Goal: Task Accomplishment & Management: Use online tool/utility

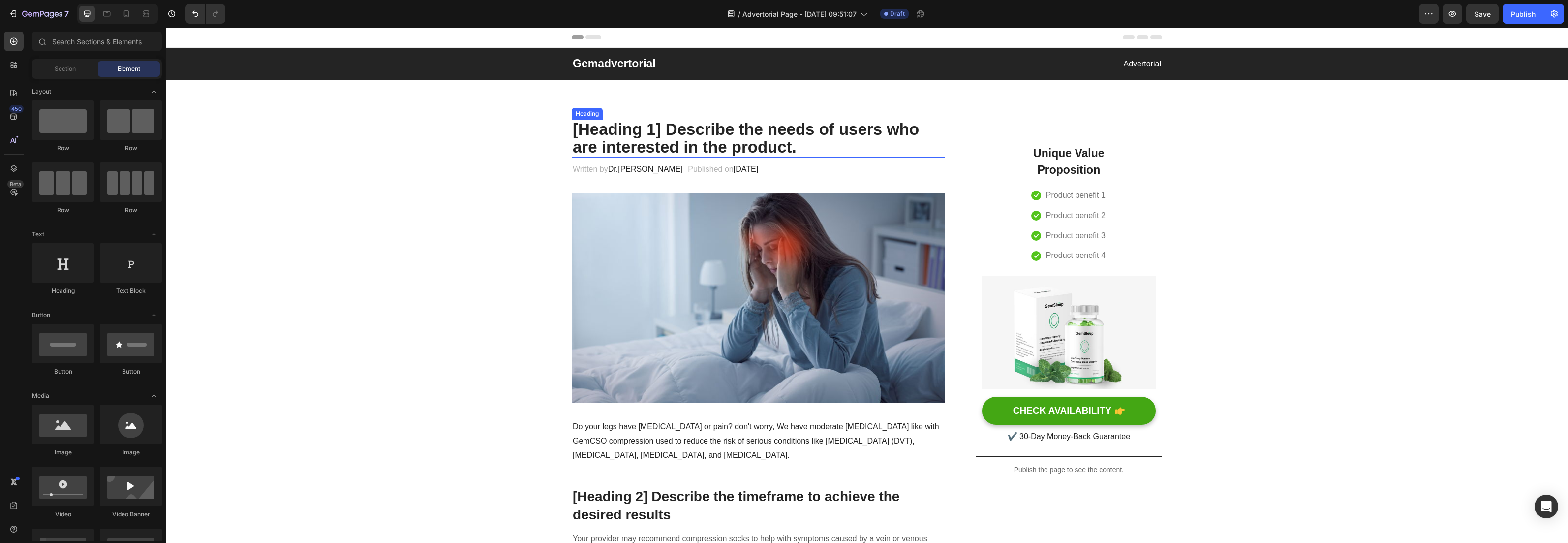
click at [679, 144] on p "[Heading 1] Describe the needs of users who are interested in the product." at bounding box center [758, 138] width 372 height 36
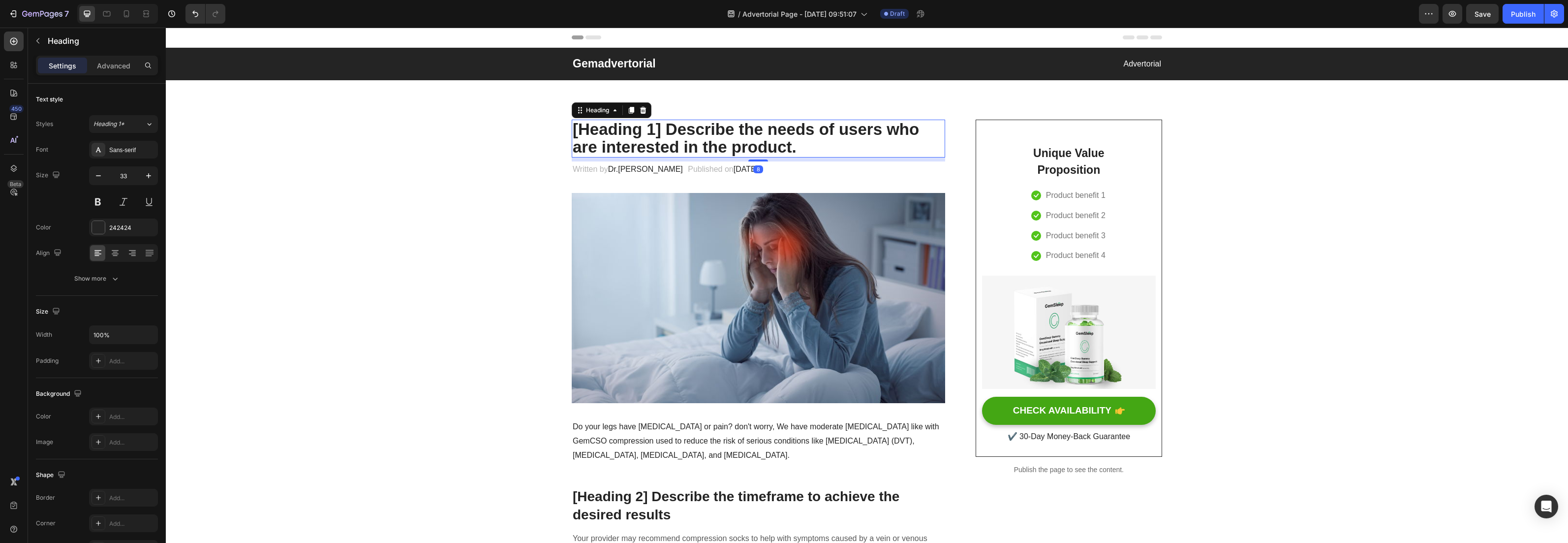
click at [598, 132] on p "[Heading 1] Describe the needs of users who are interested in the product." at bounding box center [758, 138] width 372 height 36
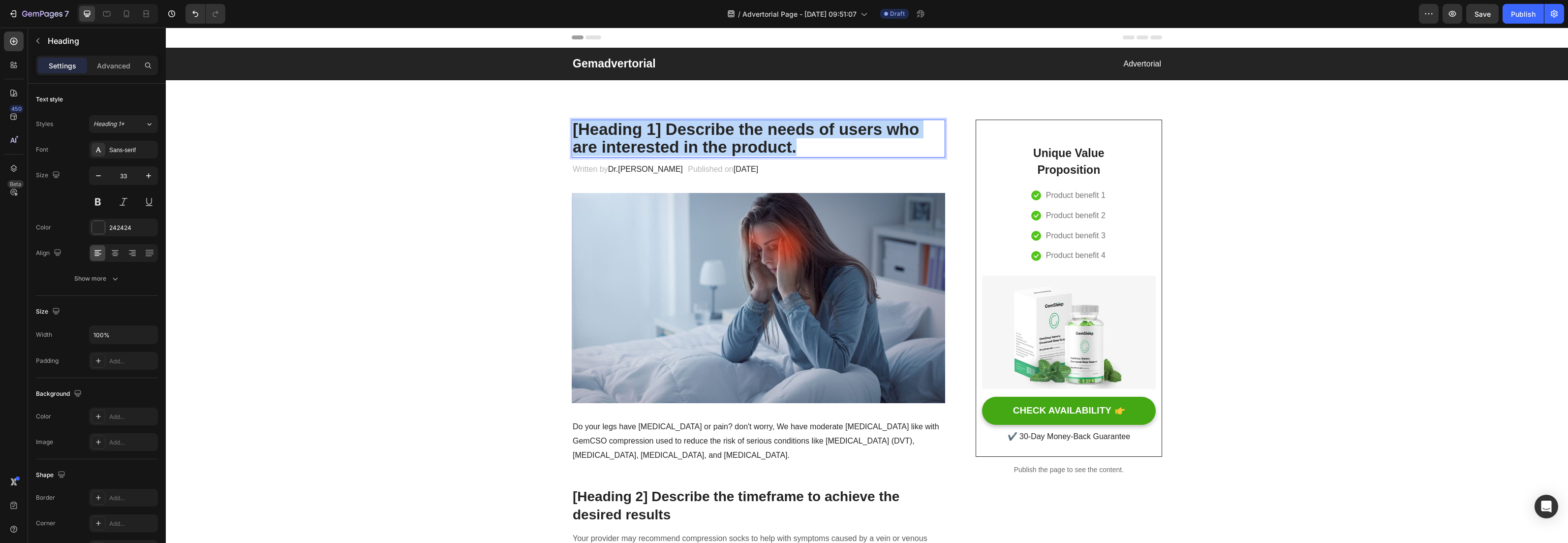
click at [598, 132] on p "[Heading 1] Describe the needs of users who are interested in the product." at bounding box center [758, 138] width 372 height 36
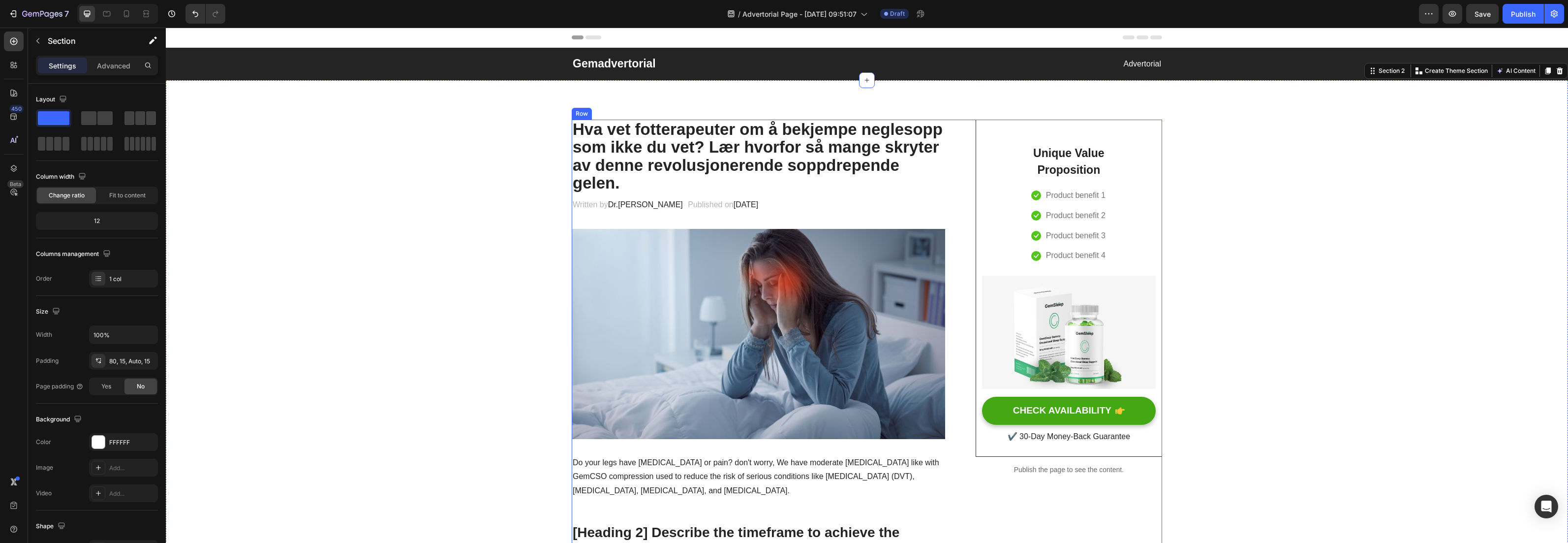
click at [723, 349] on img at bounding box center [758, 334] width 374 height 210
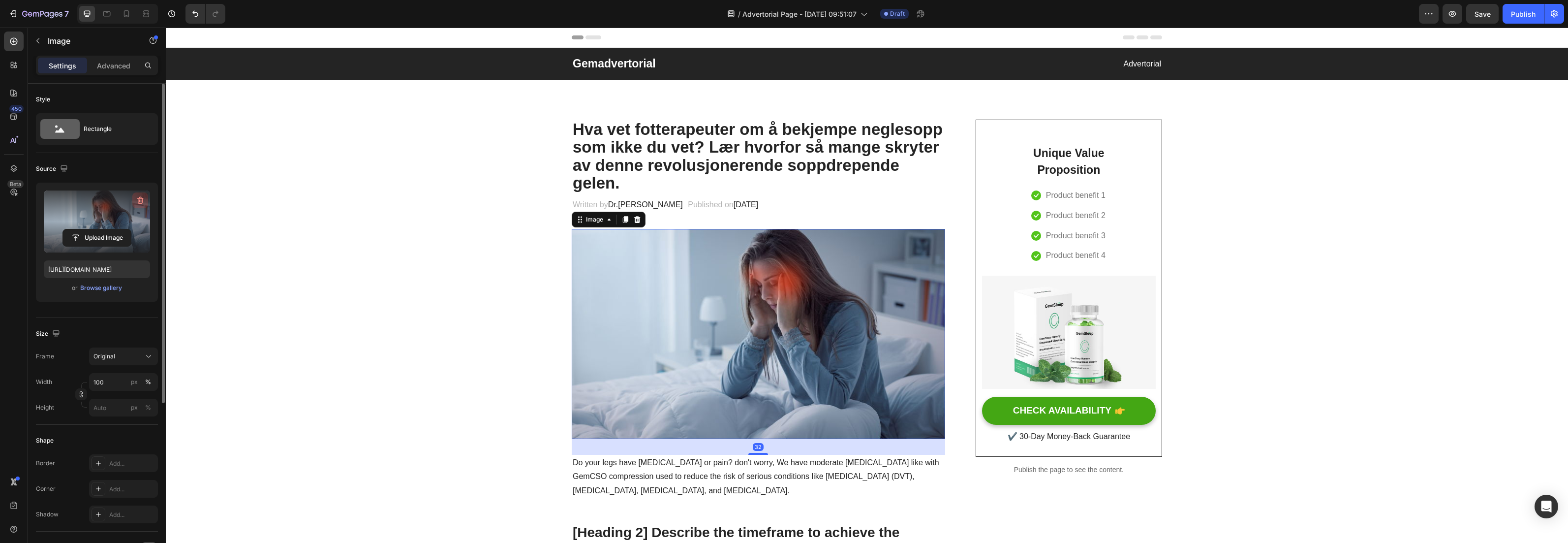
click at [143, 201] on icon "button" at bounding box center [140, 200] width 10 height 10
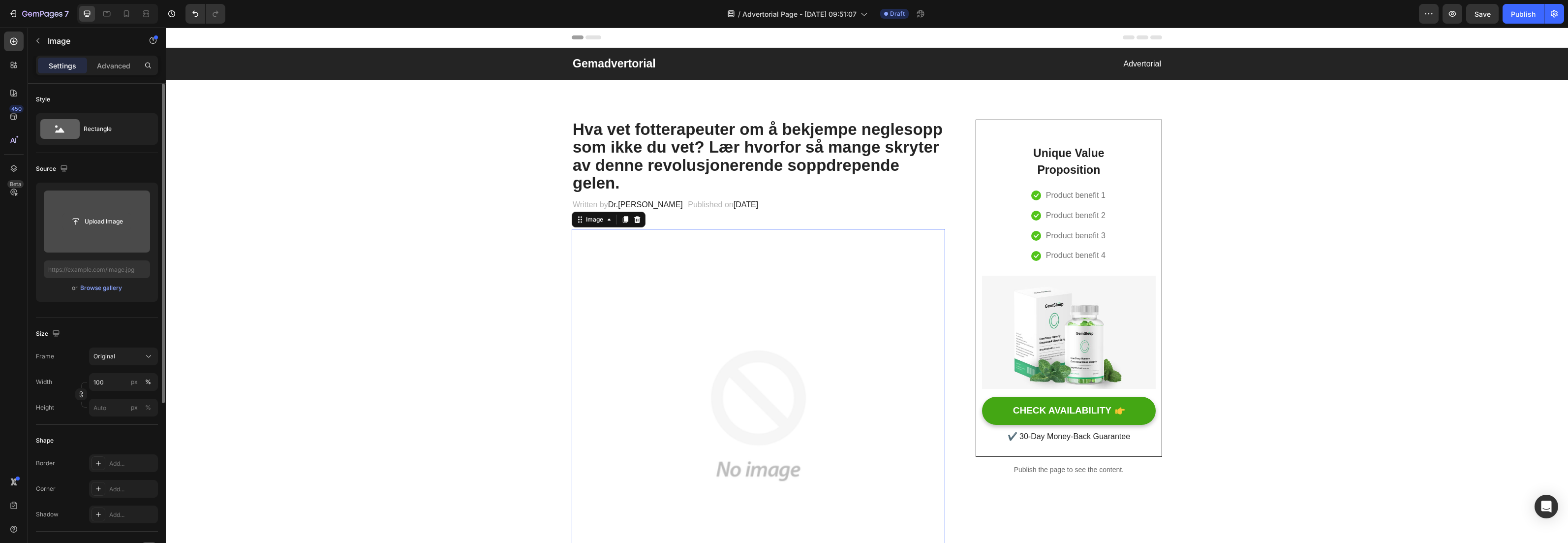
click at [71, 224] on input "file" at bounding box center [97, 221] width 68 height 16
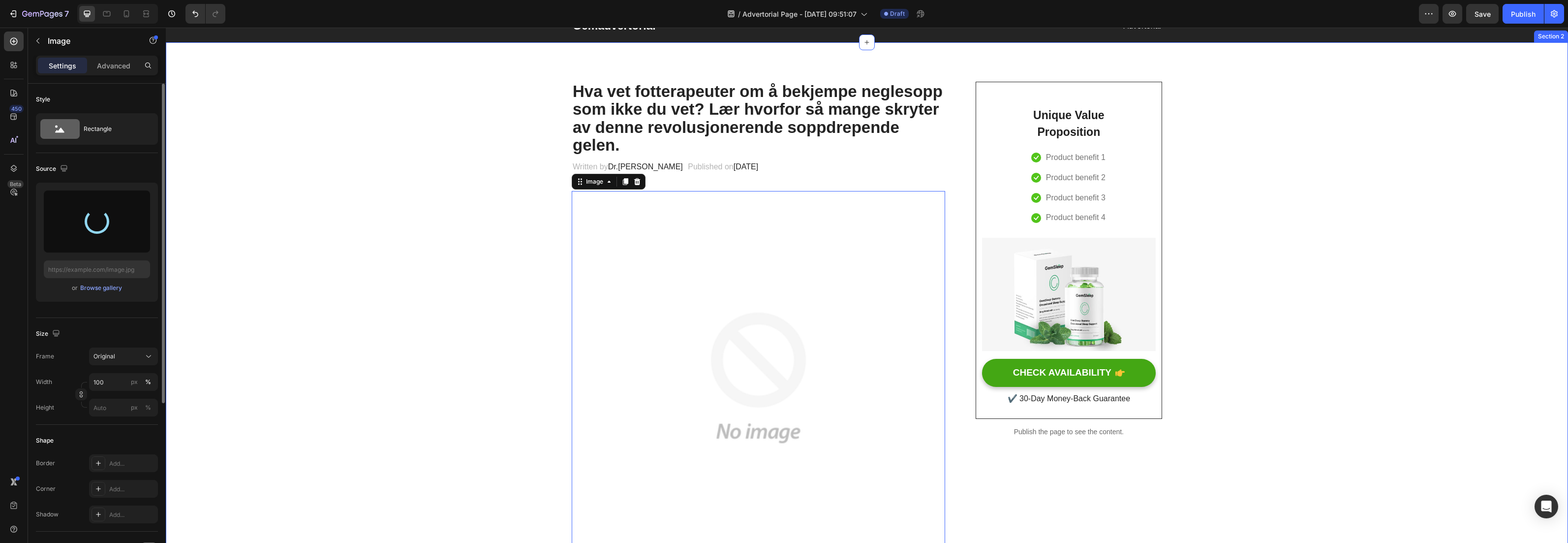
scroll to position [88, 0]
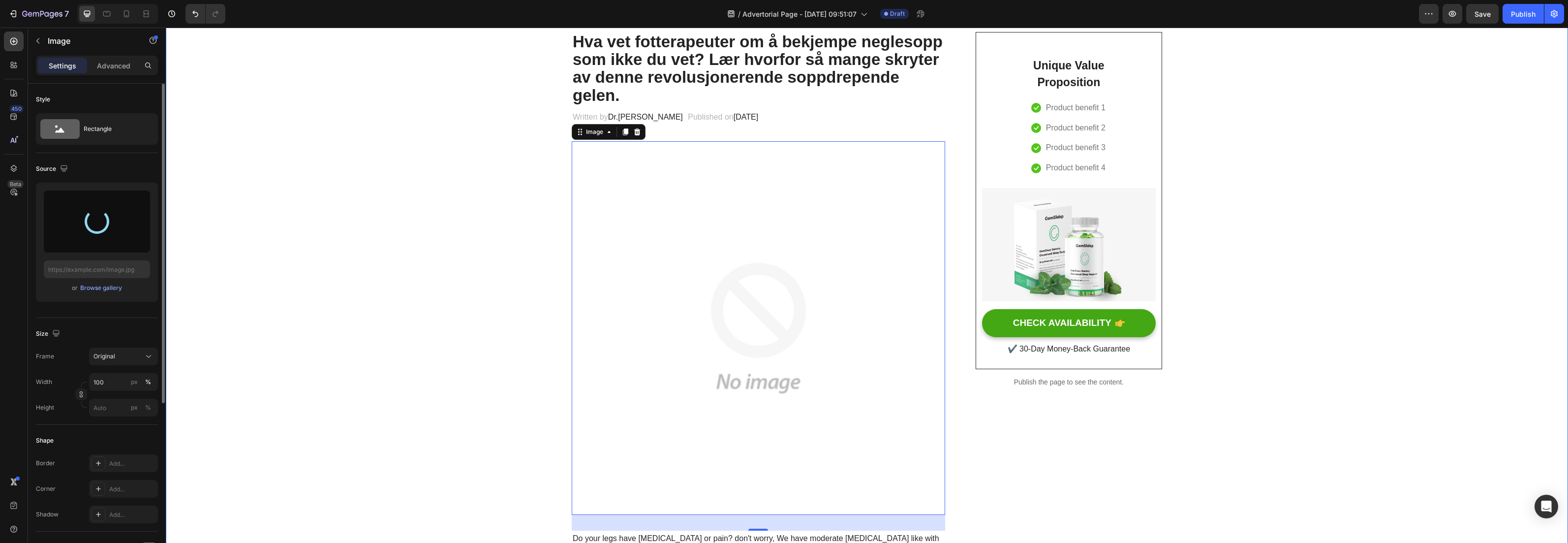
type input "[URL][DOMAIN_NAME]"
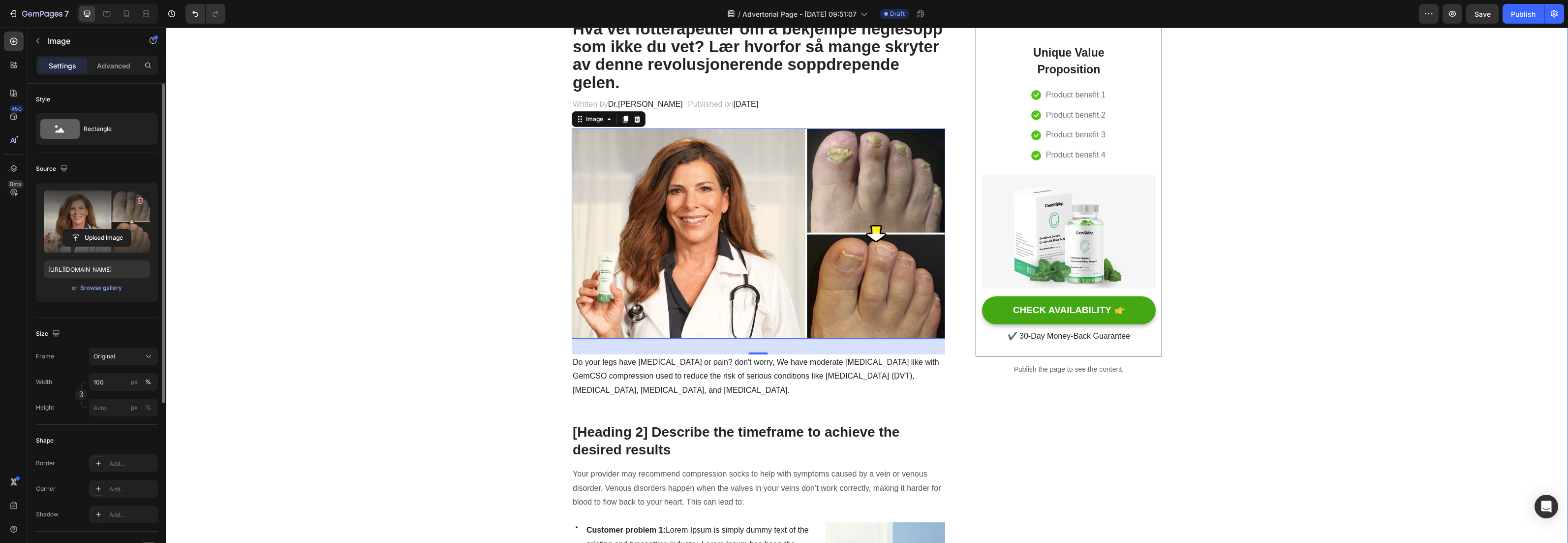
scroll to position [107, 0]
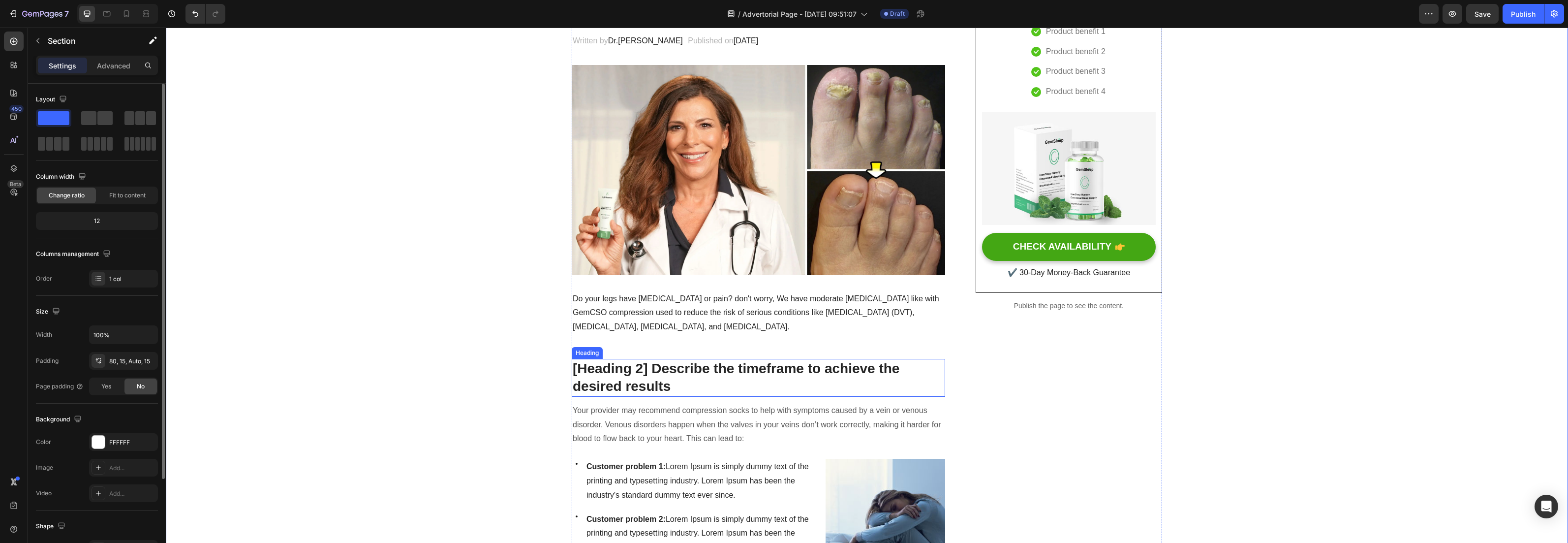
scroll to position [270, 0]
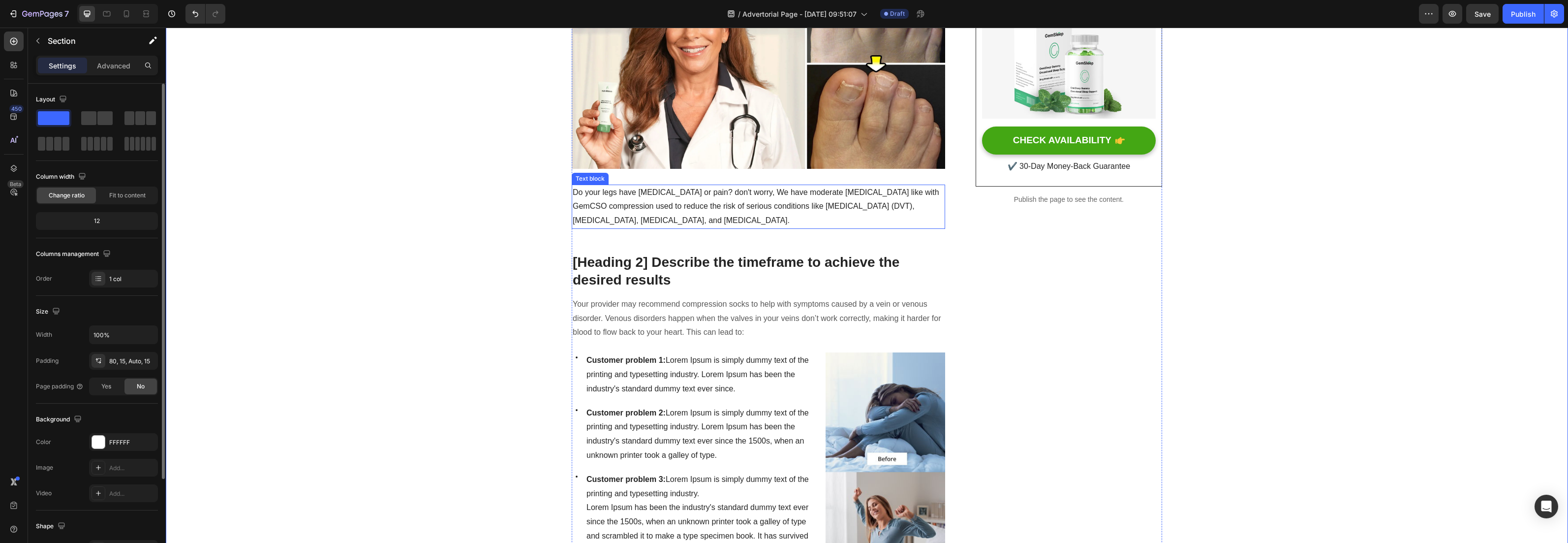
click at [669, 212] on p "Do your legs have [MEDICAL_DATA] or pain? don't worry, We have moderate [MEDICA…" at bounding box center [758, 207] width 372 height 43
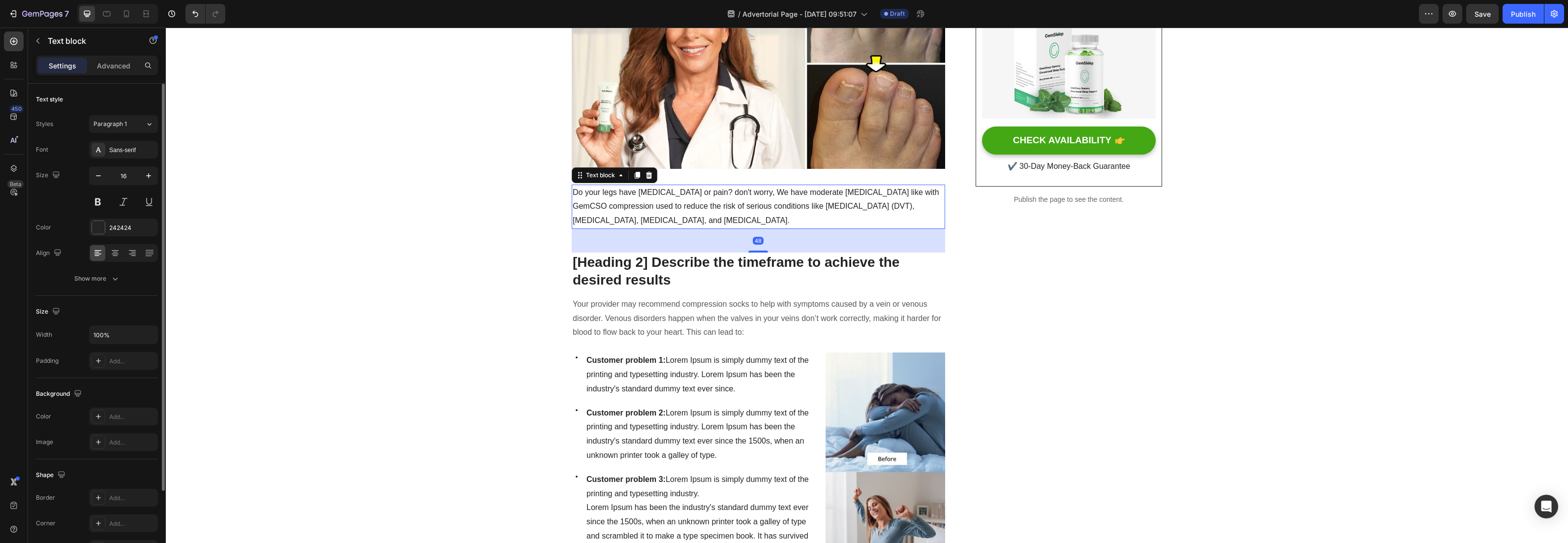
click at [666, 209] on p "Do your legs have [MEDICAL_DATA] or pain? don't worry, We have moderate [MEDICA…" at bounding box center [758, 207] width 372 height 43
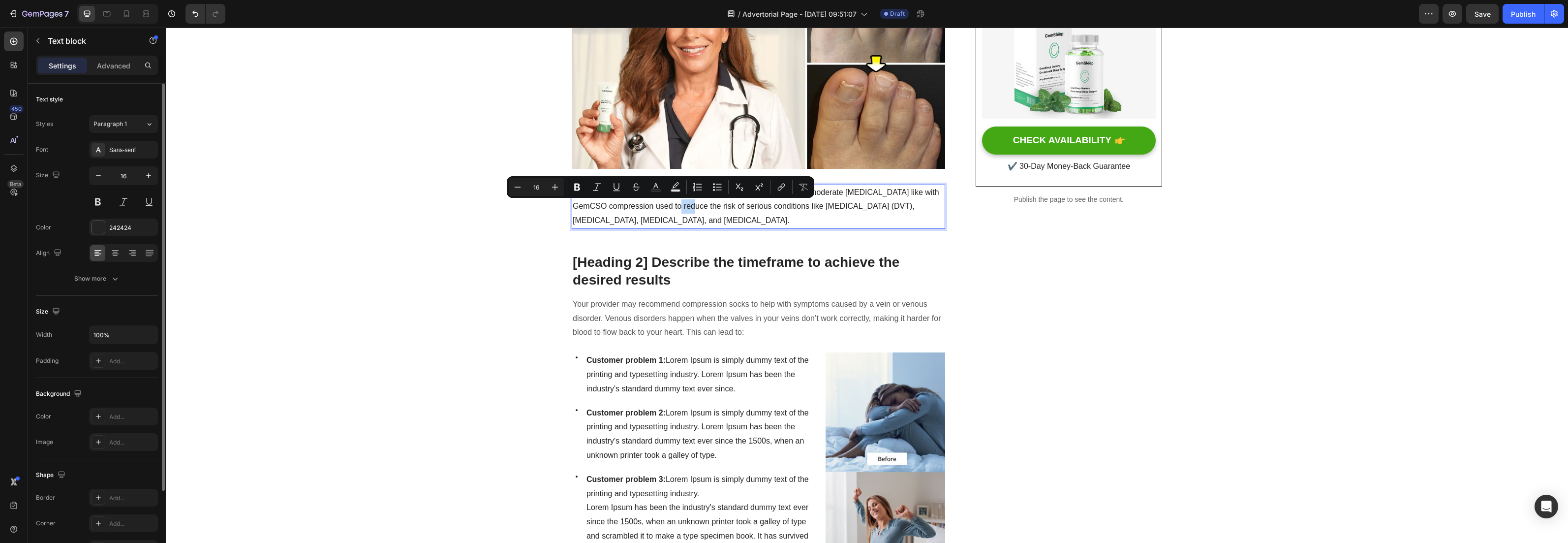
click at [665, 209] on p "Do your legs have [MEDICAL_DATA] or pain? don't worry, We have moderate [MEDICA…" at bounding box center [758, 207] width 372 height 43
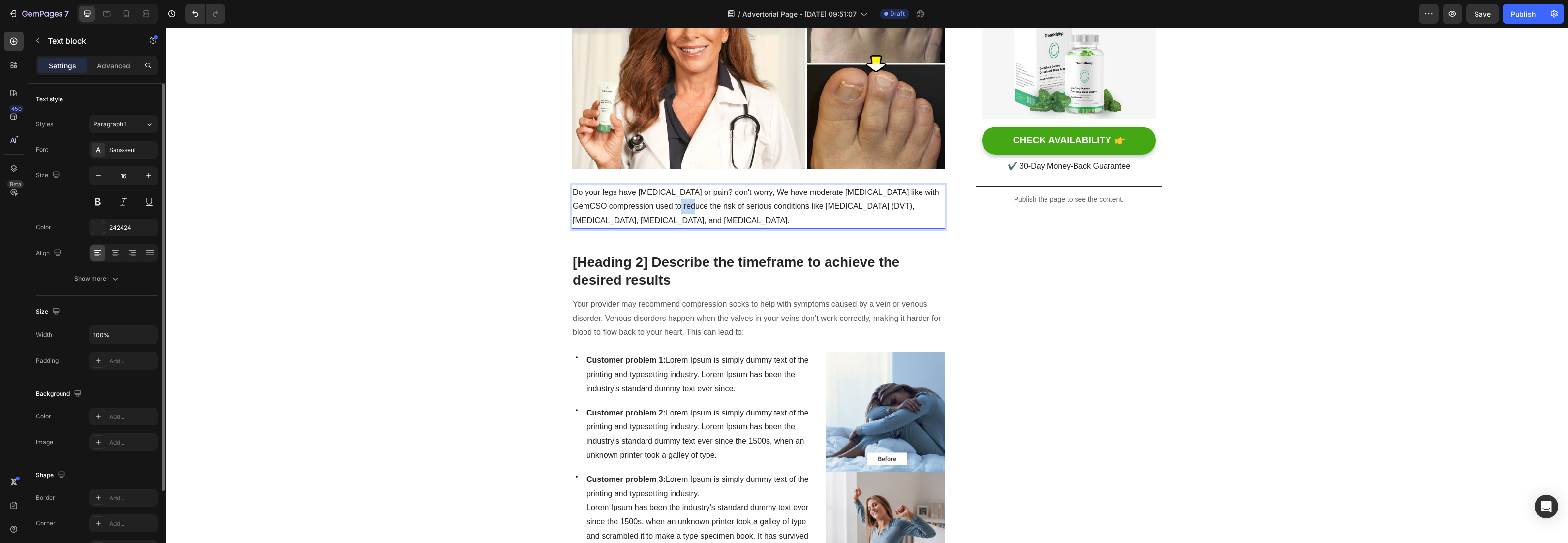
click at [665, 209] on p "Do your legs have [MEDICAL_DATA] or pain? don't worry, We have moderate [MEDICA…" at bounding box center [758, 207] width 372 height 43
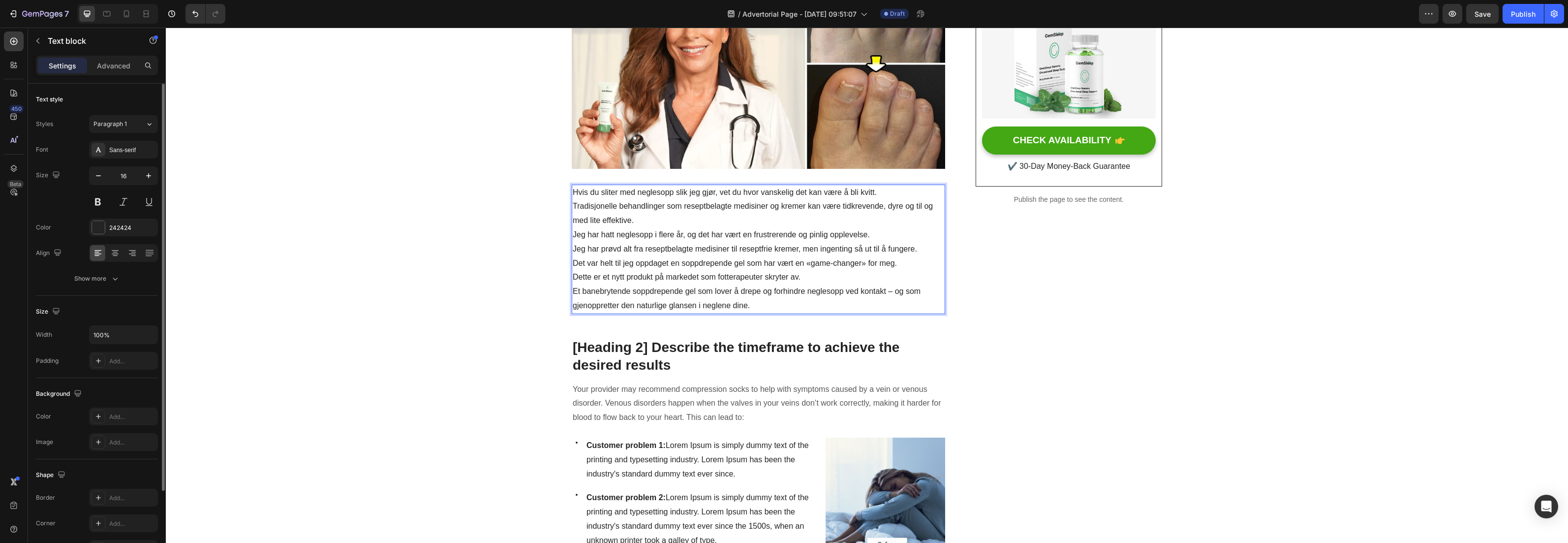
click at [759, 194] on p "Hvis du sliter med neglesopp slik jeg gjør, vet du hvor vanskelig det kan være …" at bounding box center [758, 193] width 372 height 14
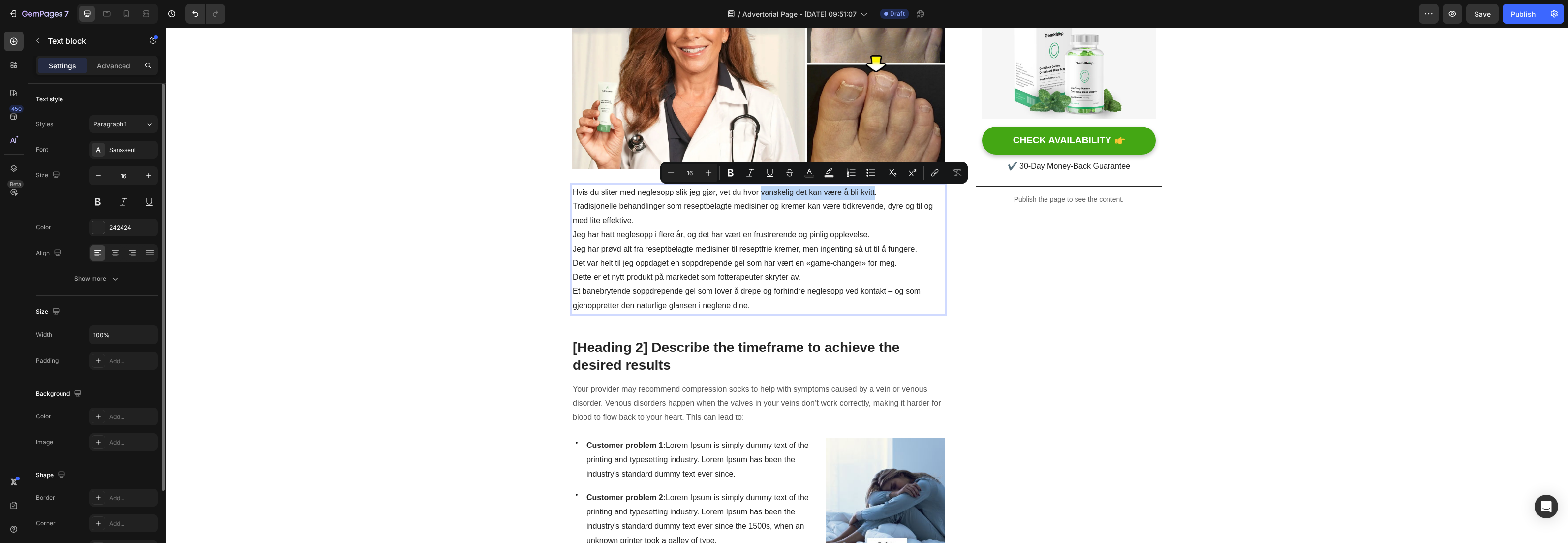
drag, startPoint x: 758, startPoint y: 194, endPoint x: 870, endPoint y: 193, distance: 112.0
click at [870, 193] on p "Hvis du sliter med neglesopp slik jeg gjør, vet du hvor vanskelig det kan være …" at bounding box center [758, 193] width 372 height 14
click at [732, 173] on icon "Editor contextual toolbar" at bounding box center [731, 173] width 10 height 10
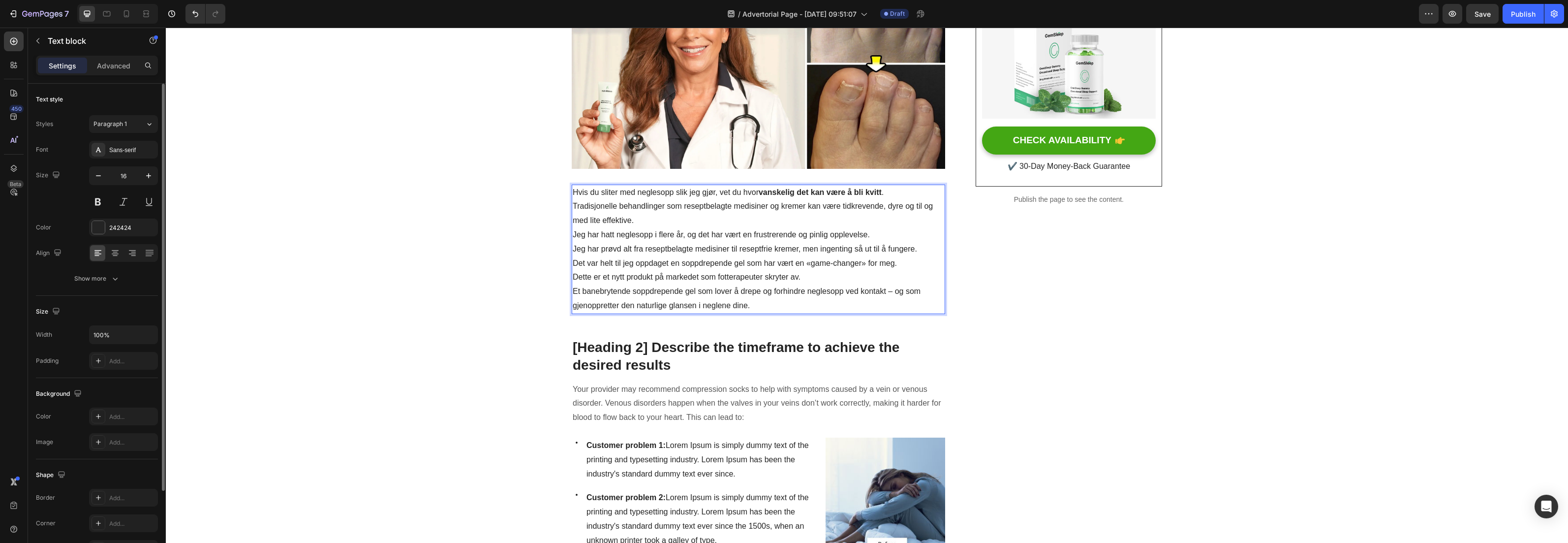
click at [890, 189] on p "Hvis du sliter med neglesopp slik jeg gjør, vet du hvor vanskelig det kan være …" at bounding box center [758, 193] width 372 height 14
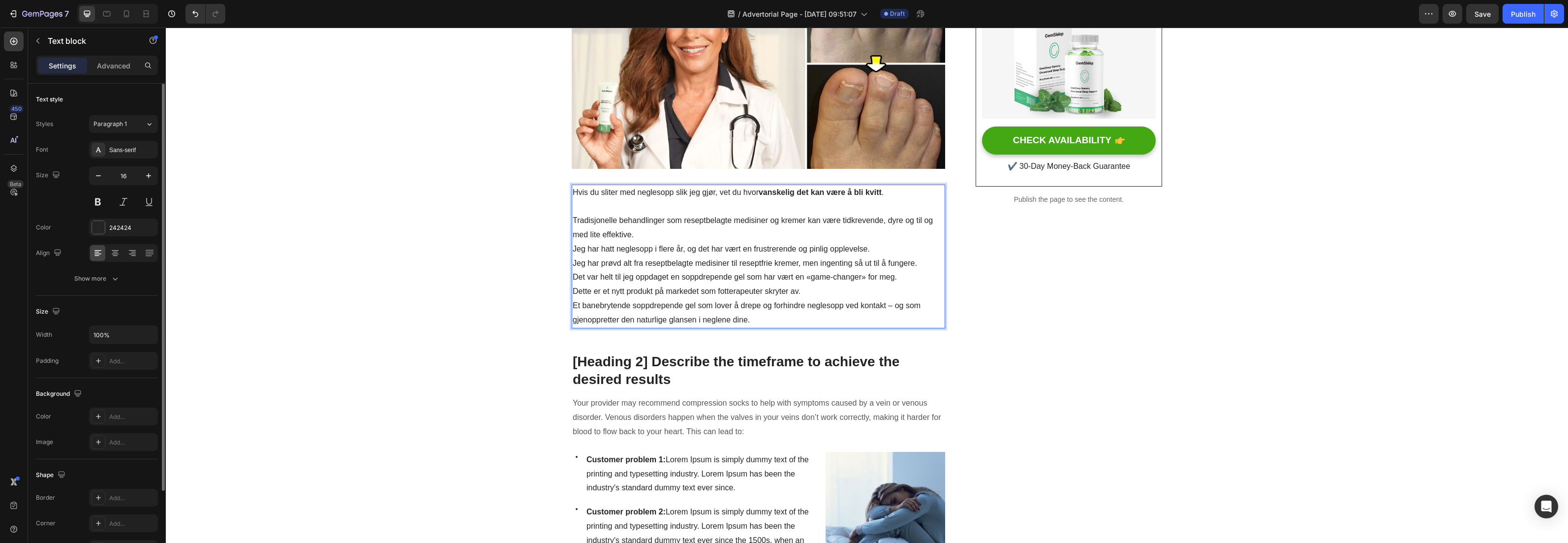
click at [660, 232] on p "Tradisjonelle behandlinger som reseptbelagte medisiner og kremer kan være tidkr…" at bounding box center [758, 228] width 372 height 29
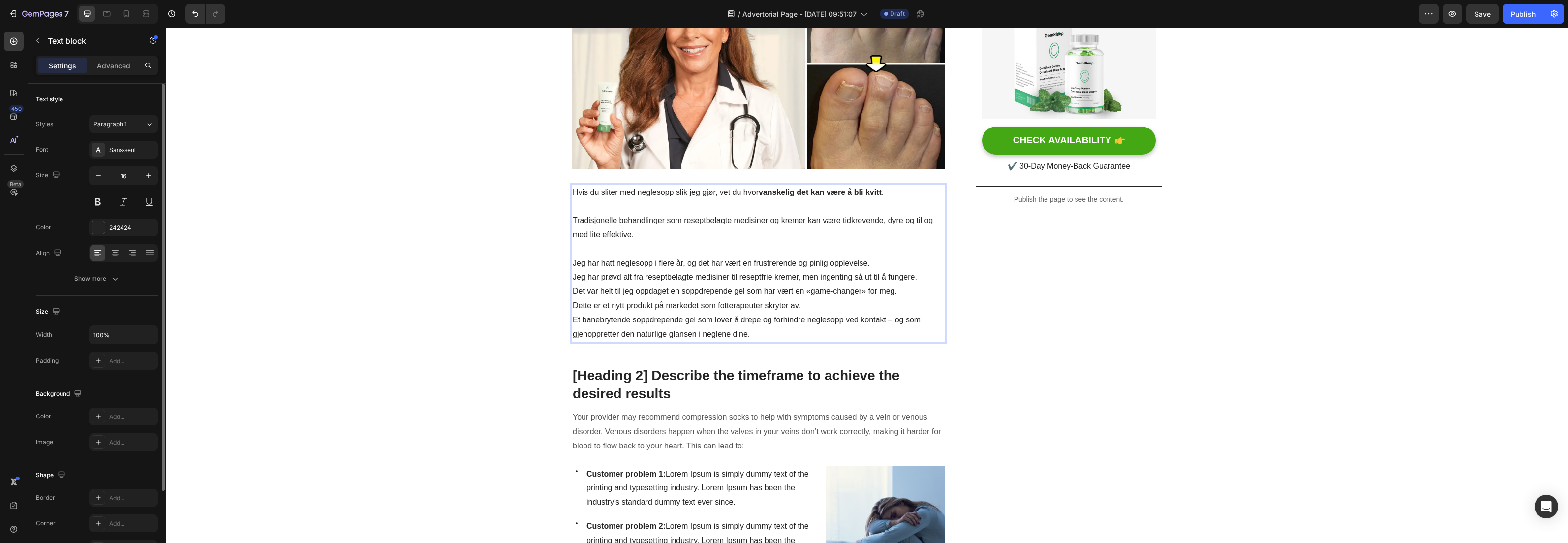
click at [870, 263] on p "Jeg har hatt neglesopp i flere år, og det har vært en frustrerende og pinlig op…" at bounding box center [758, 263] width 372 height 14
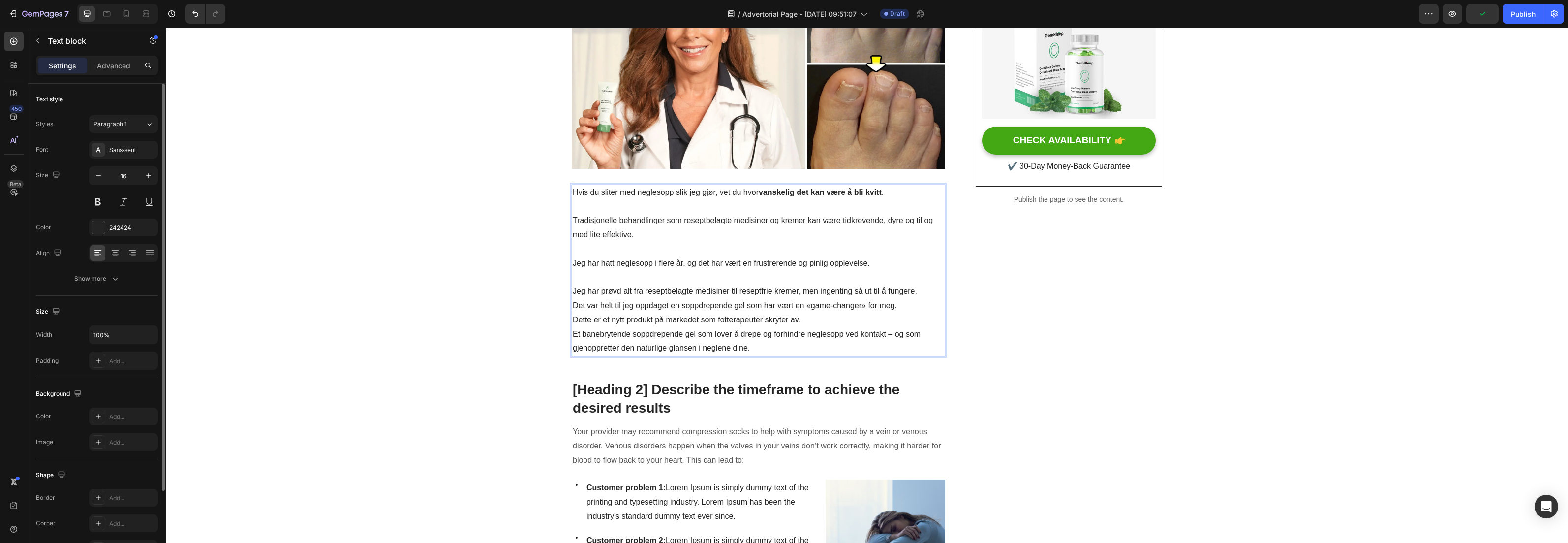
click at [916, 290] on p "Jeg har prøvd alt fra reseptbelagte medisiner til reseptfrie kremer, men ingent…" at bounding box center [758, 291] width 372 height 14
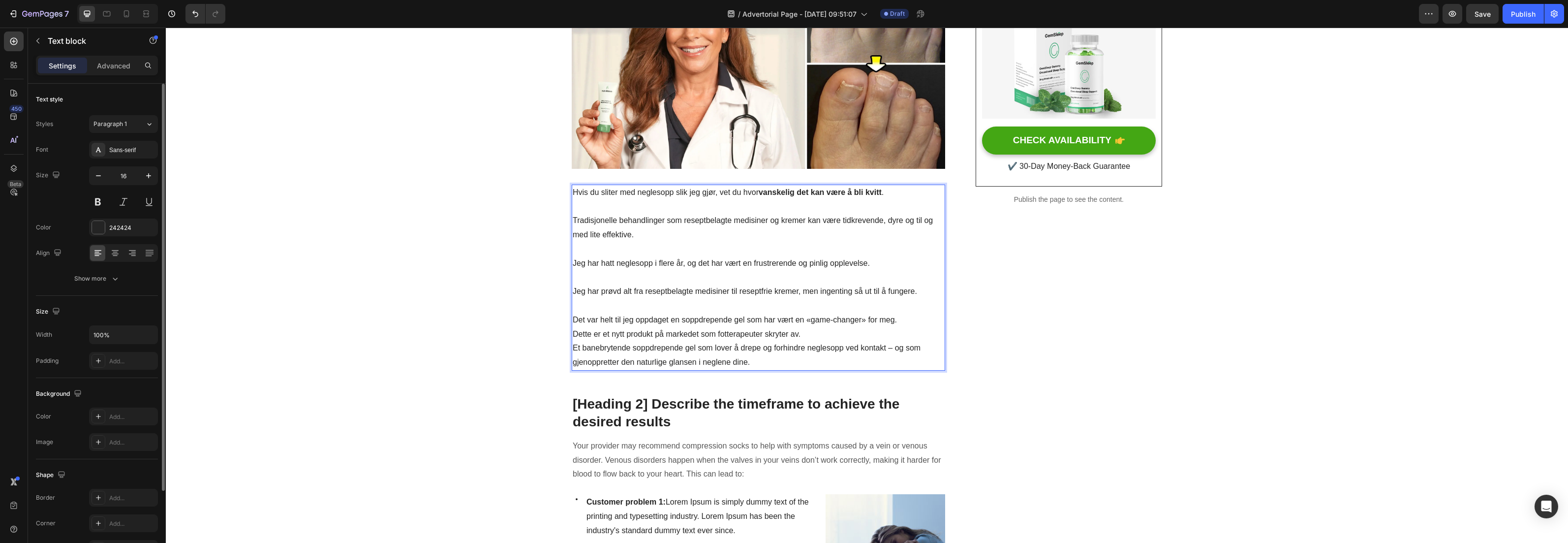
click at [905, 320] on p "Det var helt til jeg oppdaget en soppdrepende gel som har vært en «game-changer…" at bounding box center [758, 319] width 372 height 14
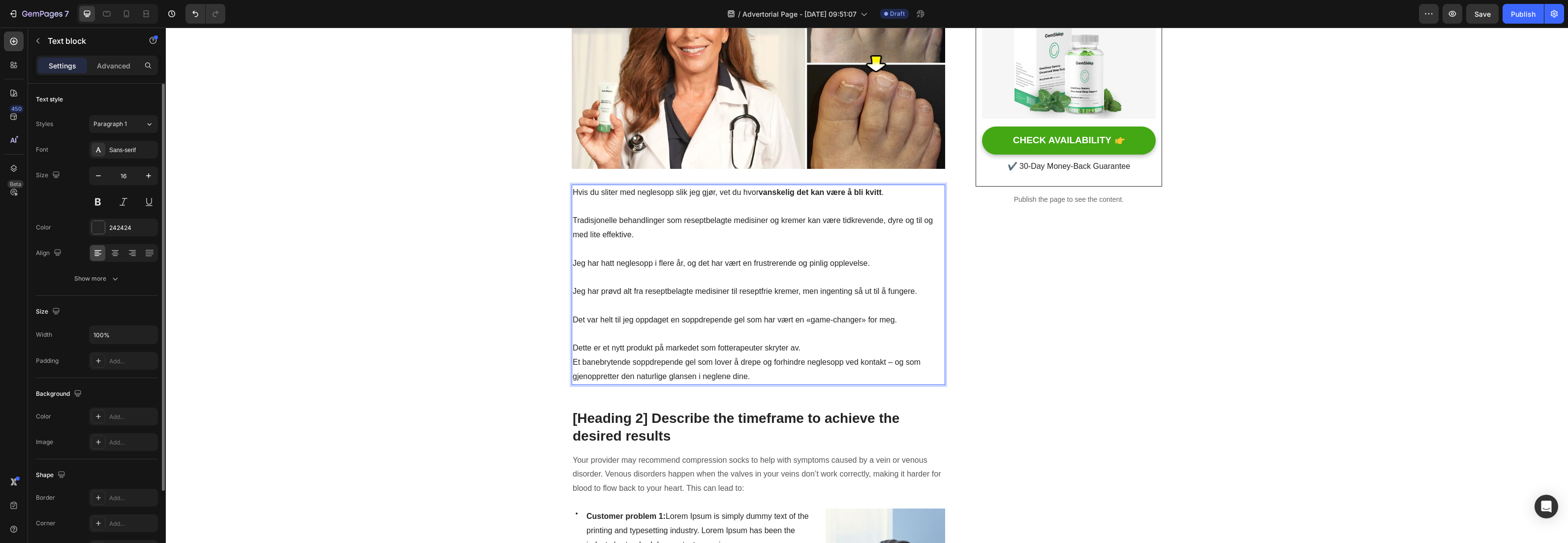
click at [823, 348] on p "Dette er et nytt produkt på markedet som fotterapeuter skryter av." at bounding box center [758, 348] width 372 height 14
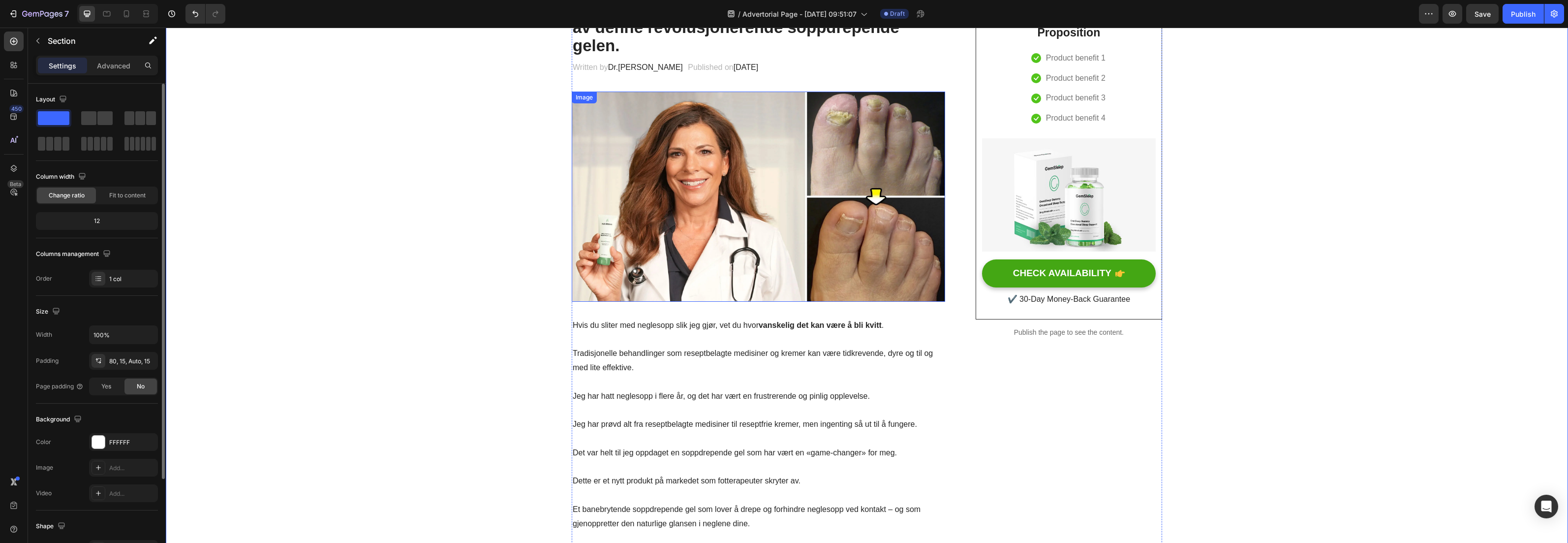
scroll to position [123, 0]
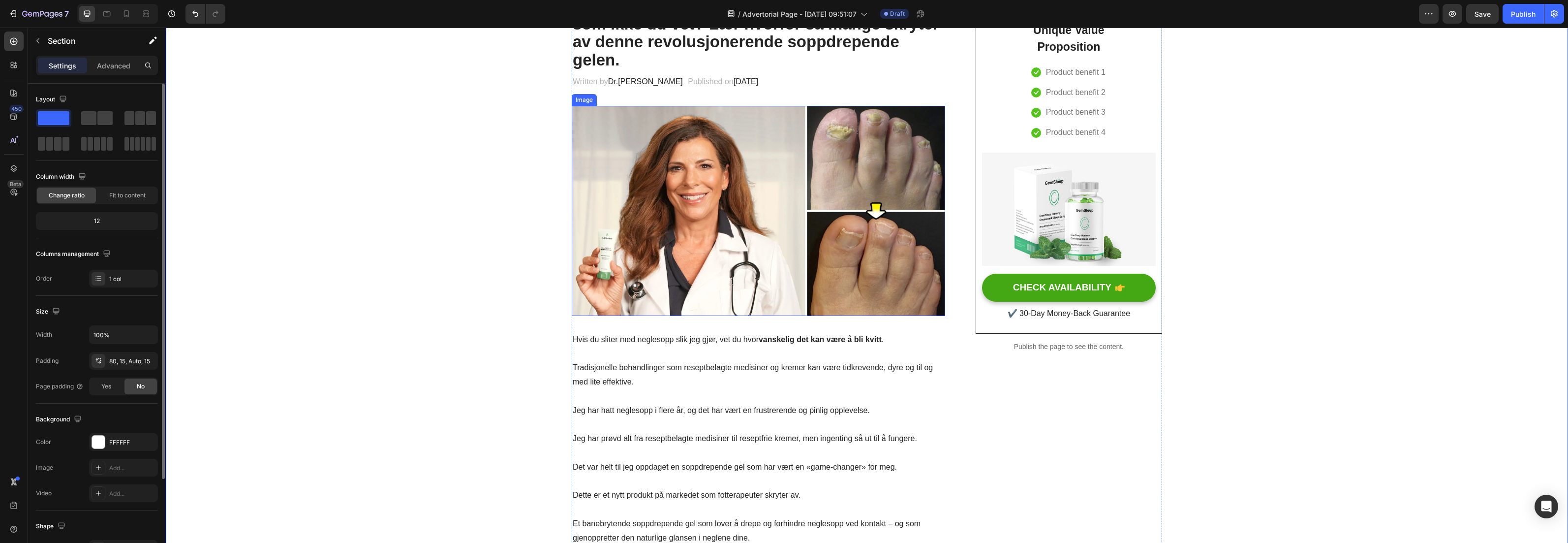
click at [782, 315] on img at bounding box center [758, 210] width 374 height 210
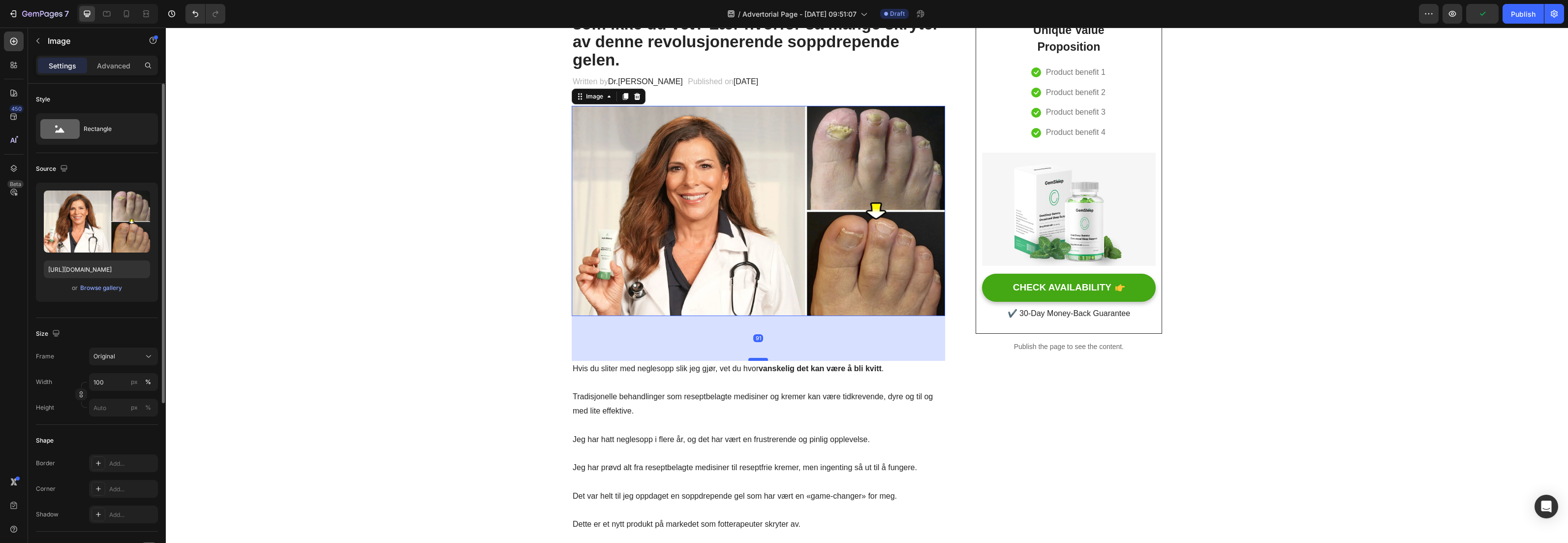
drag, startPoint x: 754, startPoint y: 330, endPoint x: 747, endPoint y: 361, distance: 31.8
click at [749, 361] on div at bounding box center [758, 359] width 20 height 3
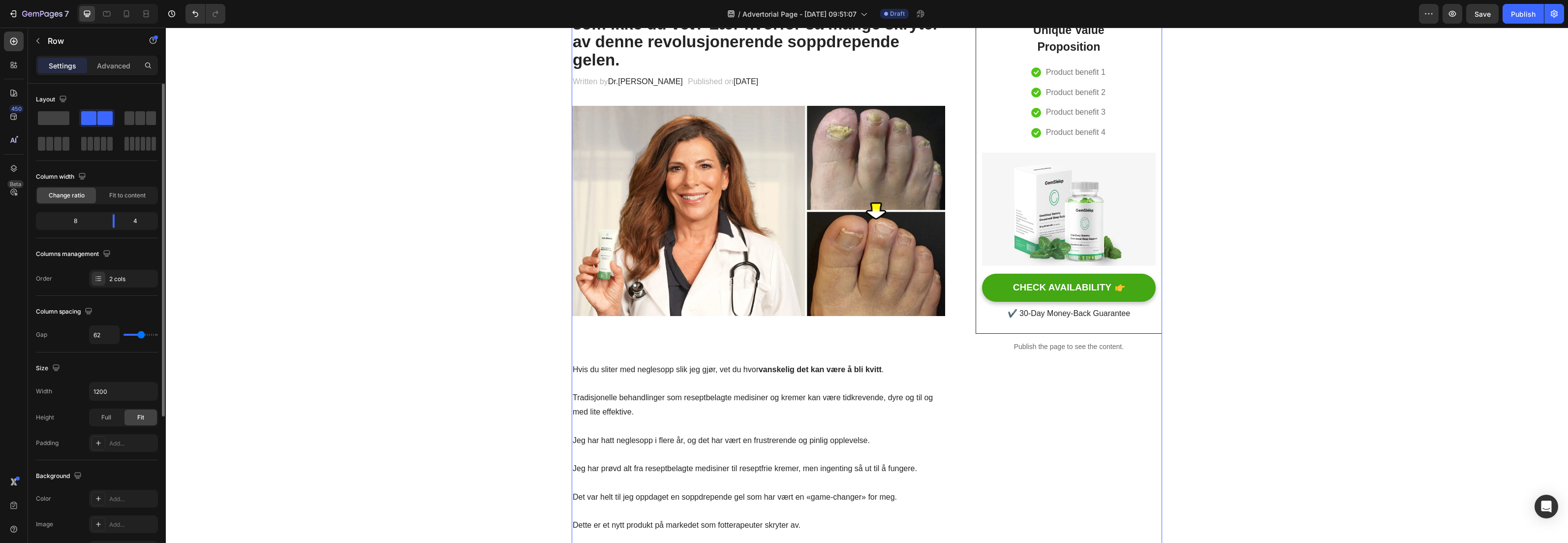
click at [825, 297] on img at bounding box center [758, 210] width 374 height 210
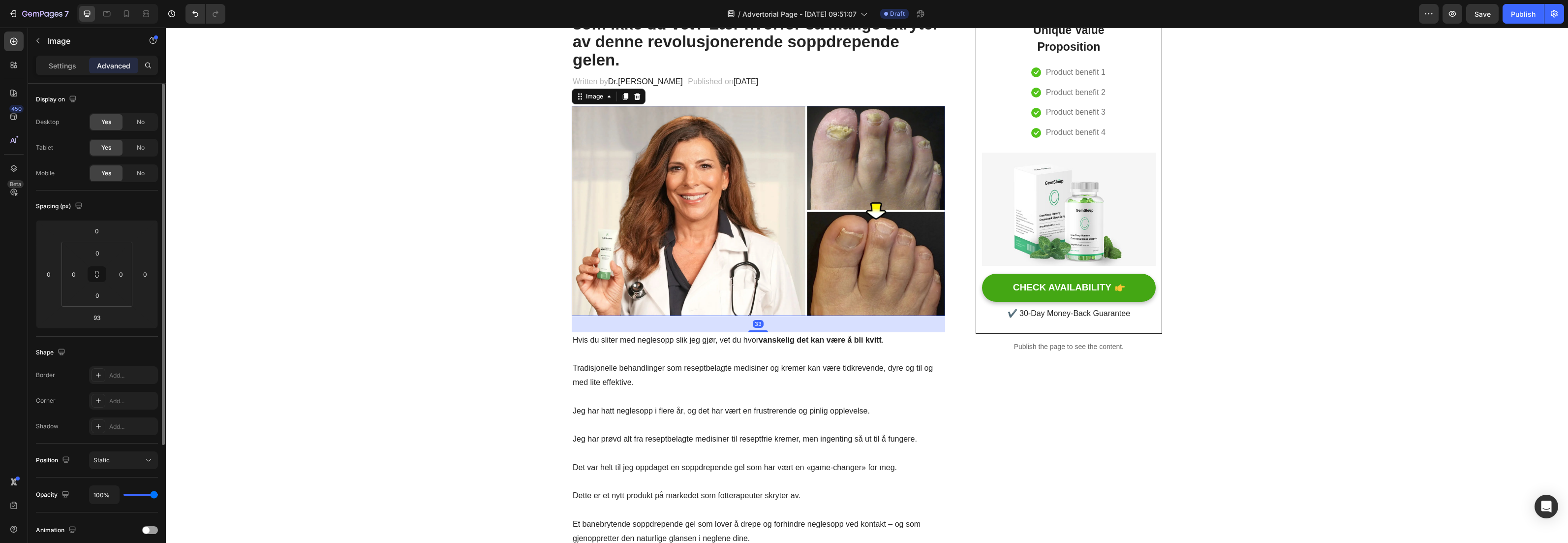
drag, startPoint x: 756, startPoint y: 292, endPoint x: 749, endPoint y: 303, distance: 13.0
click at [749, 302] on div "Image 33" at bounding box center [758, 210] width 374 height 210
drag, startPoint x: 756, startPoint y: 313, endPoint x: 756, endPoint y: 328, distance: 15.0
click at [756, 328] on div at bounding box center [758, 330] width 20 height 3
type input "31"
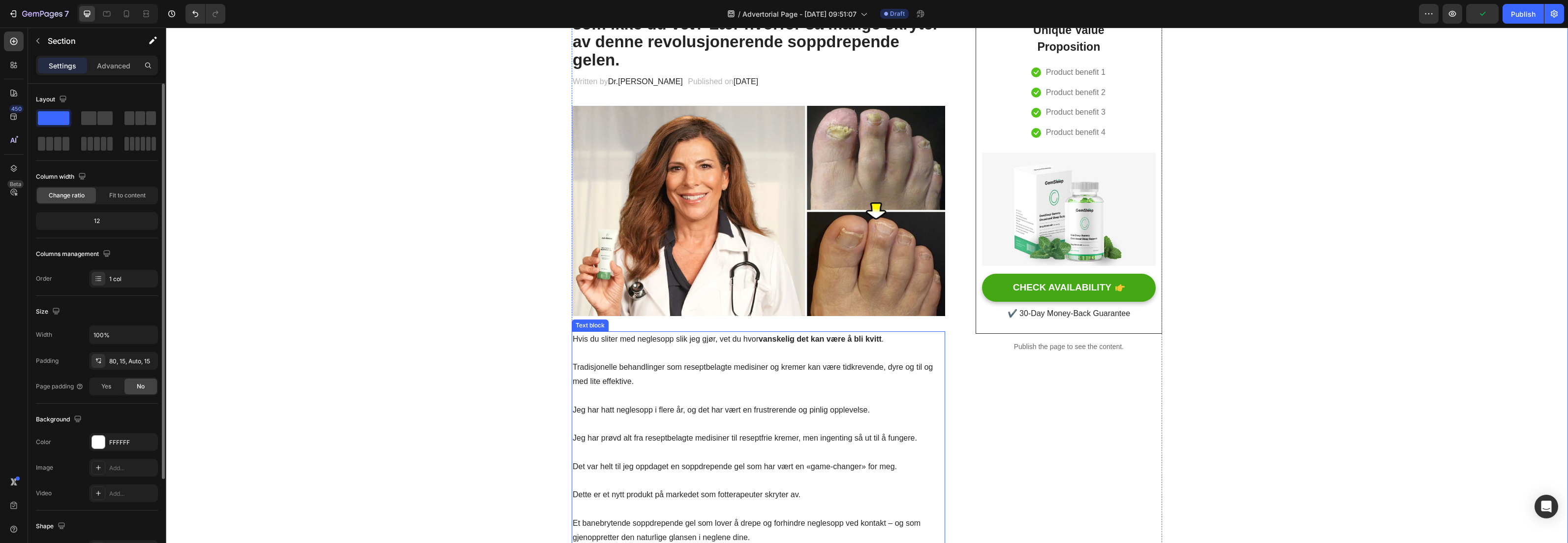
click at [747, 336] on p "Hvis du sliter med neglesopp slik jeg gjør, vet du hvor vanskelig det kan være …" at bounding box center [758, 339] width 372 height 14
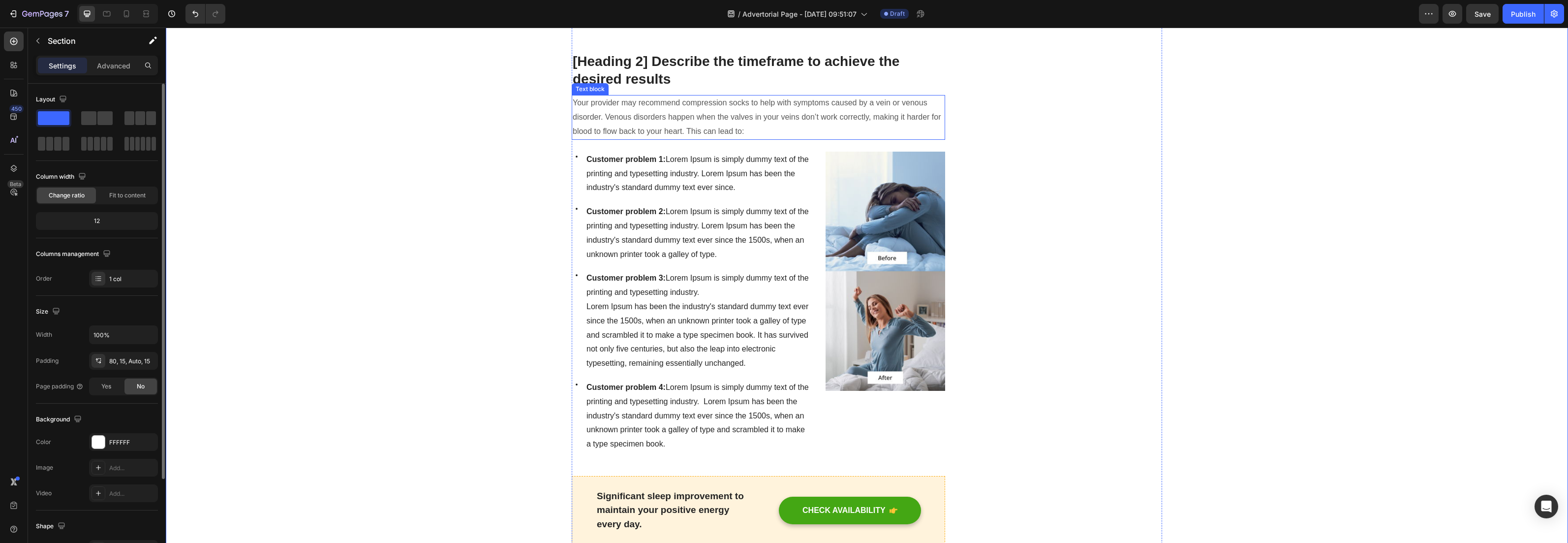
scroll to position [532, 0]
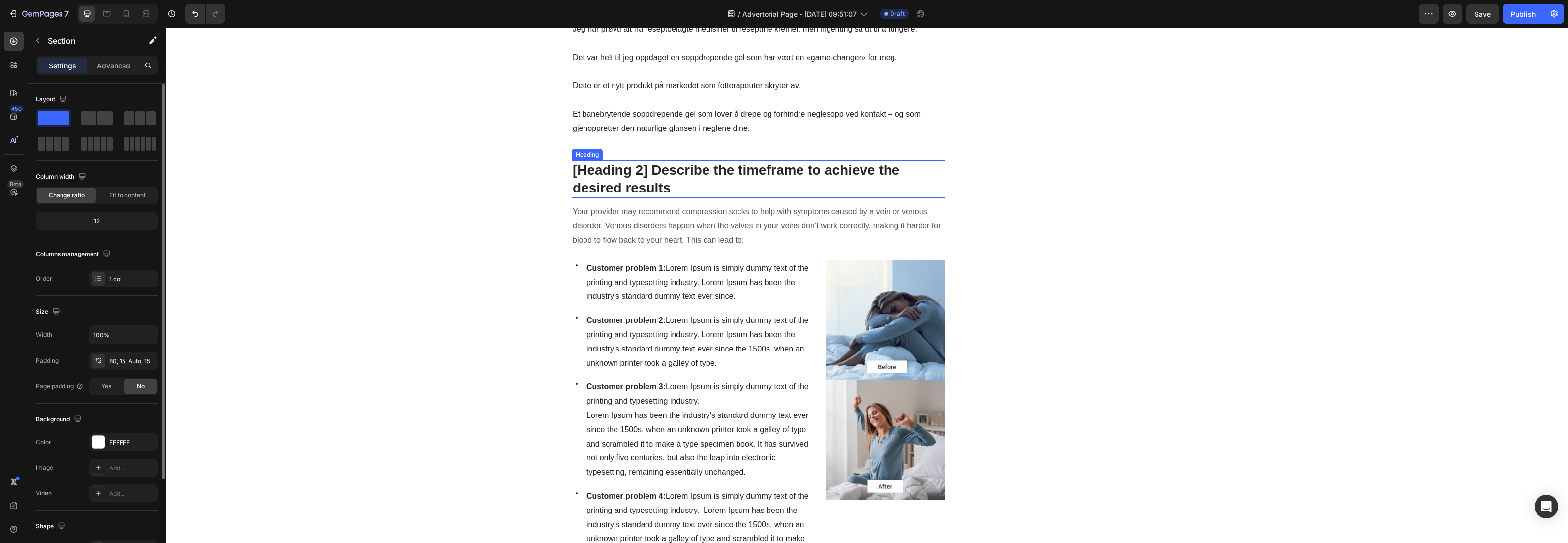
click at [695, 186] on p "[Heading 2] Describe the timeframe to achieve the desired results" at bounding box center [758, 179] width 372 height 36
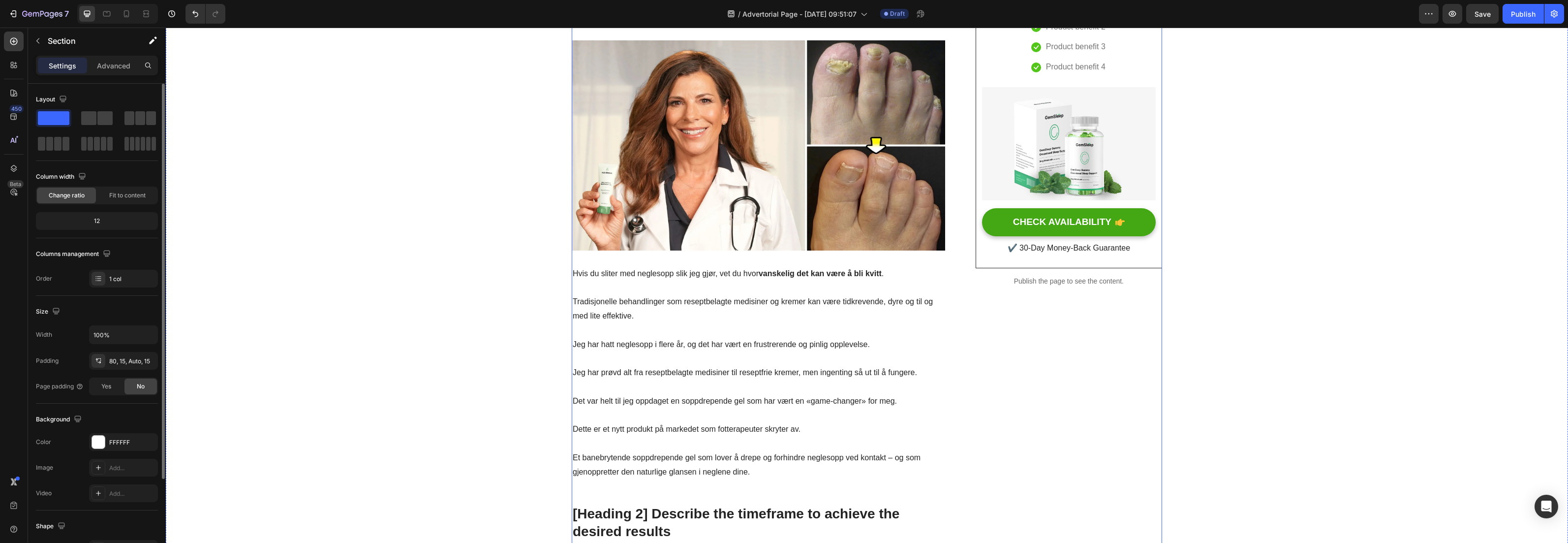
scroll to position [187, 0]
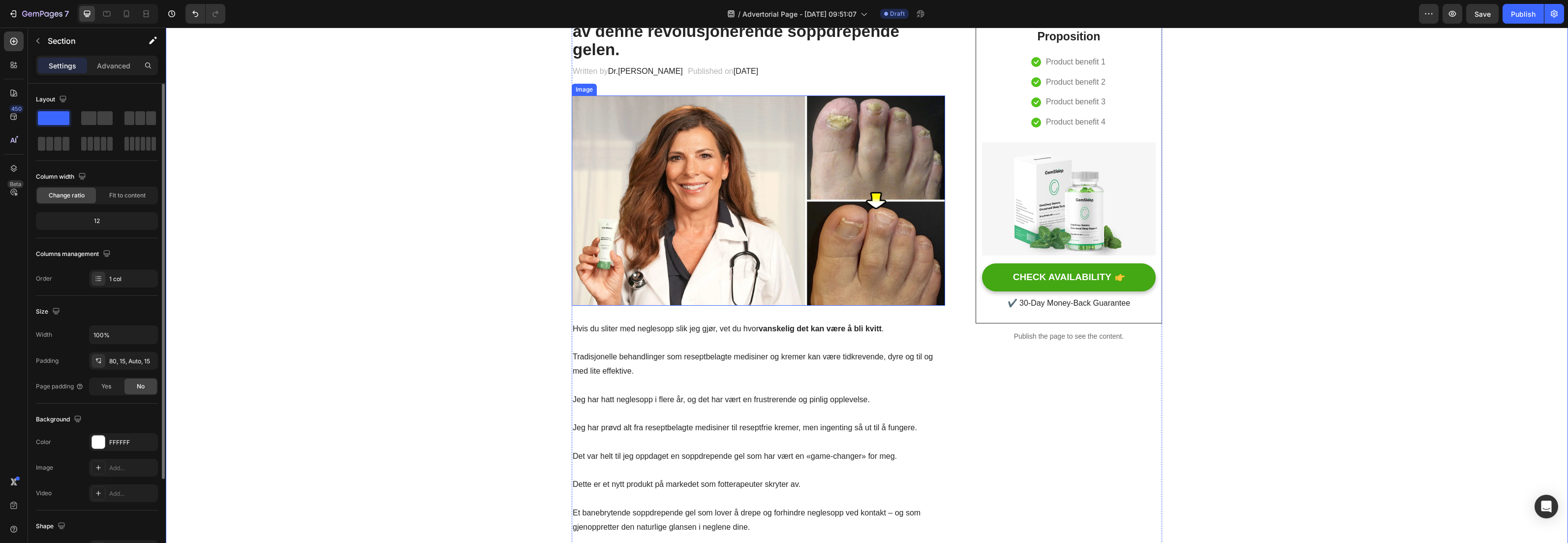
scroll to position [182, 0]
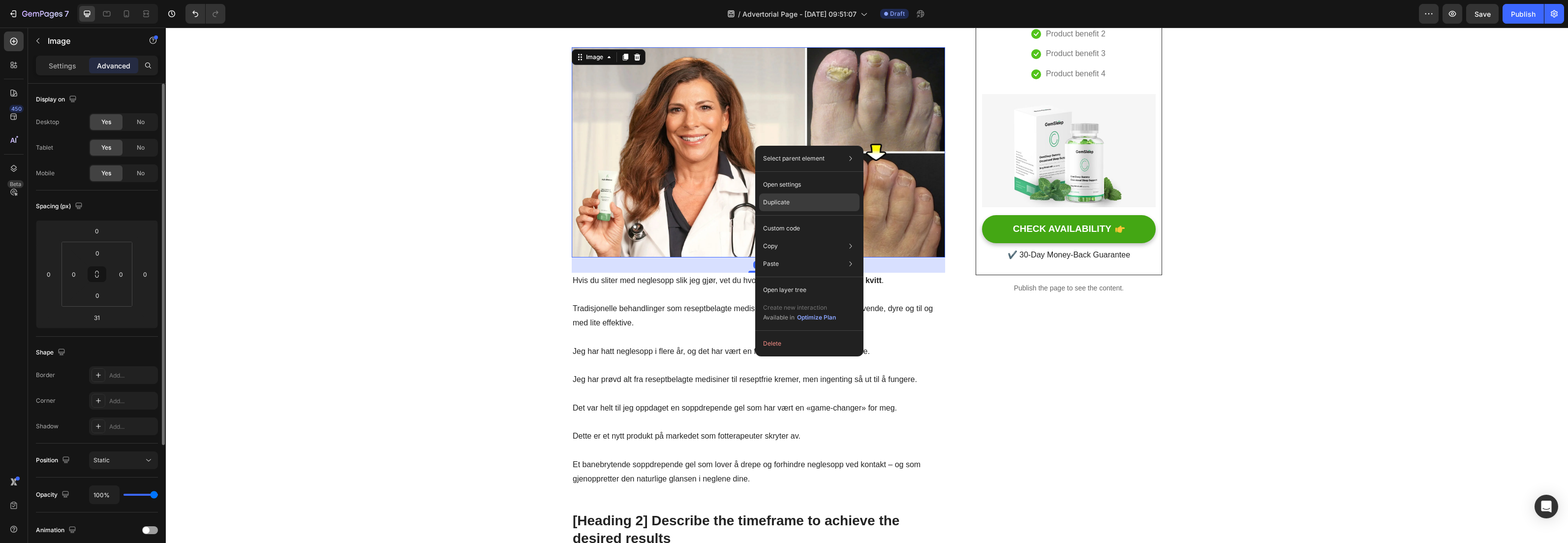
click at [785, 196] on div "Duplicate" at bounding box center [809, 202] width 100 height 18
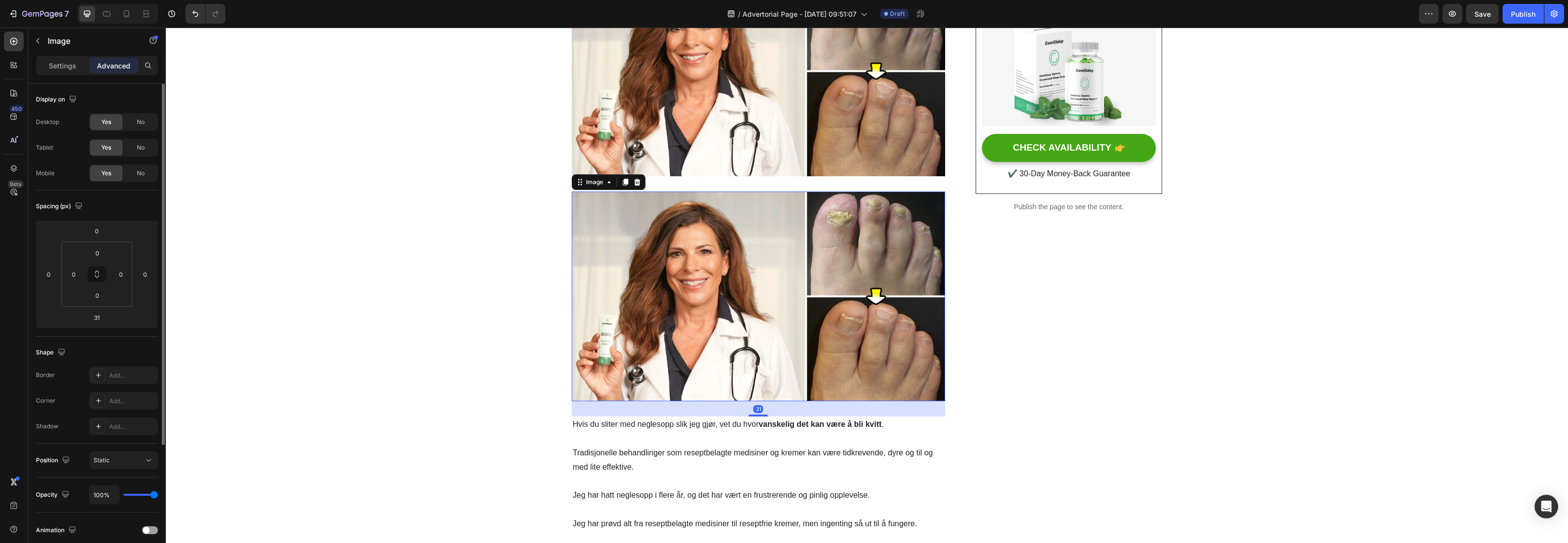
scroll to position [479, 0]
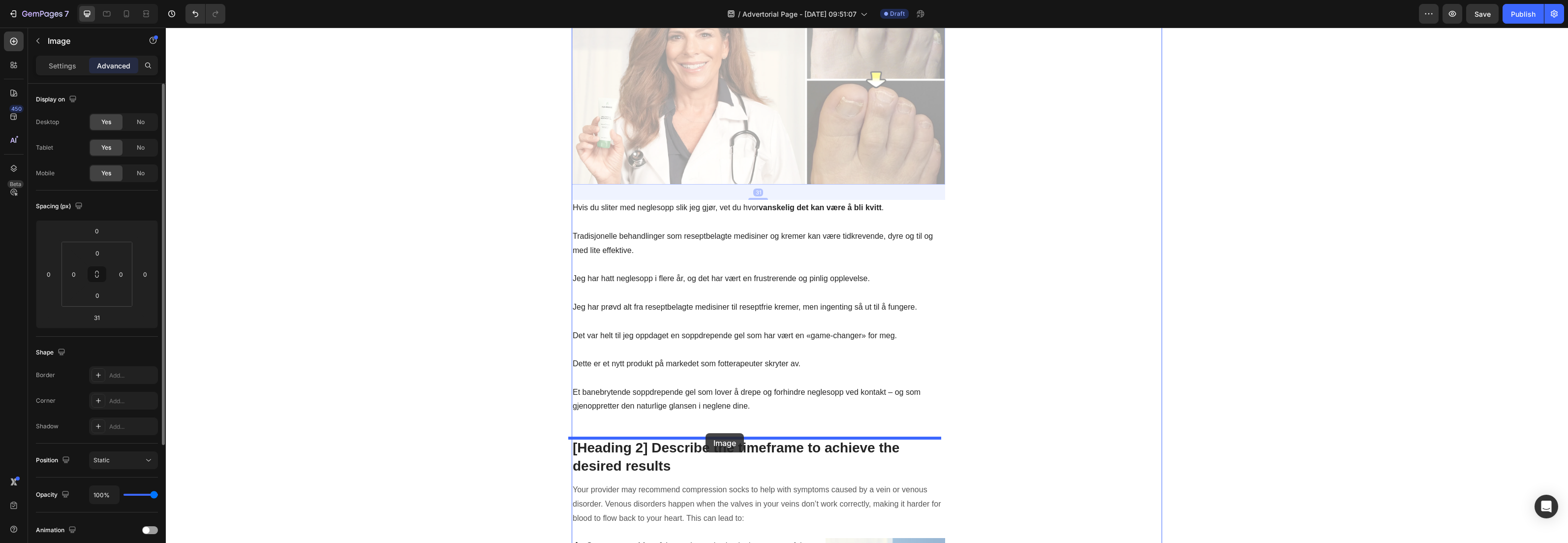
drag, startPoint x: 740, startPoint y: 128, endPoint x: 705, endPoint y: 433, distance: 307.0
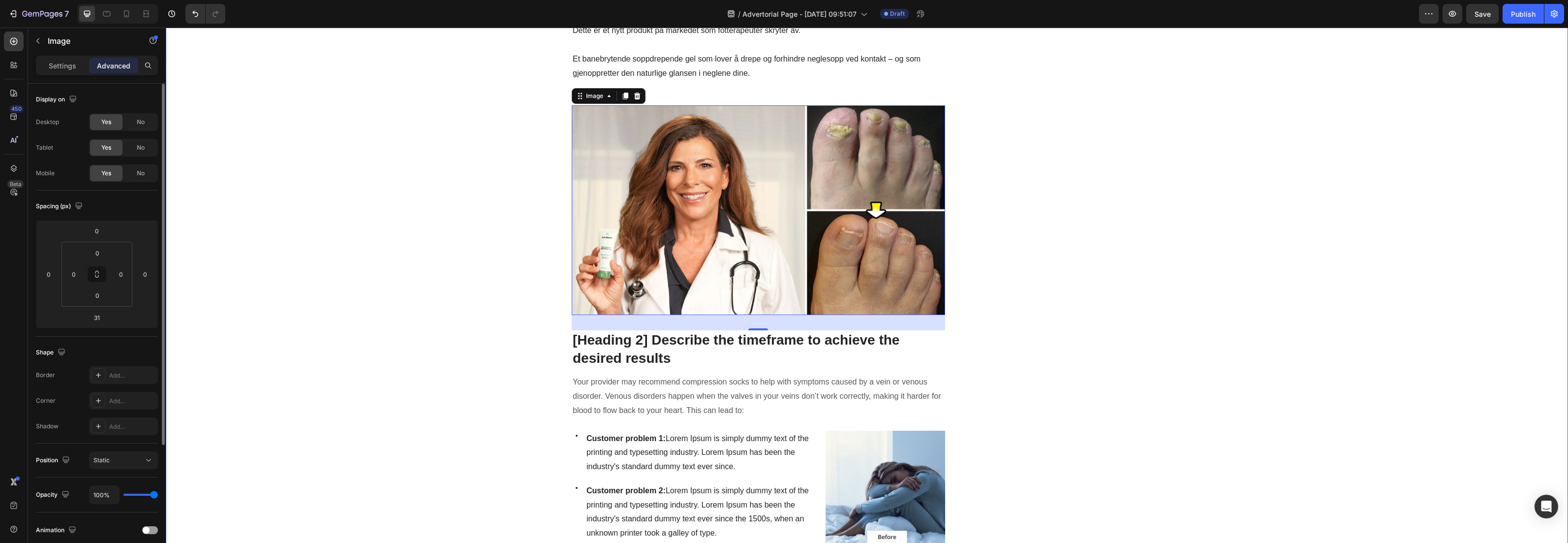
scroll to position [610, 0]
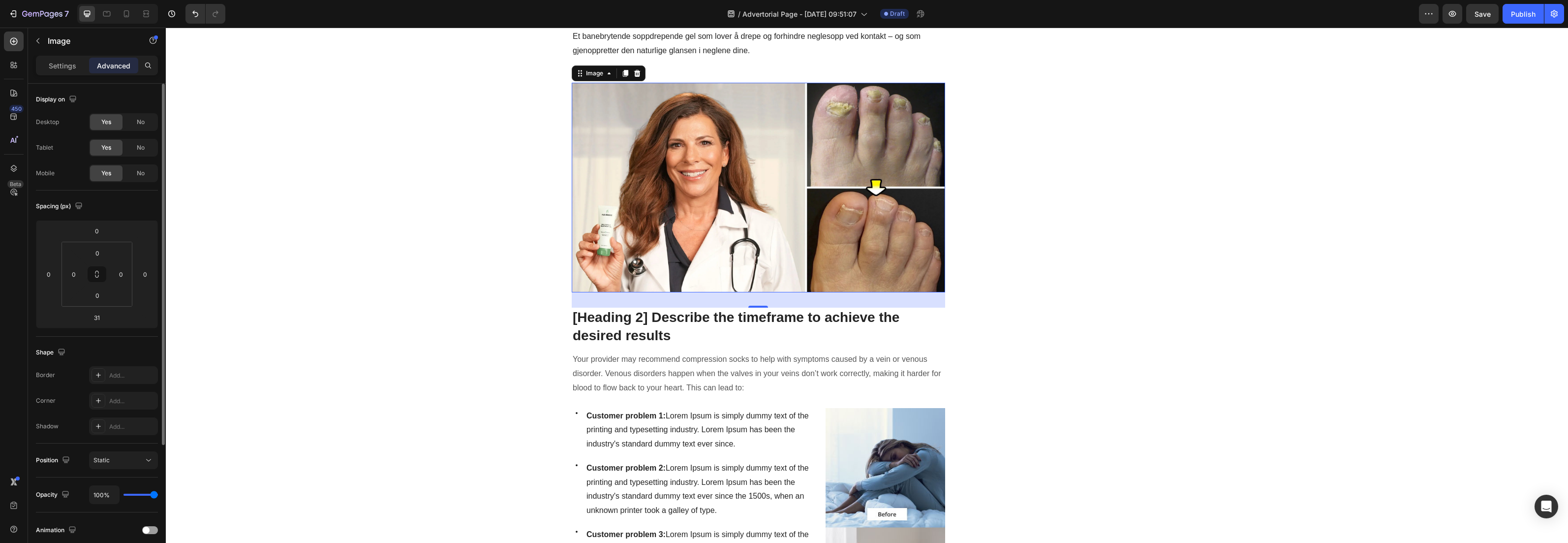
click at [747, 189] on img at bounding box center [758, 188] width 374 height 210
click at [758, 187] on img at bounding box center [758, 188] width 374 height 210
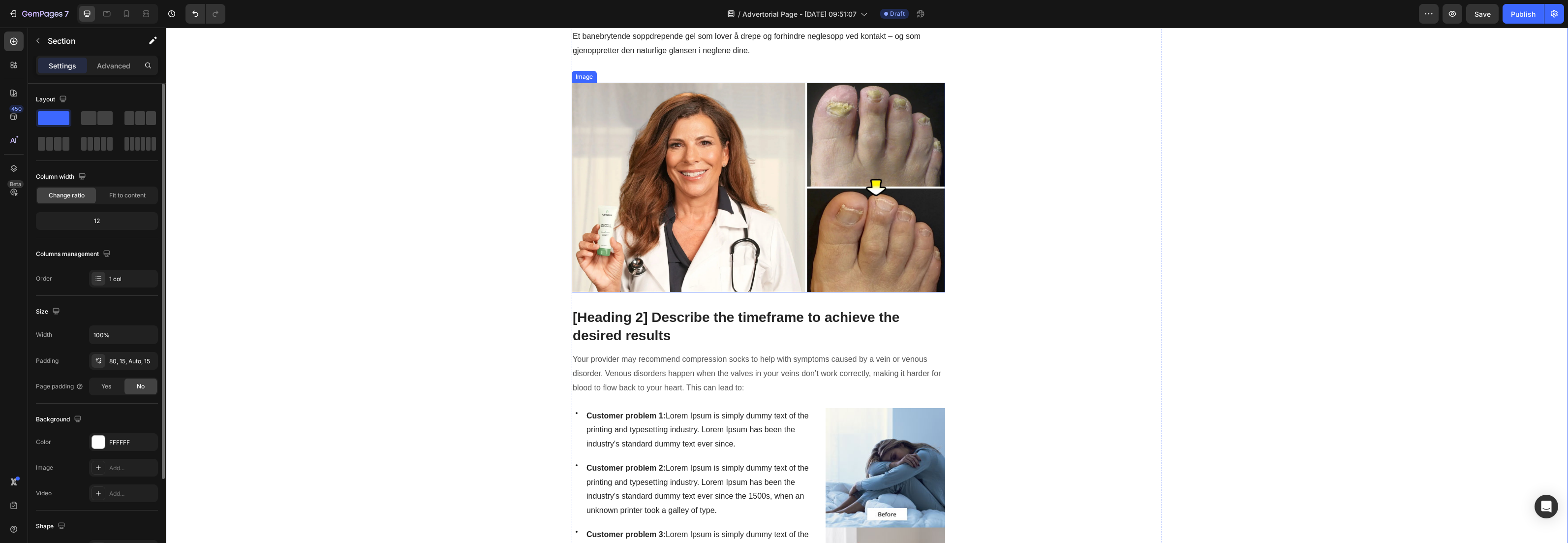
click at [703, 191] on img at bounding box center [758, 188] width 374 height 210
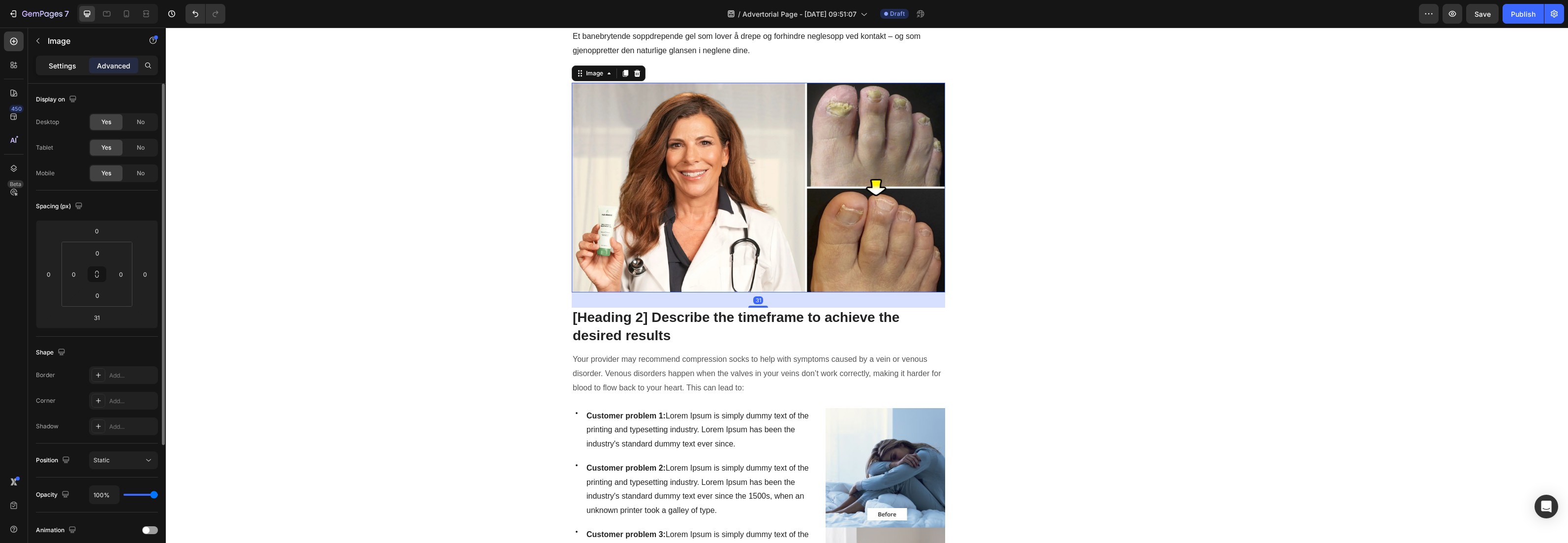
click at [75, 67] on p "Settings" at bounding box center [62, 65] width 27 height 10
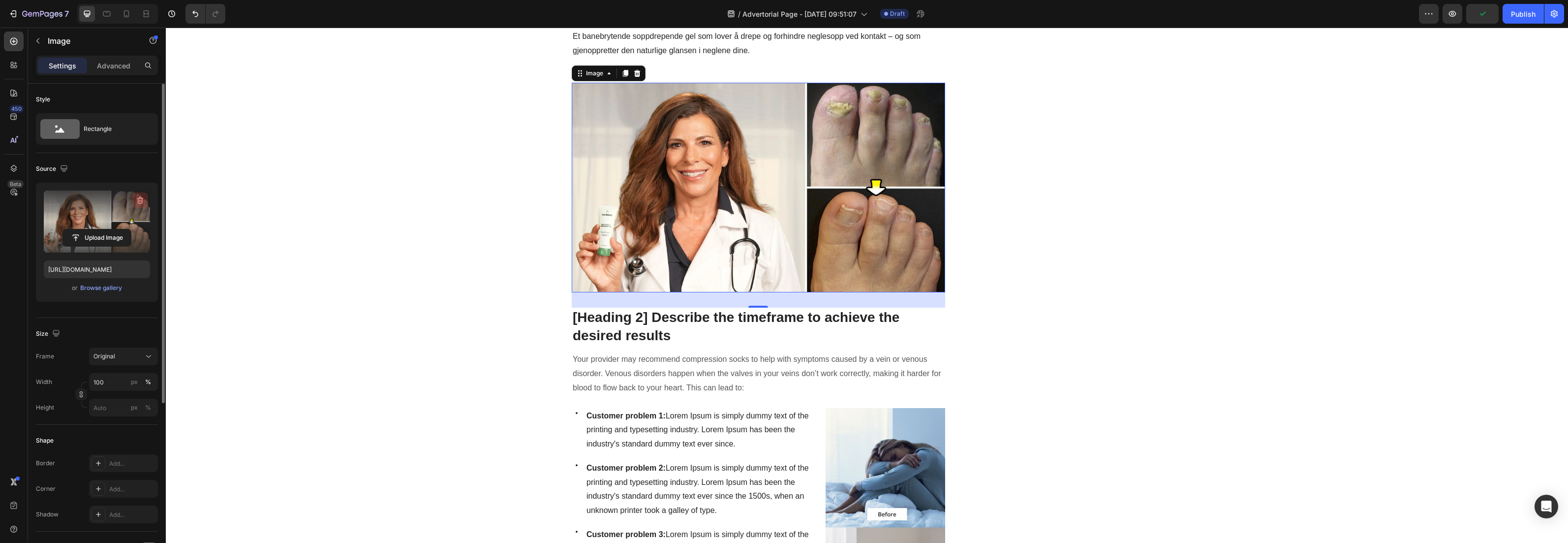
click at [142, 200] on icon "button" at bounding box center [140, 200] width 10 height 10
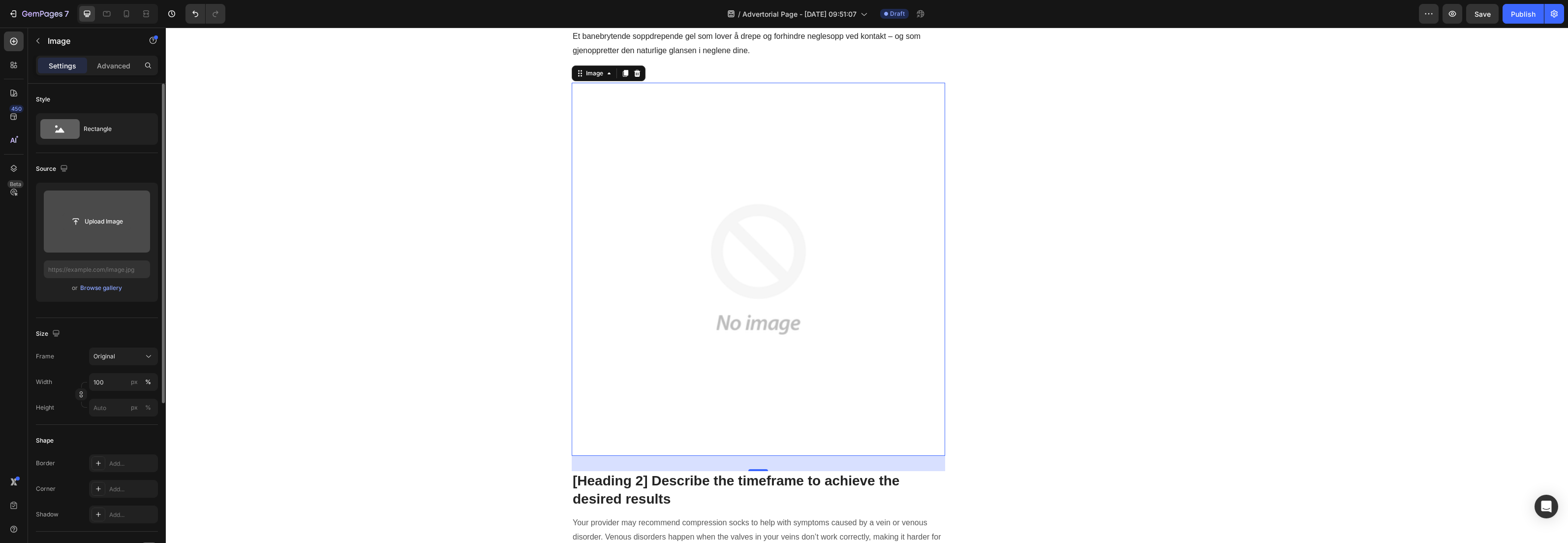
click at [107, 226] on input "file" at bounding box center [97, 221] width 68 height 16
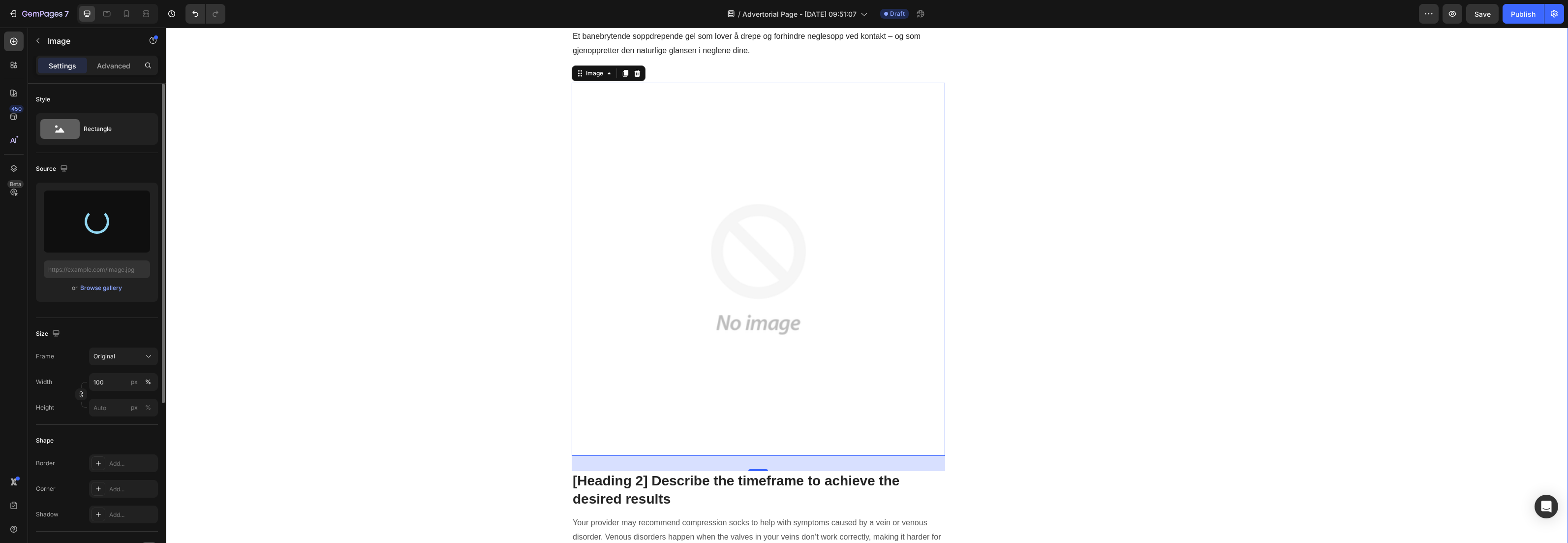
type input "[URL][DOMAIN_NAME]"
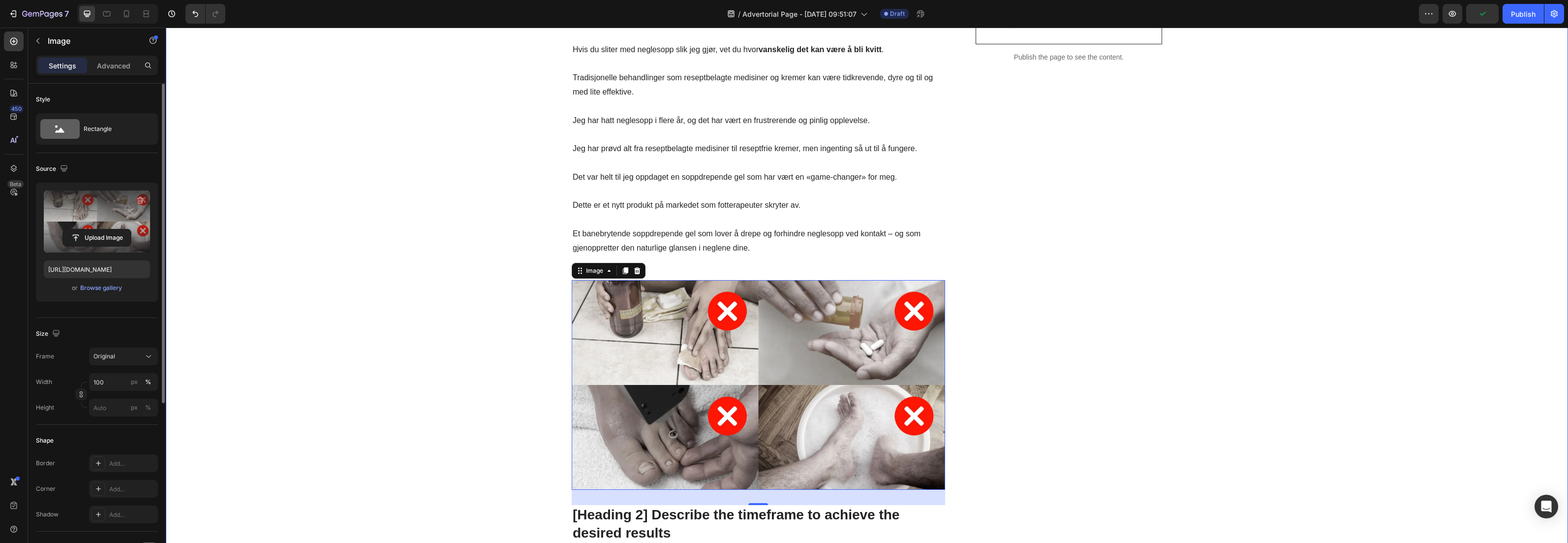
scroll to position [396, 0]
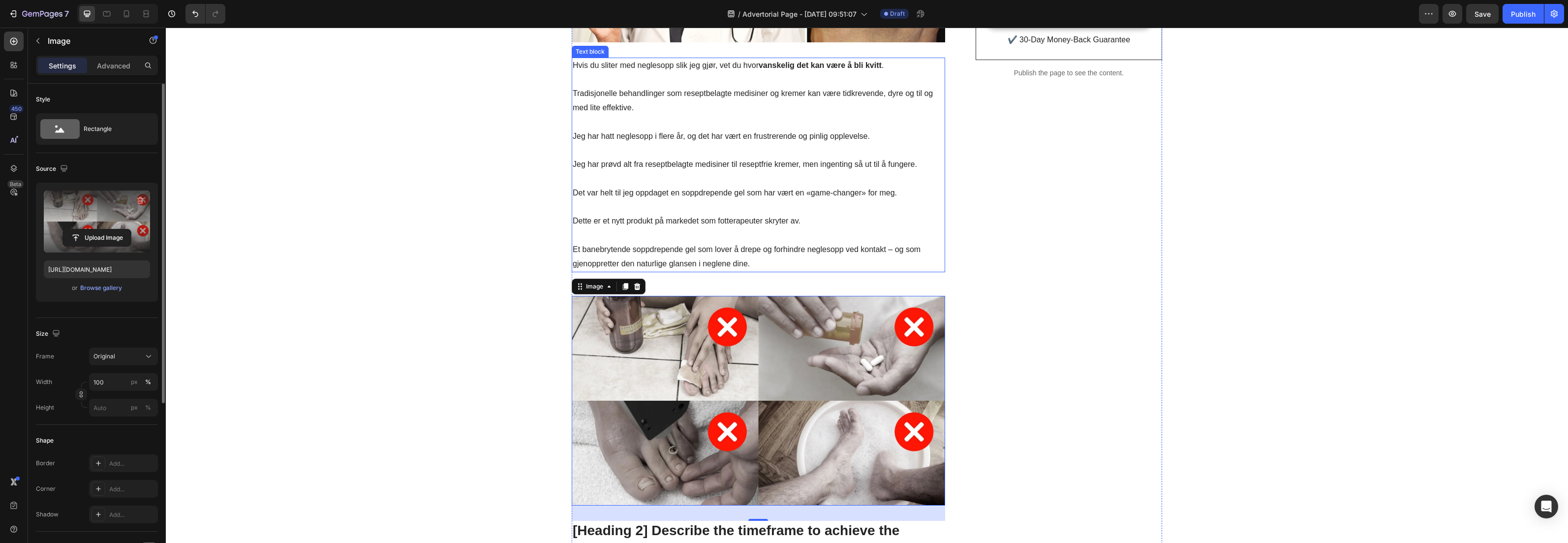
click at [742, 222] on p "Dette er et nytt produkt på markedet som fotterapeuter skryter av." at bounding box center [758, 221] width 372 height 14
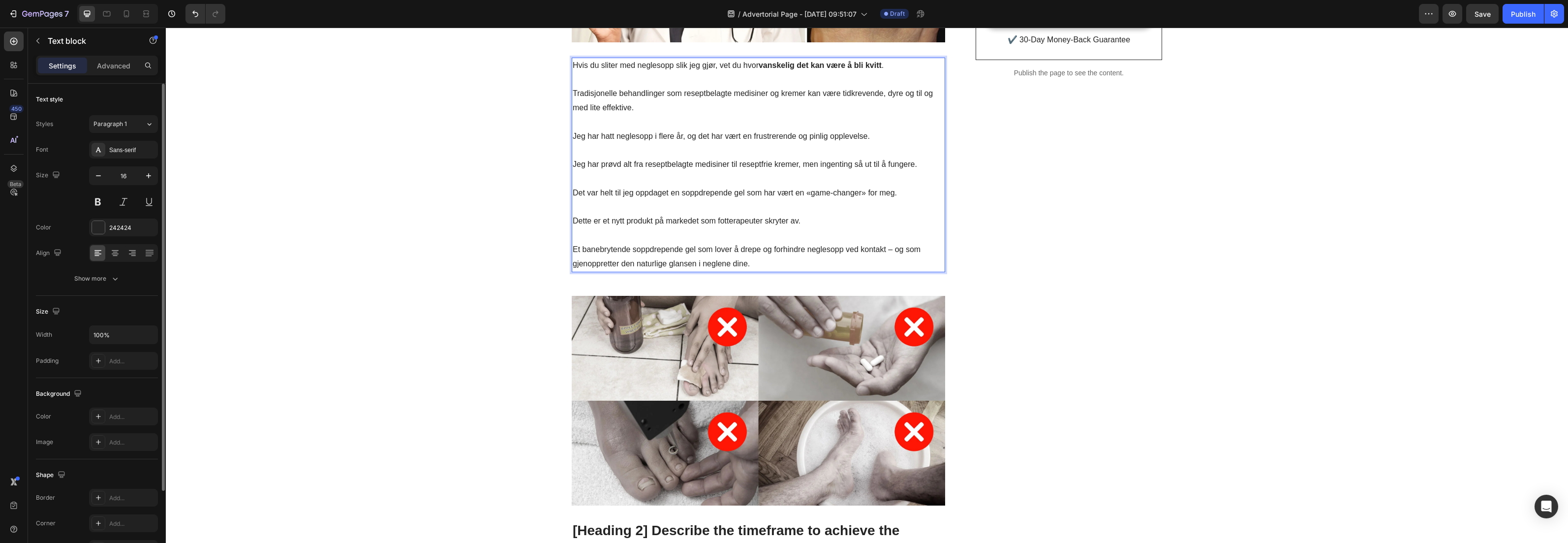
drag, startPoint x: 713, startPoint y: 221, endPoint x: 721, endPoint y: 222, distance: 8.1
click at [719, 222] on p "Dette er et nytt produkt på markedet som fotterapeuter skryter av." at bounding box center [758, 221] width 372 height 14
drag, startPoint x: 715, startPoint y: 223, endPoint x: 794, endPoint y: 223, distance: 79.0
click at [794, 223] on p "Dette er et nytt produkt på markedet som fotterapeuter skryter av." at bounding box center [758, 221] width 372 height 14
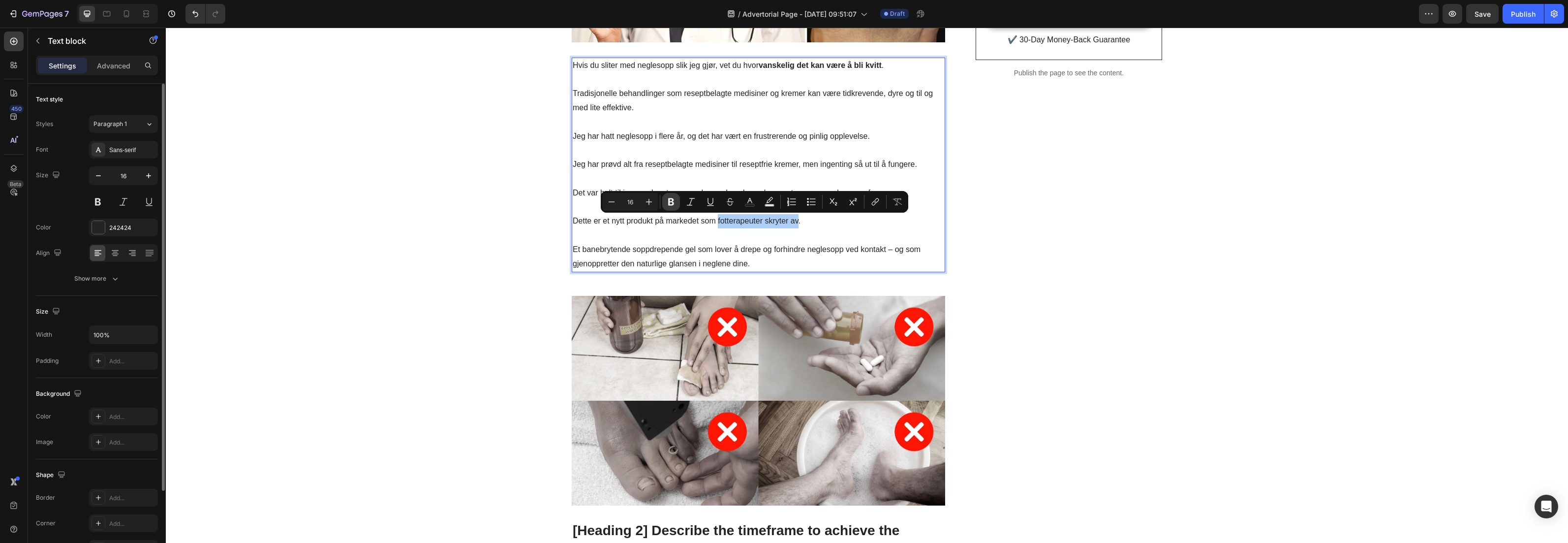
click at [670, 203] on icon "Editor contextual toolbar" at bounding box center [671, 202] width 10 height 10
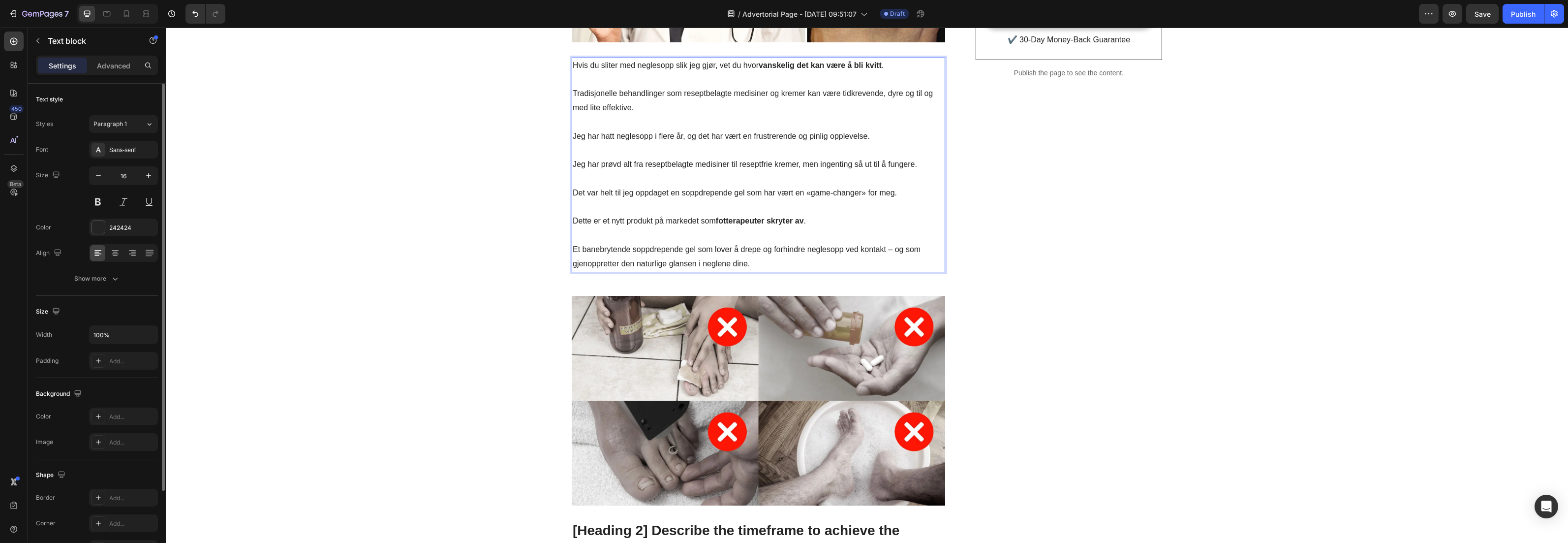
click at [736, 249] on p "Et banebrytende soppdrepende gel som lover å drepe og forhindre neglesopp ved k…" at bounding box center [758, 257] width 372 height 29
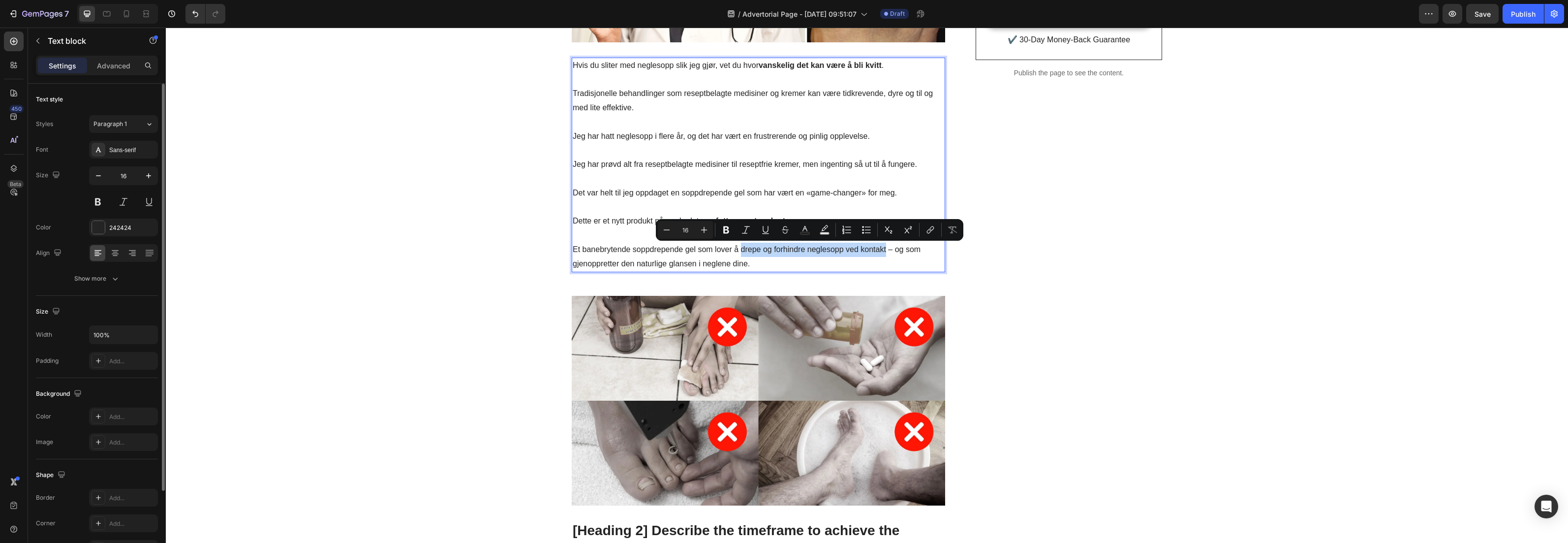
drag, startPoint x: 736, startPoint y: 249, endPoint x: 871, endPoint y: 251, distance: 135.0
click at [871, 251] on p "Et banebrytende soppdrepende gel som lover å drepe og forhindre neglesopp ved k…" at bounding box center [758, 257] width 372 height 29
click at [729, 231] on icon "Editor contextual toolbar" at bounding box center [726, 230] width 10 height 10
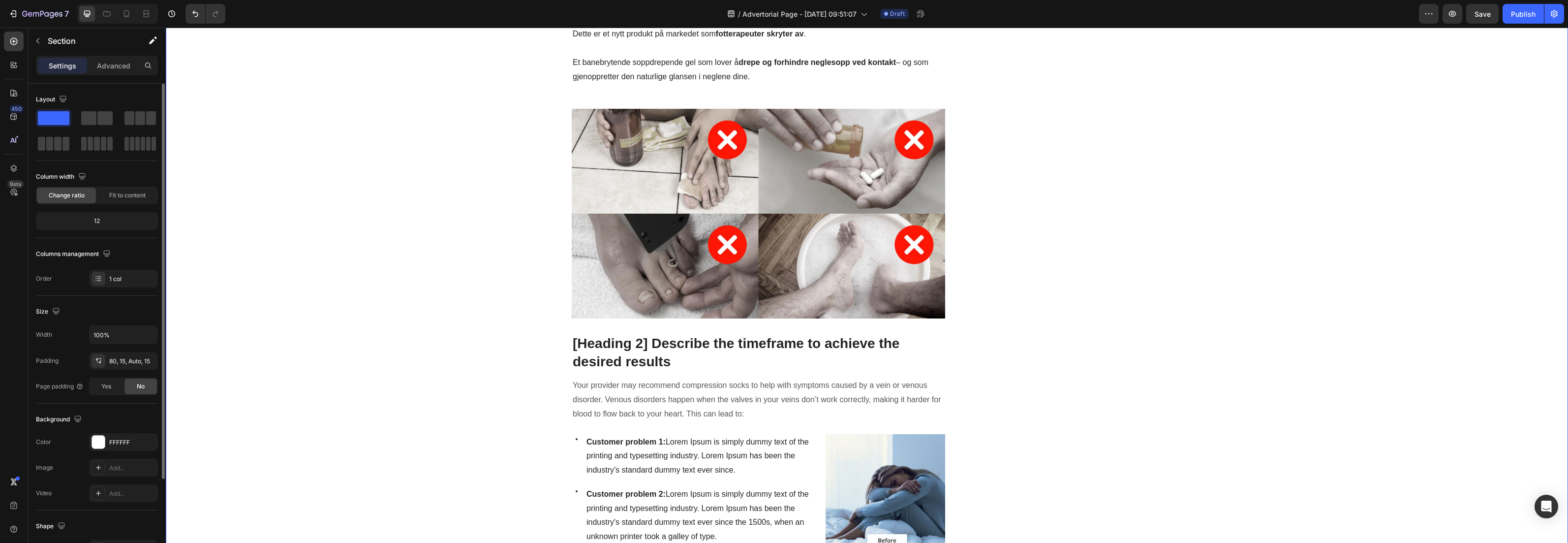
scroll to position [588, 0]
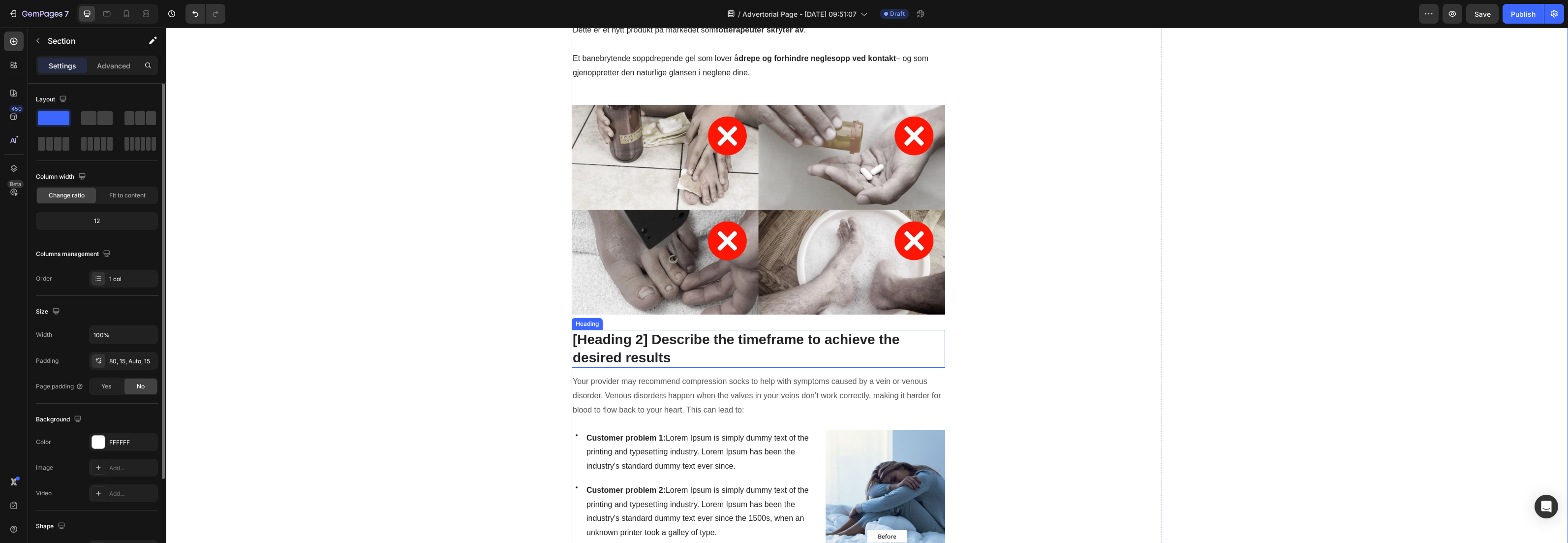
click at [631, 352] on p "[Heading 2] Describe the timeframe to achieve the desired results" at bounding box center [758, 348] width 372 height 36
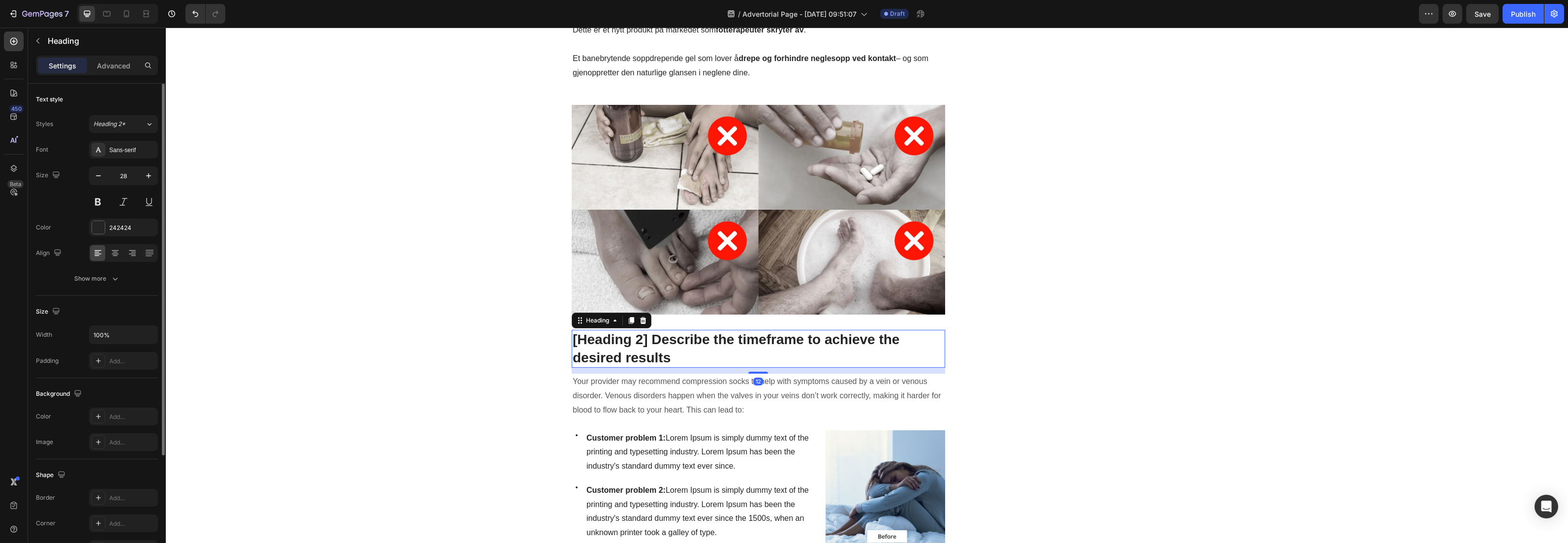
click at [631, 352] on p "[Heading 2] Describe the timeframe to achieve the desired results" at bounding box center [758, 348] width 372 height 36
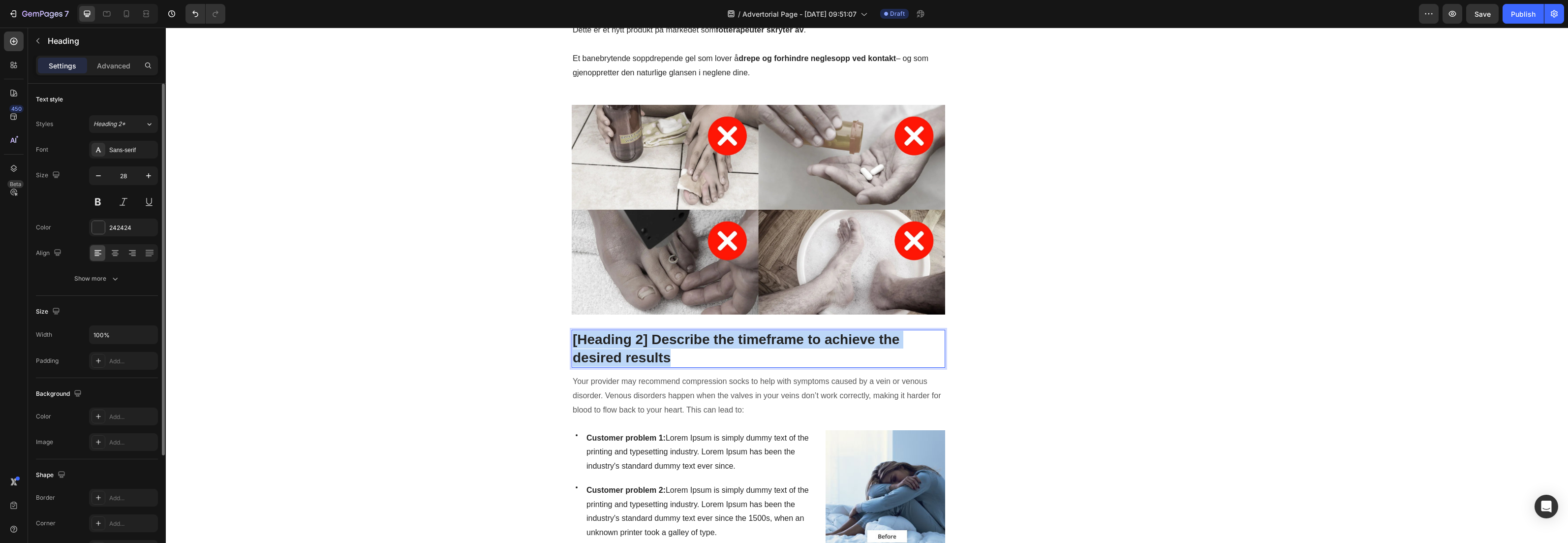
click at [631, 352] on p "[Heading 2] Describe the timeframe to achieve the desired results" at bounding box center [758, 348] width 372 height 36
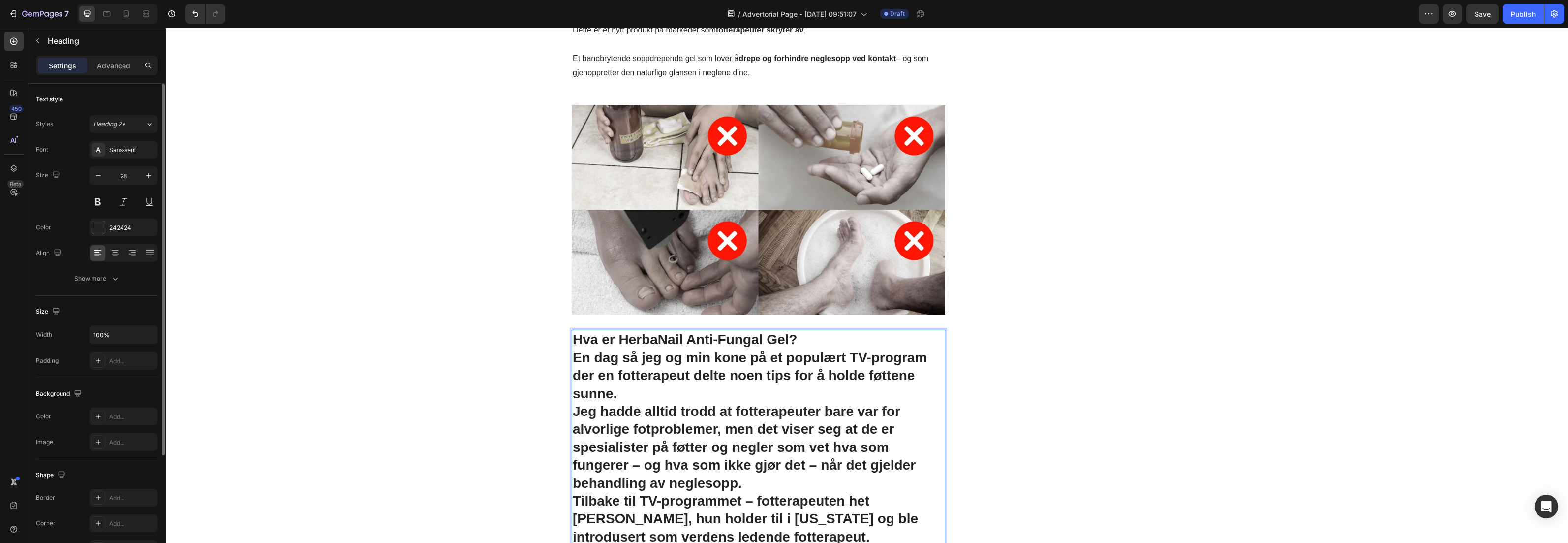
scroll to position [599, 0]
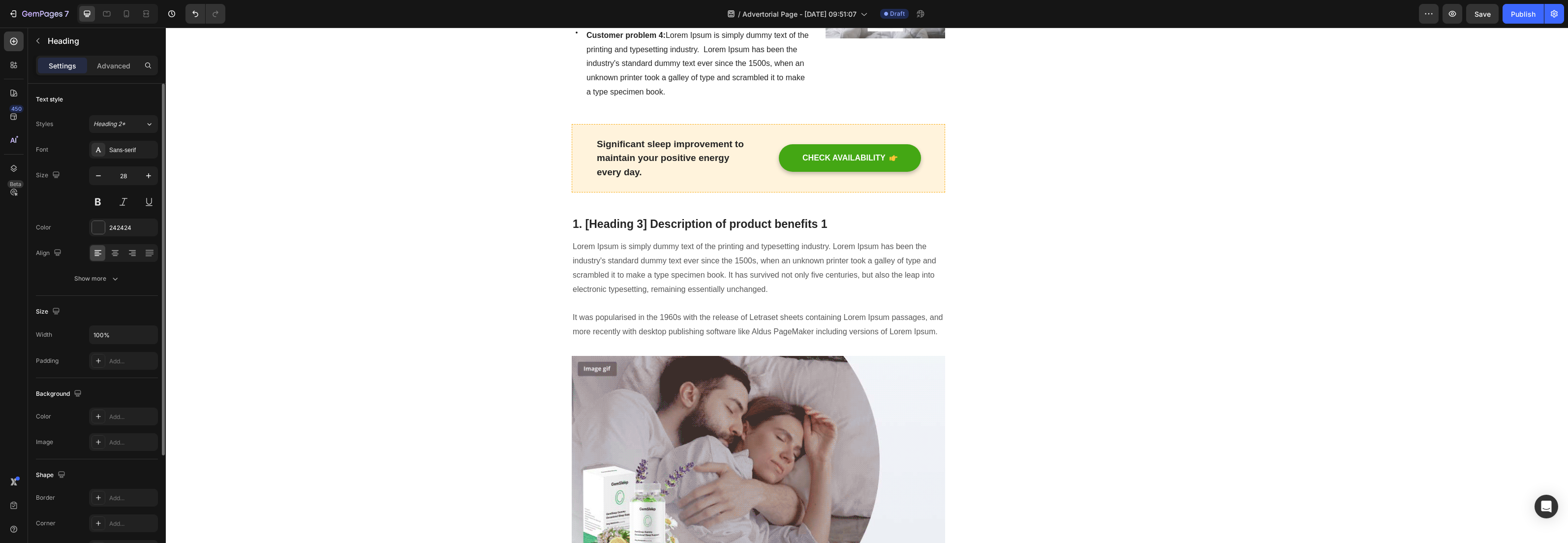
drag, startPoint x: 571, startPoint y: 327, endPoint x: 883, endPoint y: 604, distance: 417.2
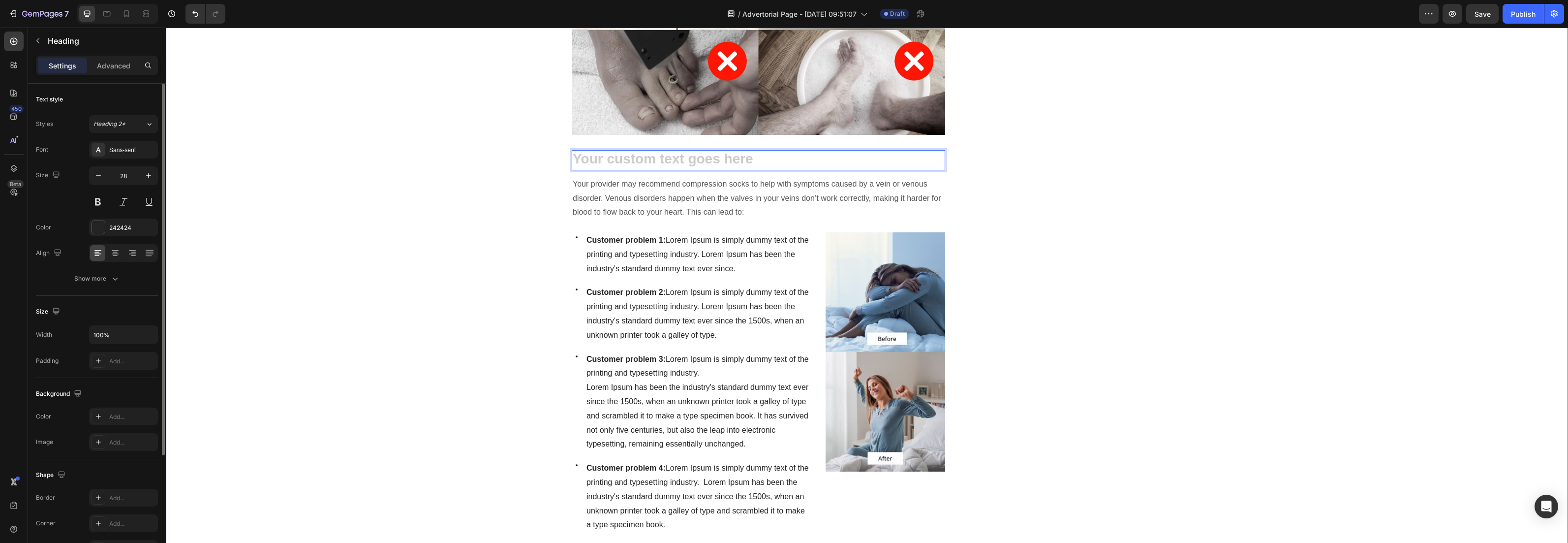
scroll to position [671, 0]
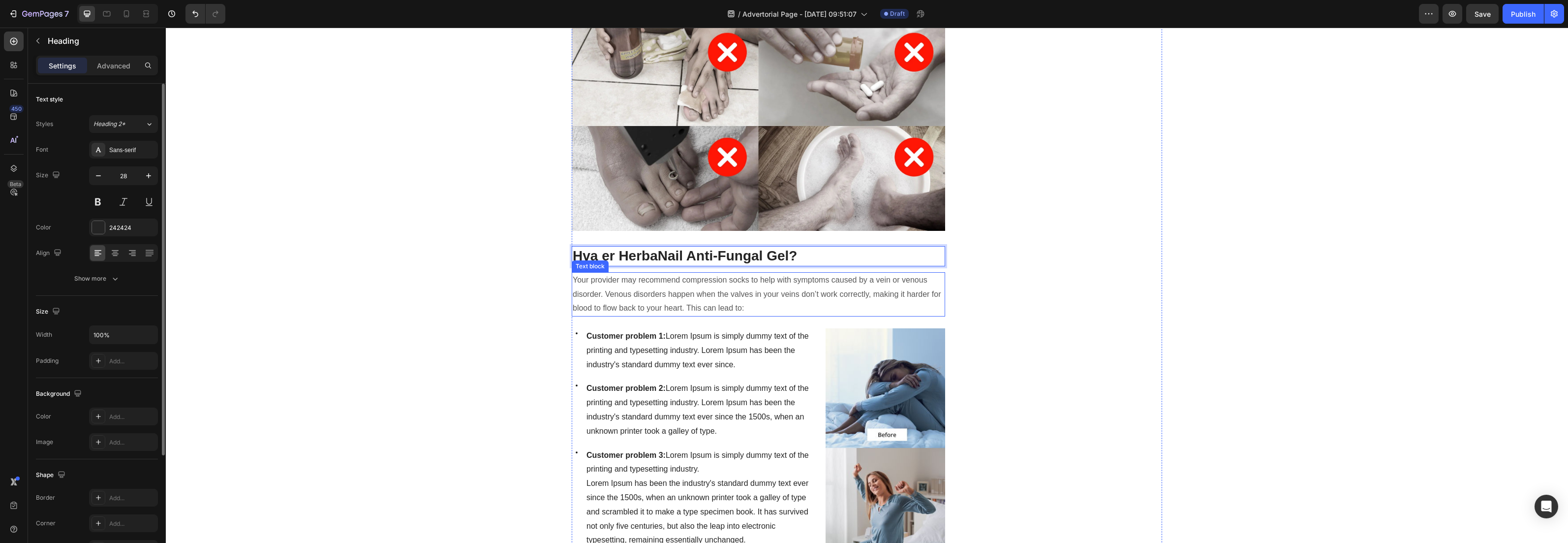
click at [596, 290] on p "Your provider may recommend compression socks to help with symptoms caused by a…" at bounding box center [758, 294] width 372 height 43
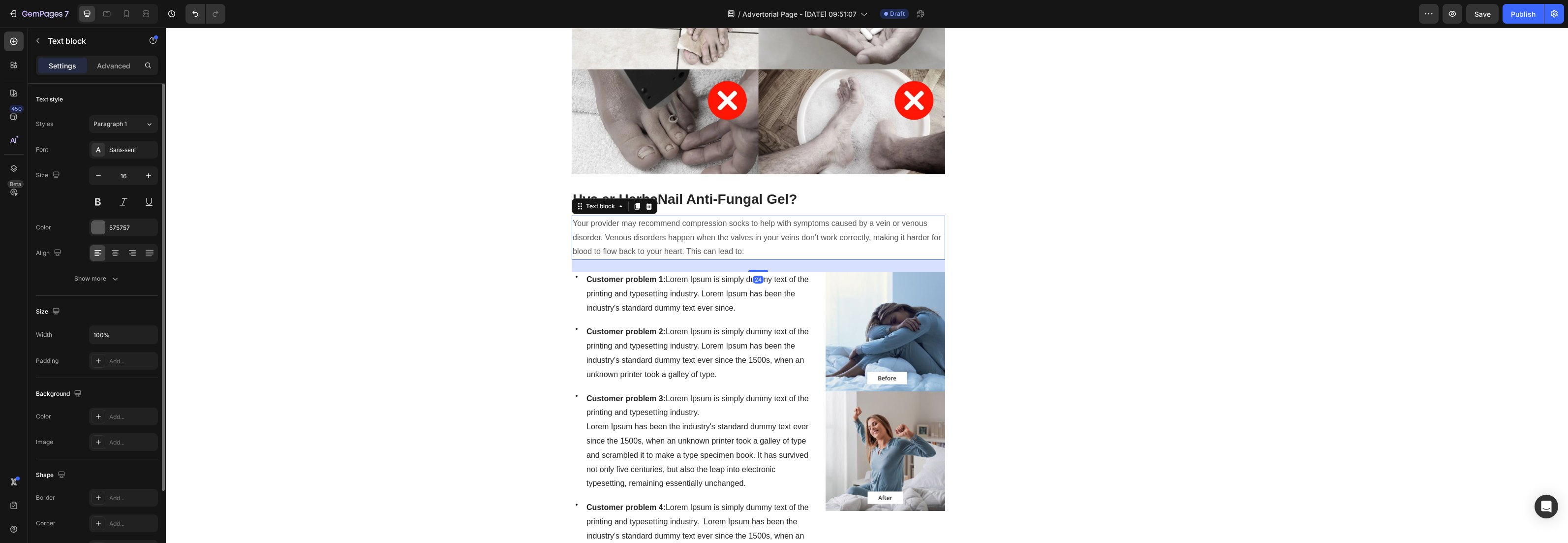
scroll to position [861, 0]
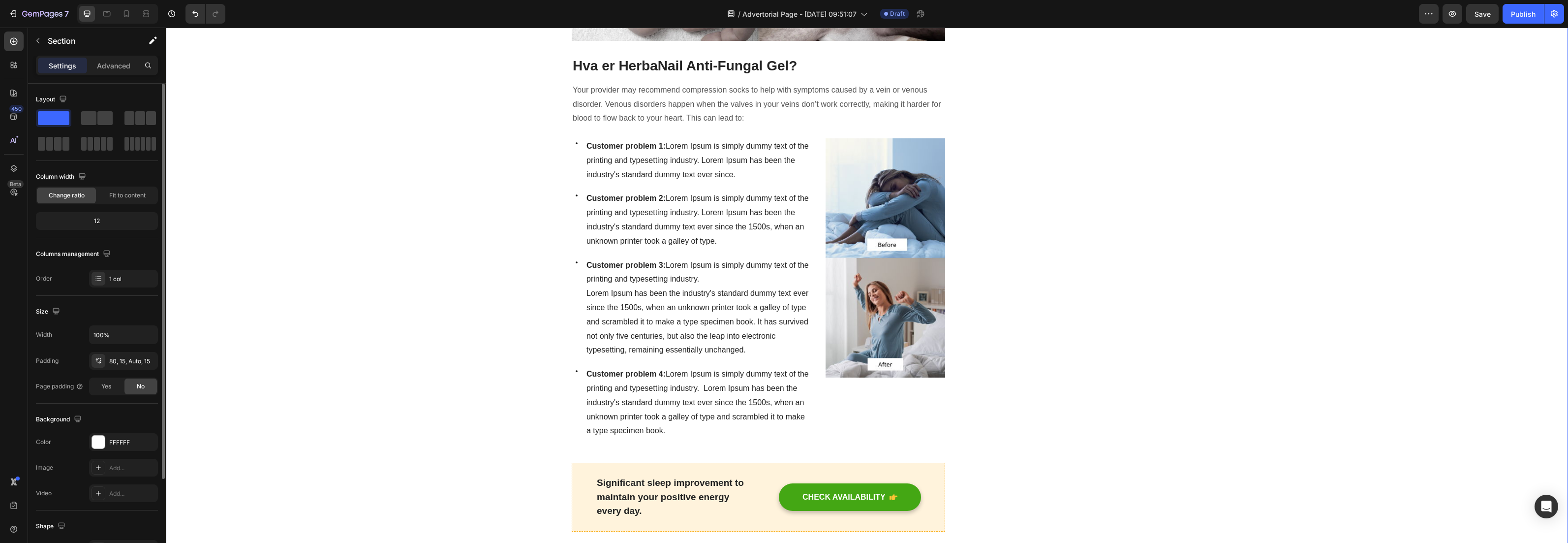
scroll to position [842, 0]
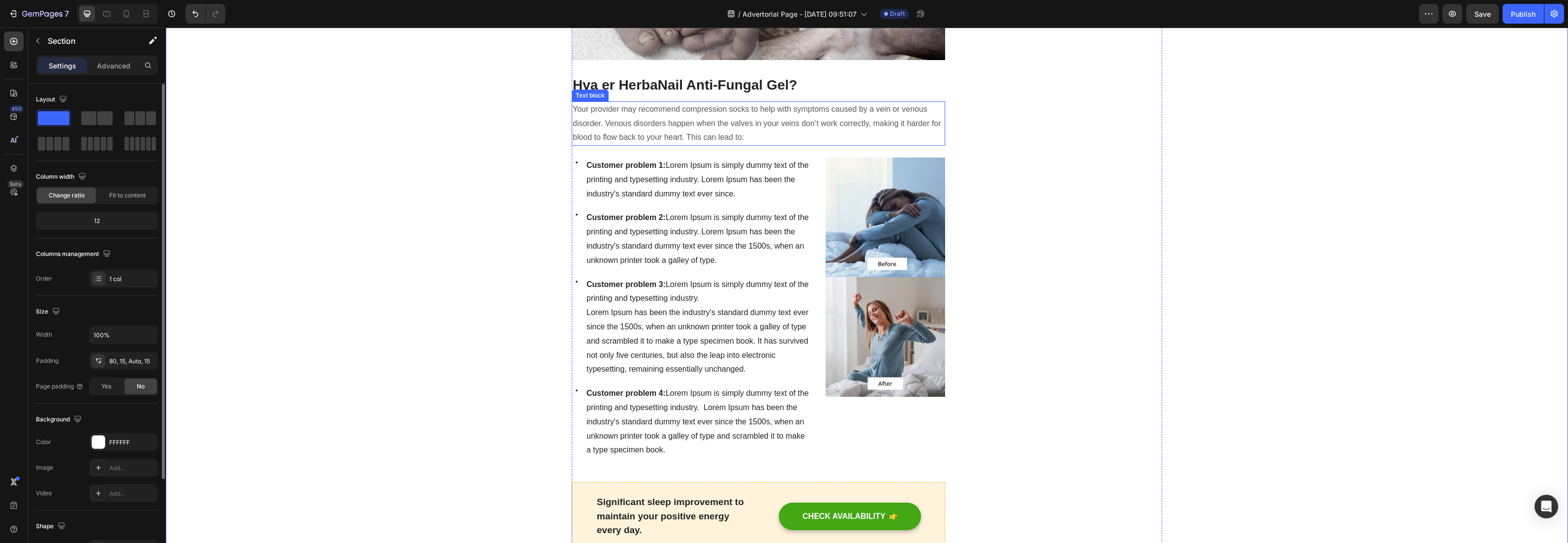
click at [621, 123] on p "Your provider may recommend compression socks to help with symptoms caused by a…" at bounding box center [758, 123] width 372 height 43
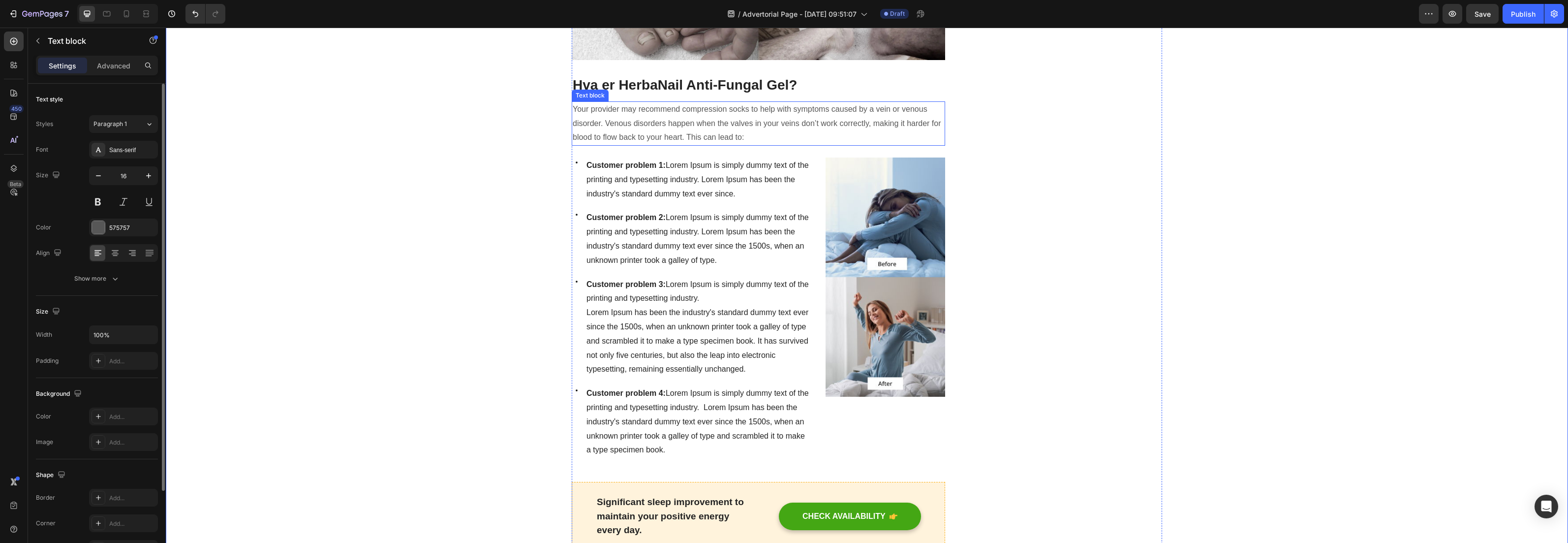
click at [621, 123] on p "Your provider may recommend compression socks to help with symptoms caused by a…" at bounding box center [758, 123] width 372 height 43
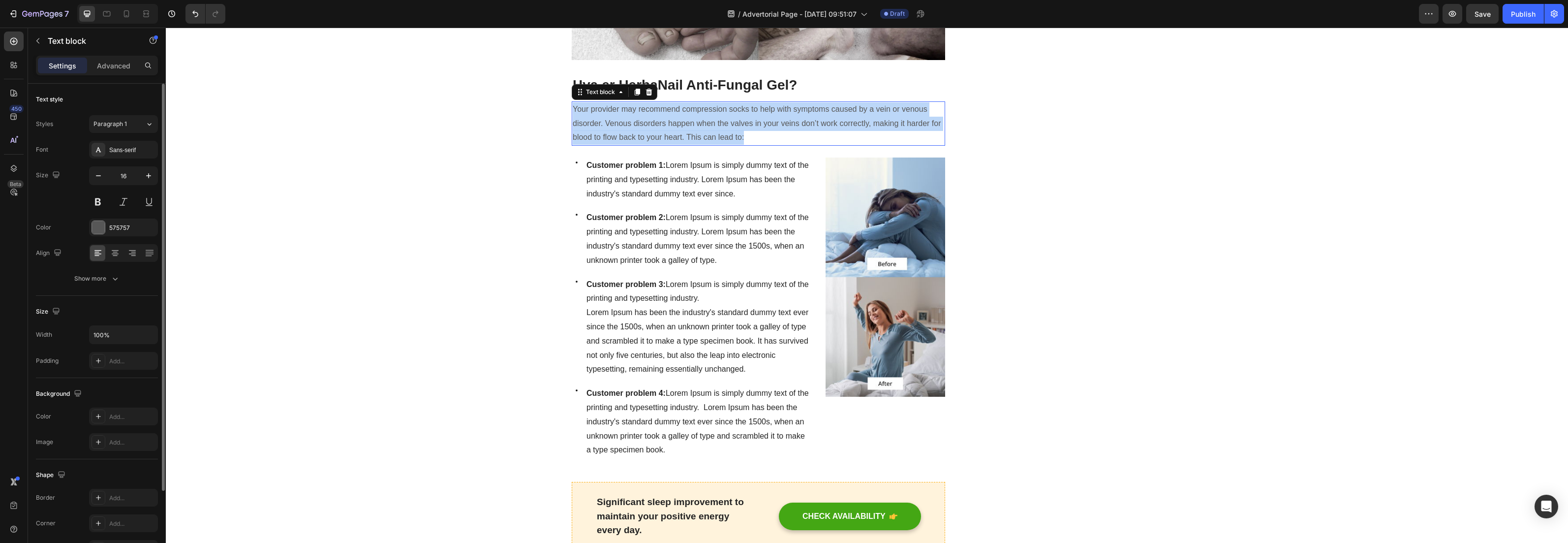
click at [621, 123] on p "Your provider may recommend compression socks to help with symptoms caused by a…" at bounding box center [758, 123] width 372 height 43
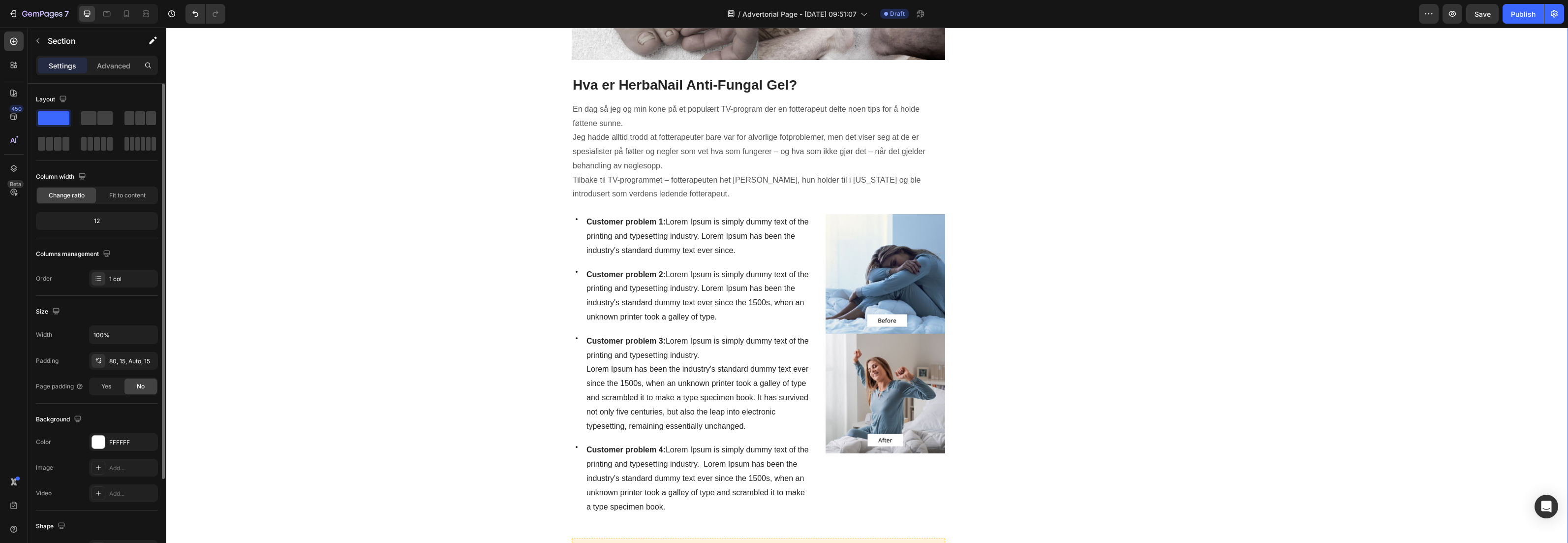
click at [597, 232] on span "Customer problem 1: Lorem Ipsum is simply dummy text of the printing and typese…" at bounding box center [698, 236] width 222 height 37
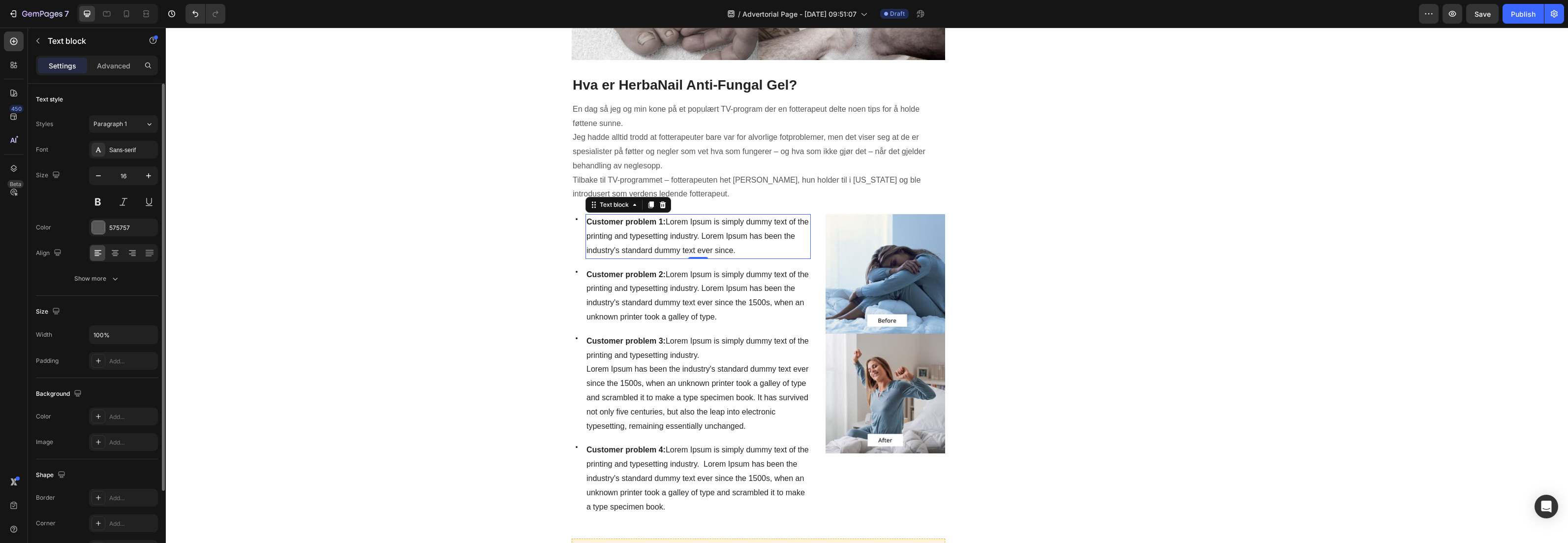
click at [622, 233] on span "Customer problem 1: Lorem Ipsum is simply dummy text of the printing and typese…" at bounding box center [698, 236] width 222 height 37
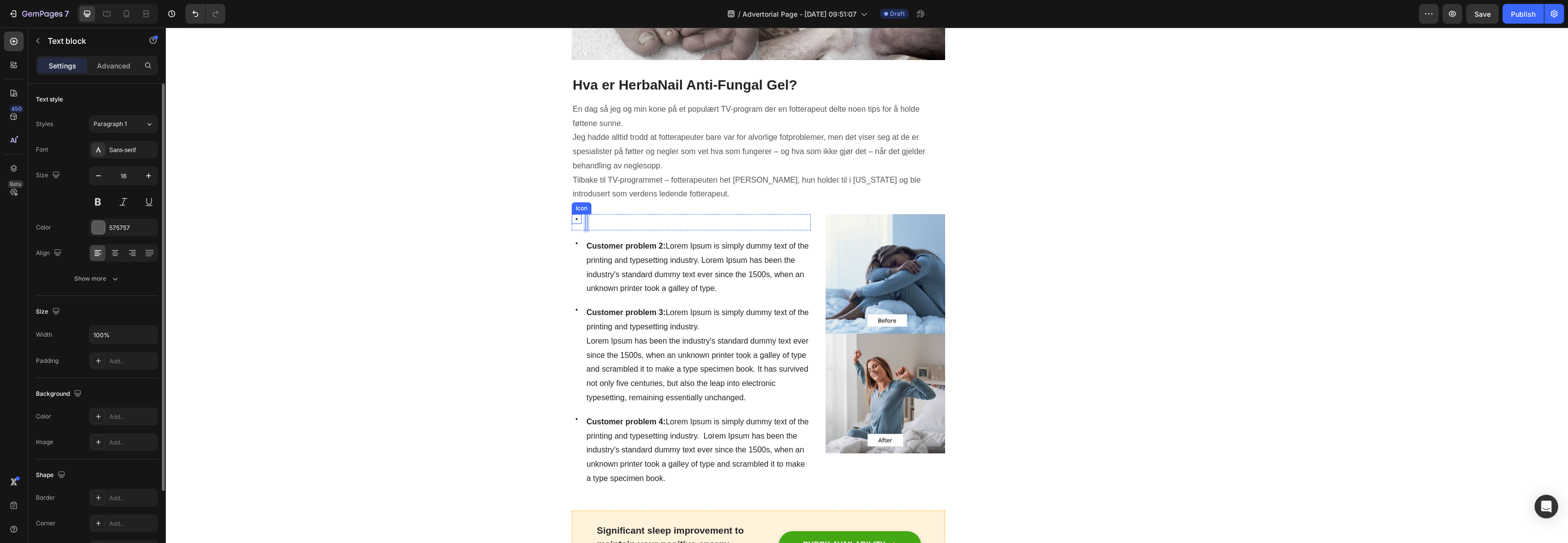
click at [577, 217] on icon at bounding box center [577, 219] width 10 height 10
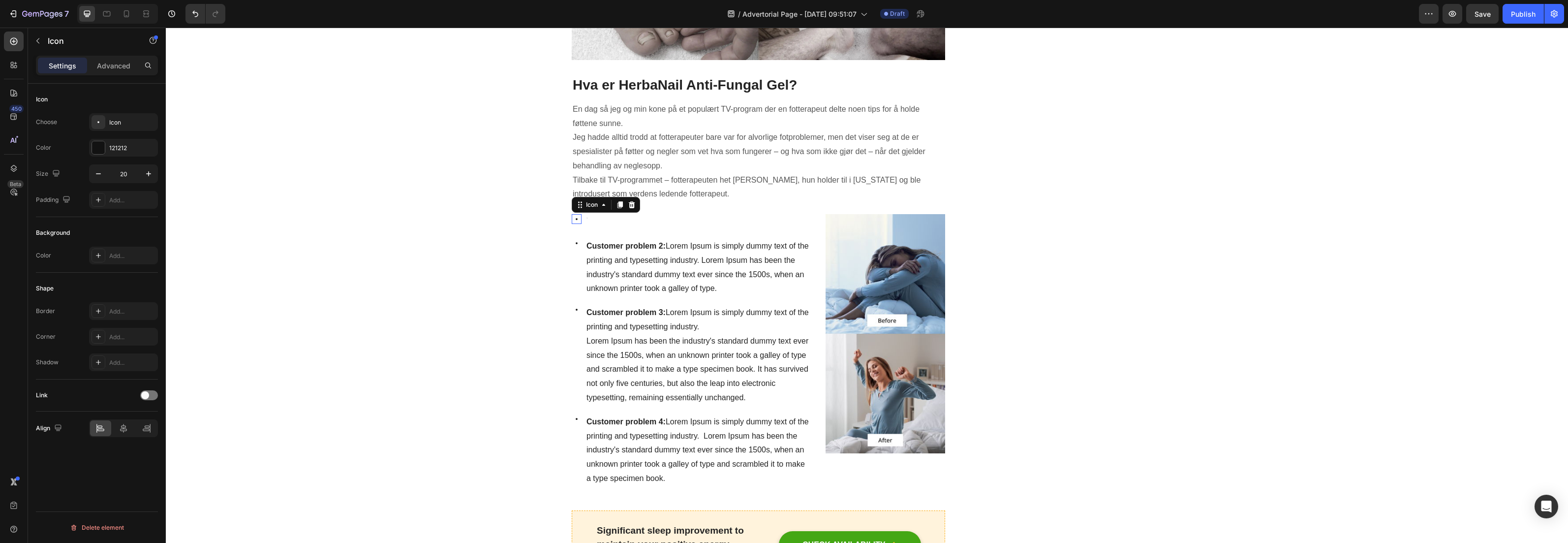
click at [577, 217] on icon at bounding box center [577, 219] width 10 height 10
click at [575, 217] on icon at bounding box center [577, 219] width 10 height 10
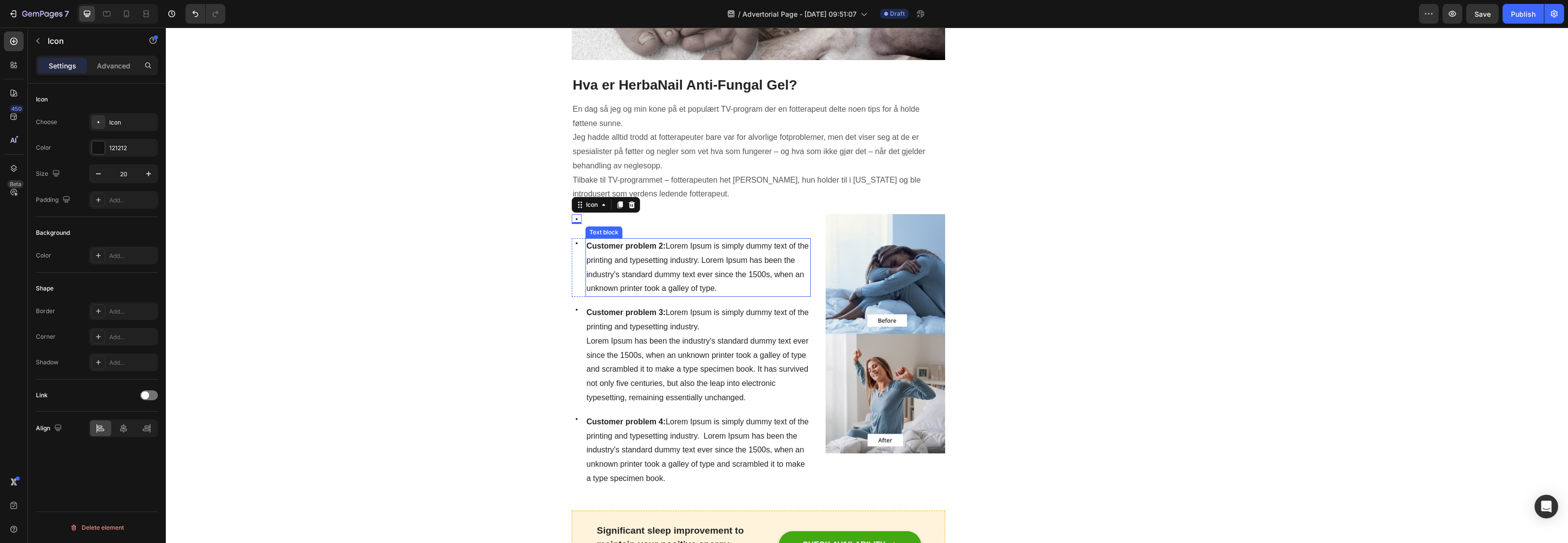
click at [619, 248] on strong "Customer problem 2:" at bounding box center [627, 245] width 80 height 8
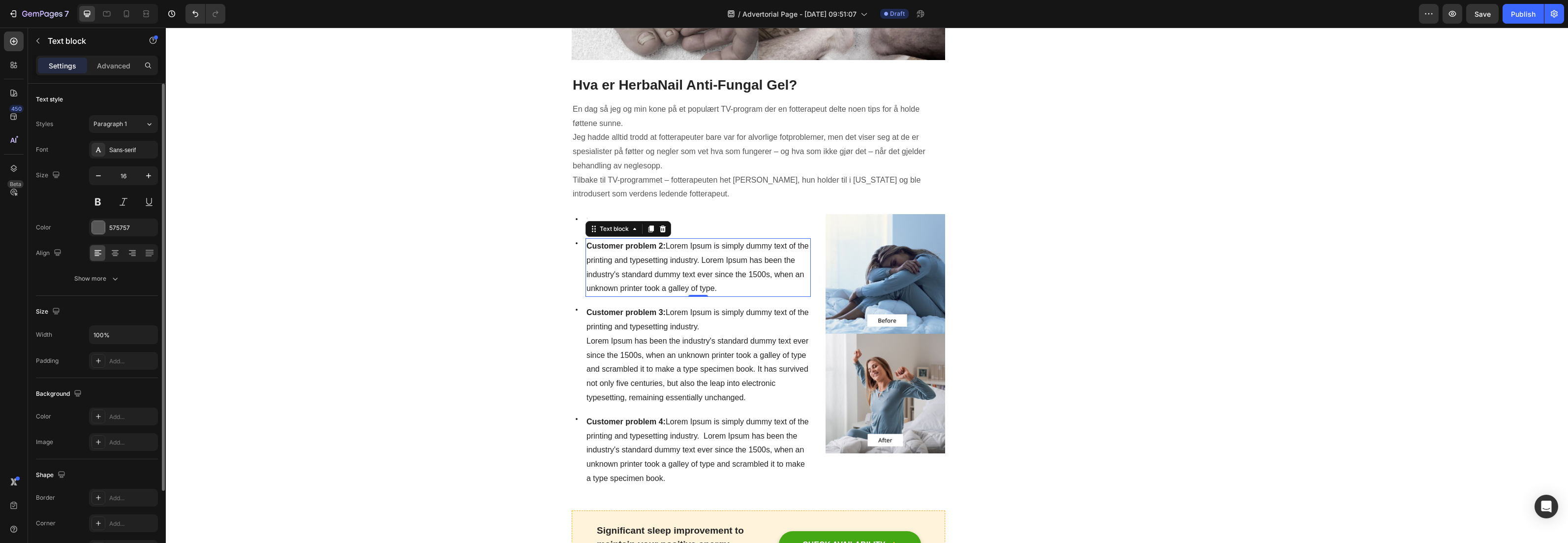
click at [619, 248] on strong "Customer problem 2:" at bounding box center [627, 245] width 80 height 8
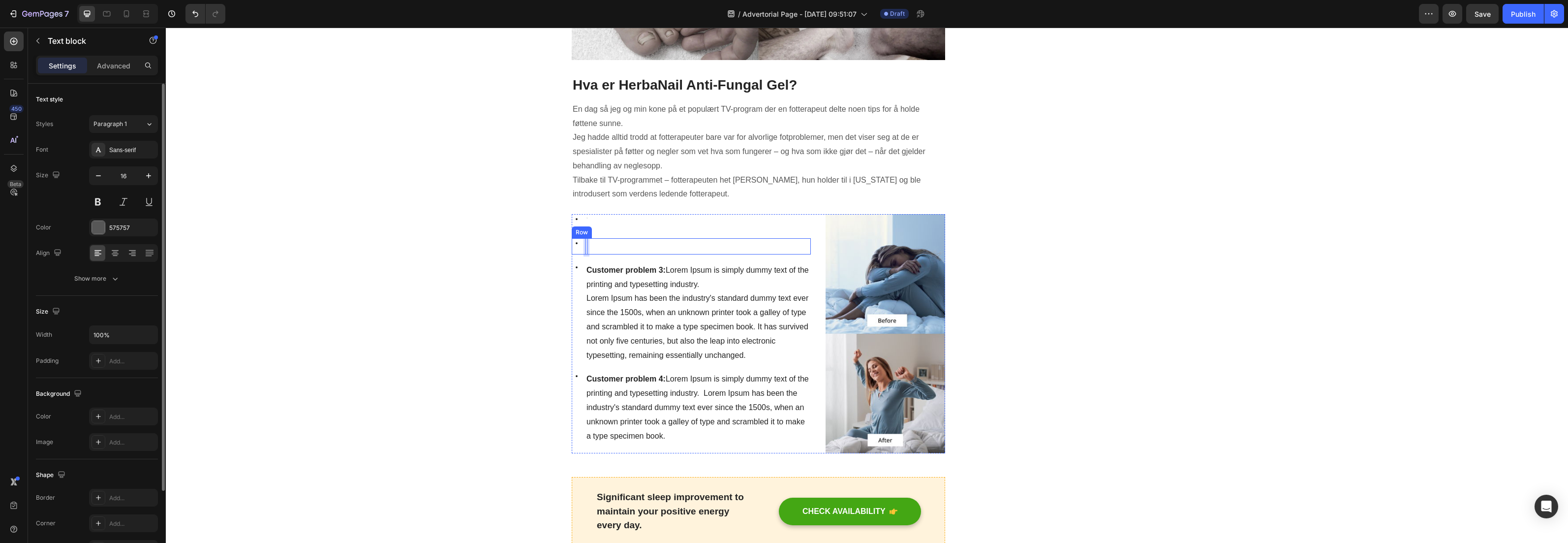
click at [599, 236] on div "Icon Text block Row Icon Text block 0 Row Icon Customer problem 3: Lorem Ipsum …" at bounding box center [691, 333] width 239 height 239
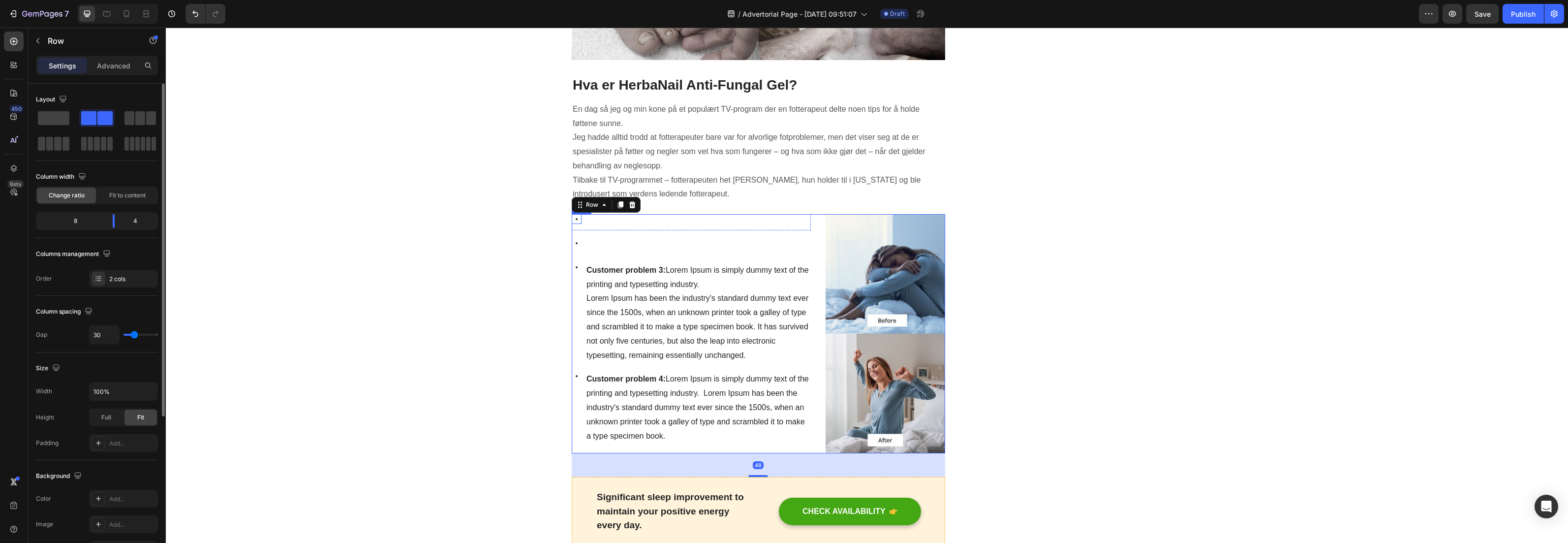
click at [575, 219] on icon at bounding box center [577, 219] width 10 height 10
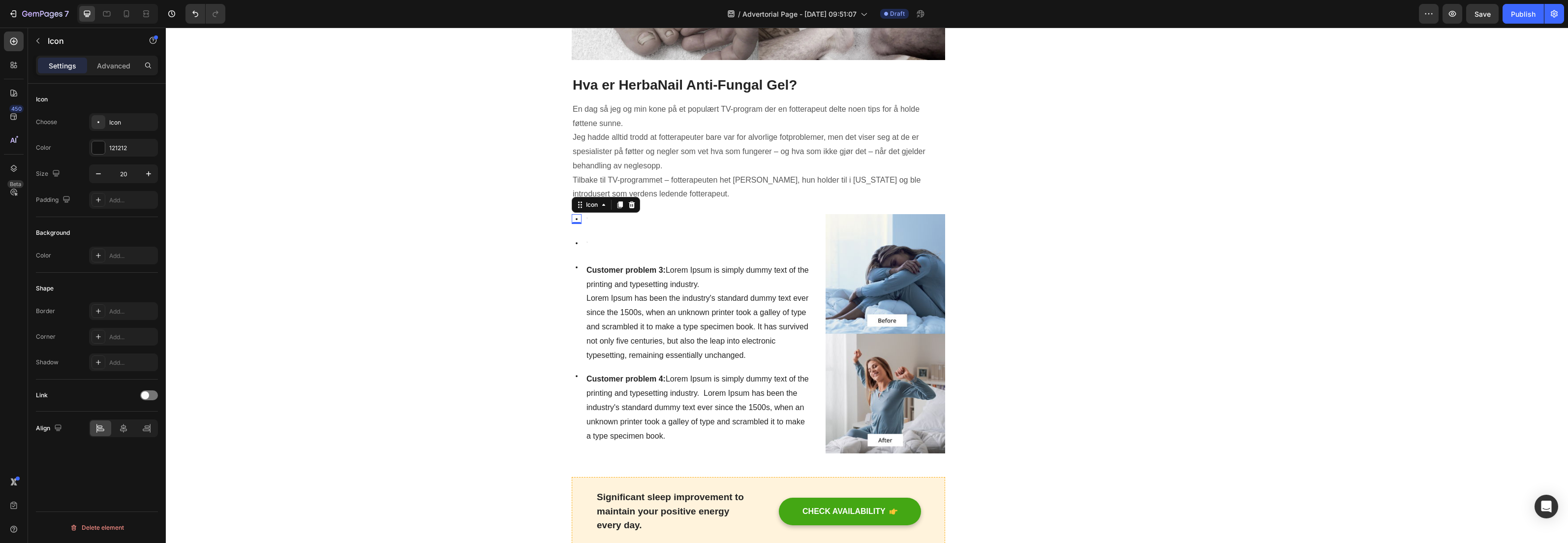
click at [572, 217] on icon at bounding box center [577, 219] width 10 height 10
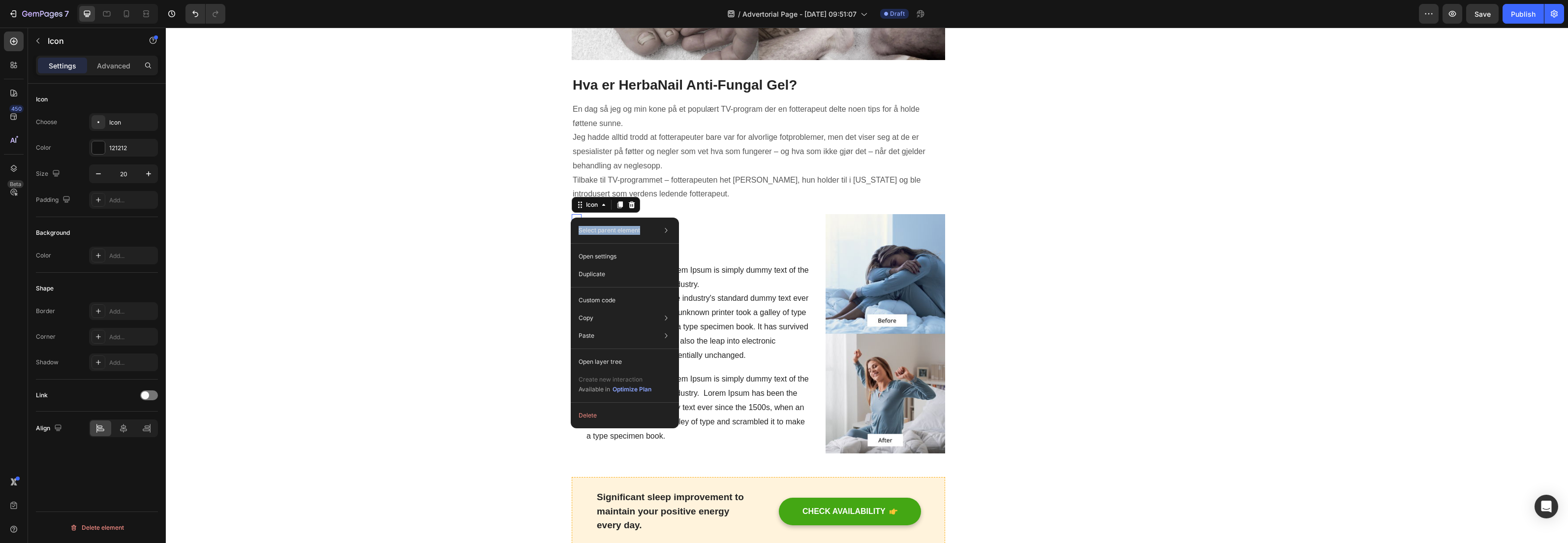
click at [571, 217] on div "Select parent element Row 2 cols Row 2 cols Row 2 cols Icon Open settings Dupli…" at bounding box center [625, 322] width 108 height 210
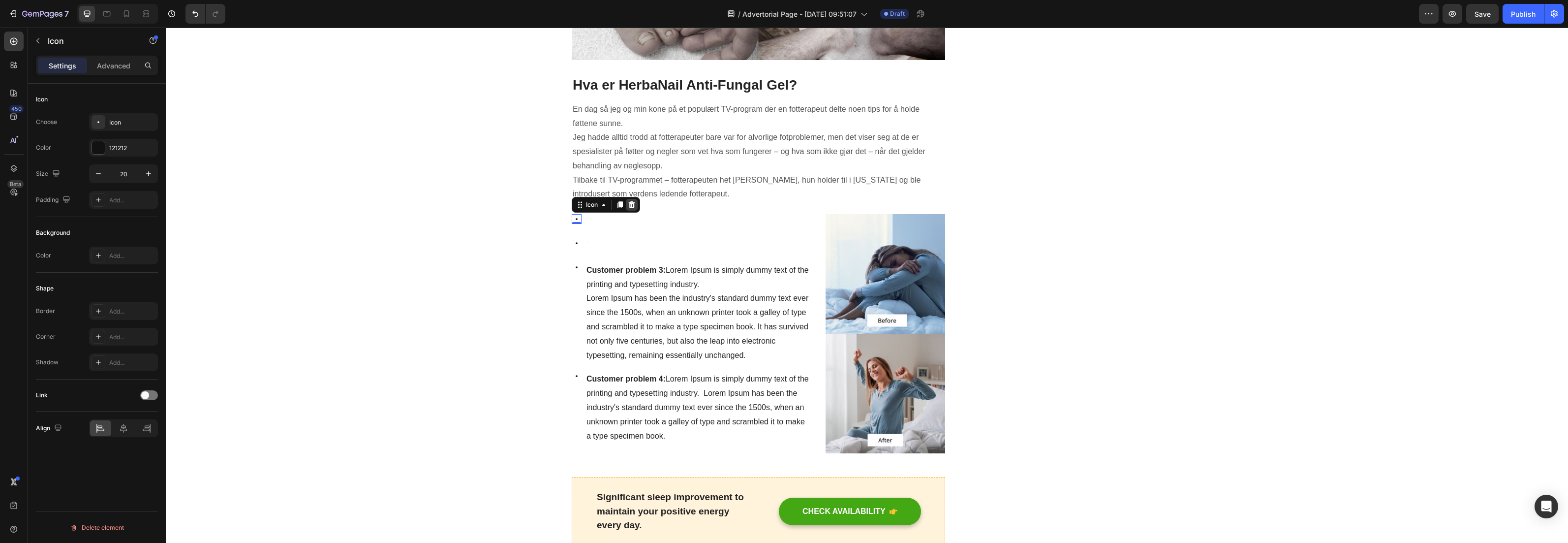
click at [629, 204] on icon at bounding box center [631, 205] width 6 height 7
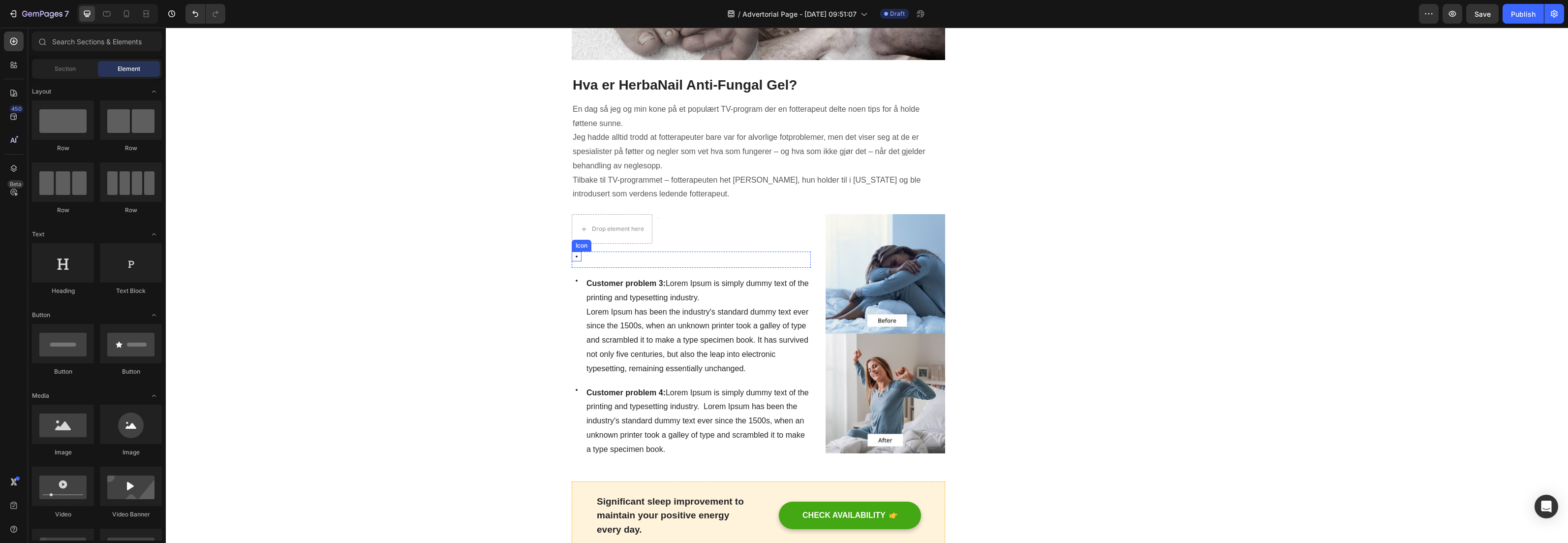
click at [576, 256] on icon at bounding box center [577, 256] width 2 height 2
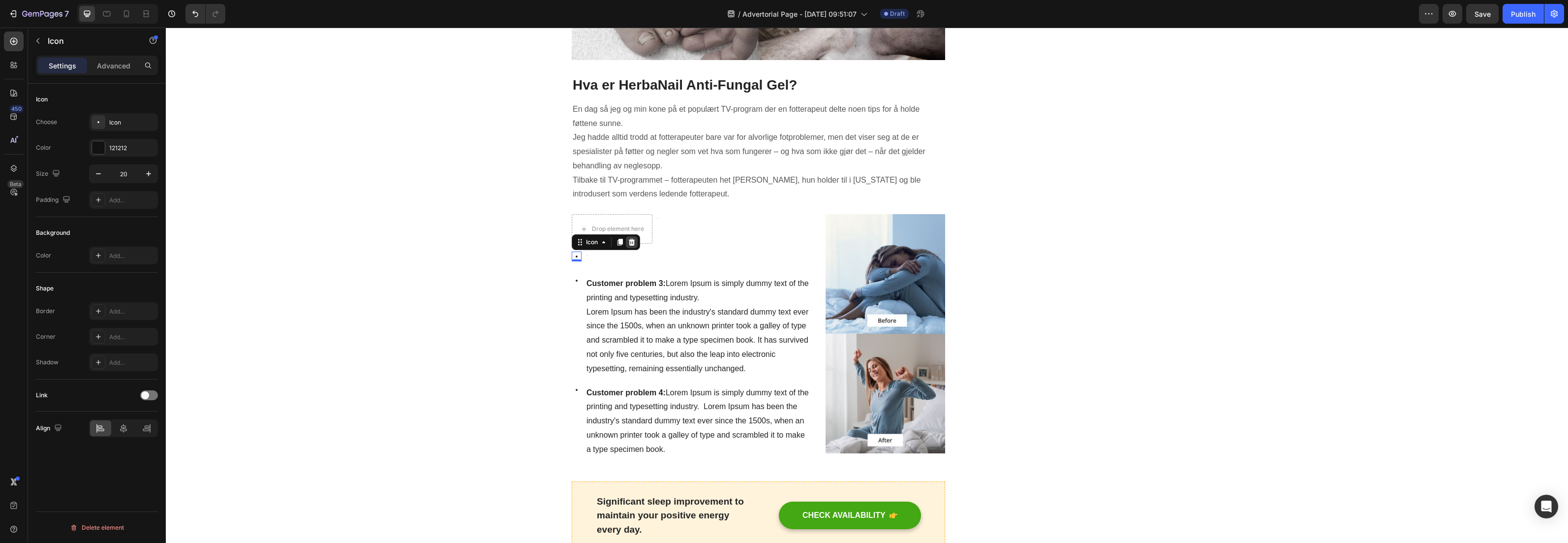
click at [630, 242] on icon at bounding box center [631, 242] width 6 height 7
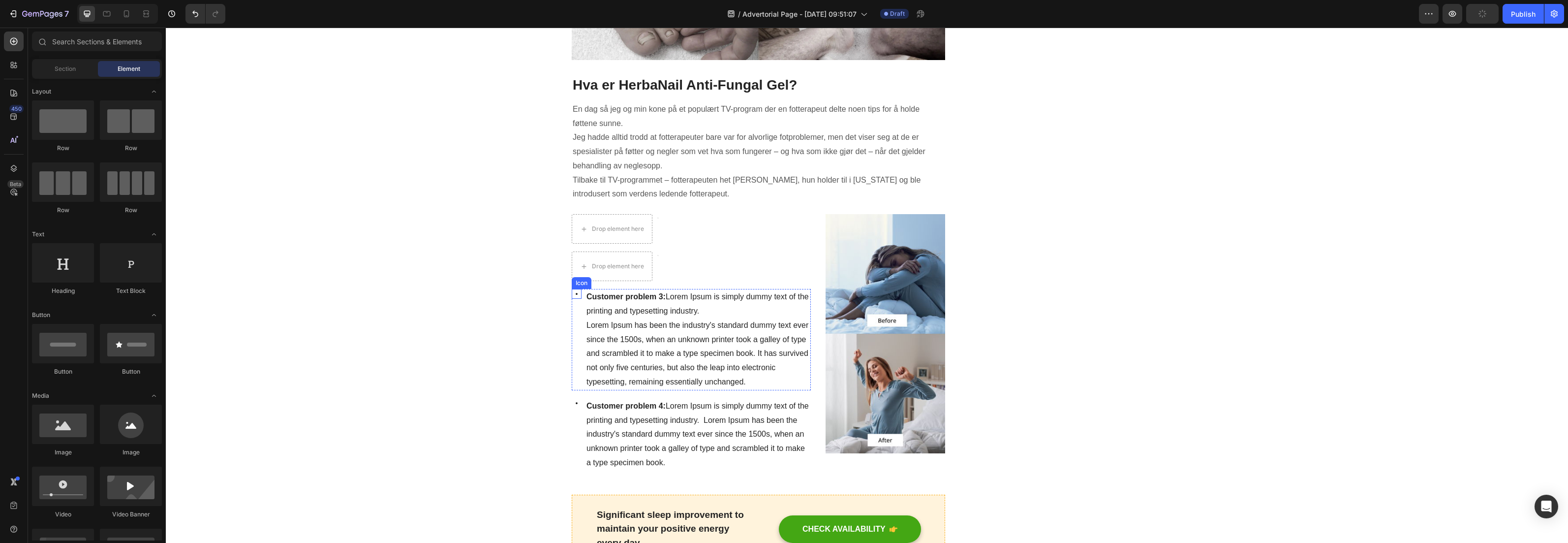
click at [576, 293] on icon at bounding box center [577, 293] width 2 height 2
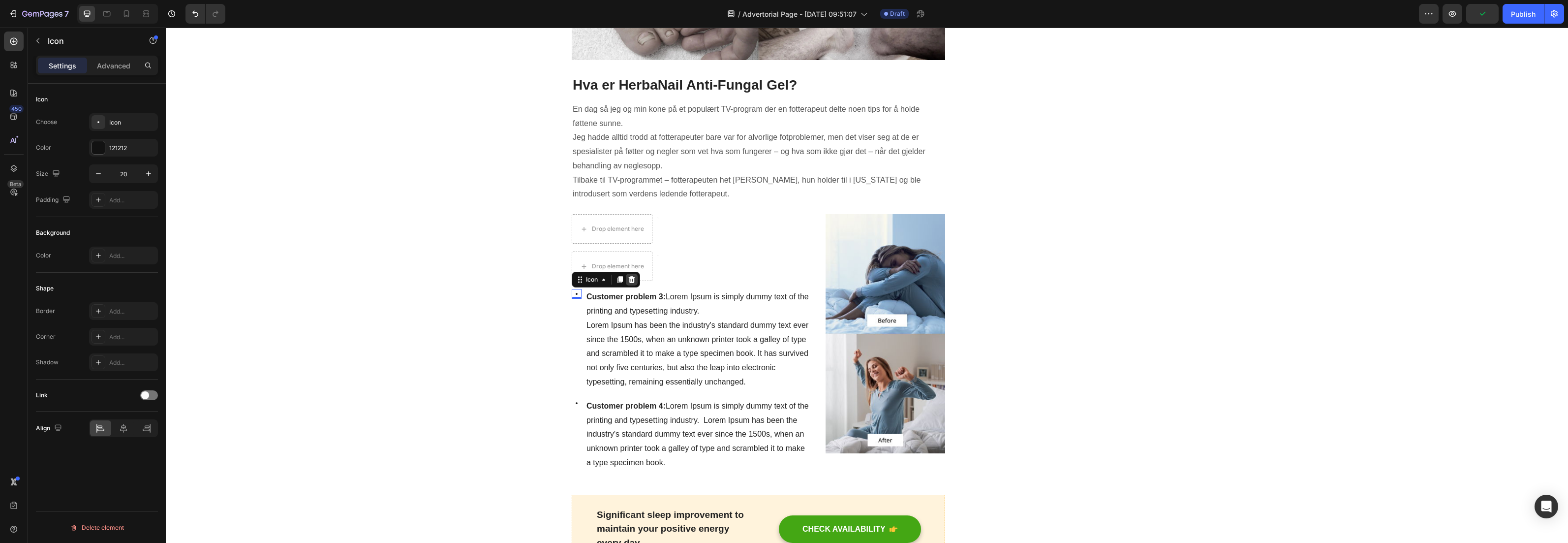
click at [632, 280] on div at bounding box center [631, 279] width 12 height 12
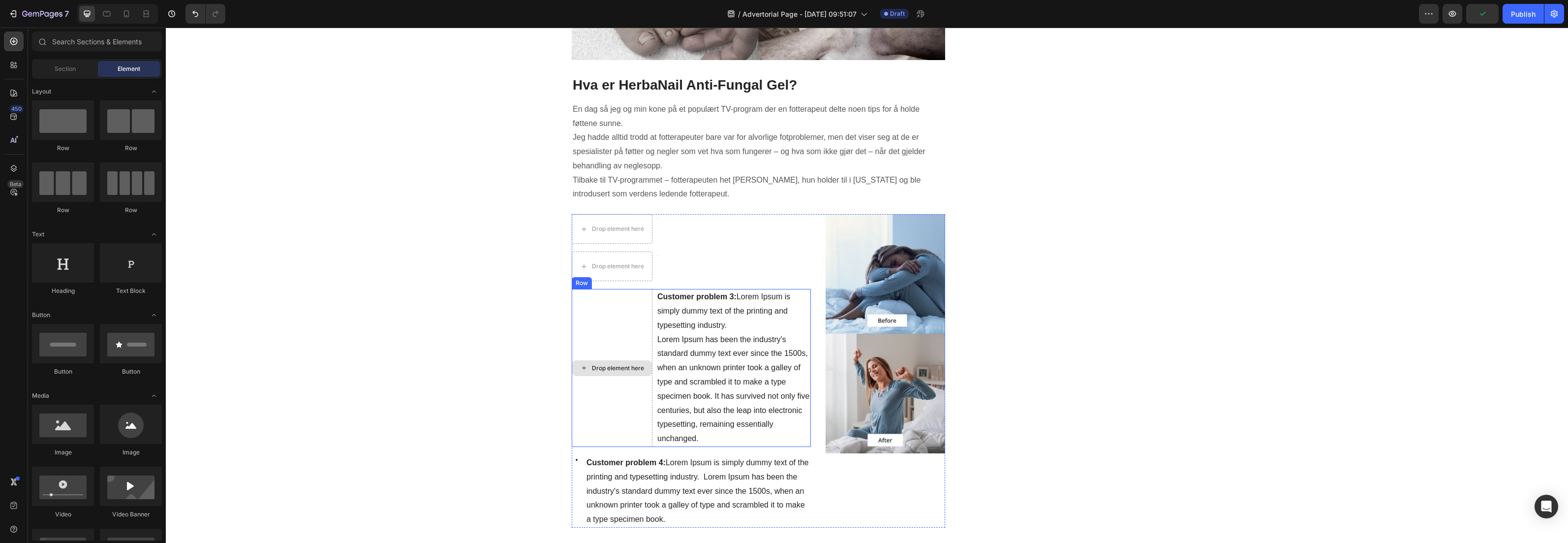
click at [674, 309] on span "Customer problem 3: Lorem Ipsum is simply dummy text of the printing and typese…" at bounding box center [724, 311] width 133 height 37
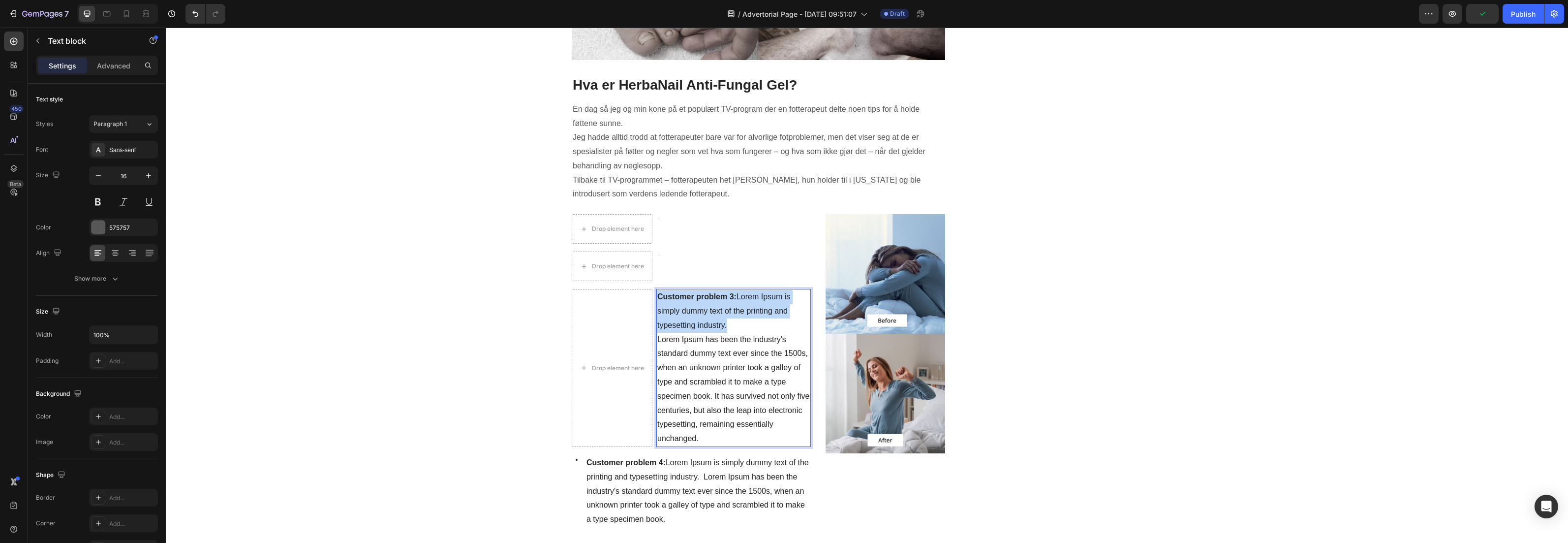
click at [674, 309] on span "Customer problem 3: Lorem Ipsum is simply dummy text of the printing and typese…" at bounding box center [724, 311] width 133 height 37
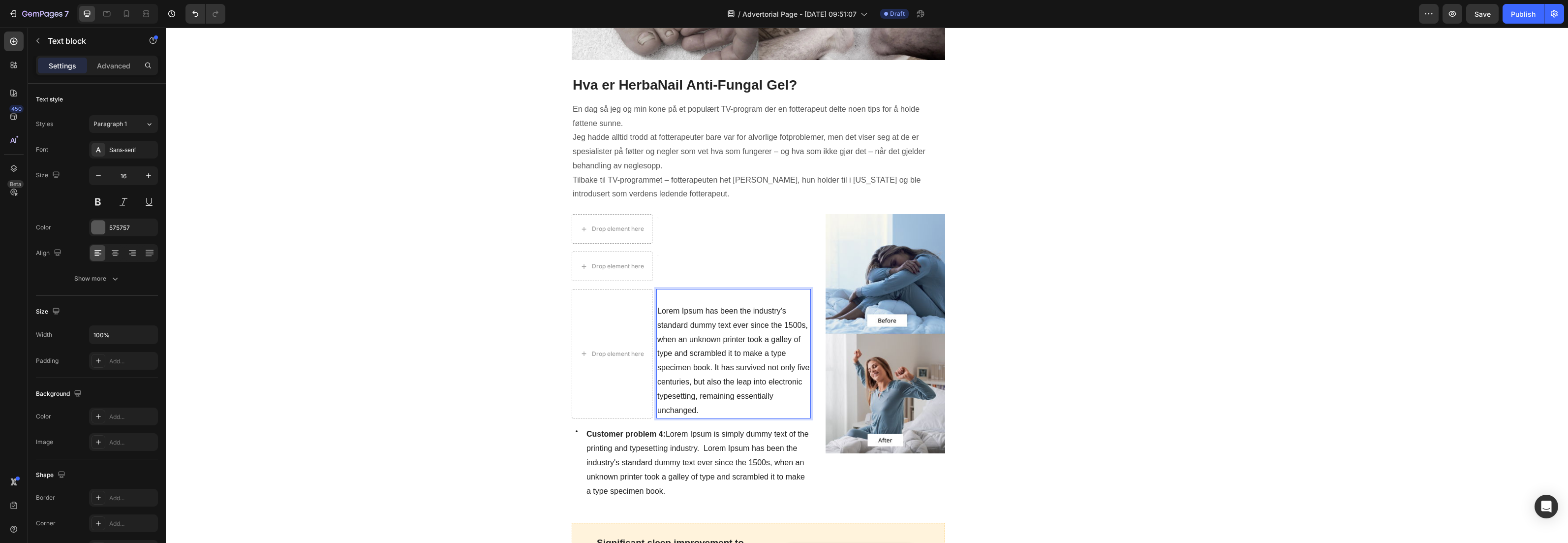
drag, startPoint x: 681, startPoint y: 323, endPoint x: 721, endPoint y: 348, distance: 47.2
click at [741, 372] on p "Lorem Ipsum has been the industry's standard dummy text ever since the 1500s, w…" at bounding box center [734, 361] width 152 height 113
click at [684, 316] on p "Lorem Ipsum has been the industry's standard dummy text ever since the 1500s, w…" at bounding box center [734, 361] width 152 height 113
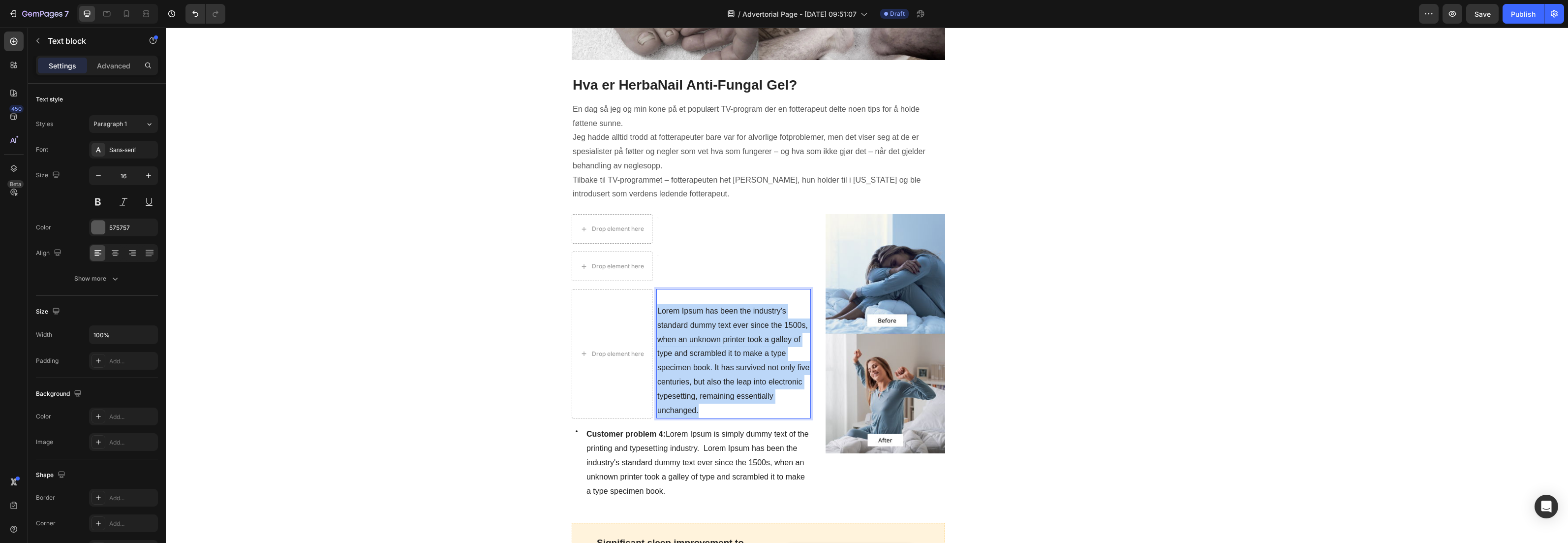
click at [684, 316] on p "Lorem Ipsum has been the industry's standard dummy text ever since the 1500s, w…" at bounding box center [734, 361] width 152 height 113
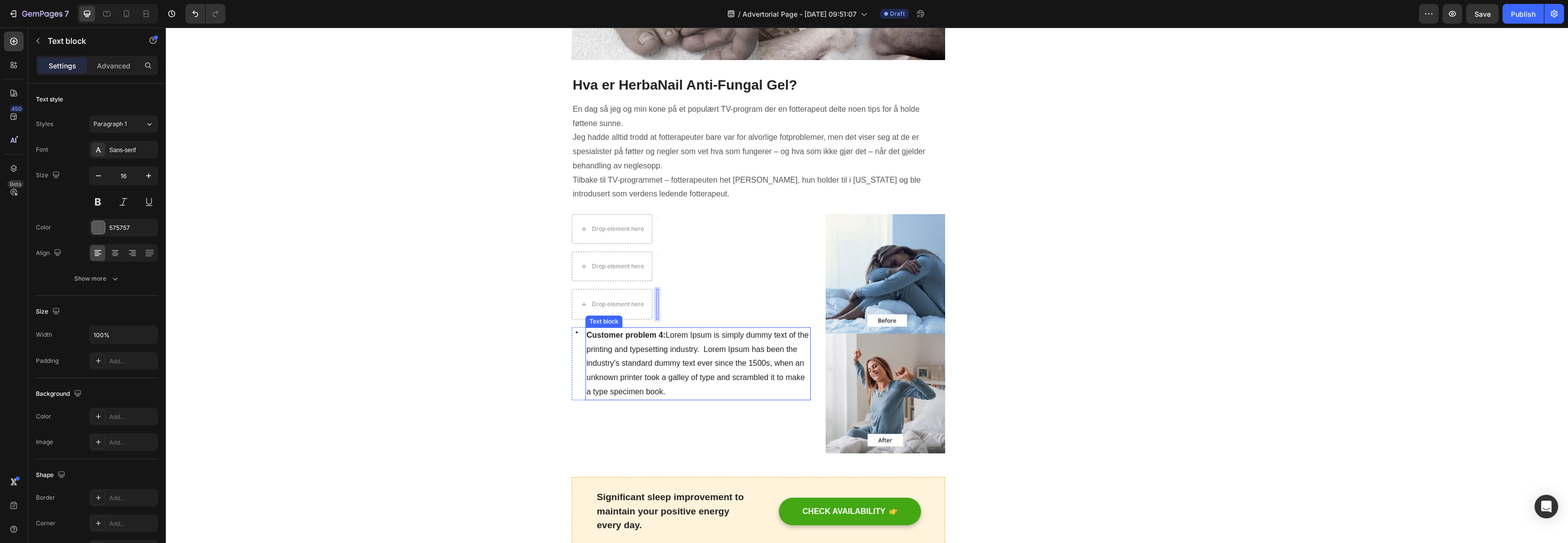
click at [631, 334] on strong "Customer problem 4:" at bounding box center [627, 335] width 80 height 8
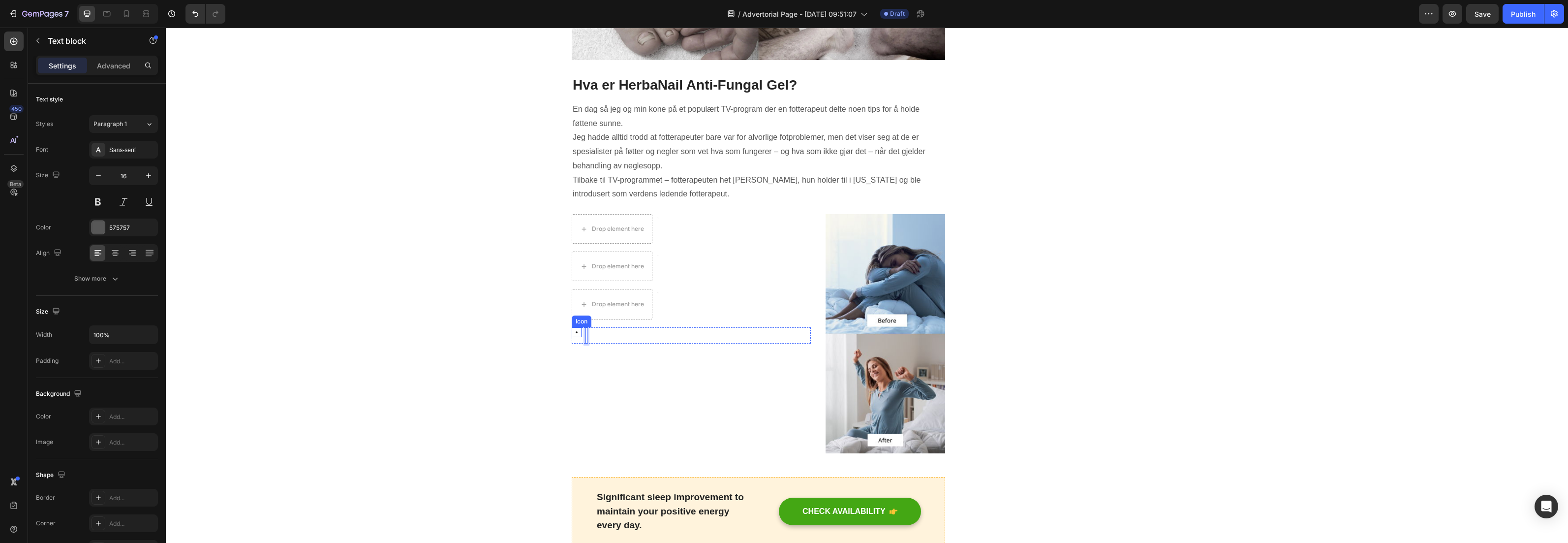
click at [575, 335] on icon at bounding box center [577, 332] width 10 height 10
click at [630, 320] on icon at bounding box center [631, 318] width 6 height 7
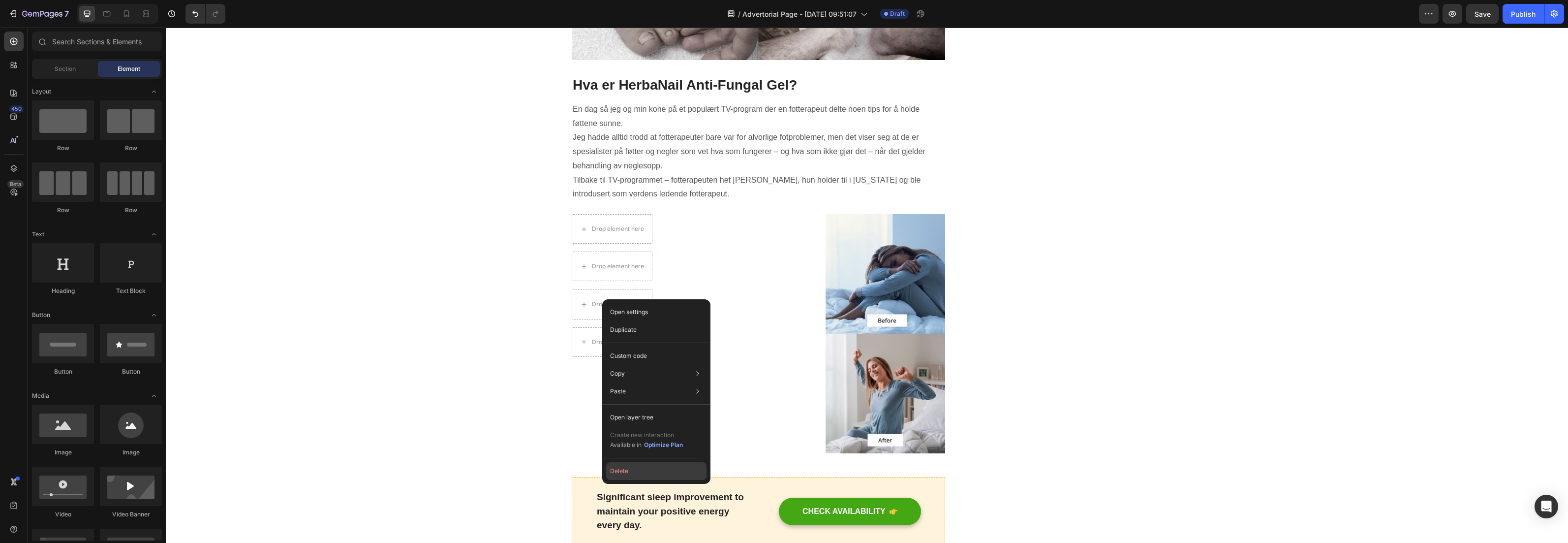
click at [647, 470] on button "Delete" at bounding box center [656, 471] width 100 height 18
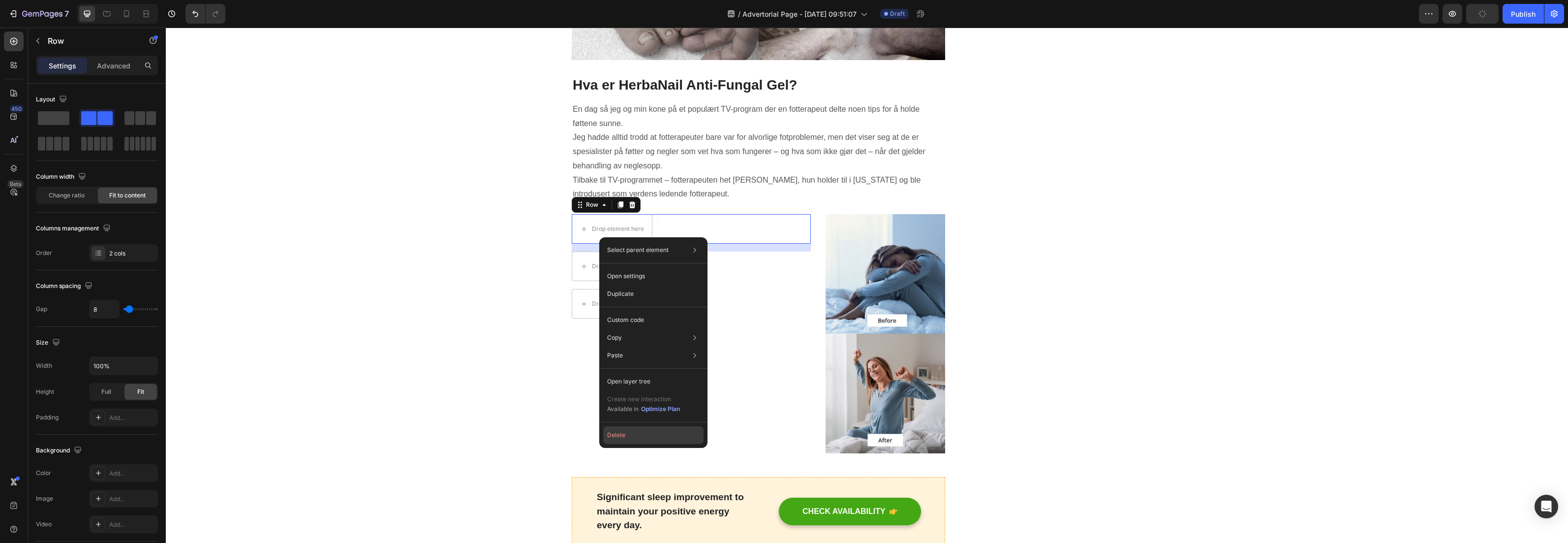
drag, startPoint x: 625, startPoint y: 431, endPoint x: 458, endPoint y: 393, distance: 171.3
click at [625, 431] on button "Delete" at bounding box center [653, 435] width 100 height 18
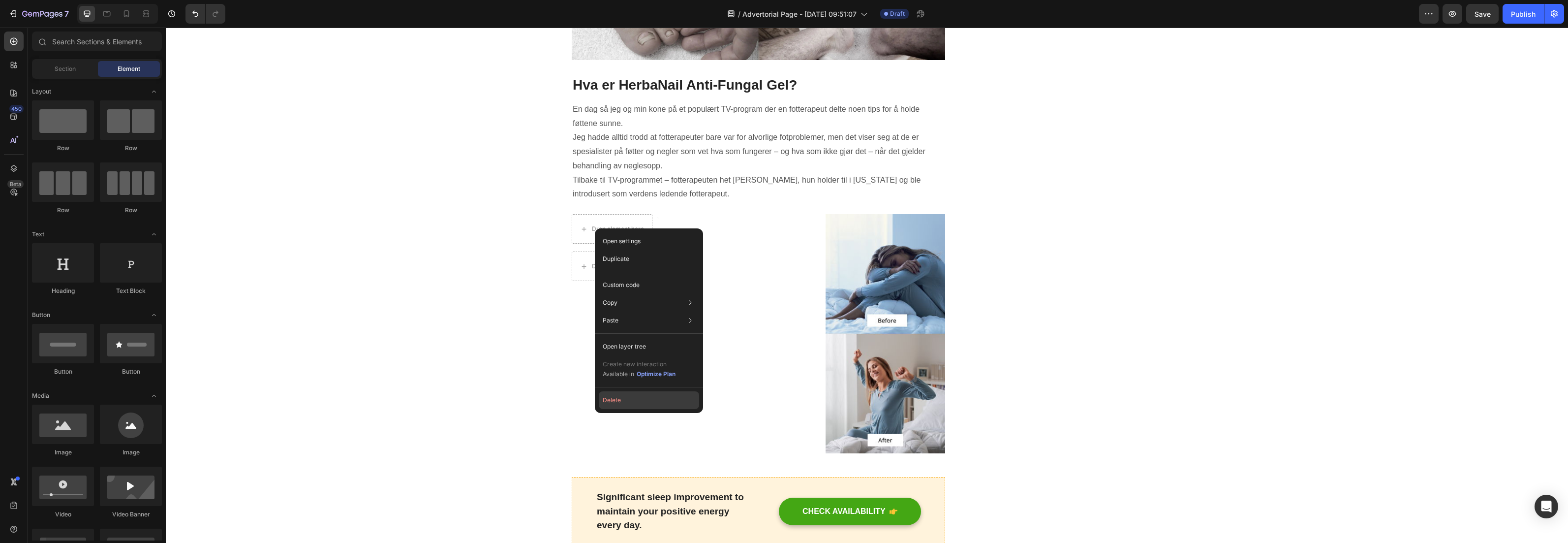
drag, startPoint x: 621, startPoint y: 400, endPoint x: 439, endPoint y: 272, distance: 222.5
click at [621, 400] on button "Delete" at bounding box center [649, 400] width 100 height 18
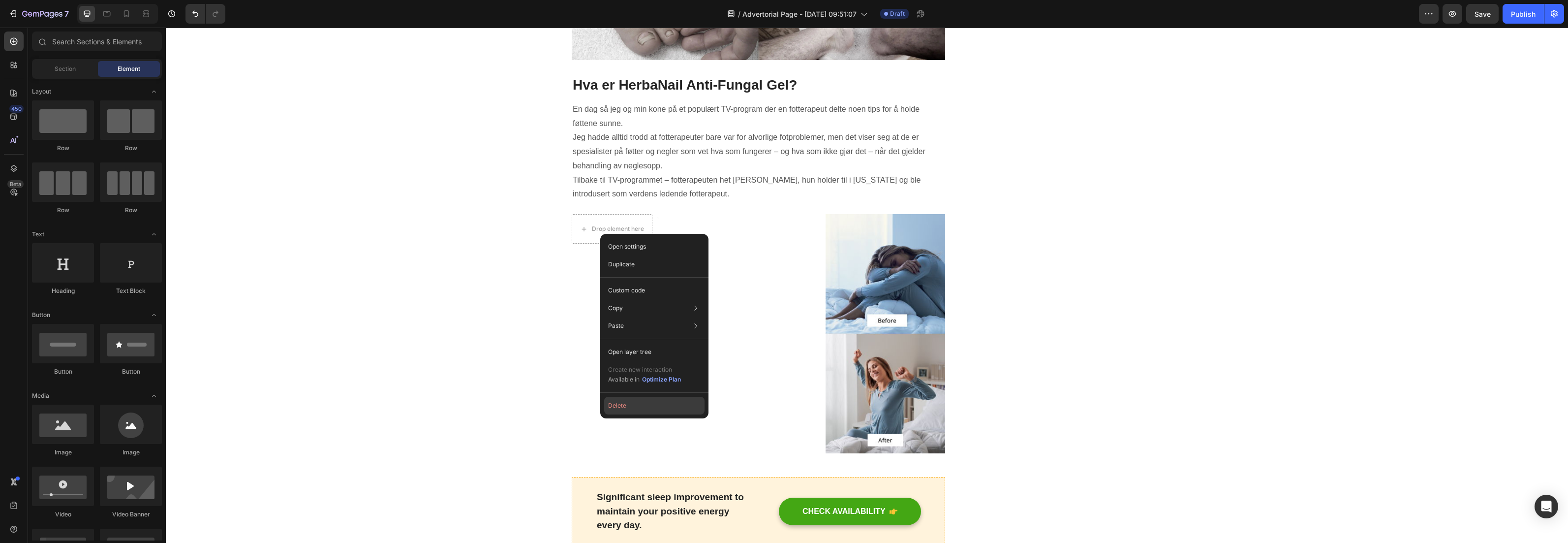
click at [633, 400] on button "Delete" at bounding box center [654, 405] width 100 height 18
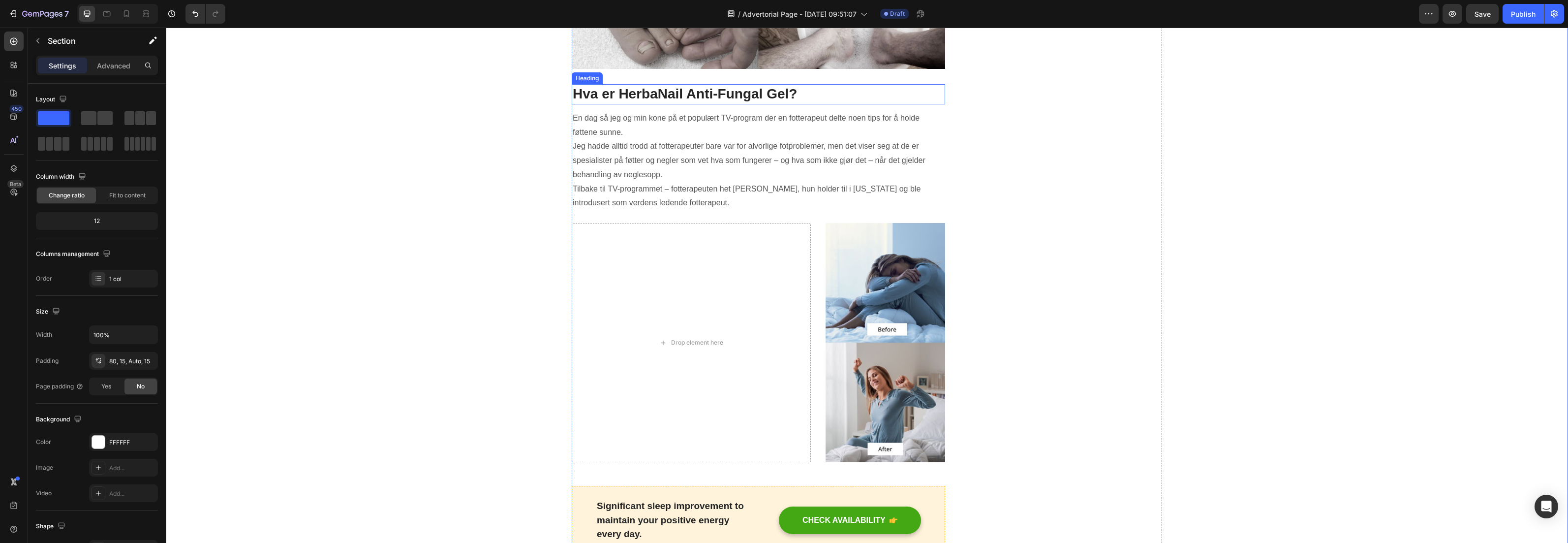
scroll to position [943, 0]
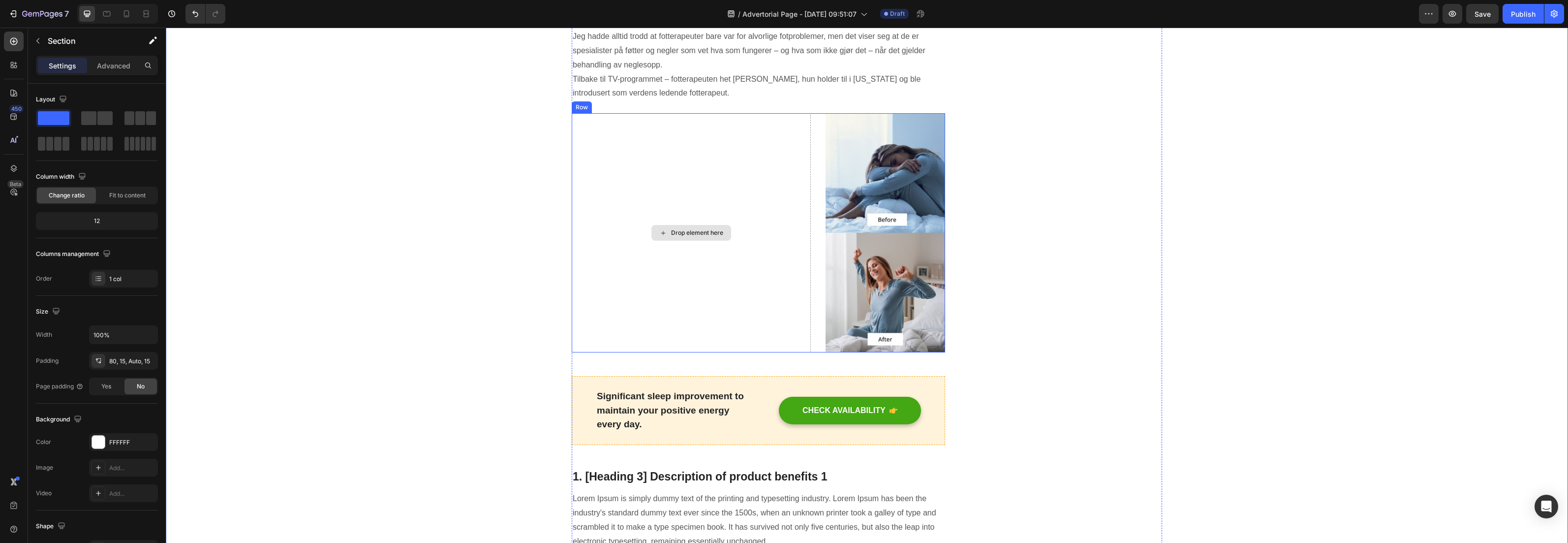
click at [684, 202] on div "Drop element here" at bounding box center [691, 232] width 239 height 239
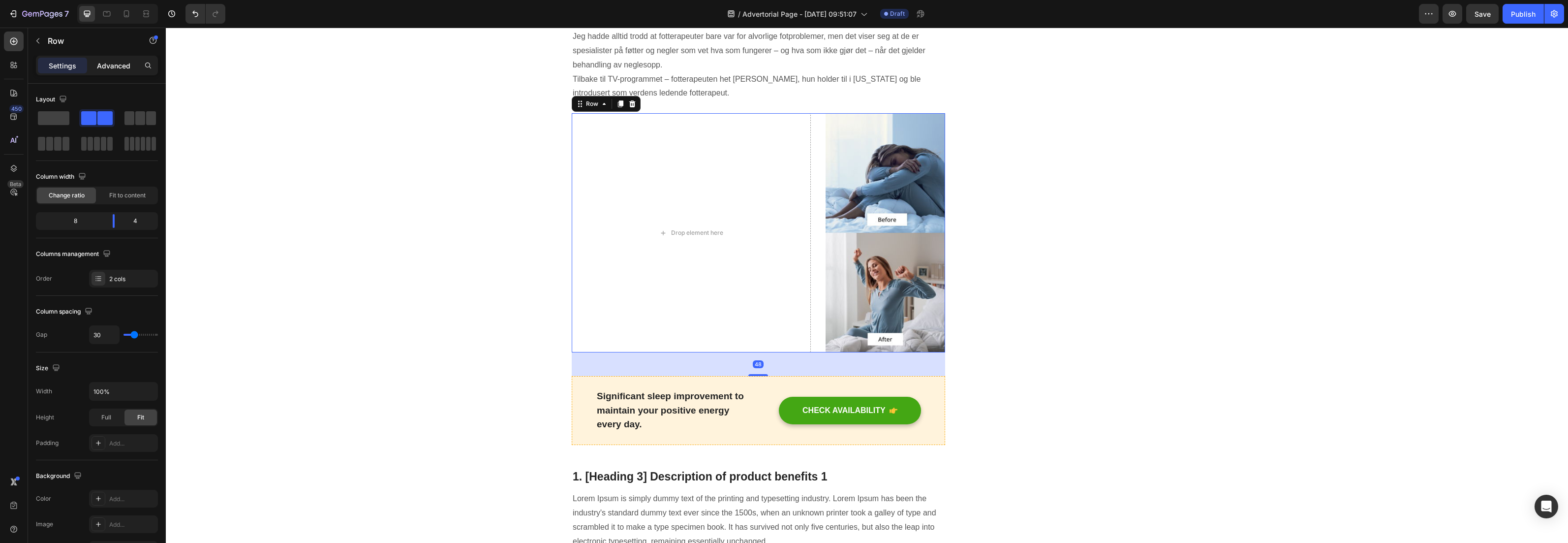
click at [117, 67] on p "Advanced" at bounding box center [113, 65] width 34 height 10
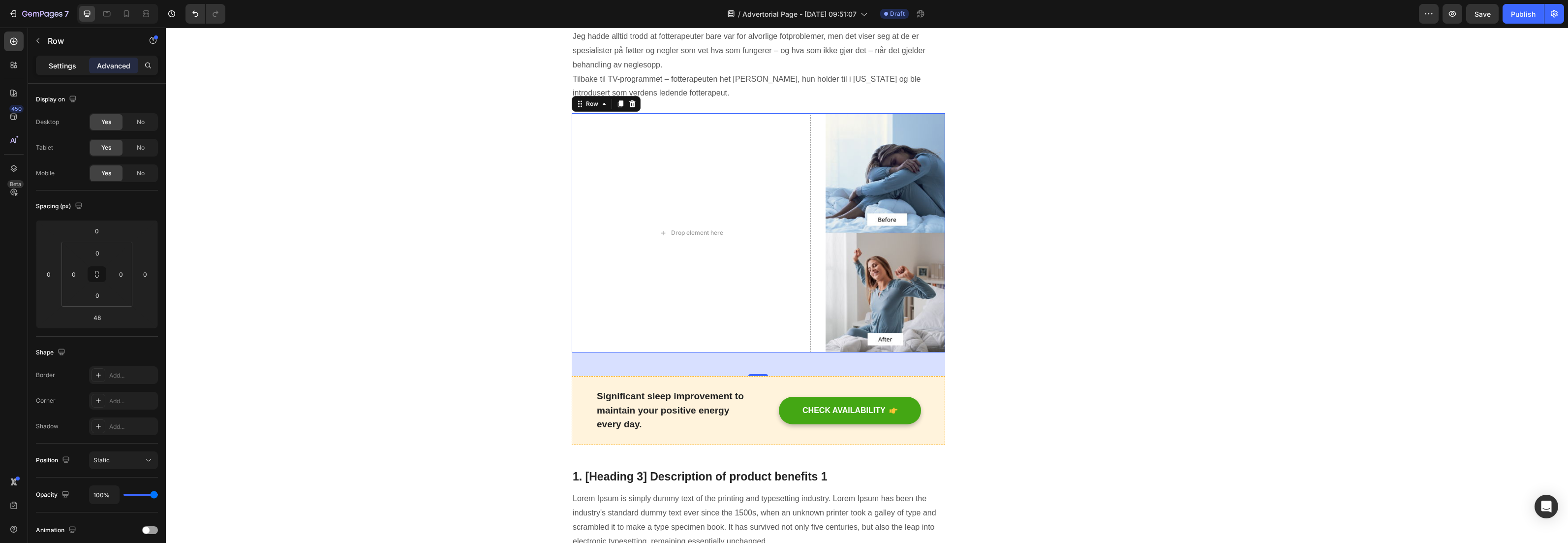
click at [56, 64] on p "Settings" at bounding box center [62, 65] width 27 height 10
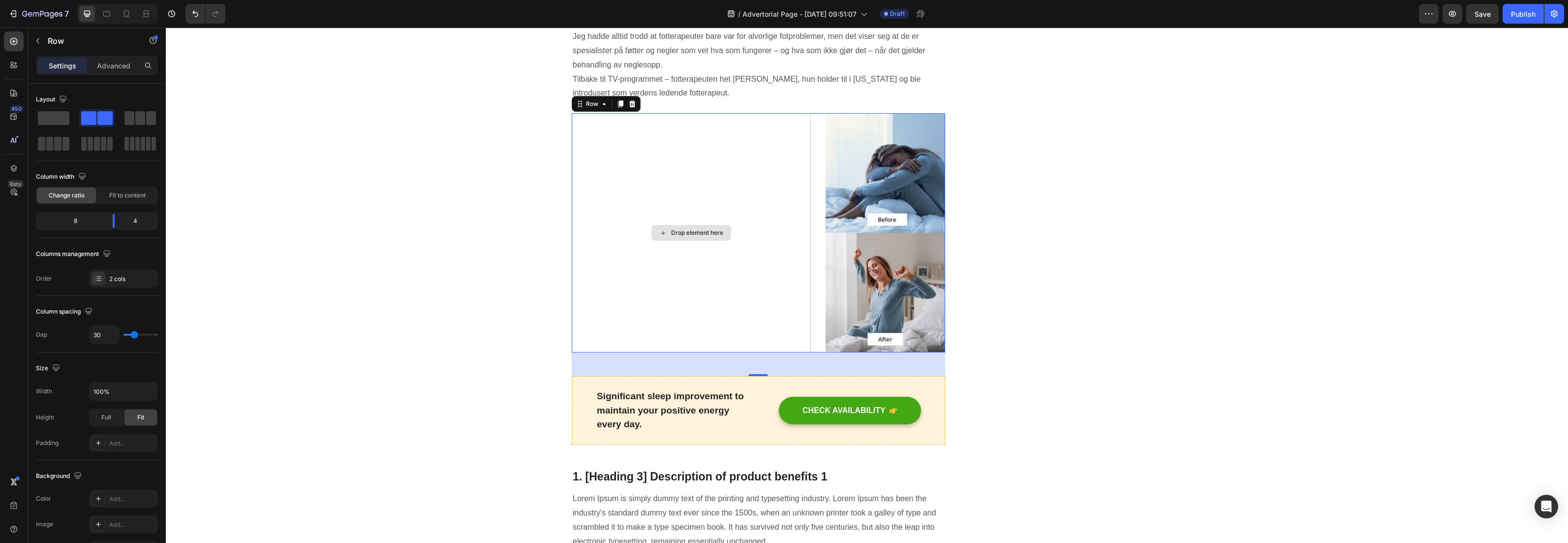
click at [636, 274] on div "Drop element here" at bounding box center [691, 232] width 239 height 239
click at [861, 241] on img at bounding box center [885, 232] width 119 height 239
click at [799, 219] on div "Drop element here" at bounding box center [691, 232] width 239 height 239
click at [752, 221] on div "Drop element here" at bounding box center [691, 232] width 239 height 239
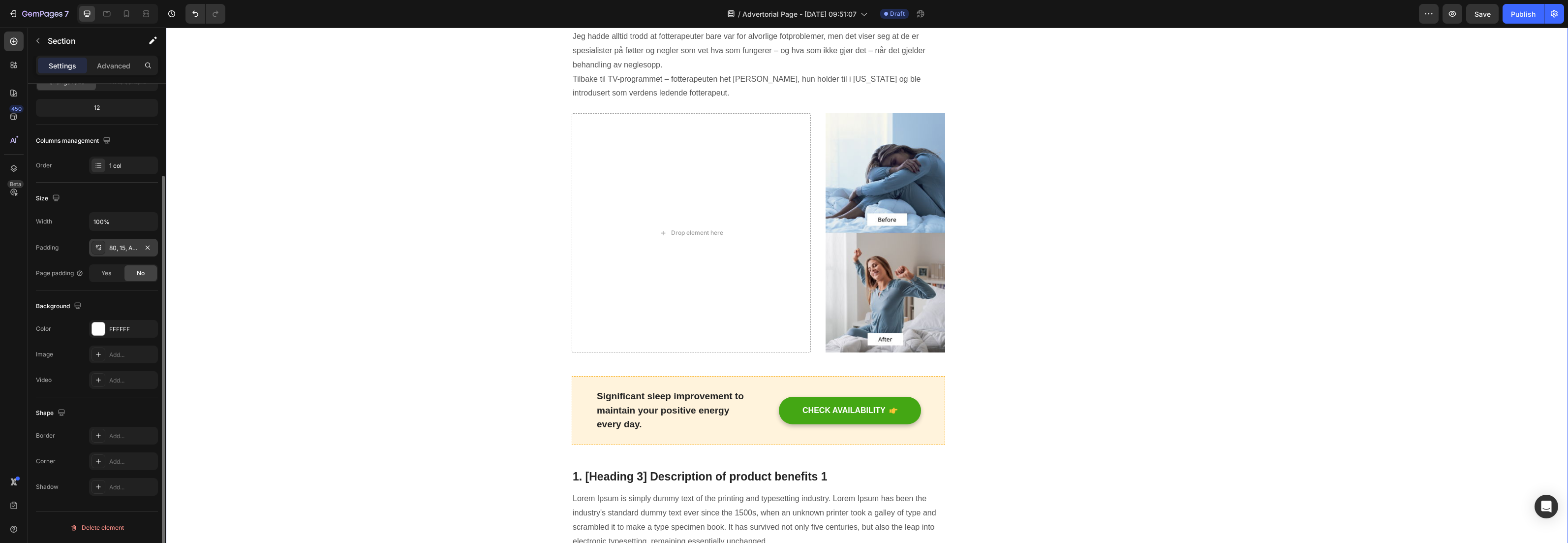
scroll to position [0, 0]
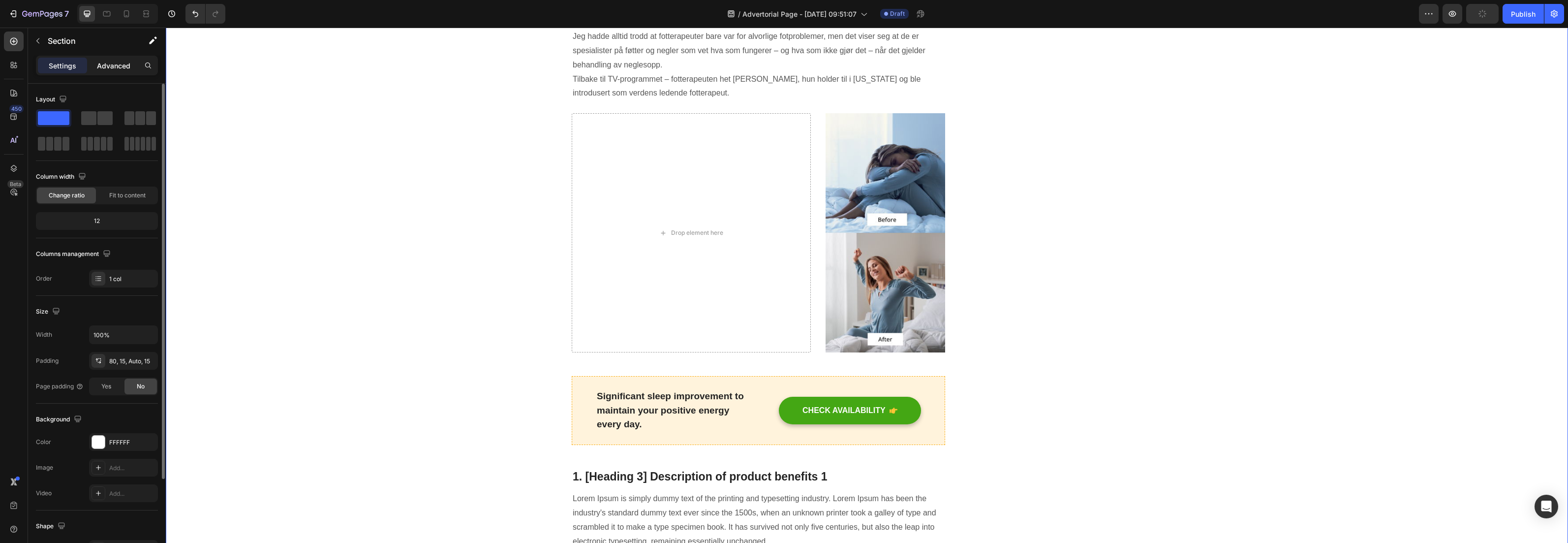
click at [106, 60] on p "Advanced" at bounding box center [113, 65] width 34 height 10
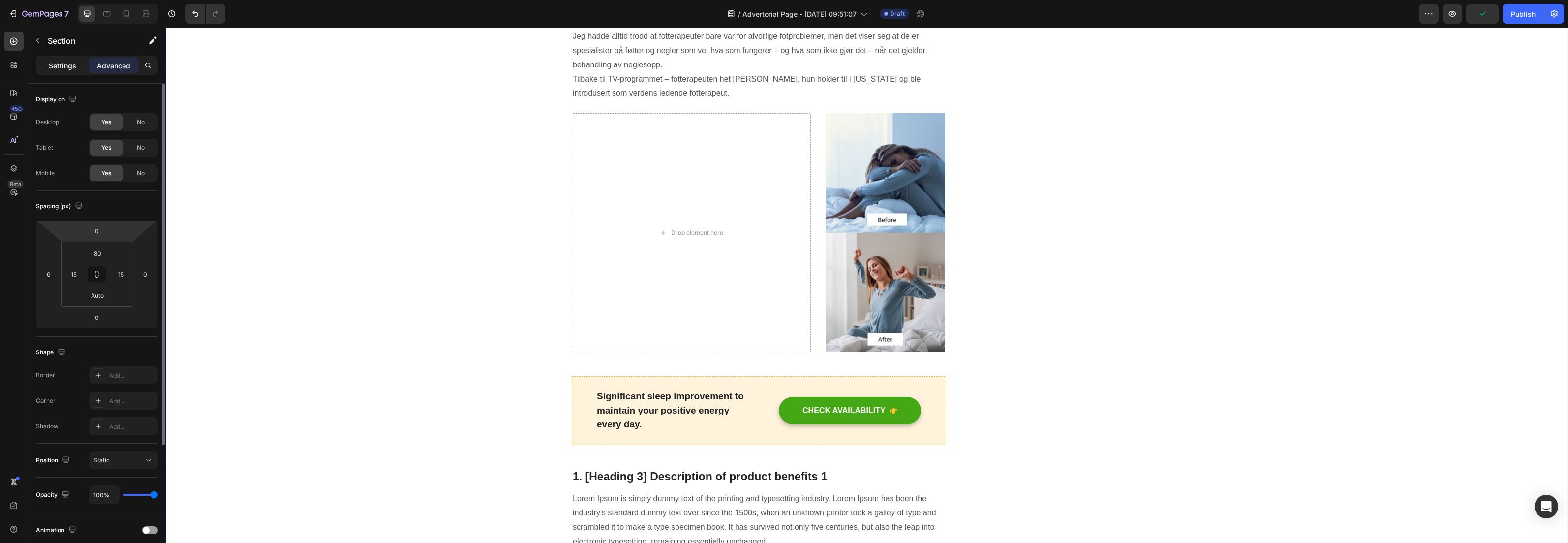
click at [57, 69] on p "Settings" at bounding box center [62, 65] width 27 height 10
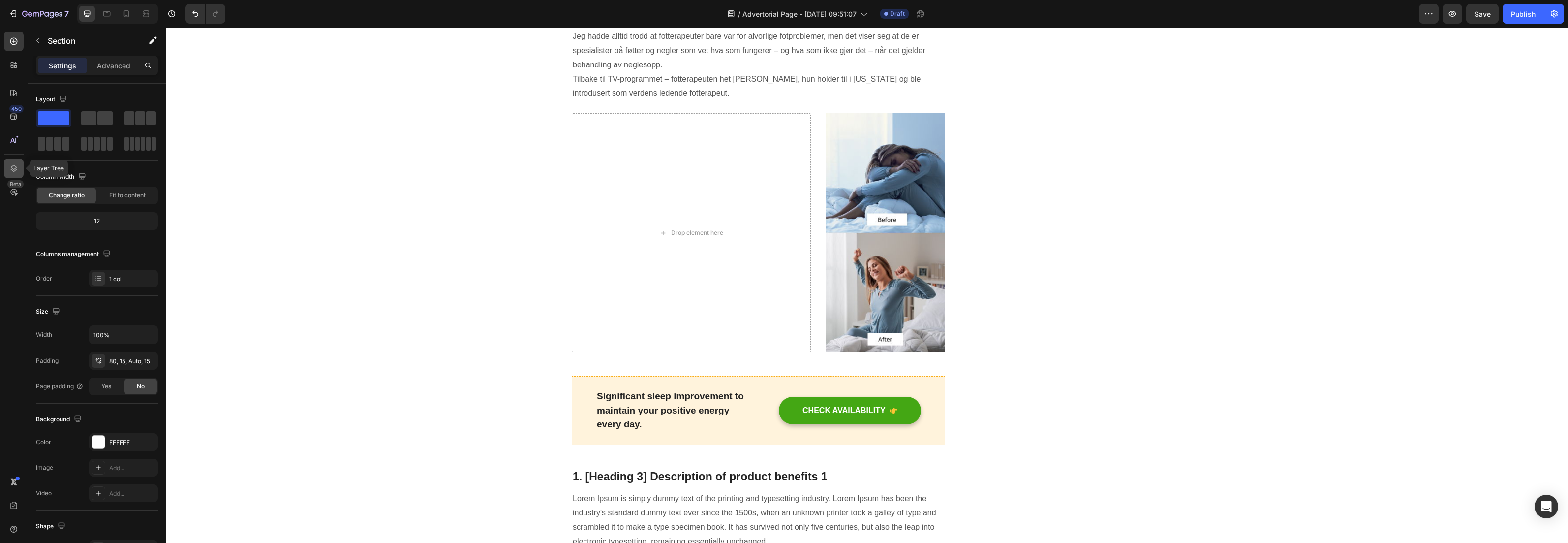
click at [14, 165] on icon at bounding box center [14, 168] width 10 height 10
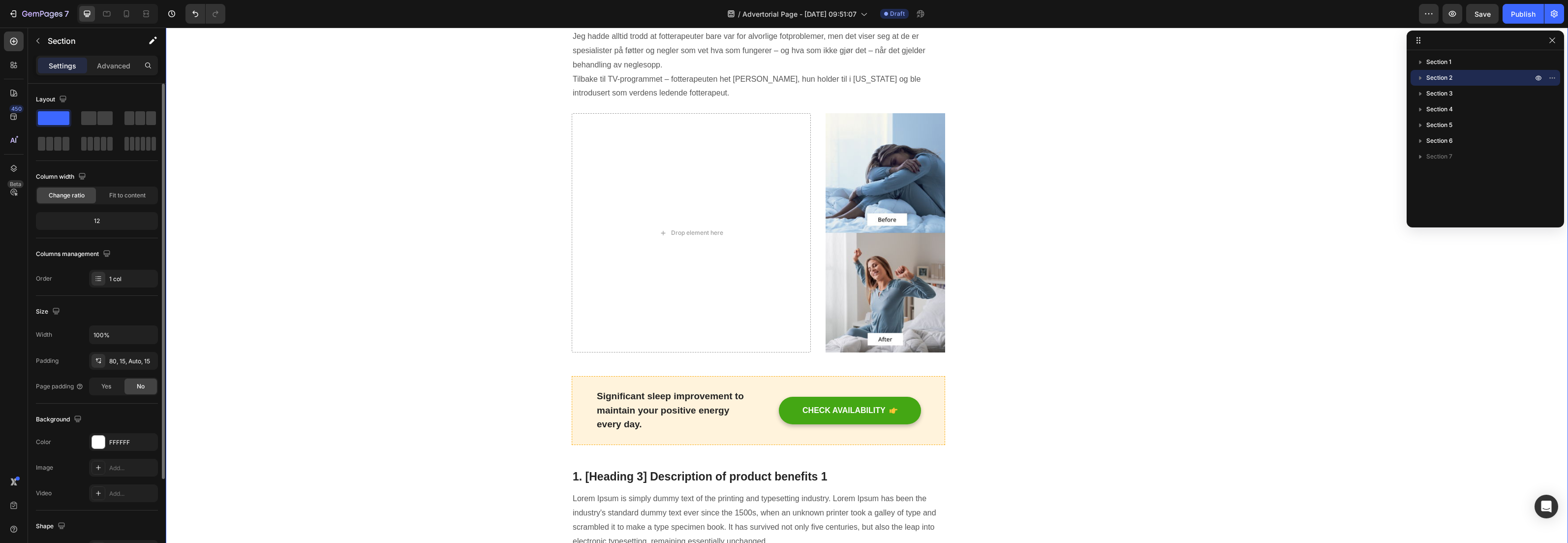
click at [154, 169] on div "Column width" at bounding box center [97, 176] width 122 height 16
click at [15, 65] on icon at bounding box center [14, 65] width 10 height 10
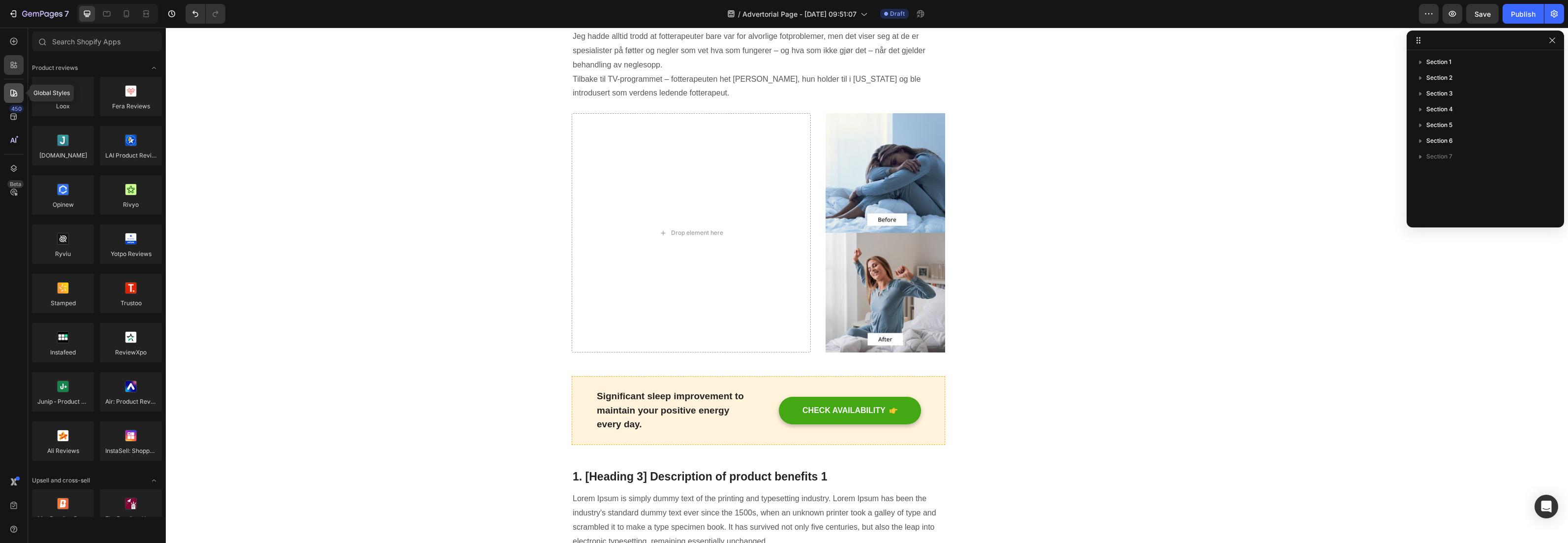
click at [10, 91] on icon at bounding box center [14, 93] width 10 height 10
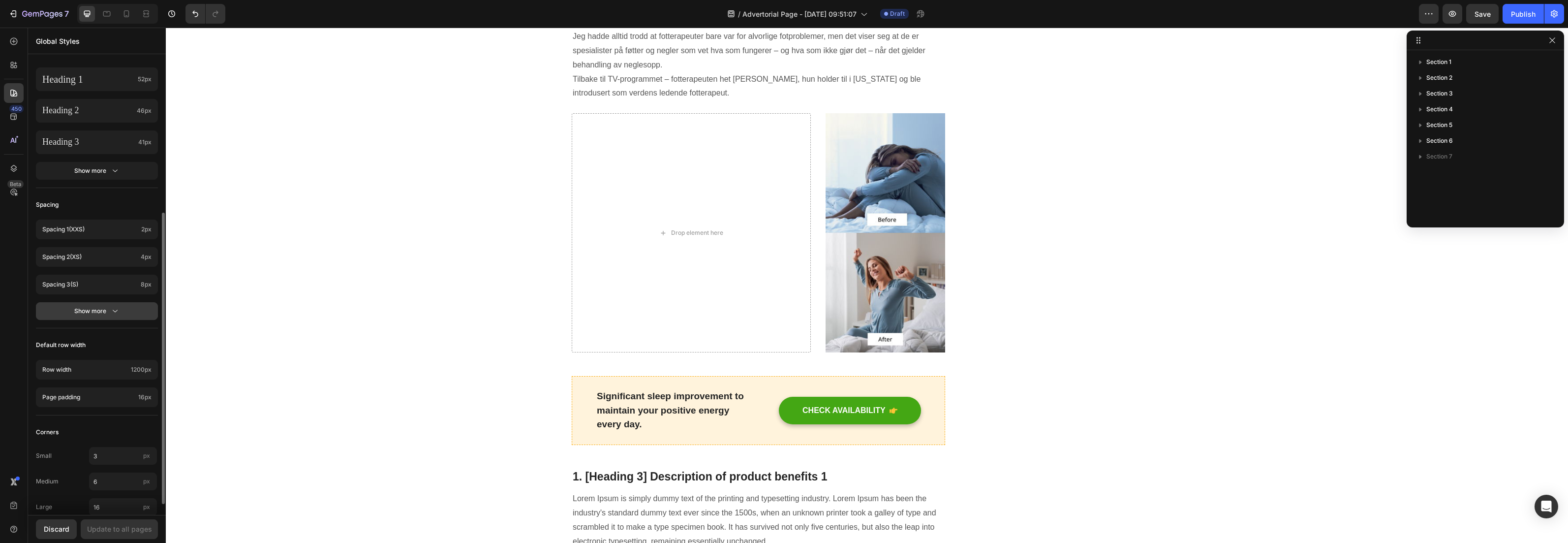
scroll to position [263, 0]
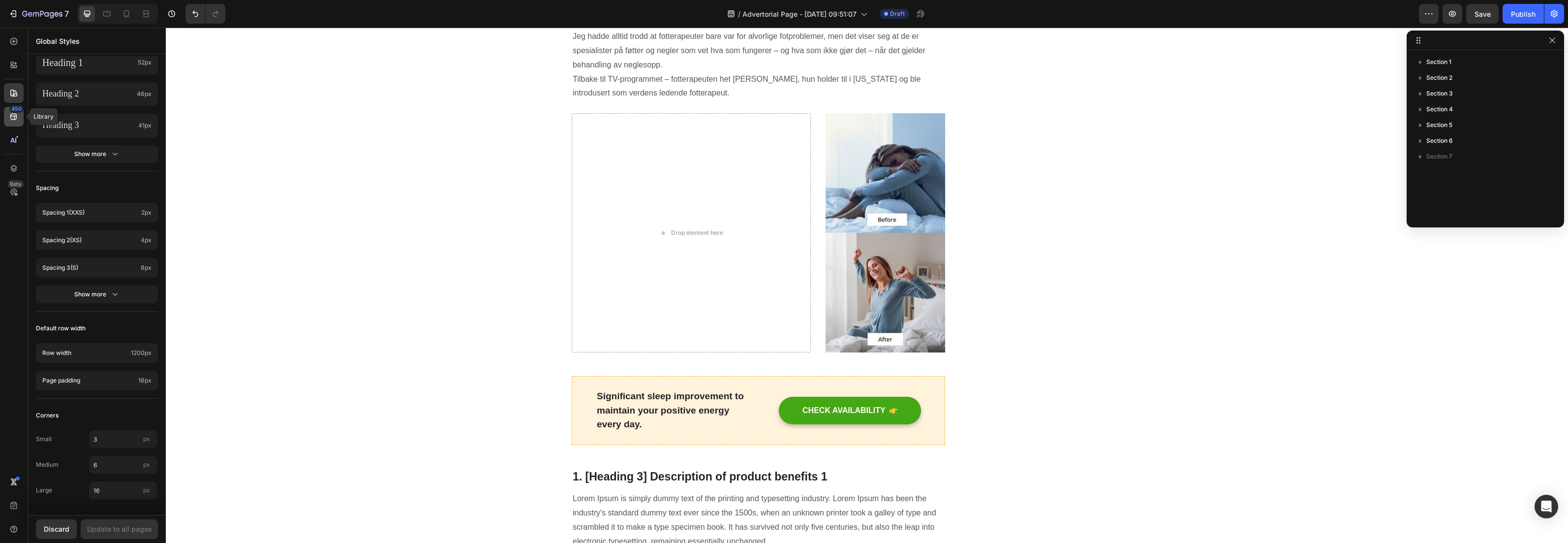
click at [10, 118] on icon at bounding box center [13, 117] width 6 height 6
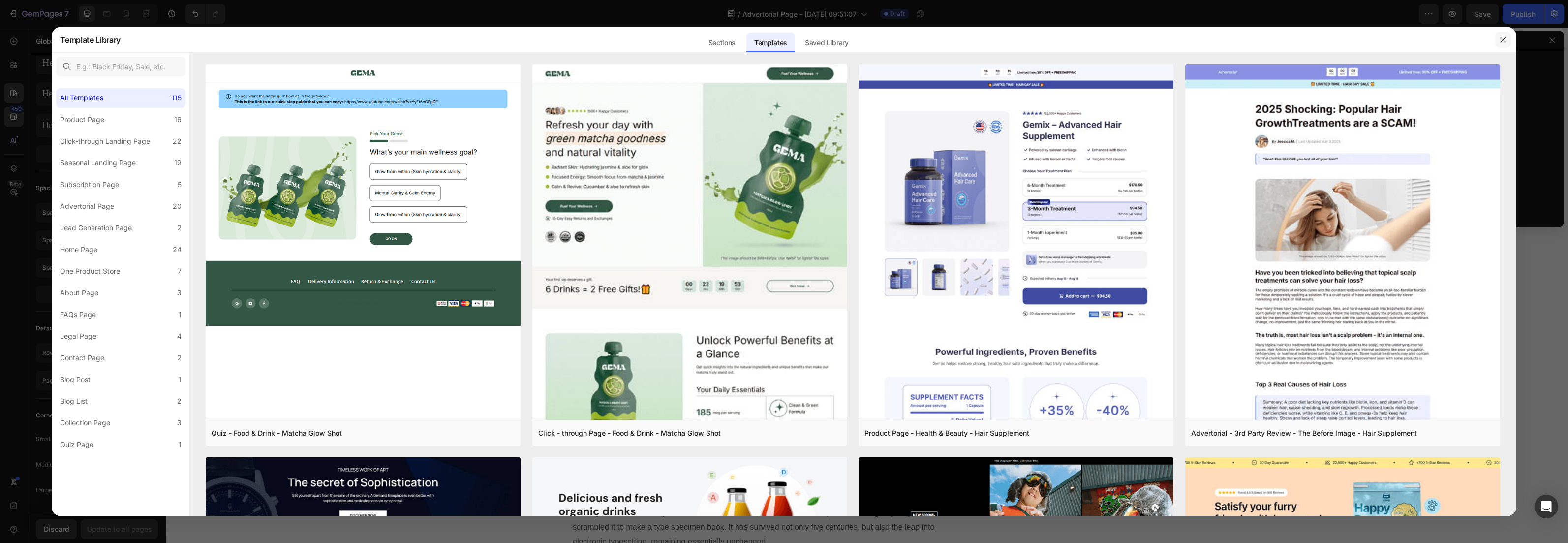
click at [1504, 37] on icon "button" at bounding box center [1503, 39] width 8 height 8
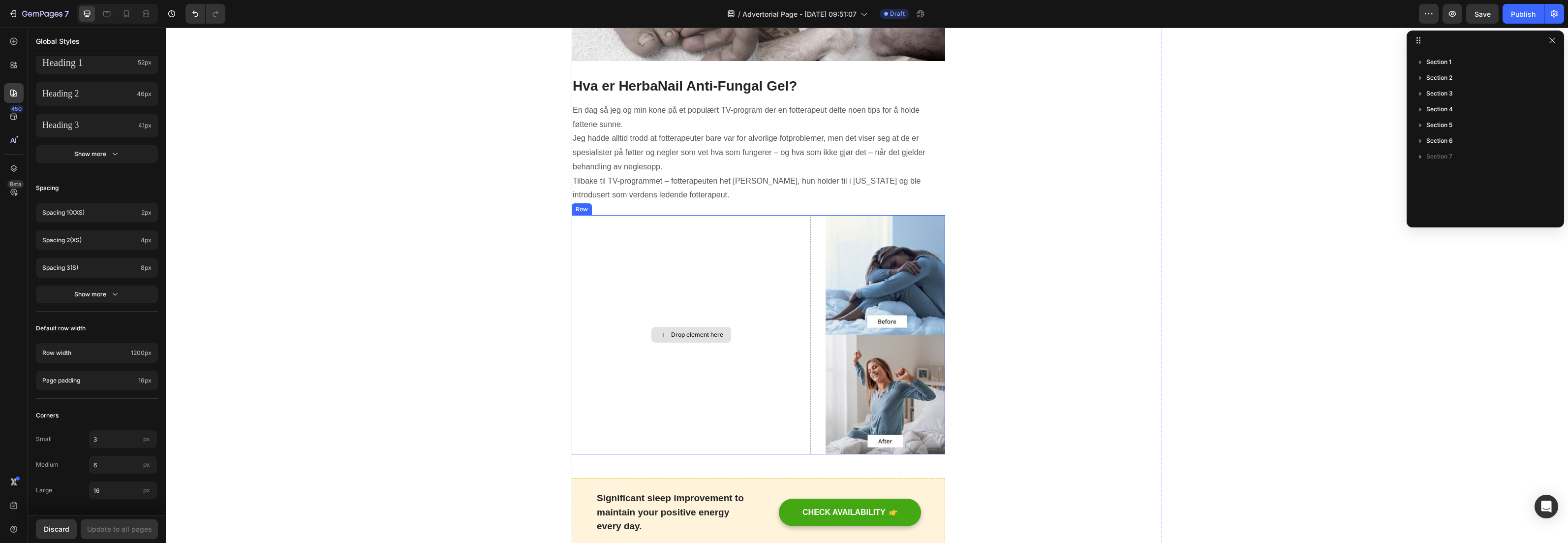
scroll to position [729, 0]
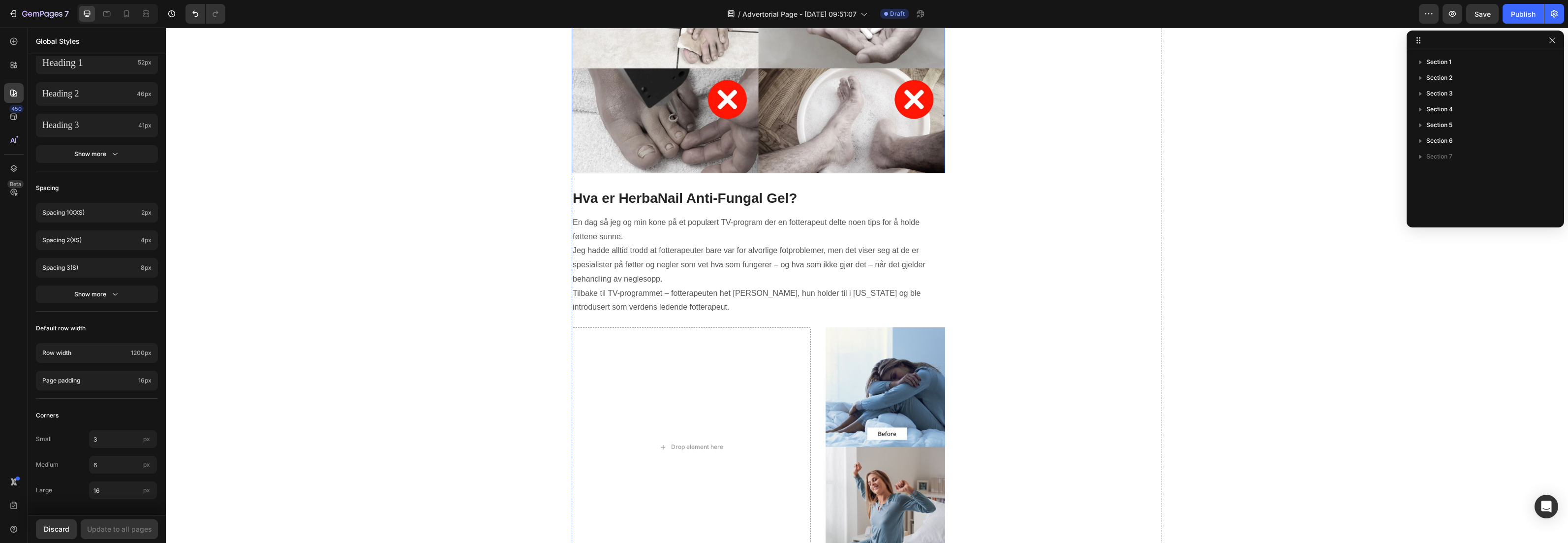
click at [760, 98] on img at bounding box center [758, 69] width 374 height 210
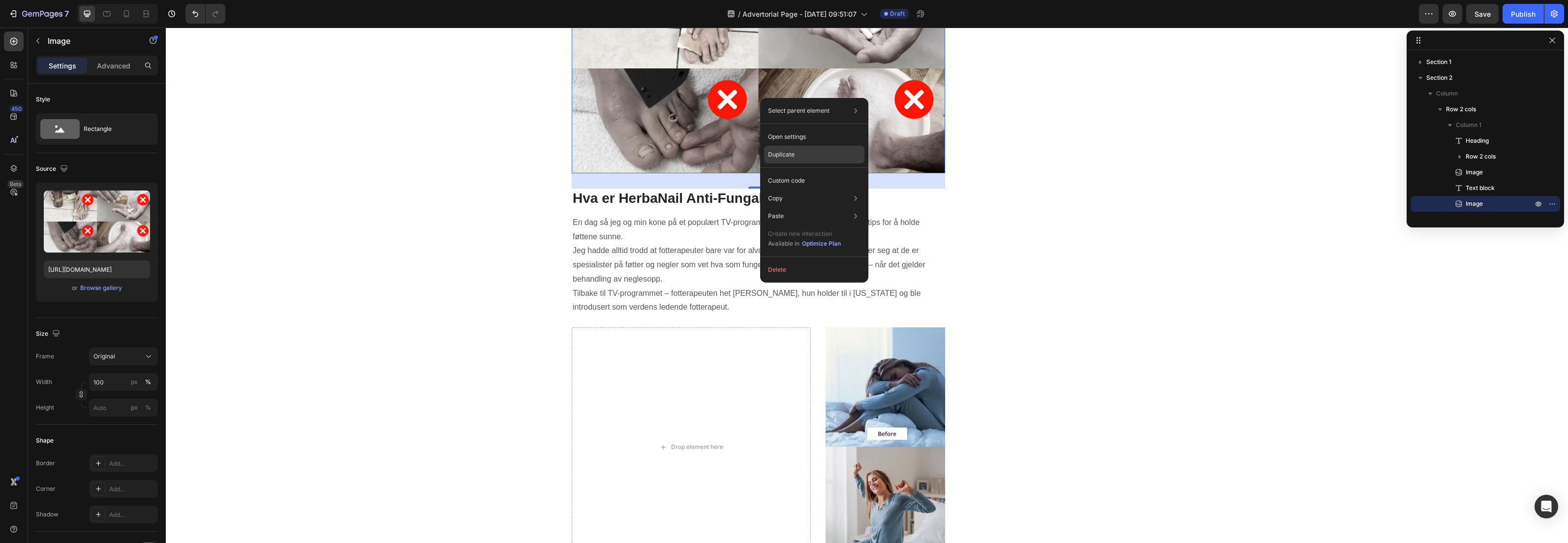
click at [801, 151] on div "Duplicate" at bounding box center [815, 154] width 100 height 18
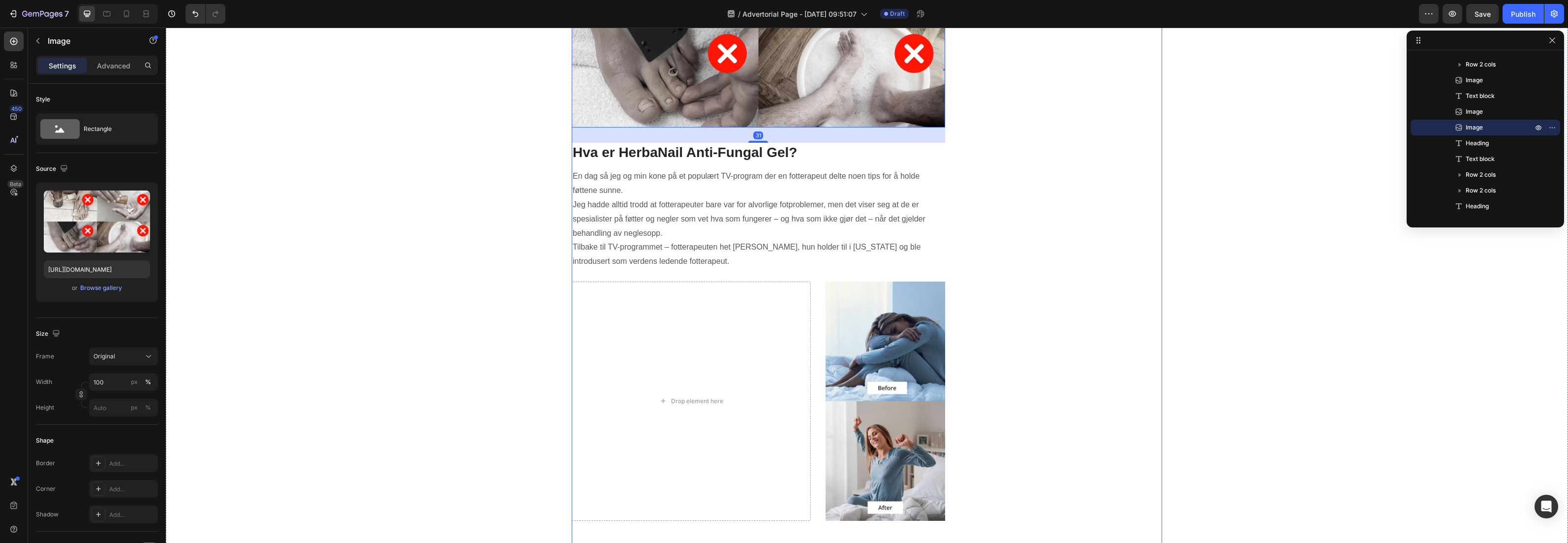
scroll to position [1012, 0]
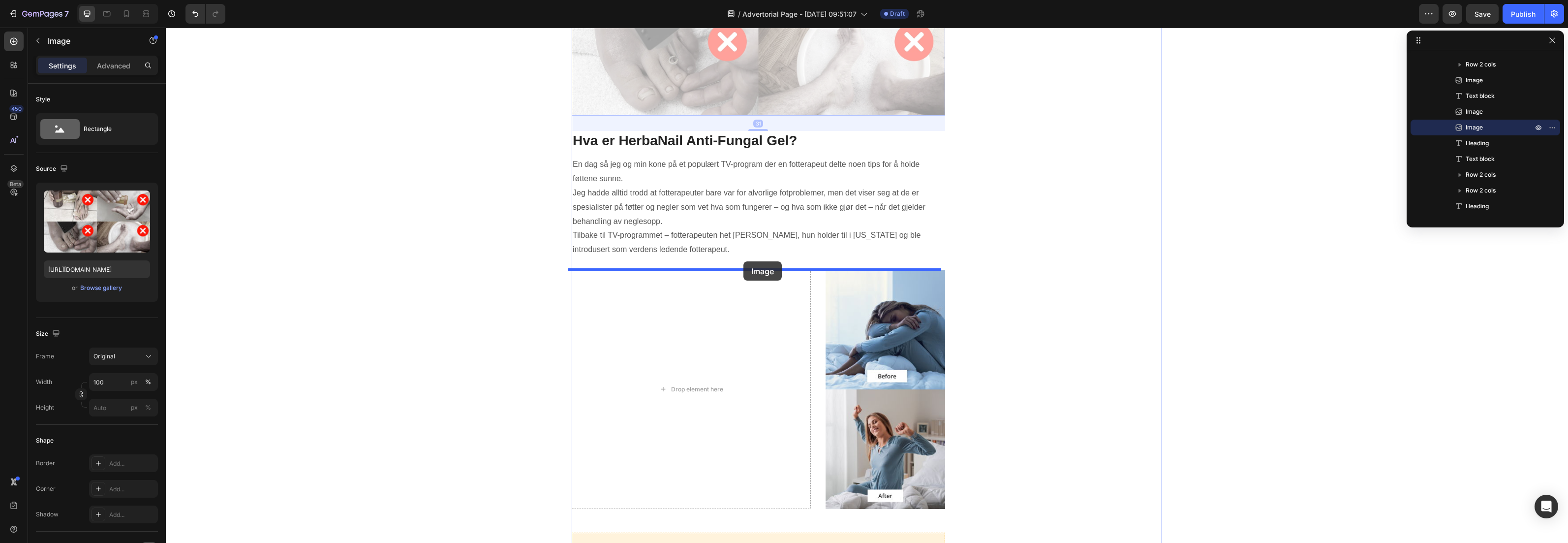
drag, startPoint x: 764, startPoint y: 56, endPoint x: 744, endPoint y: 262, distance: 207.0
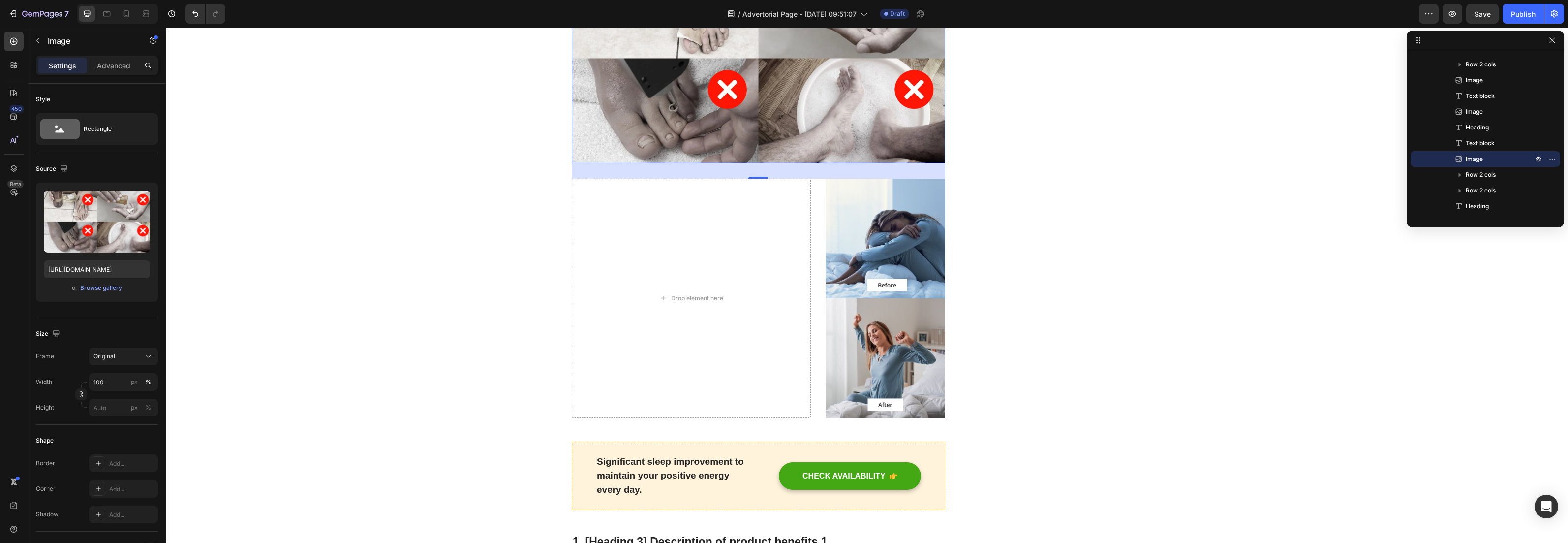
scroll to position [1106, 0]
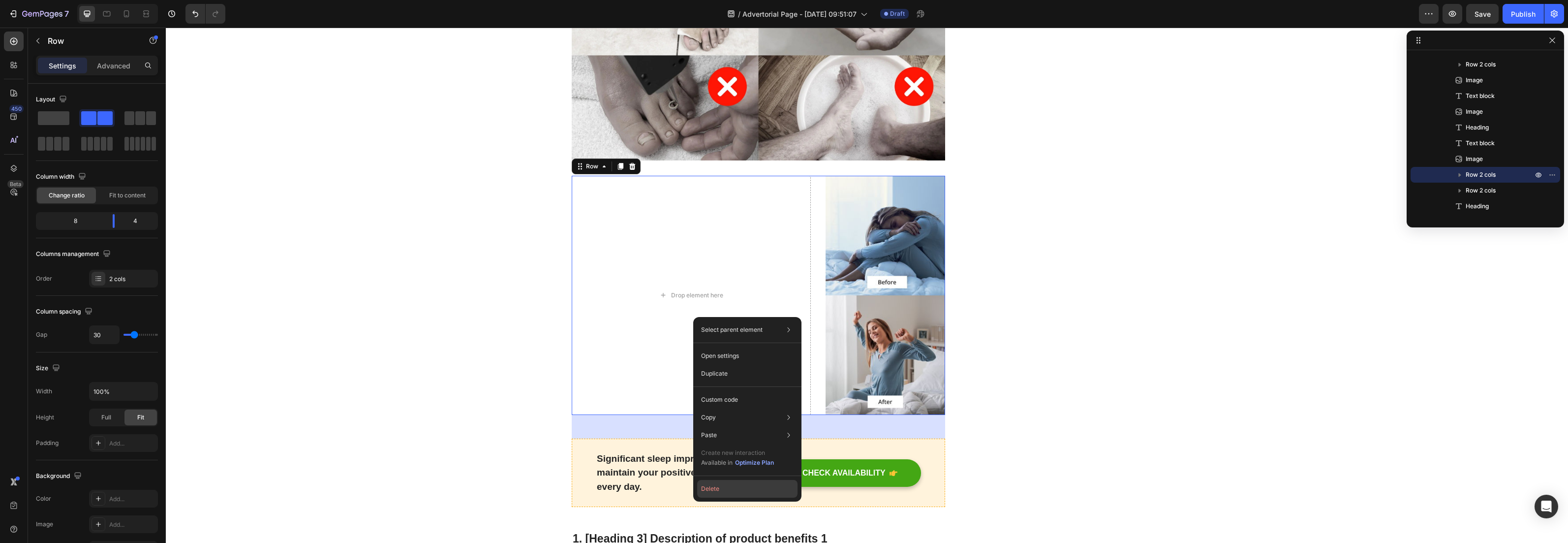
click at [733, 488] on button "Delete" at bounding box center [747, 489] width 100 height 18
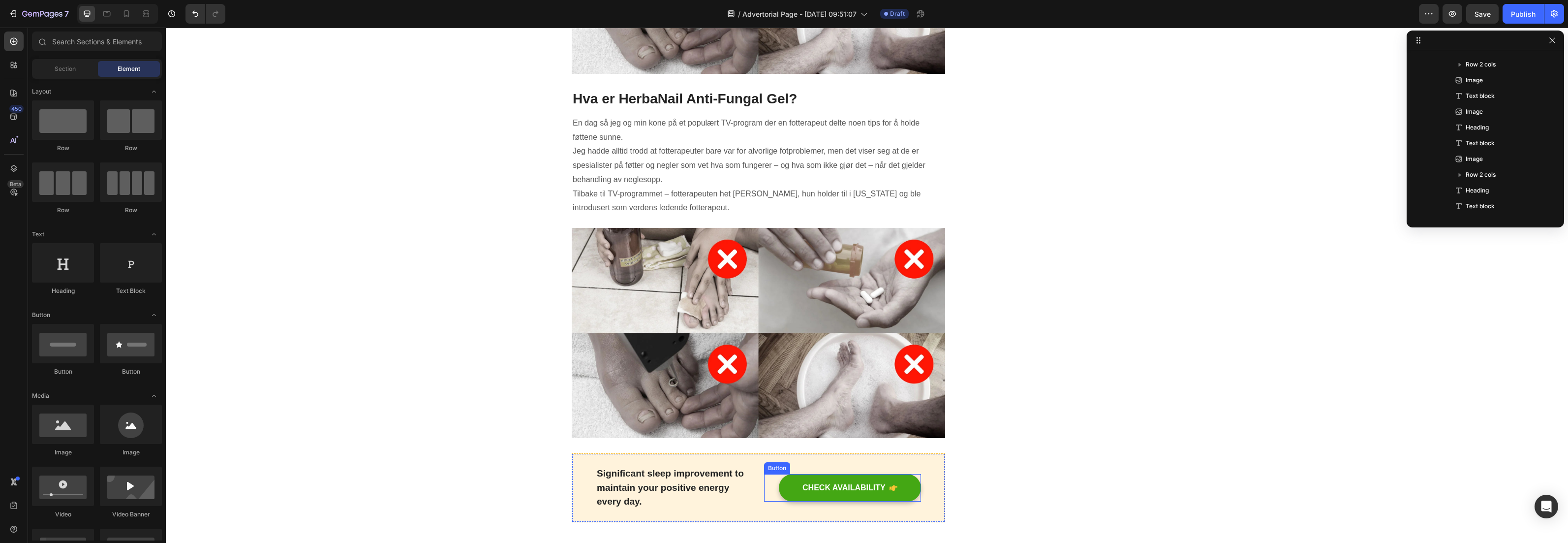
scroll to position [795, 0]
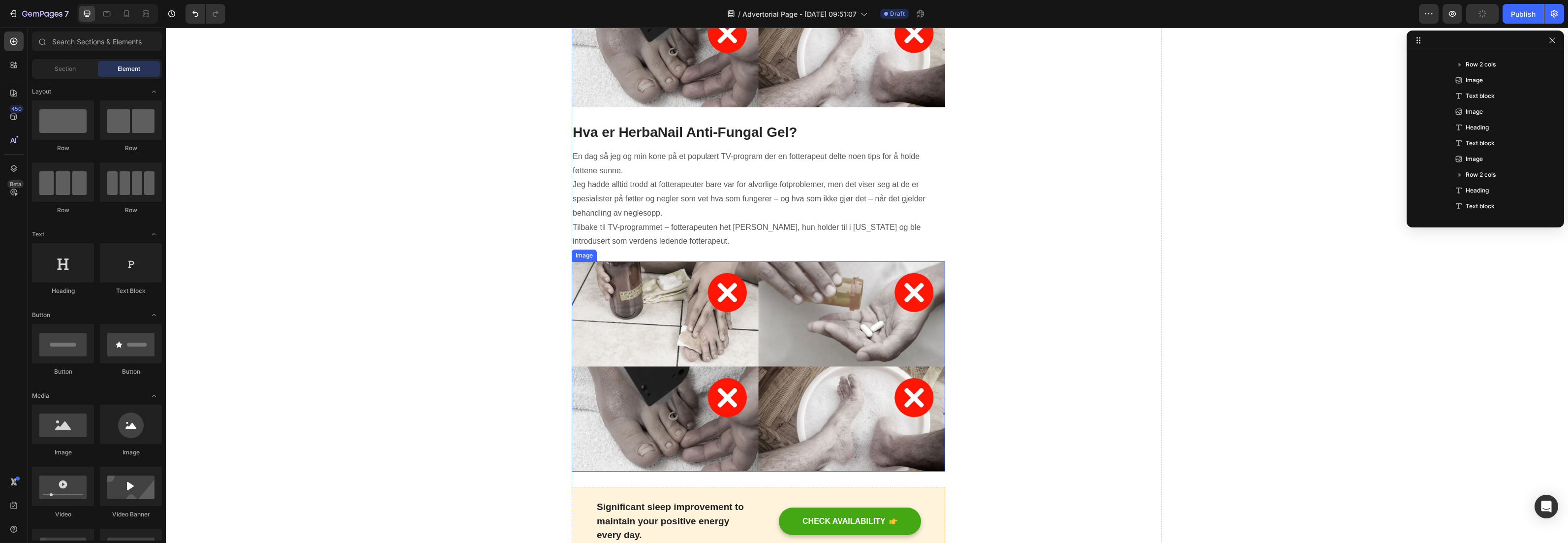
click at [752, 369] on img at bounding box center [758, 366] width 374 height 210
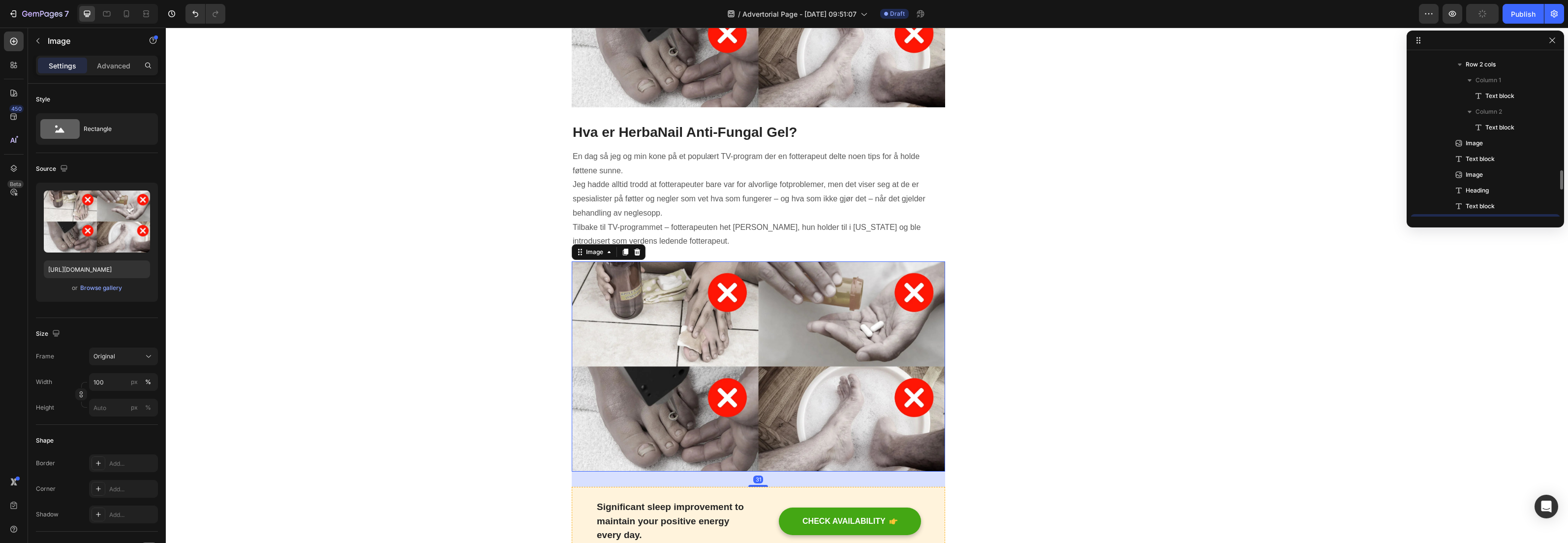
scroll to position [186, 0]
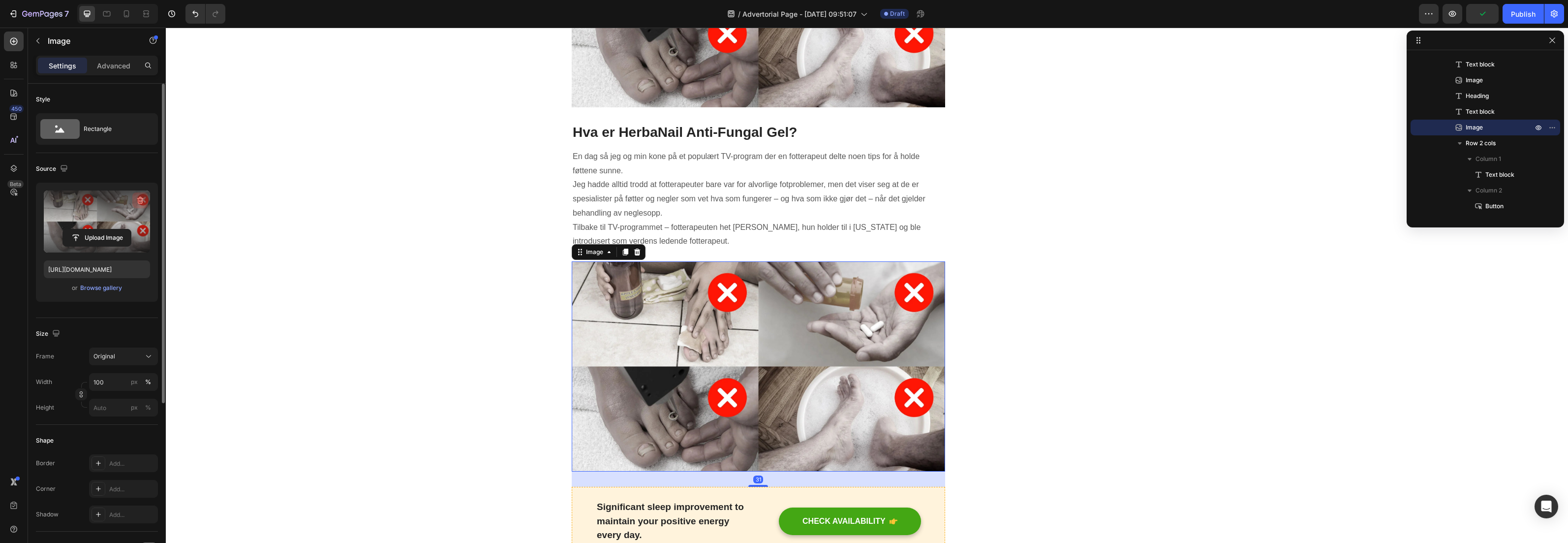
click at [137, 197] on icon "button" at bounding box center [140, 200] width 10 height 10
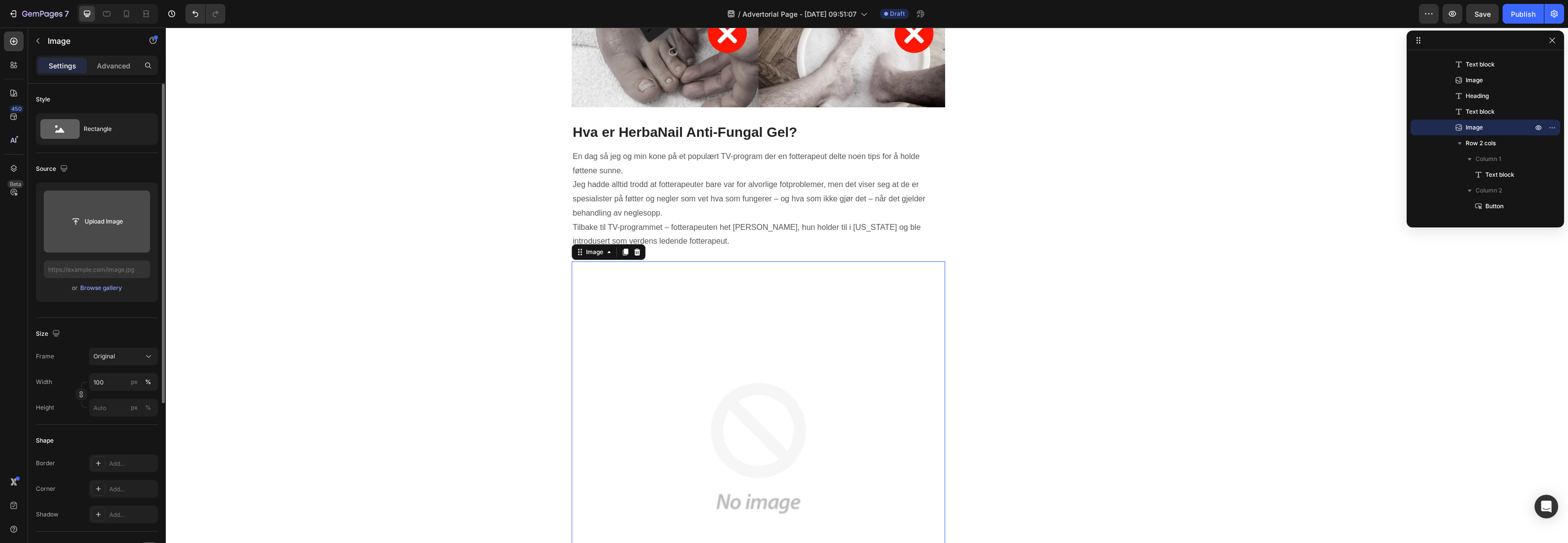
click at [99, 224] on input "file" at bounding box center [97, 221] width 68 height 16
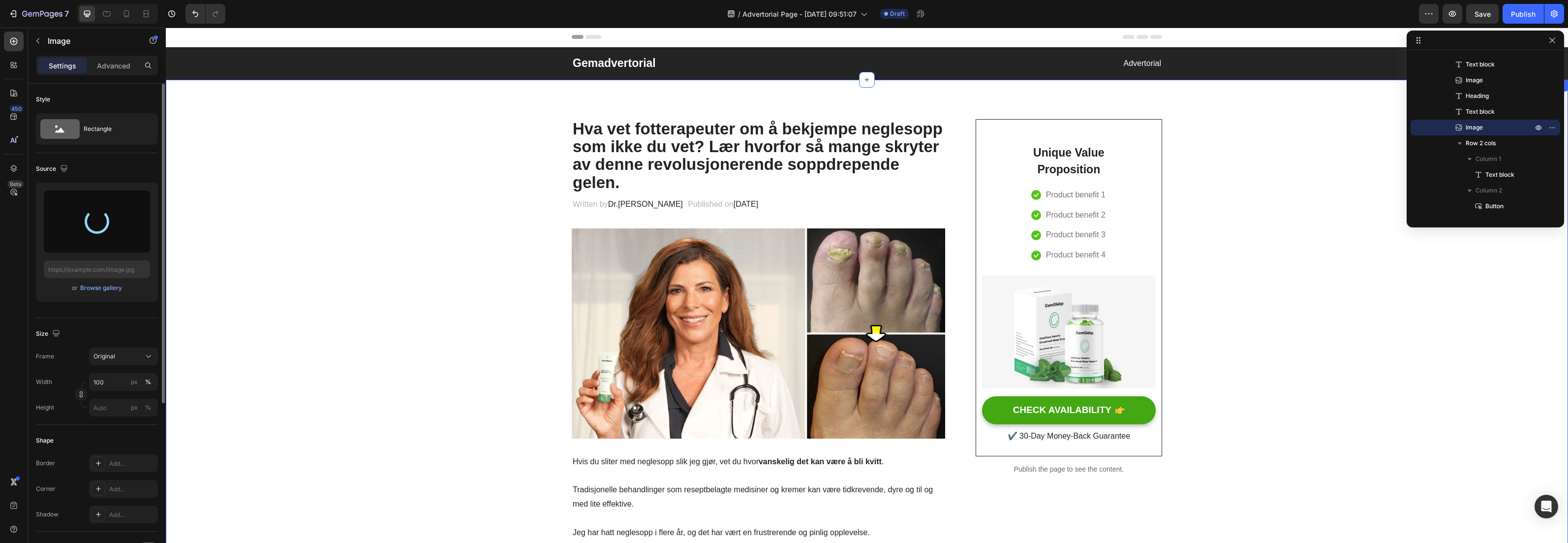
scroll to position [0, 0]
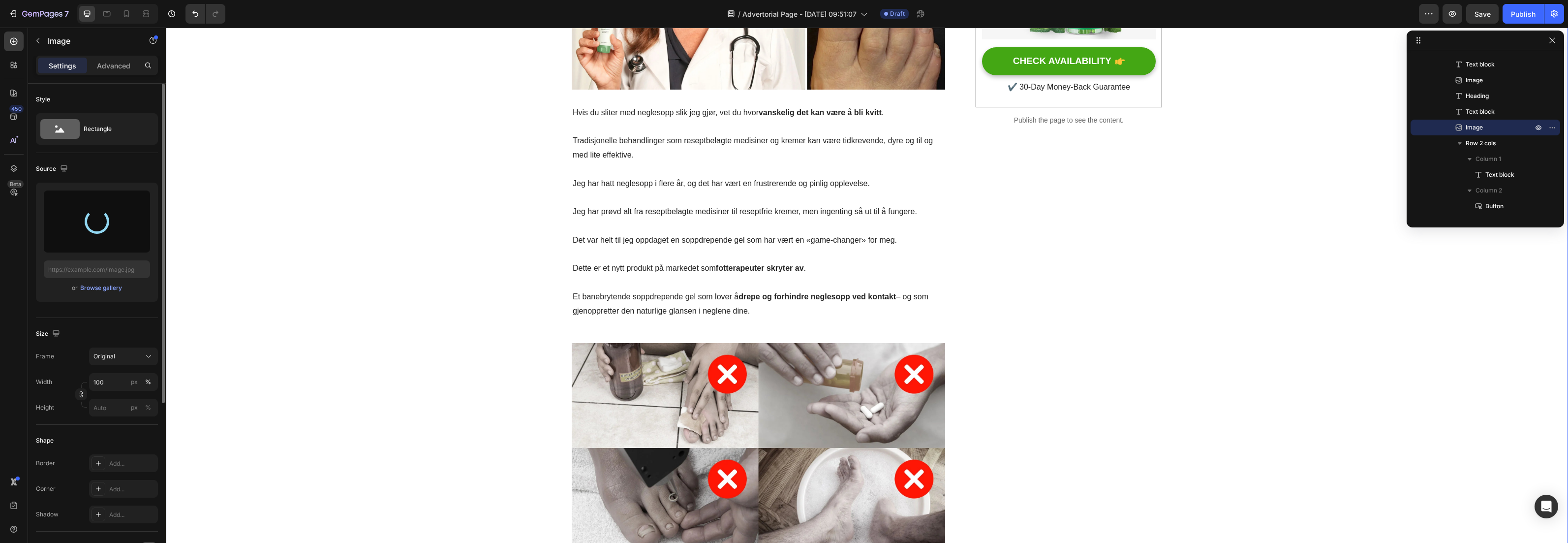
type input "[URL][DOMAIN_NAME]"
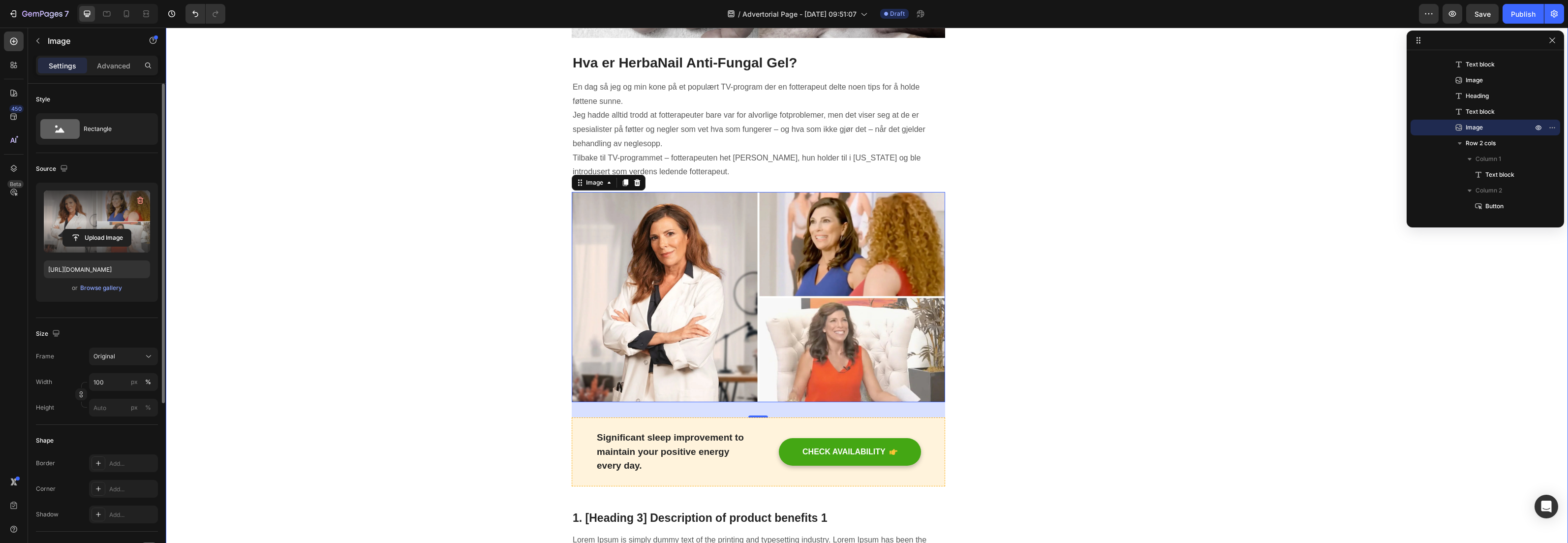
scroll to position [906, 0]
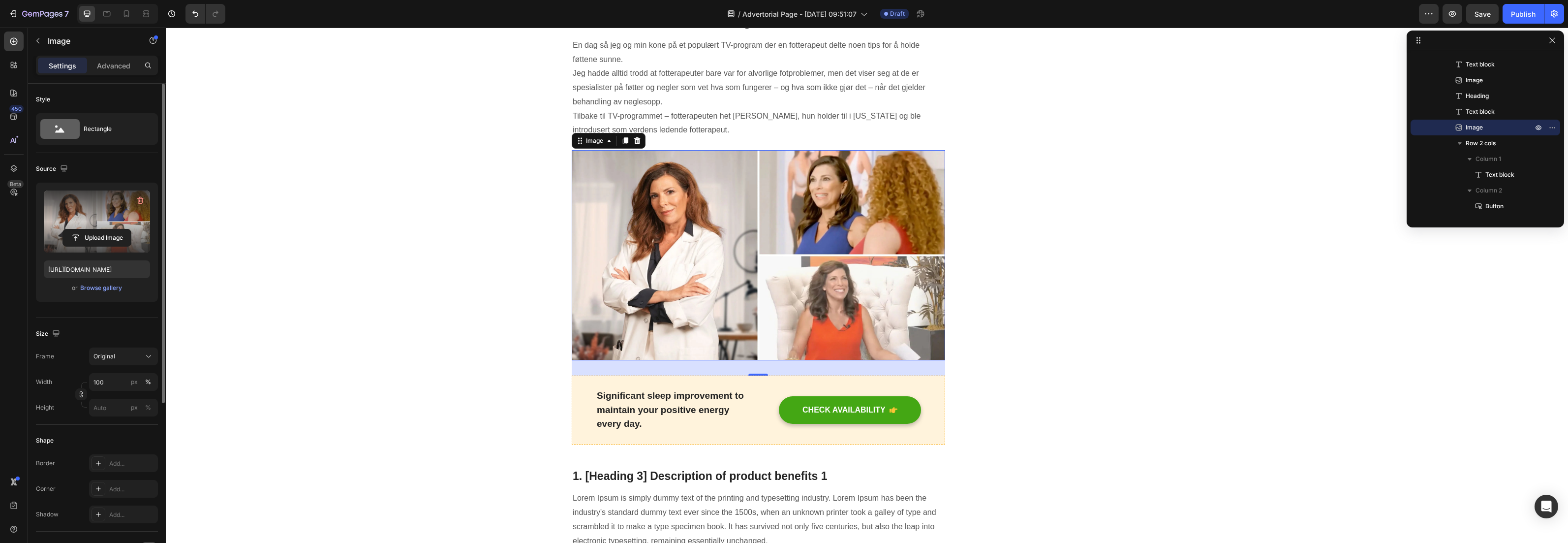
click at [1559, 41] on div at bounding box center [1486, 40] width 158 height 20
click at [1556, 41] on button "button" at bounding box center [1552, 40] width 12 height 12
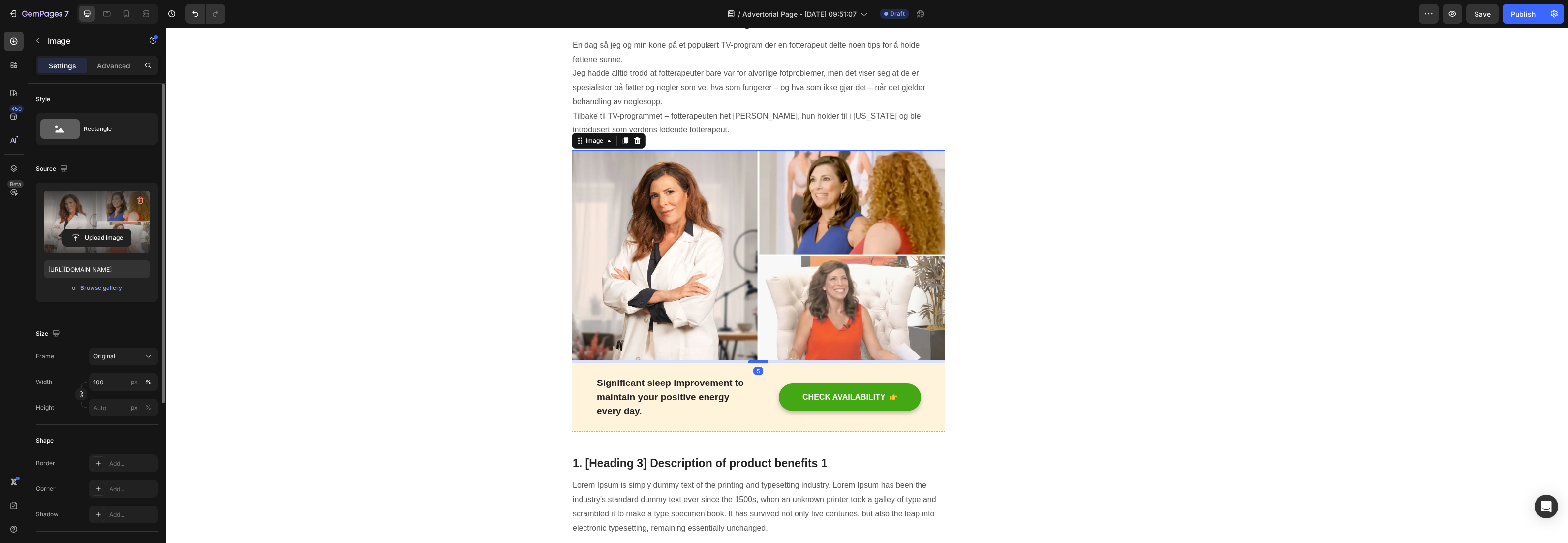
drag, startPoint x: 751, startPoint y: 373, endPoint x: 752, endPoint y: 359, distance: 14.0
click at [752, 359] on div at bounding box center [758, 360] width 20 height 3
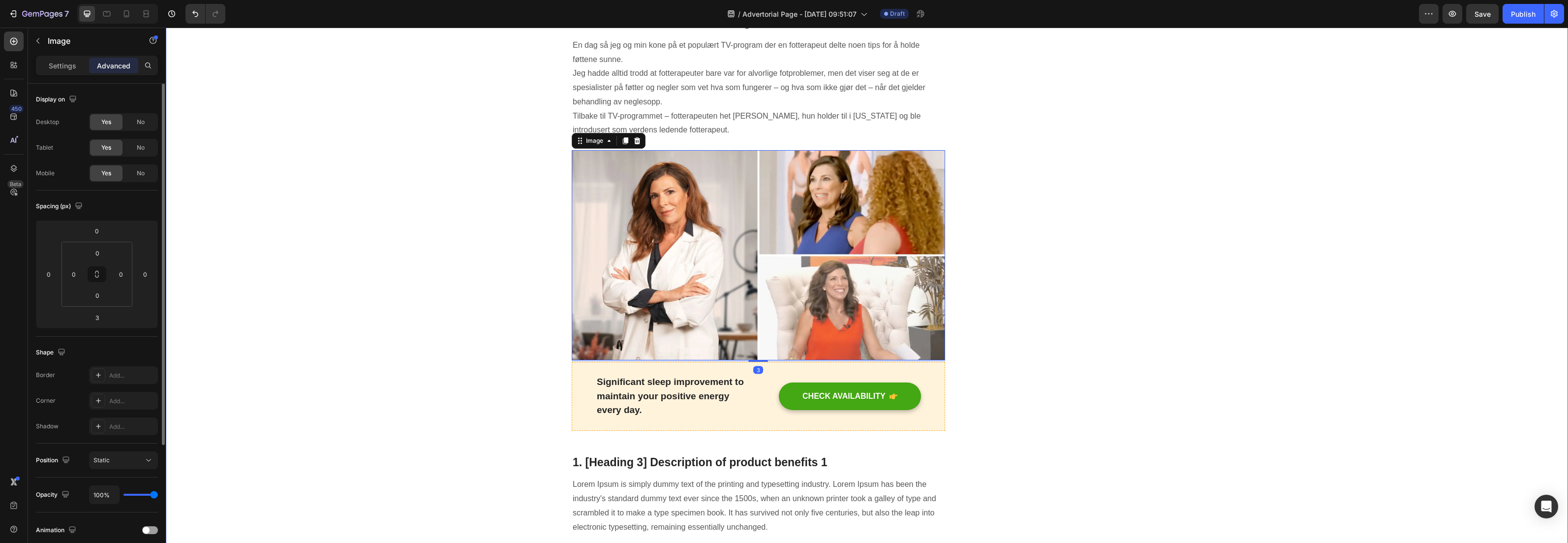
drag, startPoint x: 754, startPoint y: 360, endPoint x: 757, endPoint y: 365, distance: 5.8
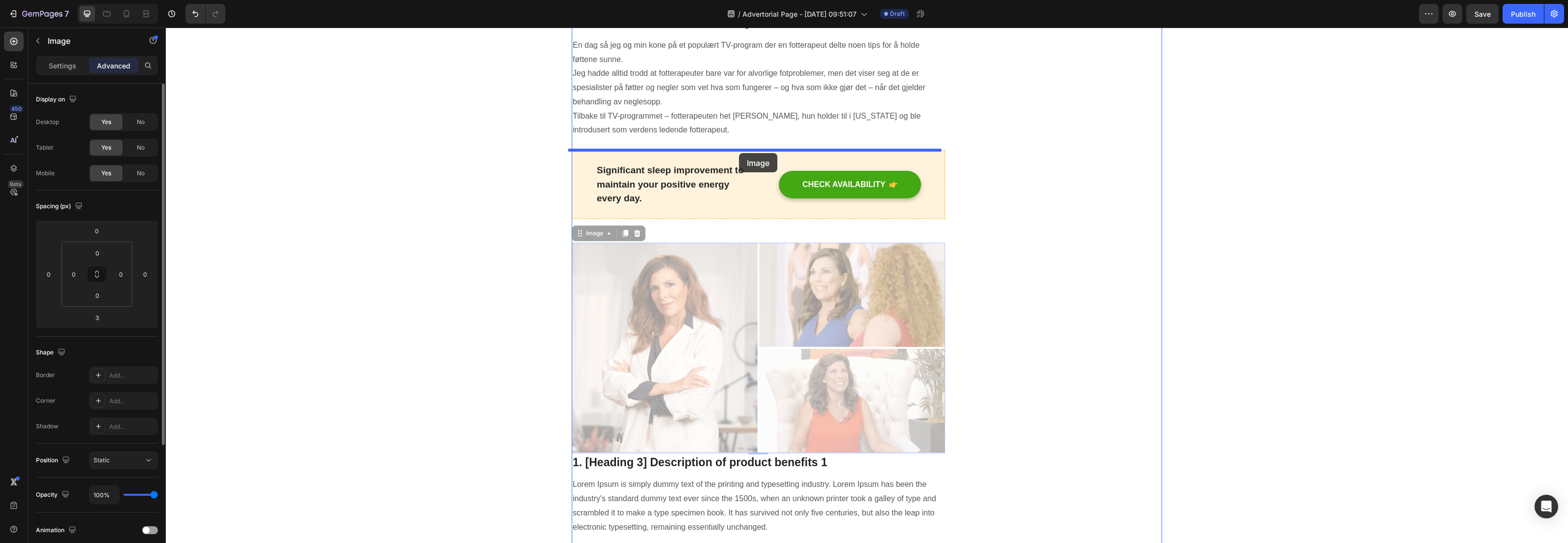
drag, startPoint x: 749, startPoint y: 381, endPoint x: 739, endPoint y: 153, distance: 228.2
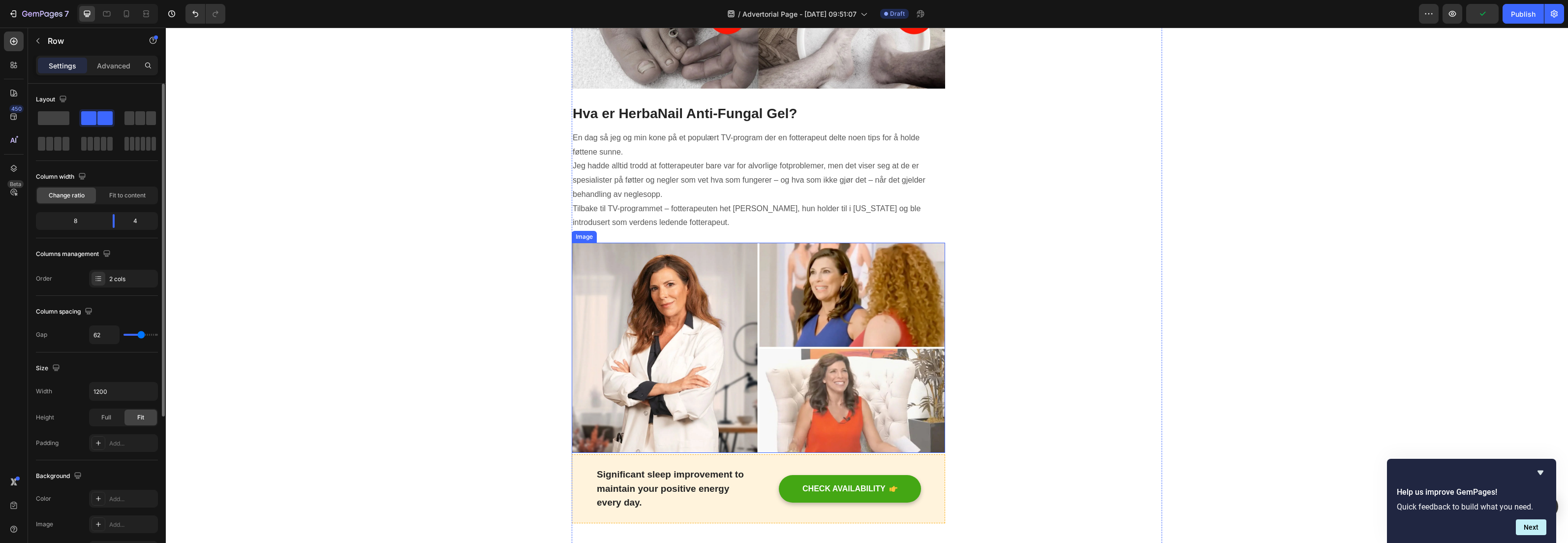
scroll to position [900, 0]
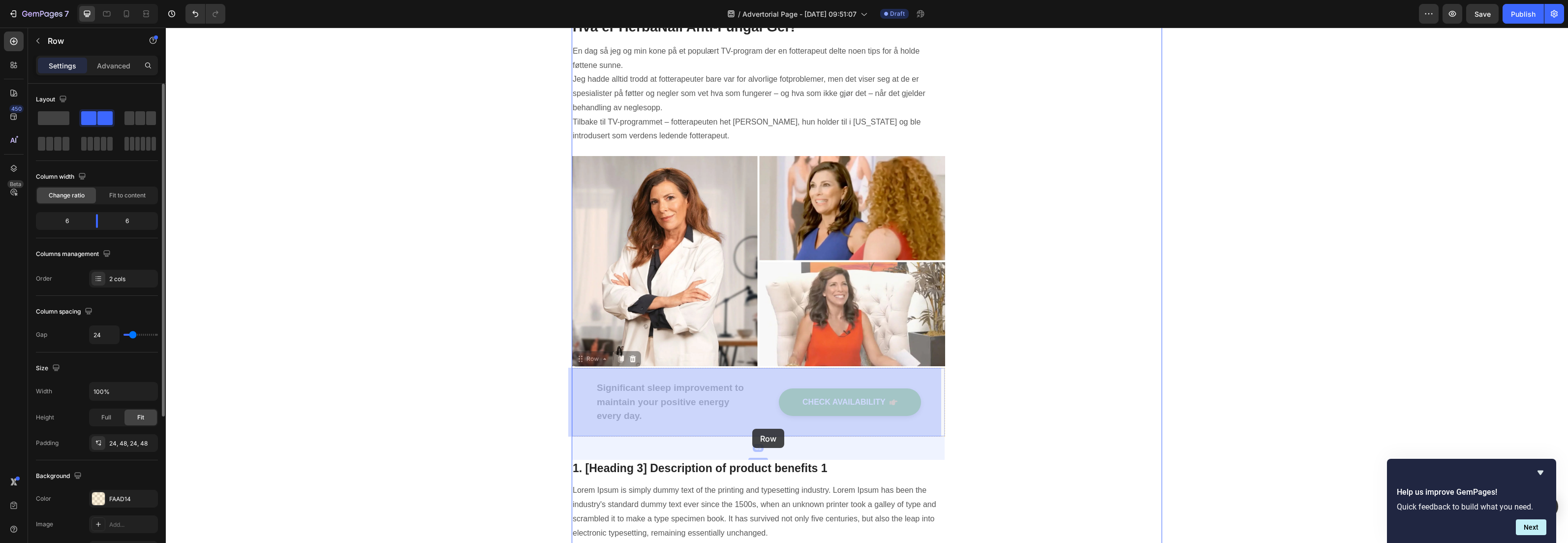
drag, startPoint x: 752, startPoint y: 383, endPoint x: 752, endPoint y: 429, distance: 46.0
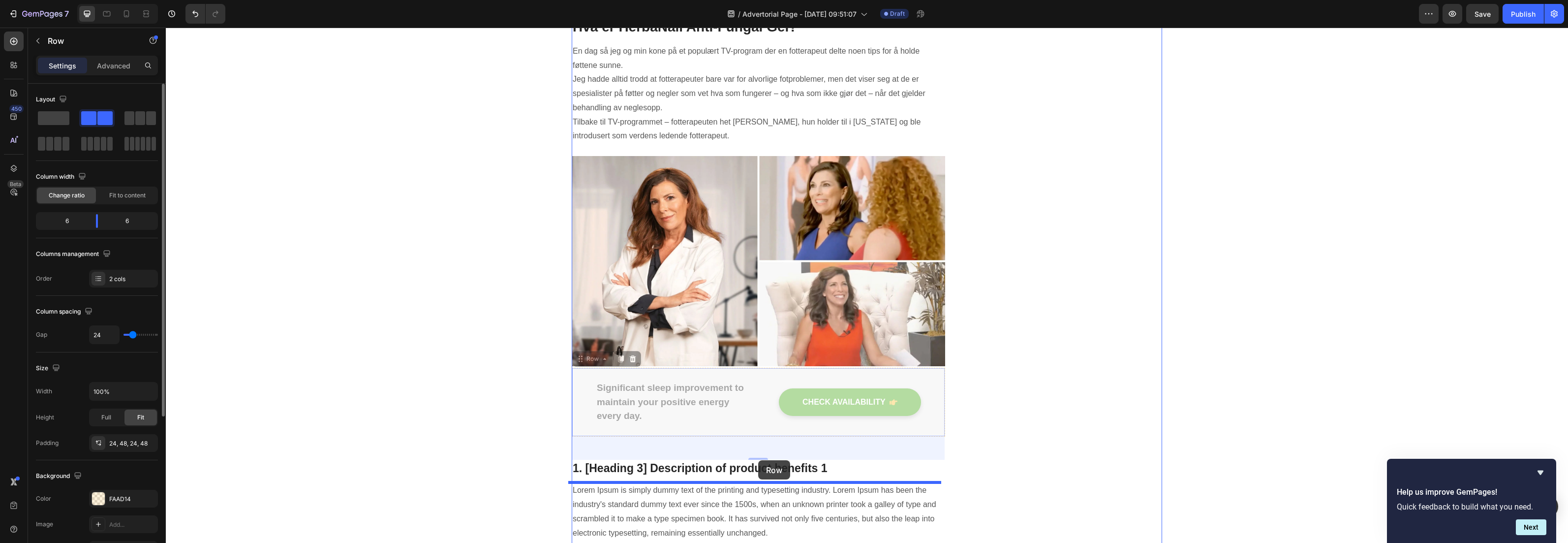
drag, startPoint x: 760, startPoint y: 413, endPoint x: 758, endPoint y: 460, distance: 47.0
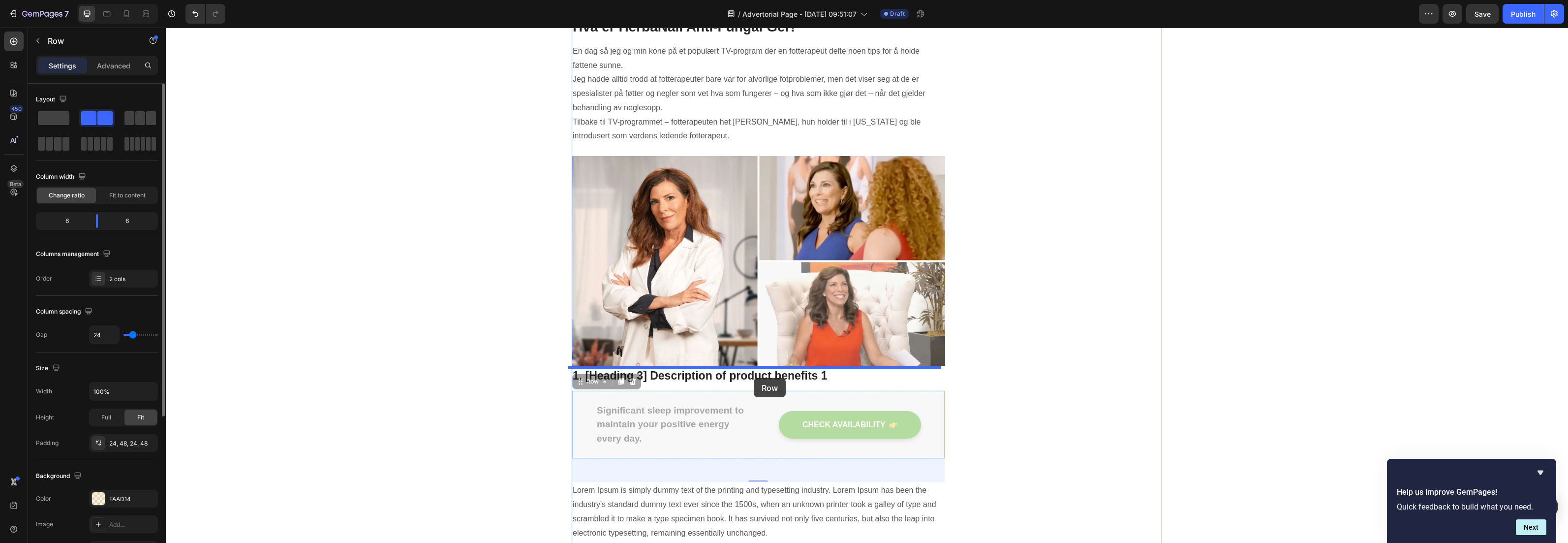
drag, startPoint x: 758, startPoint y: 424, endPoint x: 754, endPoint y: 378, distance: 46.2
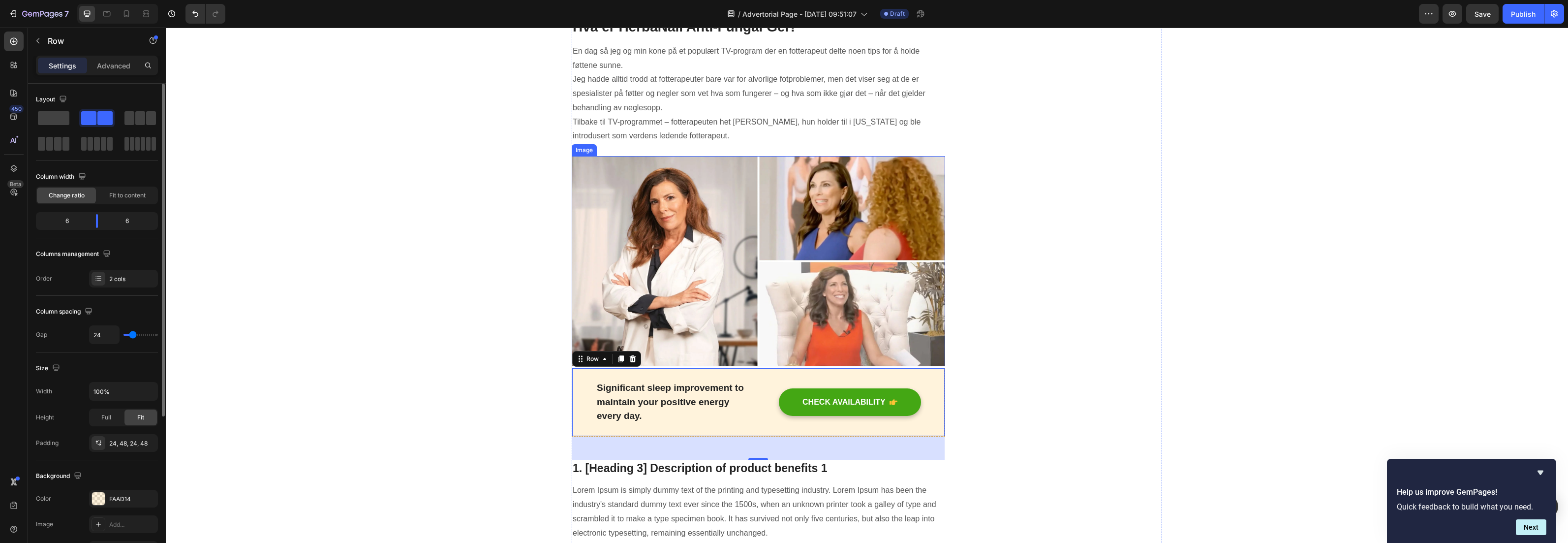
click at [758, 351] on img at bounding box center [758, 261] width 374 height 210
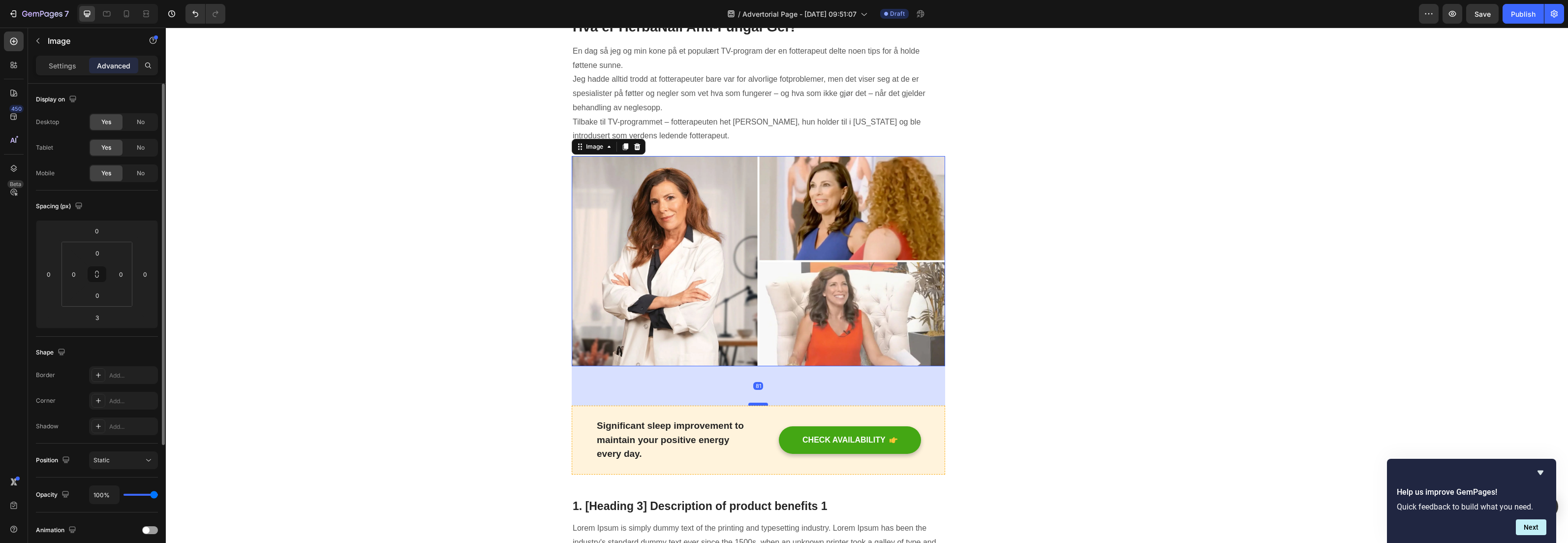
drag, startPoint x: 754, startPoint y: 367, endPoint x: 751, endPoint y: 405, distance: 38.1
click at [751, 405] on div at bounding box center [758, 404] width 20 height 3
type input "80"
click at [687, 383] on div "80" at bounding box center [758, 385] width 374 height 39
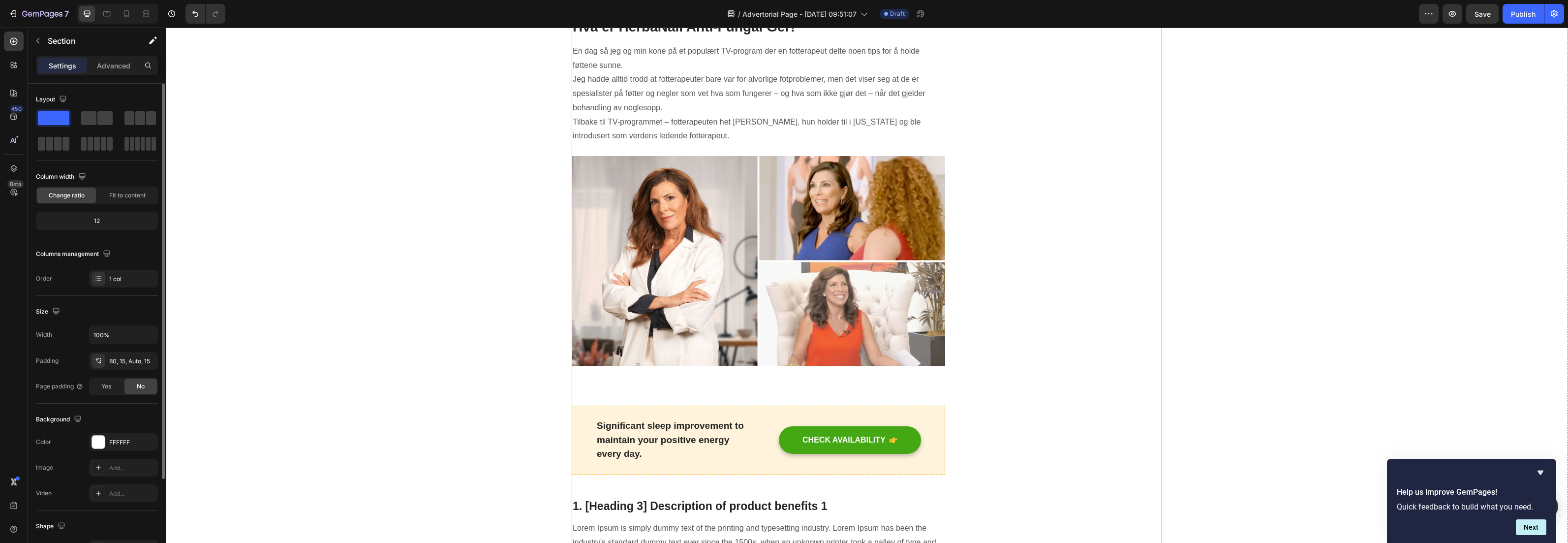
click at [19, 134] on div at bounding box center [14, 140] width 20 height 20
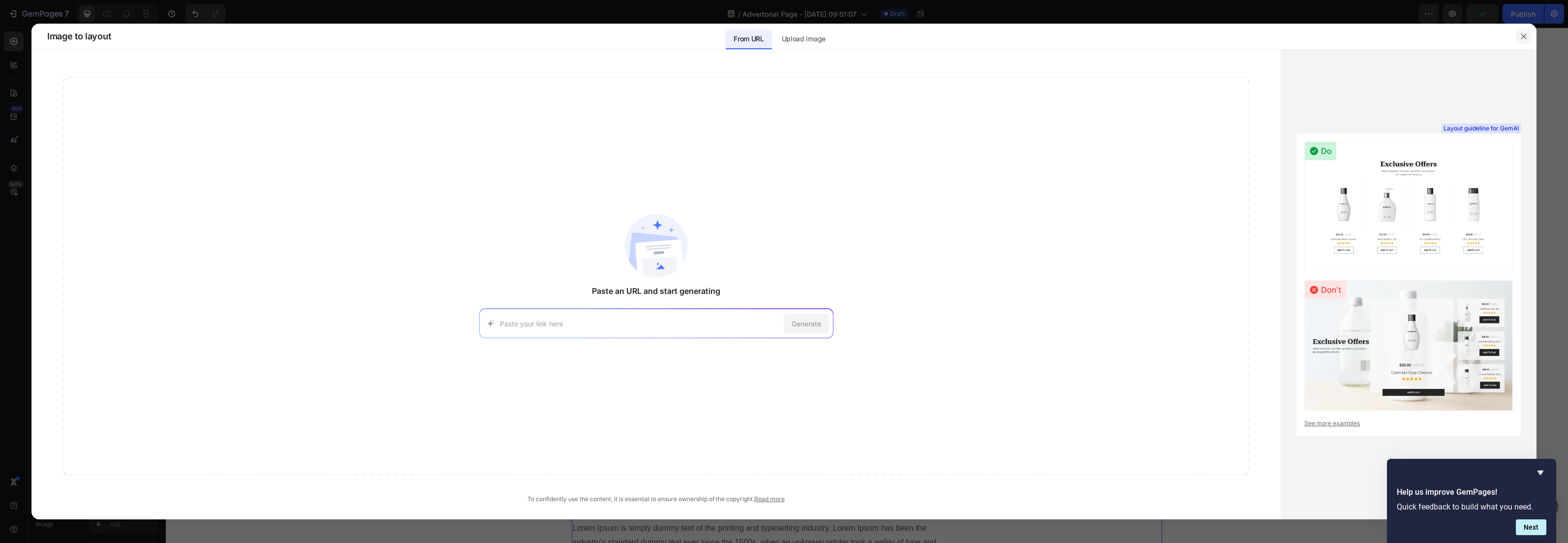
click at [1524, 38] on icon "button" at bounding box center [1523, 36] width 8 height 8
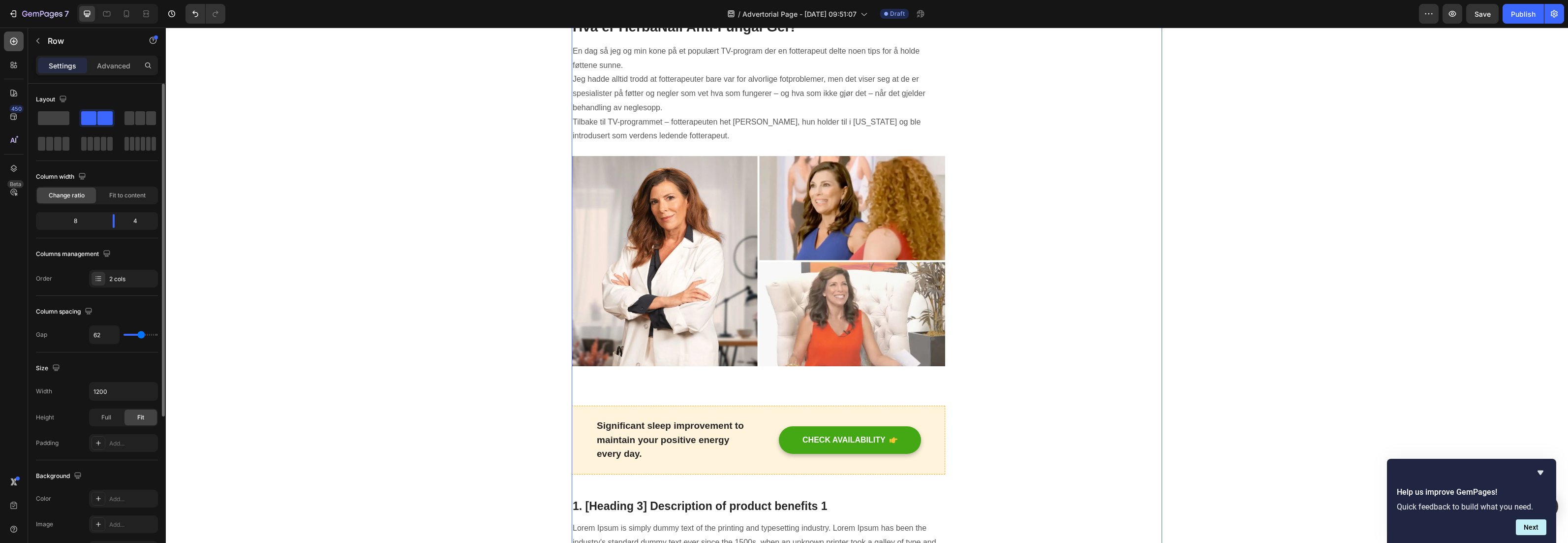
click at [13, 43] on icon at bounding box center [14, 41] width 10 height 10
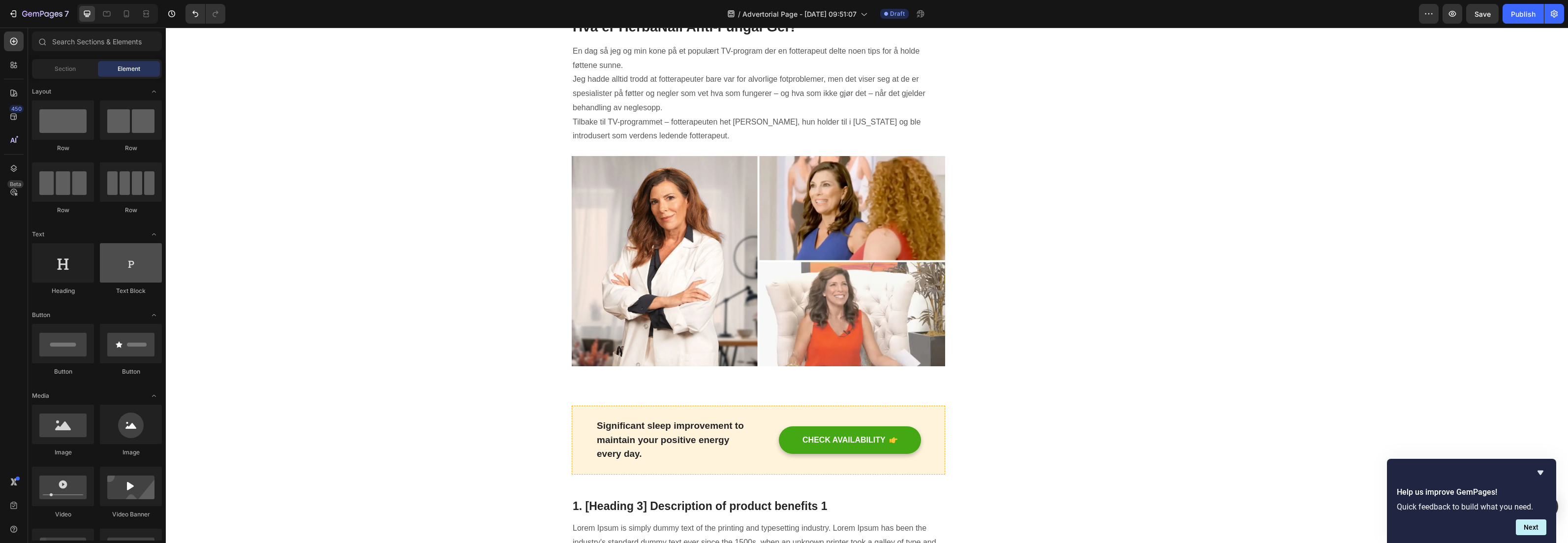
click at [136, 276] on div at bounding box center [131, 263] width 62 height 39
drag, startPoint x: 306, startPoint y: 295, endPoint x: 590, endPoint y: 378, distance: 295.9
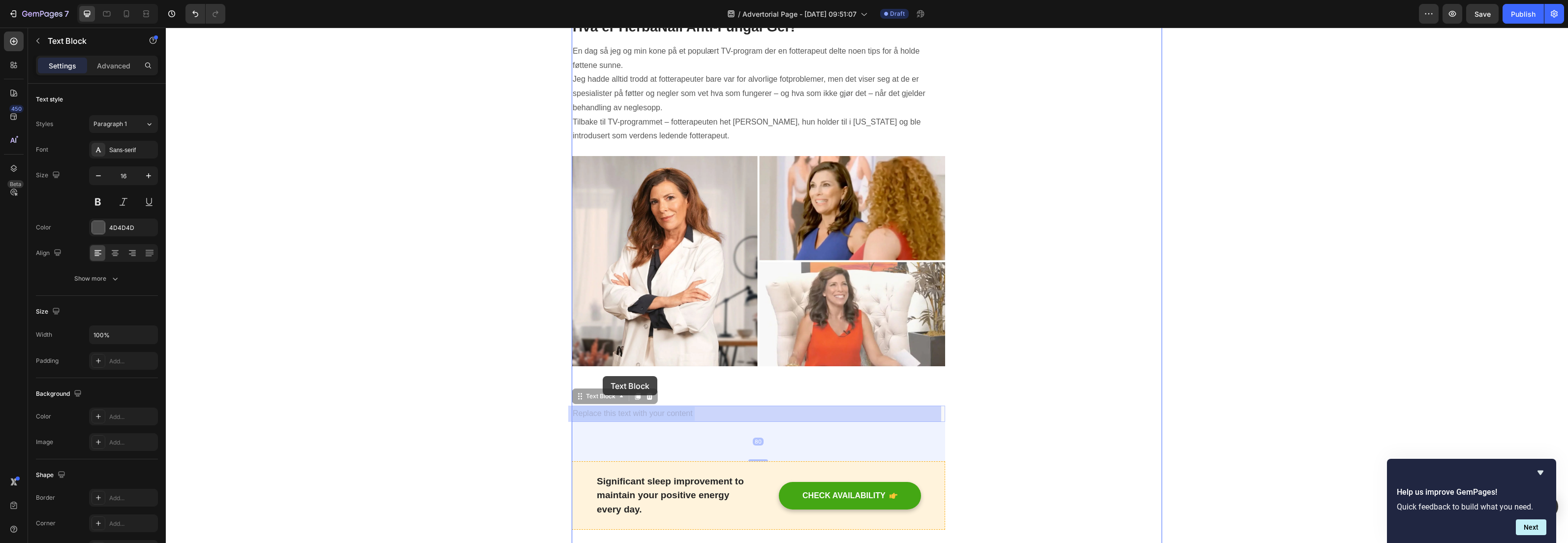
drag, startPoint x: 610, startPoint y: 413, endPoint x: 603, endPoint y: 376, distance: 37.7
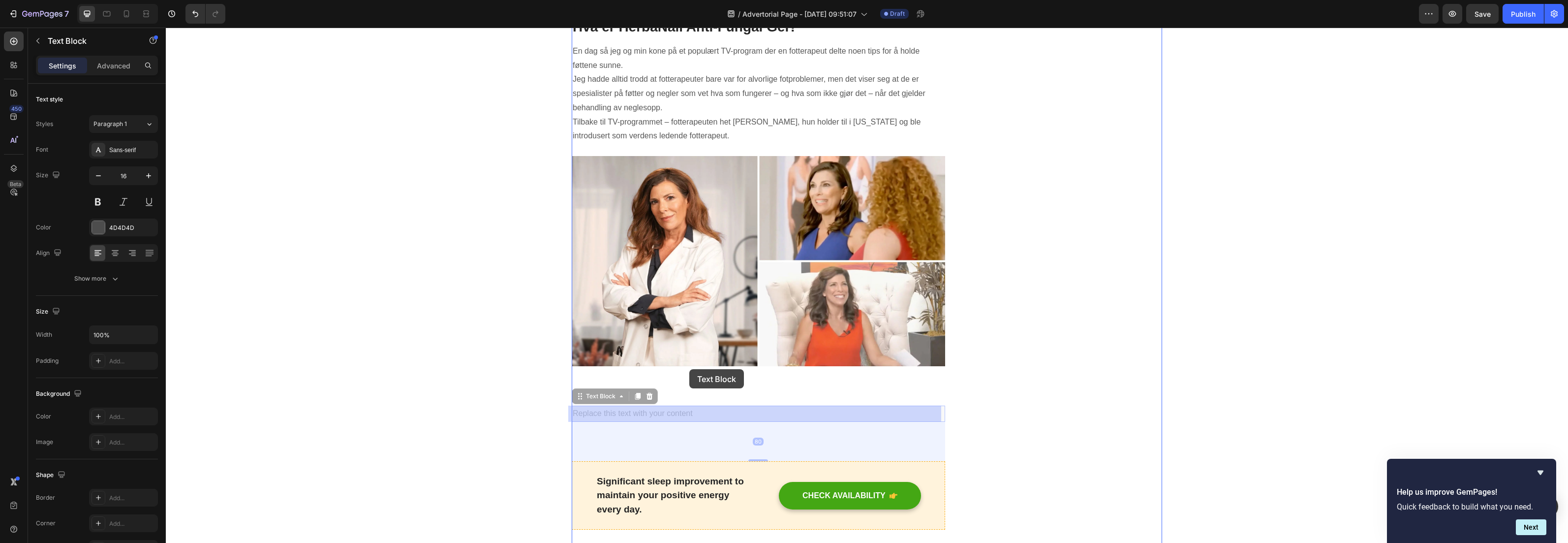
drag, startPoint x: 693, startPoint y: 402, endPoint x: 690, endPoint y: 369, distance: 33.1
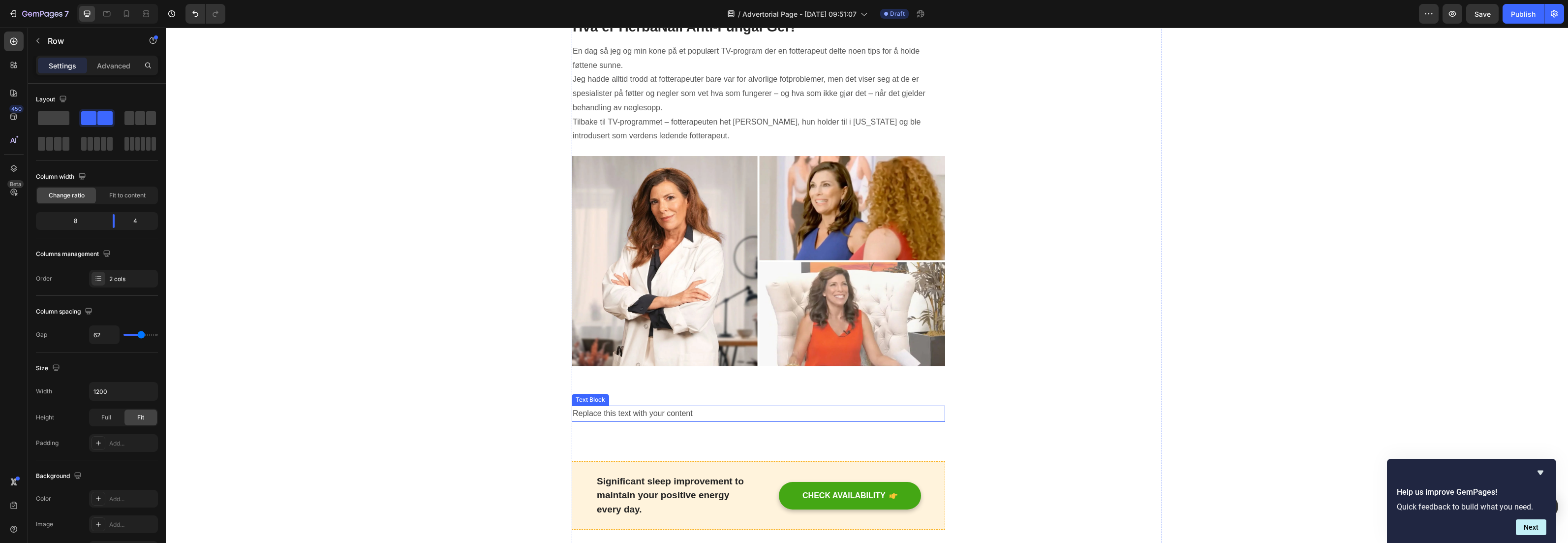
click at [747, 416] on p "Replace this text with your content" at bounding box center [758, 413] width 372 height 14
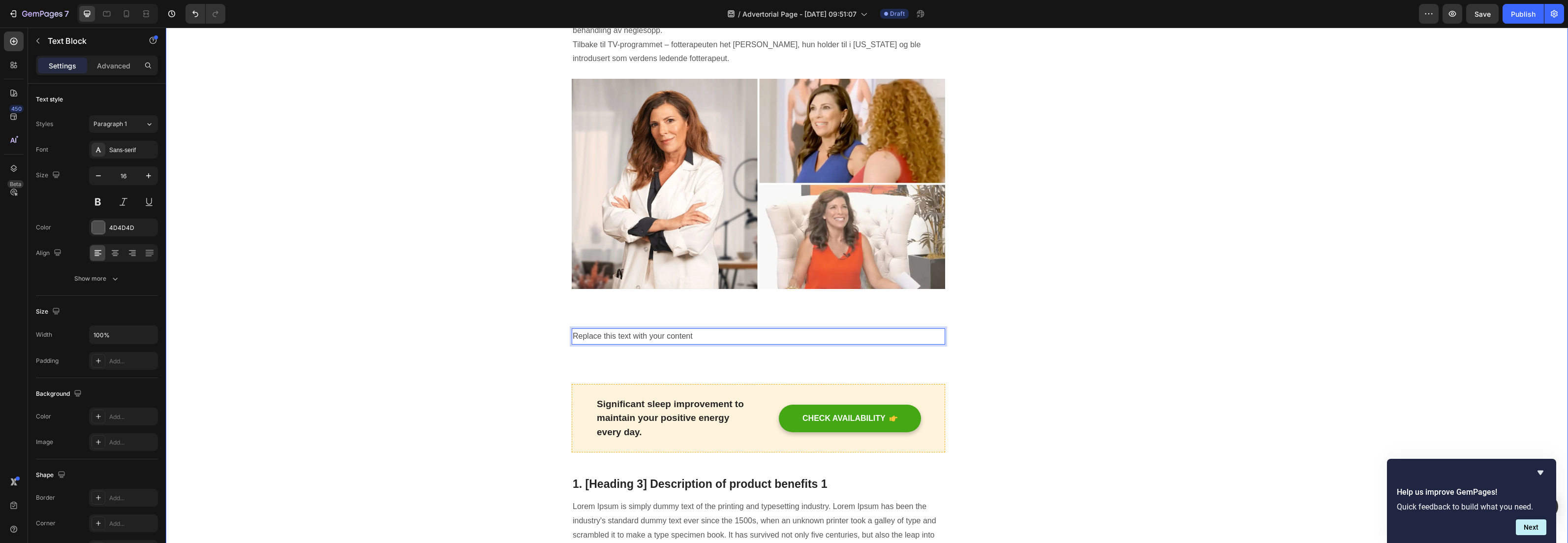
scroll to position [1096, 0]
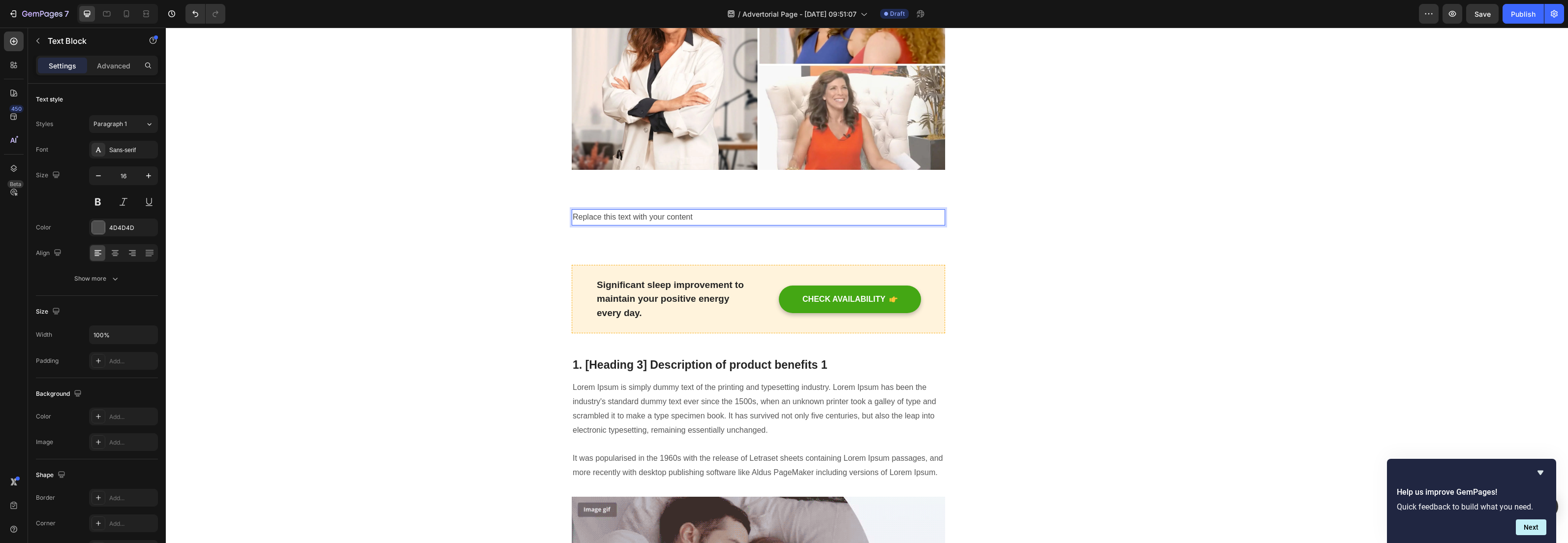
click at [590, 219] on p "Replace this text with your content" at bounding box center [758, 217] width 372 height 14
click at [601, 216] on p "Replace this text with your content" at bounding box center [758, 217] width 372 height 14
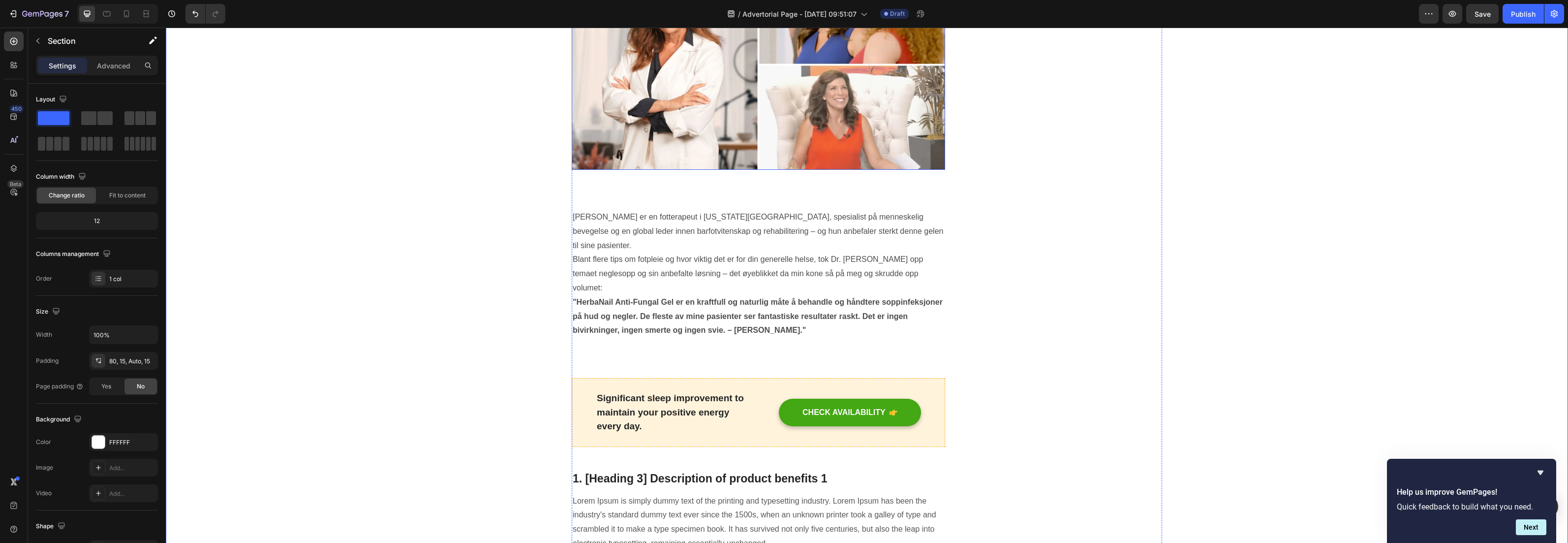
click at [729, 167] on img at bounding box center [758, 64] width 374 height 210
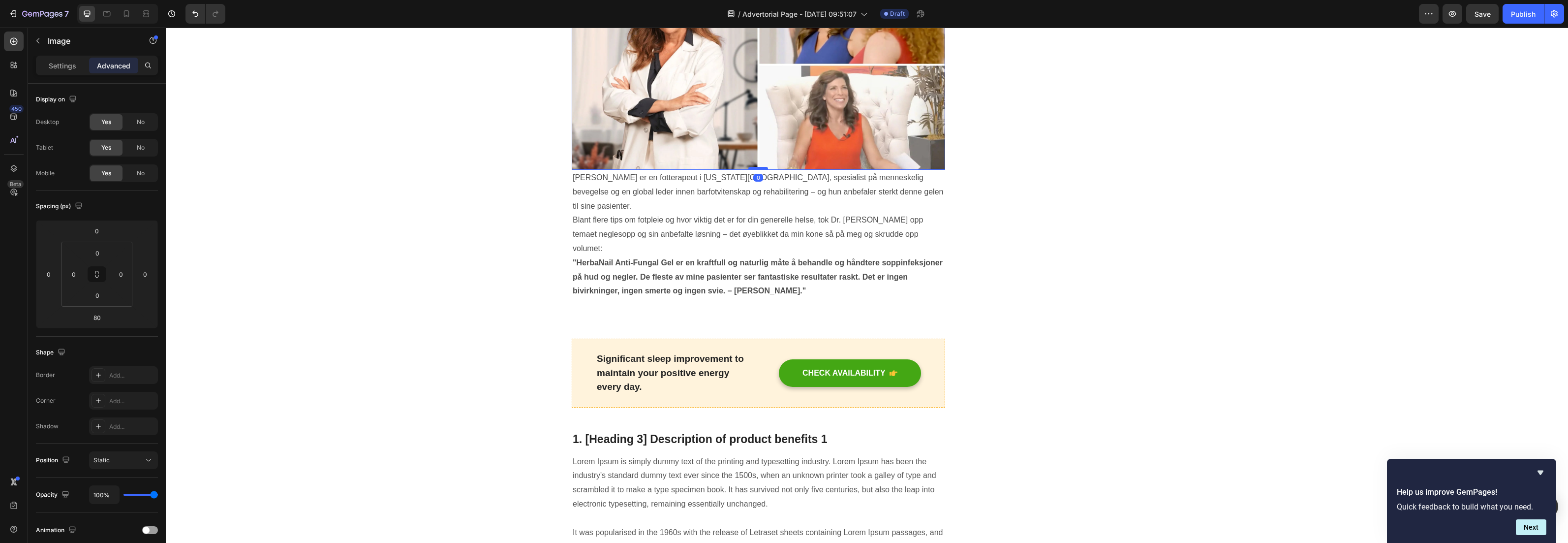
drag, startPoint x: 752, startPoint y: 207, endPoint x: 759, endPoint y: 167, distance: 40.6
click at [759, 167] on div at bounding box center [758, 168] width 20 height 3
type input "0"
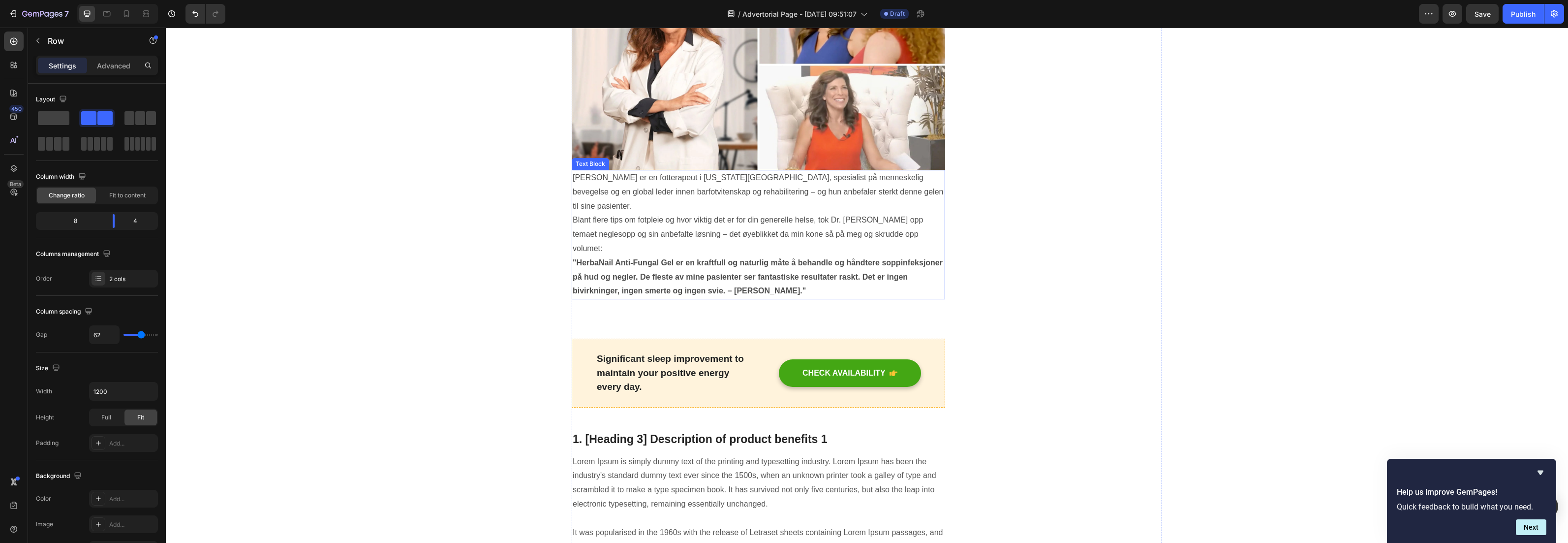
click at [913, 194] on p "[PERSON_NAME] er en fotterapeut i [US_STATE][GEOGRAPHIC_DATA], spesialist på me…" at bounding box center [758, 192] width 372 height 43
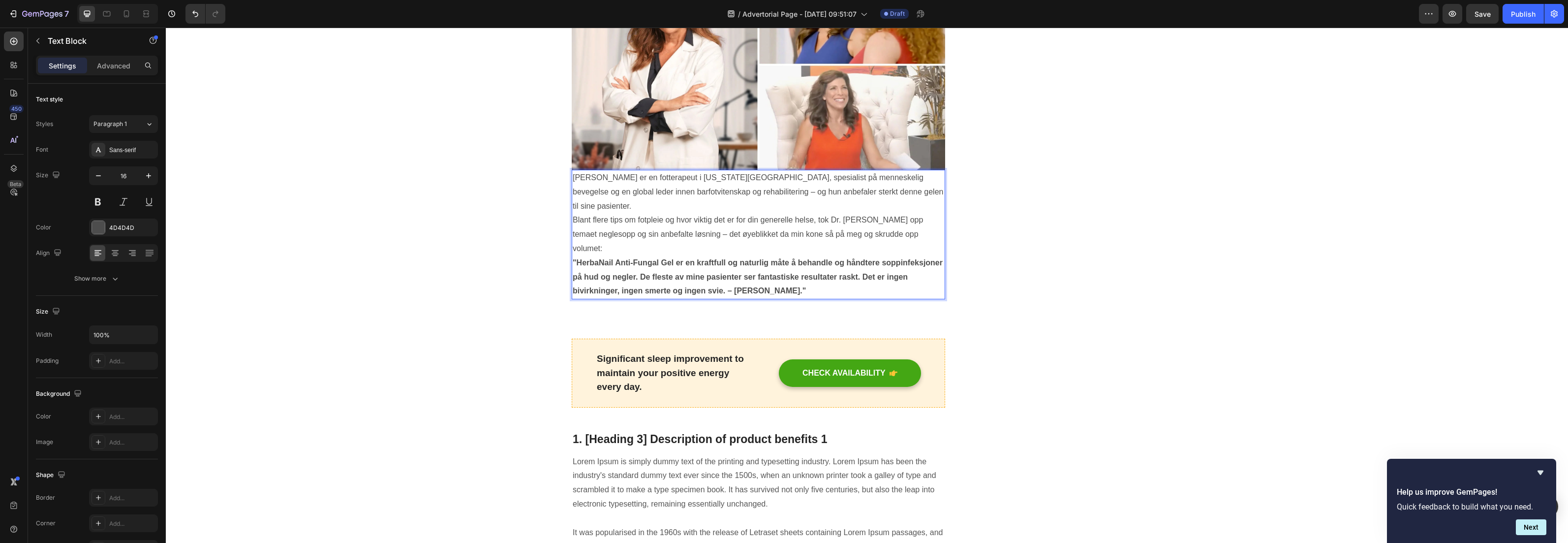
click at [921, 193] on p "[PERSON_NAME] er en fotterapeut i [US_STATE][GEOGRAPHIC_DATA], spesialist på me…" at bounding box center [758, 192] width 372 height 43
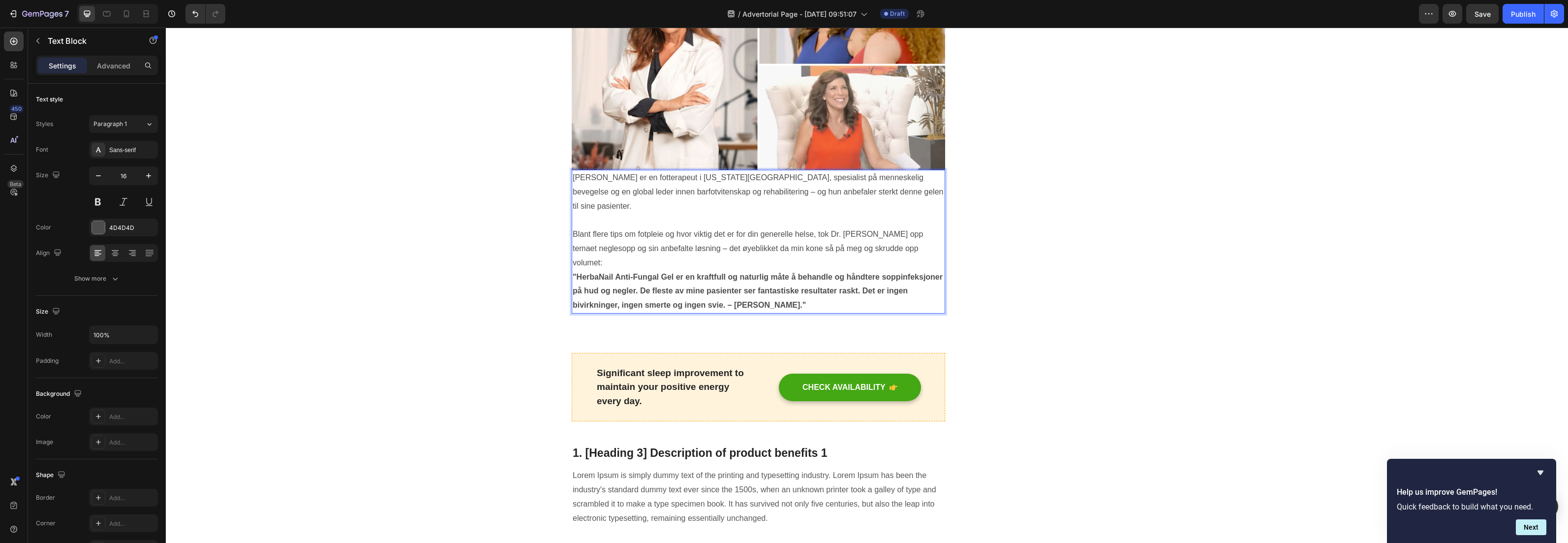
click at [572, 180] on p "[PERSON_NAME] er en fotterapeut i [US_STATE][GEOGRAPHIC_DATA], spesialist på me…" at bounding box center [758, 192] width 372 height 43
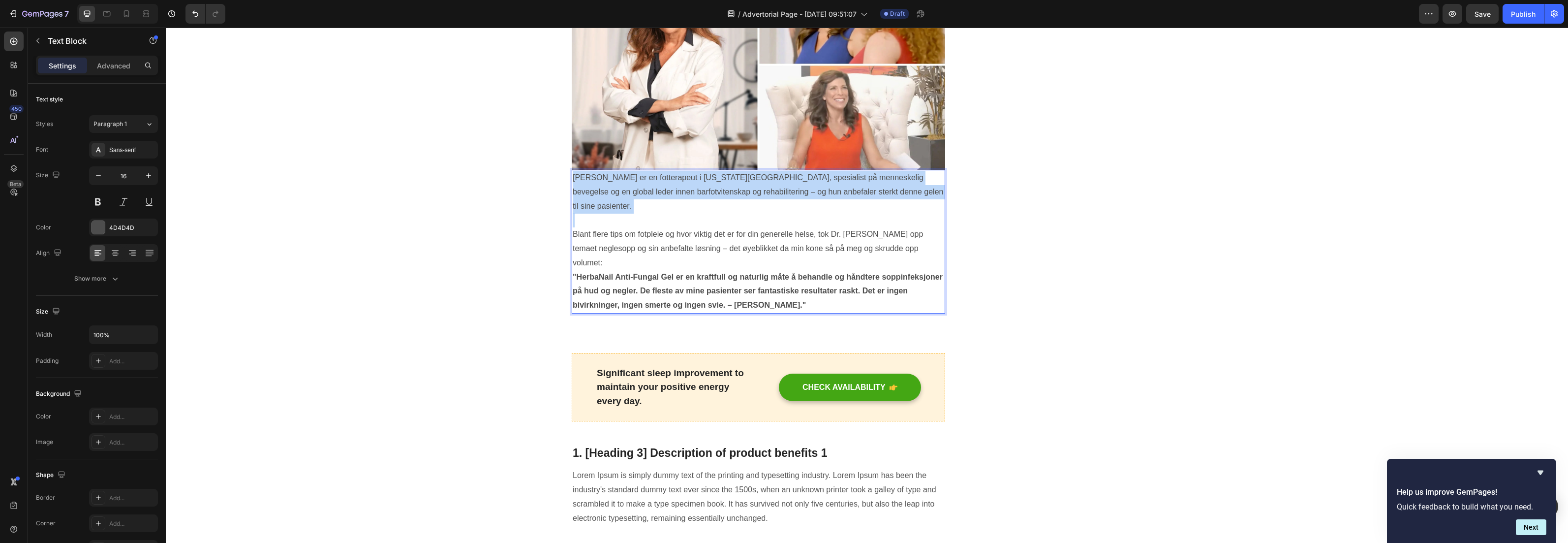
drag, startPoint x: 571, startPoint y: 178, endPoint x: 930, endPoint y: 200, distance: 359.7
click at [930, 200] on div "[PERSON_NAME] er en fotterapeut i [US_STATE][GEOGRAPHIC_DATA], spesialist på me…" at bounding box center [758, 242] width 374 height 144
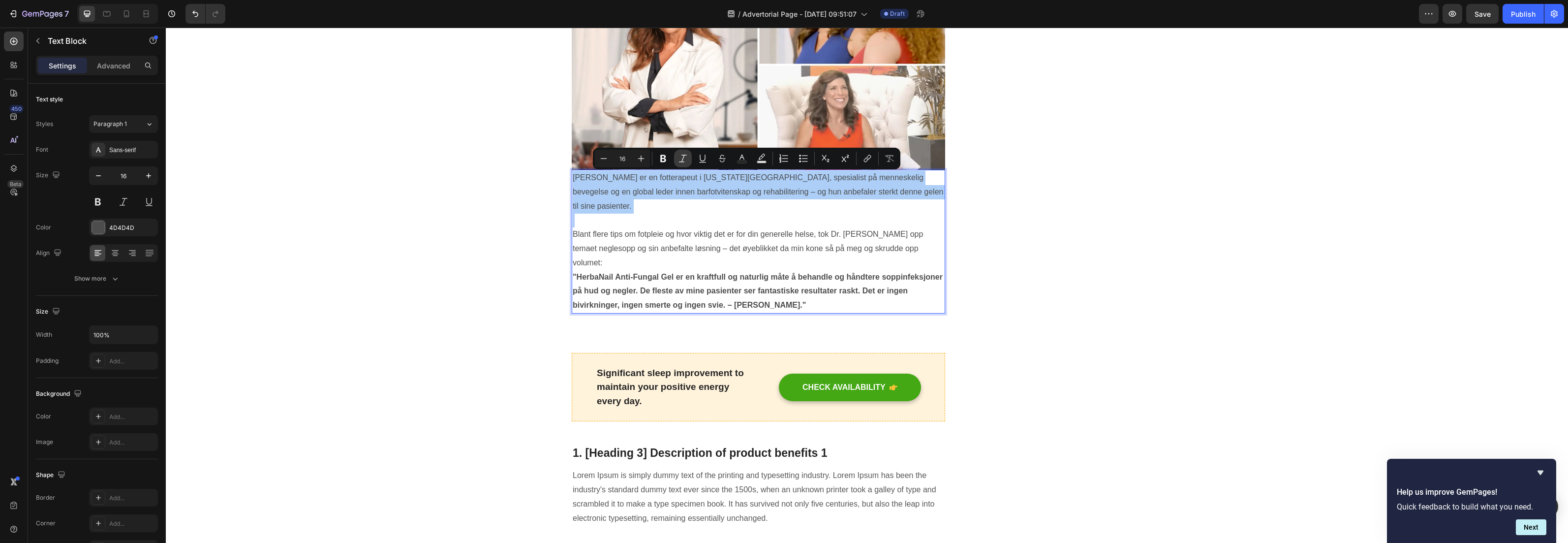
click at [684, 162] on icon "Editor contextual toolbar" at bounding box center [683, 158] width 10 height 10
click at [670, 160] on button "Bold" at bounding box center [664, 158] width 18 height 18
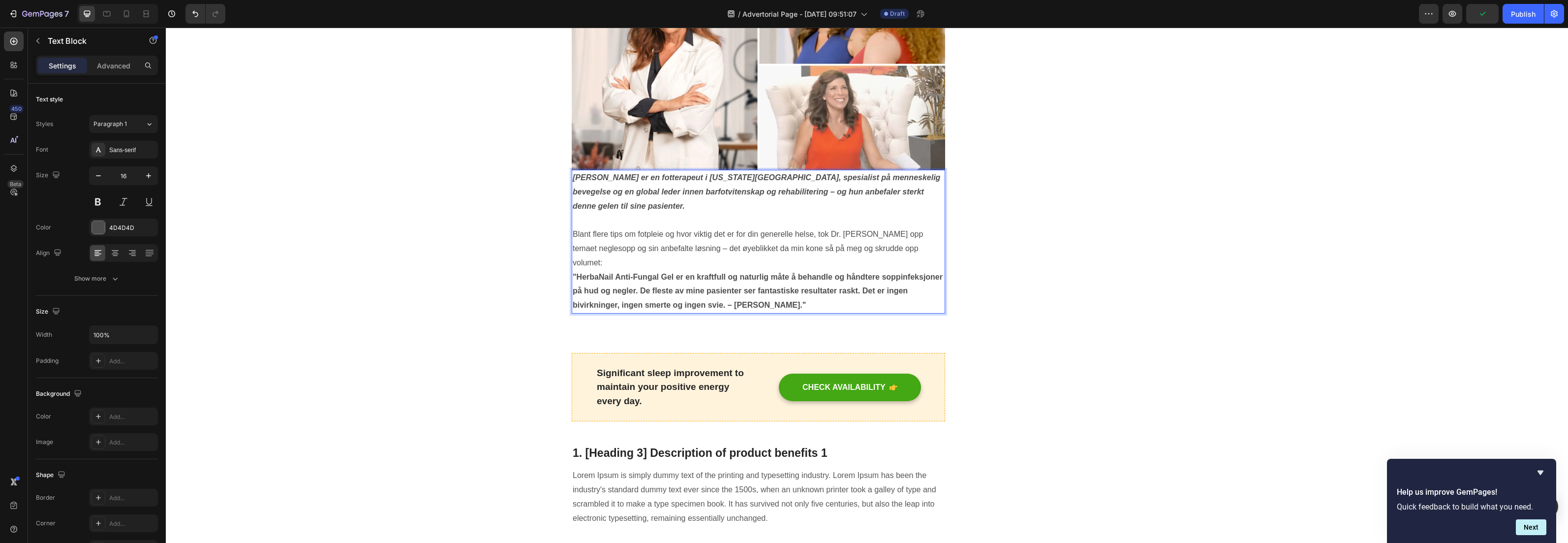
click at [925, 248] on p "Blant flere tips om fotpleie og hvor viktig det er for din generelle helse, tok…" at bounding box center [758, 249] width 372 height 43
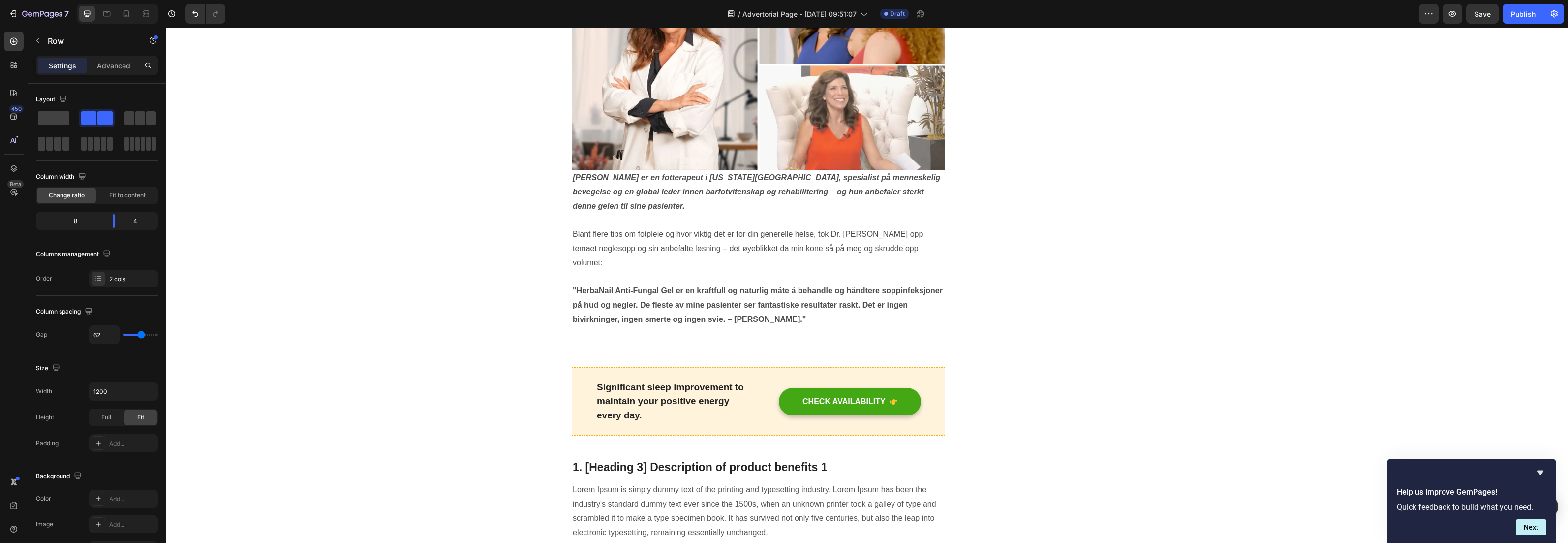
click at [754, 304] on strong ""HerbaNail Anti-Fungal Gel er en kraftfull og naturlig måte å behandle og håndt…" at bounding box center [758, 305] width 370 height 37
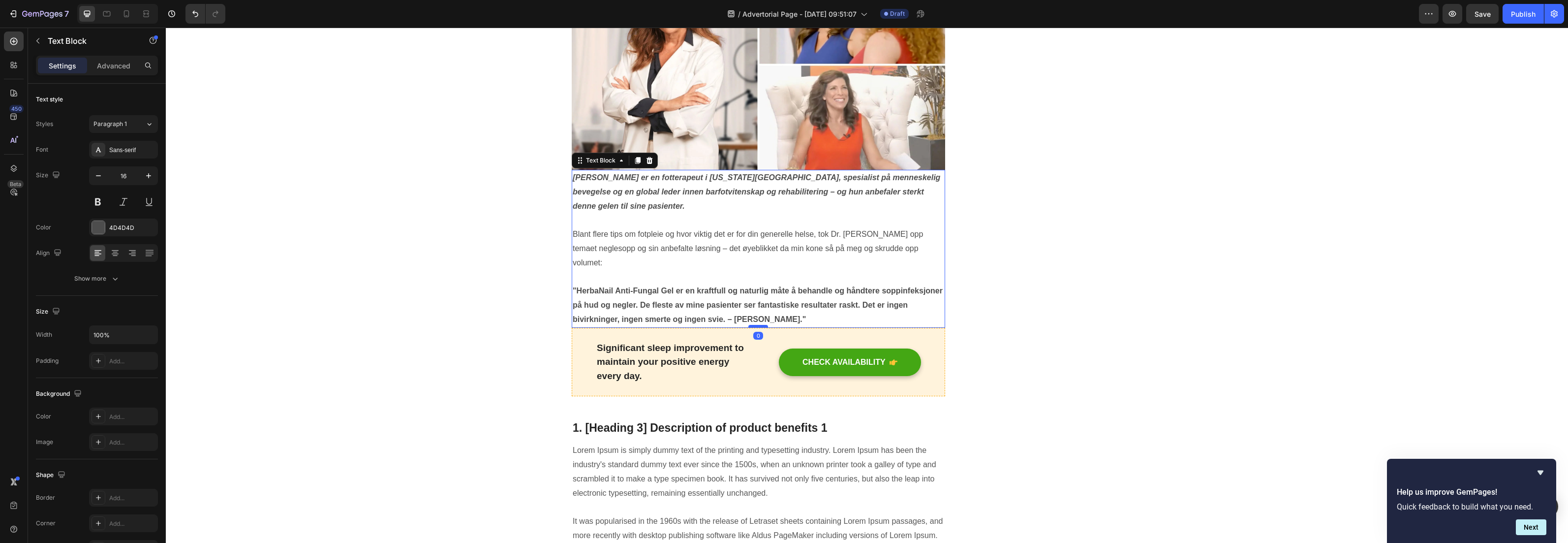
drag, startPoint x: 754, startPoint y: 351, endPoint x: 760, endPoint y: 310, distance: 41.4
click at [760, 325] on div at bounding box center [758, 326] width 20 height 3
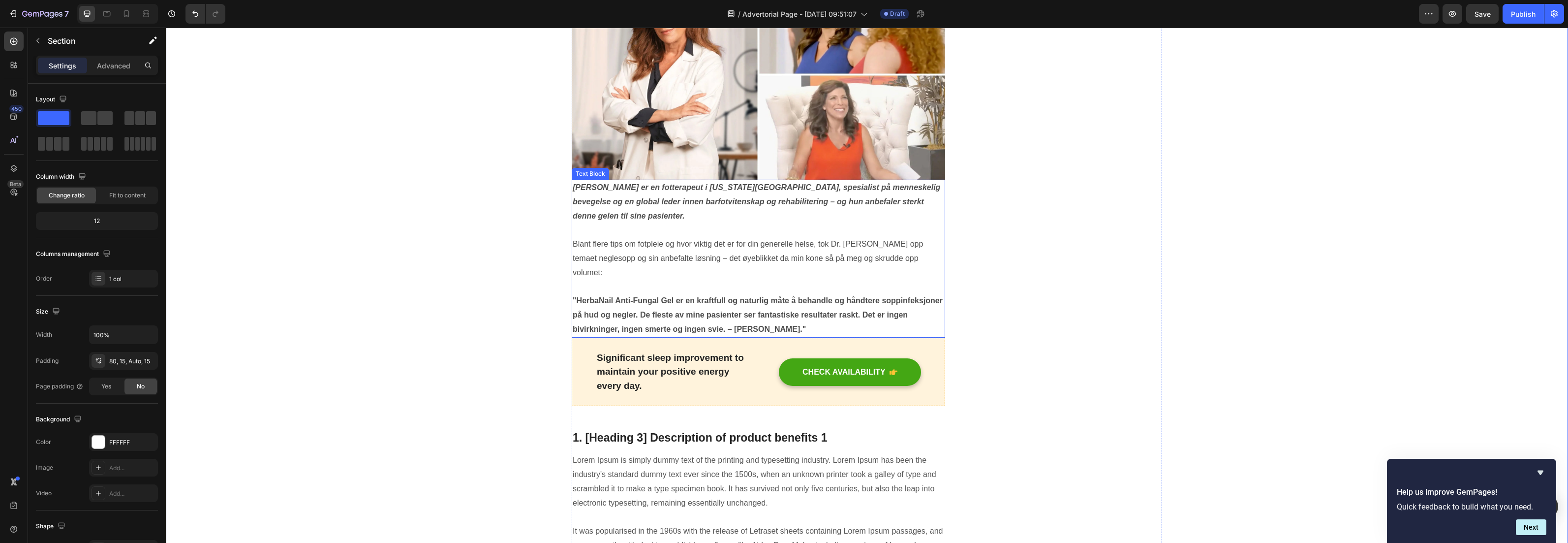
scroll to position [1172, 0]
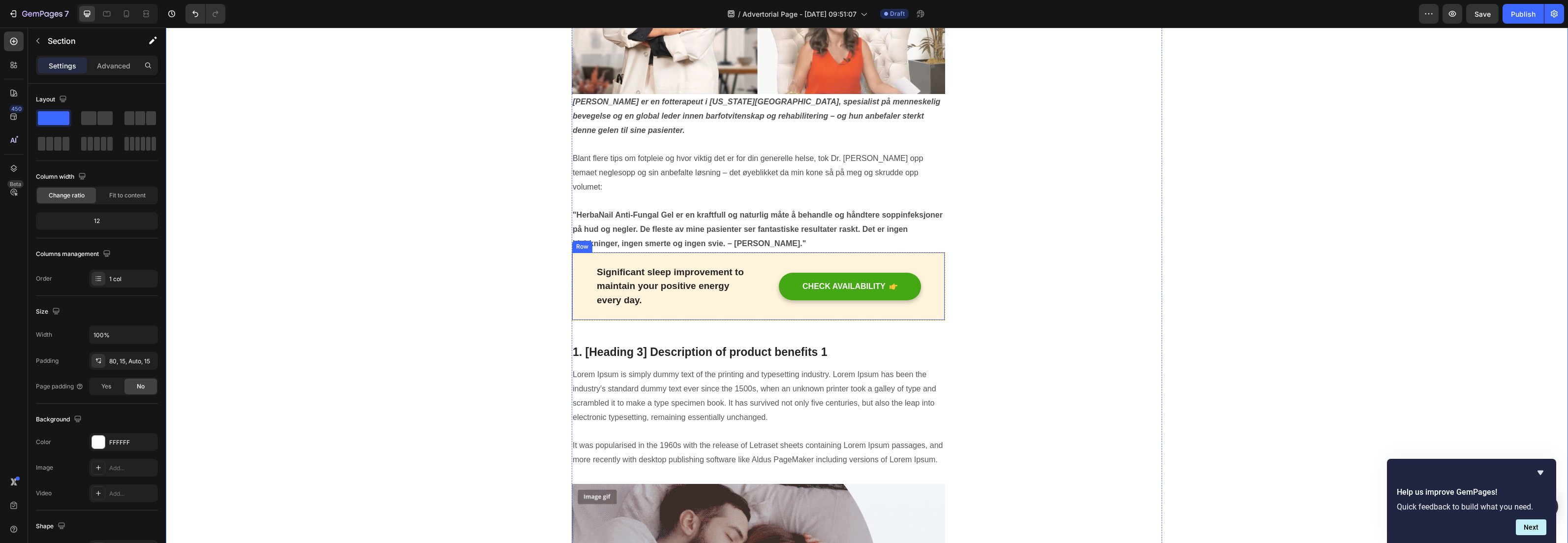
click at [758, 274] on div "Significant sleep improvement to maintain your positive energy every day. Text …" at bounding box center [758, 286] width 374 height 69
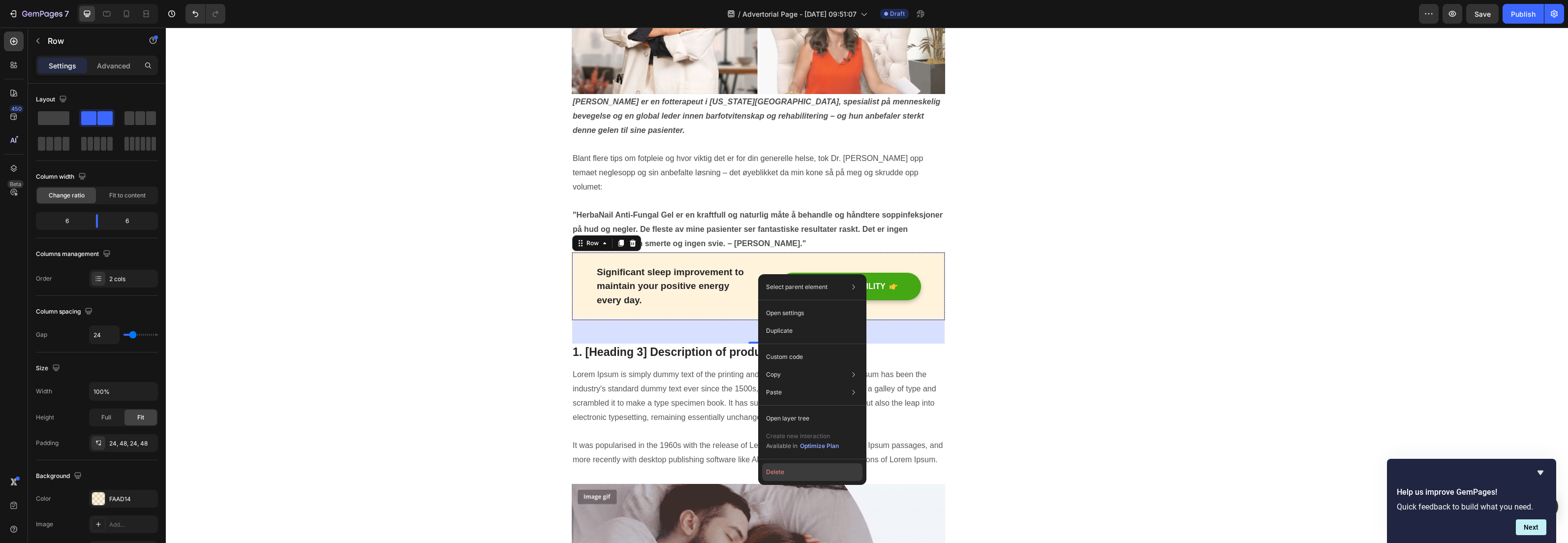
click at [797, 474] on button "Delete" at bounding box center [812, 472] width 100 height 18
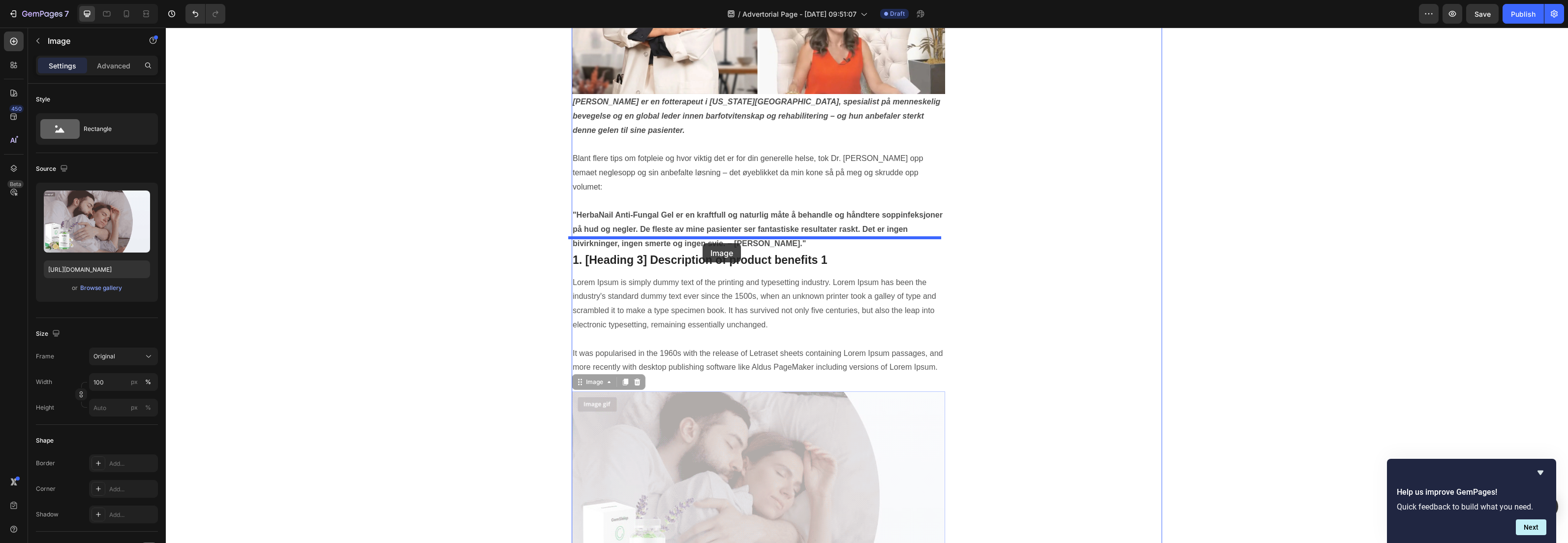
drag, startPoint x: 701, startPoint y: 453, endPoint x: 703, endPoint y: 243, distance: 210.0
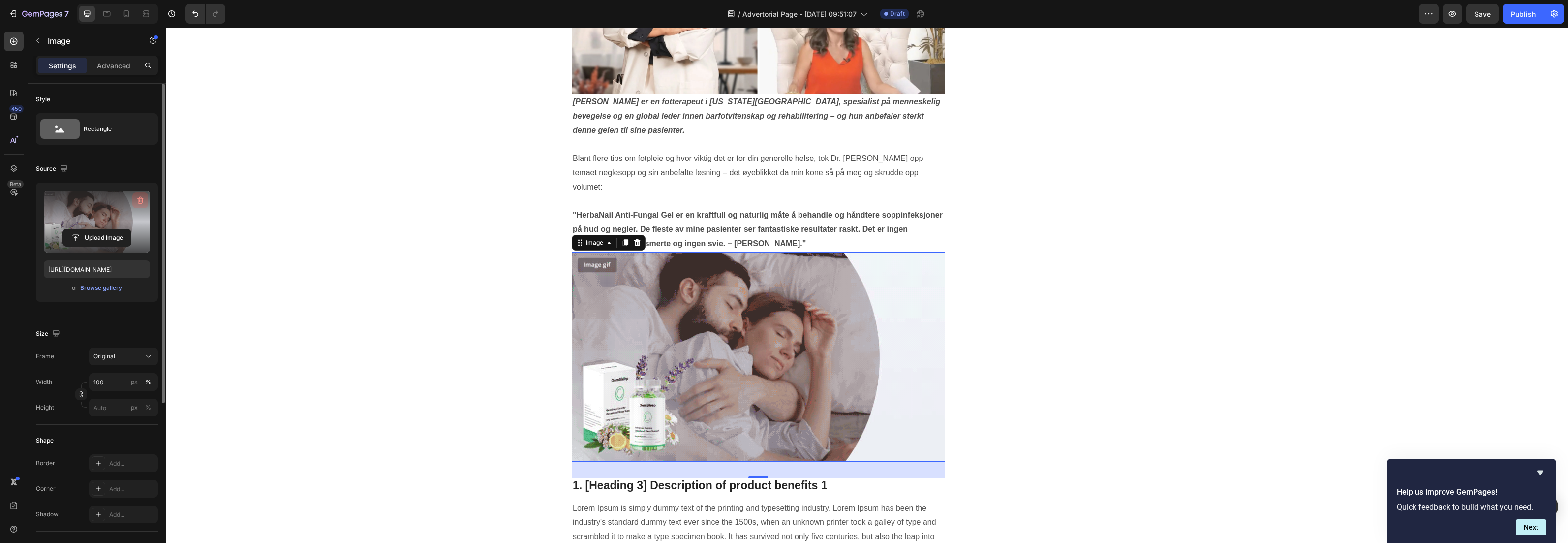
click at [140, 202] on icon "button" at bounding box center [140, 200] width 10 height 10
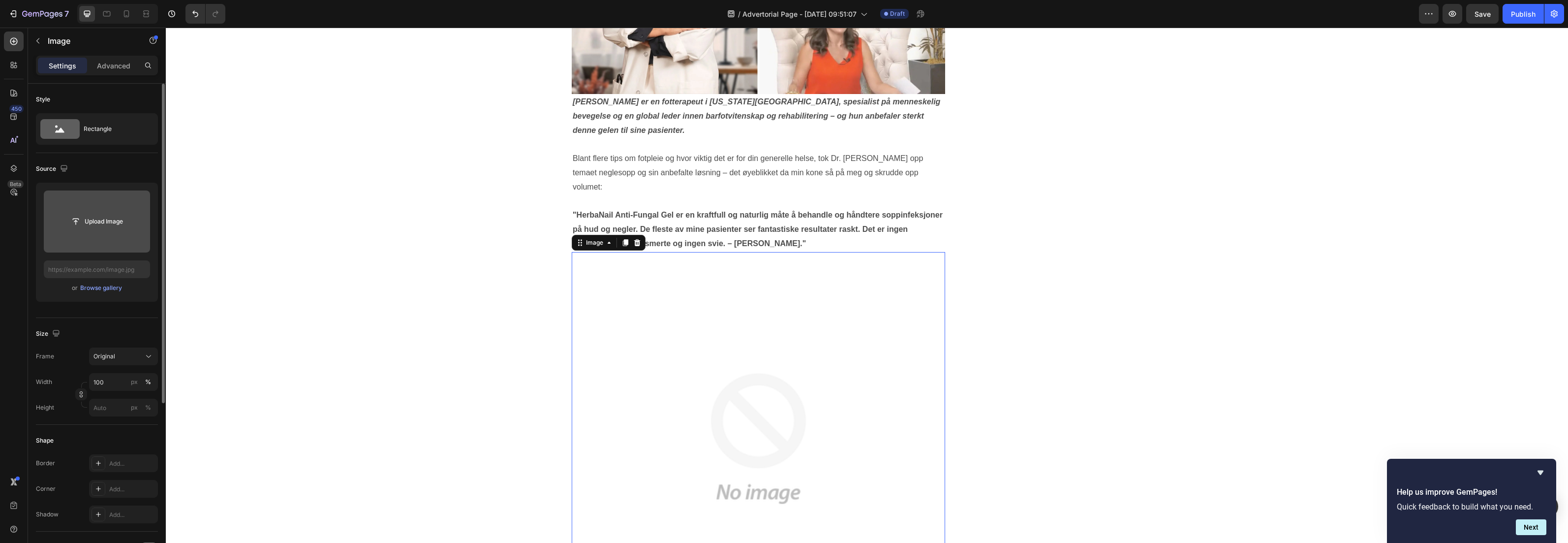
type input "C:\fakepath\c5f01c9ad8874df5ad047661d0dea069.mp4"
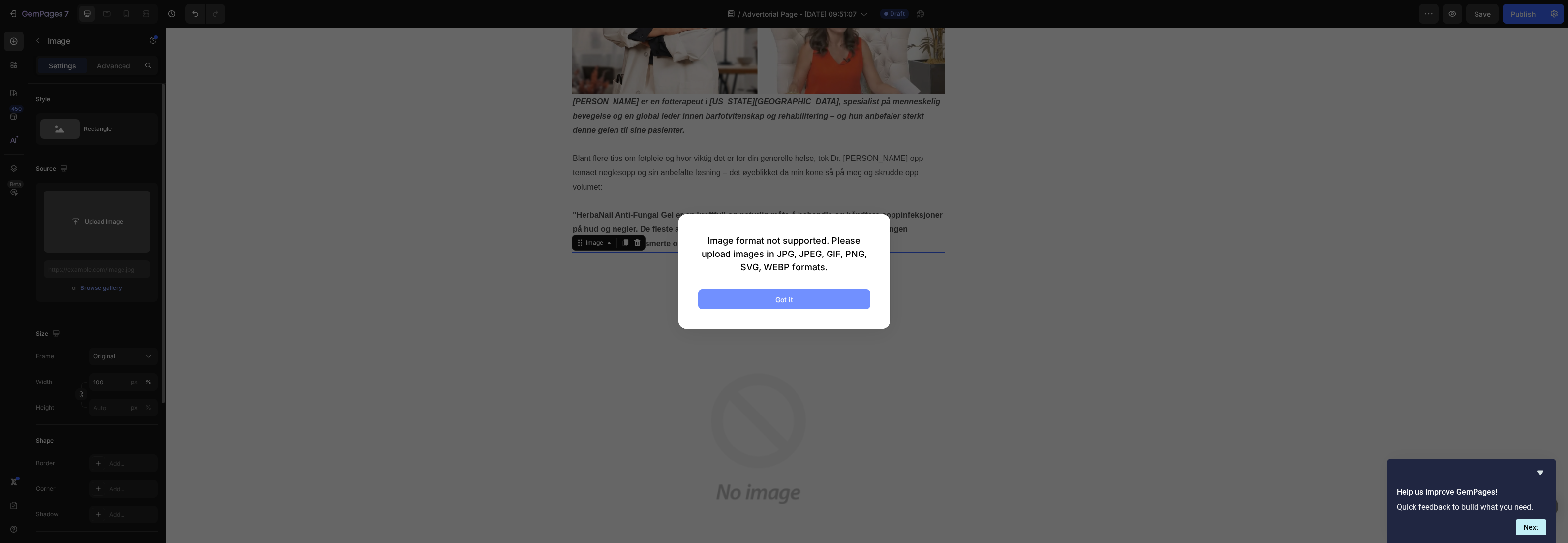
click at [784, 297] on div "Got it" at bounding box center [784, 299] width 18 height 10
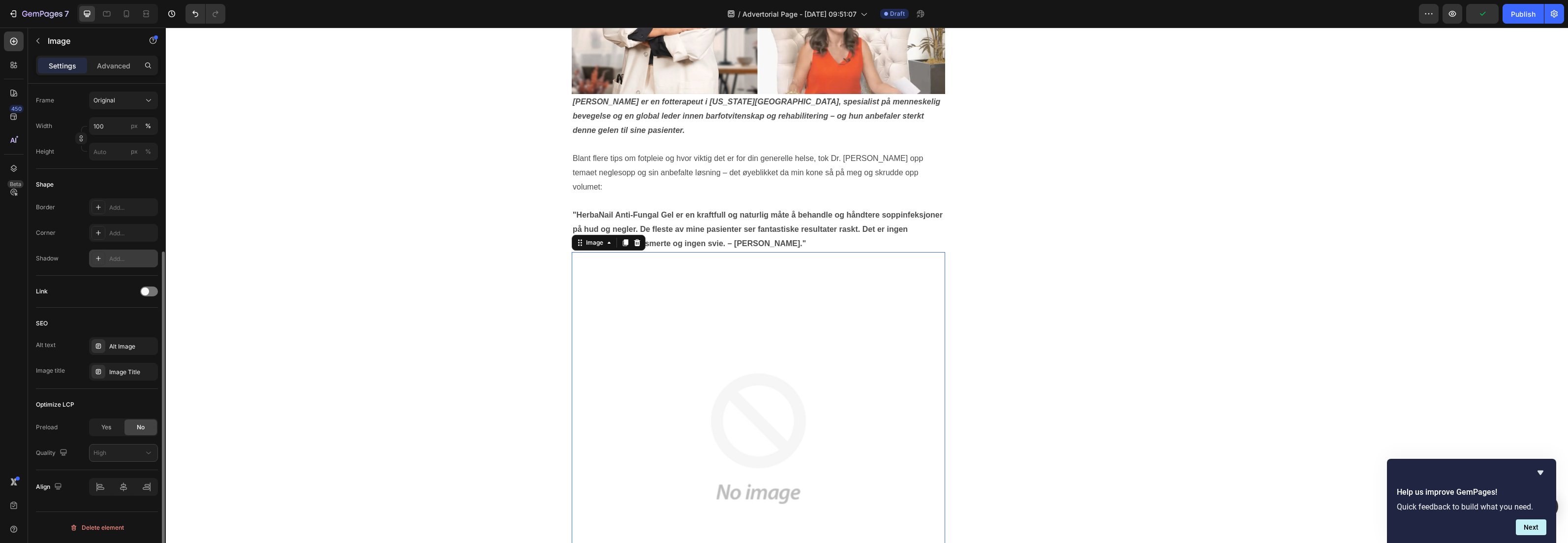
scroll to position [0, 0]
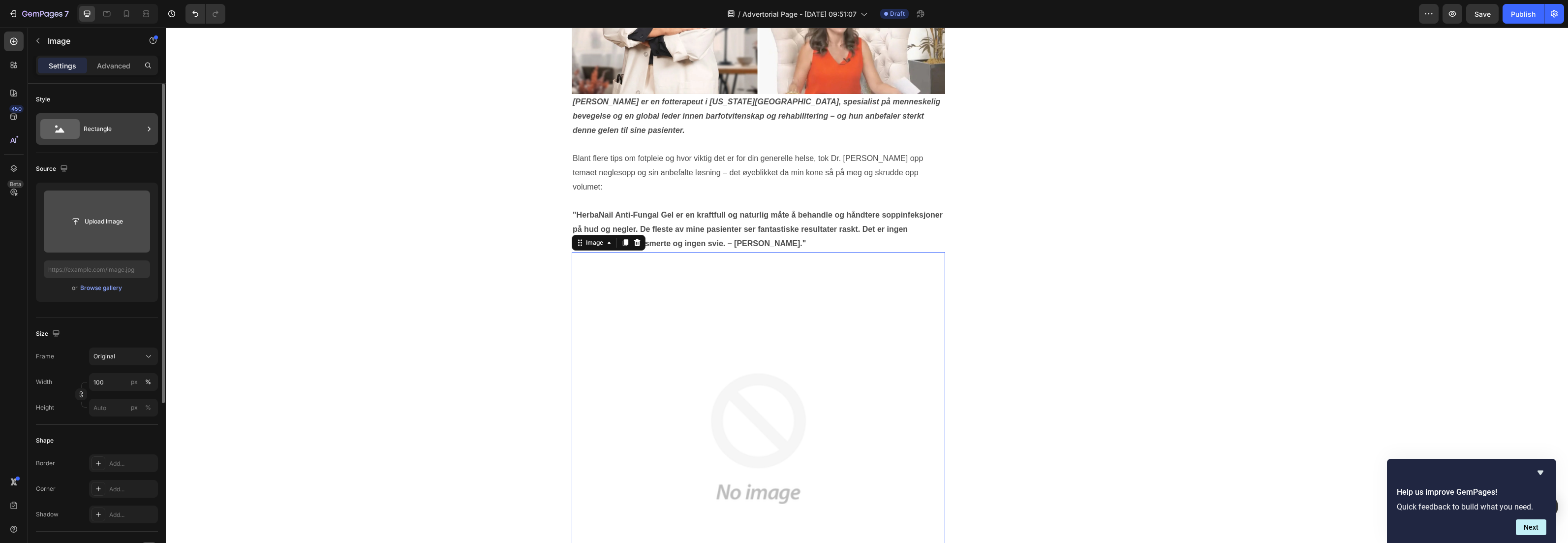
click at [112, 123] on div "Rectangle" at bounding box center [114, 129] width 60 height 23
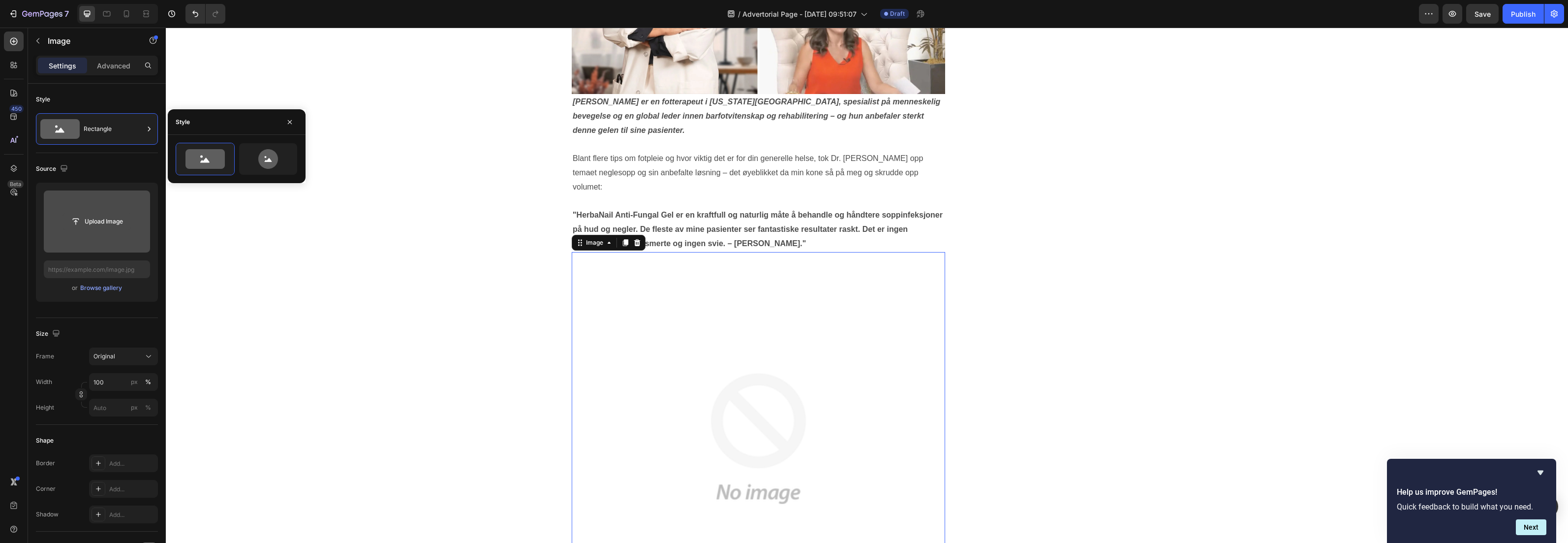
click at [111, 213] on input "file" at bounding box center [97, 221] width 68 height 16
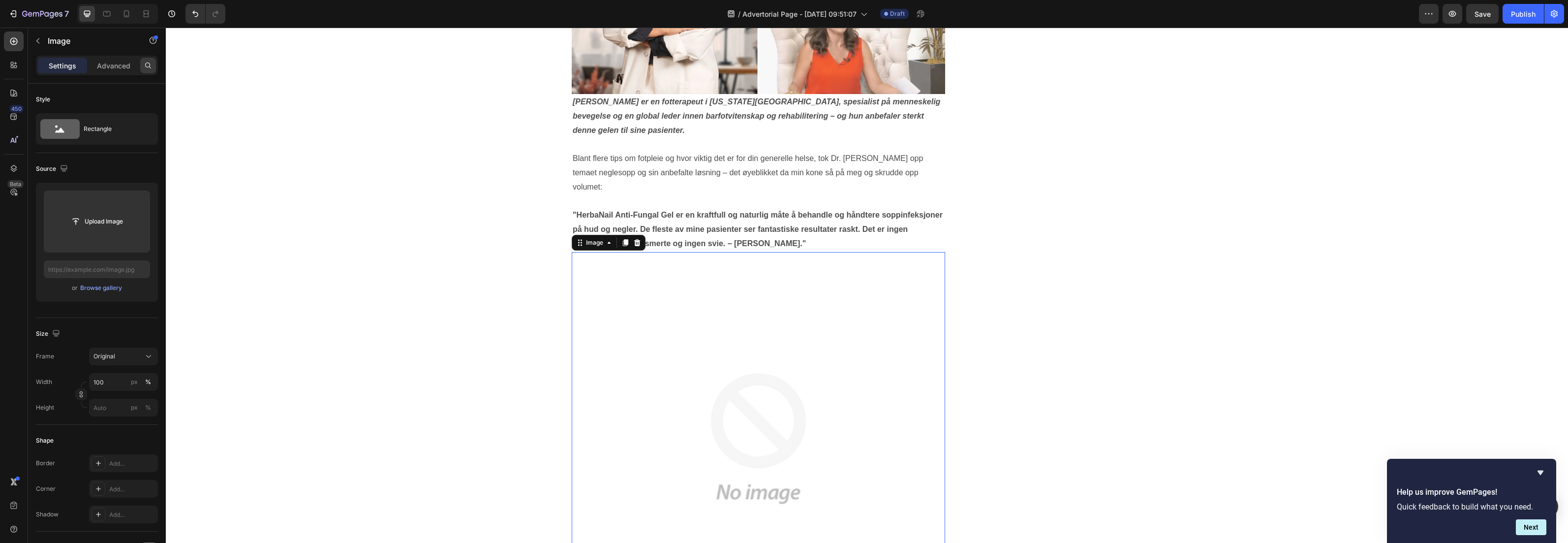
click at [149, 64] on icon at bounding box center [148, 65] width 6 height 6
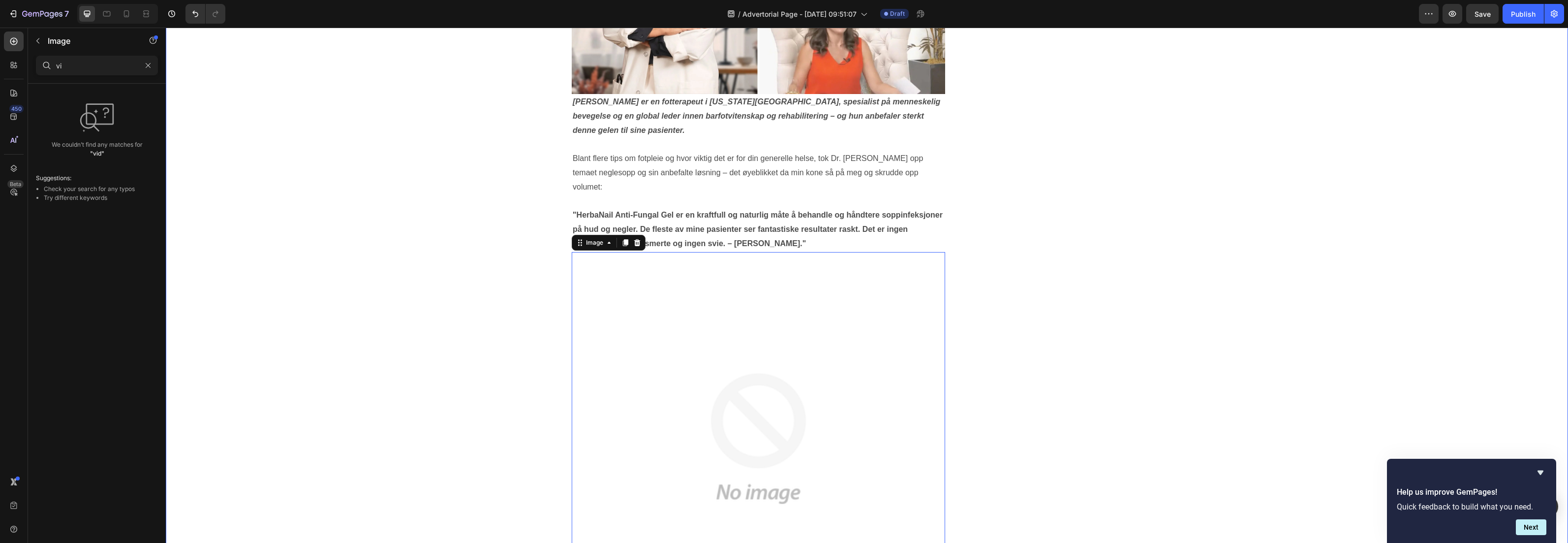
type input "v"
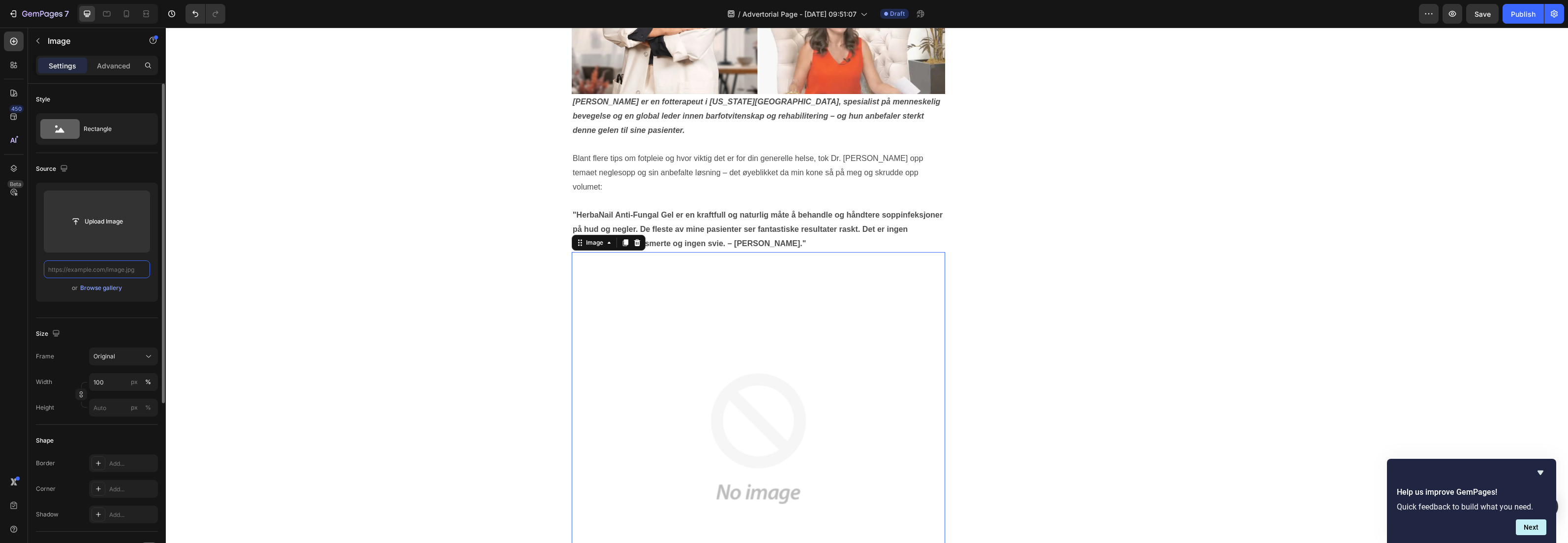
click at [102, 268] on input "text" at bounding box center [97, 269] width 106 height 18
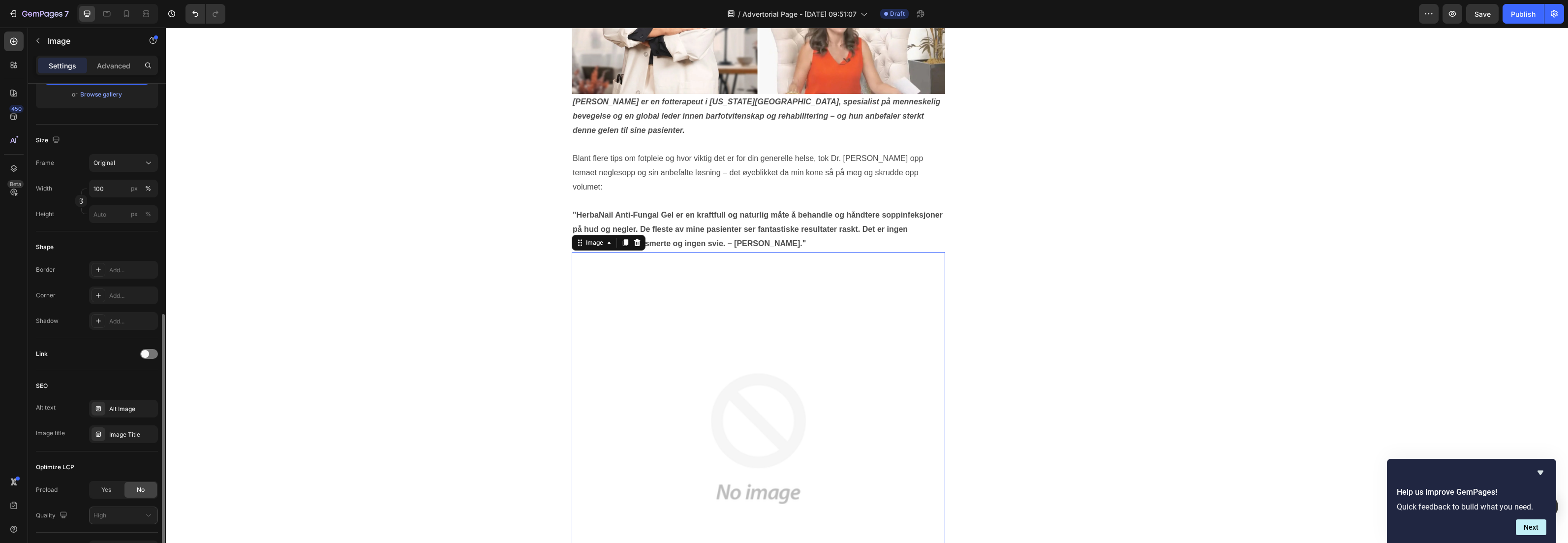
scroll to position [256, 0]
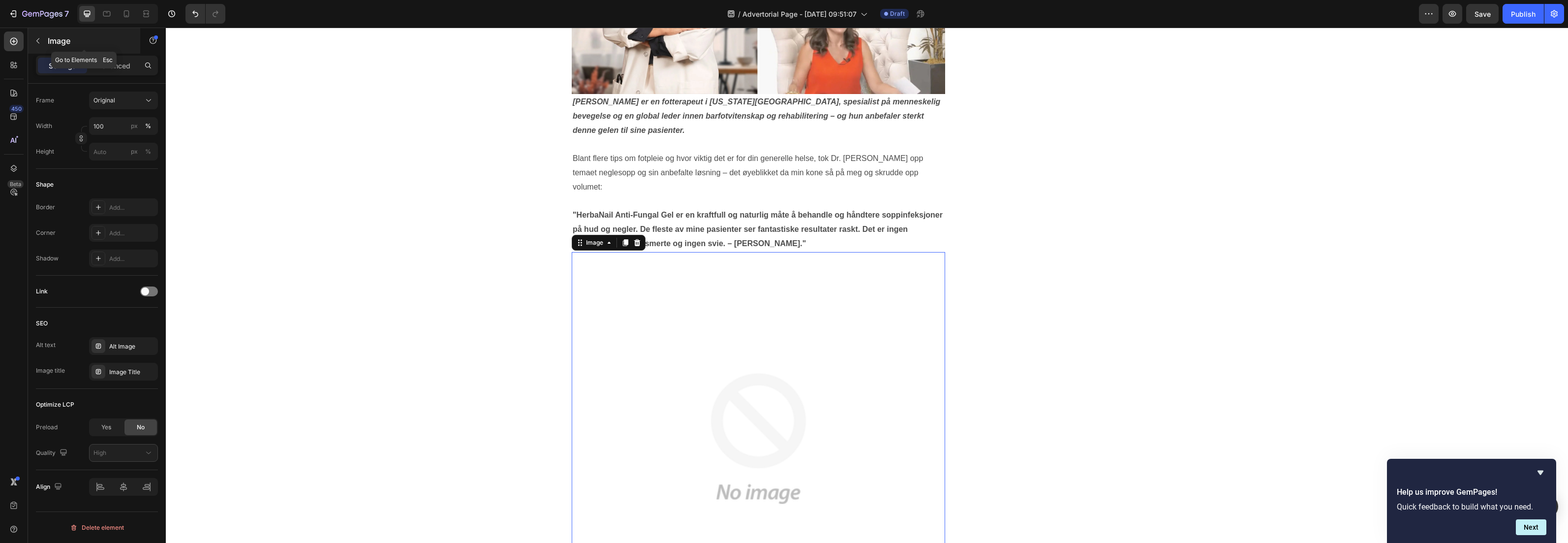
click at [36, 41] on icon "button" at bounding box center [38, 40] width 8 height 8
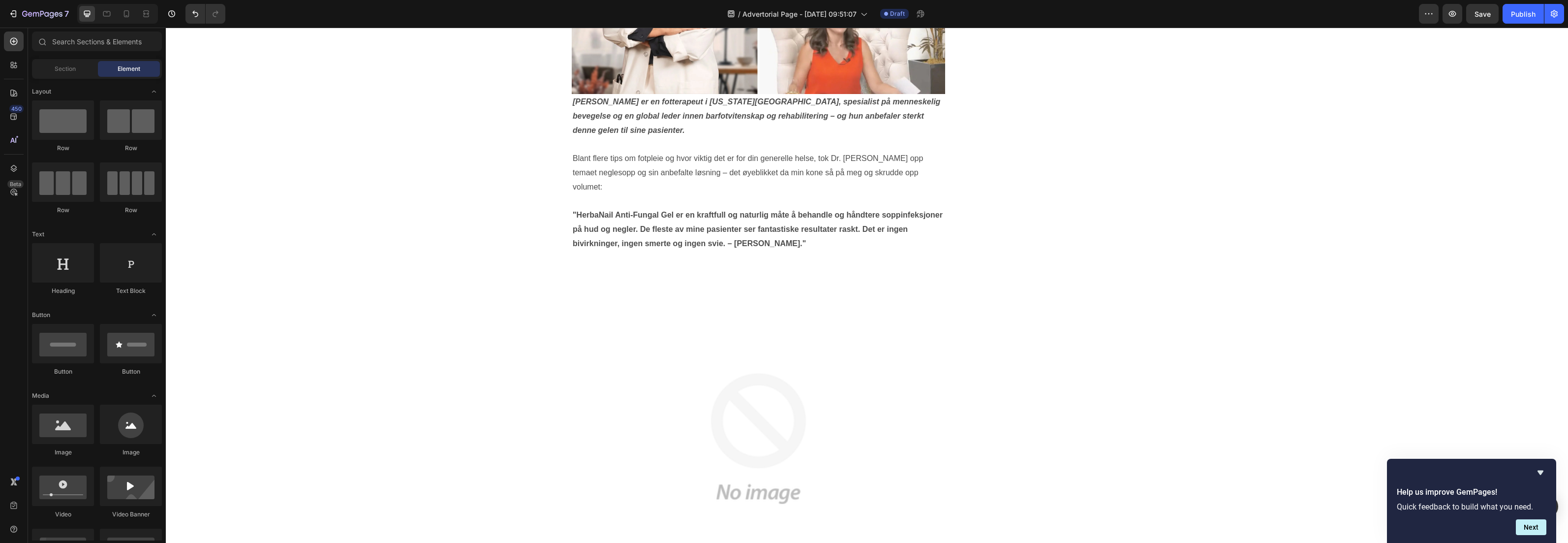
scroll to position [84, 0]
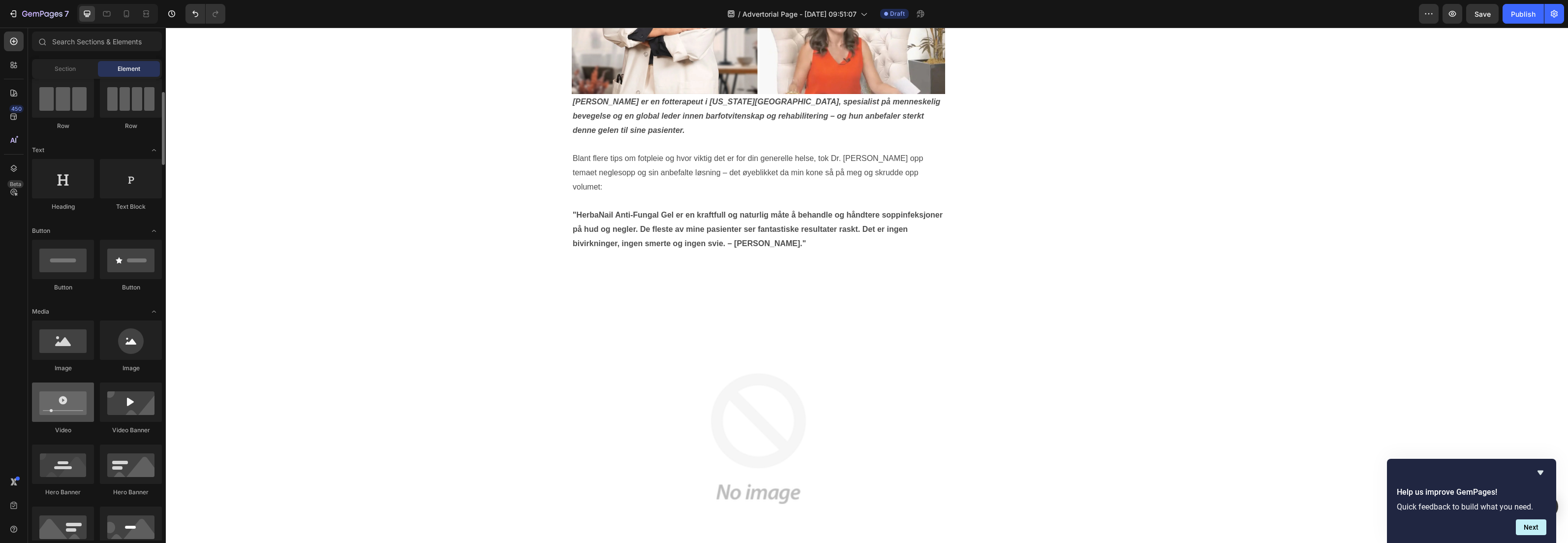
click at [74, 405] on div at bounding box center [63, 402] width 62 height 39
drag, startPoint x: 233, startPoint y: 435, endPoint x: 742, endPoint y: 418, distance: 509.3
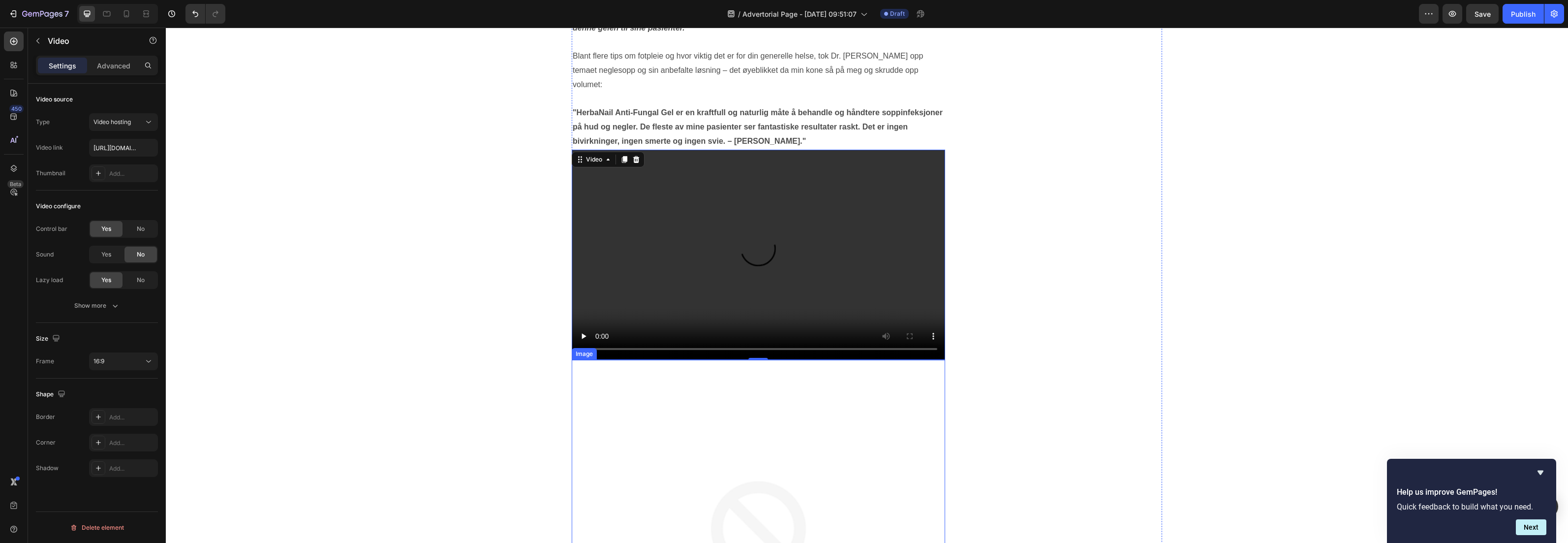
scroll to position [1286, 0]
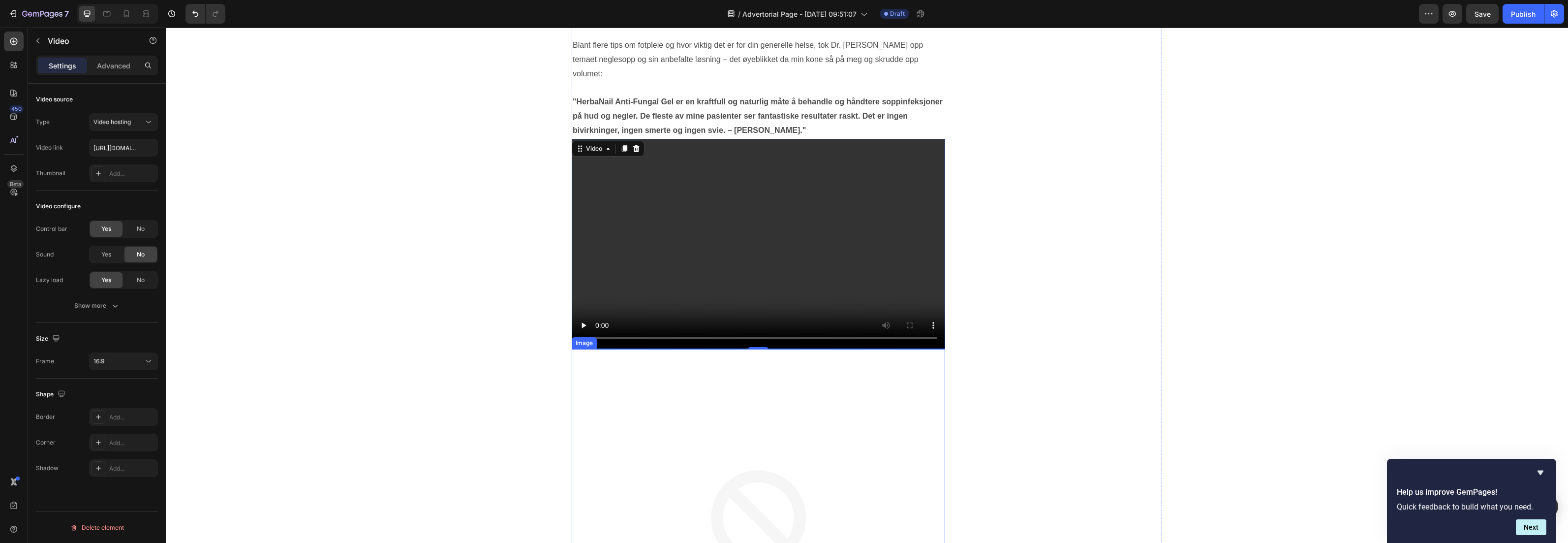
click at [743, 420] on img at bounding box center [758, 535] width 374 height 374
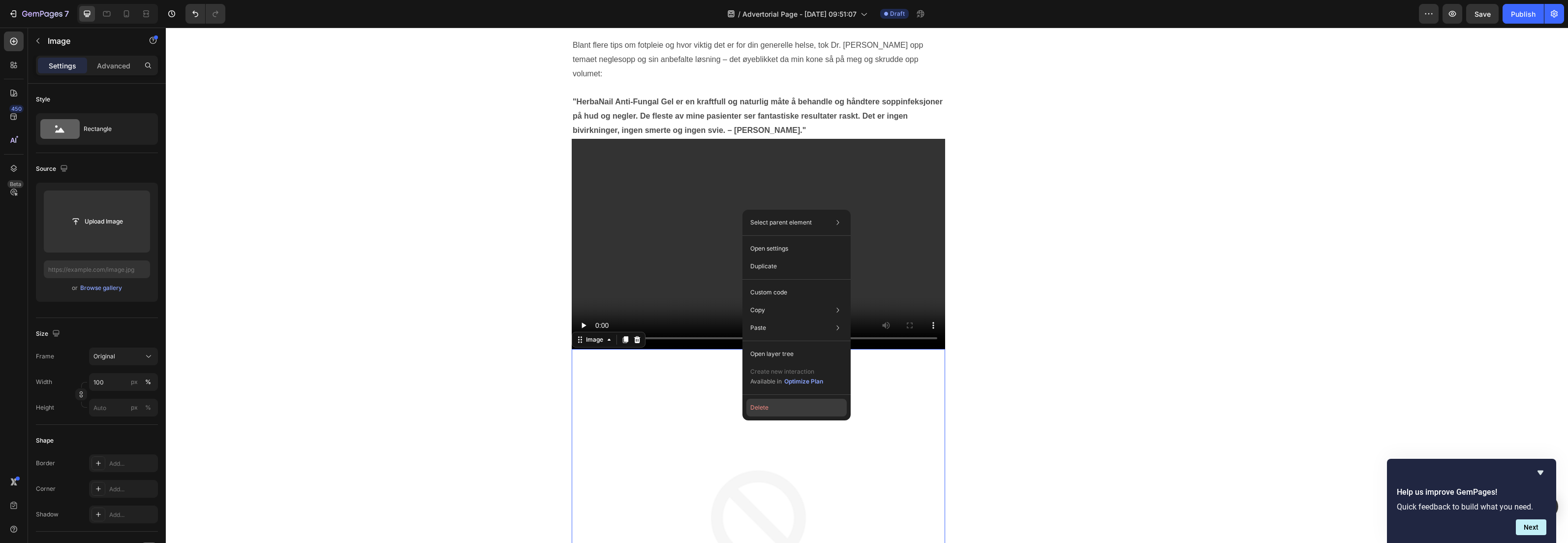
click at [751, 409] on button "Delete" at bounding box center [797, 407] width 100 height 18
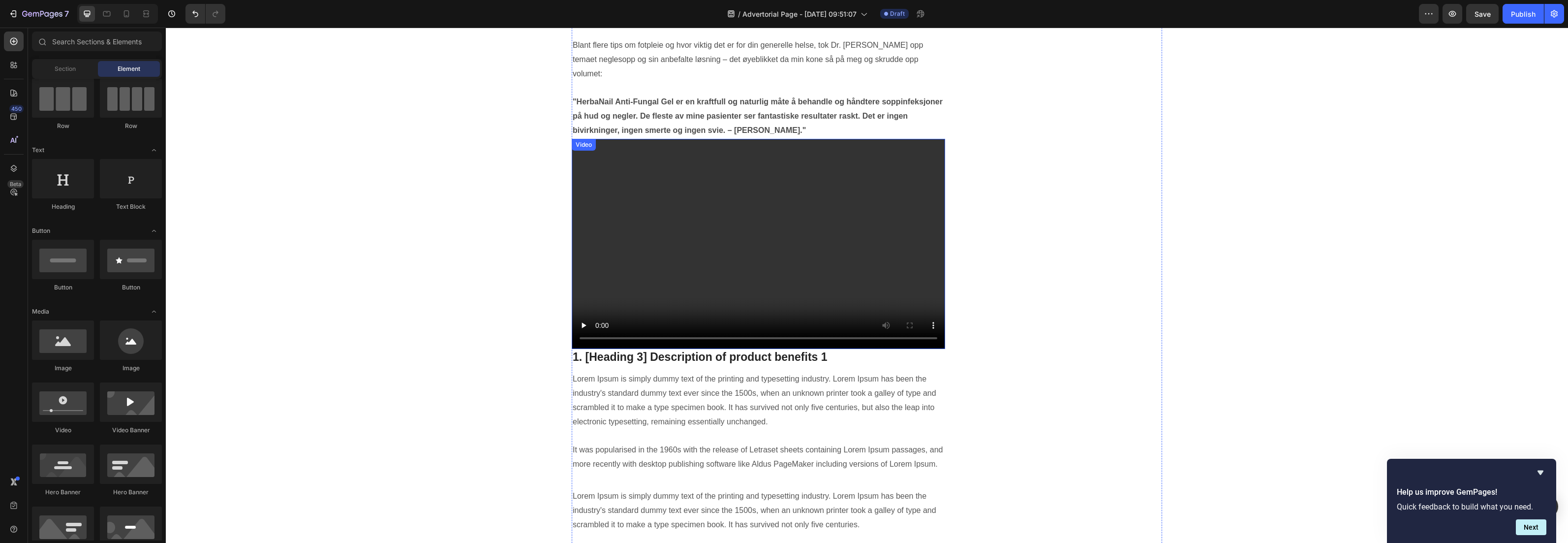
click at [629, 239] on video at bounding box center [758, 243] width 374 height 210
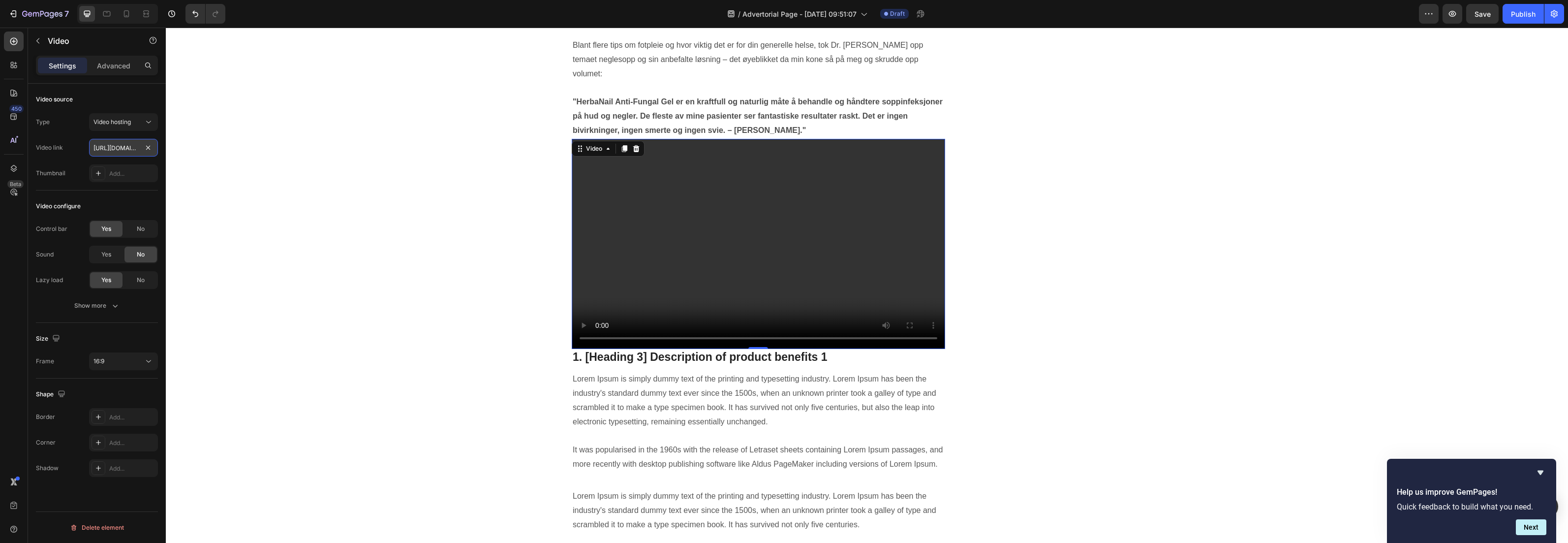
click at [110, 150] on input "[URL][DOMAIN_NAME]" at bounding box center [123, 147] width 69 height 18
click at [133, 147] on input "[URL][DOMAIN_NAME]" at bounding box center [123, 147] width 69 height 18
click at [116, 170] on div "Add..." at bounding box center [132, 173] width 46 height 9
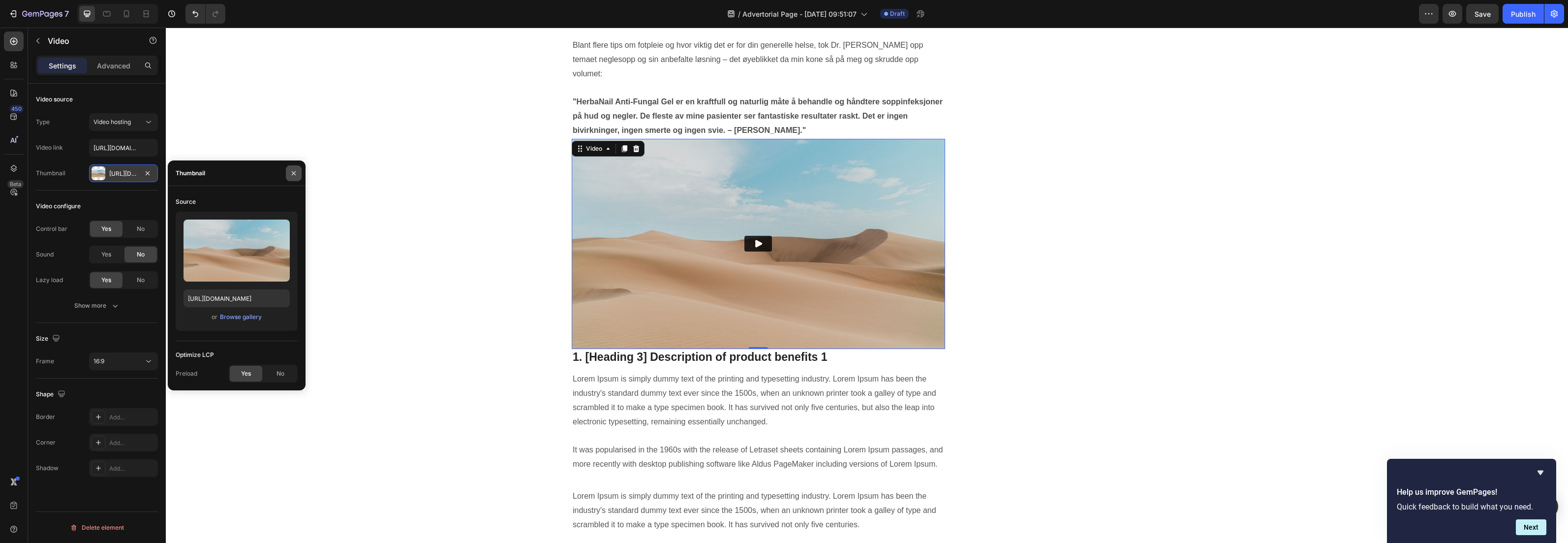
click at [293, 173] on icon "button" at bounding box center [293, 173] width 8 height 8
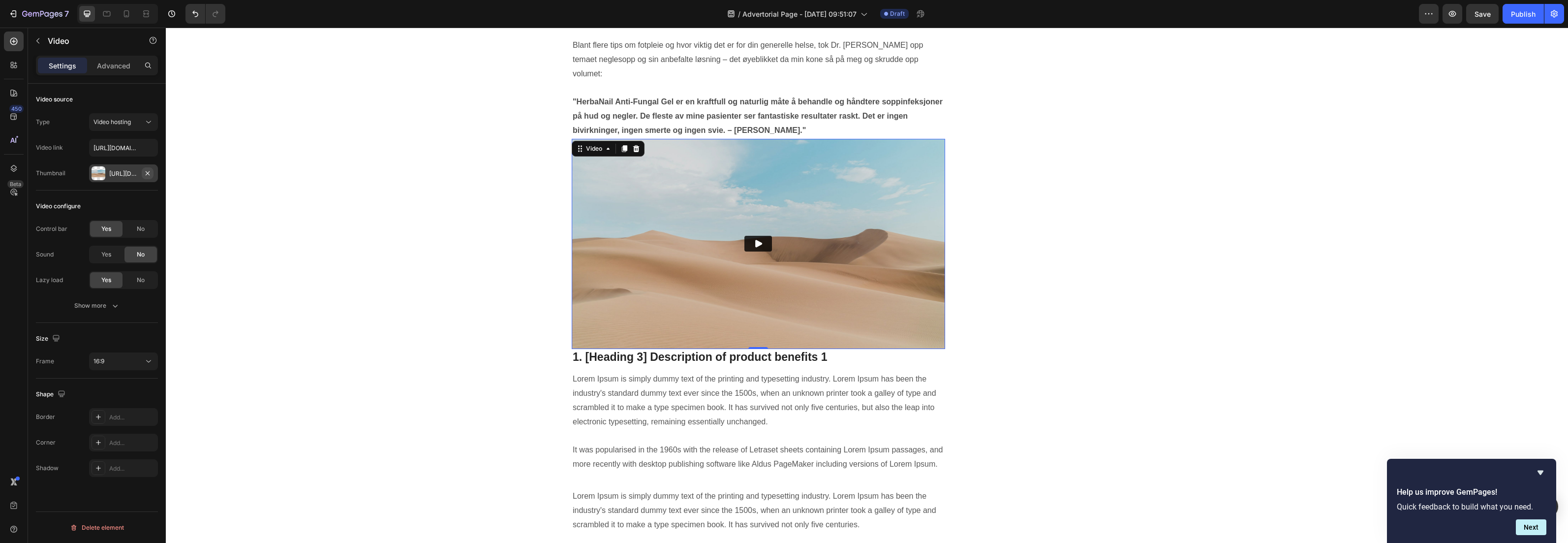
click at [146, 173] on icon "button" at bounding box center [147, 173] width 8 height 8
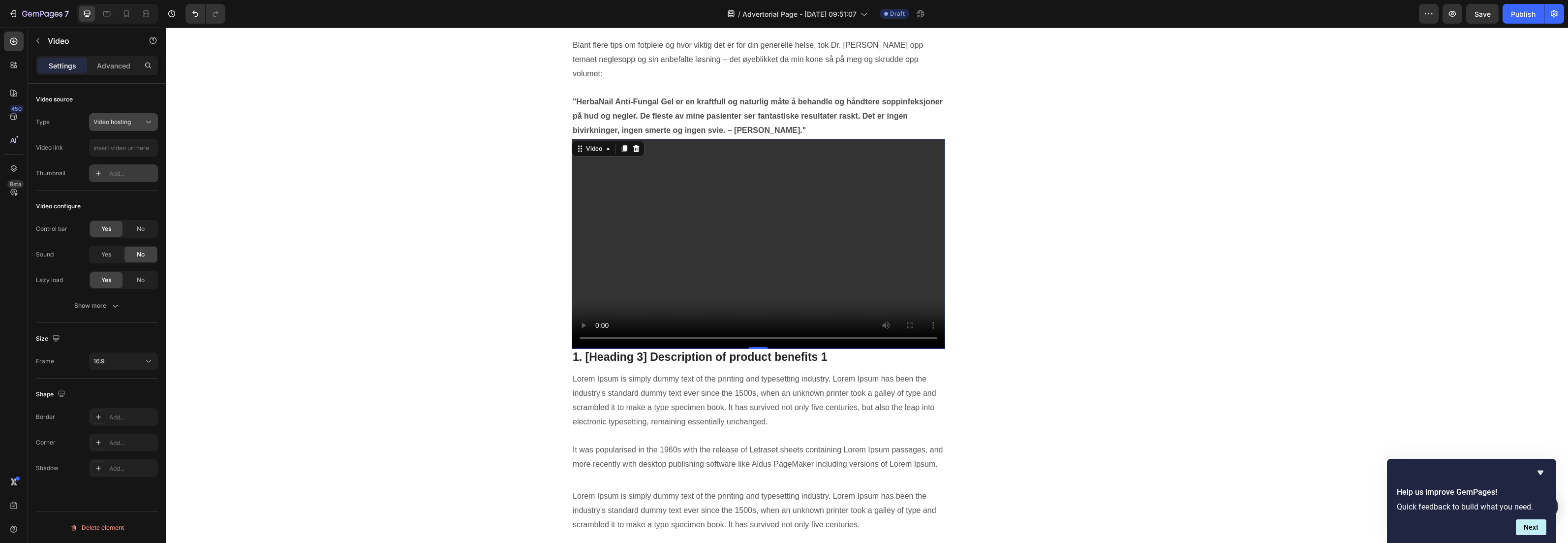
click at [104, 116] on button "Video hosting" at bounding box center [123, 122] width 69 height 18
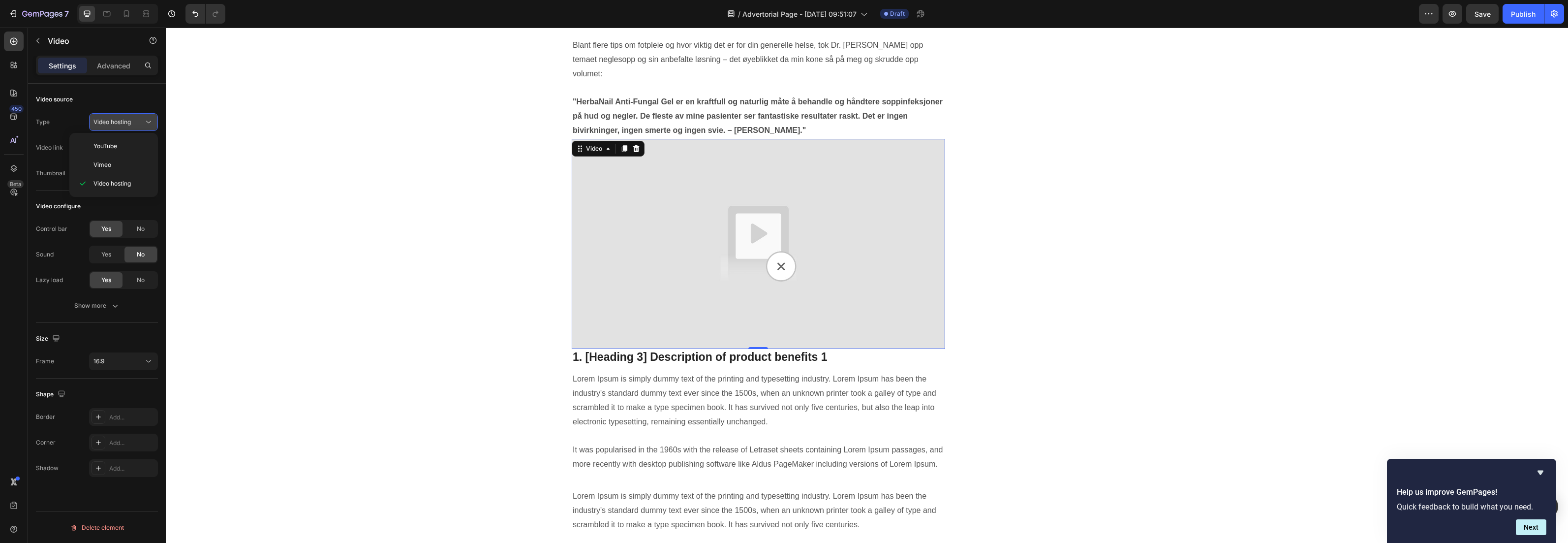
click at [104, 118] on span "Video hosting" at bounding box center [112, 122] width 38 height 9
click at [710, 213] on img at bounding box center [758, 243] width 374 height 210
click at [110, 148] on input "text" at bounding box center [123, 147] width 69 height 18
click at [119, 167] on div "Add..." at bounding box center [123, 173] width 69 height 18
type input "[URL][DOMAIN_NAME]"
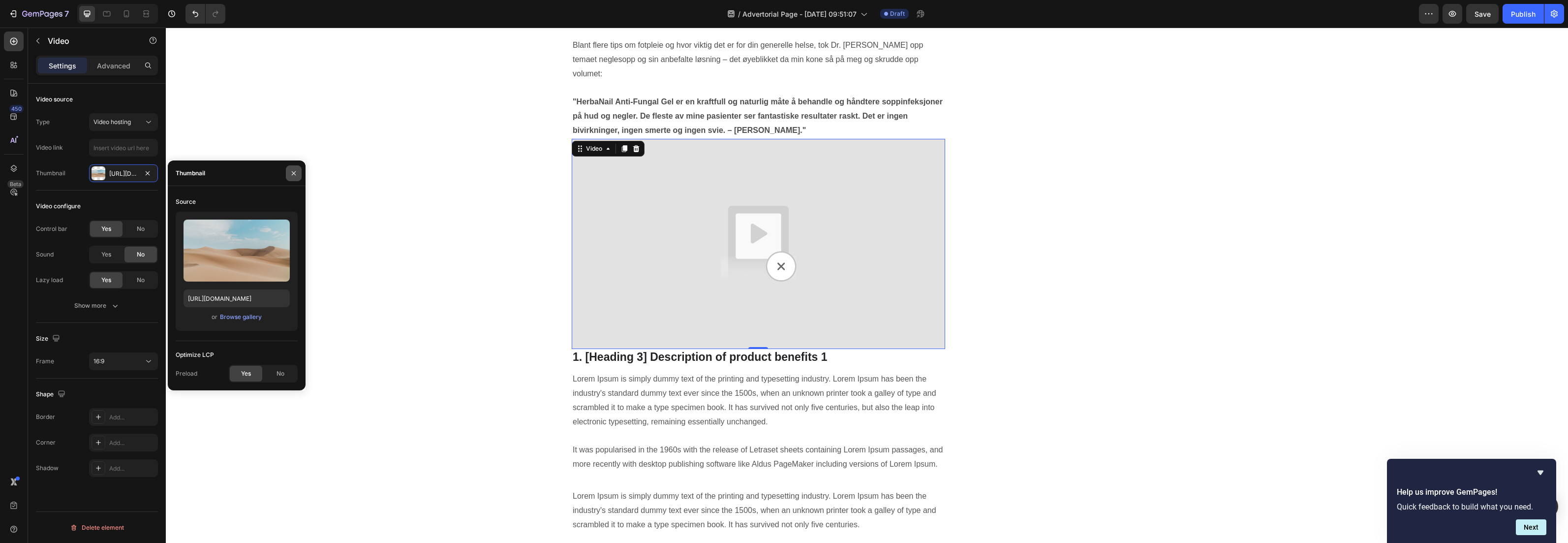
click at [292, 171] on icon "button" at bounding box center [293, 173] width 8 height 8
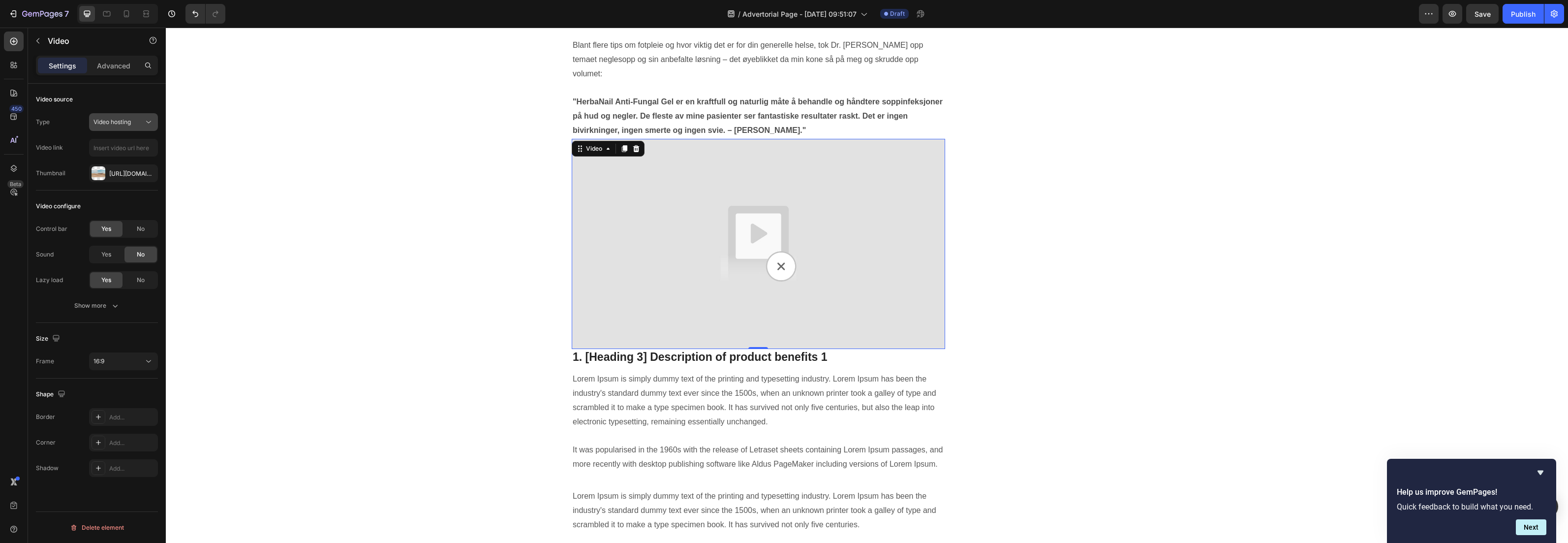
click at [121, 122] on span "Video hosting" at bounding box center [112, 121] width 38 height 8
click at [119, 158] on div "Vimeo" at bounding box center [114, 165] width 81 height 19
type input "[URL][DOMAIN_NAME]"
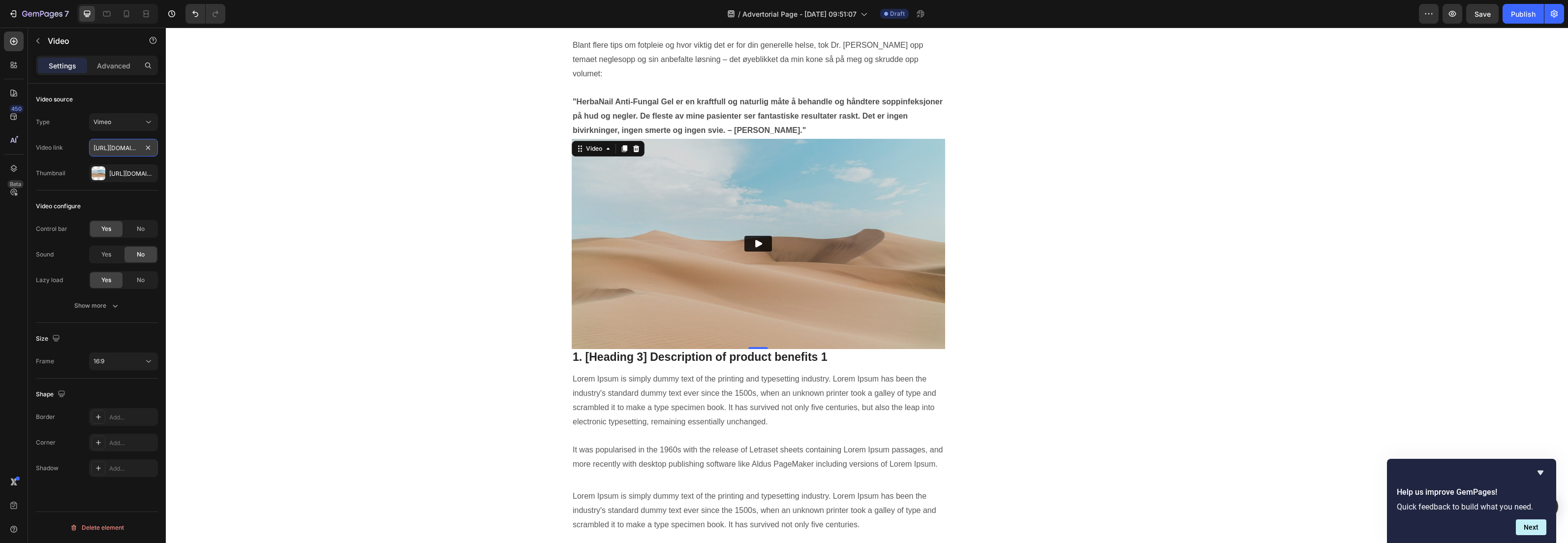
click at [125, 151] on input "[URL][DOMAIN_NAME]" at bounding box center [123, 147] width 69 height 18
click at [138, 130] on button "Vimeo" at bounding box center [123, 122] width 69 height 18
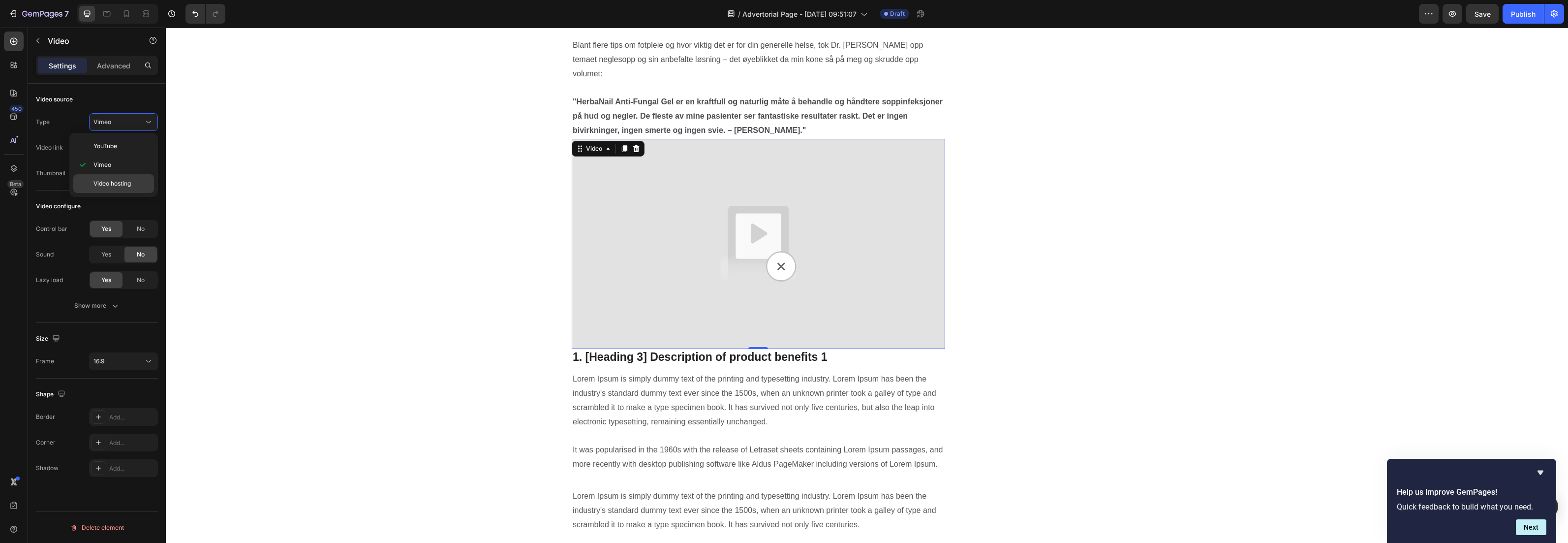
click at [124, 182] on span "Video hosting" at bounding box center [112, 183] width 38 height 9
click at [117, 152] on input "text" at bounding box center [123, 147] width 69 height 18
paste input "[URL][DOMAIN_NAME]"
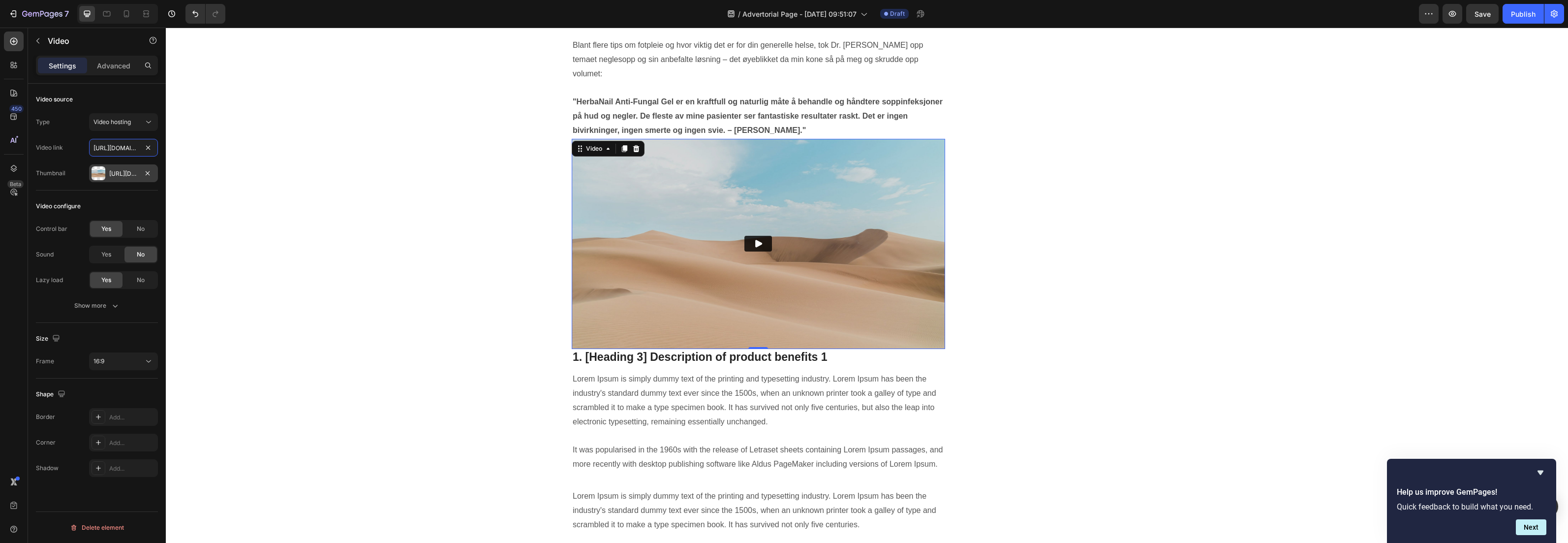
scroll to position [0, 142]
type input "[URL][DOMAIN_NAME]"
click at [149, 173] on icon "button" at bounding box center [147, 173] width 4 height 4
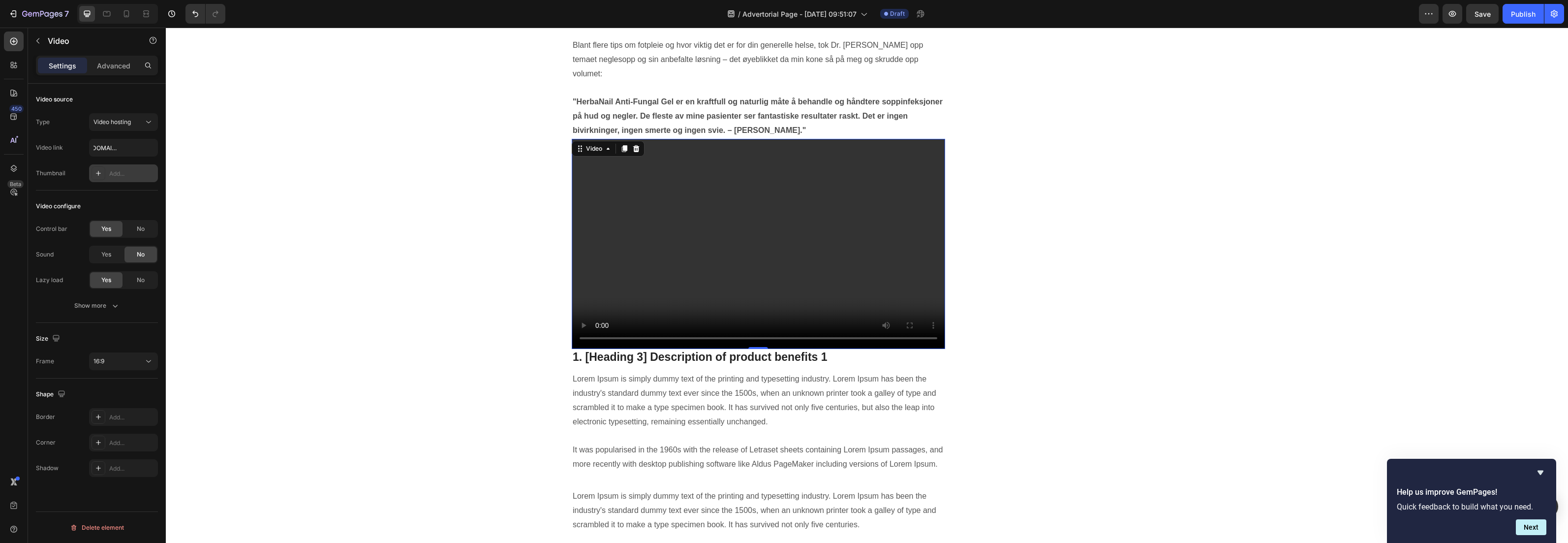
scroll to position [0, 0]
click at [124, 149] on input "[URL][DOMAIN_NAME]" at bounding box center [123, 147] width 69 height 18
click at [219, 158] on div "Hva vet fotterapeuter om å bekjempe neglesopp som ikke du vet? Lær hvorfor så m…" at bounding box center [867, 390] width 1388 height 3111
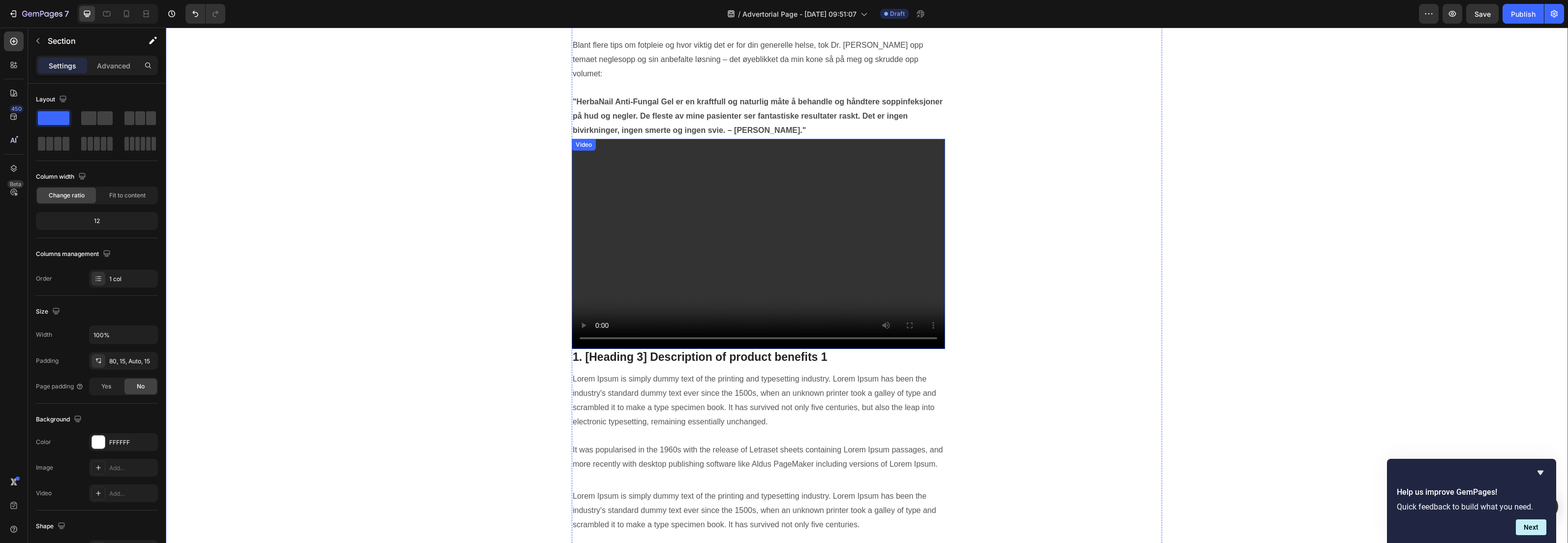
click at [661, 221] on video at bounding box center [758, 243] width 374 height 210
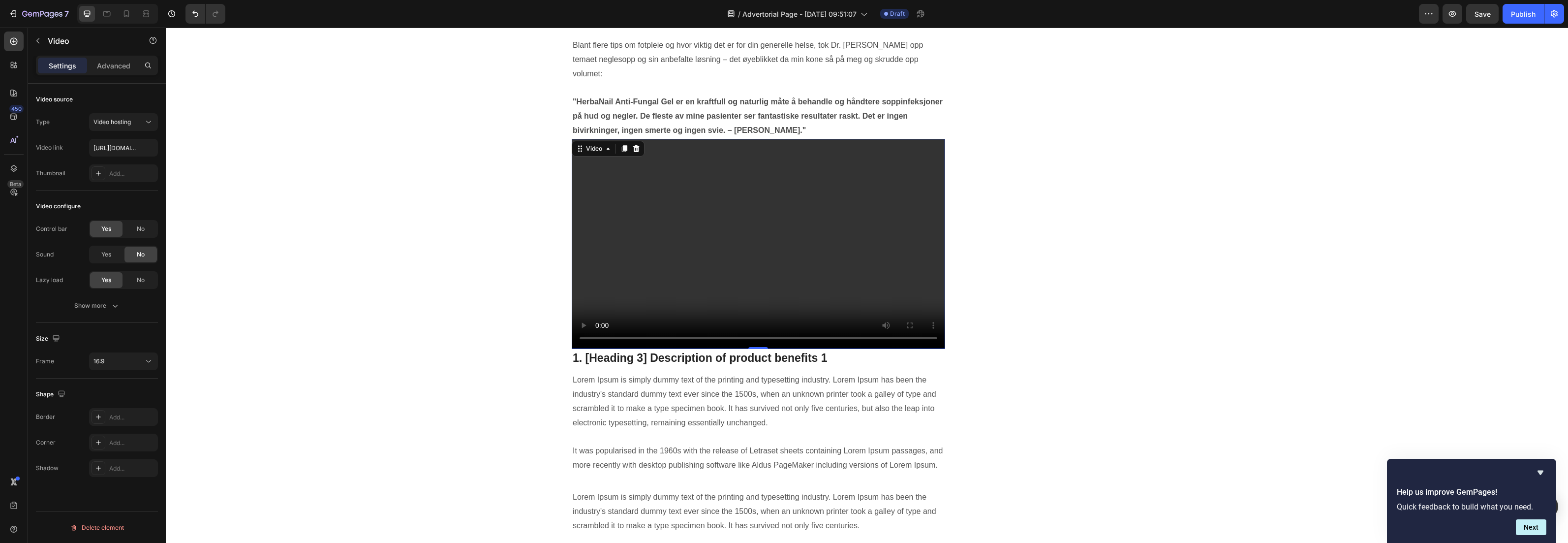
click at [749, 347] on div at bounding box center [758, 348] width 20 height 3
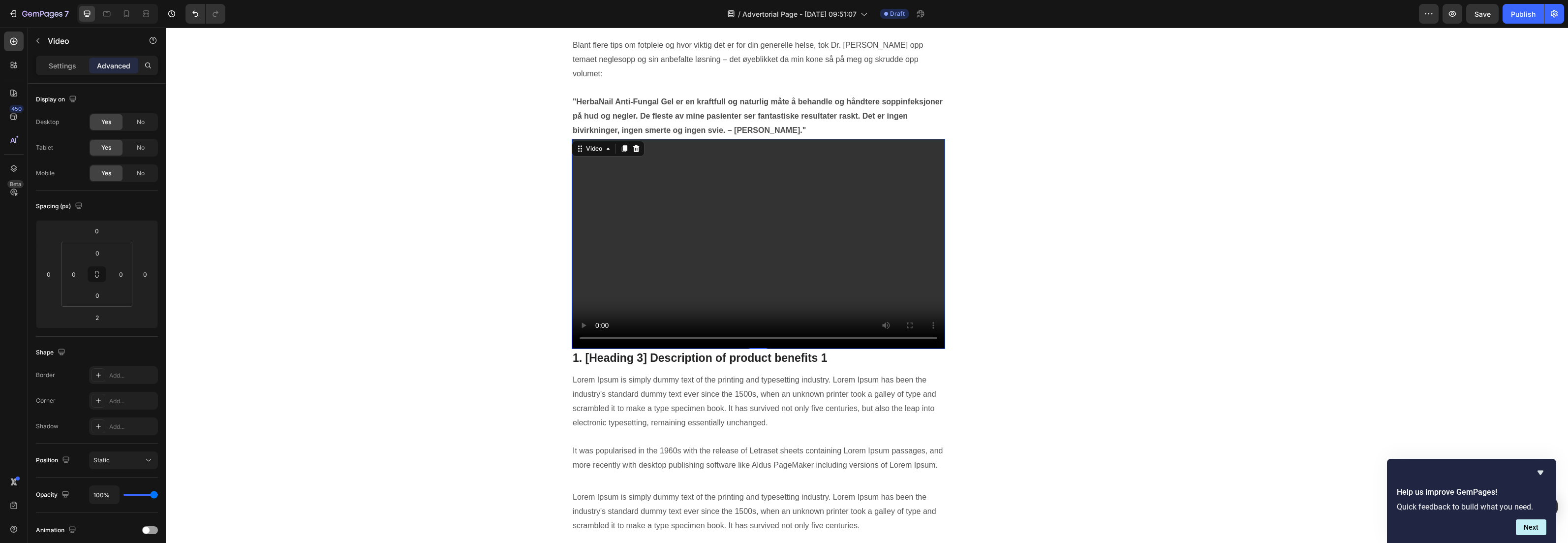
click at [62, 66] on p "Settings" at bounding box center [62, 65] width 27 height 10
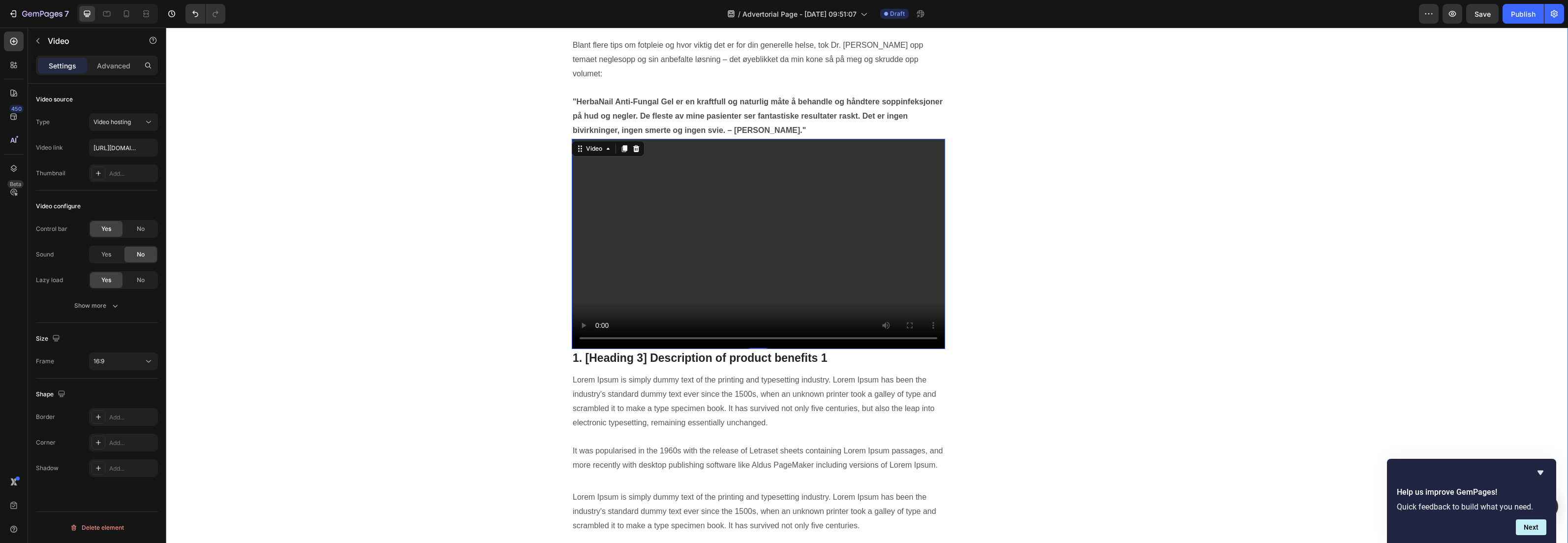
click at [689, 235] on video at bounding box center [758, 243] width 374 height 210
click at [144, 125] on icon at bounding box center [149, 122] width 10 height 10
click at [428, 163] on div "Hva vet fotterapeuter om å bekjempe neglesopp som ikke du vet? Lær hvorfor så m…" at bounding box center [867, 391] width 1388 height 3113
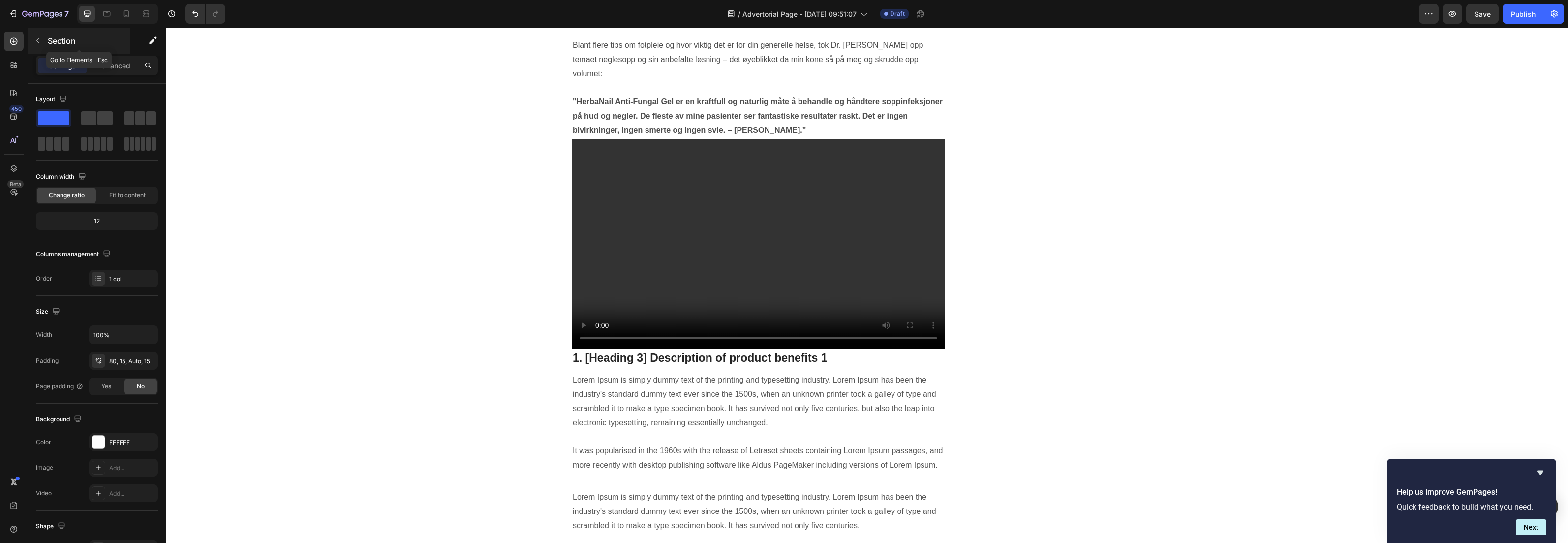
click at [36, 41] on icon "button" at bounding box center [38, 41] width 3 height 5
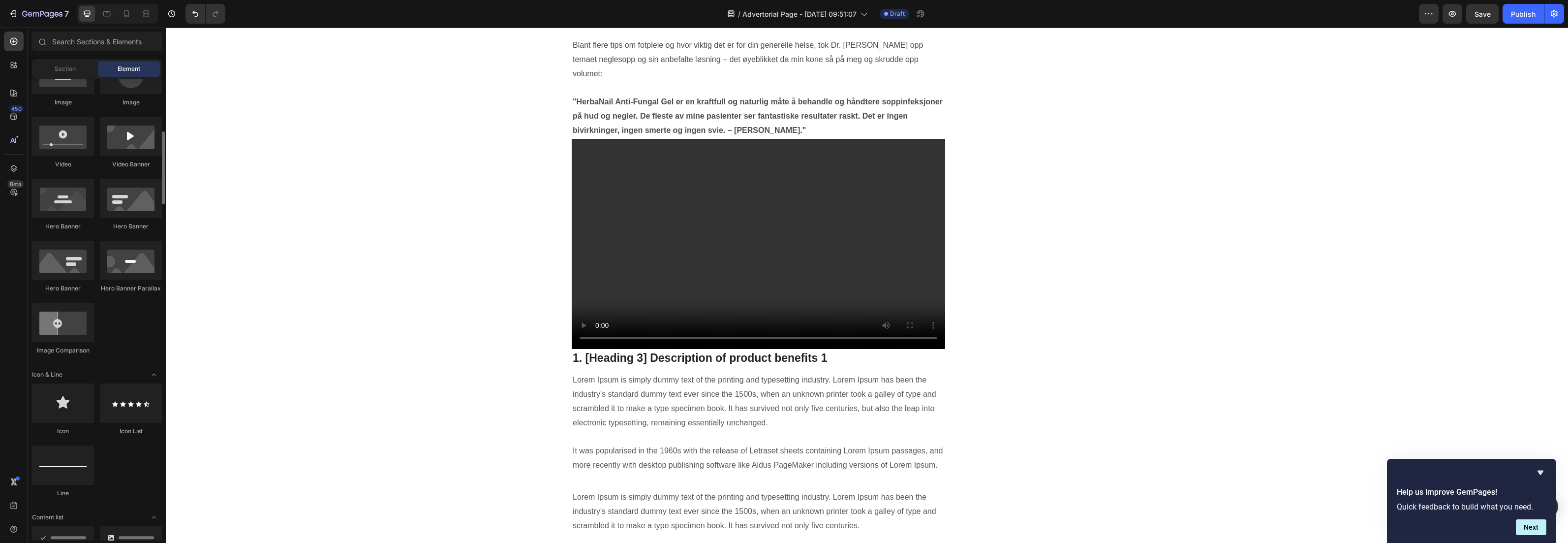
scroll to position [187, 0]
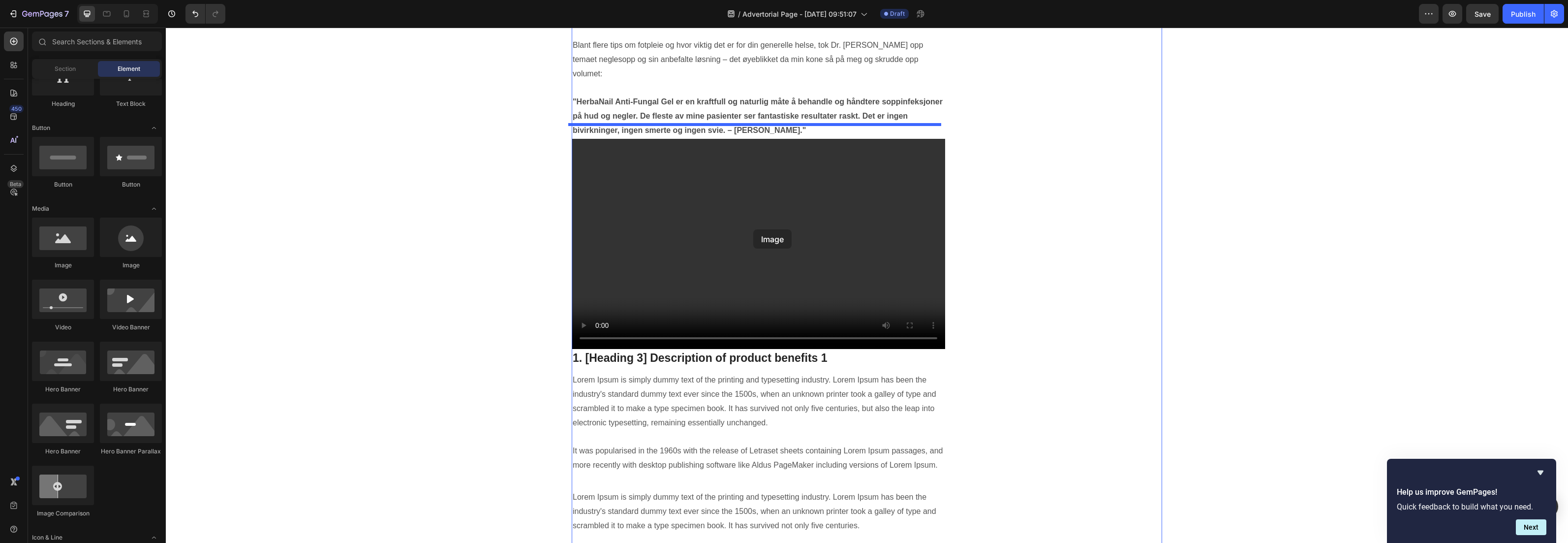
drag, startPoint x: 230, startPoint y: 273, endPoint x: 753, endPoint y: 229, distance: 524.8
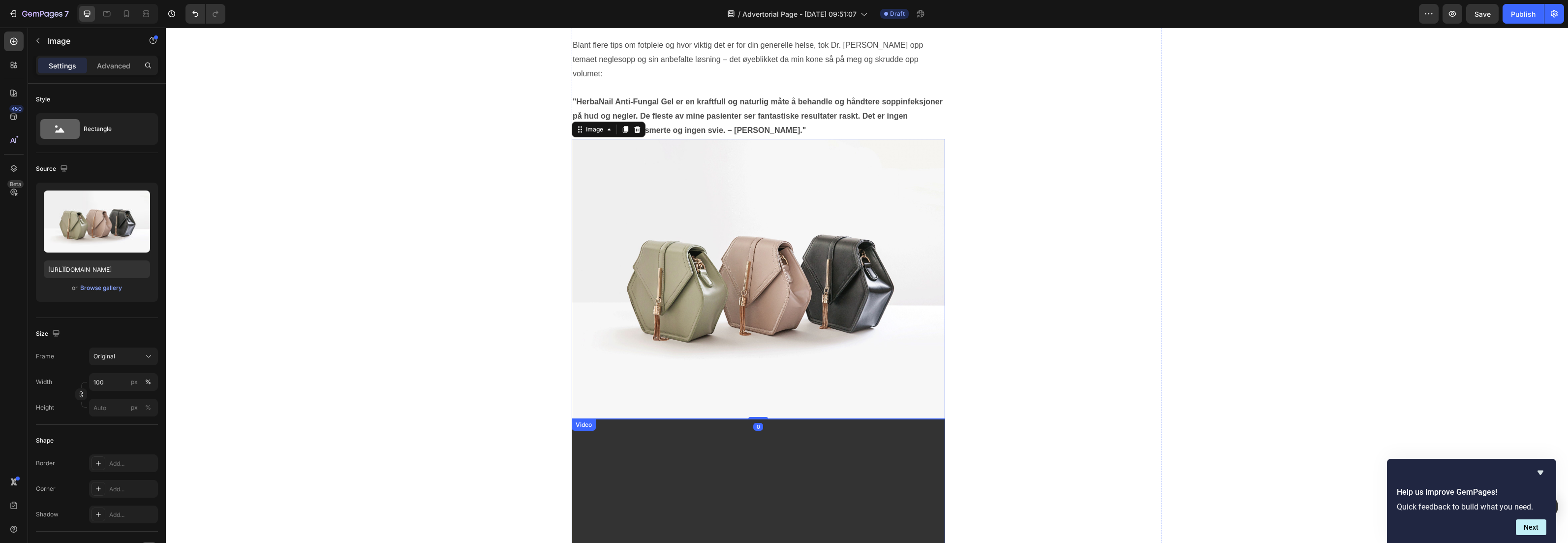
click at [761, 461] on video at bounding box center [758, 524] width 374 height 210
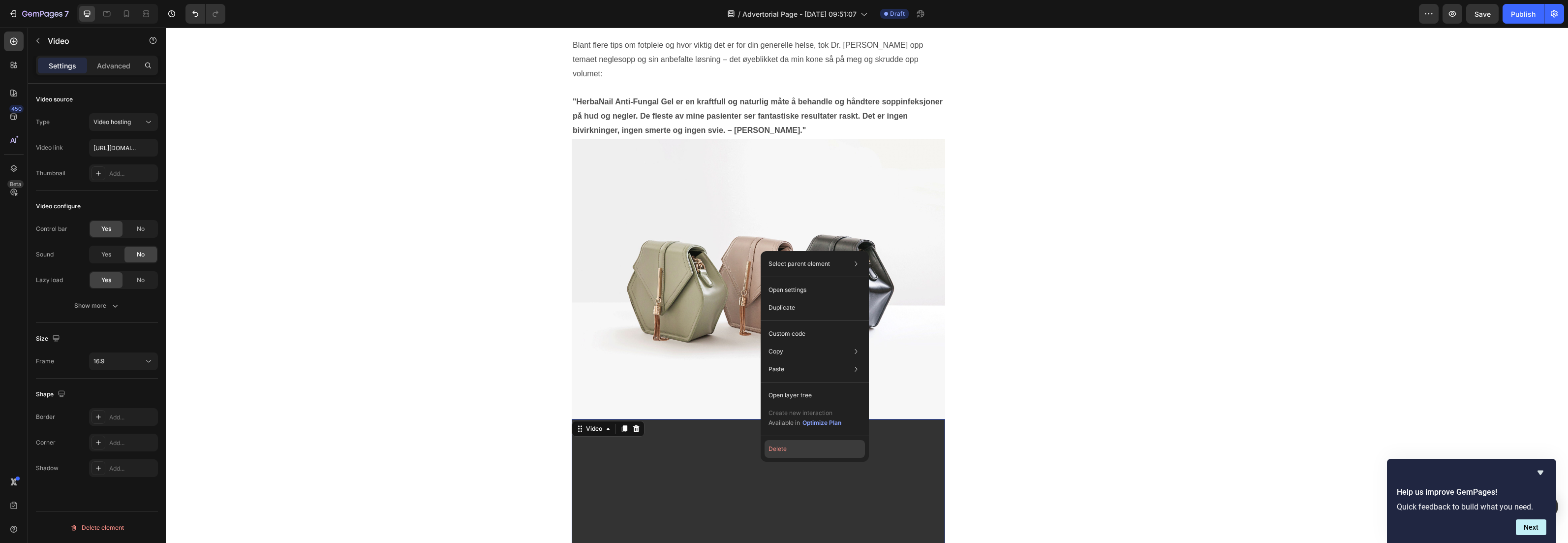
click at [781, 452] on button "Delete" at bounding box center [815, 449] width 100 height 18
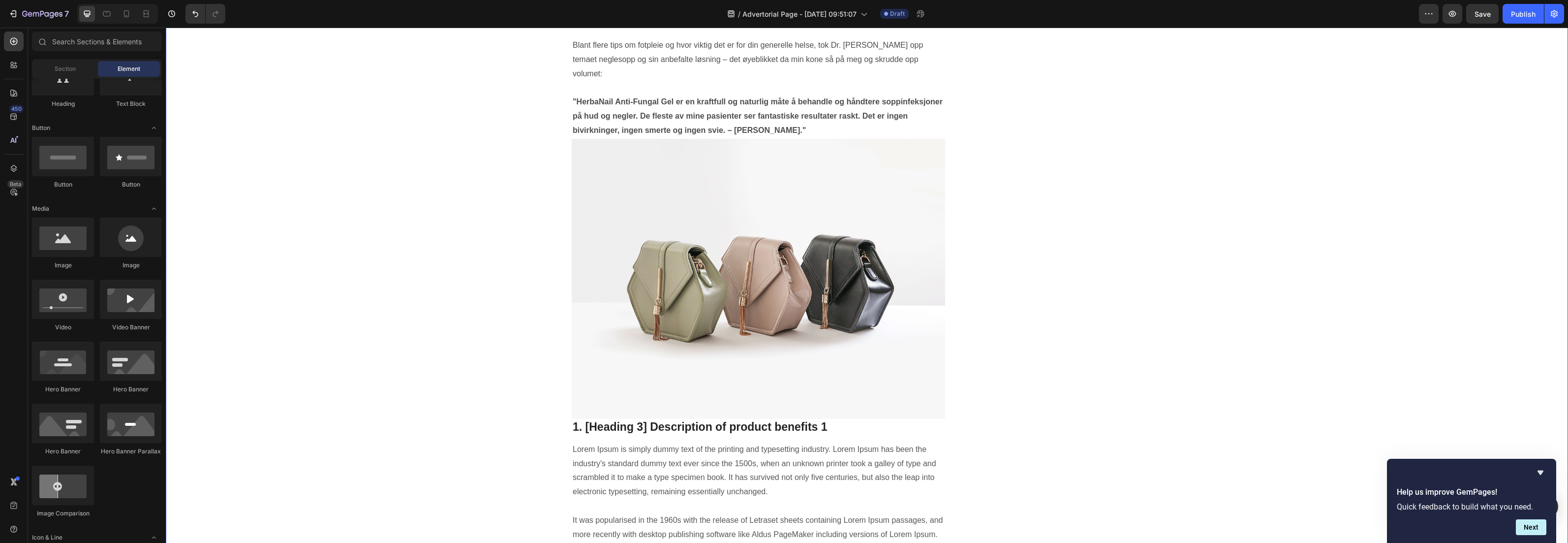
click at [659, 230] on img at bounding box center [758, 278] width 374 height 280
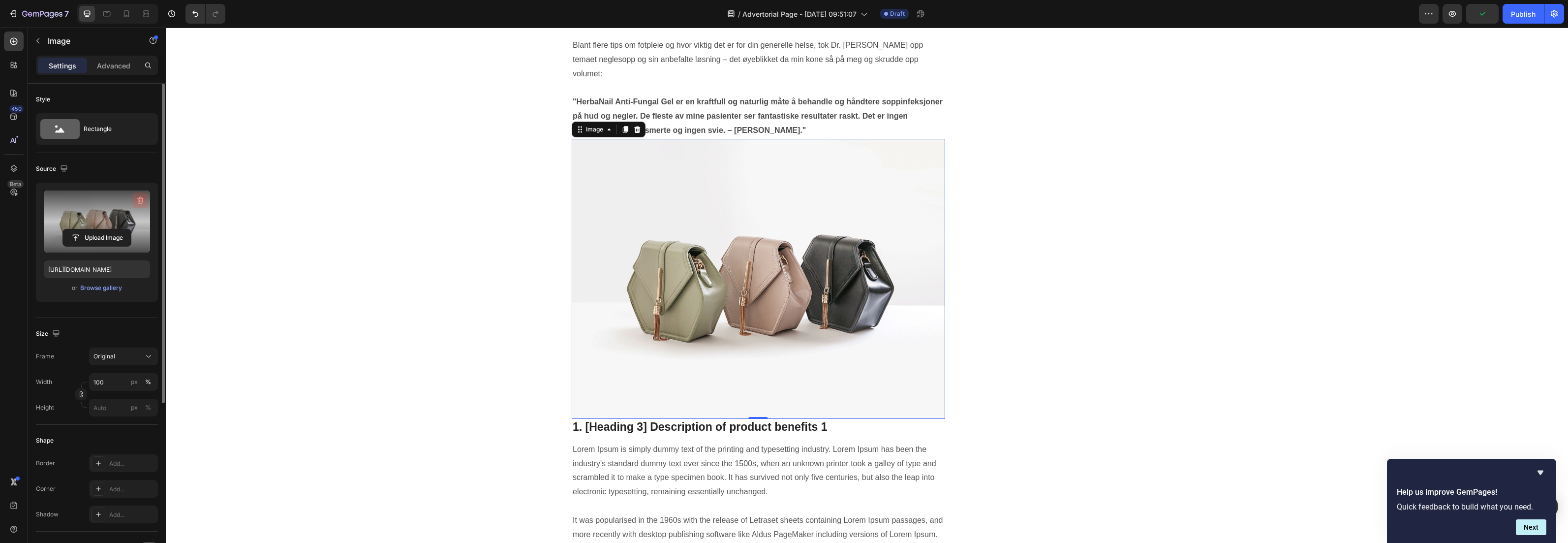
click at [138, 200] on icon "button" at bounding box center [140, 200] width 6 height 8
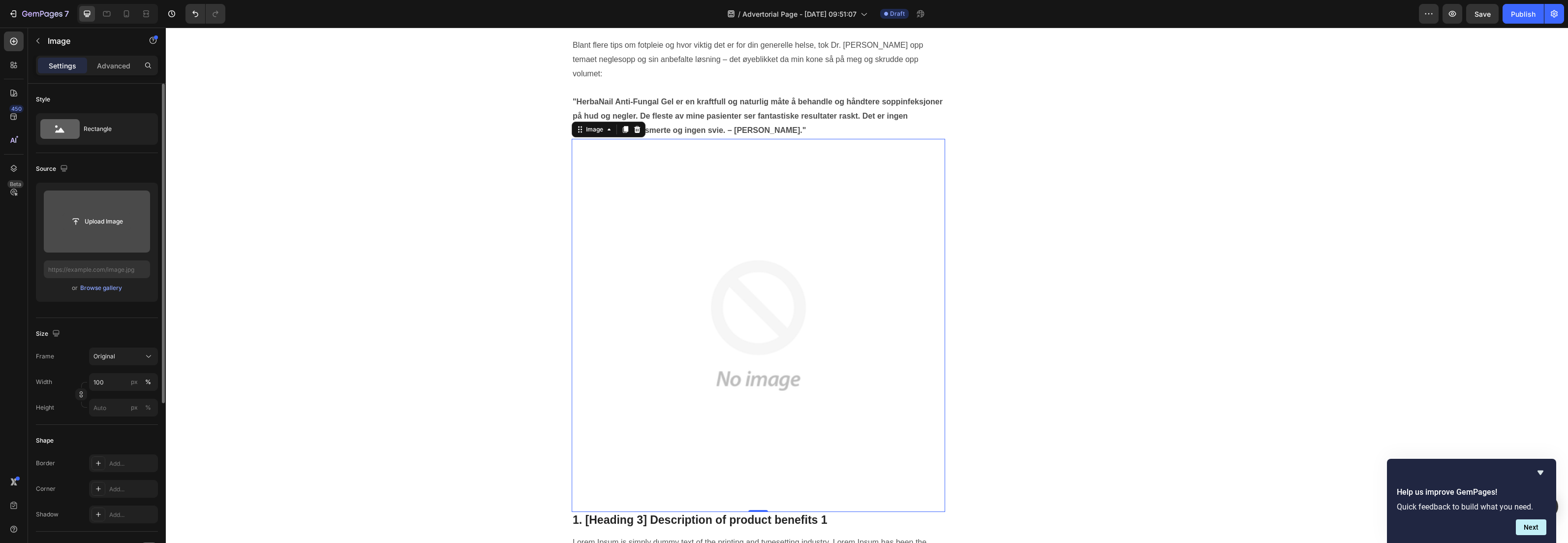
click at [99, 223] on input "file" at bounding box center [97, 221] width 68 height 16
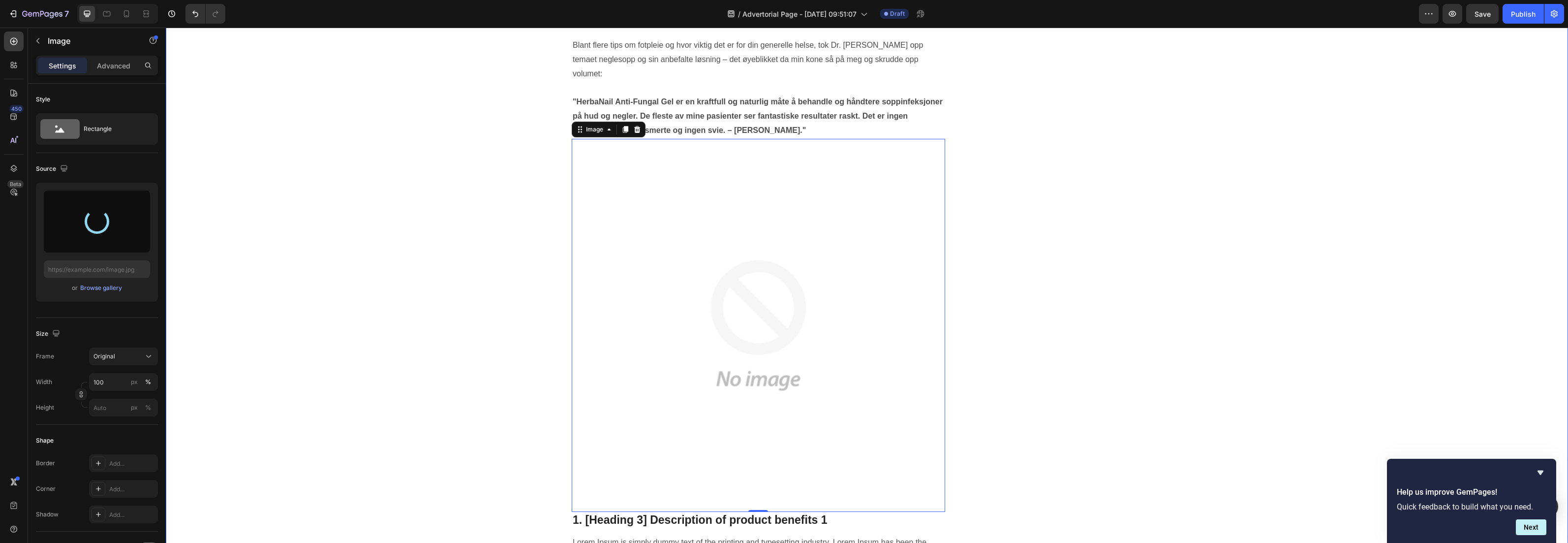
type input "[URL][DOMAIN_NAME]"
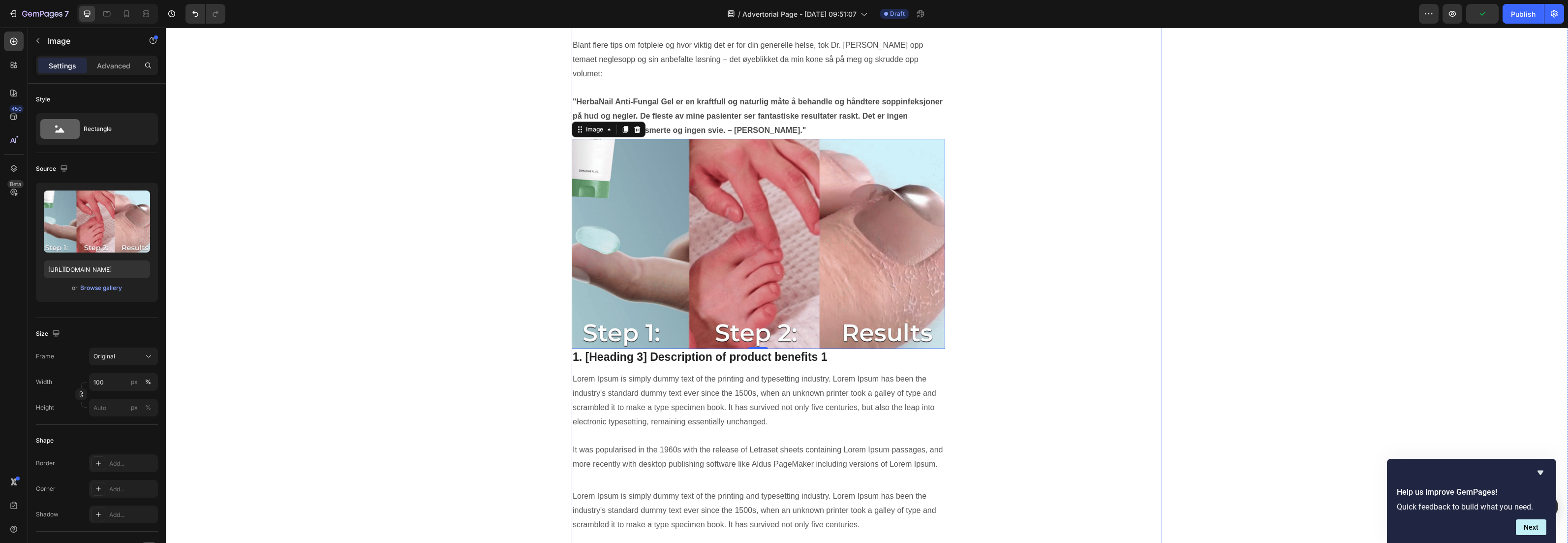
click at [1153, 160] on div "Unique Value Proposition Heading Icon Product benefit 1 Text block Icon Product…" at bounding box center [1069, 390] width 186 height 3111
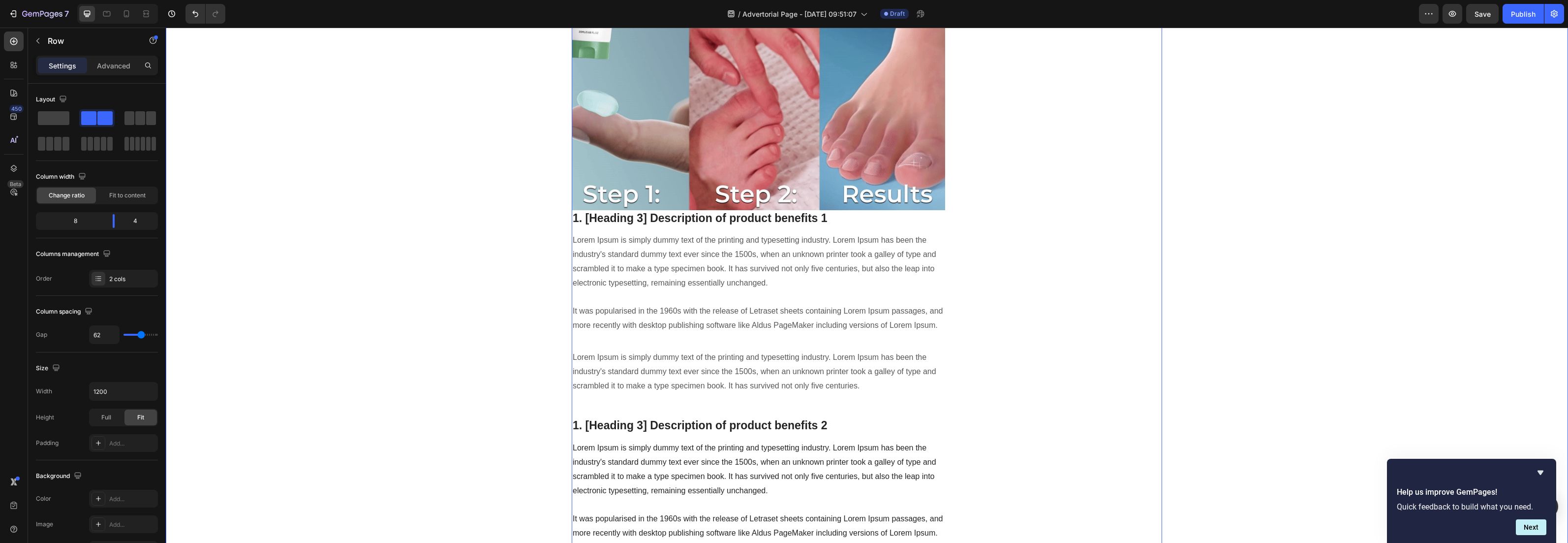
scroll to position [1423, 0]
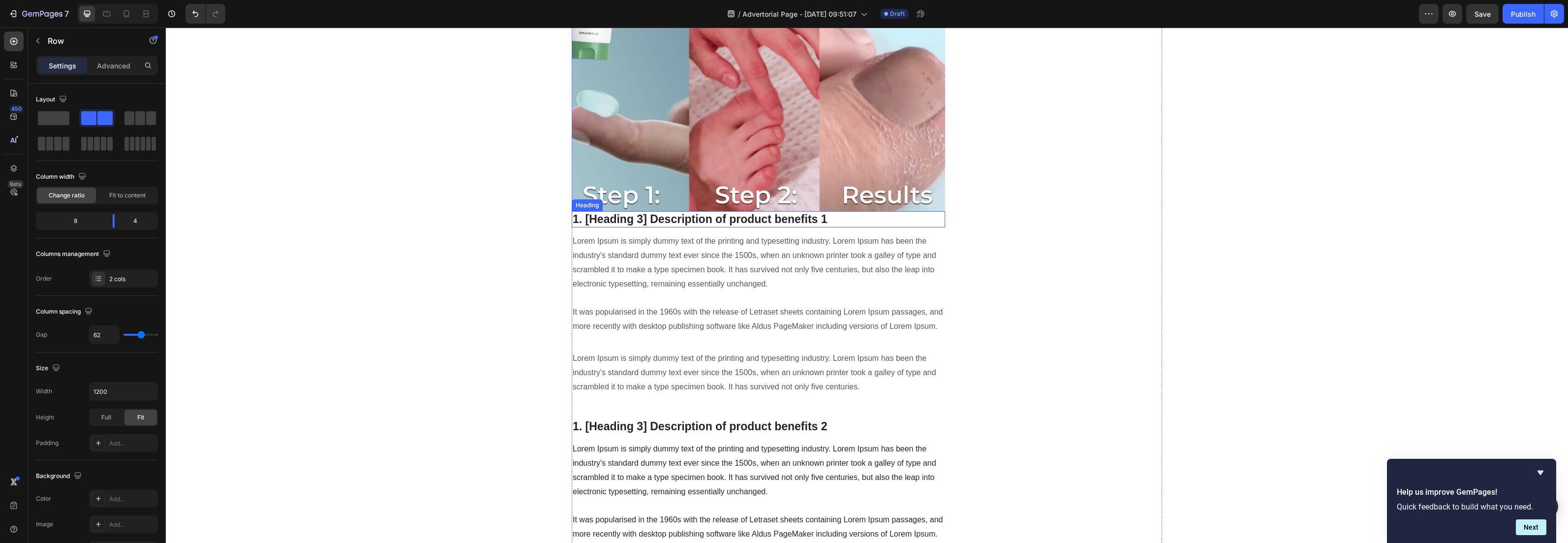
click at [634, 212] on p "1. [Heading 3] Description of product benefits 1" at bounding box center [758, 219] width 372 height 15
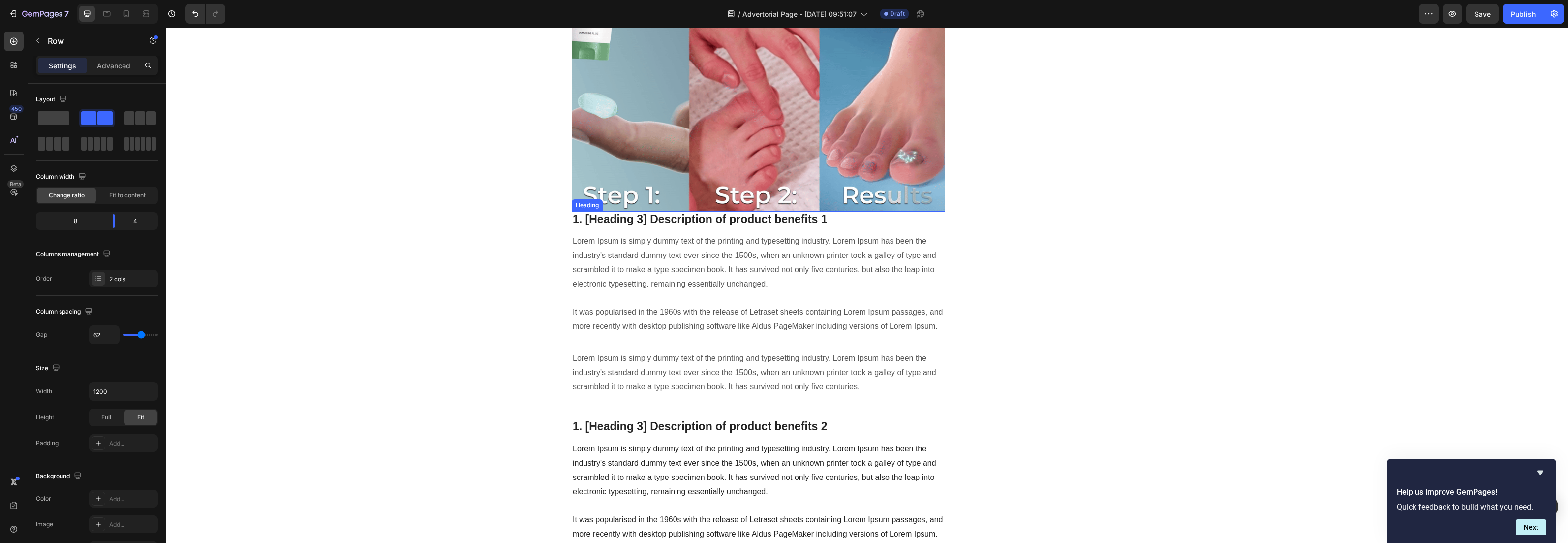
click at [634, 212] on p "1. [Heading 3] Description of product benefits 1" at bounding box center [758, 219] width 372 height 15
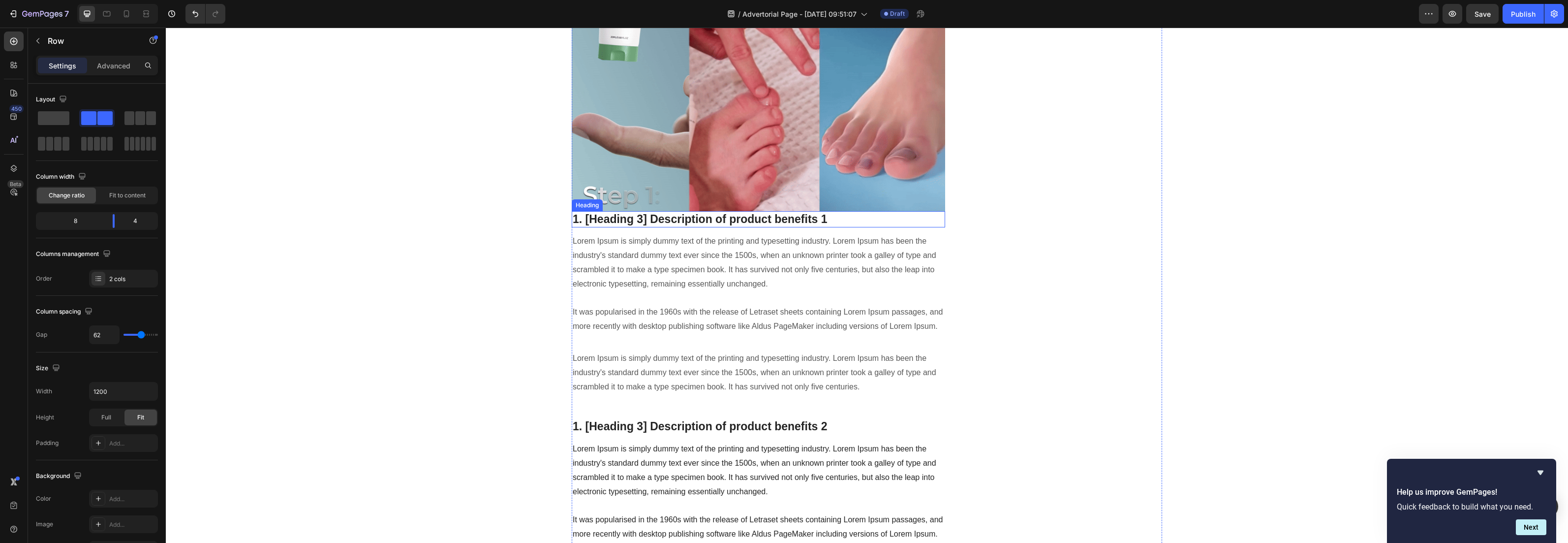
click at [634, 212] on p "1. [Heading 3] Description of product benefits 1" at bounding box center [758, 219] width 372 height 15
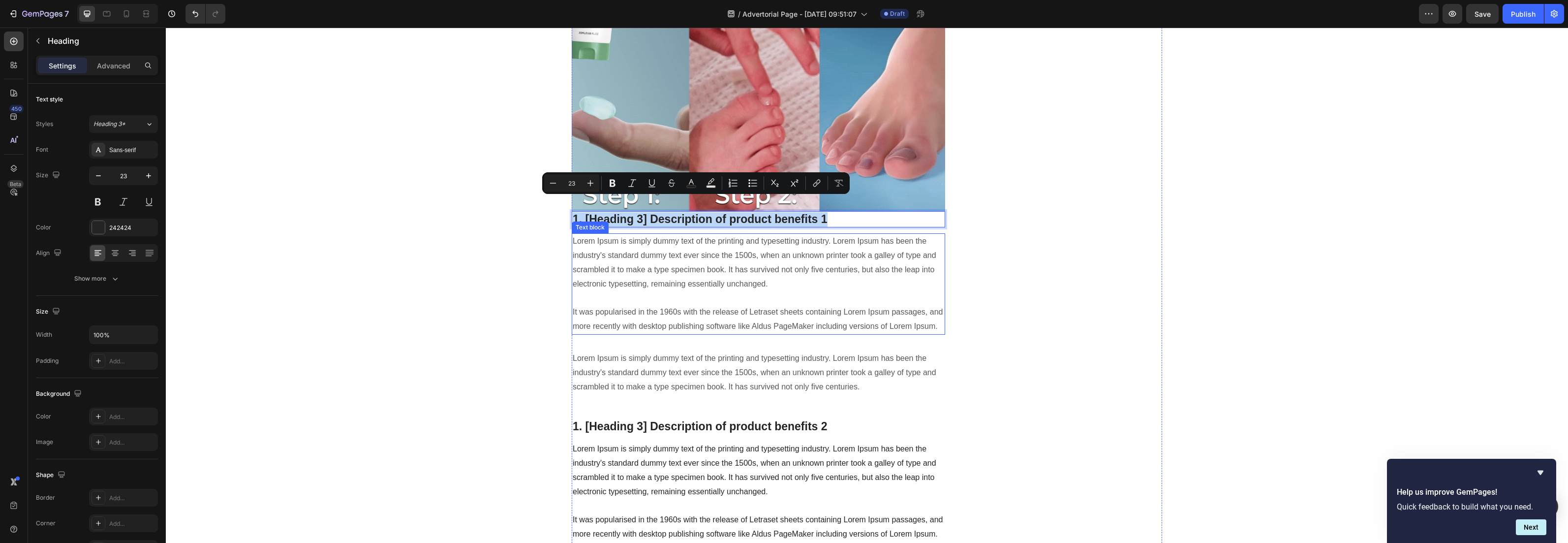
click at [662, 234] on p "Lorem Ipsum is simply dummy text of the printing and typesetting industry. Lore…" at bounding box center [758, 284] width 372 height 99
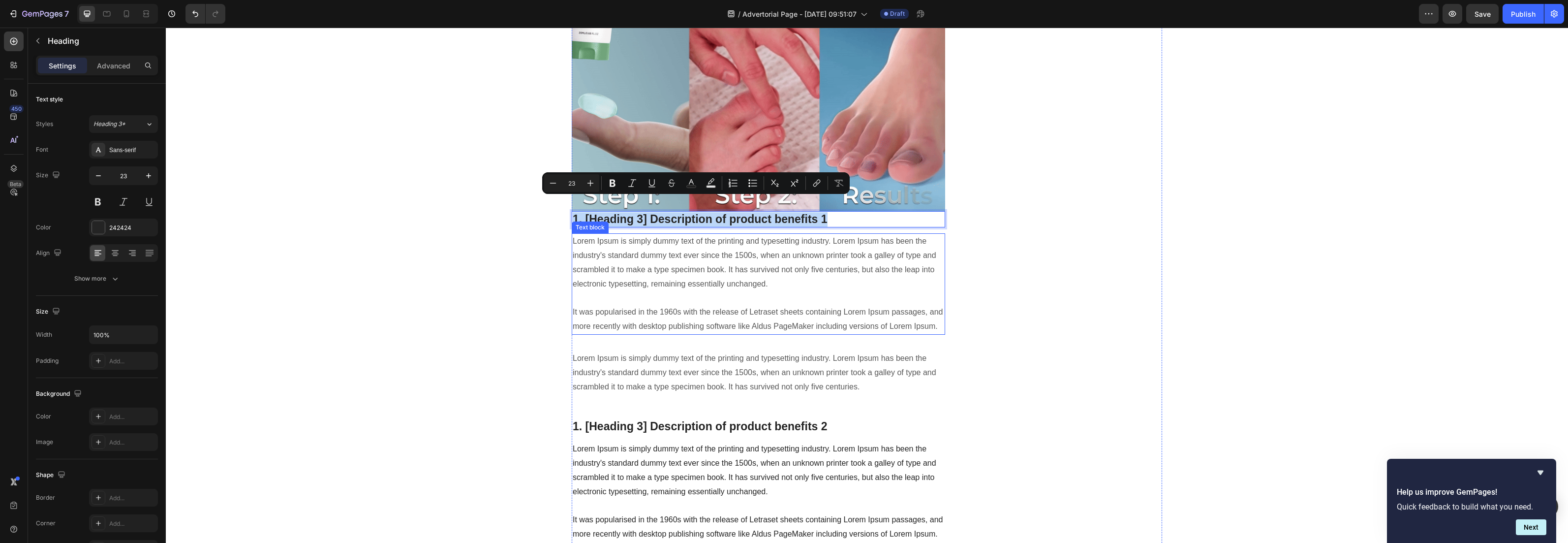
click at [662, 234] on p "Lorem Ipsum is simply dummy text of the printing and typesetting industry. Lore…" at bounding box center [758, 284] width 372 height 99
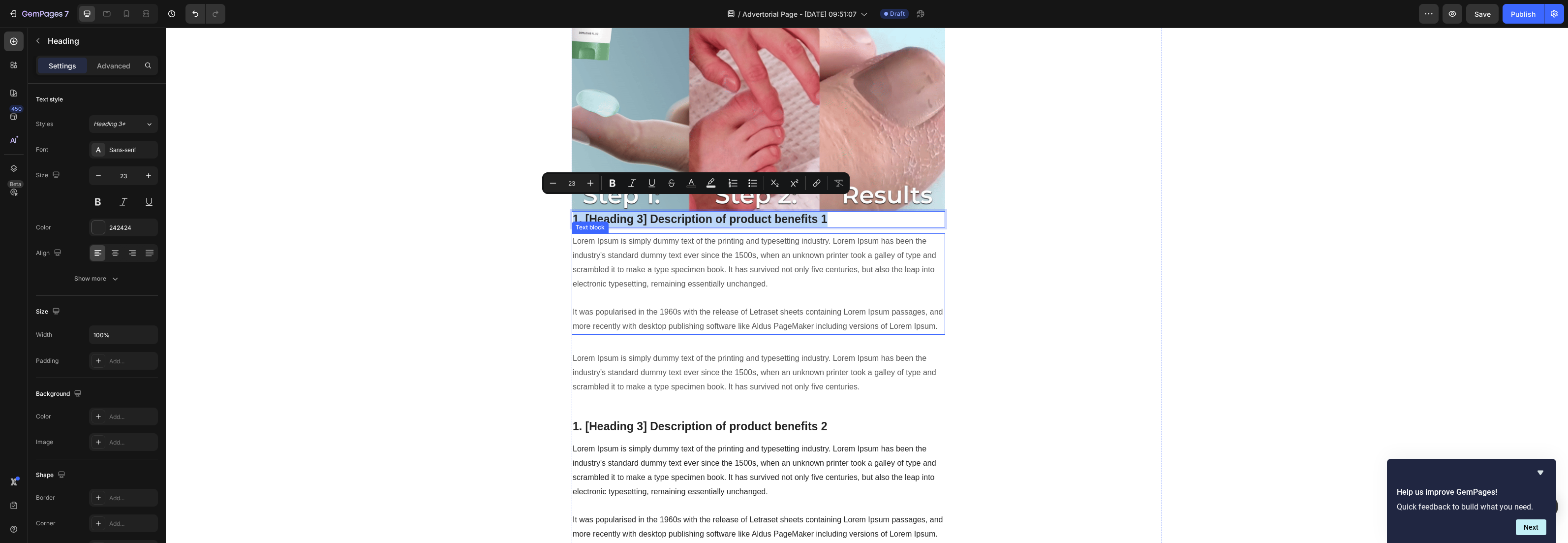
click at [662, 234] on p "Lorem Ipsum is simply dummy text of the printing and typesetting industry. Lore…" at bounding box center [758, 284] width 372 height 99
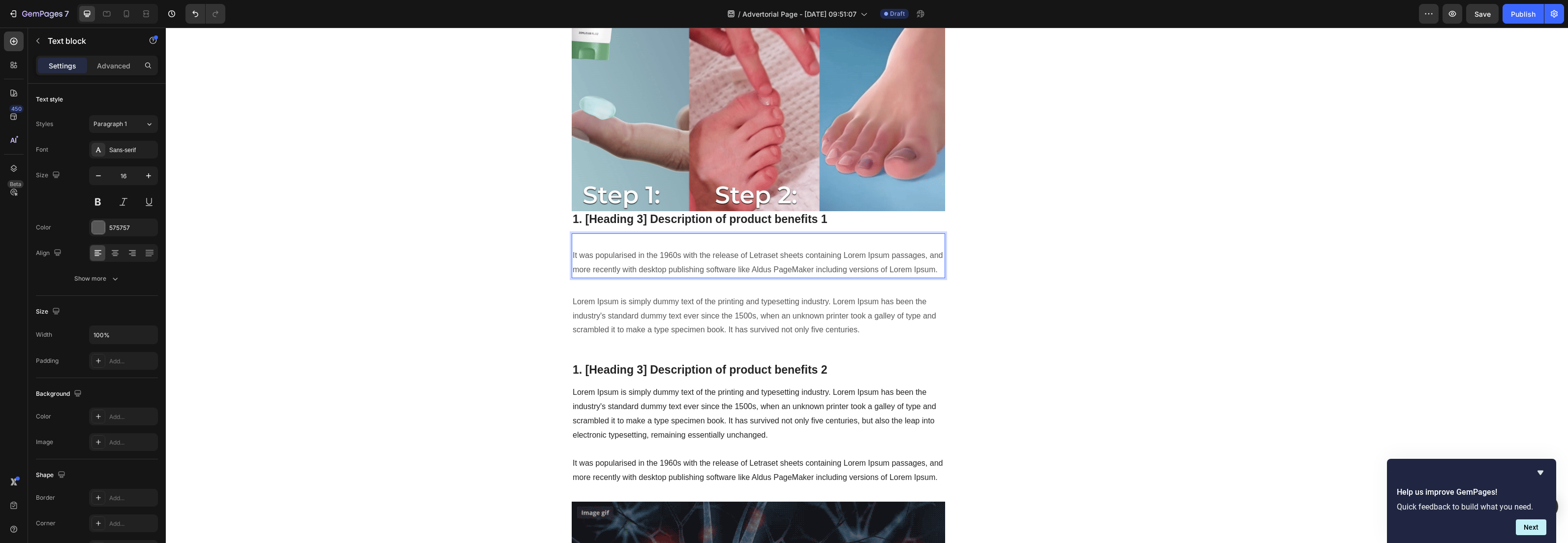
click at [585, 244] on p "⁠⁠⁠⁠⁠⁠⁠ It was popularised in the 1960s with the release of Letraset sheets con…" at bounding box center [758, 256] width 372 height 43
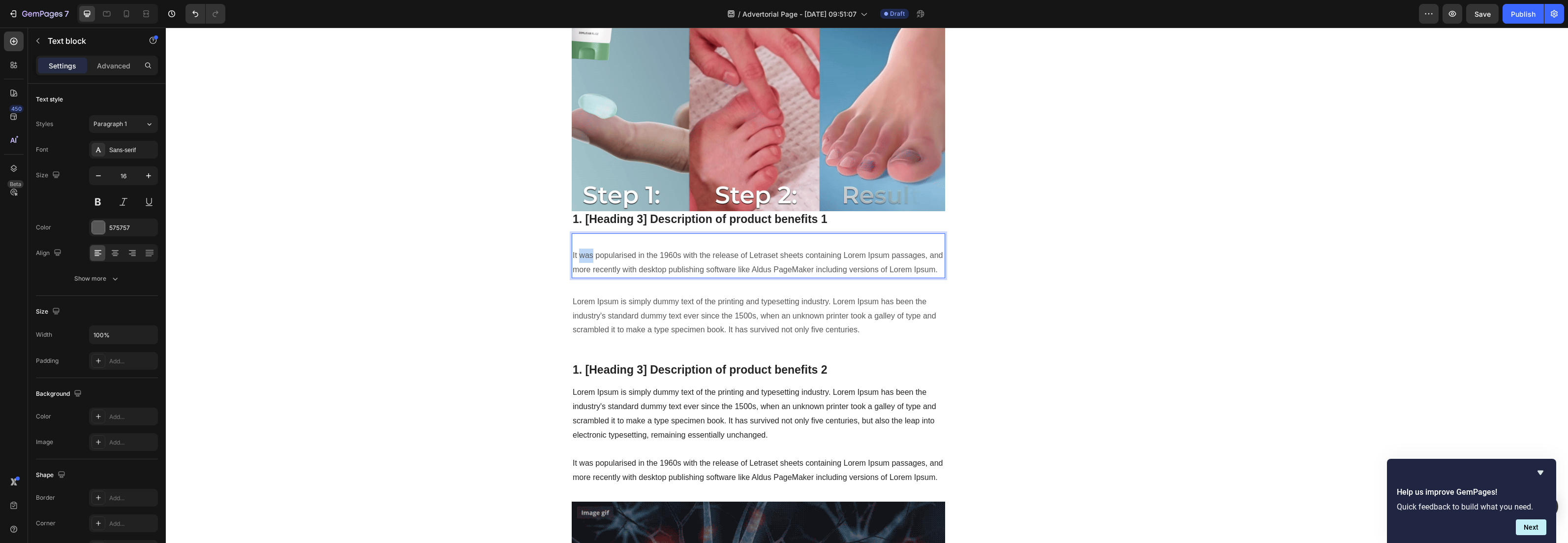
click at [585, 244] on p "⁠⁠⁠⁠⁠⁠⁠ It was popularised in the 1960s with the release of Letraset sheets con…" at bounding box center [758, 256] width 372 height 43
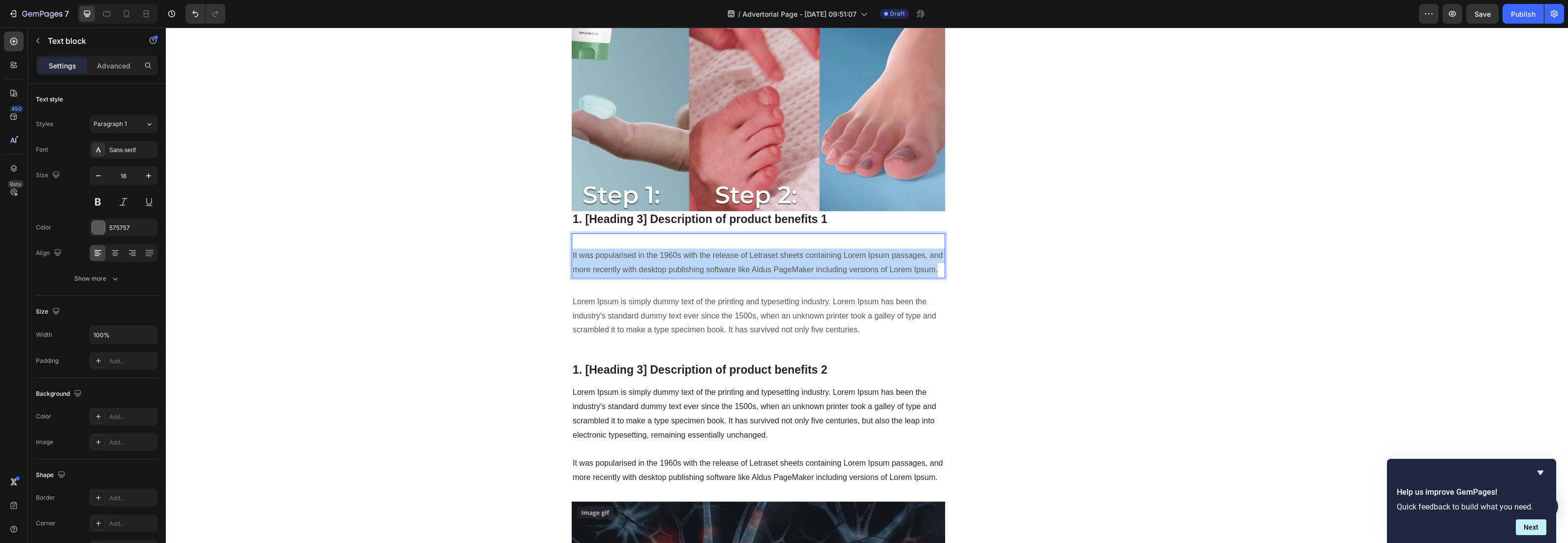
click at [585, 244] on p "It was popularised in the 1960s with the release of Letraset sheets containing …" at bounding box center [758, 256] width 372 height 43
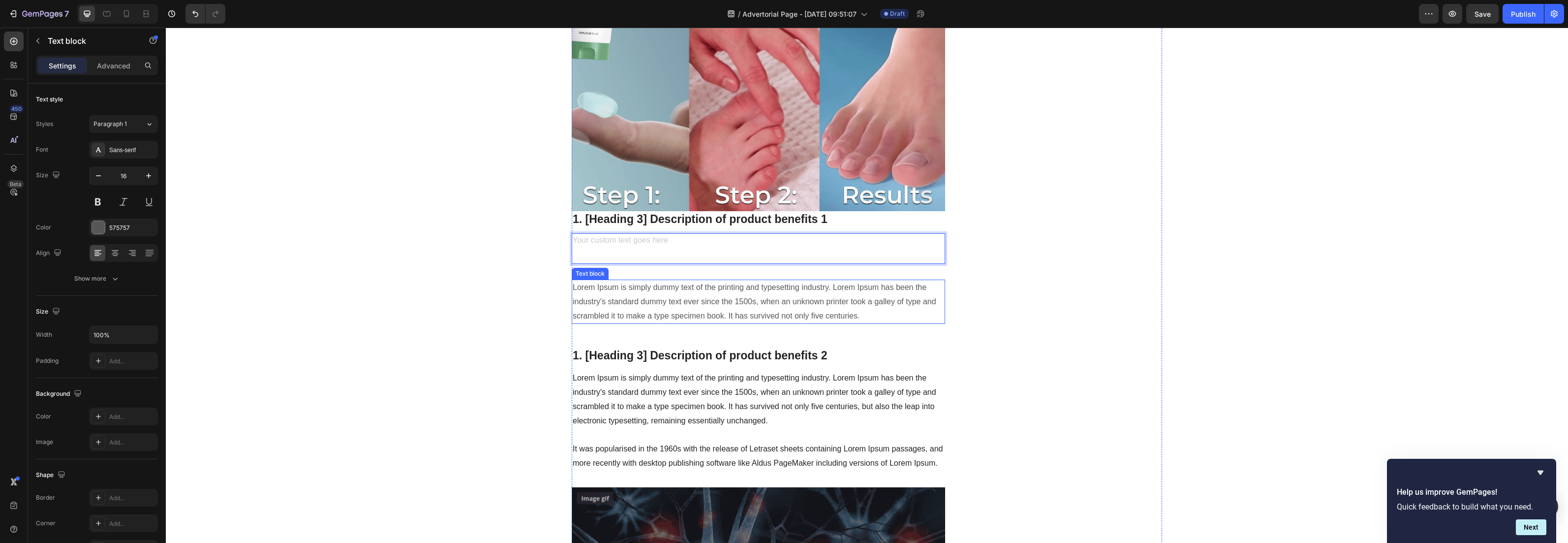
click at [592, 280] on p "Lorem Ipsum is simply dummy text of the printing and typesetting industry. Lore…" at bounding box center [758, 302] width 372 height 43
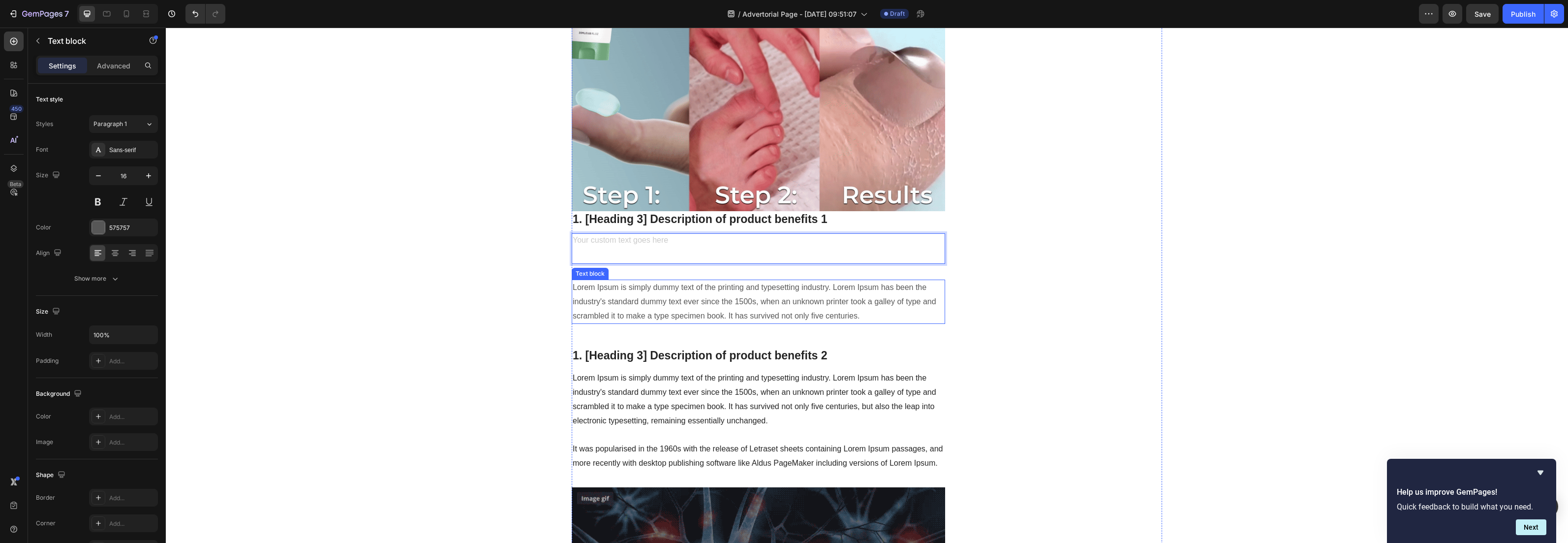
click at [592, 280] on p "Lorem Ipsum is simply dummy text of the printing and typesetting industry. Lore…" at bounding box center [758, 302] width 372 height 43
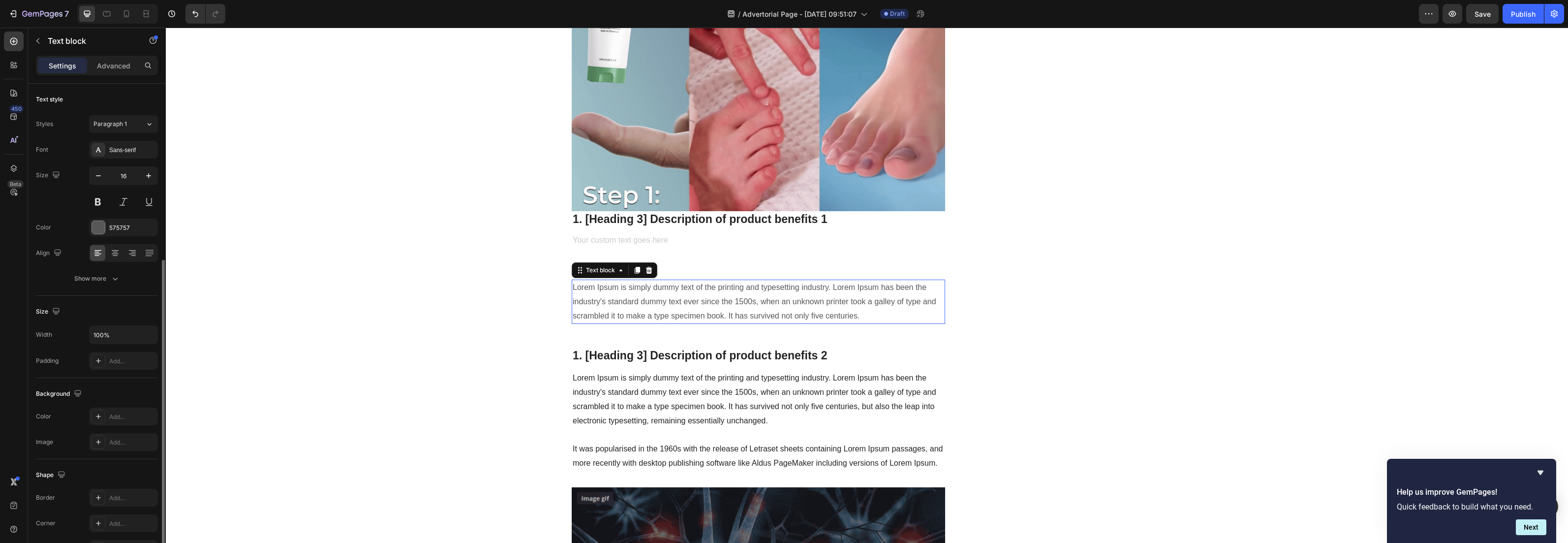
click at [592, 280] on p "Lorem Ipsum is simply dummy text of the printing and typesetting industry. Lore…" at bounding box center [758, 302] width 372 height 43
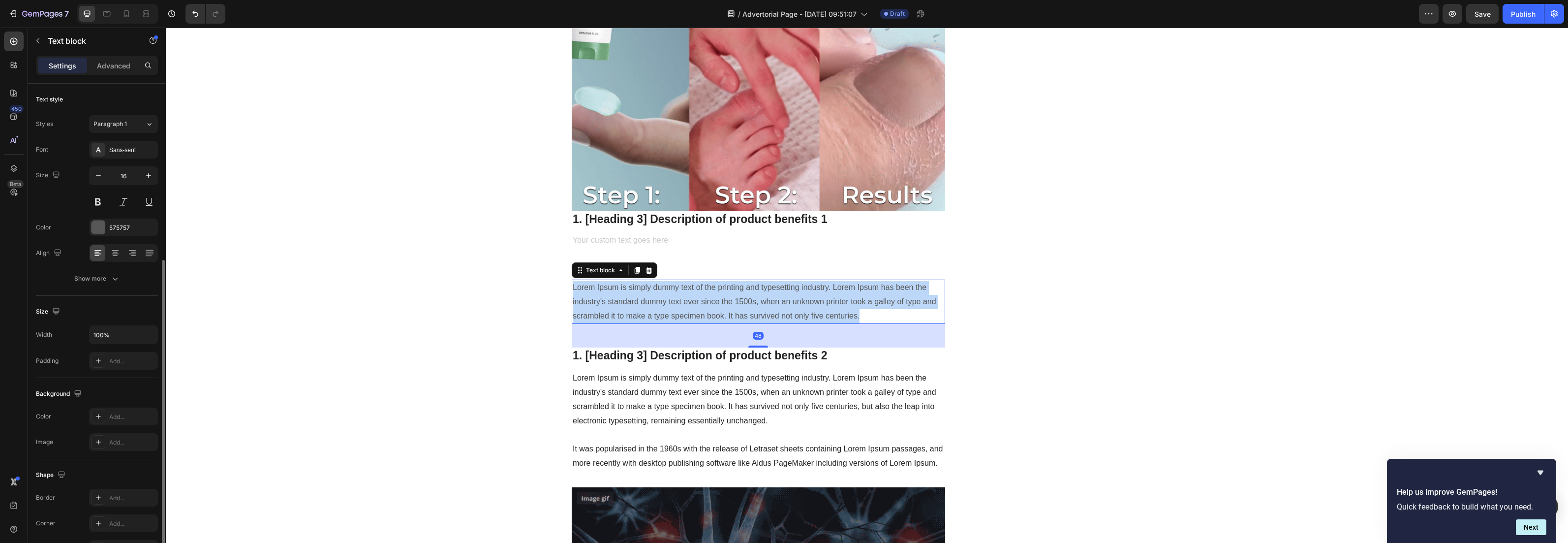
scroll to position [96, 0]
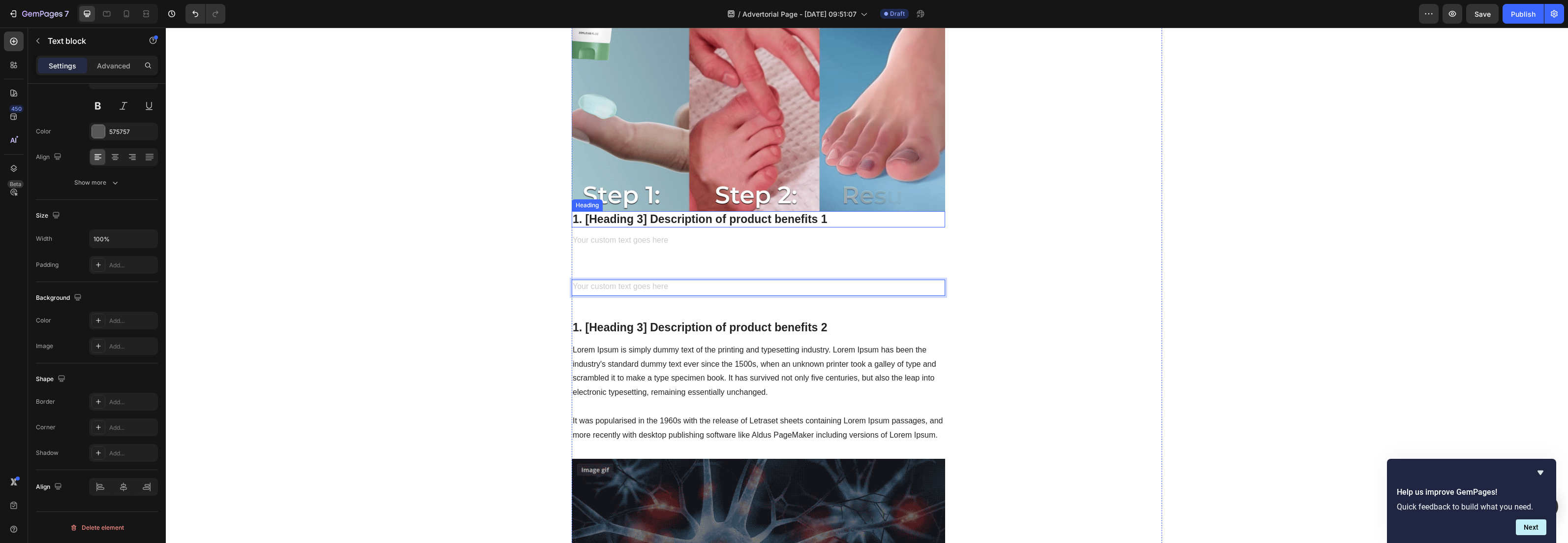
click at [603, 212] on p "1. [Heading 3] Description of product benefits 1" at bounding box center [758, 219] width 372 height 15
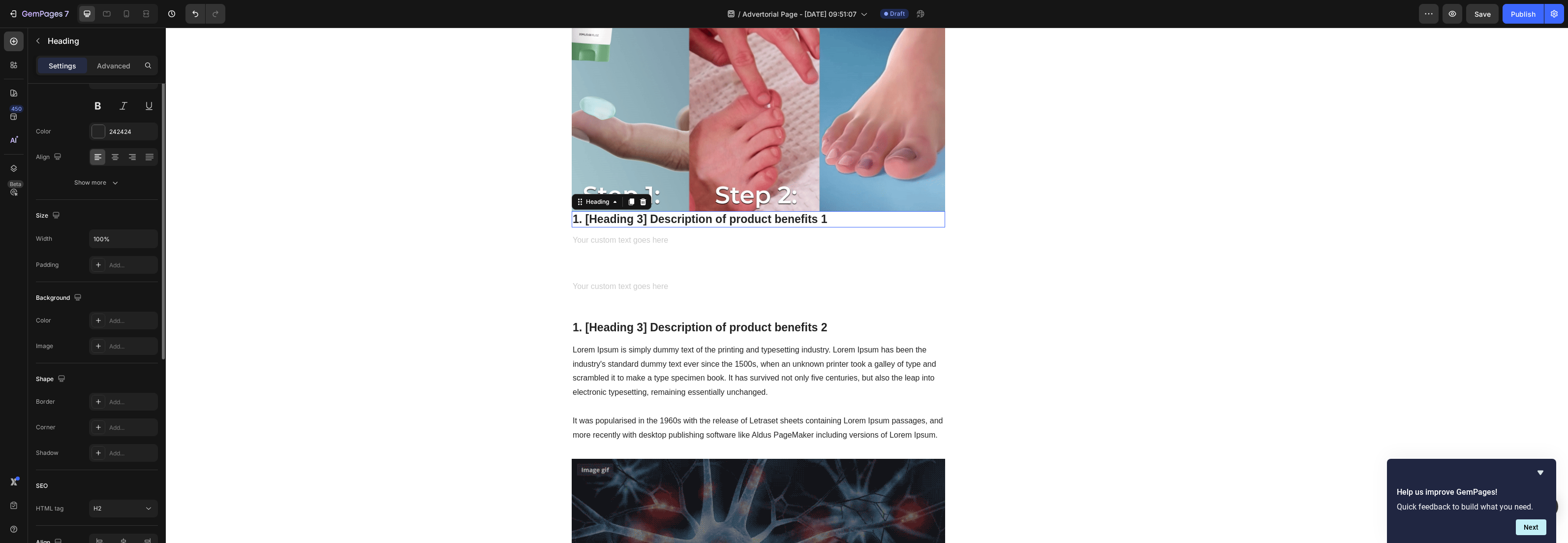
scroll to position [0, 0]
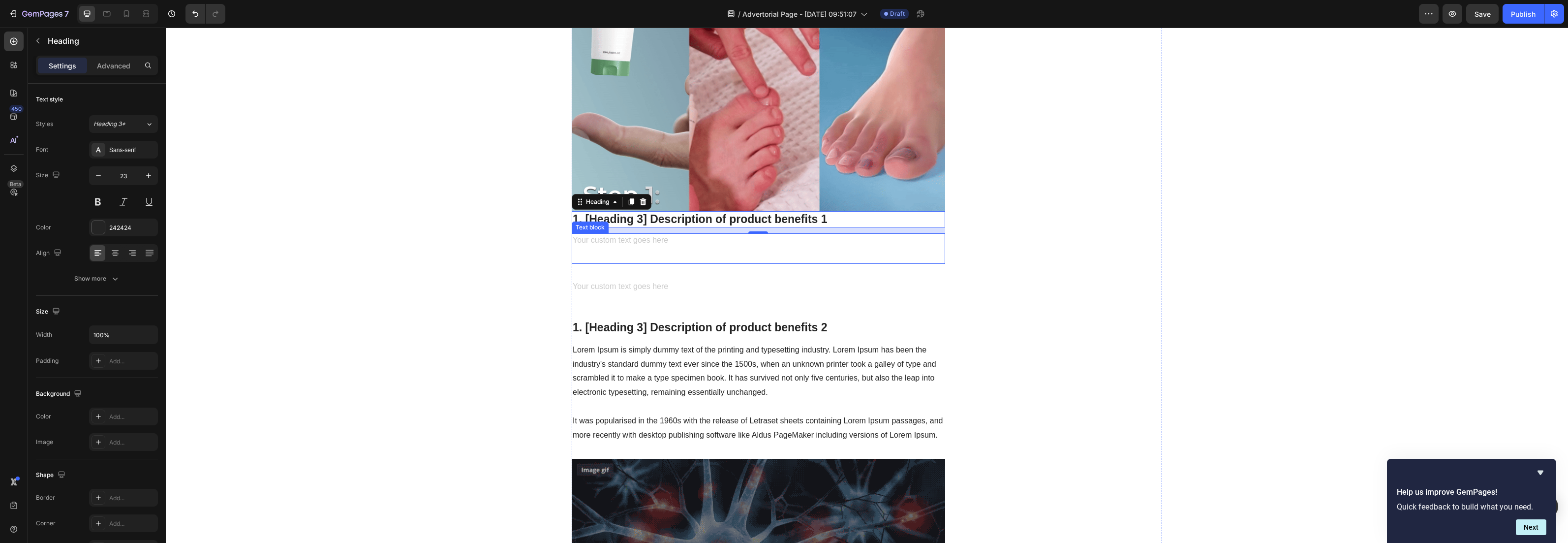
click at [587, 233] on div "Rich Text Editor. Editing area: main" at bounding box center [758, 248] width 374 height 30
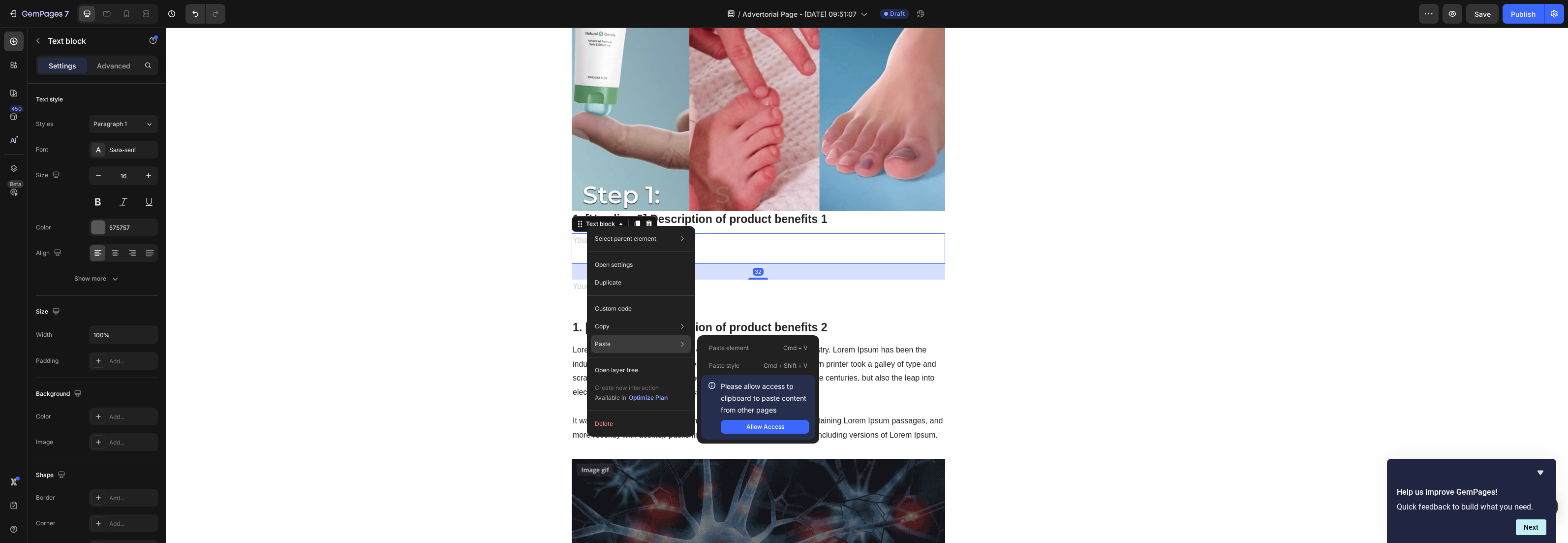
click at [626, 338] on div "Paste Paste element Cmd + V Paste style Cmd + Shift + V Please allow access tp …" at bounding box center [641, 344] width 100 height 18
click at [620, 339] on div "Paste Paste element Cmd + V Paste style Cmd + Shift + V Please allow access tp …" at bounding box center [641, 344] width 100 height 18
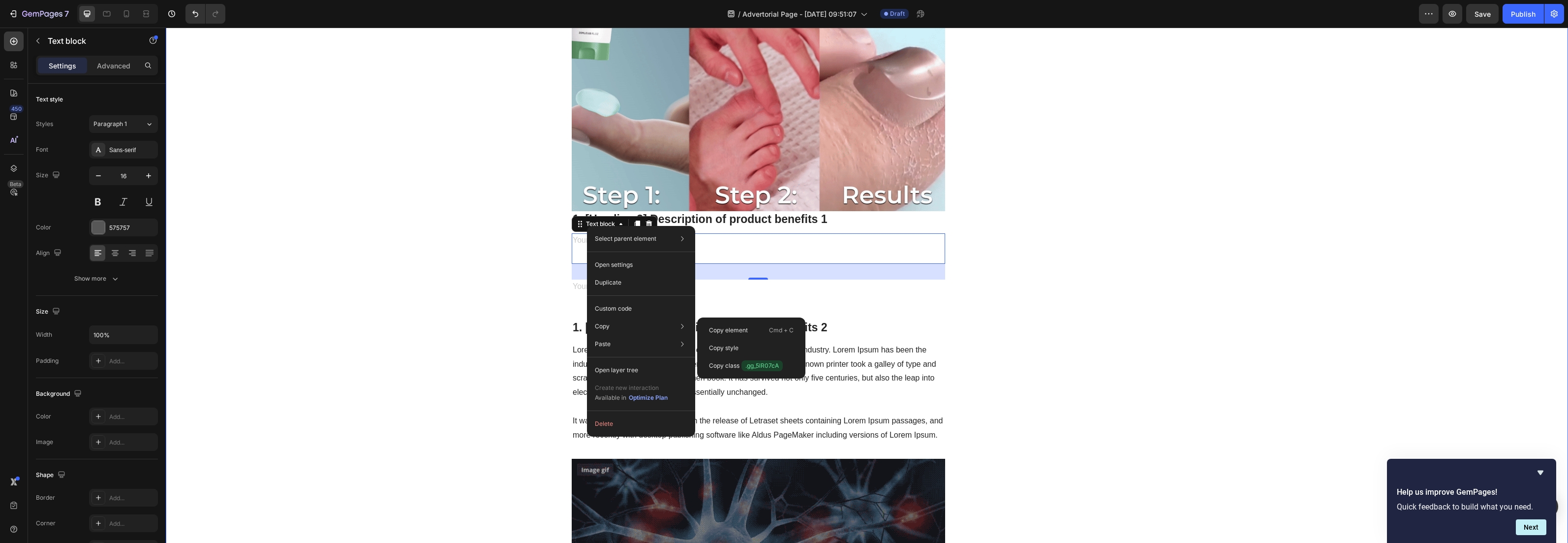
click at [474, 285] on div "Hva vet fotterapeuter om å bekjempe neglesopp som ikke du vet? Lær hvorfor så m…" at bounding box center [867, 308] width 1388 height 3222
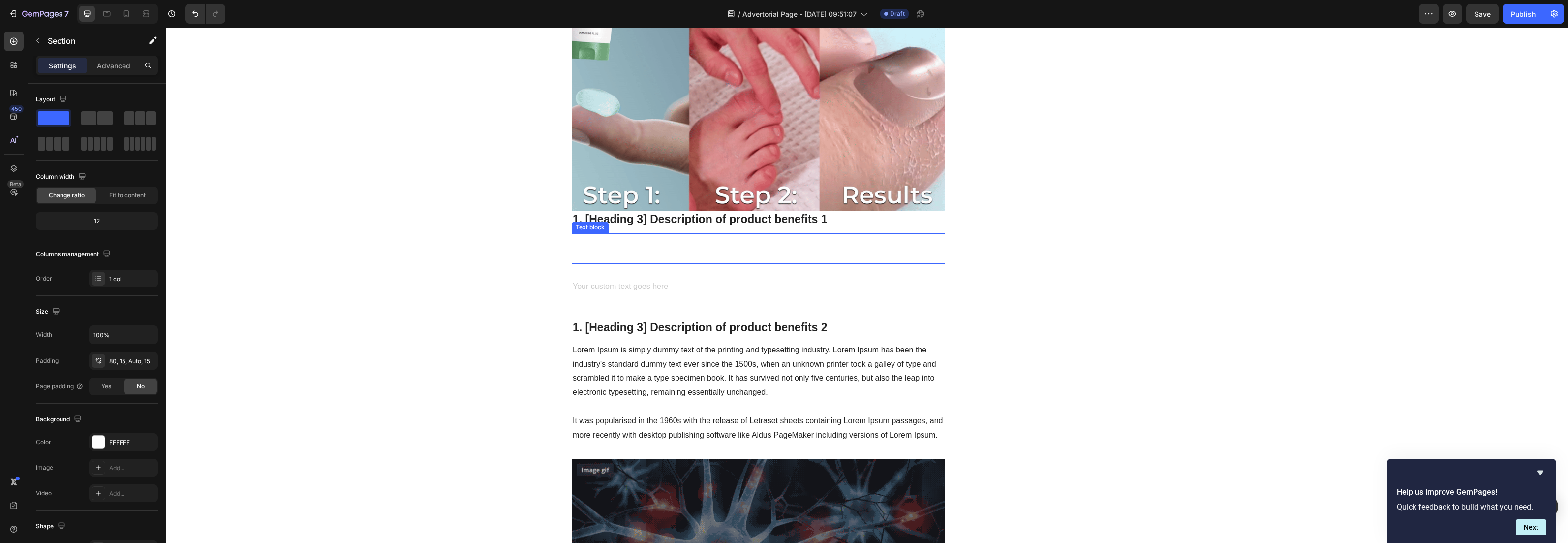
click at [596, 234] on p "Rich Text Editor. Editing area: main" at bounding box center [758, 249] width 372 height 29
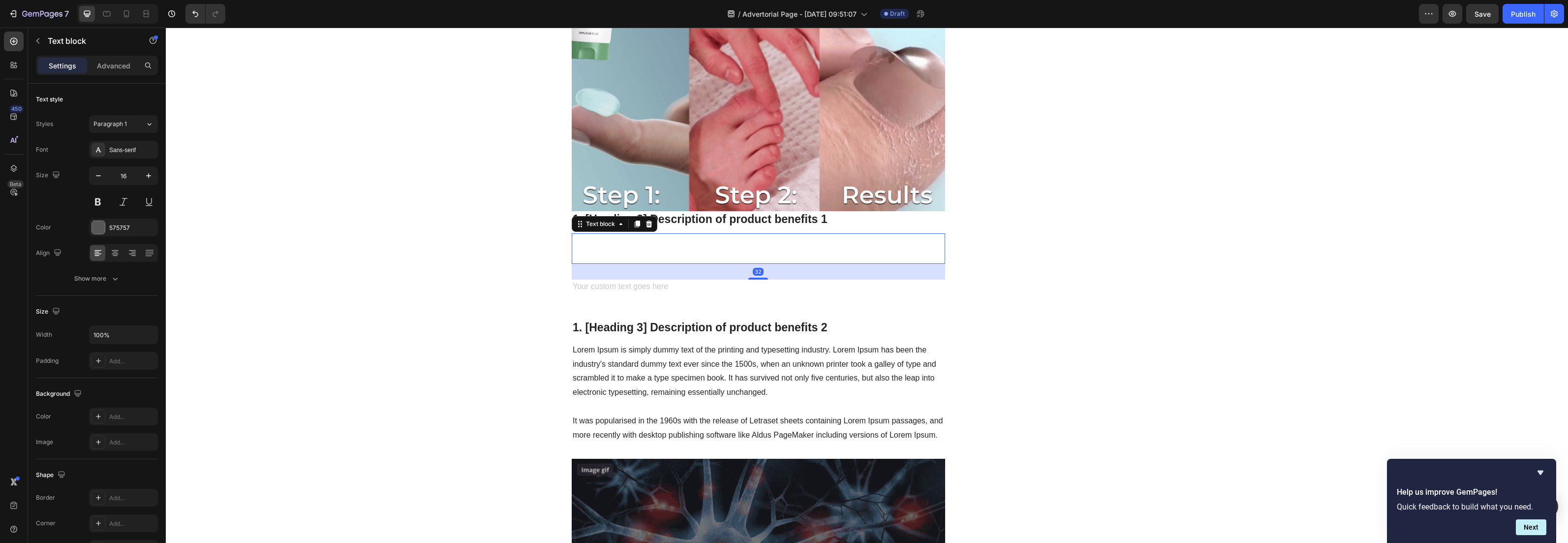
click at [597, 233] on div "Rich Text Editor. Editing area: main" at bounding box center [758, 248] width 374 height 30
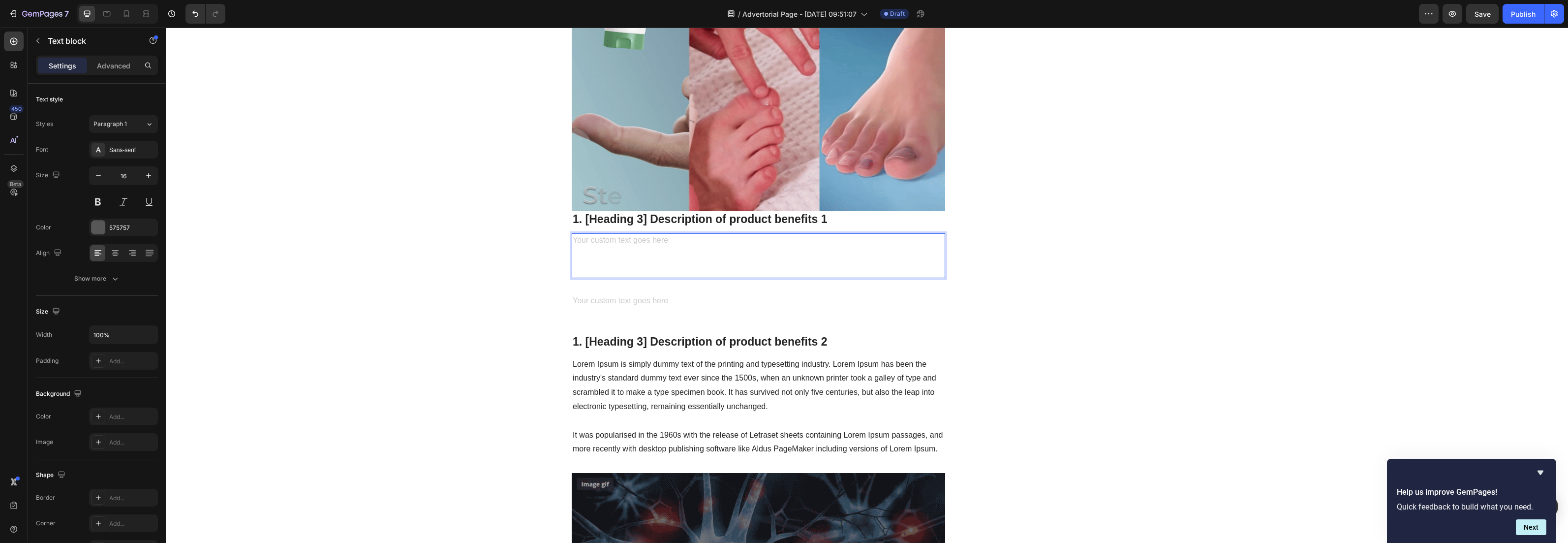
click at [597, 233] on div "Rich Text Editor. Editing area: main" at bounding box center [758, 255] width 374 height 45
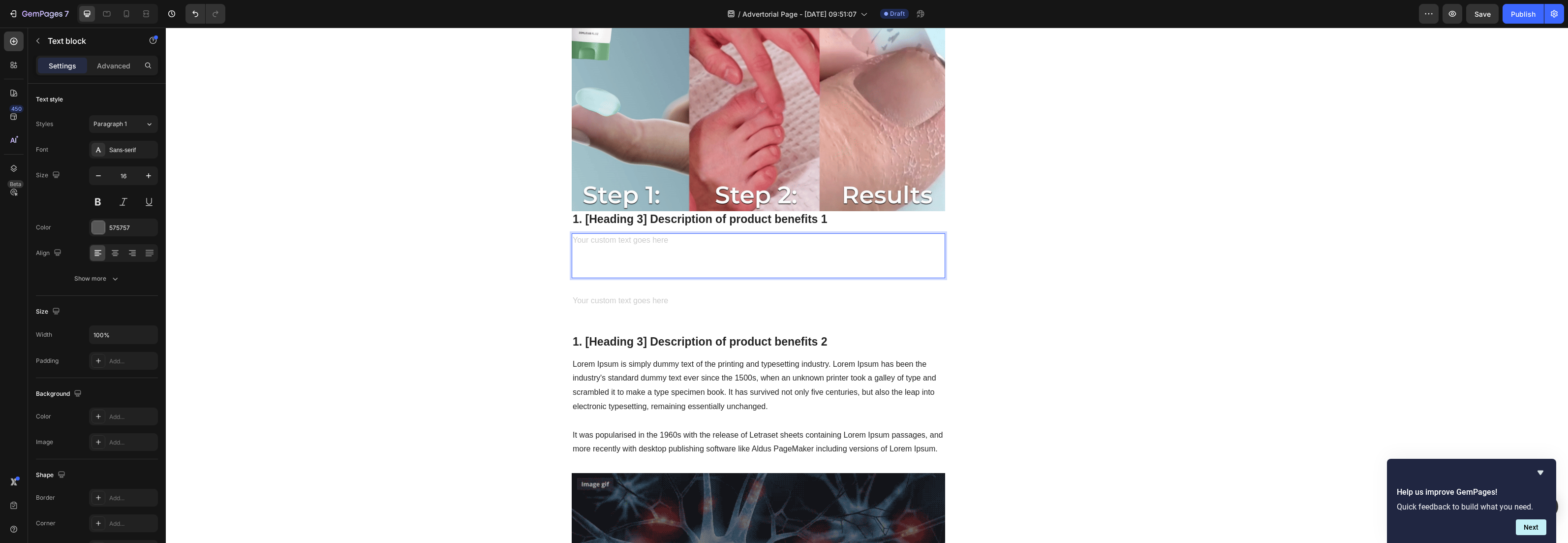
click at [614, 233] on div "Rich Text Editor. Editing area: main" at bounding box center [758, 255] width 374 height 45
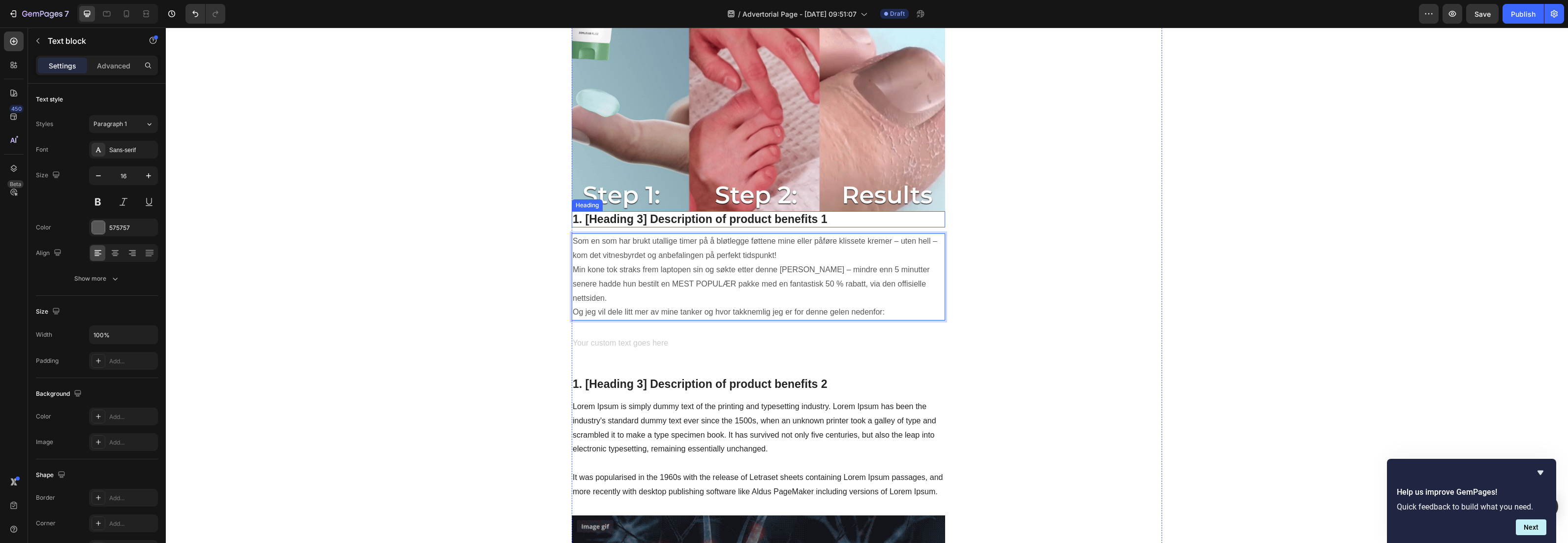
click at [637, 212] on p "1. [Heading 3] Description of product benefits 1" at bounding box center [758, 219] width 372 height 15
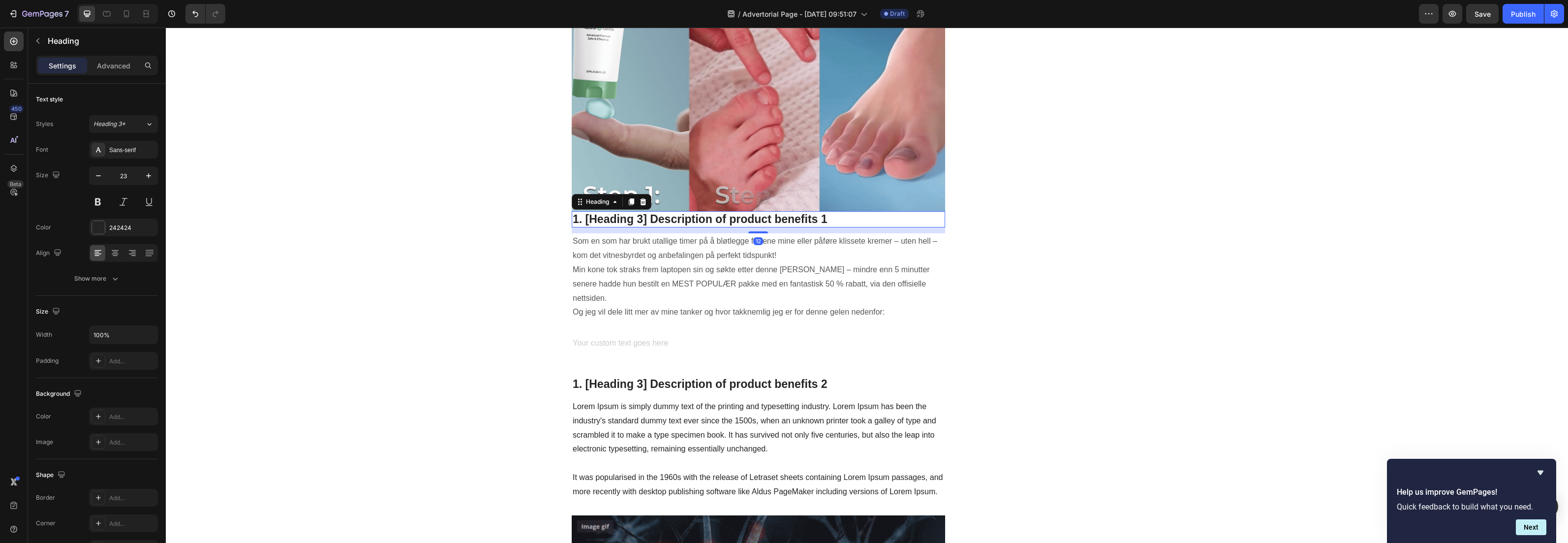
click at [637, 212] on p "1. [Heading 3] Description of product benefits 1" at bounding box center [758, 219] width 372 height 15
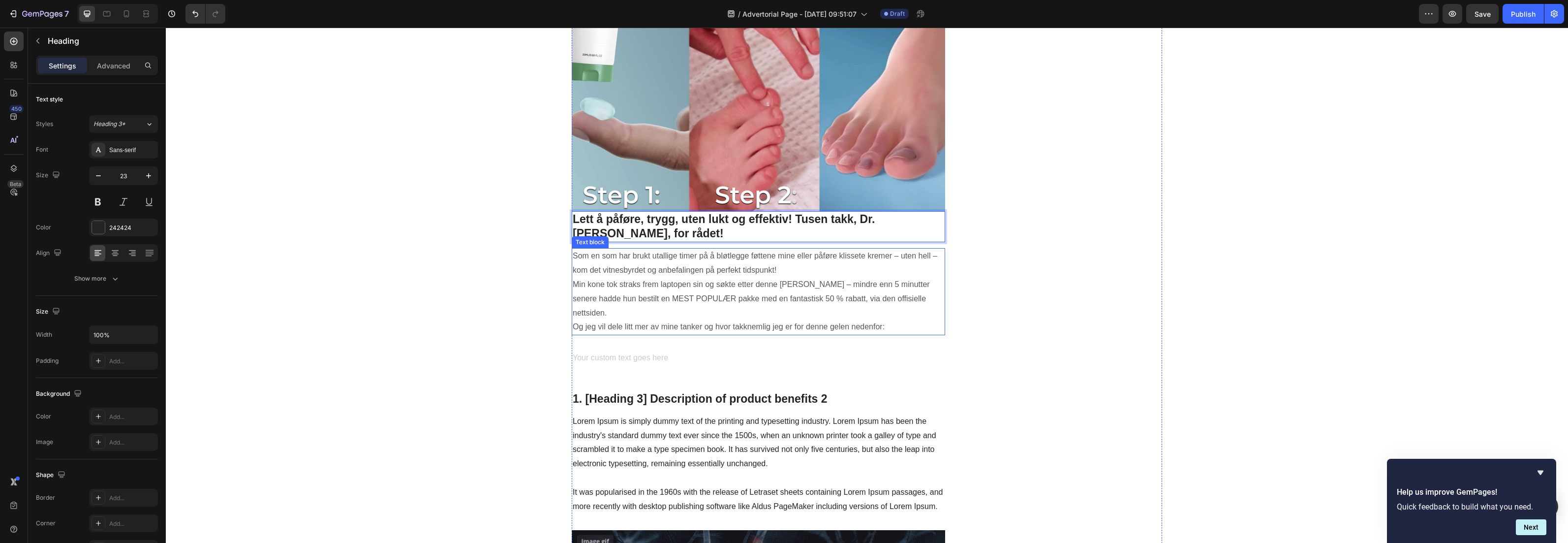
click at [1102, 234] on div "Unique Value Proposition Heading Icon Product benefit 1 Text block Icon Product…" at bounding box center [1069, 343] width 186 height 3294
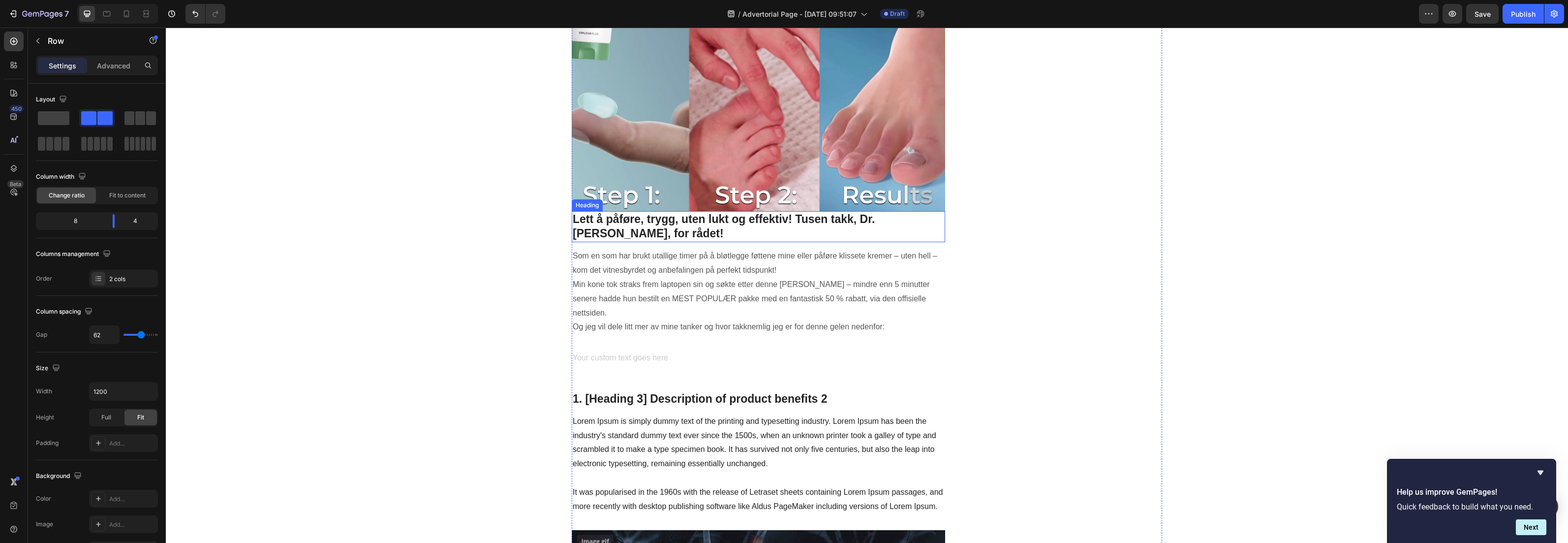
click at [681, 217] on p "Lett å påføre, trygg, uten lukt og effektiv! Tusen takk, Dr. [PERSON_NAME], for…" at bounding box center [758, 226] width 372 height 29
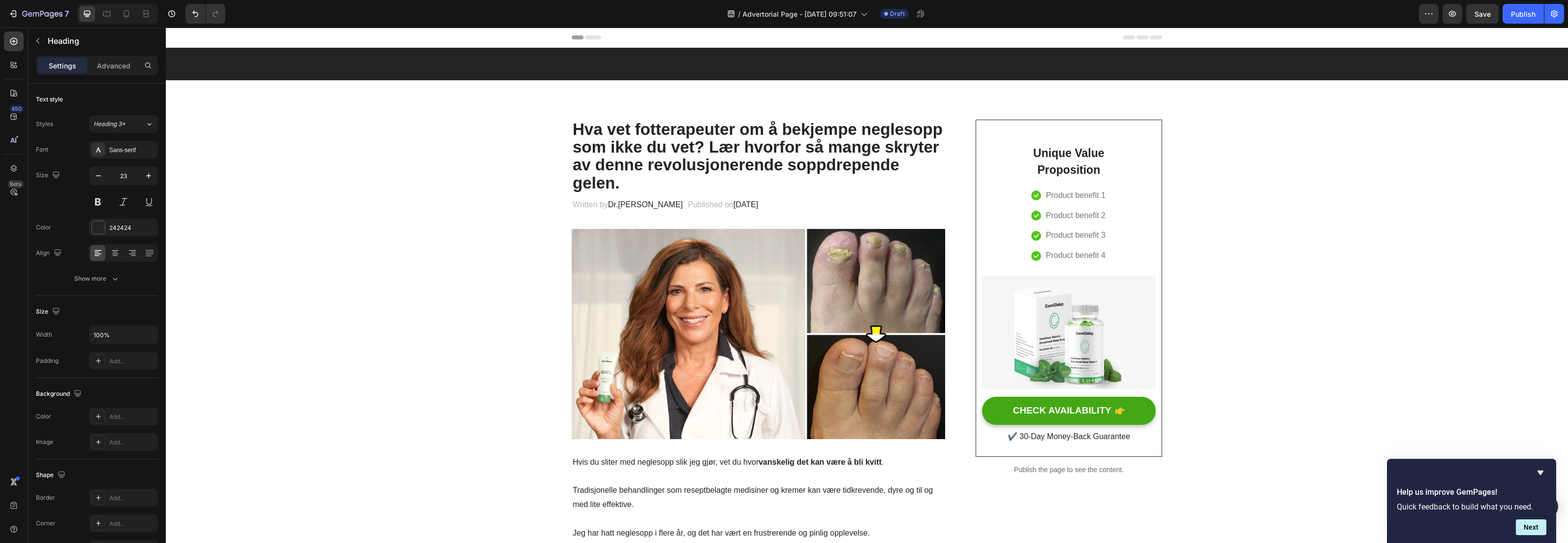
scroll to position [1423, 0]
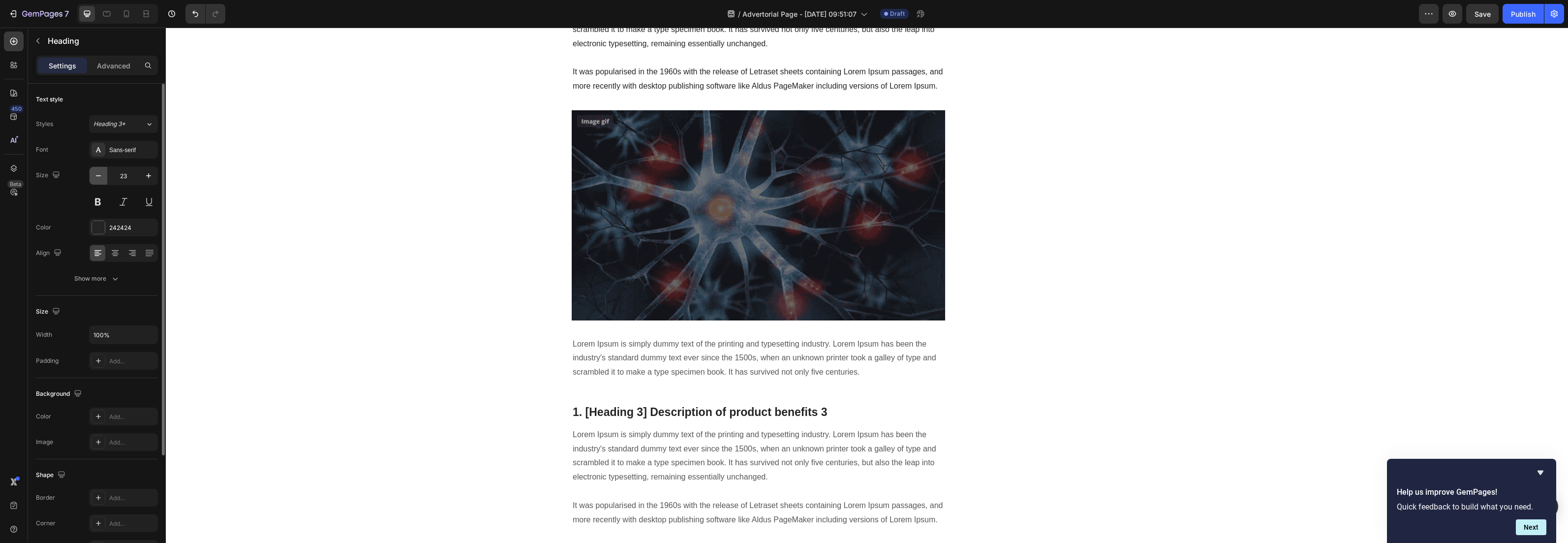
click at [99, 176] on icon "button" at bounding box center [98, 176] width 10 height 10
type input "21"
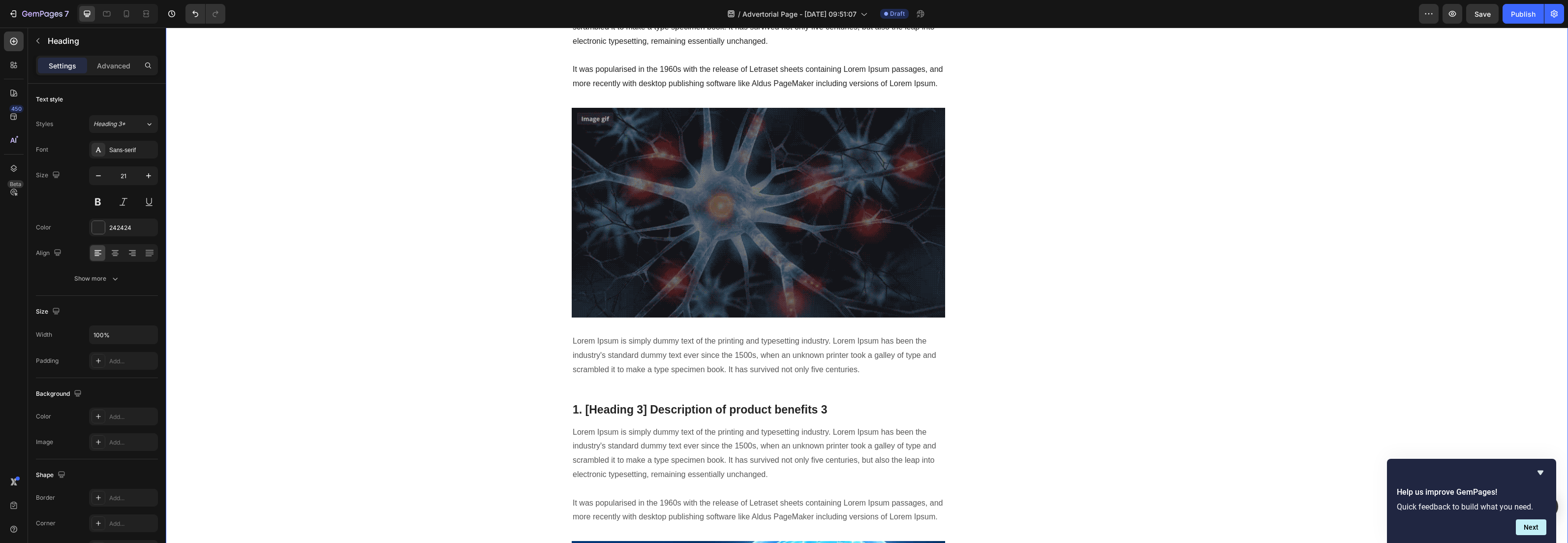
click at [394, 214] on div "Hva vet fotterapeuter om å bekjempe neglesopp som ikke du vet? Lær hvorfor så m…" at bounding box center [867, 237] width 1388 height 3081
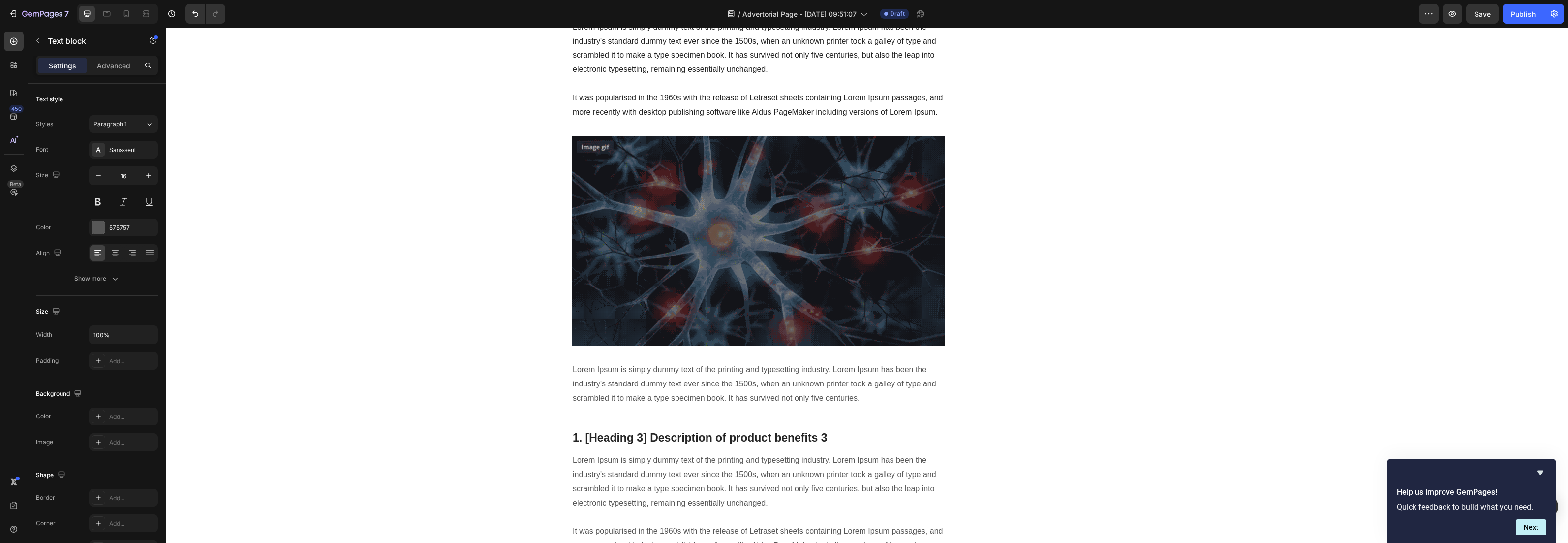
click at [657, 368] on div "Hva vet fotterapeuter om å bekjempe neglesopp som ikke du vet? Lær hvorfor så m…" at bounding box center [758, 251] width 374 height 3109
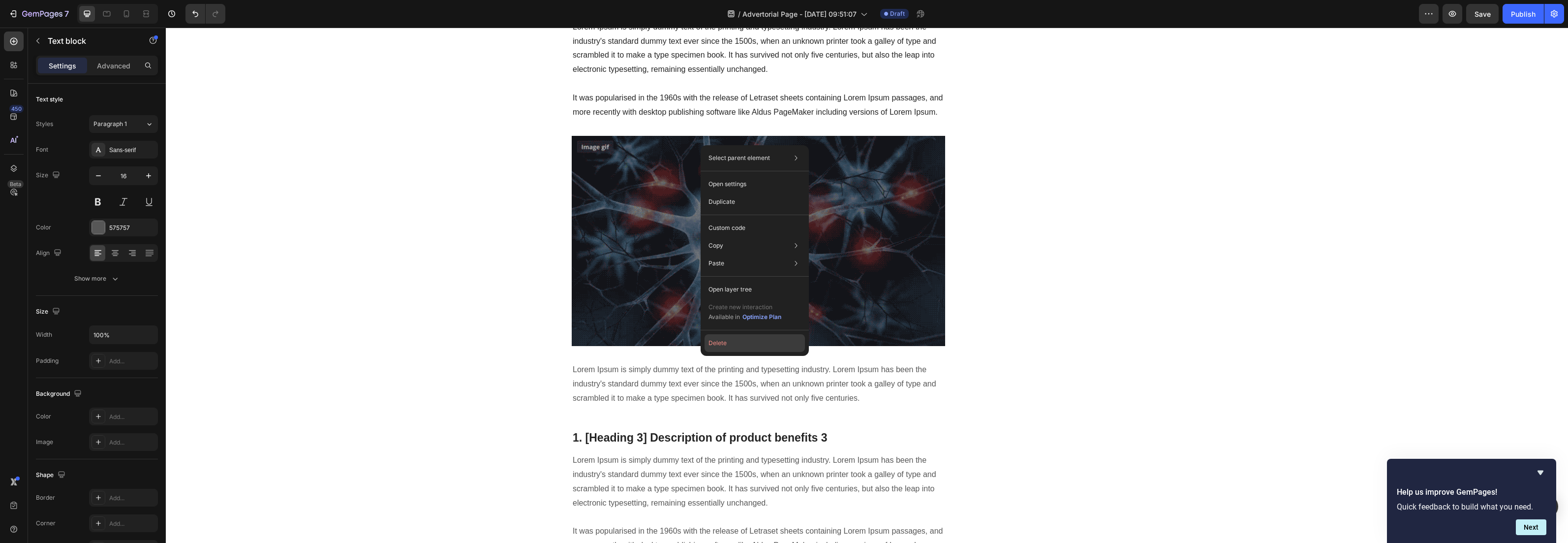
click at [714, 347] on button "Delete" at bounding box center [755, 343] width 100 height 18
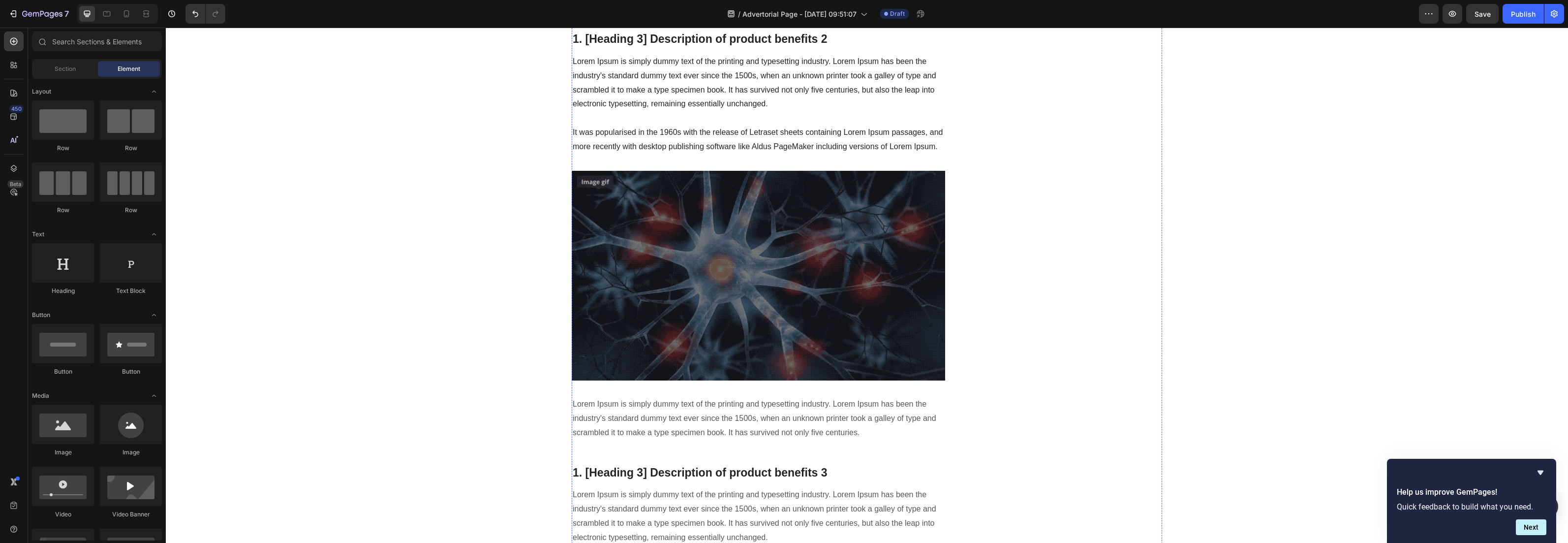
scroll to position [1449, 0]
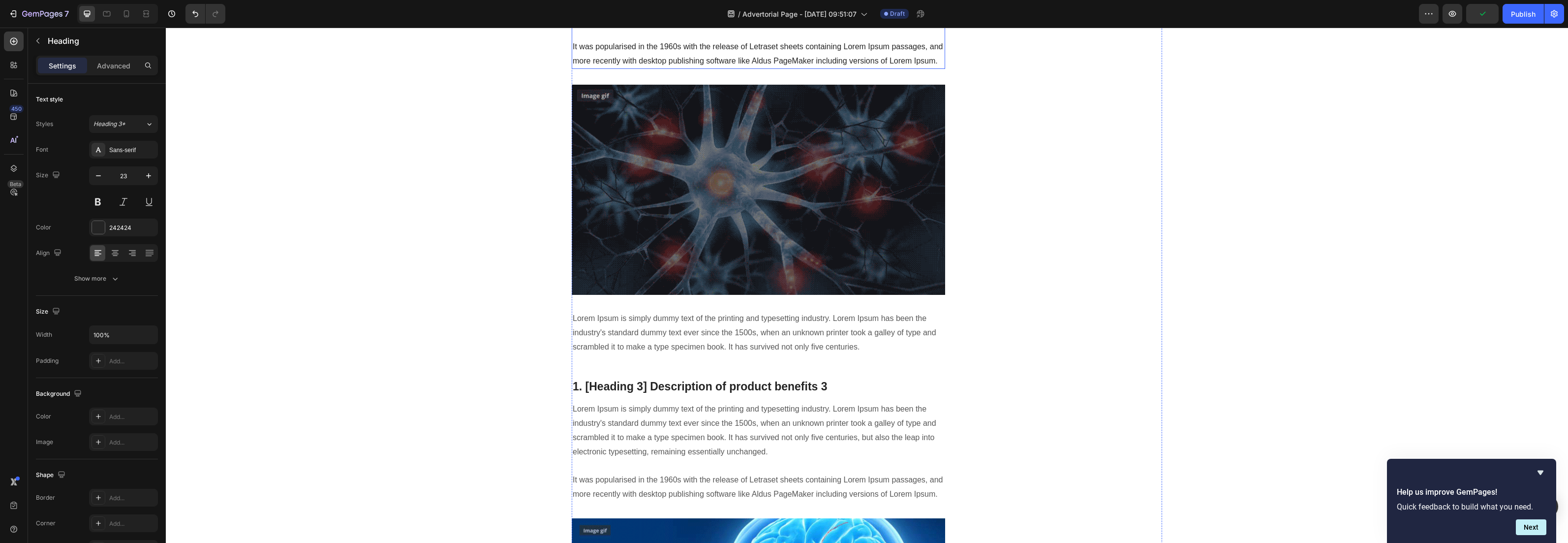
click at [620, 69] on p "Lorem Ipsum is simply dummy text of the printing and typesetting industry. Lore…" at bounding box center [758, 19] width 372 height 99
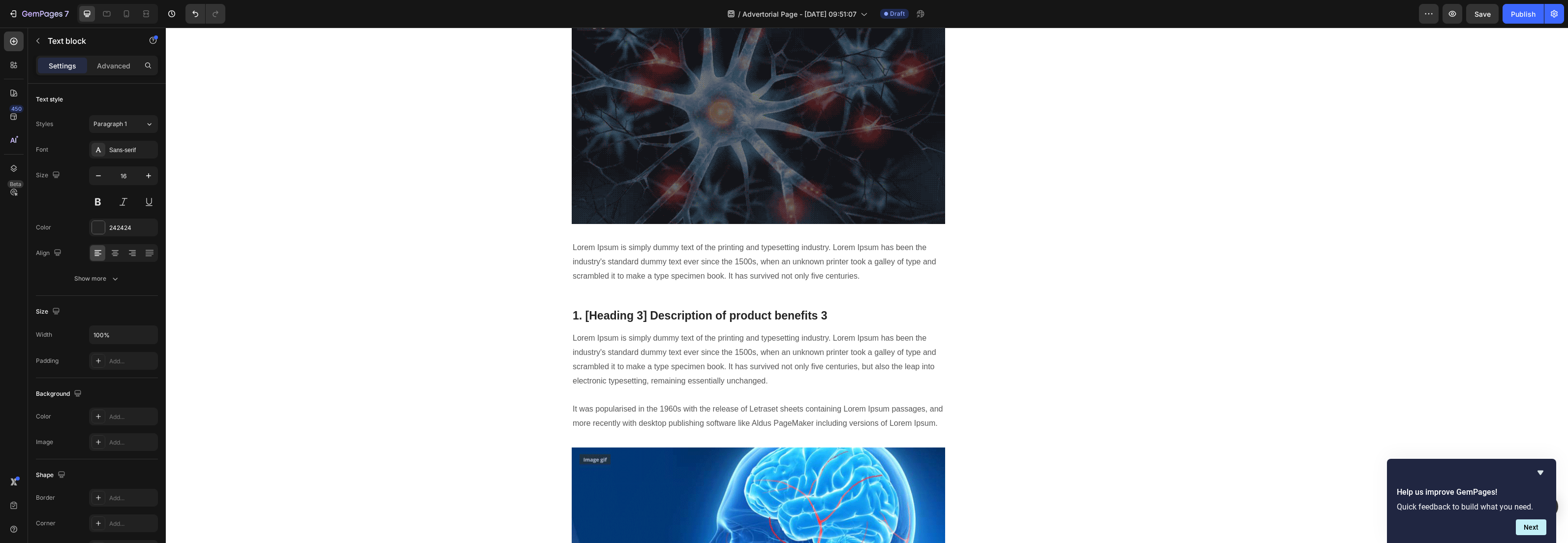
click at [522, 375] on div "Hva vet fotterapeuter om å bekjempe neglesopp som ikke du vet? Lær hvorfor så m…" at bounding box center [867, 177] width 1388 height 3013
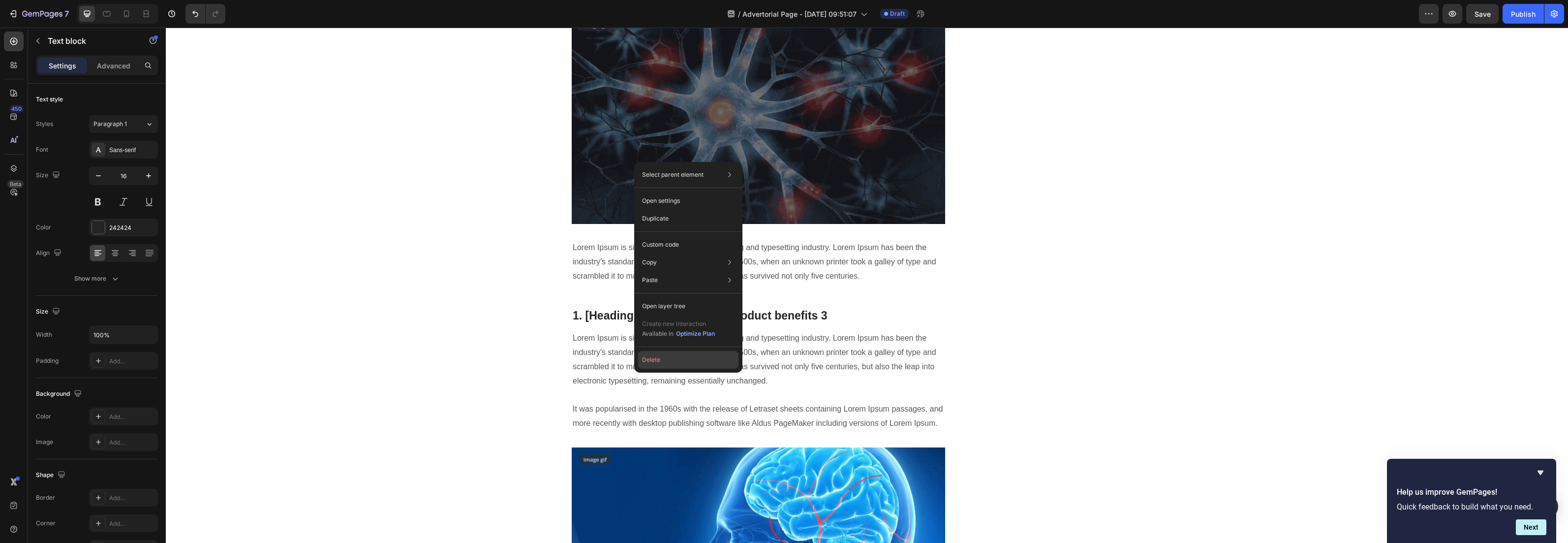
click at [655, 359] on button "Delete" at bounding box center [688, 360] width 100 height 18
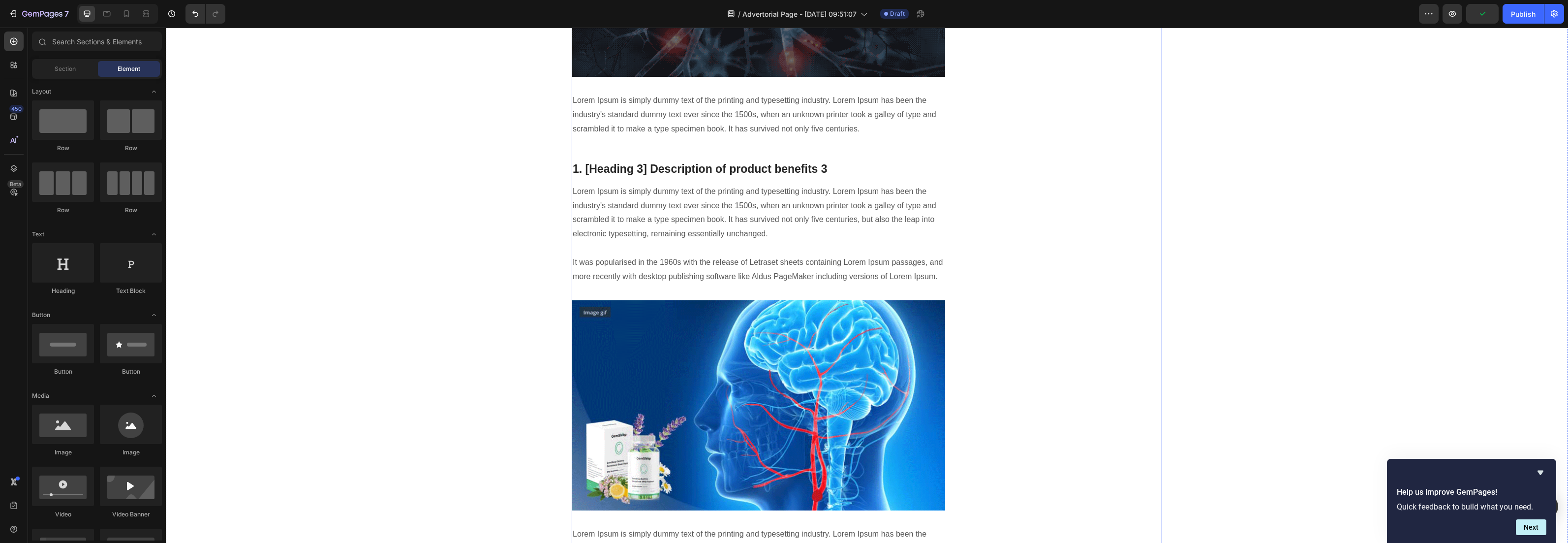
scroll to position [1548, 0]
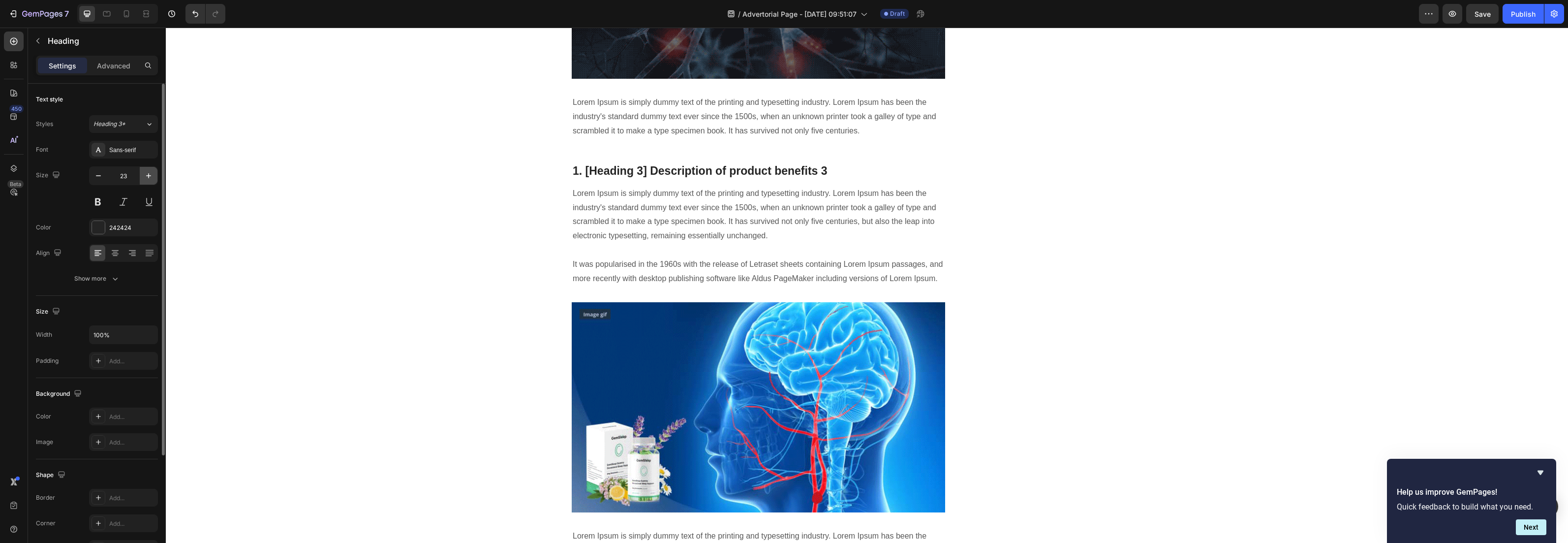
click at [145, 173] on icon "button" at bounding box center [149, 176] width 10 height 10
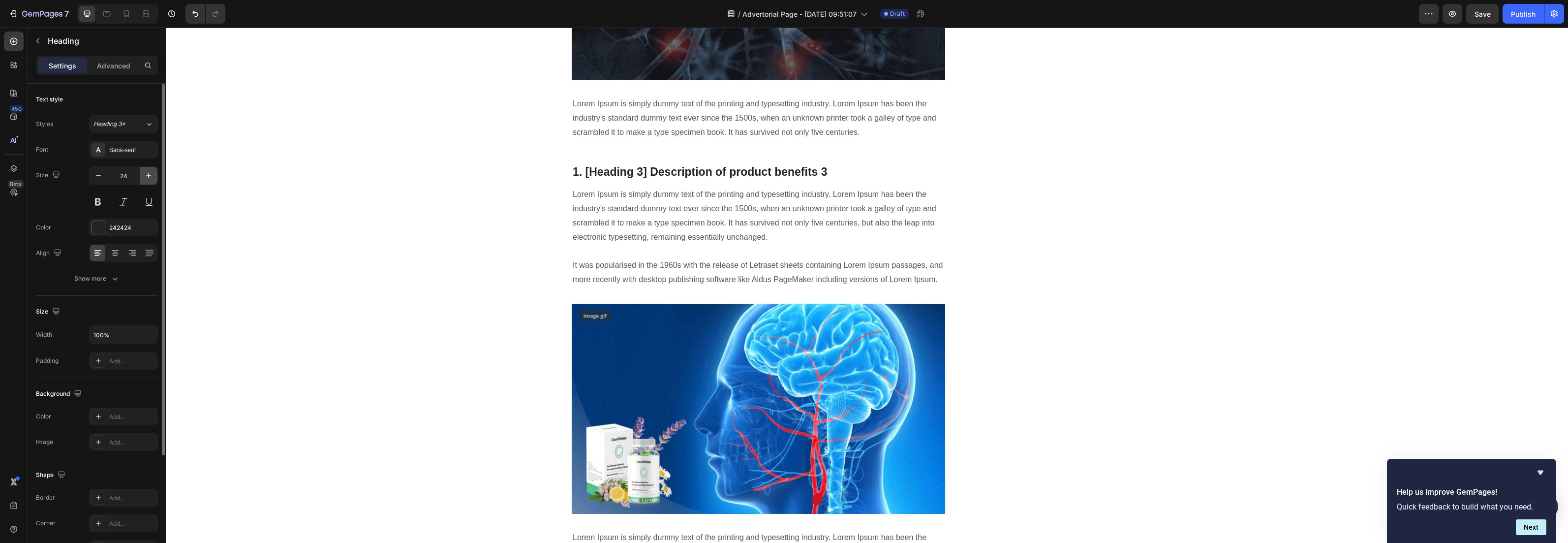
click at [145, 173] on icon "button" at bounding box center [149, 176] width 10 height 10
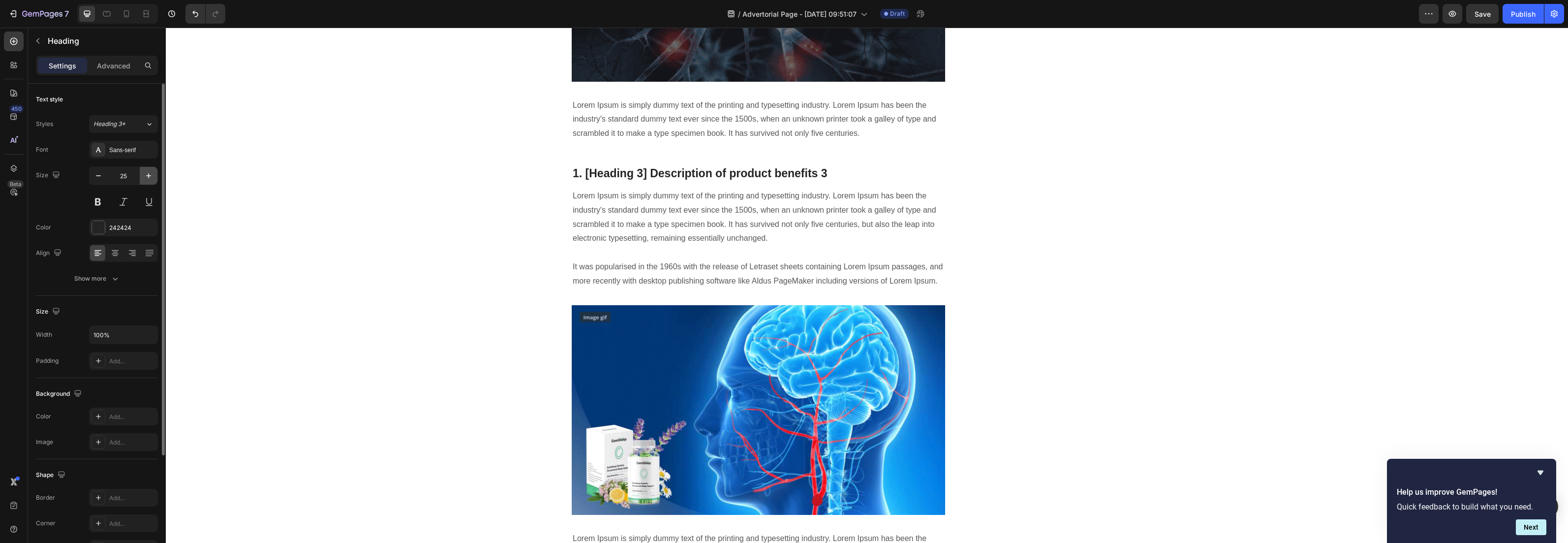
click at [145, 173] on icon "button" at bounding box center [149, 176] width 10 height 10
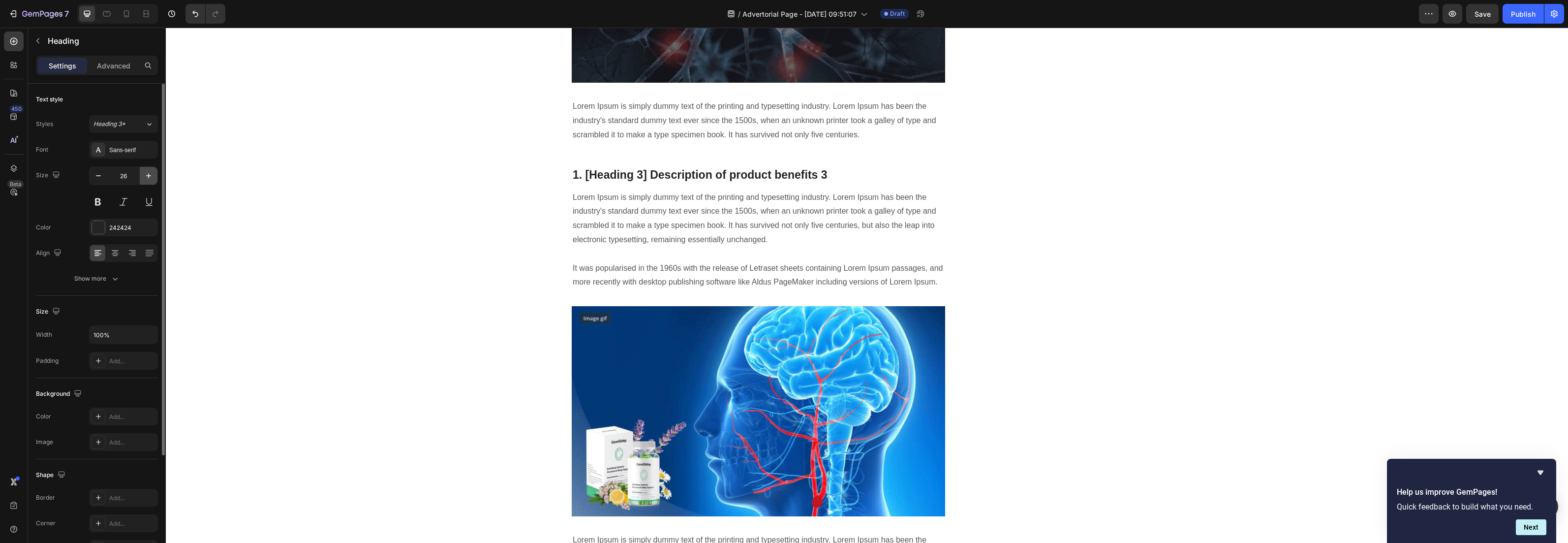
click at [145, 173] on icon "button" at bounding box center [149, 176] width 10 height 10
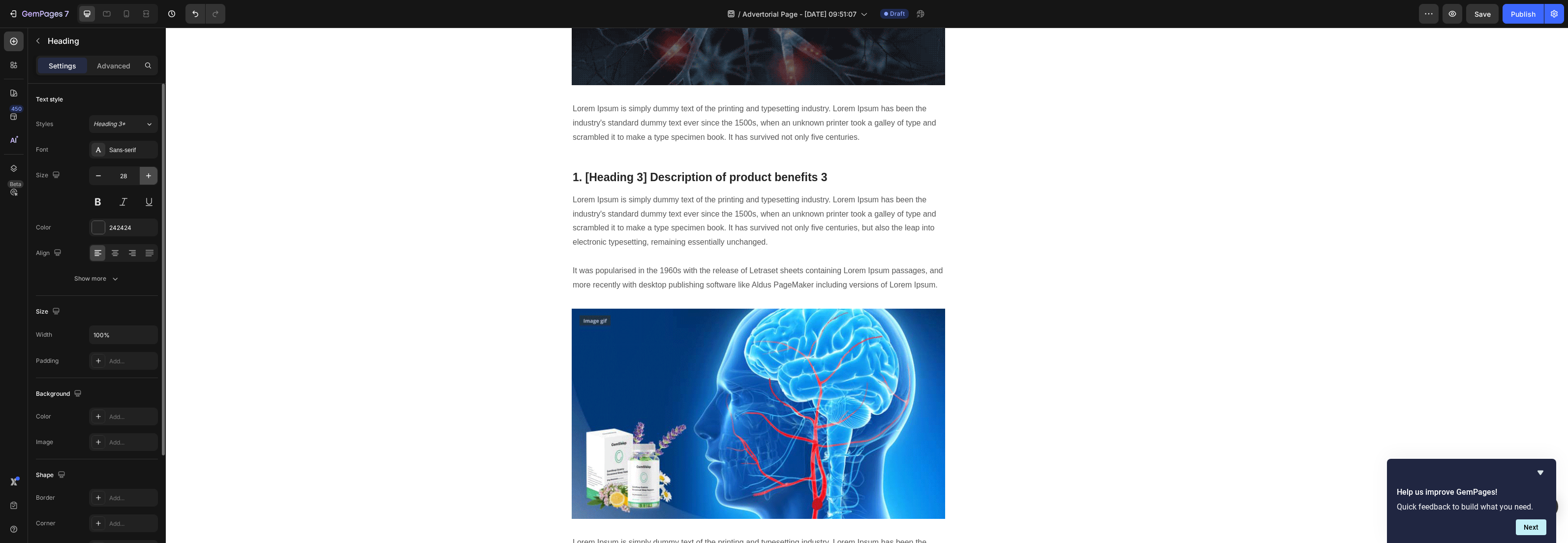
click at [145, 173] on icon "button" at bounding box center [149, 176] width 10 height 10
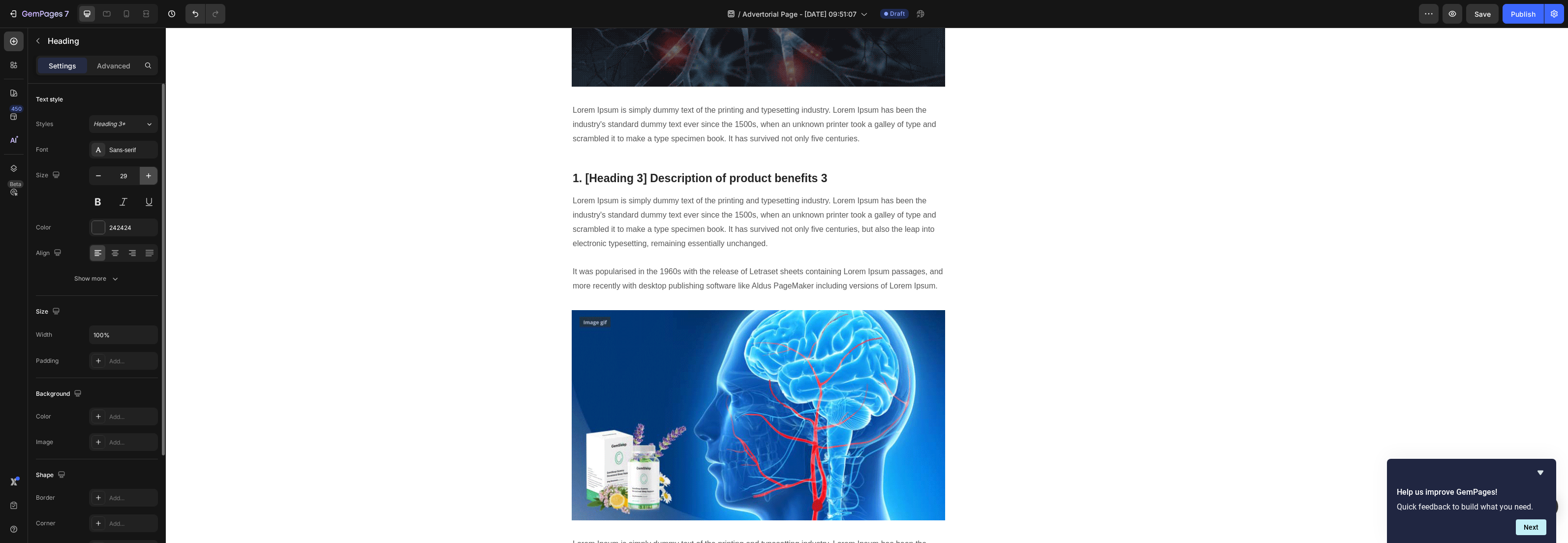
click at [145, 173] on icon "button" at bounding box center [149, 176] width 10 height 10
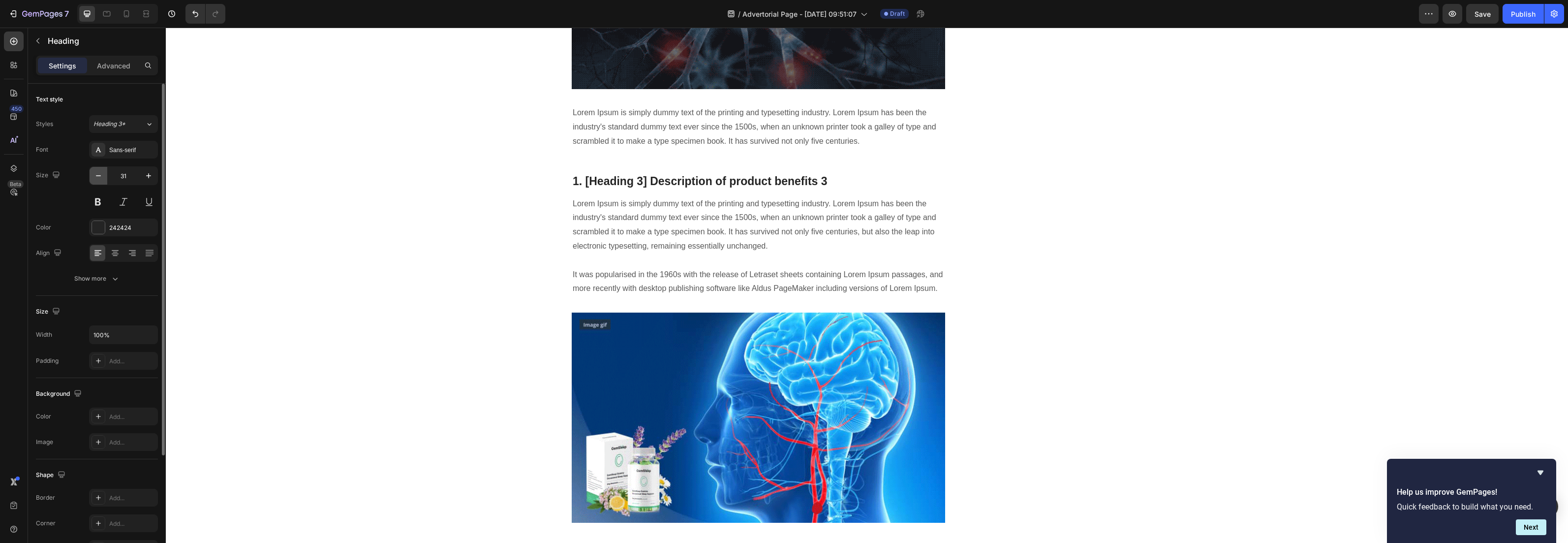
click at [99, 173] on icon "button" at bounding box center [98, 176] width 10 height 10
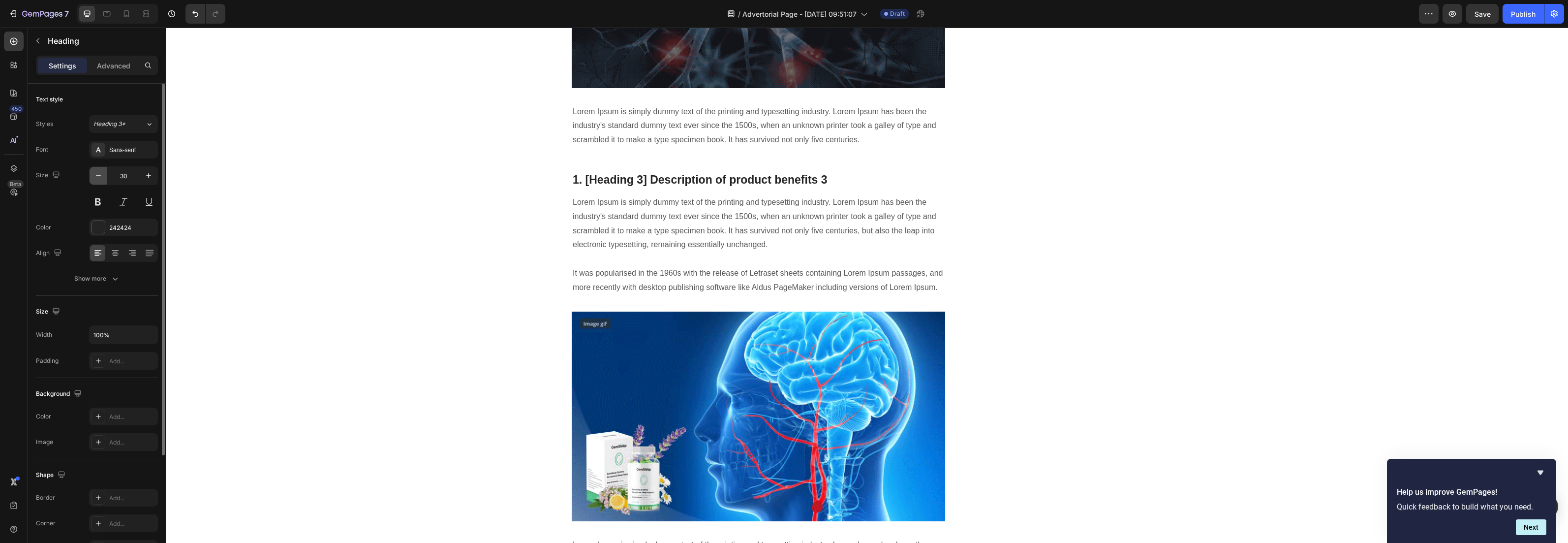
click at [99, 173] on icon "button" at bounding box center [98, 176] width 10 height 10
type input "29"
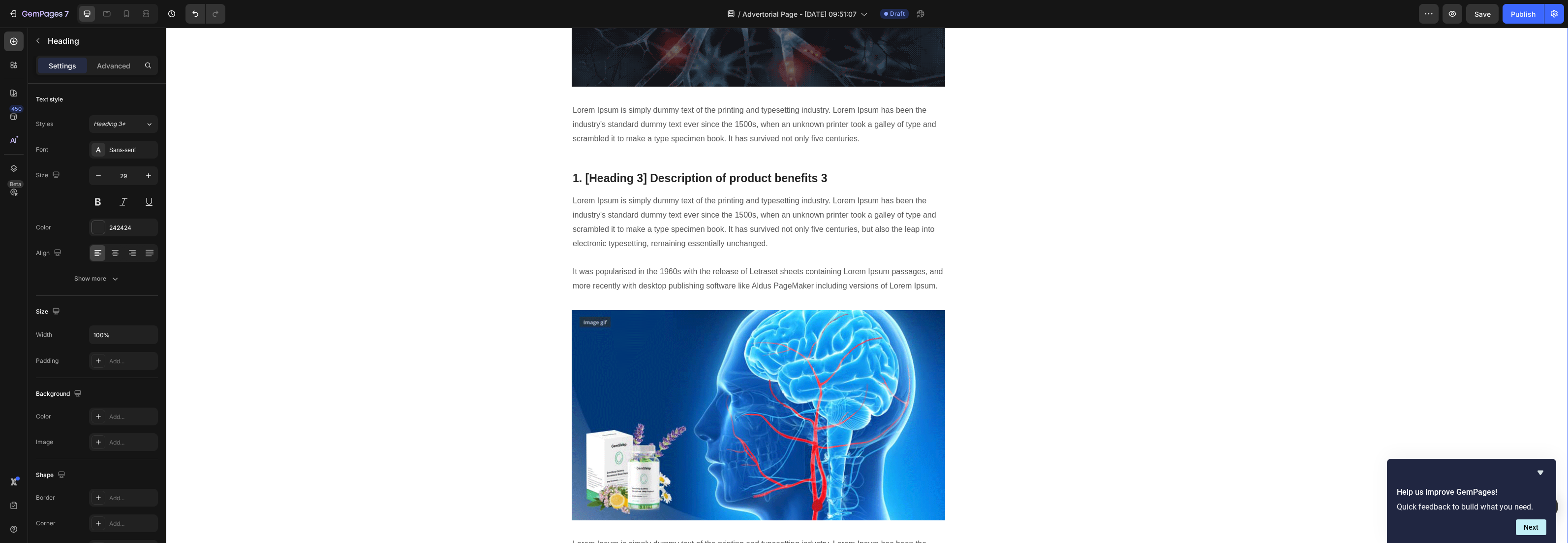
click at [442, 221] on div "Hva vet fotterapeuter om å bekjempe neglesopp som ikke du vet? Lær hvorfor så m…" at bounding box center [867, 58] width 1388 height 2975
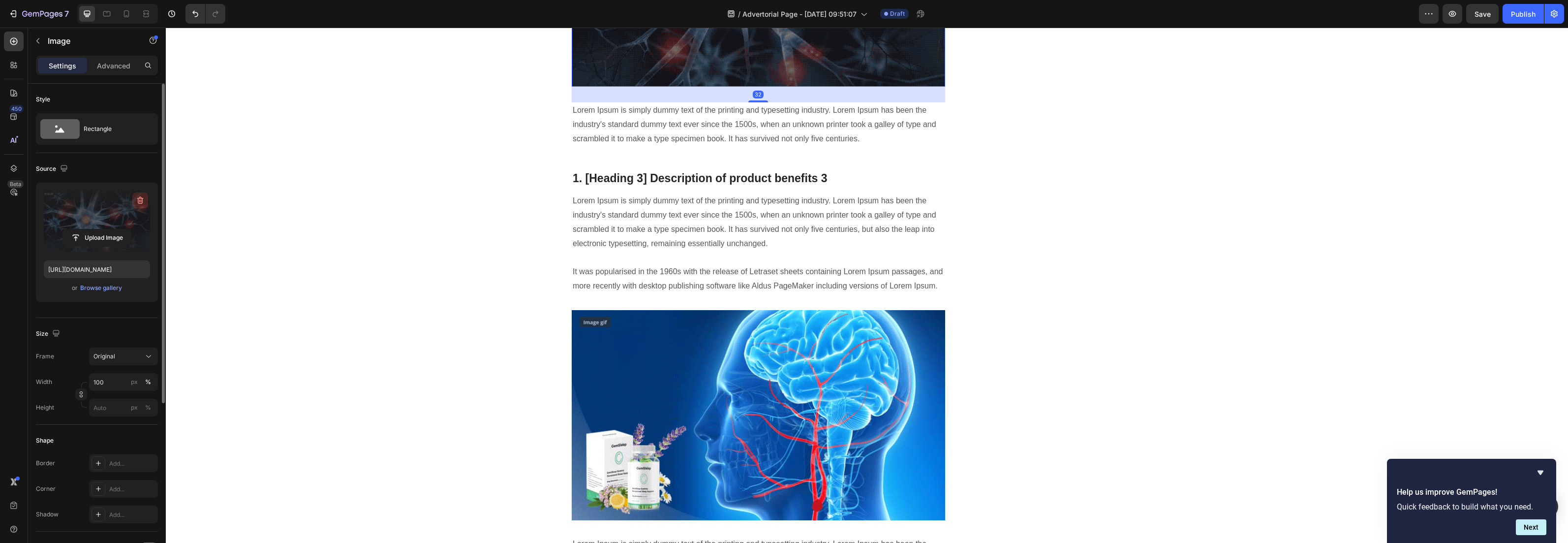
click at [137, 201] on icon "button" at bounding box center [140, 200] width 10 height 10
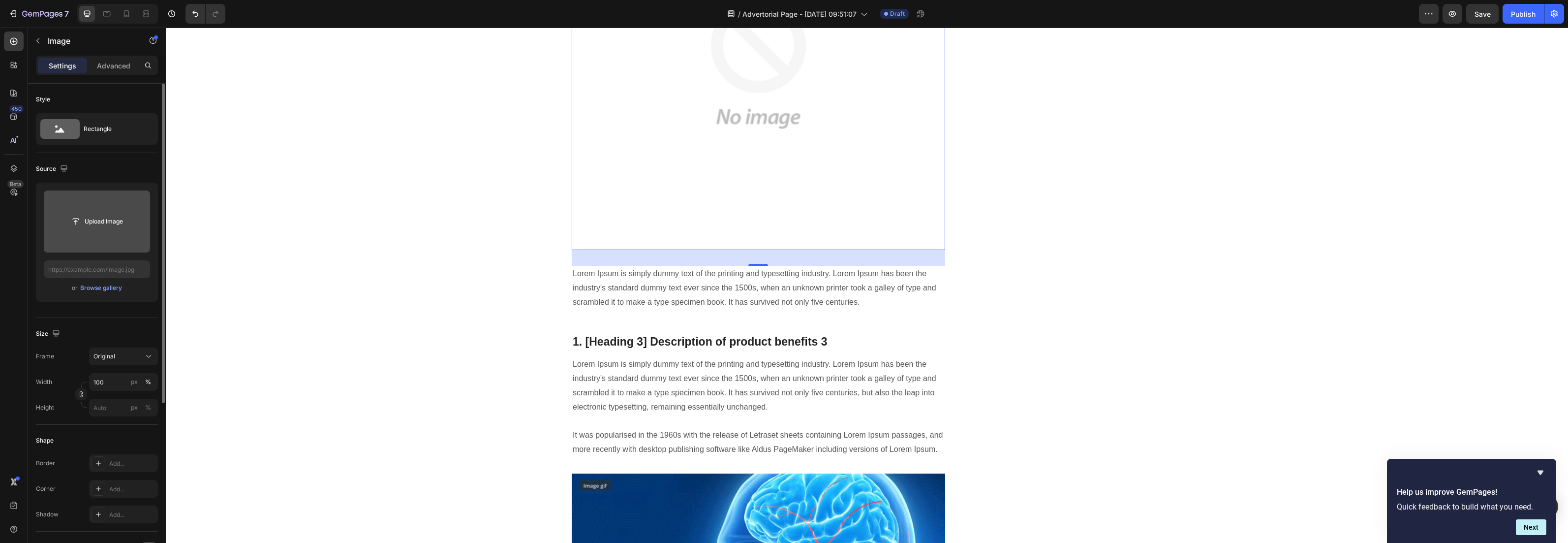
click at [104, 223] on input "file" at bounding box center [97, 221] width 68 height 16
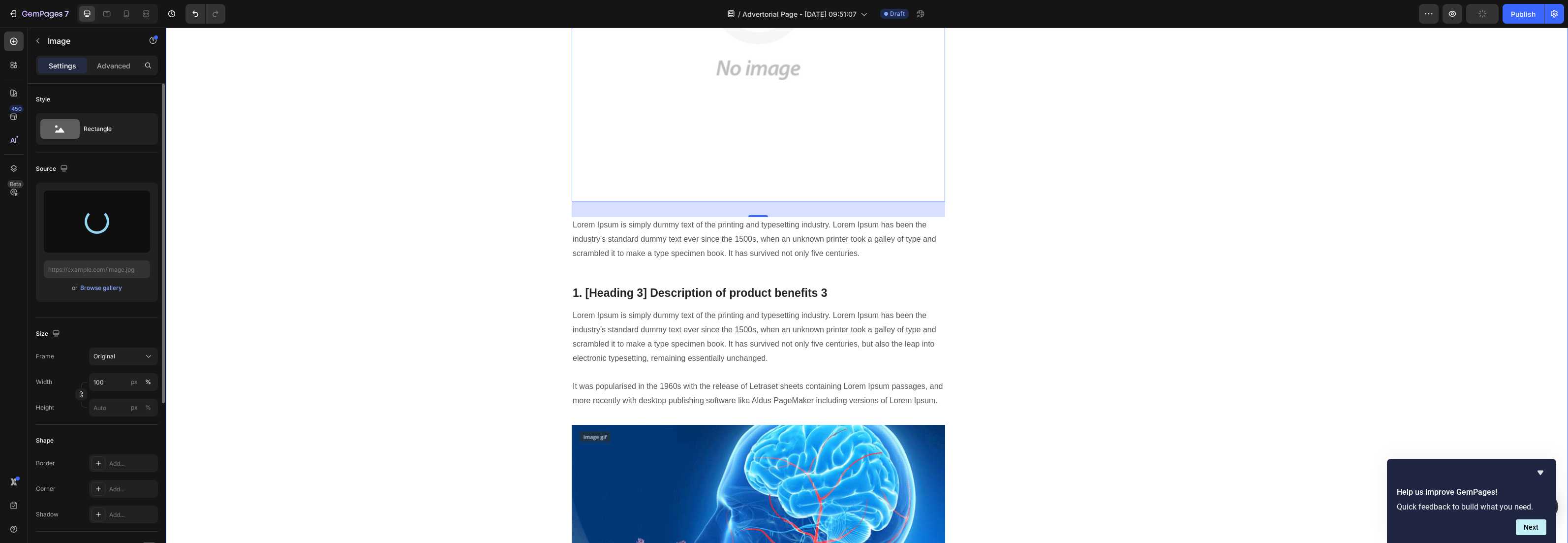
scroll to position [1641, 0]
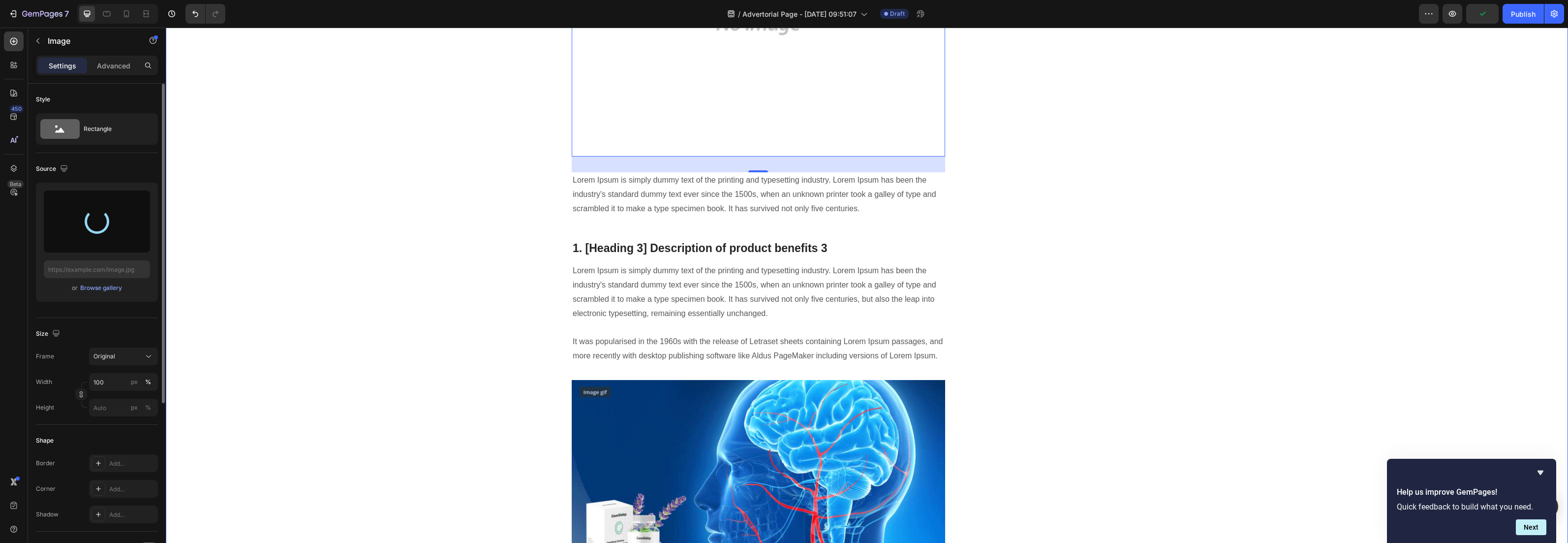
type input "https://cdn.shopify.com/s/files/1/0925/3034/4310/files/gempages_575391194347995…"
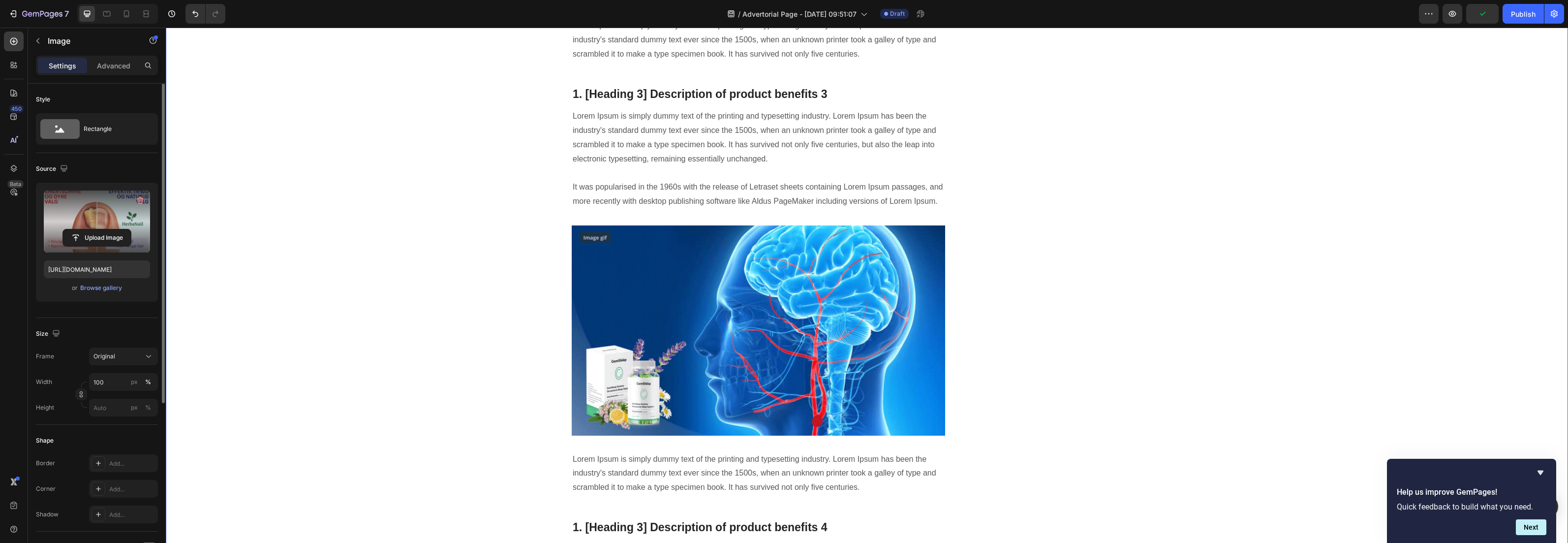
scroll to position [1677, 0]
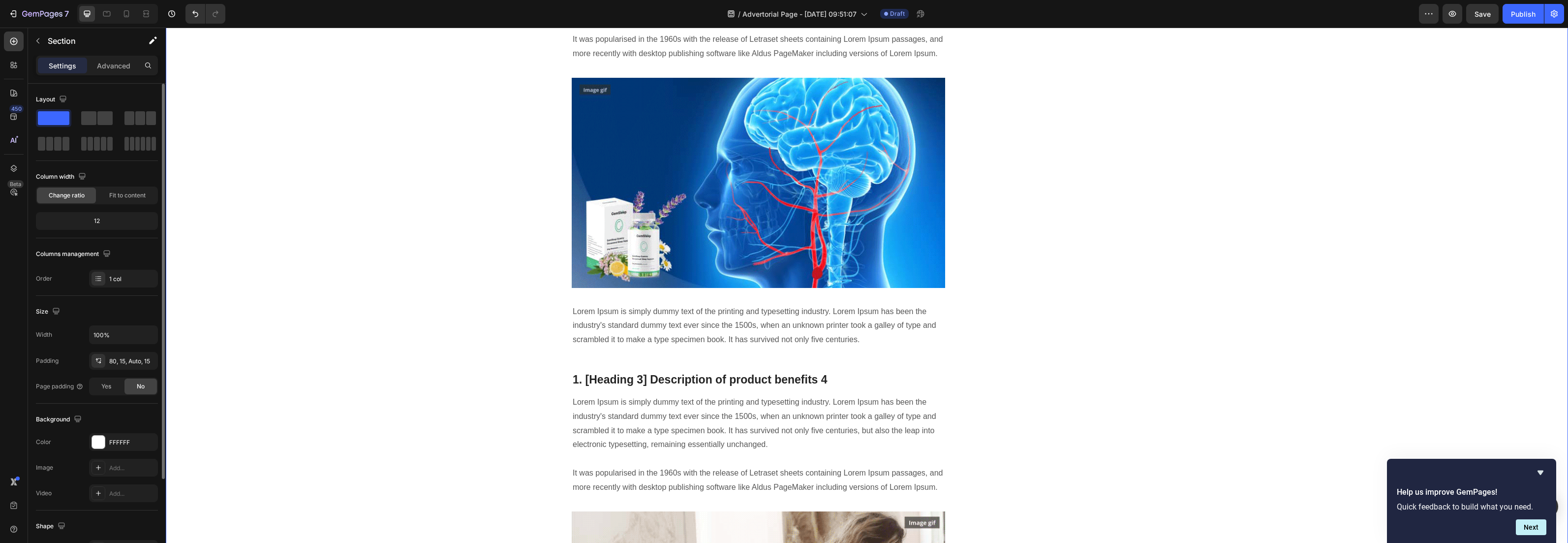
scroll to position [1887, 0]
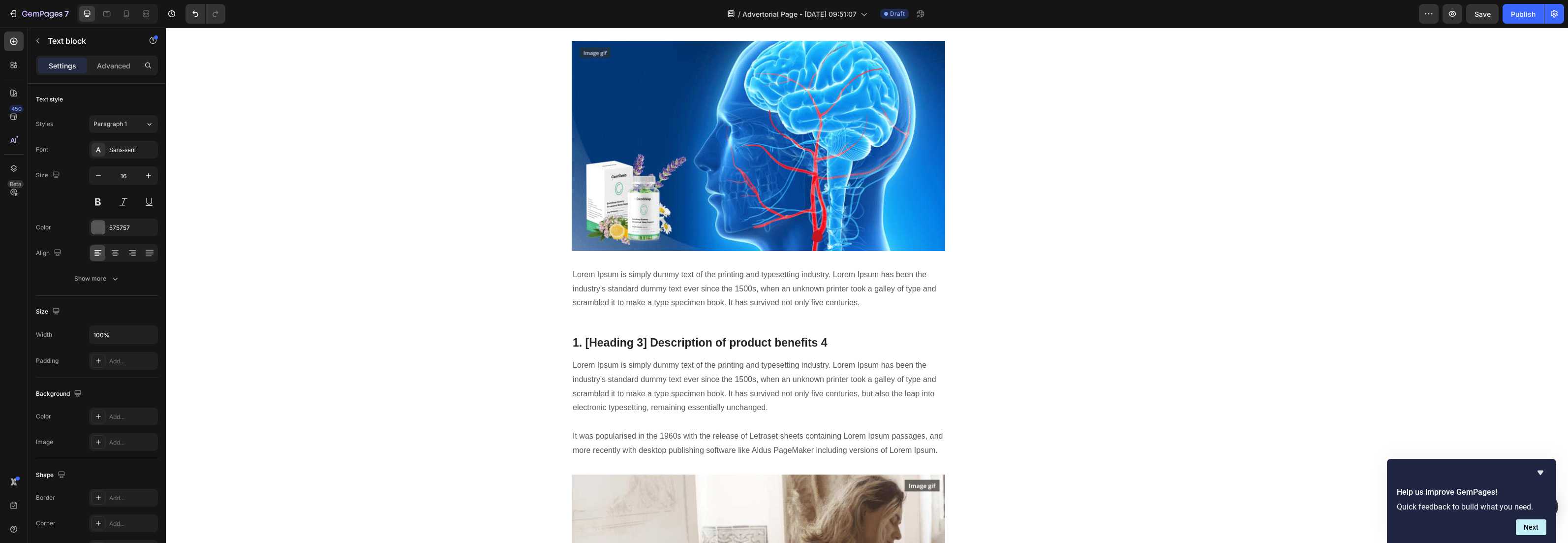
click at [747, 16] on p "2.Den innovative tuben så fantastisk ut, ikke mer klissete og rotete kremer ell…" at bounding box center [758, 3] width 372 height 29
drag, startPoint x: 577, startPoint y: 346, endPoint x: 629, endPoint y: 348, distance: 52.0
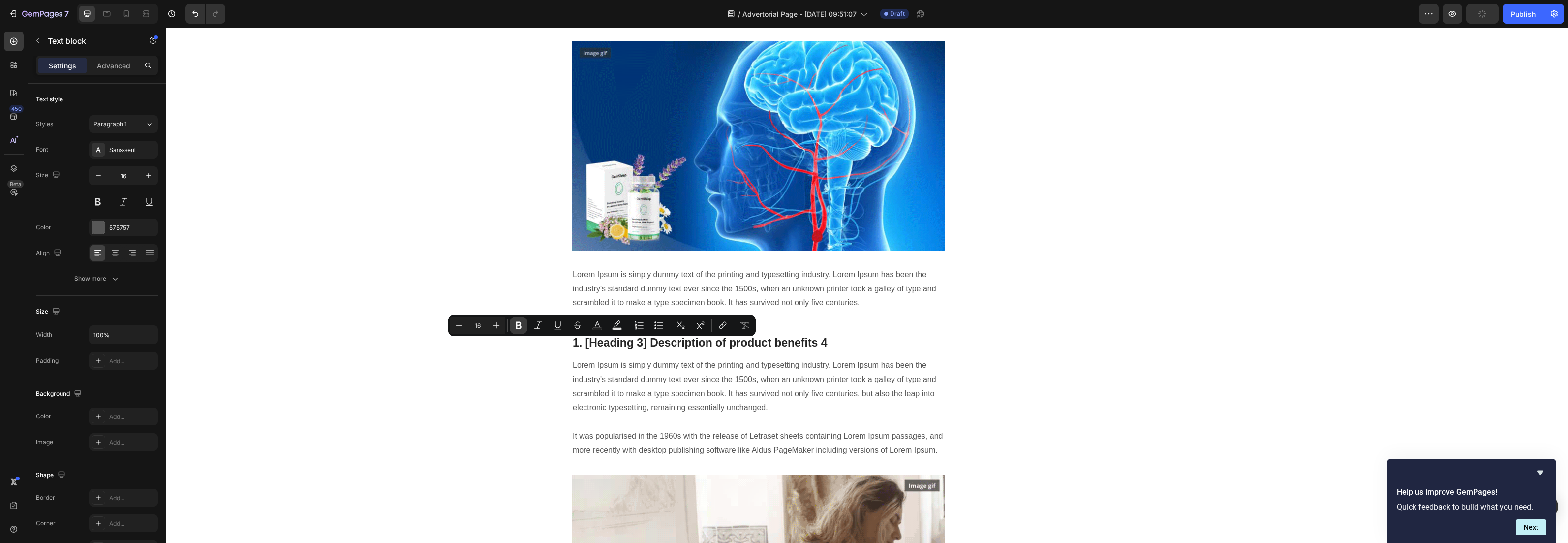
click at [521, 327] on icon "Editor contextual toolbar" at bounding box center [518, 325] width 6 height 8
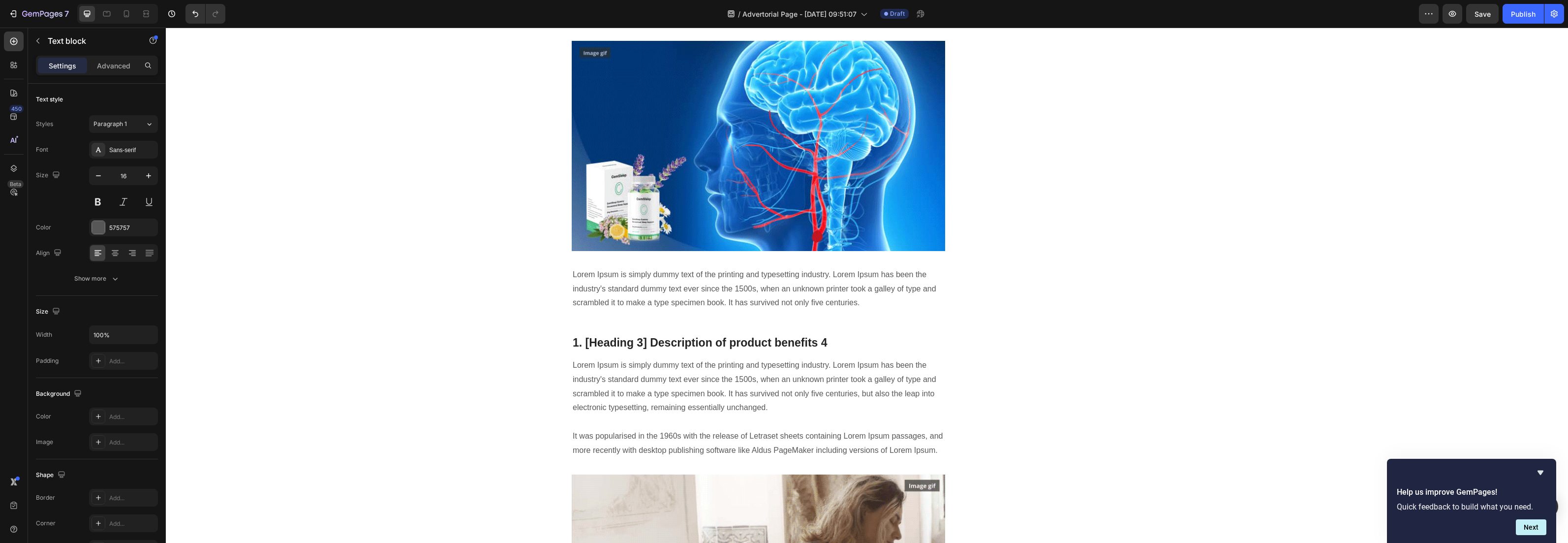
drag, startPoint x: 577, startPoint y: 389, endPoint x: 705, endPoint y: 391, distance: 128.0
click at [705, 16] on p "2.Den innovative tuben så fantastisk ut, ikke mer klissete og rotete kremer ell…" at bounding box center [758, 3] width 372 height 29
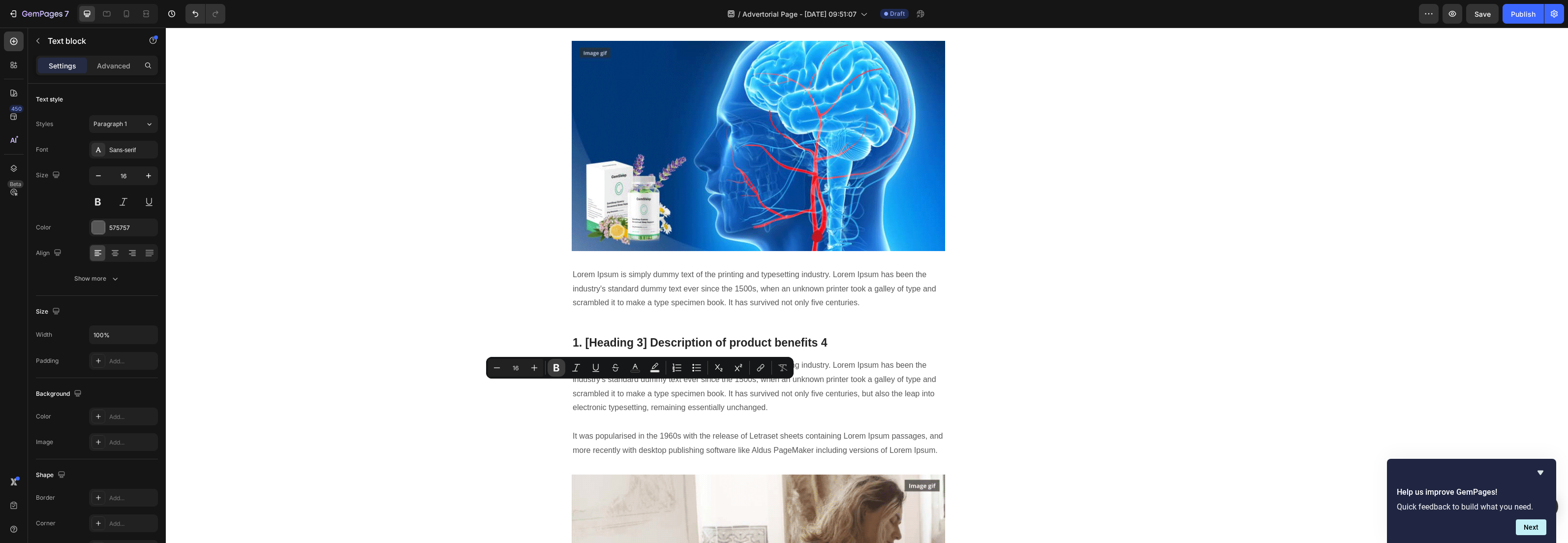
drag, startPoint x: 559, startPoint y: 364, endPoint x: 409, endPoint y: 293, distance: 166.0
click at [559, 364] on icon "Editor contextual toolbar" at bounding box center [557, 367] width 10 height 10
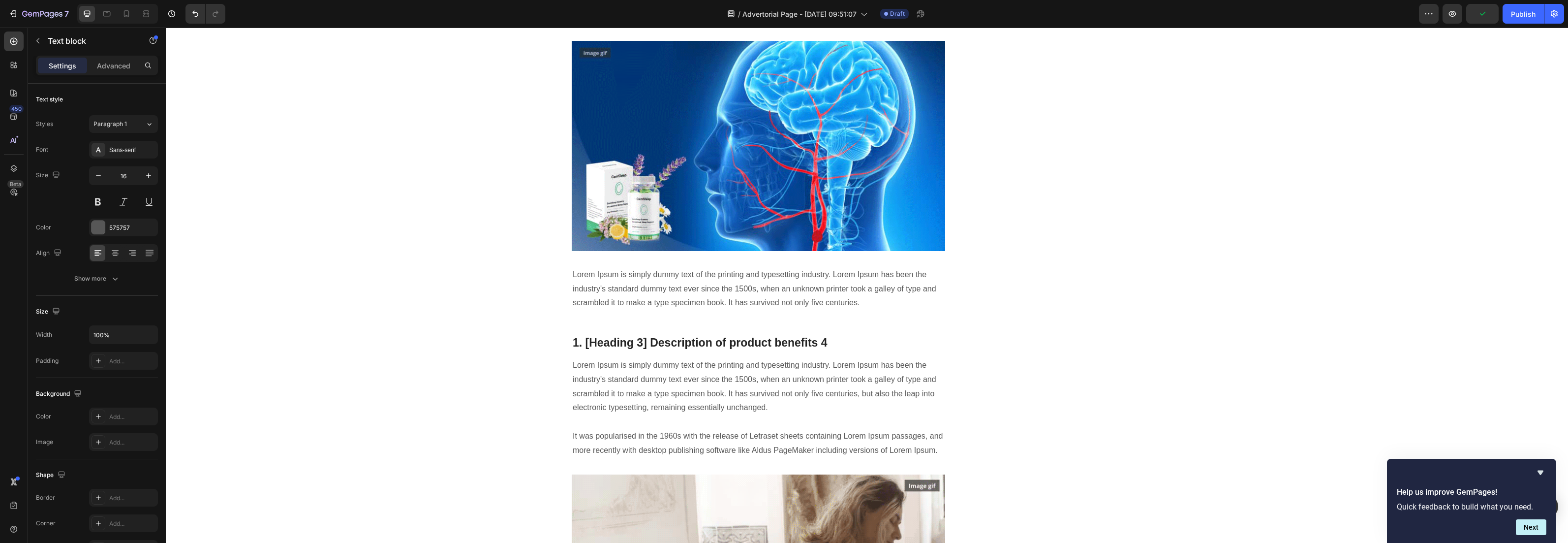
click at [594, 13] on strong "HerbaNail Anti-Fungal Gel" at bounding box center [749, 1] width 352 height 23
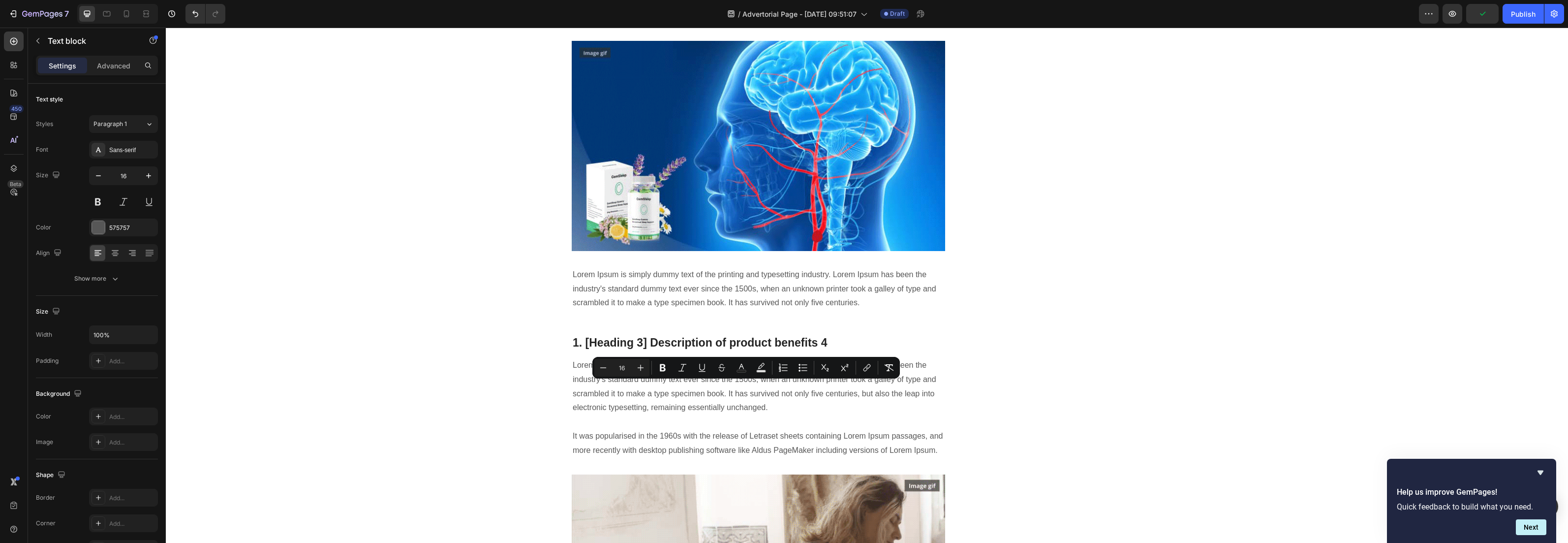
click at [597, 13] on strong "HerbaNail Anti-Fungal Gel" at bounding box center [749, 1] width 352 height 23
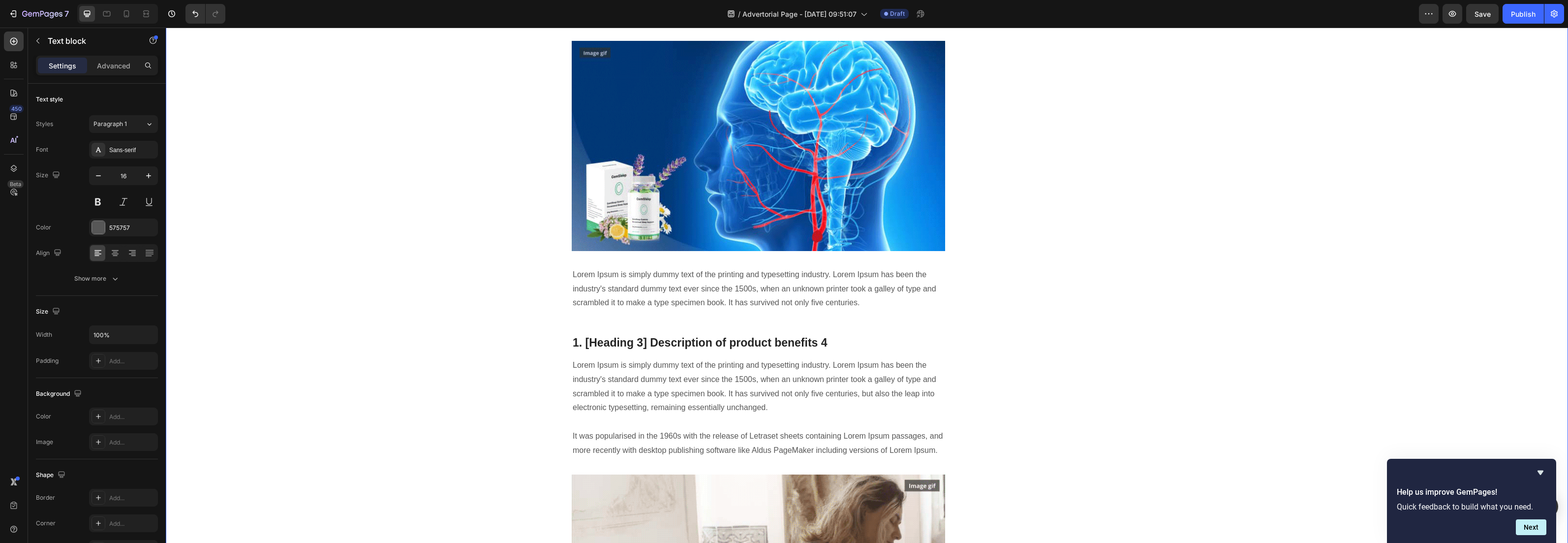
drag, startPoint x: 627, startPoint y: 402, endPoint x: 566, endPoint y: 405, distance: 61.1
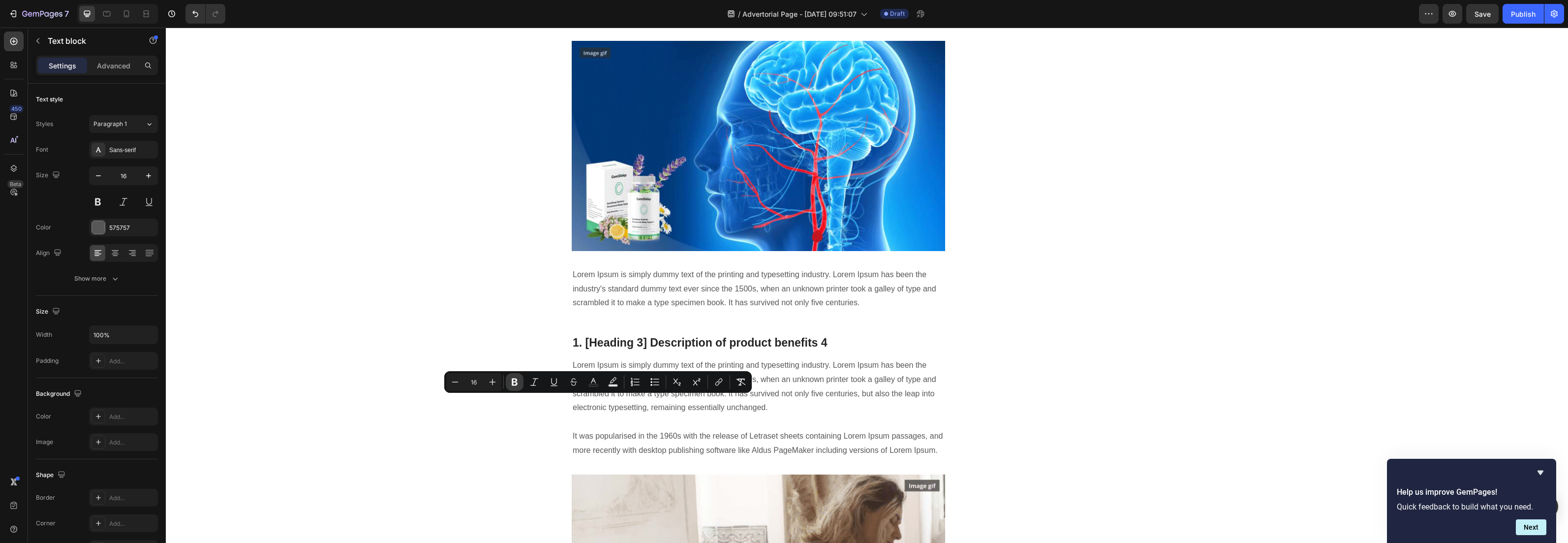
click at [520, 385] on button "Bold" at bounding box center [515, 382] width 18 height 18
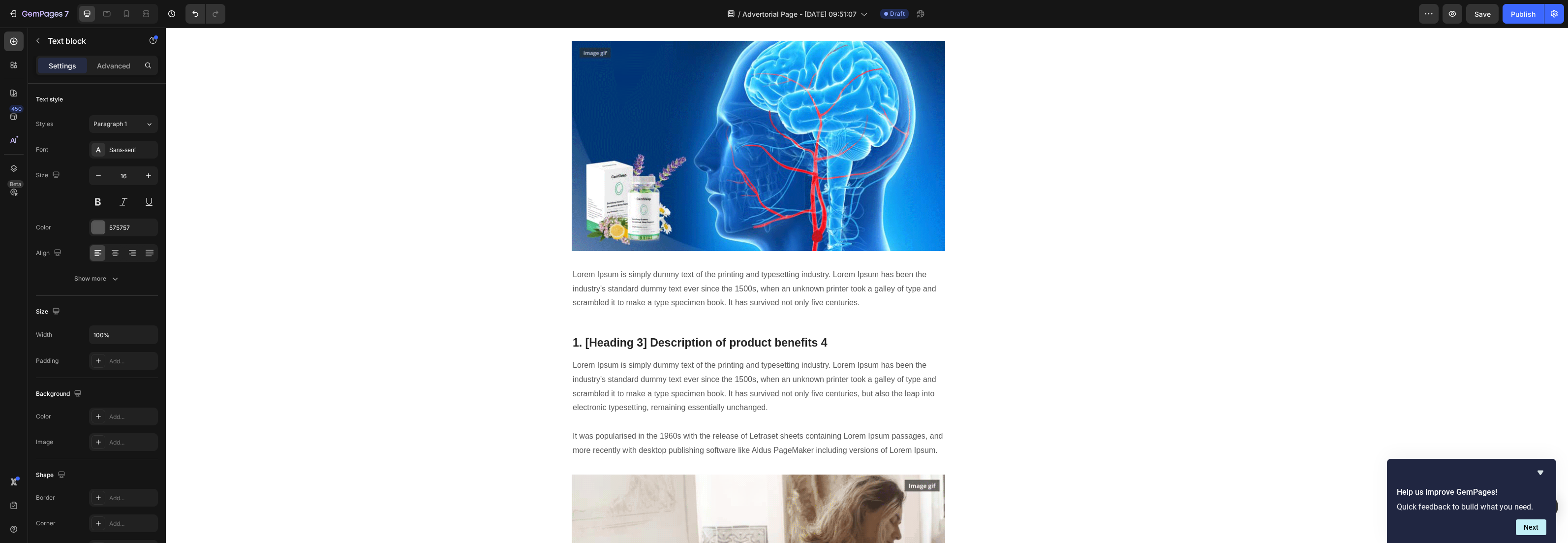
click at [736, 16] on p "2. Den innovative tuben så fantastisk ut , ikke mer klissete og rotete kremer e…" at bounding box center [758, 3] width 372 height 29
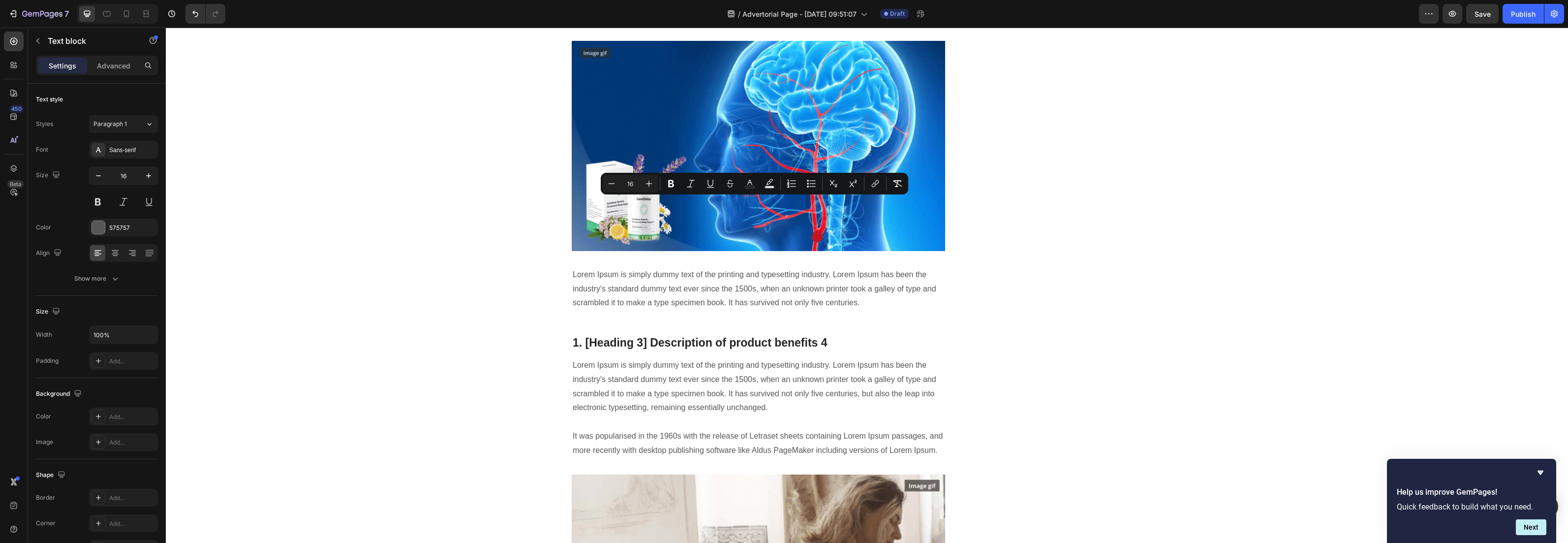
drag, startPoint x: 570, startPoint y: 203, endPoint x: 831, endPoint y: 397, distance: 325.2
click at [648, 184] on icon "Editor contextual toolbar" at bounding box center [649, 184] width 10 height 10
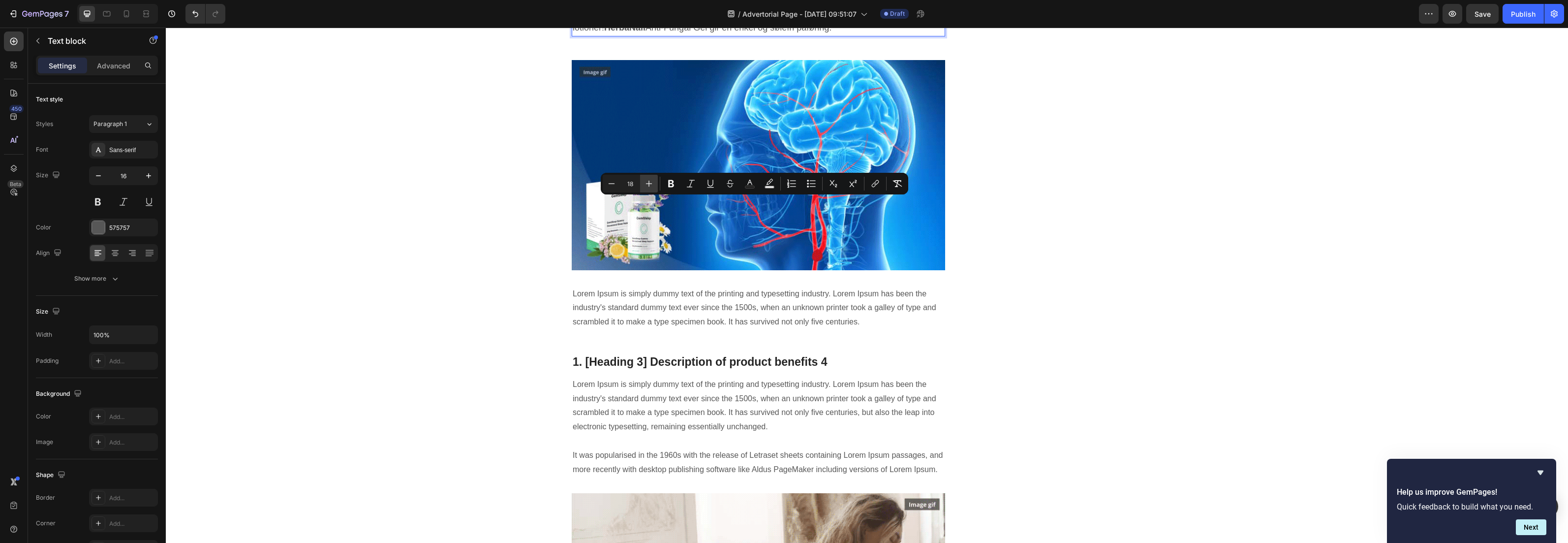
click at [648, 184] on icon "Editor contextual toolbar" at bounding box center [649, 184] width 10 height 10
type input "19"
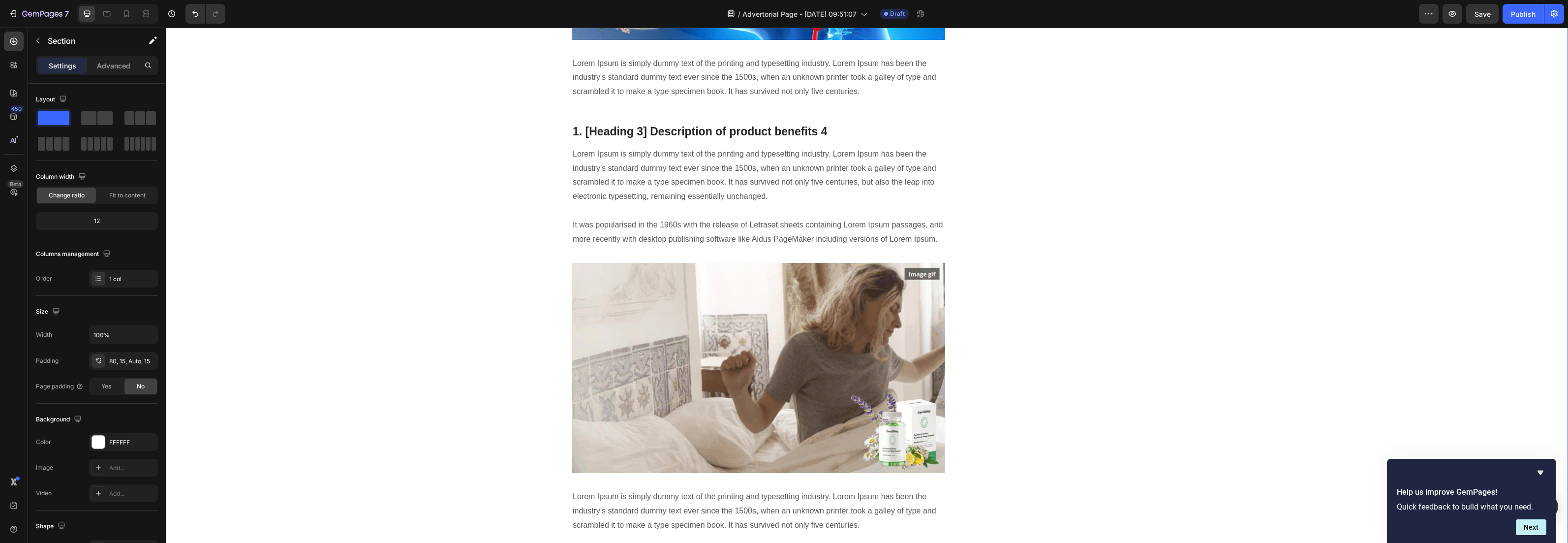
scroll to position [2119, 0]
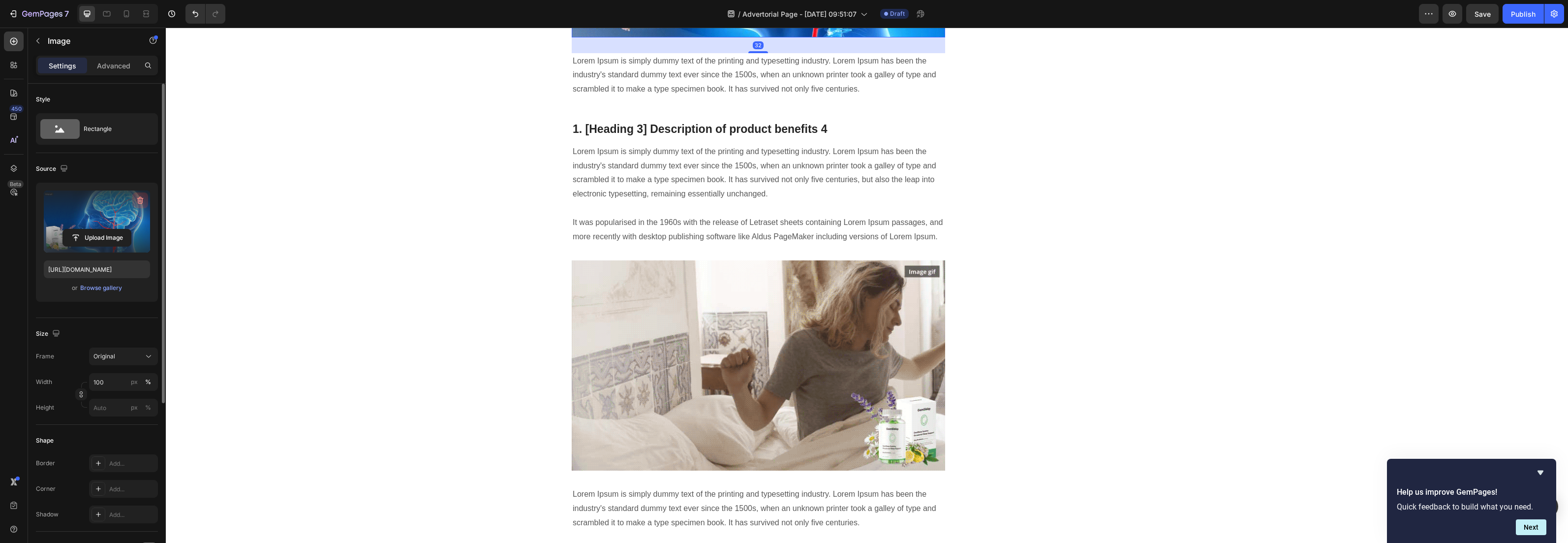
click at [140, 200] on icon "button" at bounding box center [140, 200] width 10 height 10
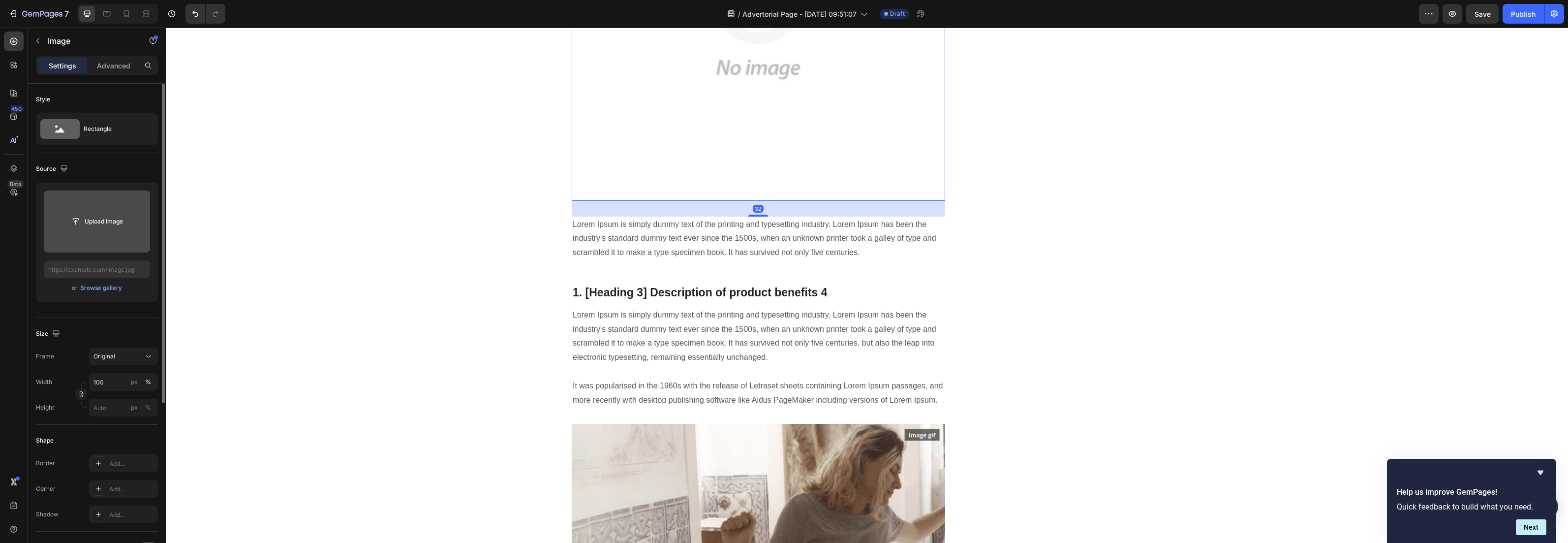
click at [107, 221] on input "file" at bounding box center [97, 221] width 68 height 16
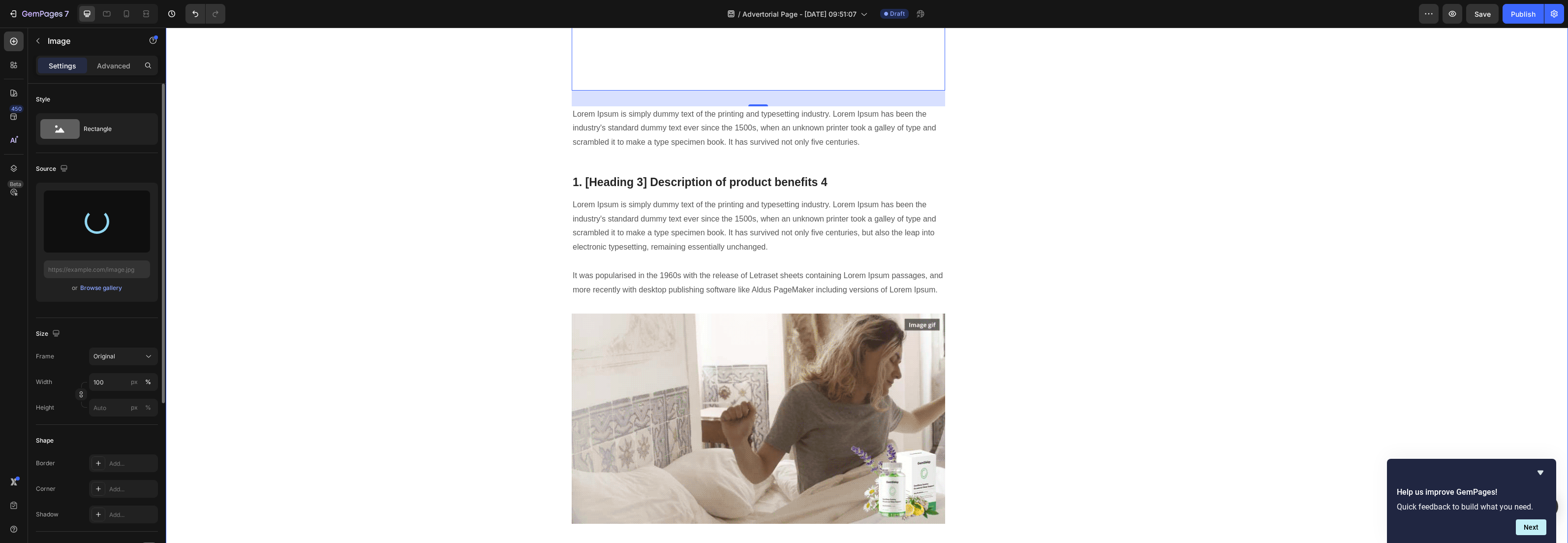
scroll to position [2238, 0]
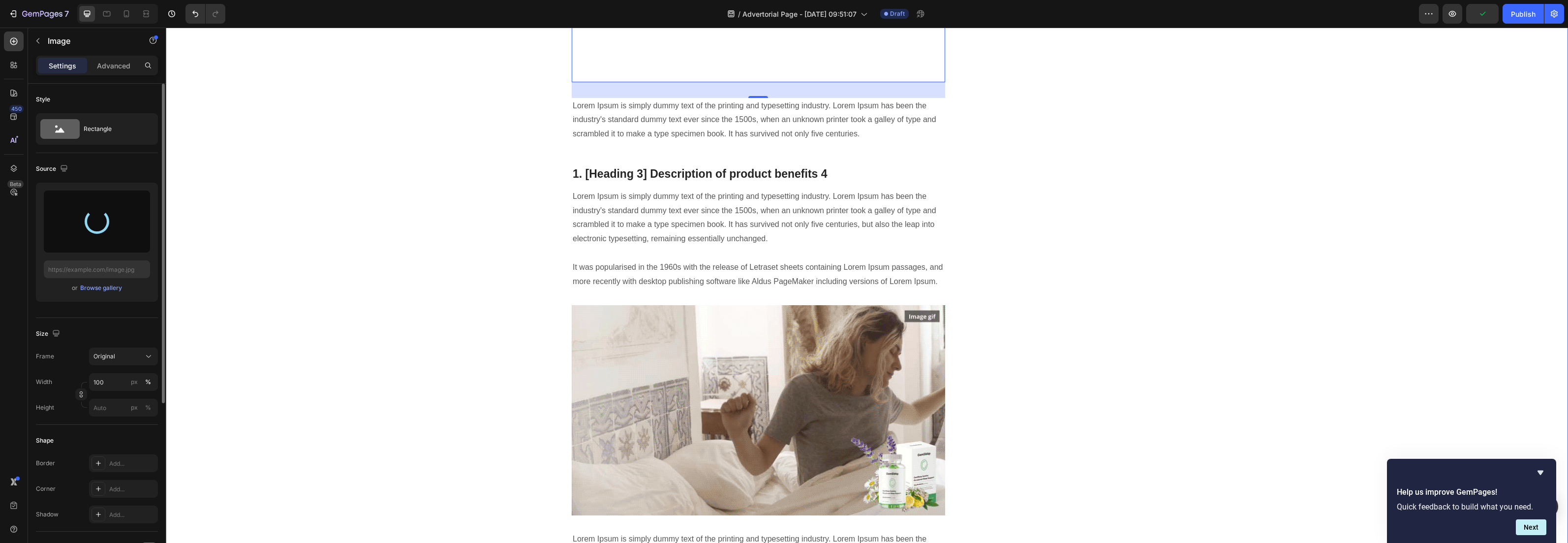
type input "https://cdn.shopify.com/s/files/1/0925/3034/4310/files/gempages_575391194347995…"
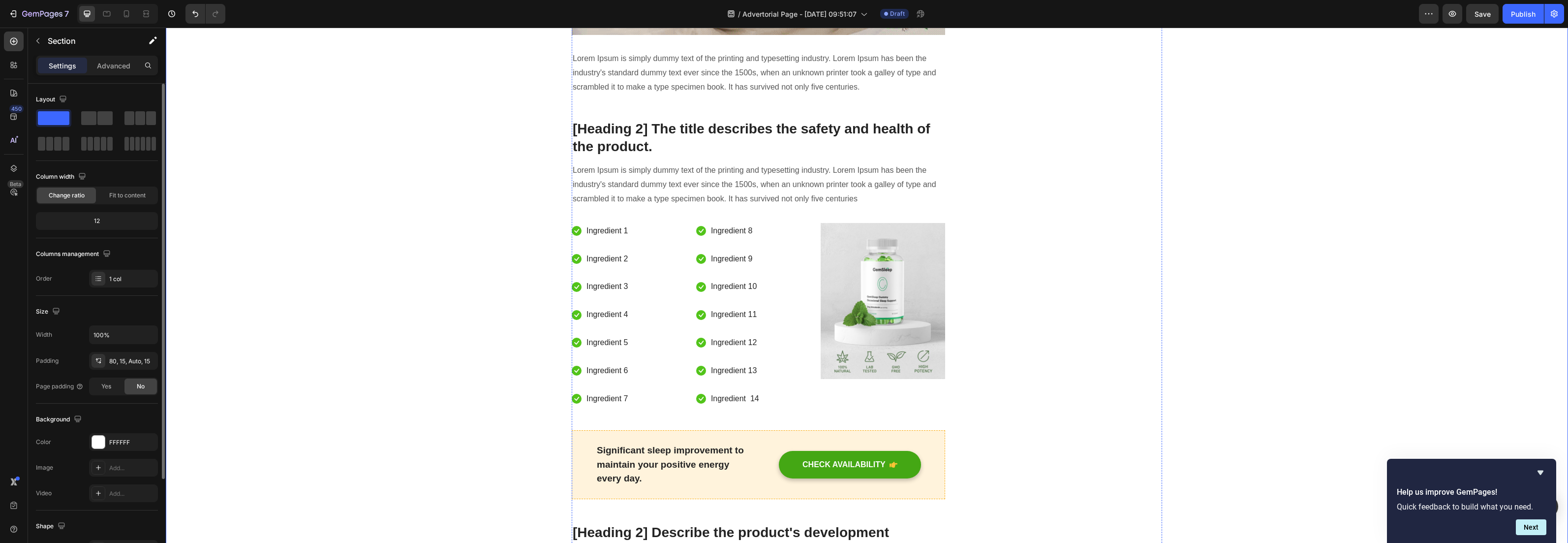
scroll to position [2345, 0]
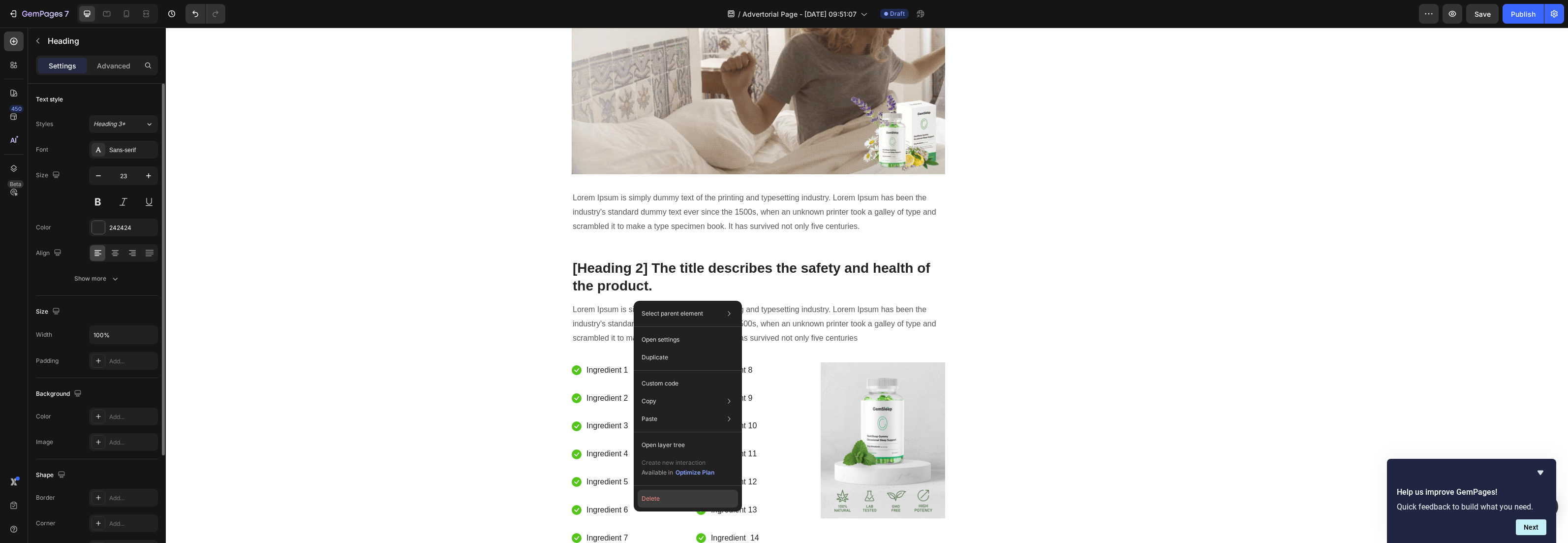
click at [653, 496] on button "Delete" at bounding box center [688, 498] width 100 height 18
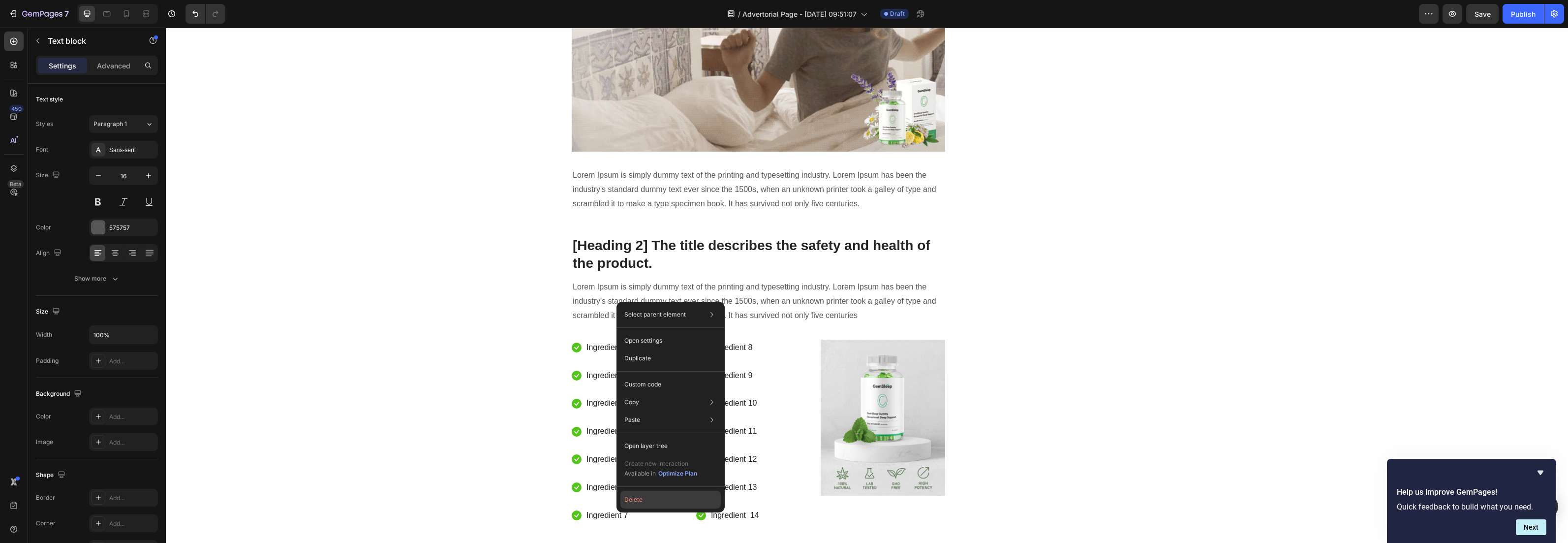
click at [638, 503] on button "Delete" at bounding box center [671, 500] width 100 height 18
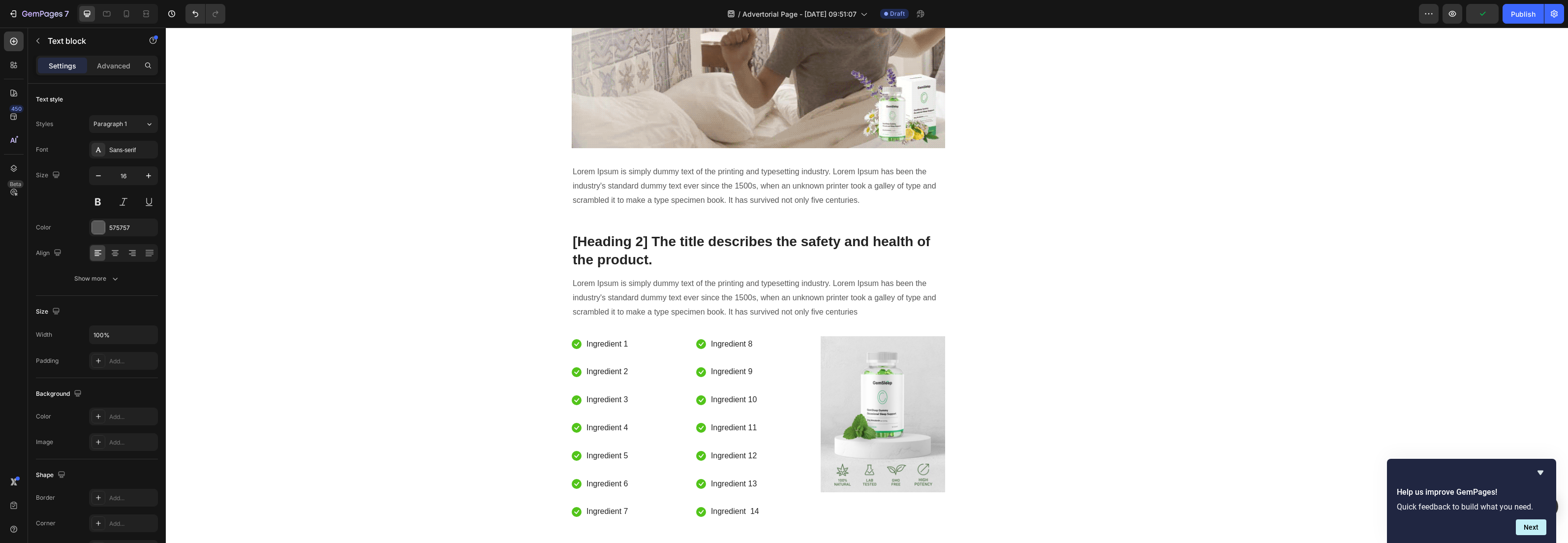
drag, startPoint x: 625, startPoint y: 289, endPoint x: 566, endPoint y: 289, distance: 59.0
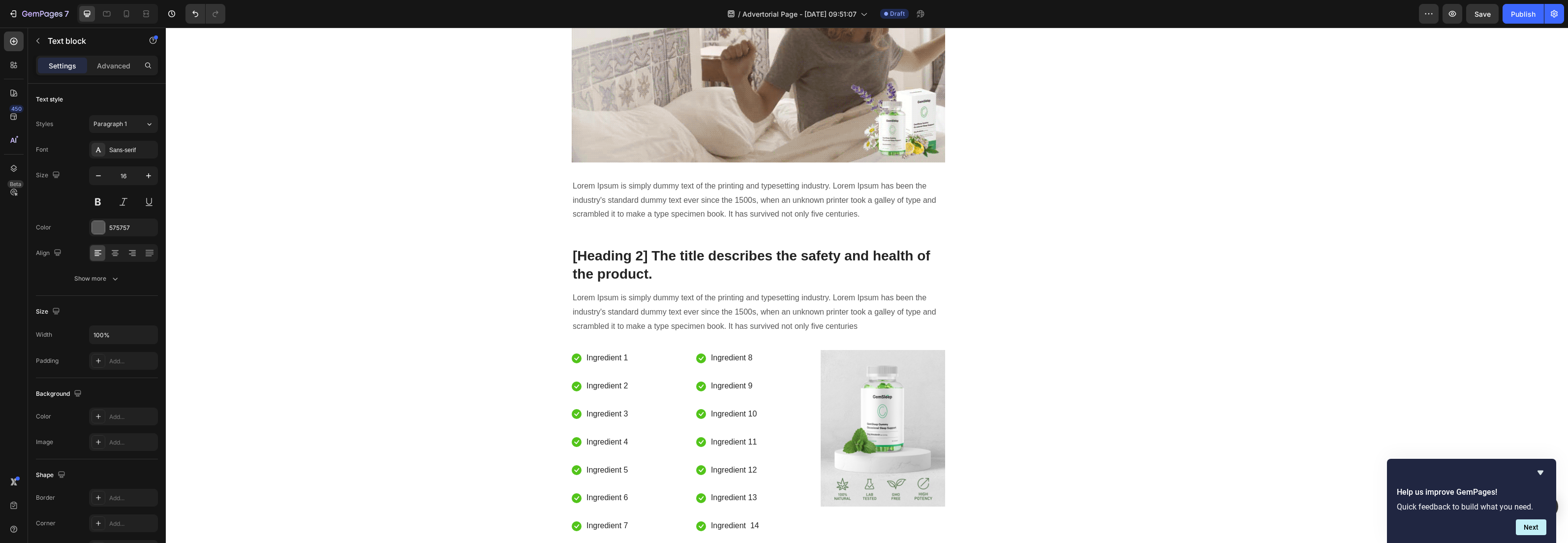
drag, startPoint x: 568, startPoint y: 232, endPoint x: 695, endPoint y: 320, distance: 154.5
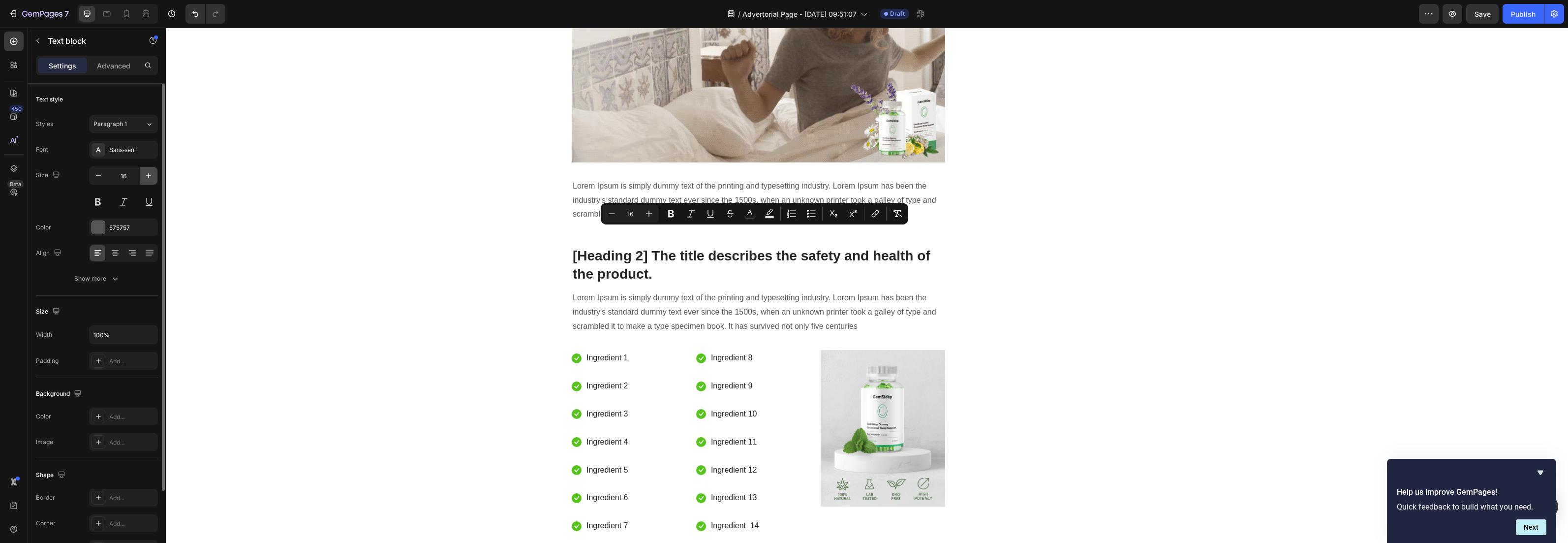
click at [147, 178] on icon "button" at bounding box center [149, 176] width 10 height 10
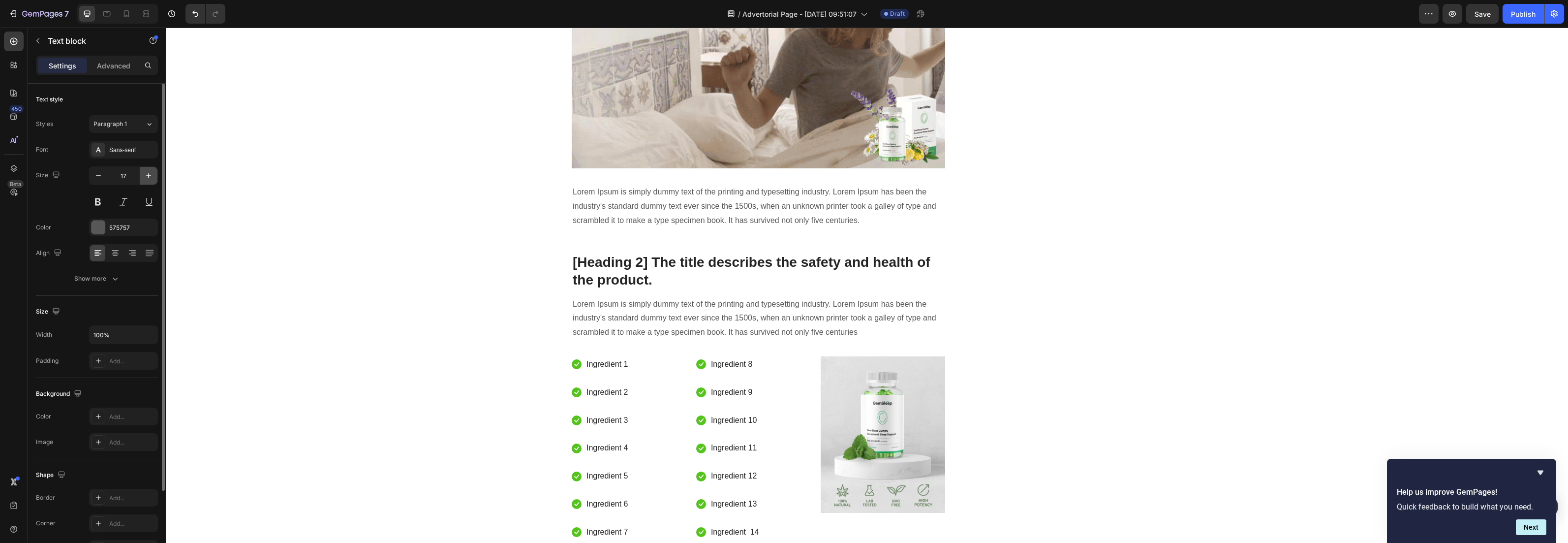
click at [147, 177] on icon "button" at bounding box center [149, 176] width 10 height 10
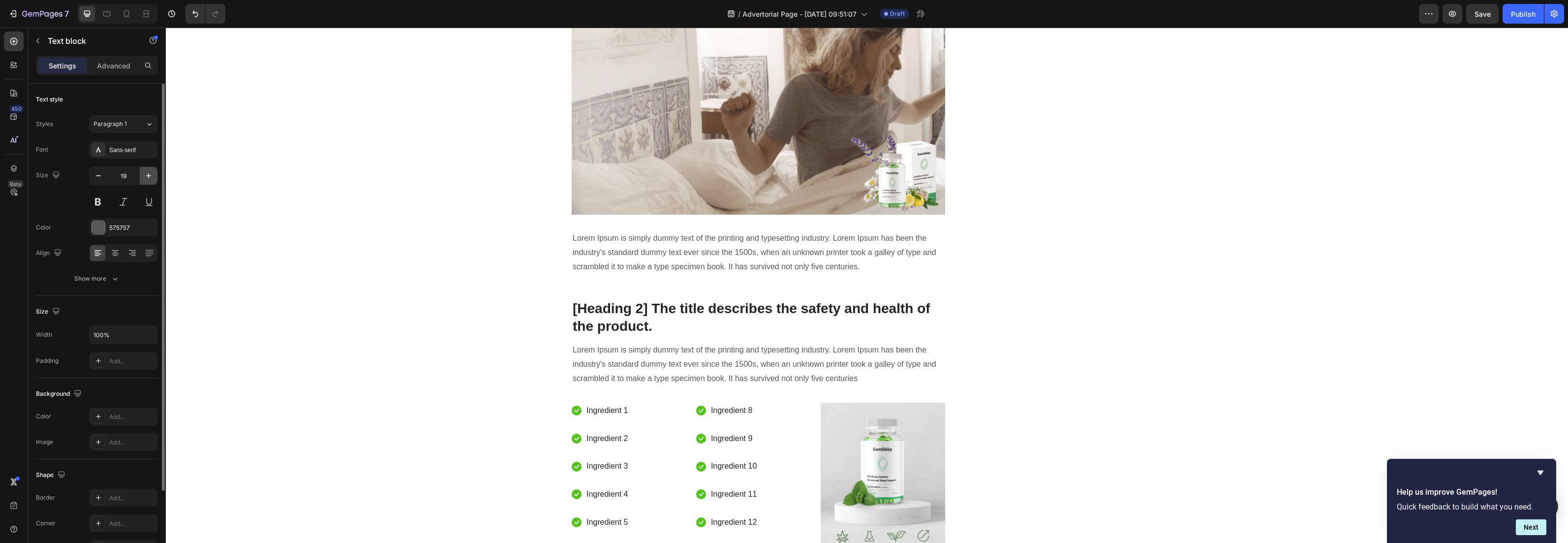
click at [147, 177] on icon "button" at bounding box center [149, 176] width 10 height 10
type input "20"
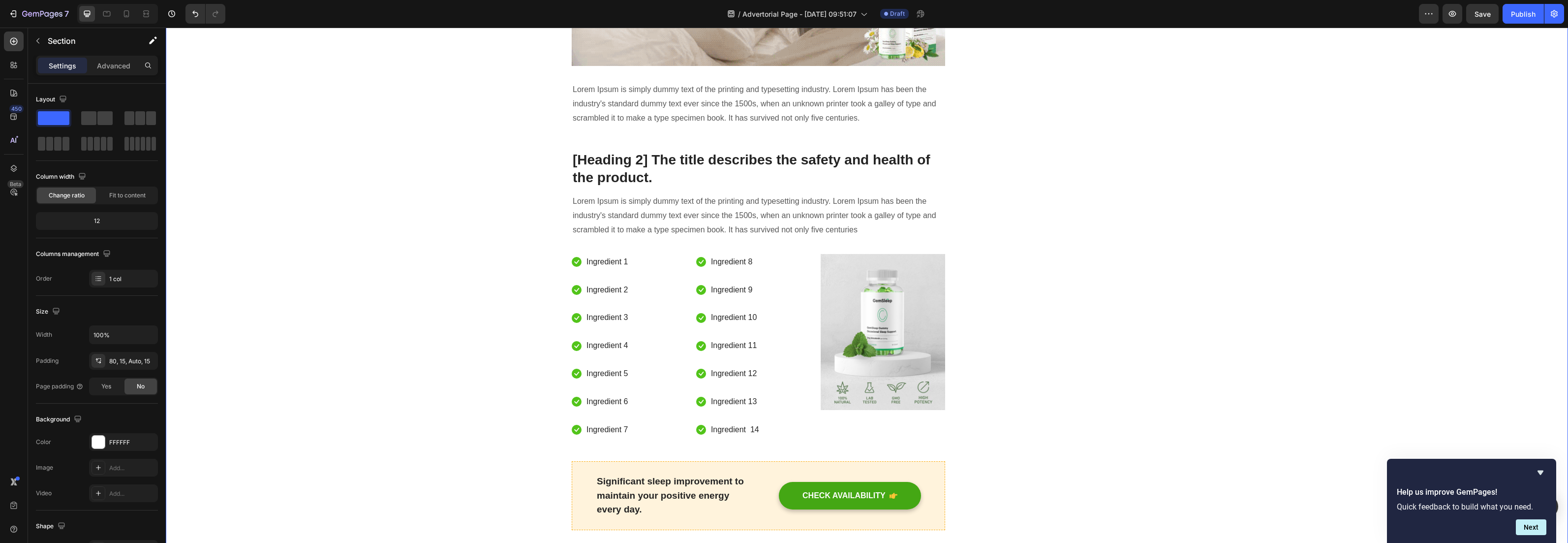
scroll to position [2522, 0]
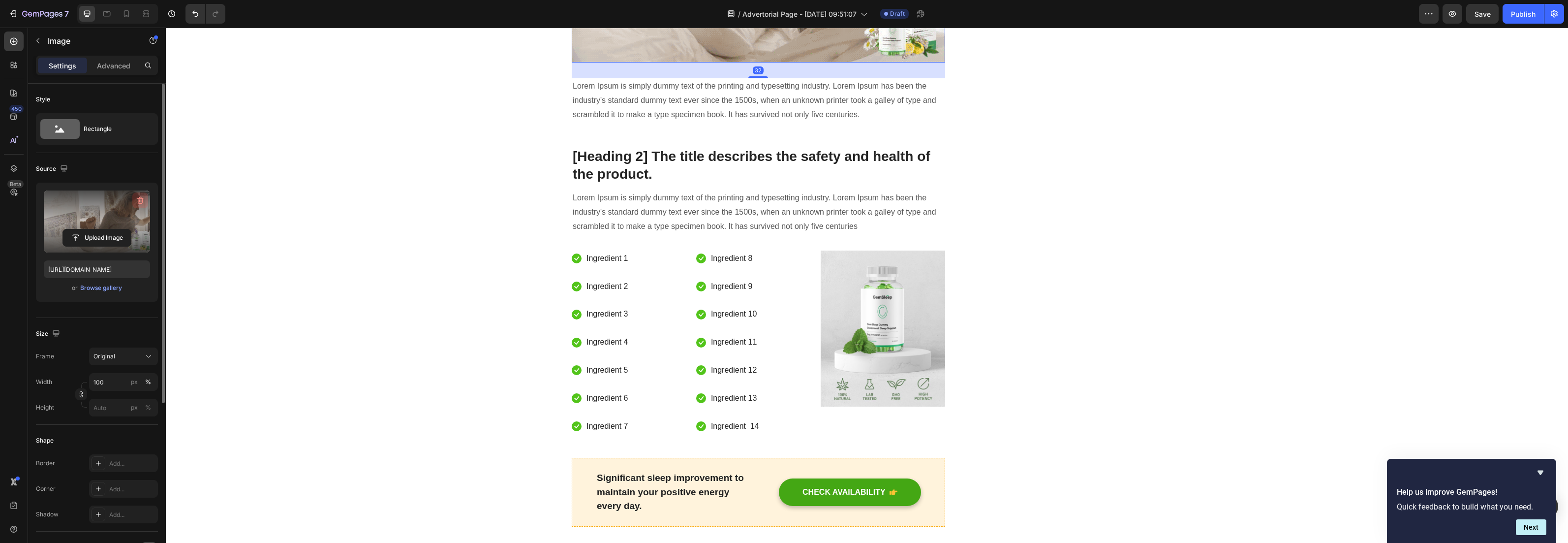
click at [136, 197] on icon "button" at bounding box center [140, 200] width 10 height 10
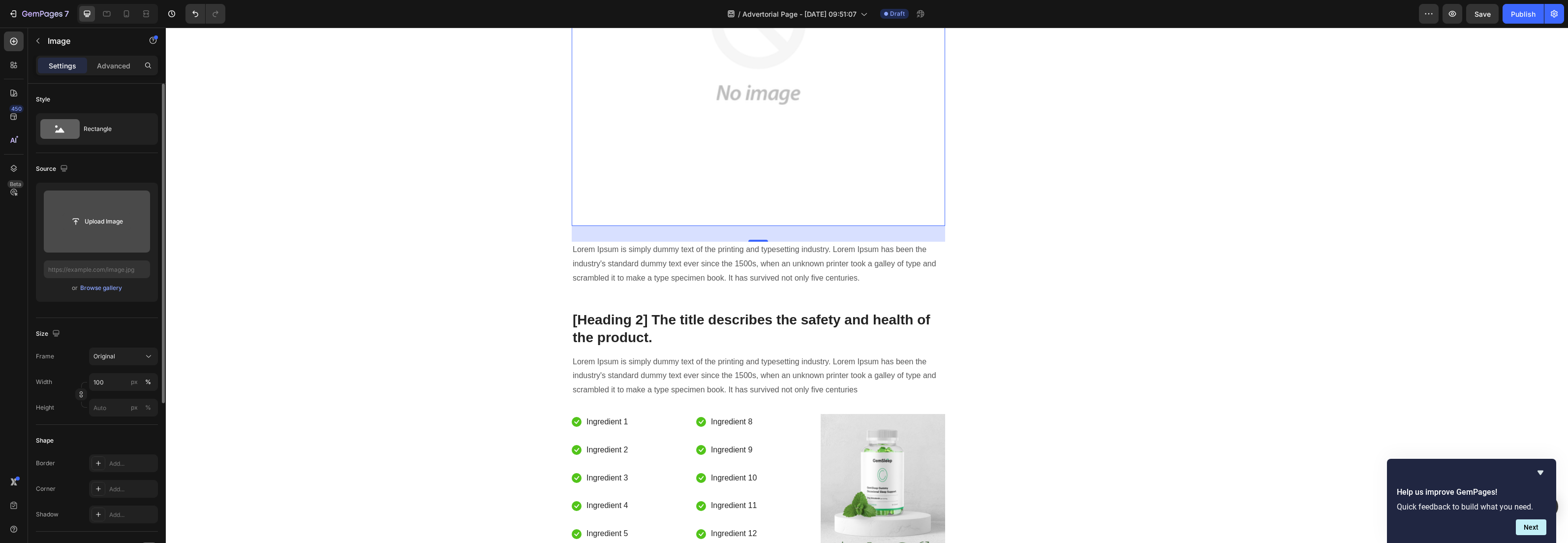
click at [93, 222] on input "file" at bounding box center [97, 221] width 68 height 16
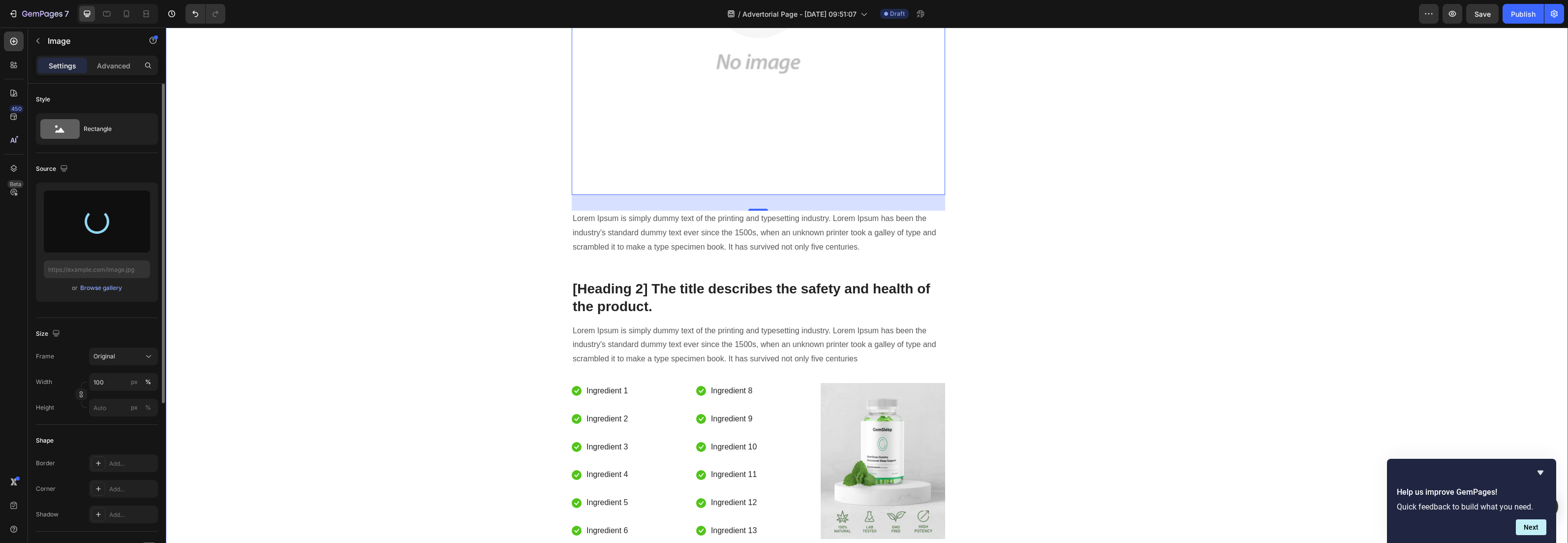
scroll to position [2616, 0]
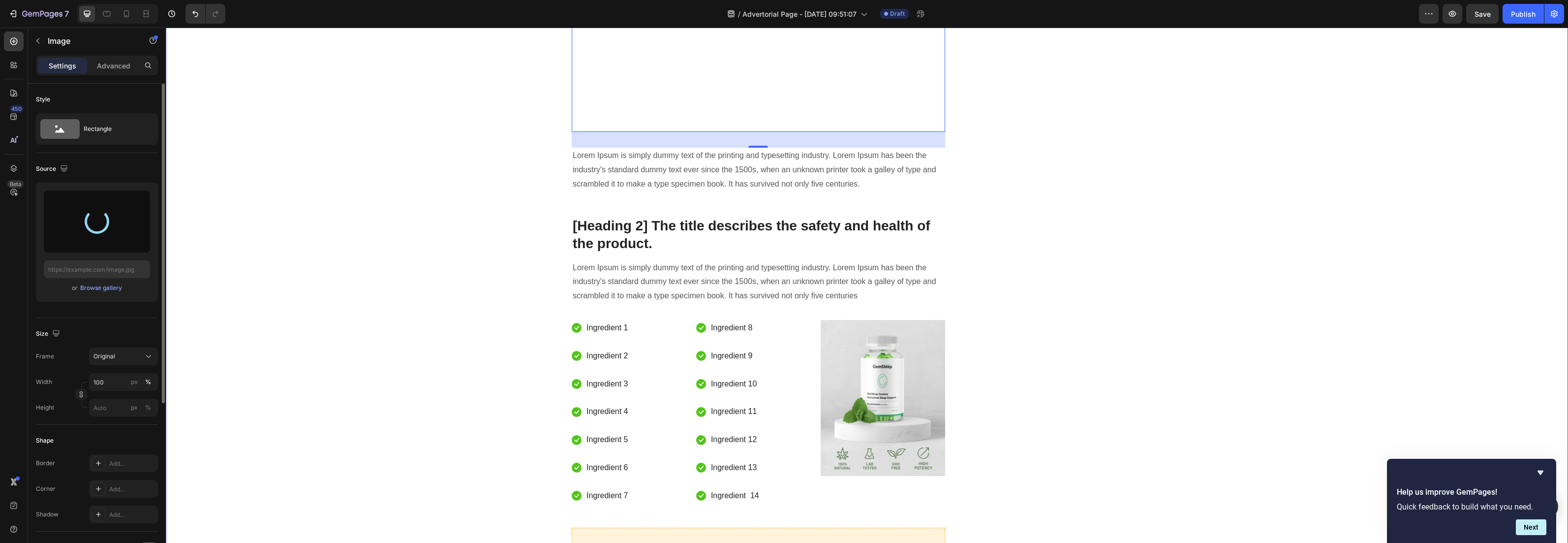
type input "https://cdn.shopify.com/s/files/1/0925/3034/4310/files/gempages_575391194347995…"
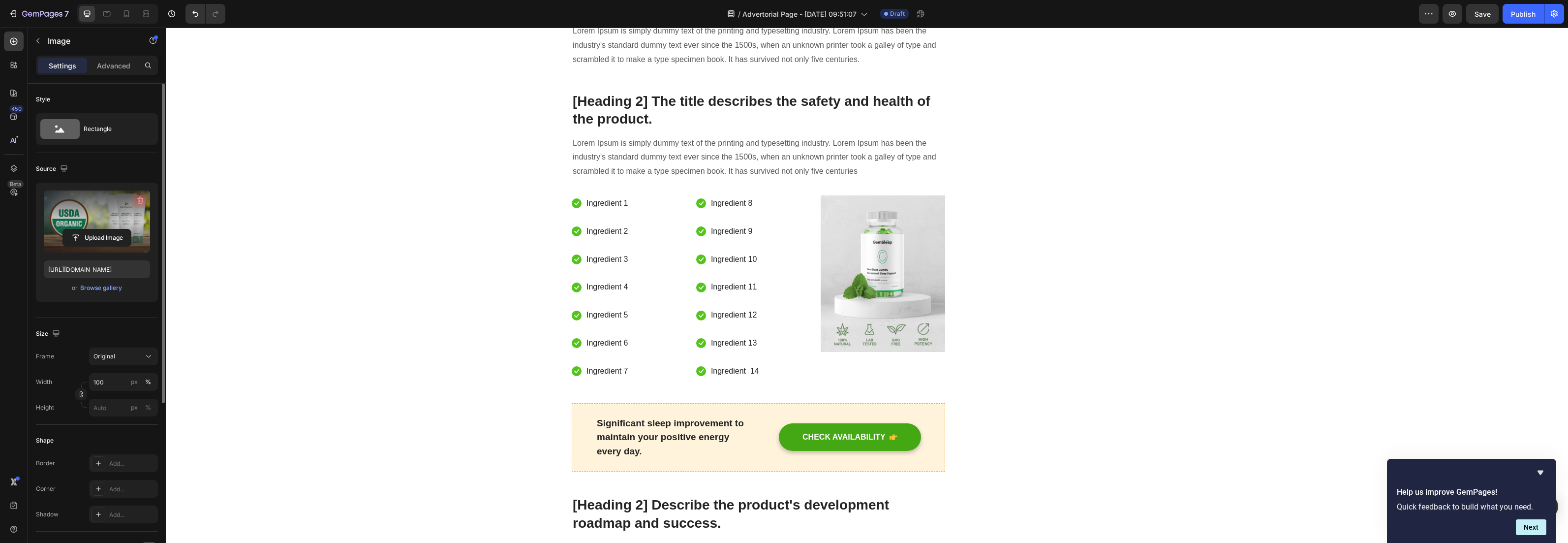
click at [136, 196] on icon "button" at bounding box center [140, 200] width 10 height 10
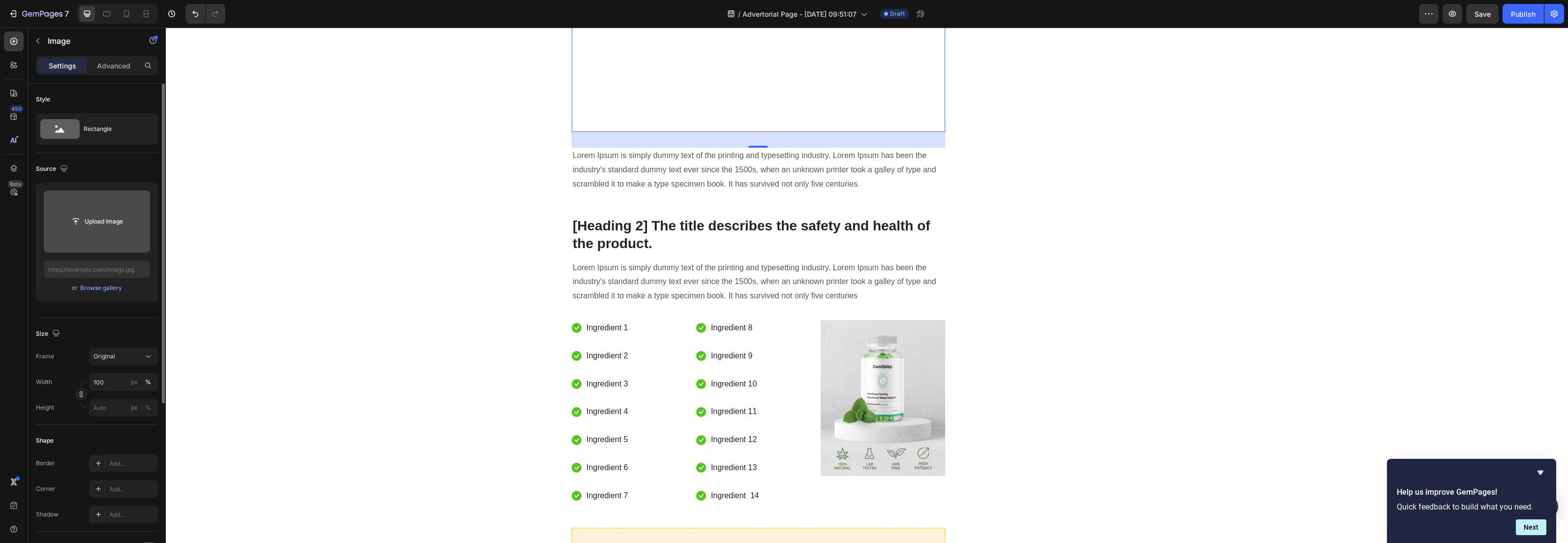
click at [99, 224] on input "file" at bounding box center [97, 221] width 68 height 16
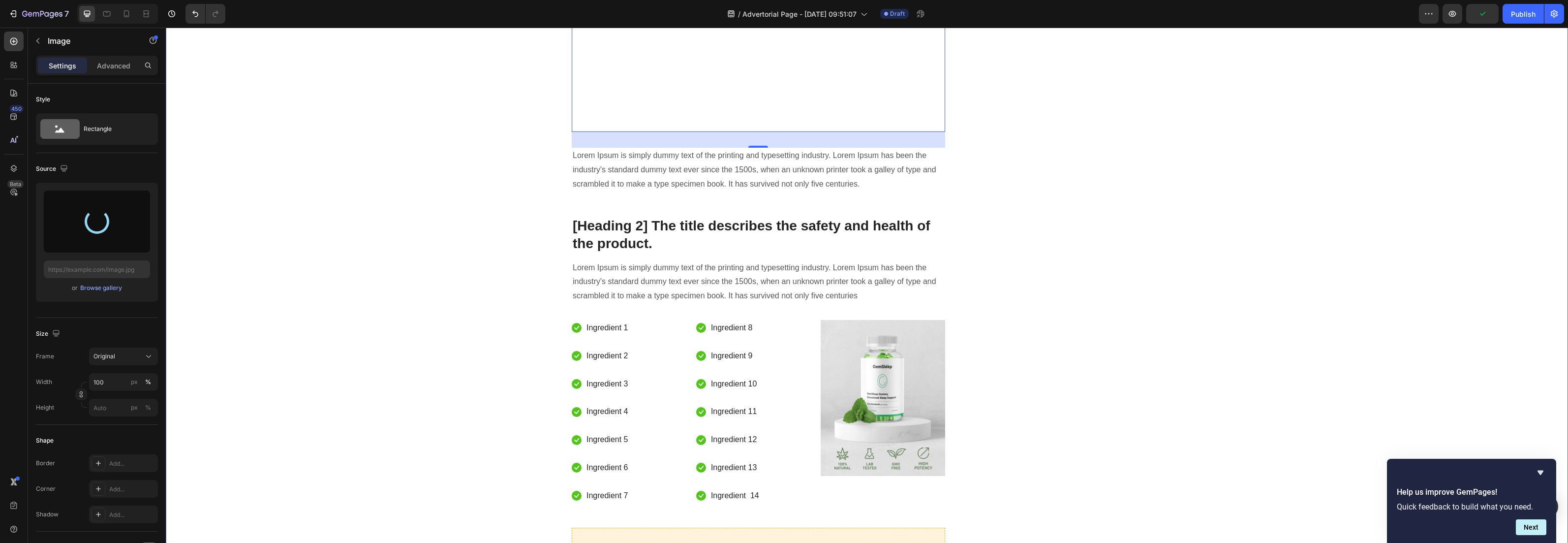
type input "https://cdn.shopify.com/s/files/1/0925/3034/4310/files/gempages_575391194347995…"
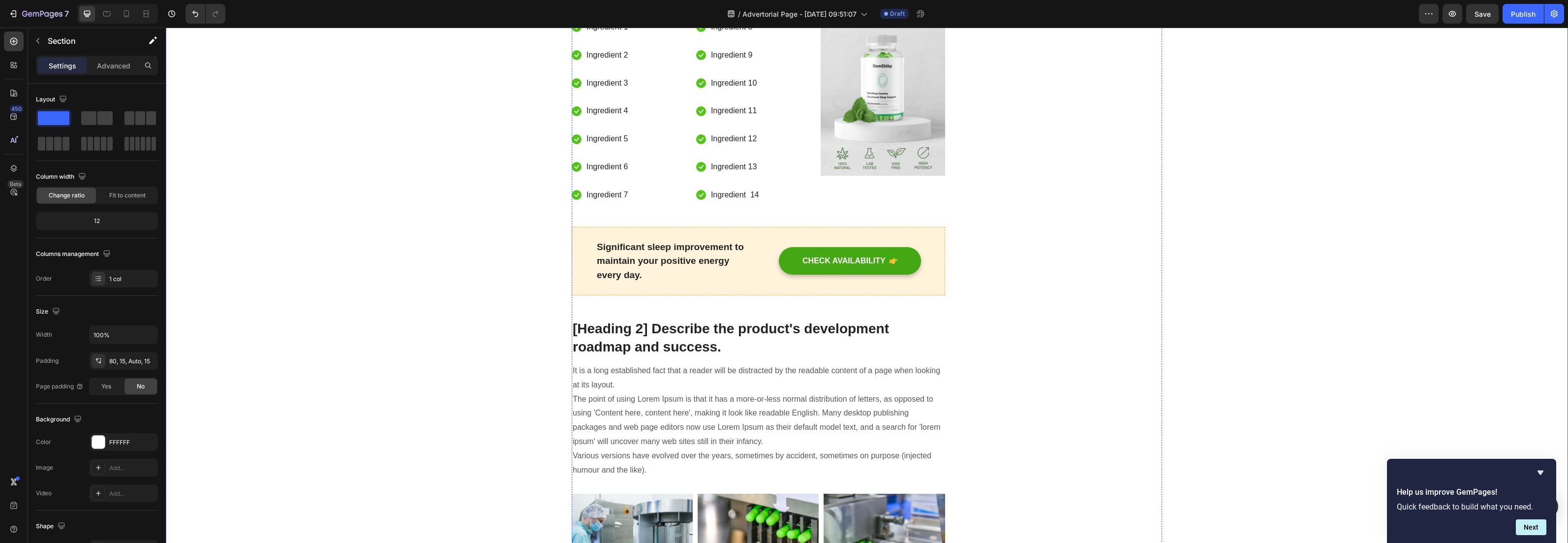
scroll to position [2793, 0]
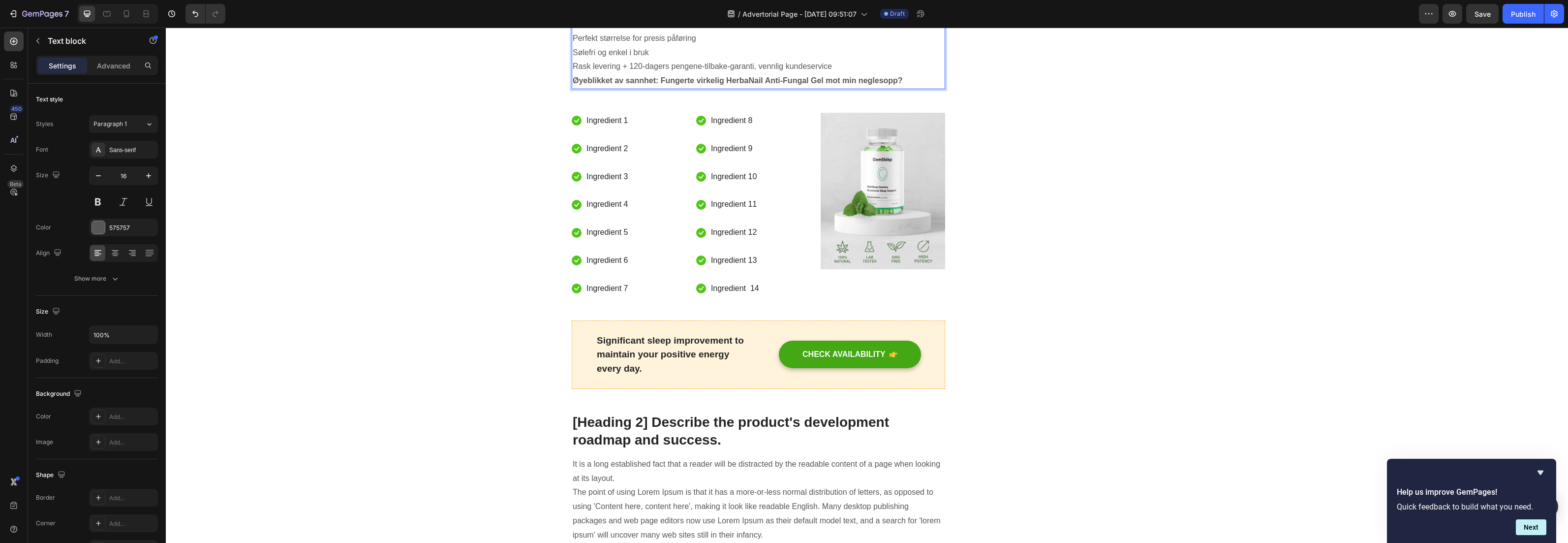
click at [791, 32] on p "Helt naturlig, dokumentert formel for effektiv soppbehandling" at bounding box center [758, 24] width 372 height 14
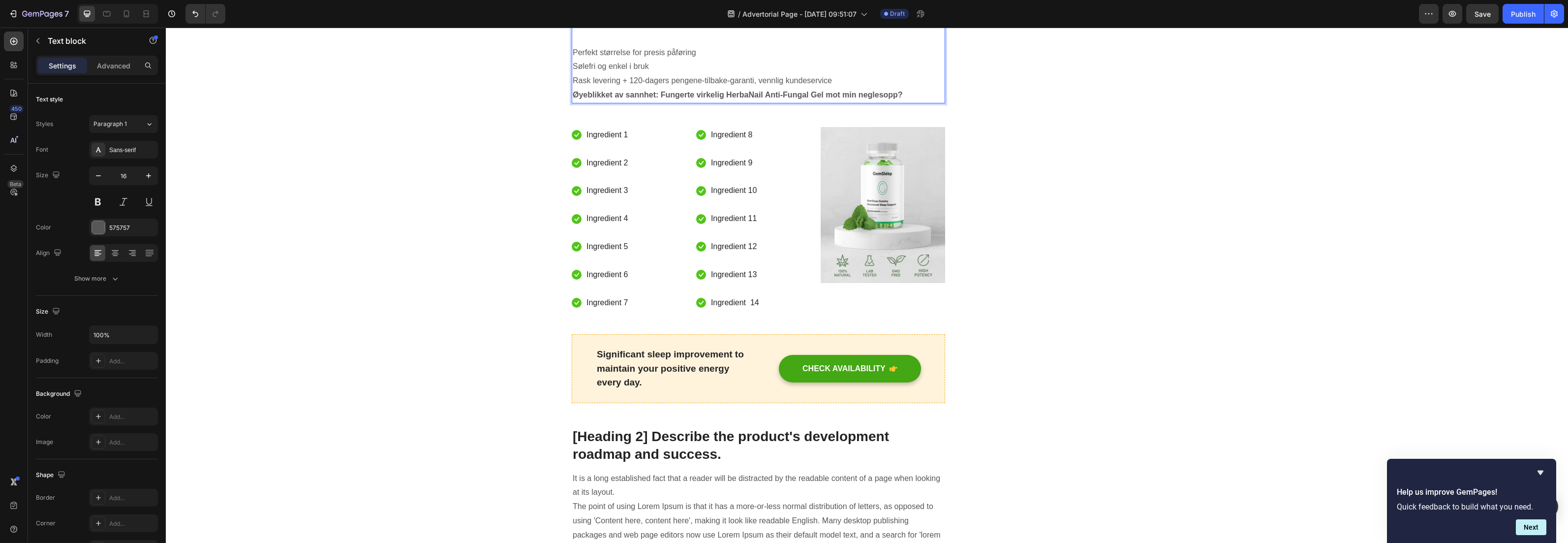
click at [737, 60] on p "Perfekt størrelse for presis påføring" at bounding box center [758, 53] width 372 height 14
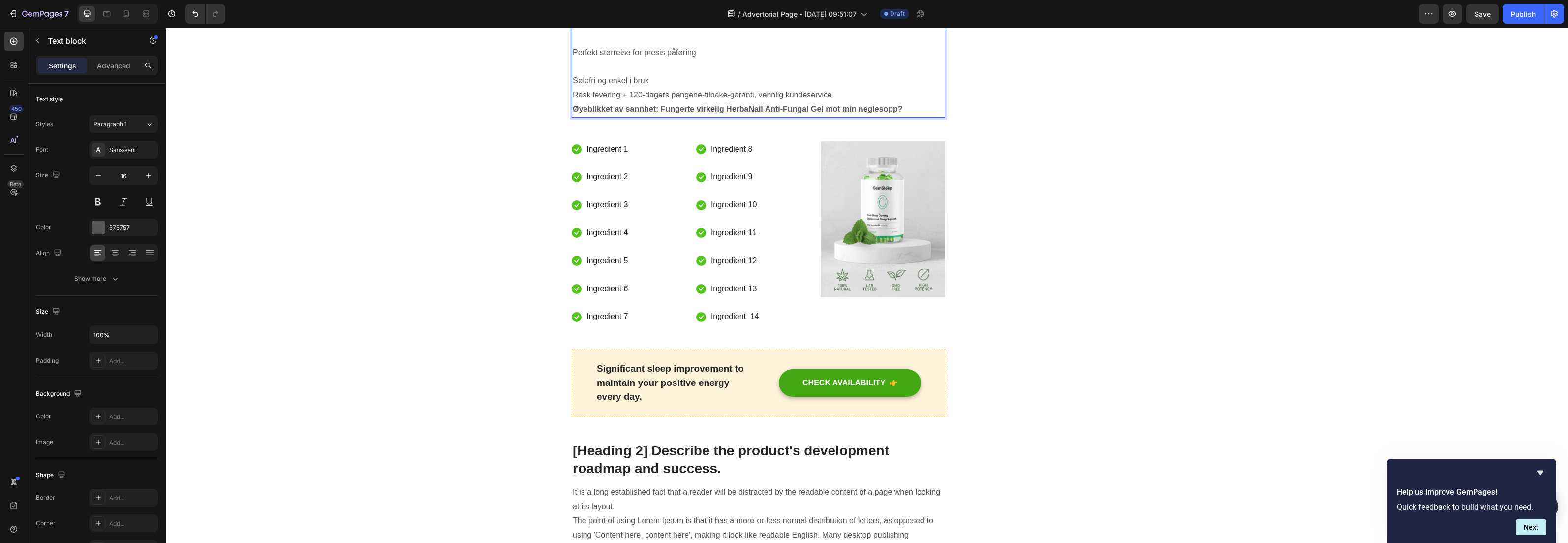
click at [657, 88] on p "Sølefri og enkel i bruk" at bounding box center [758, 81] width 372 height 14
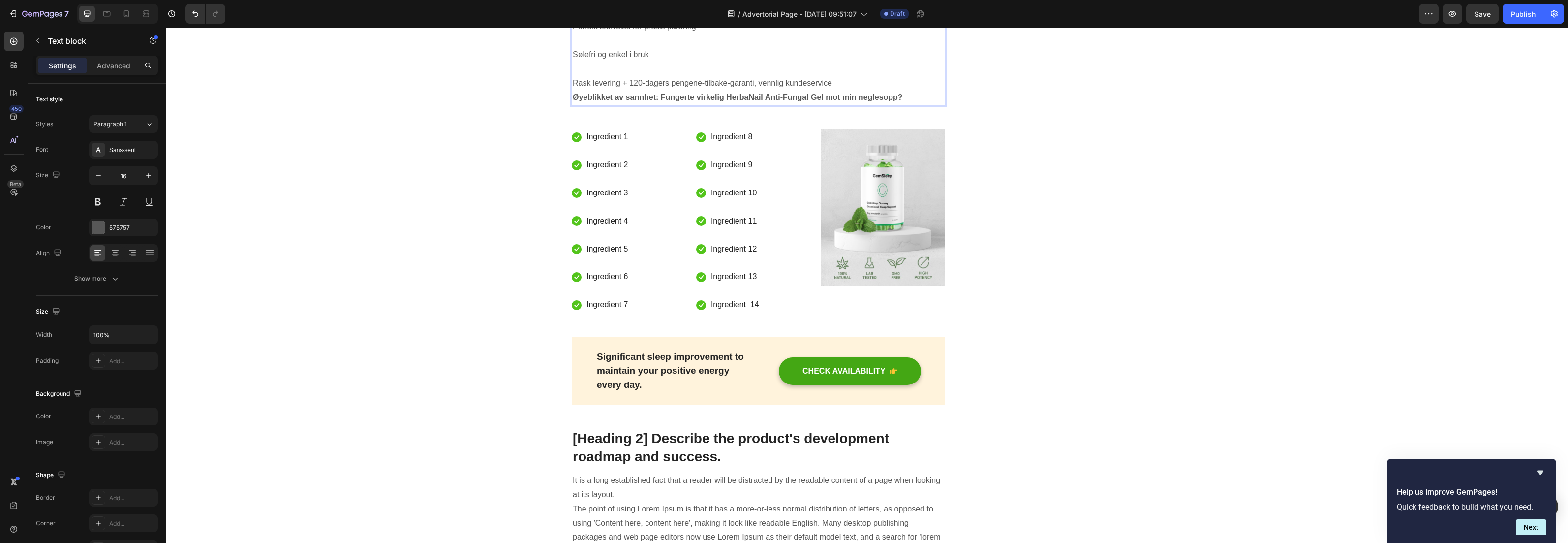
scroll to position [2877, 0]
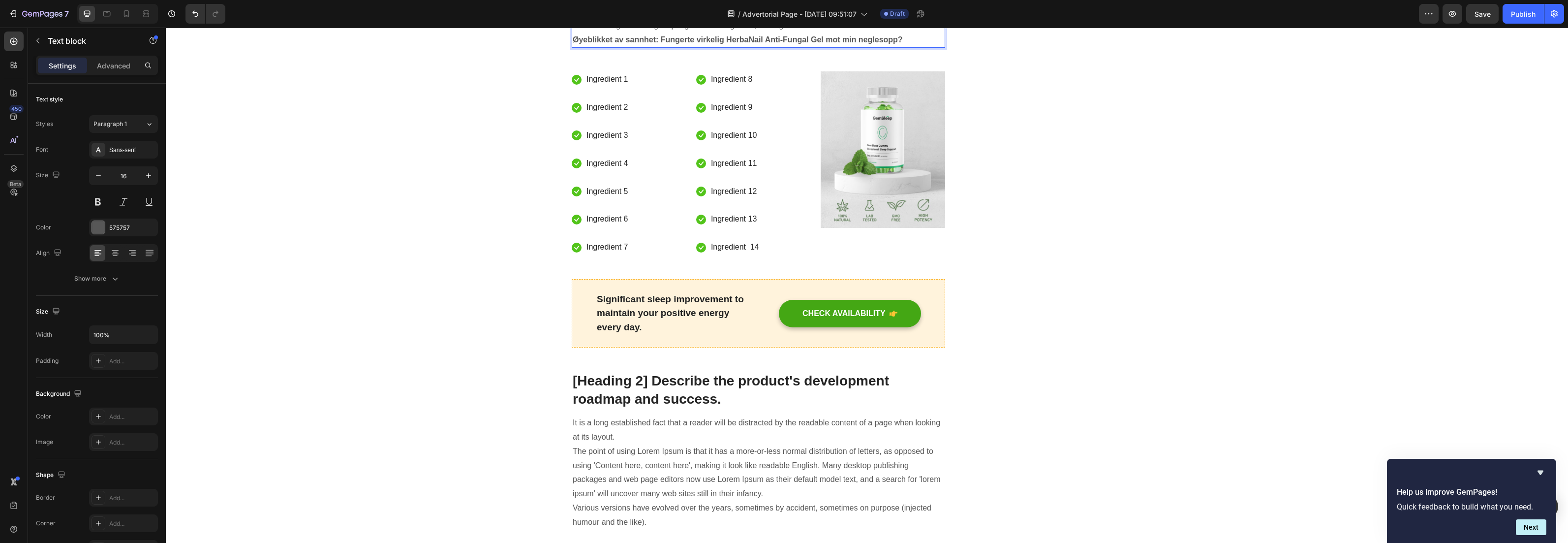
click at [834, 33] on p "Rask levering + 120-dagers pengene-tilbake-garanti, vennlig kundeservice" at bounding box center [758, 25] width 372 height 14
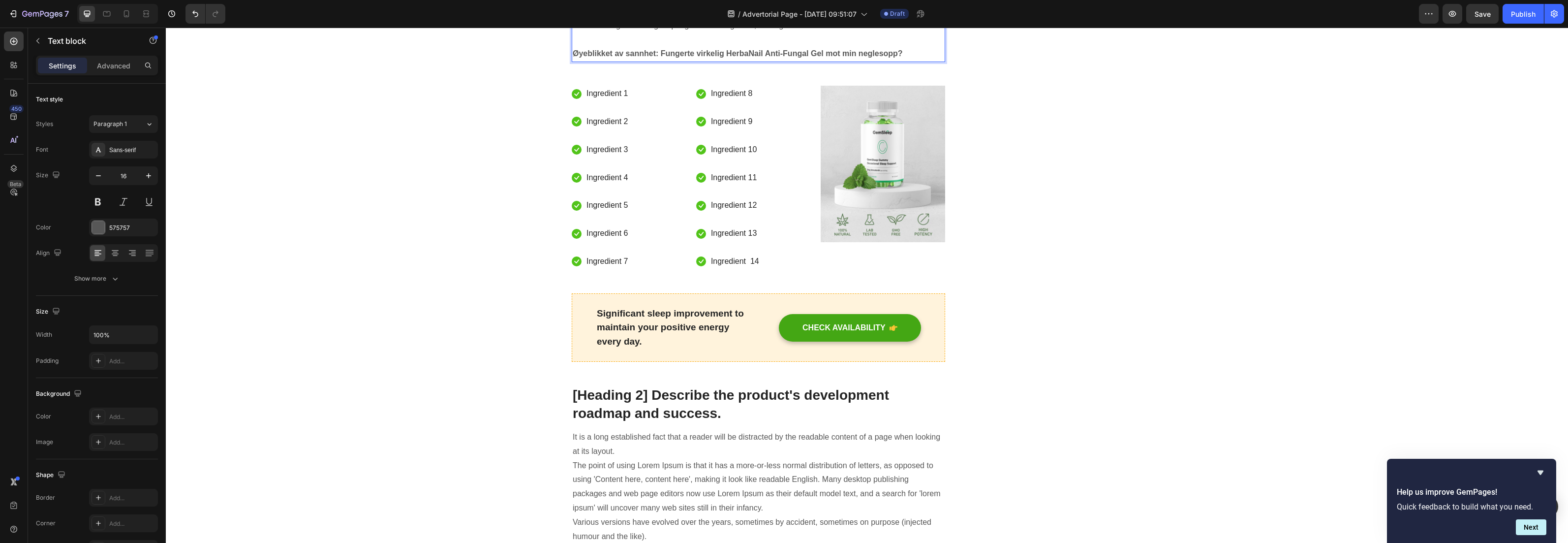
click at [572, 33] on p "Rask levering + 120-dagers pengene-tilbake-garanti, vennlig kundeservice" at bounding box center [758, 25] width 372 height 14
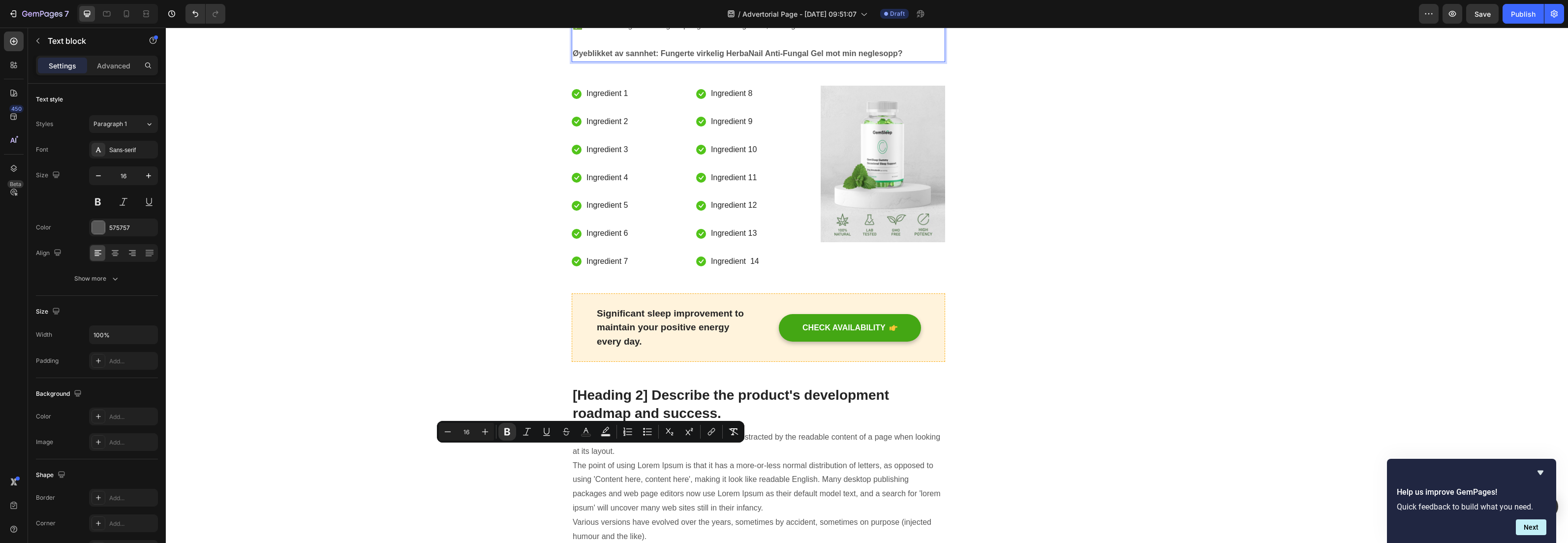
click at [572, 58] on strong "Øyeblikket av sannhet: Fungerte virkelig HerbaNail Anti-Fungal Gel mot min negl…" at bounding box center [738, 53] width 330 height 8
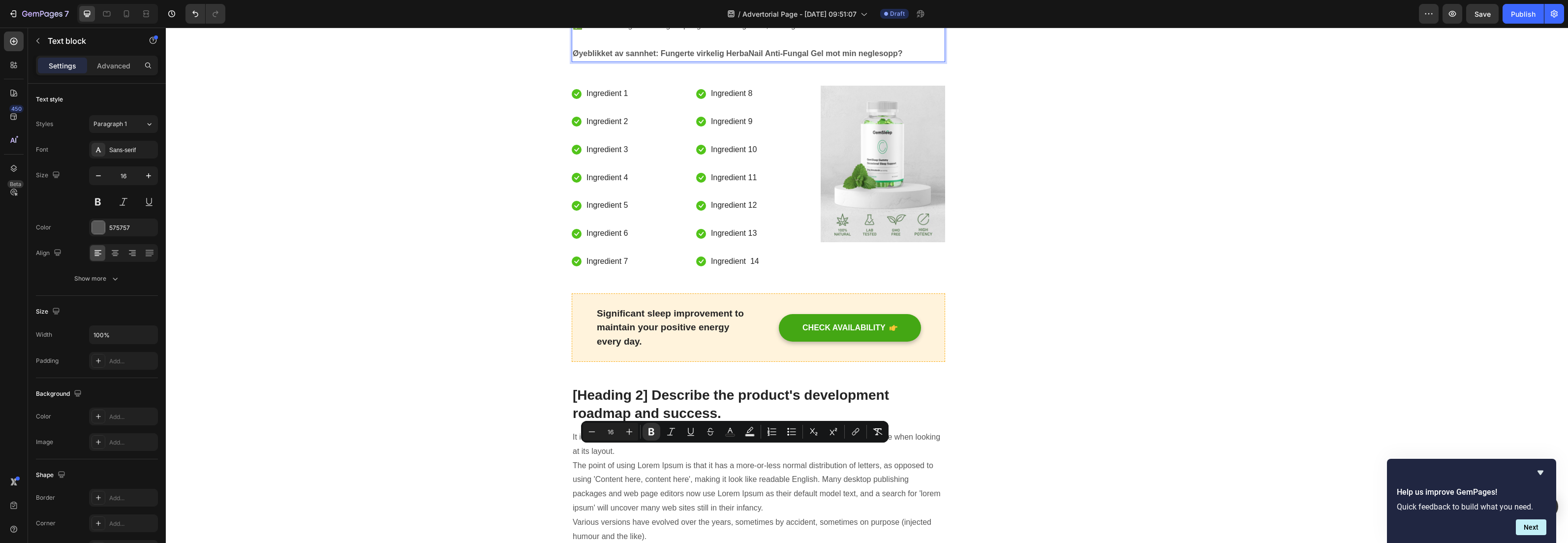
click at [572, 58] on strong "Øyeblikket av sannhet: Fungerte virkelig HerbaNail Anti-Fungal Gel mot min negl…" at bounding box center [738, 53] width 330 height 8
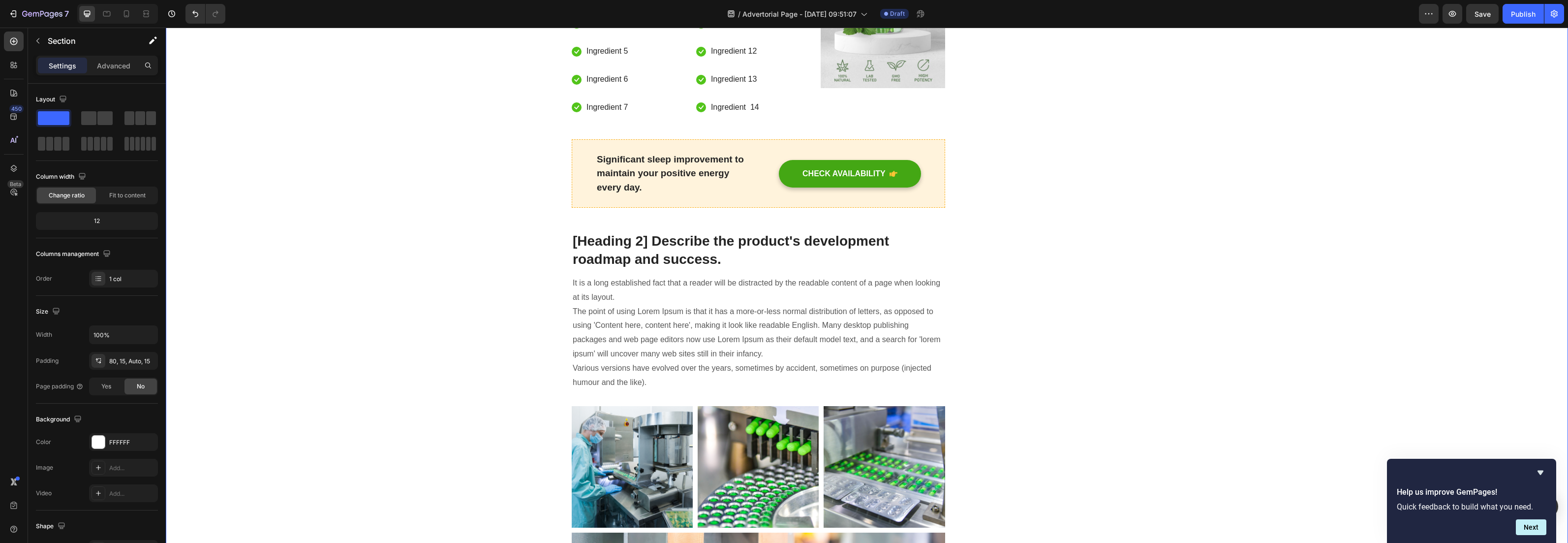
scroll to position [3058, 0]
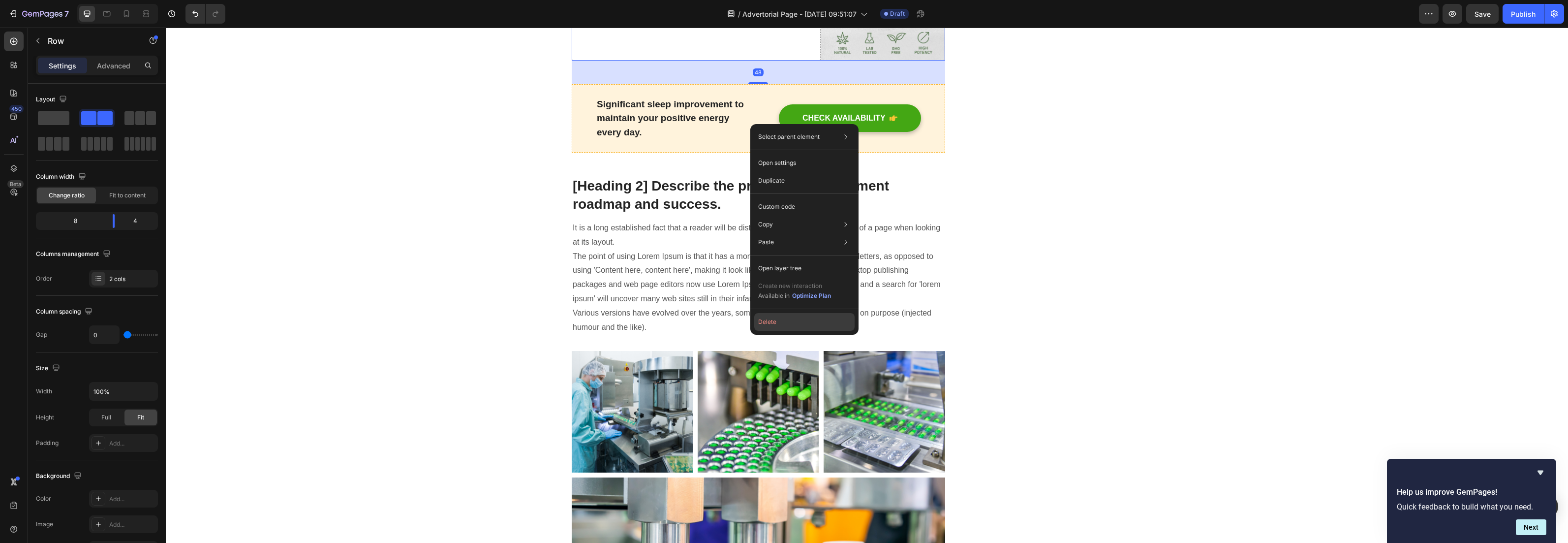
click at [767, 323] on button "Delete" at bounding box center [804, 322] width 100 height 18
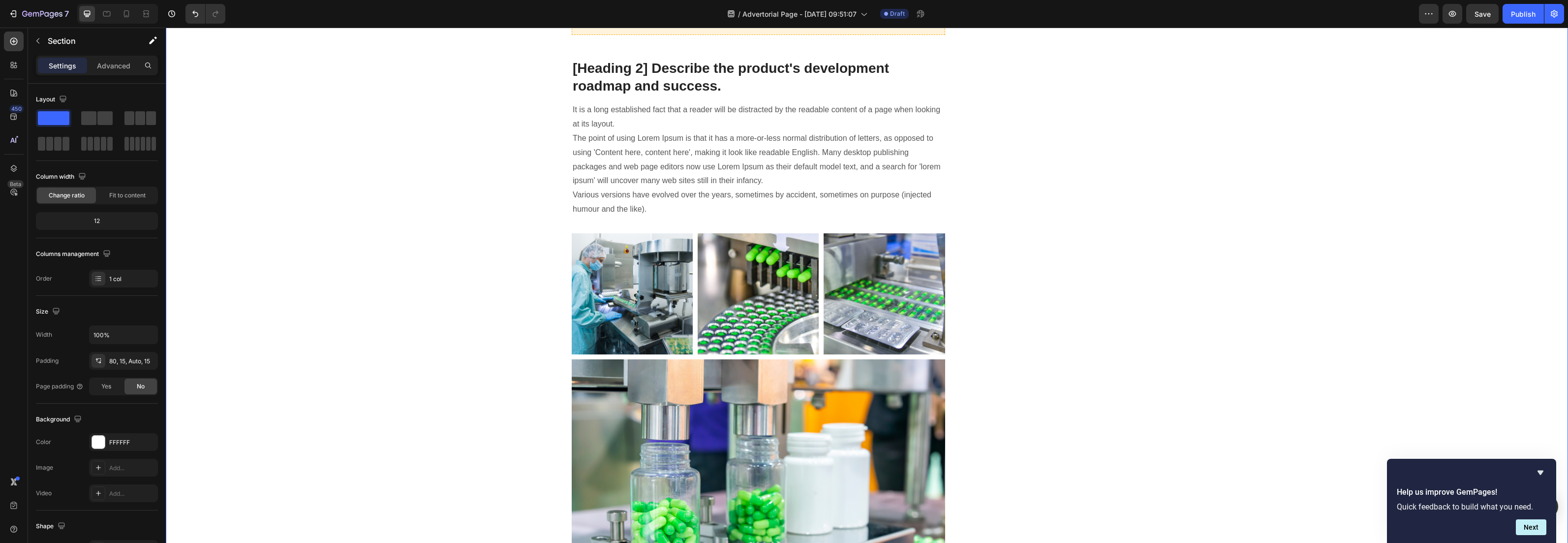
scroll to position [3089, 0]
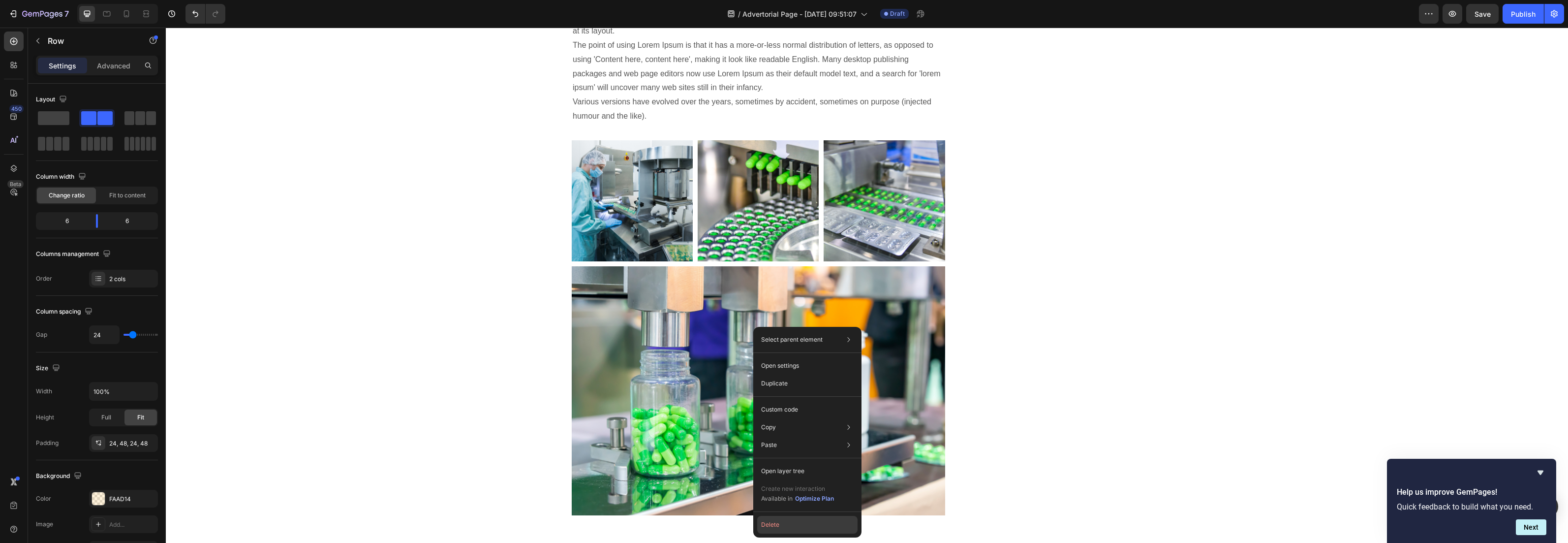
click at [777, 522] on button "Delete" at bounding box center [808, 524] width 100 height 18
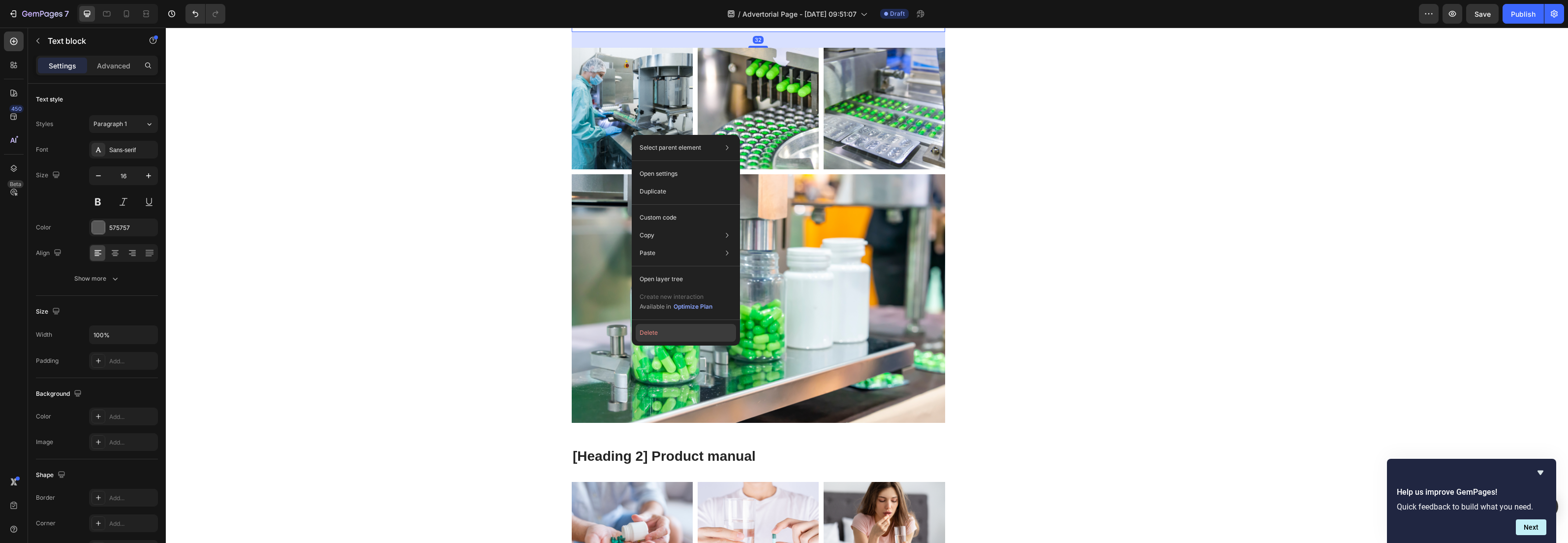
click at [649, 330] on button "Delete" at bounding box center [686, 333] width 100 height 18
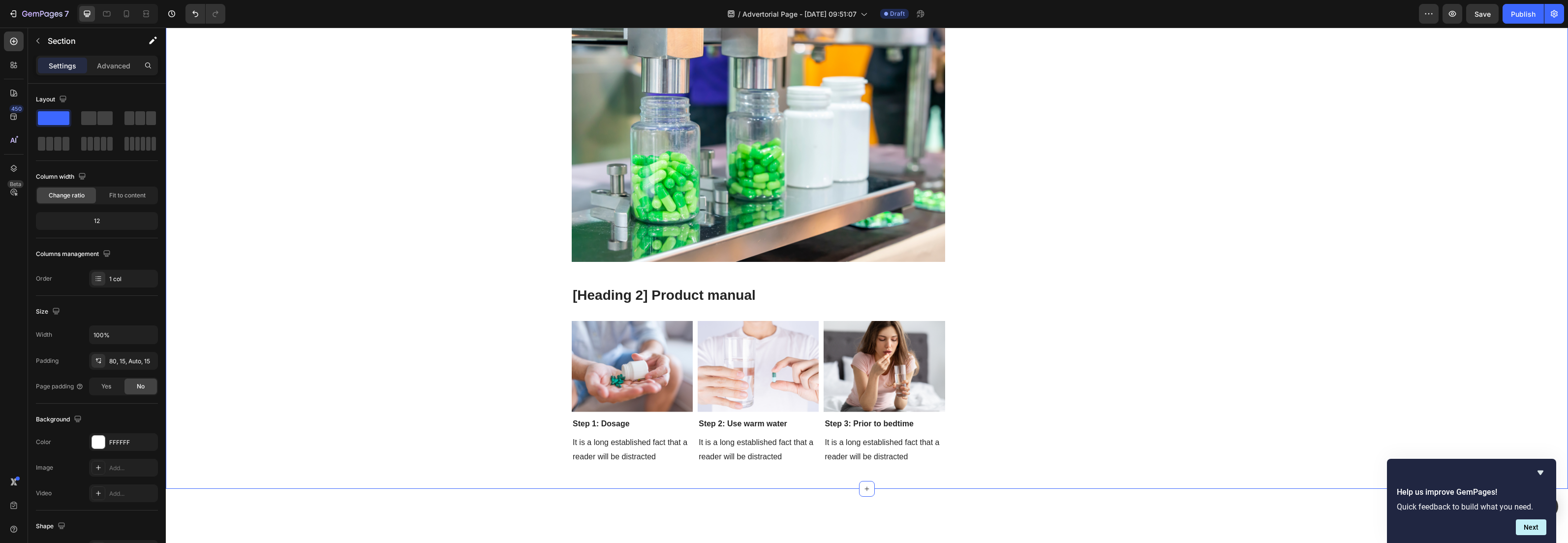
scroll to position [3184, 0]
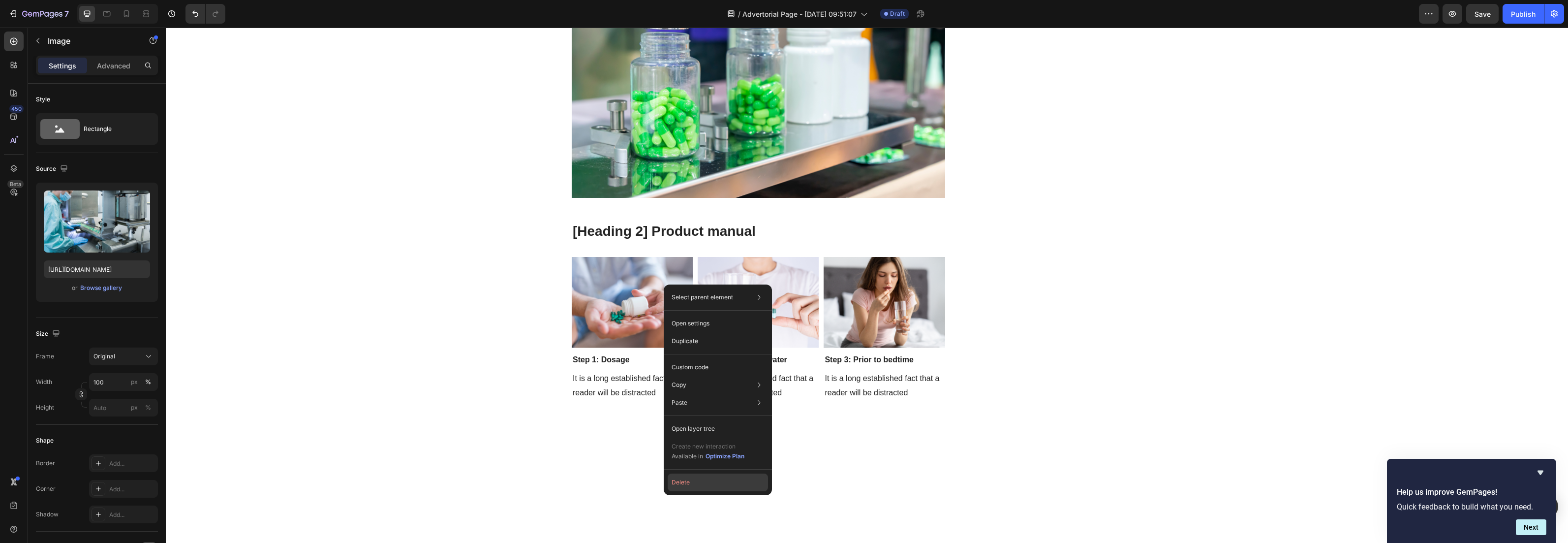
click at [702, 485] on button "Delete" at bounding box center [718, 482] width 100 height 18
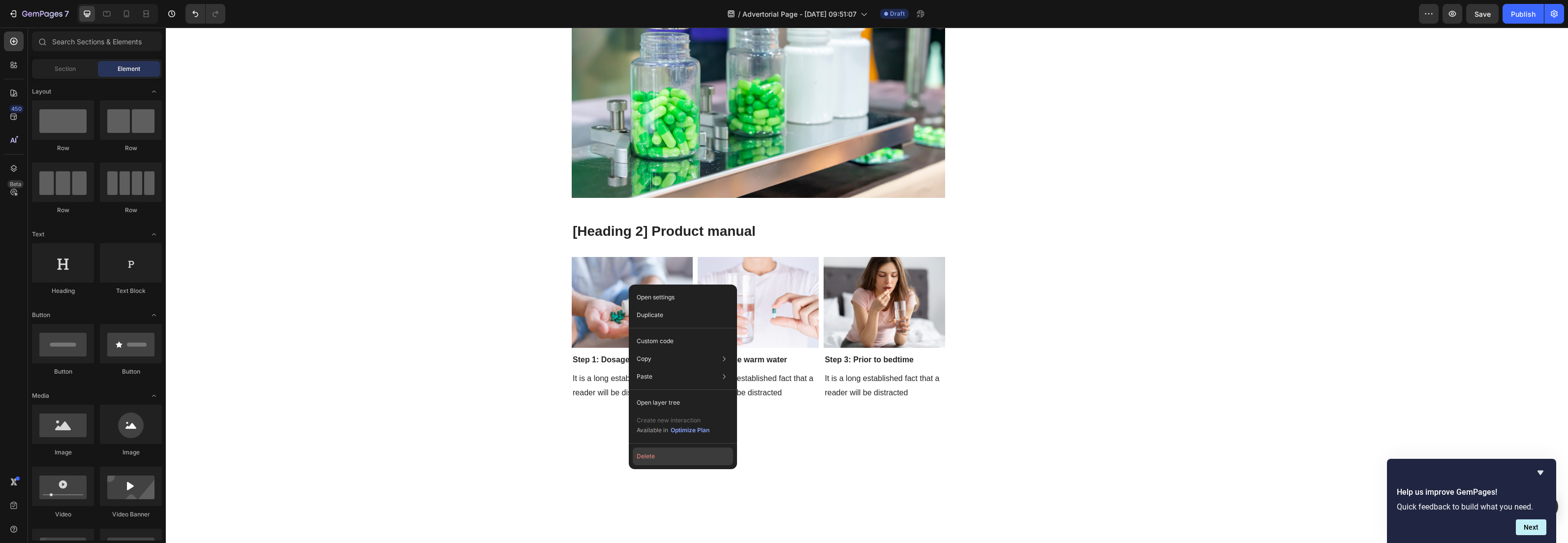
click at [646, 450] on button "Delete" at bounding box center [683, 456] width 100 height 18
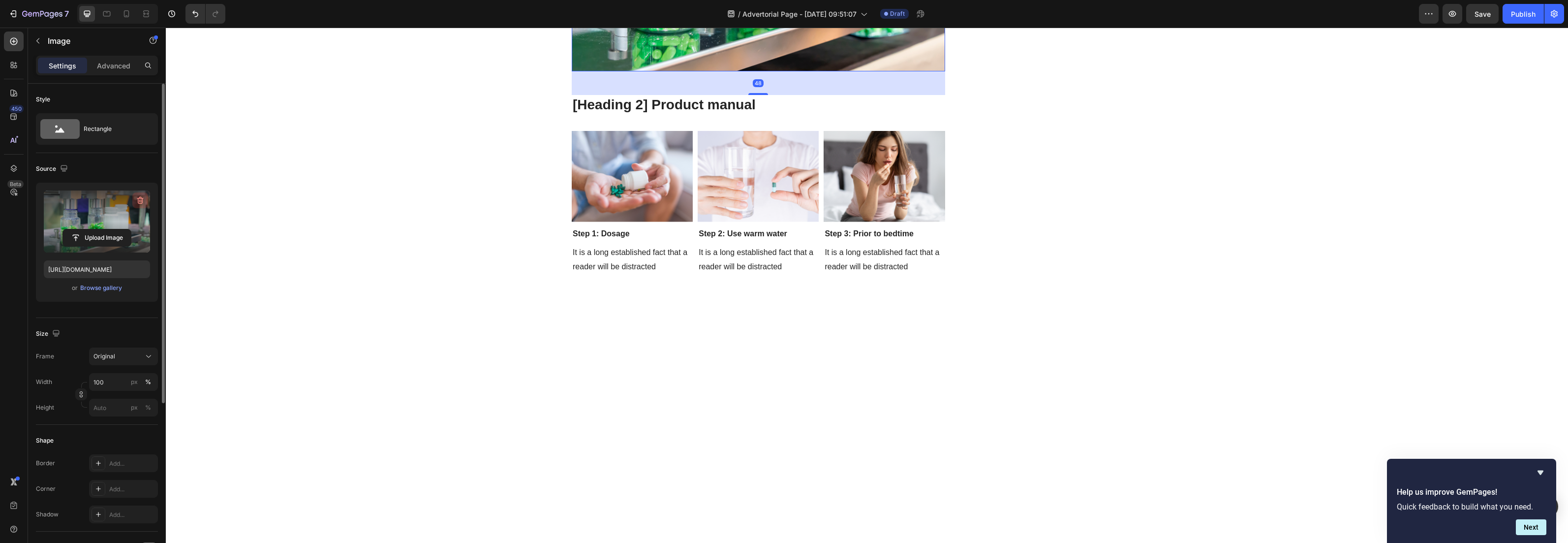
click at [139, 195] on icon "button" at bounding box center [140, 200] width 10 height 10
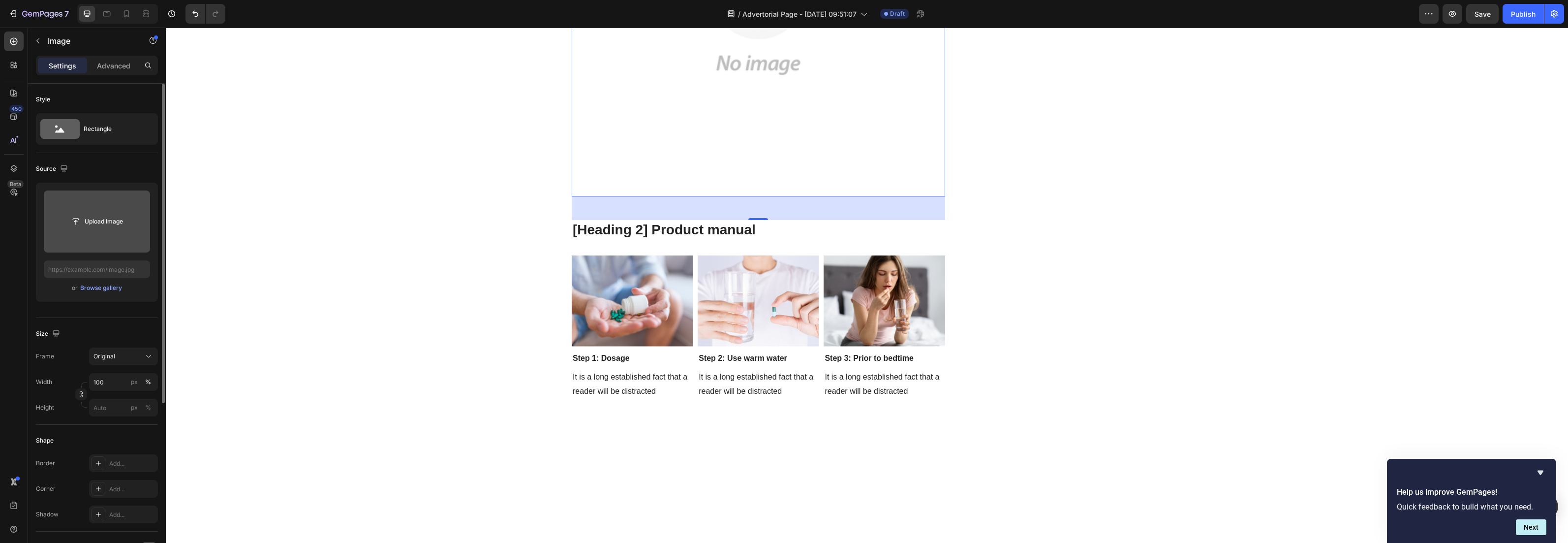
click at [99, 219] on input "file" at bounding box center [97, 221] width 68 height 16
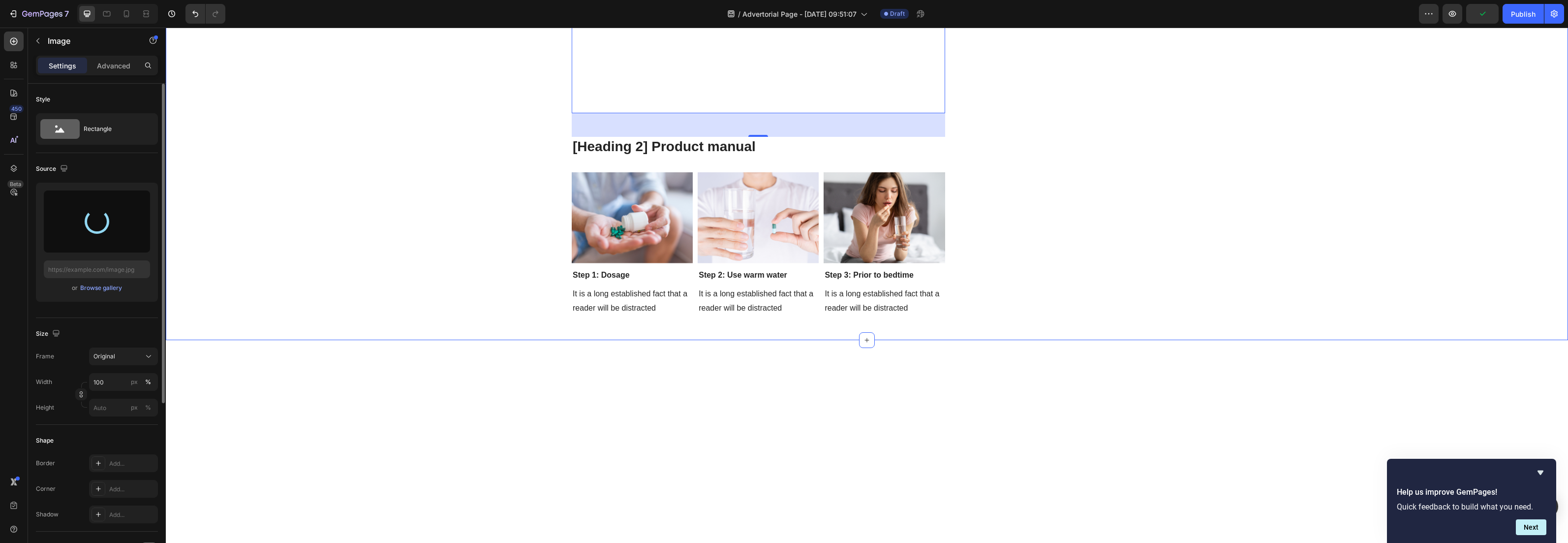
scroll to position [3268, 0]
type input "https://cdn.shopify.com/s/files/1/0925/3034/4310/files/gempages_575391194347995…"
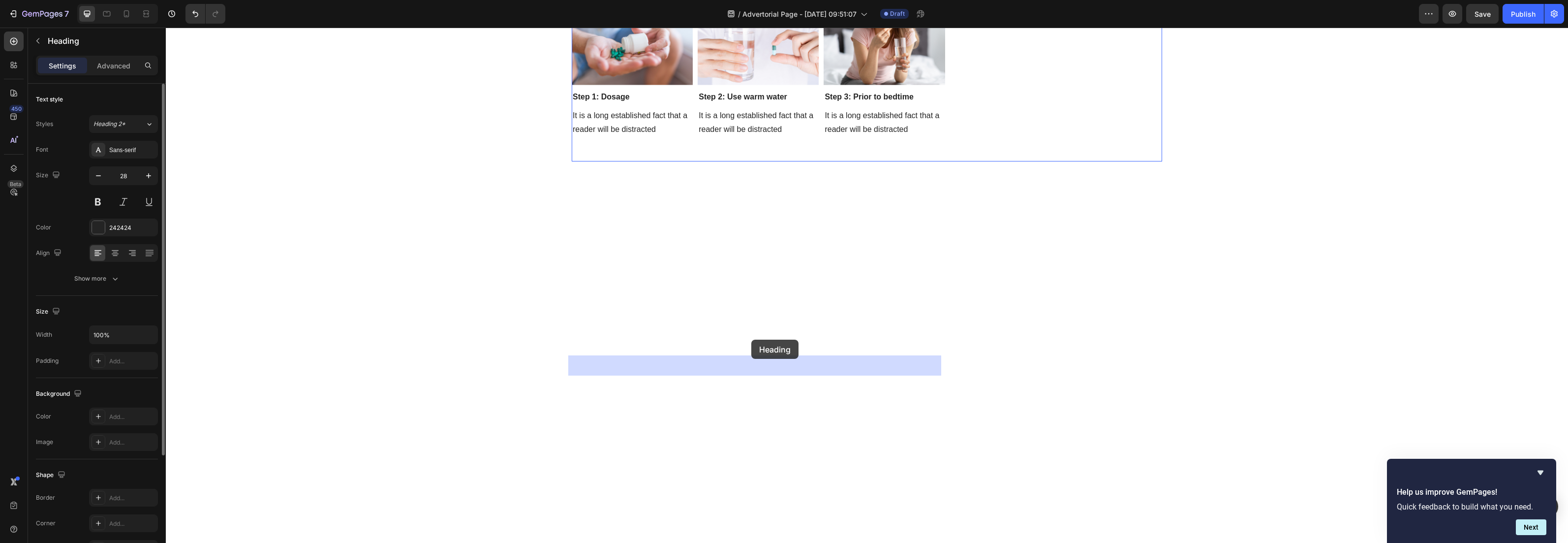
drag, startPoint x: 753, startPoint y: 354, endPoint x: 751, endPoint y: 339, distance: 15.1
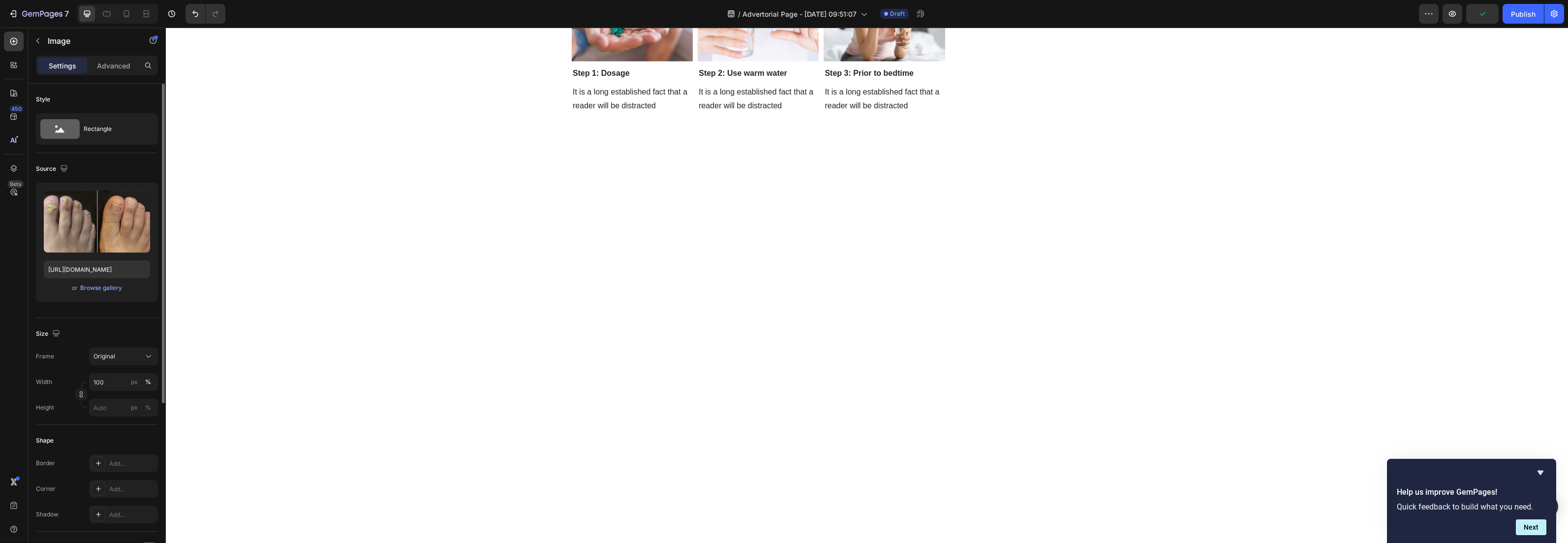
drag, startPoint x: 756, startPoint y: 354, endPoint x: 758, endPoint y: 330, distance: 24.1
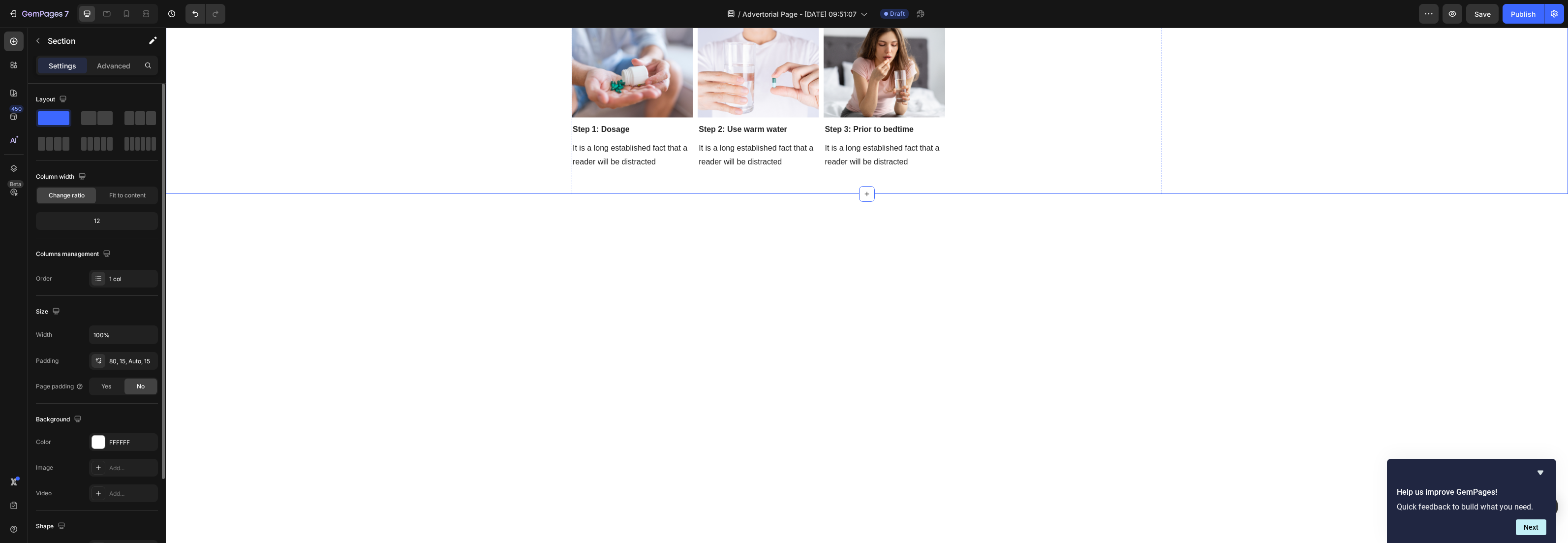
scroll to position [3236, 0]
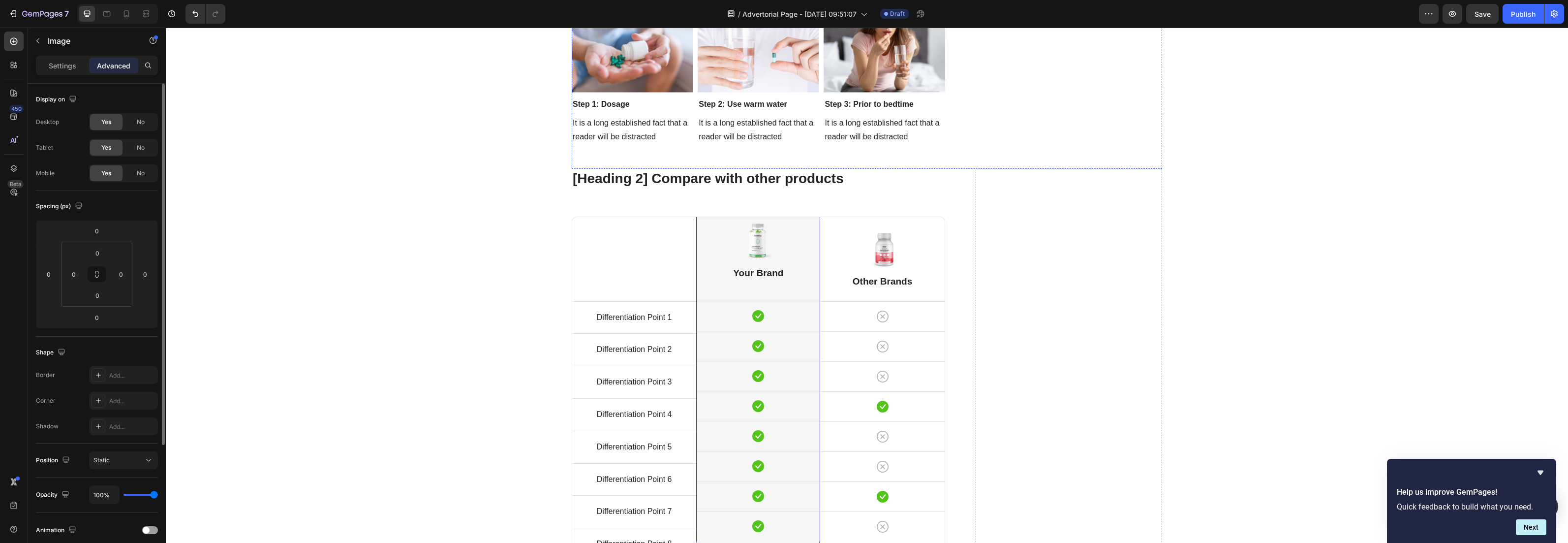
scroll to position [3297, 0]
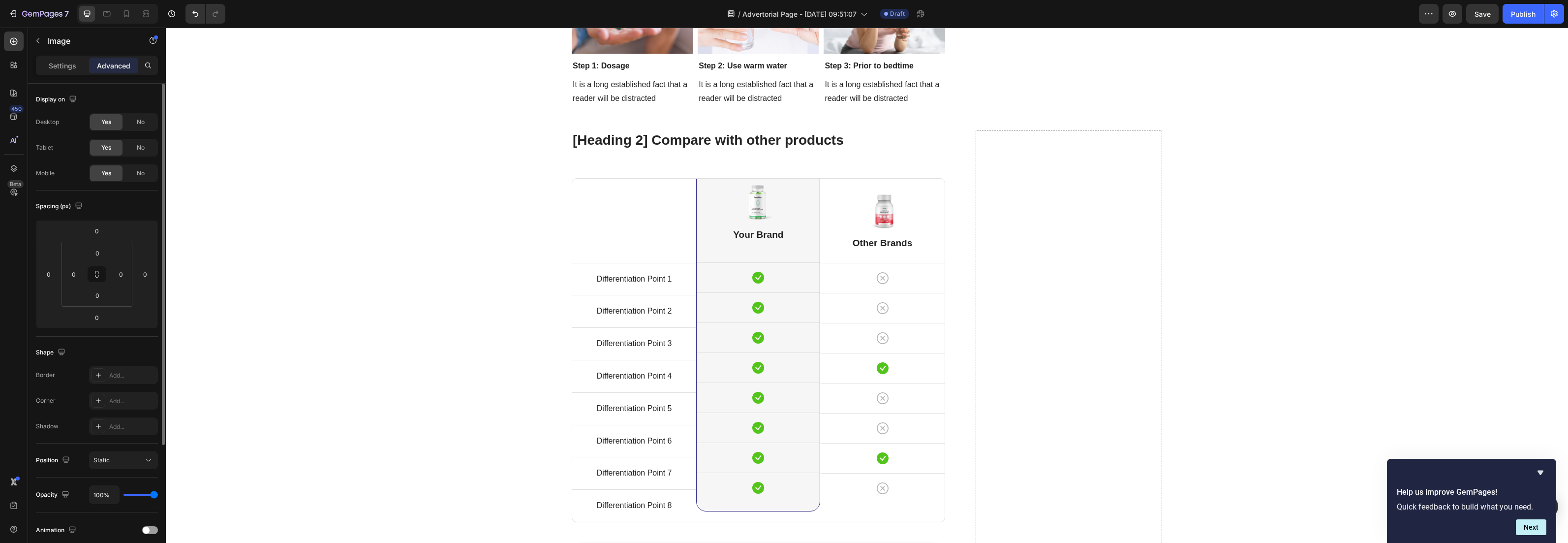
drag, startPoint x: 756, startPoint y: 301, endPoint x: 753, endPoint y: 324, distance: 23.2
type input "46"
click at [41, 41] on icon "button" at bounding box center [38, 40] width 8 height 8
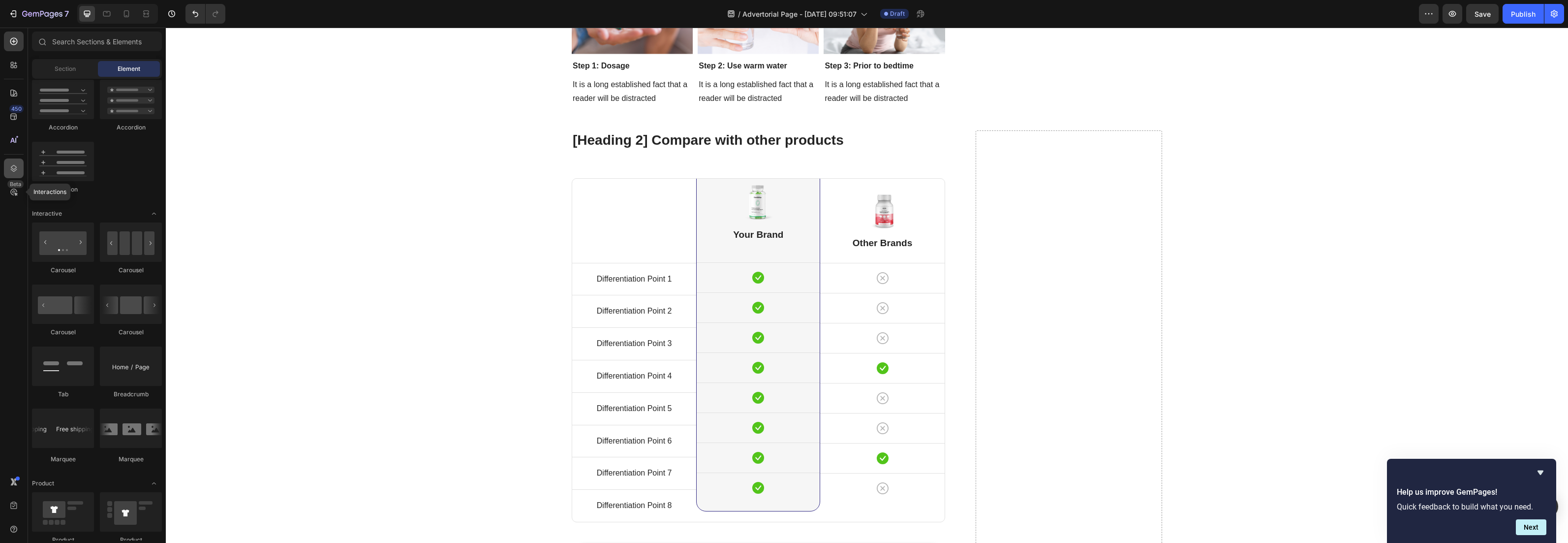
scroll to position [106, 0]
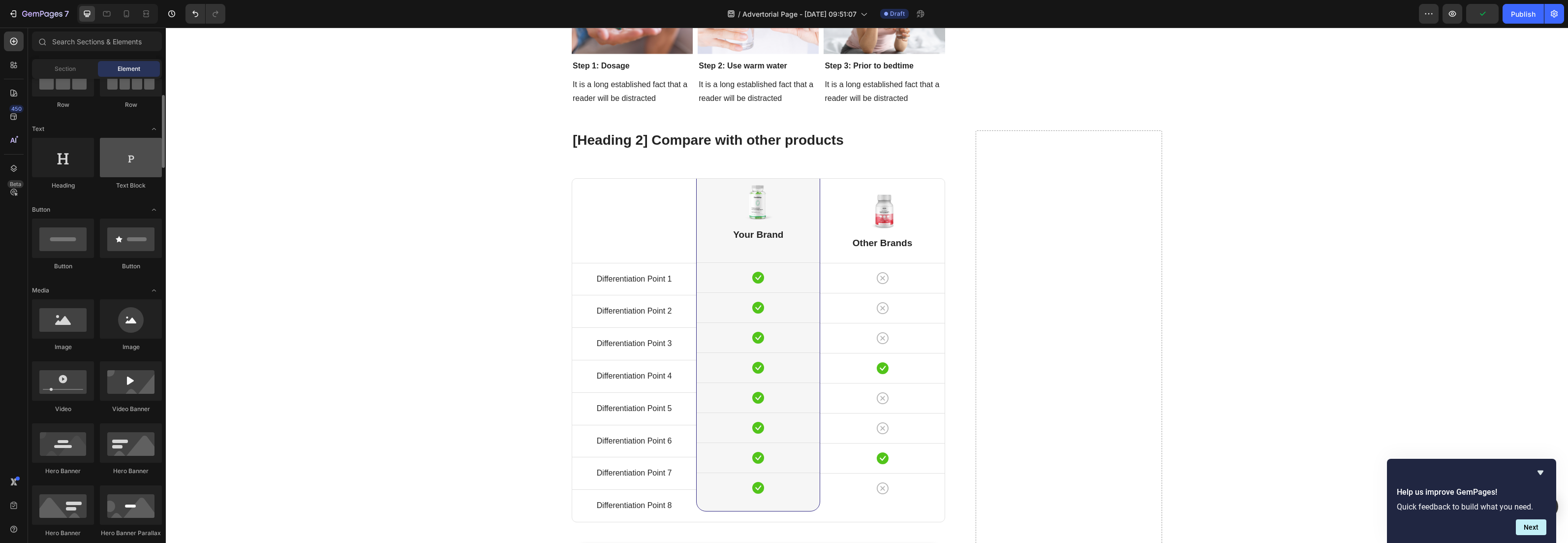
click at [123, 161] on div at bounding box center [131, 157] width 62 height 39
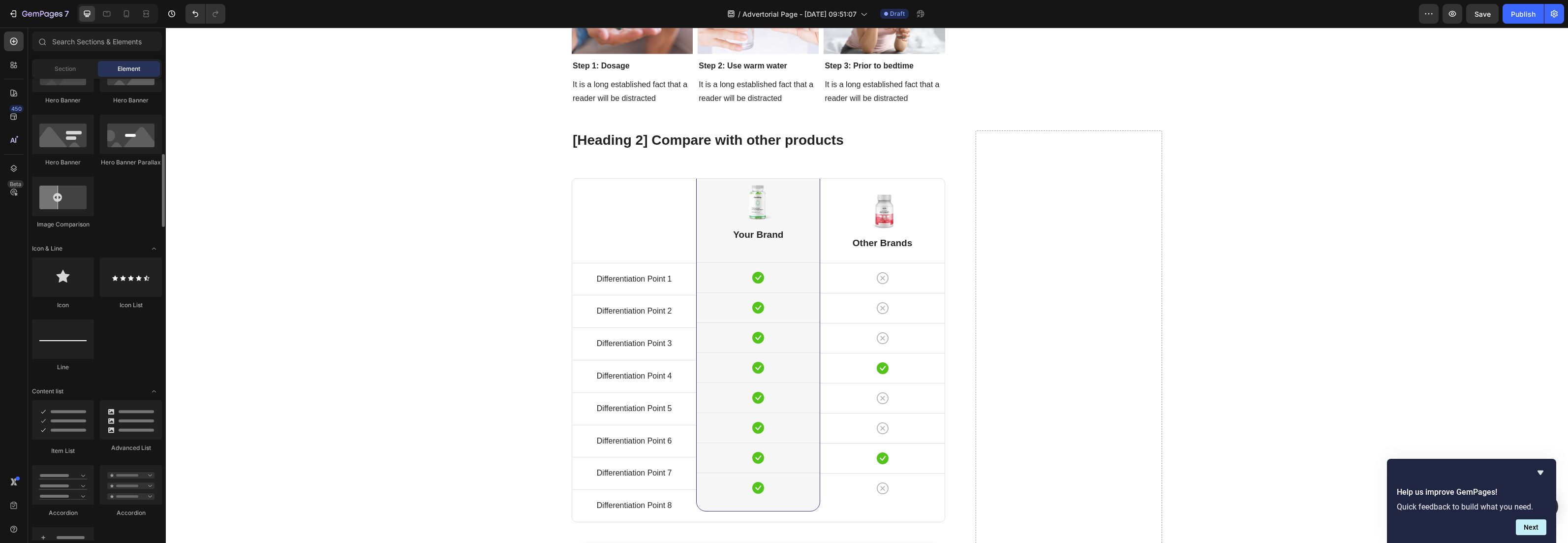
scroll to position [830, 0]
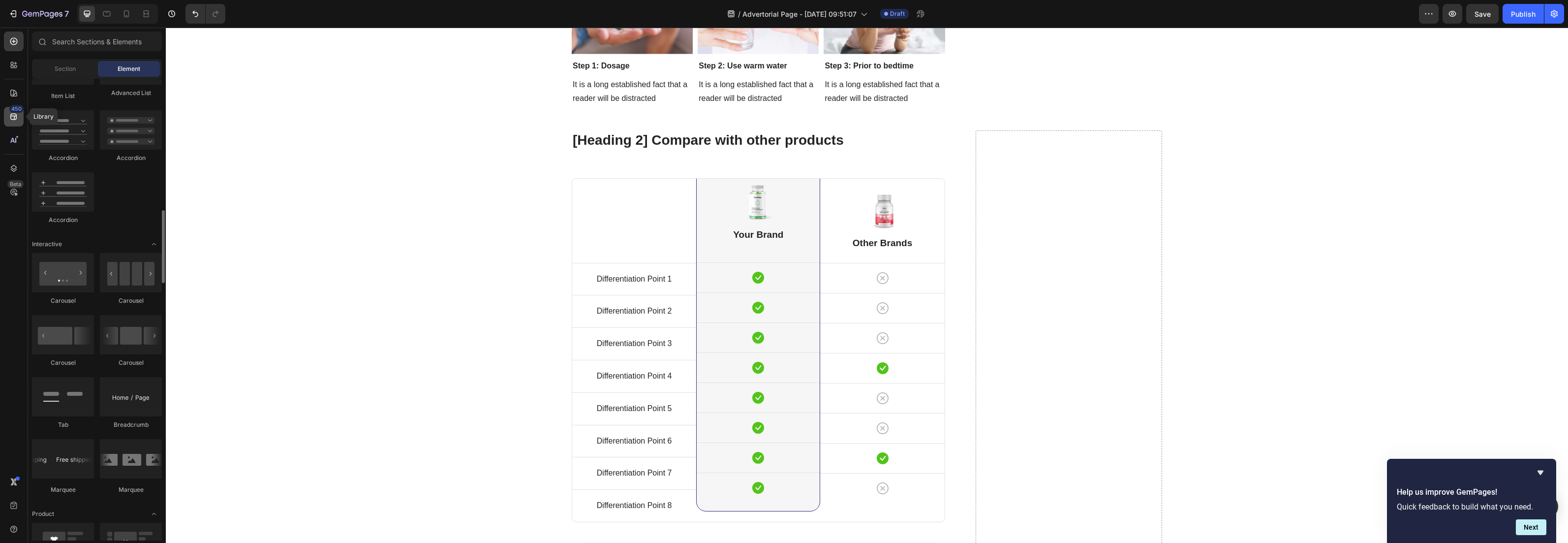
click at [12, 114] on icon at bounding box center [13, 117] width 6 height 6
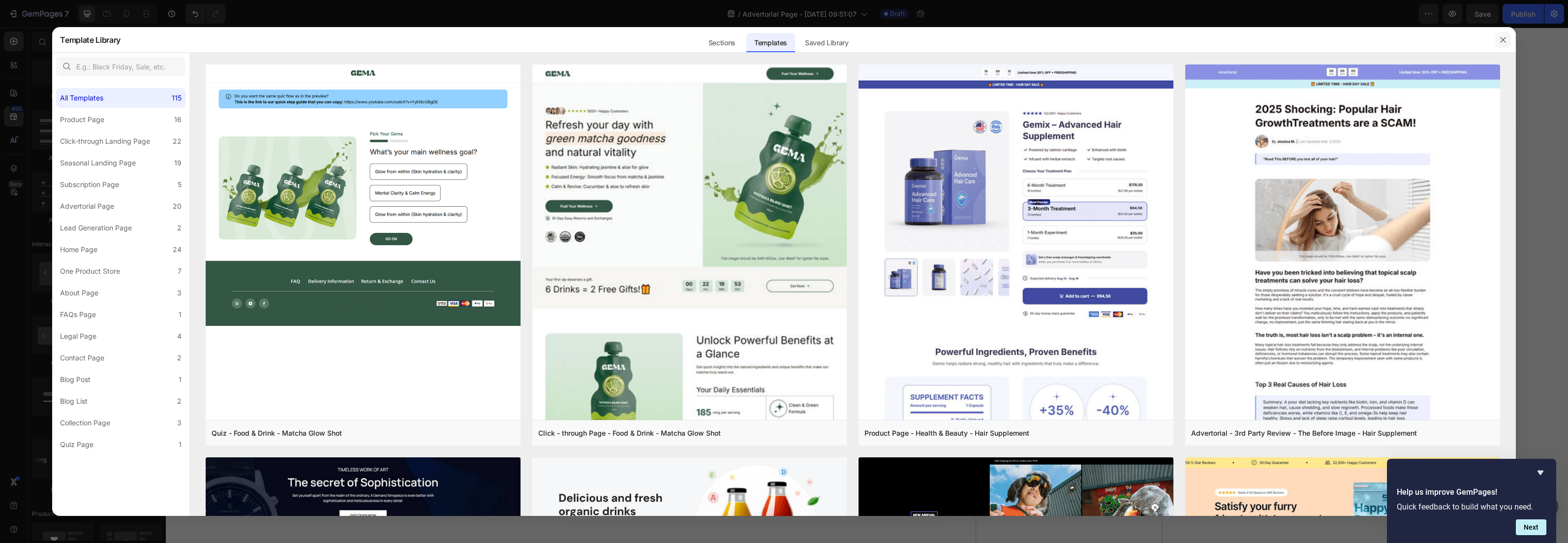
click at [1499, 38] on icon "button" at bounding box center [1503, 39] width 8 height 8
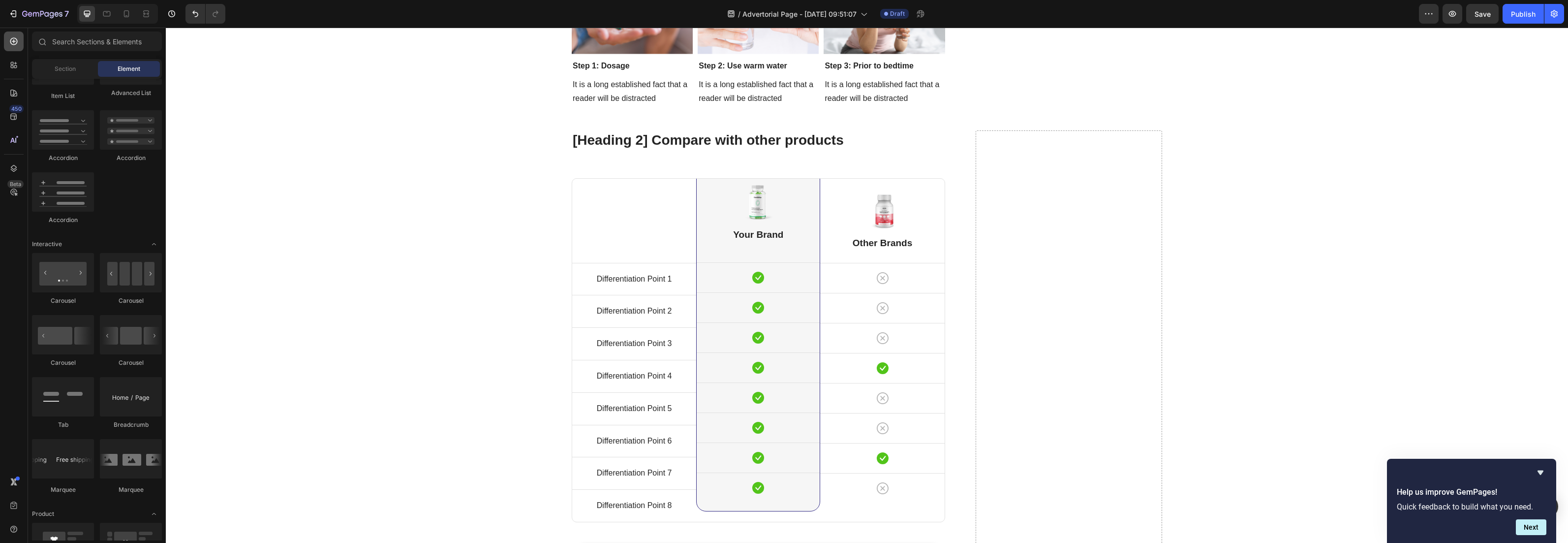
click at [19, 46] on div at bounding box center [14, 41] width 20 height 20
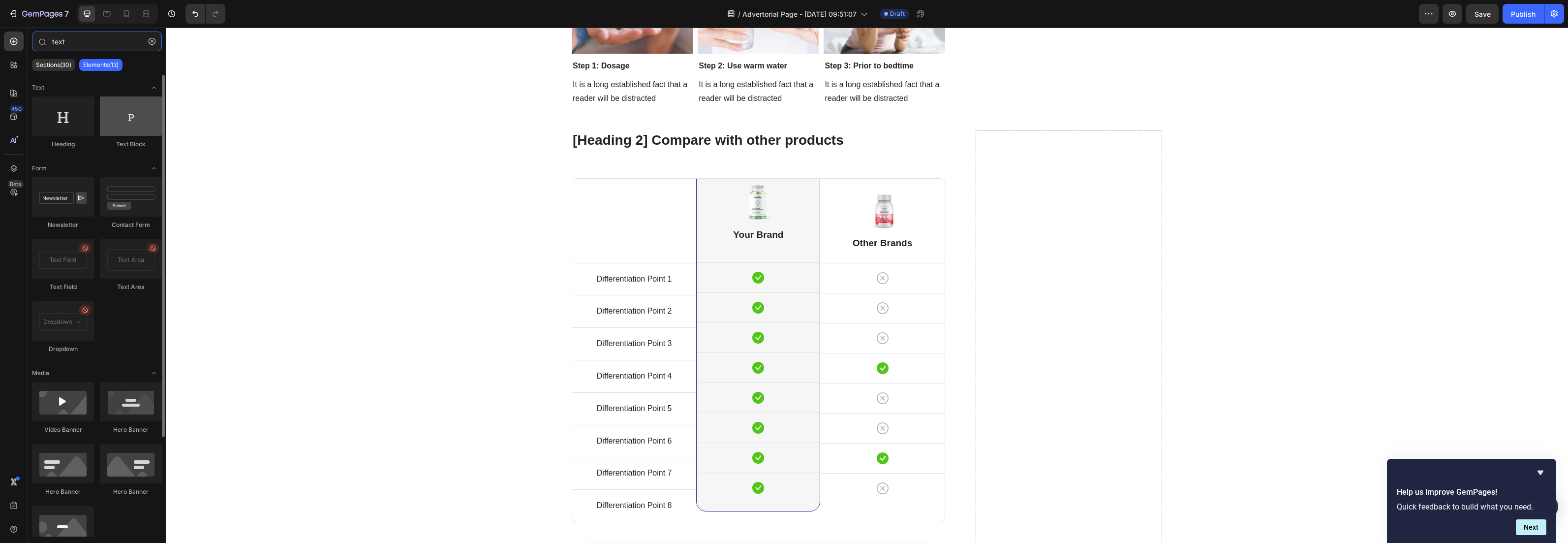
type input "text"
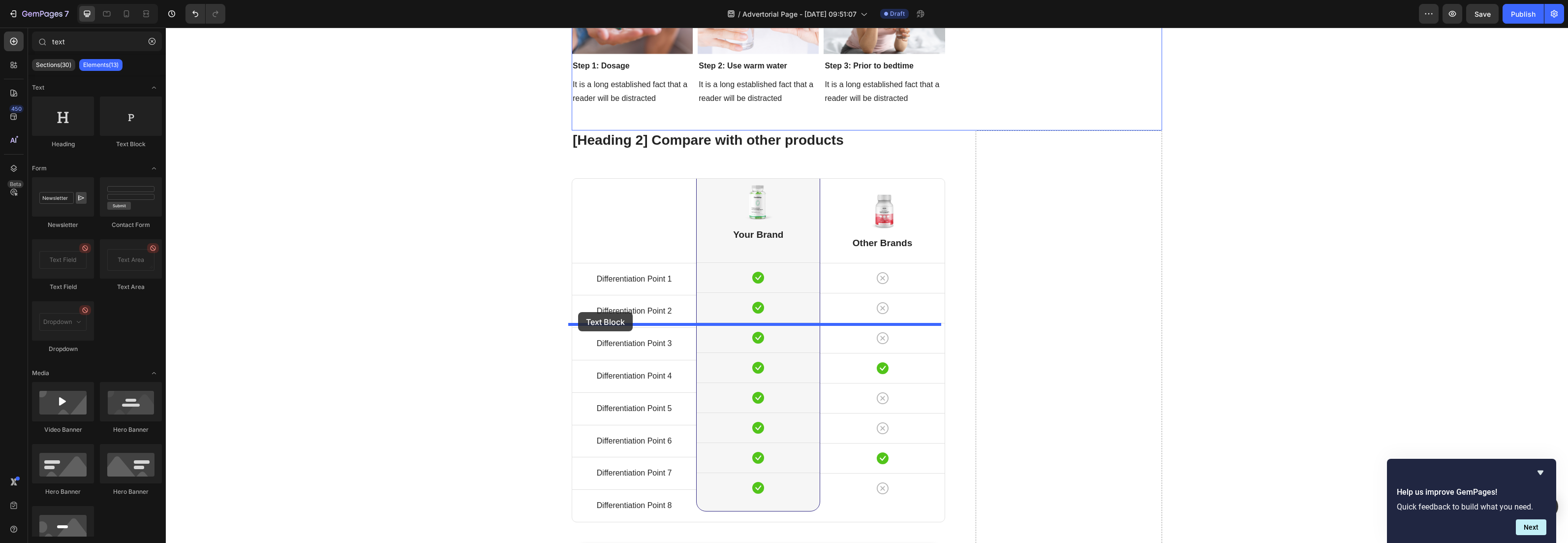
drag, startPoint x: 298, startPoint y: 152, endPoint x: 578, endPoint y: 312, distance: 322.5
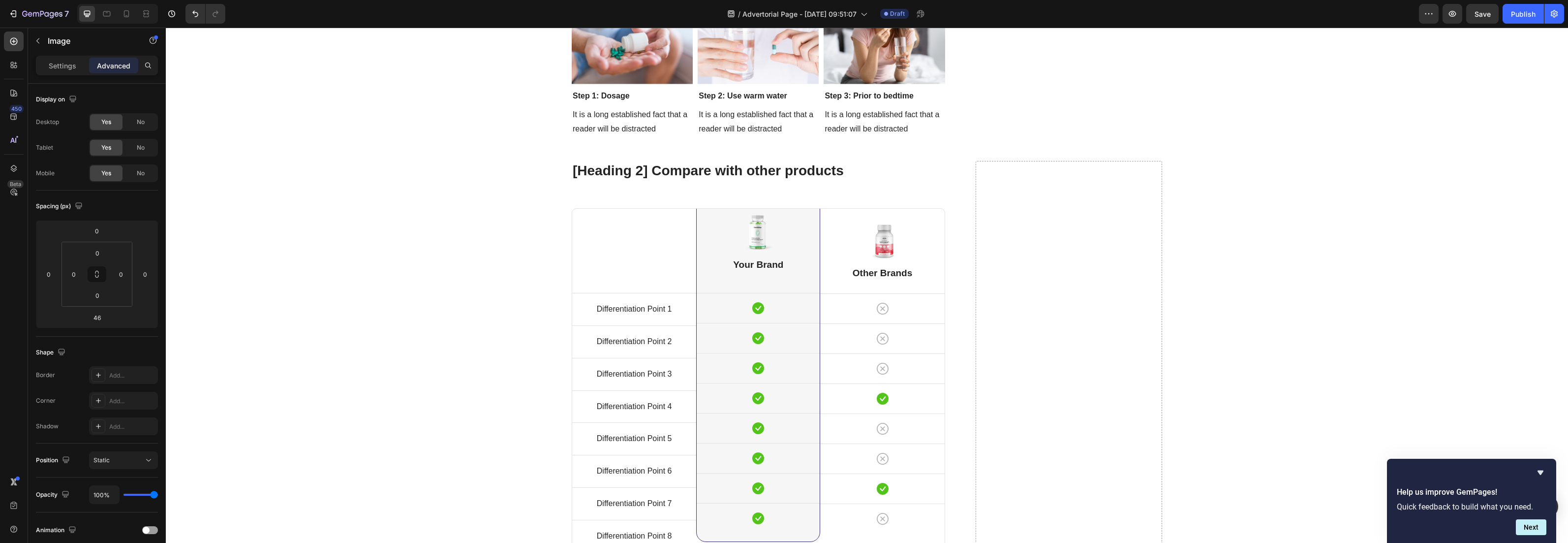
drag, startPoint x: 754, startPoint y: 323, endPoint x: 756, endPoint y: 292, distance: 31.1
type input "0"
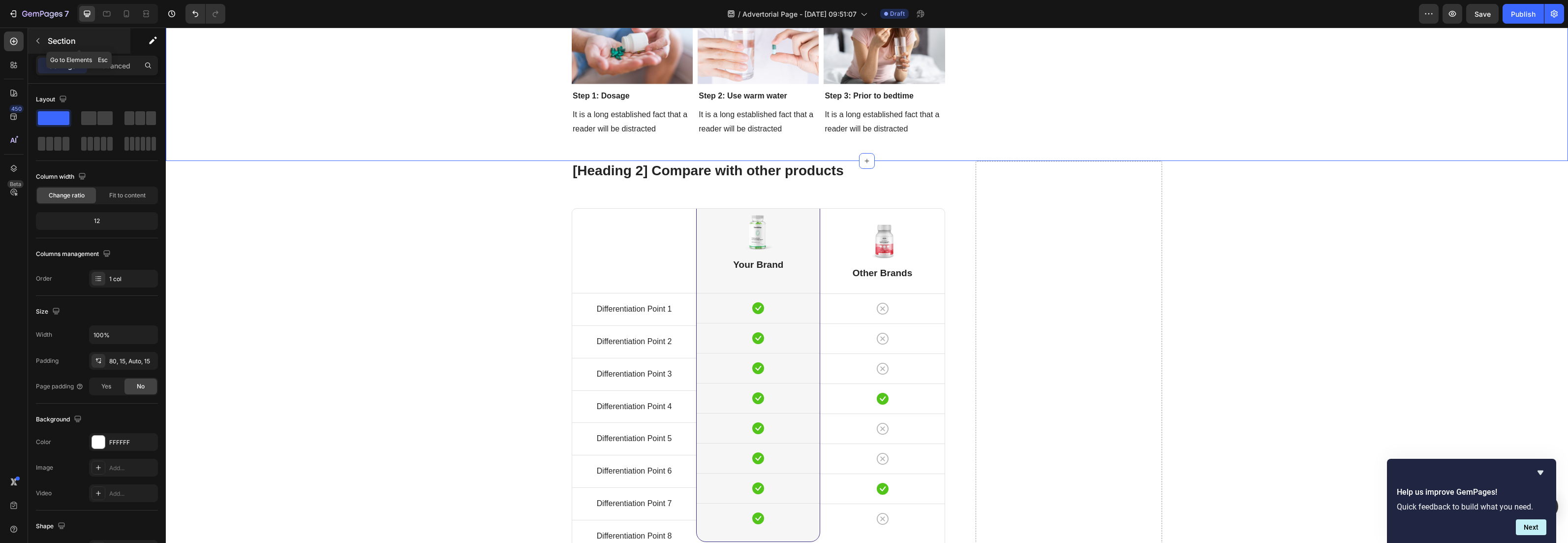
click at [38, 44] on icon "button" at bounding box center [38, 40] width 8 height 8
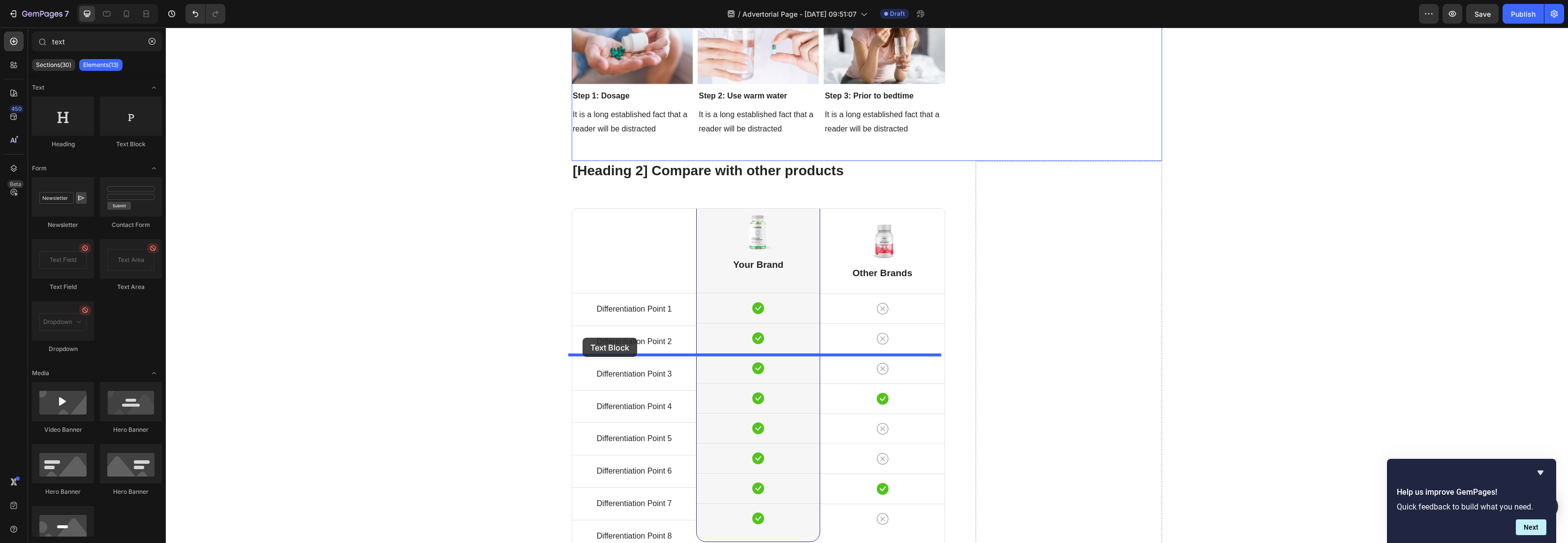
drag, startPoint x: 296, startPoint y: 143, endPoint x: 583, endPoint y: 337, distance: 346.4
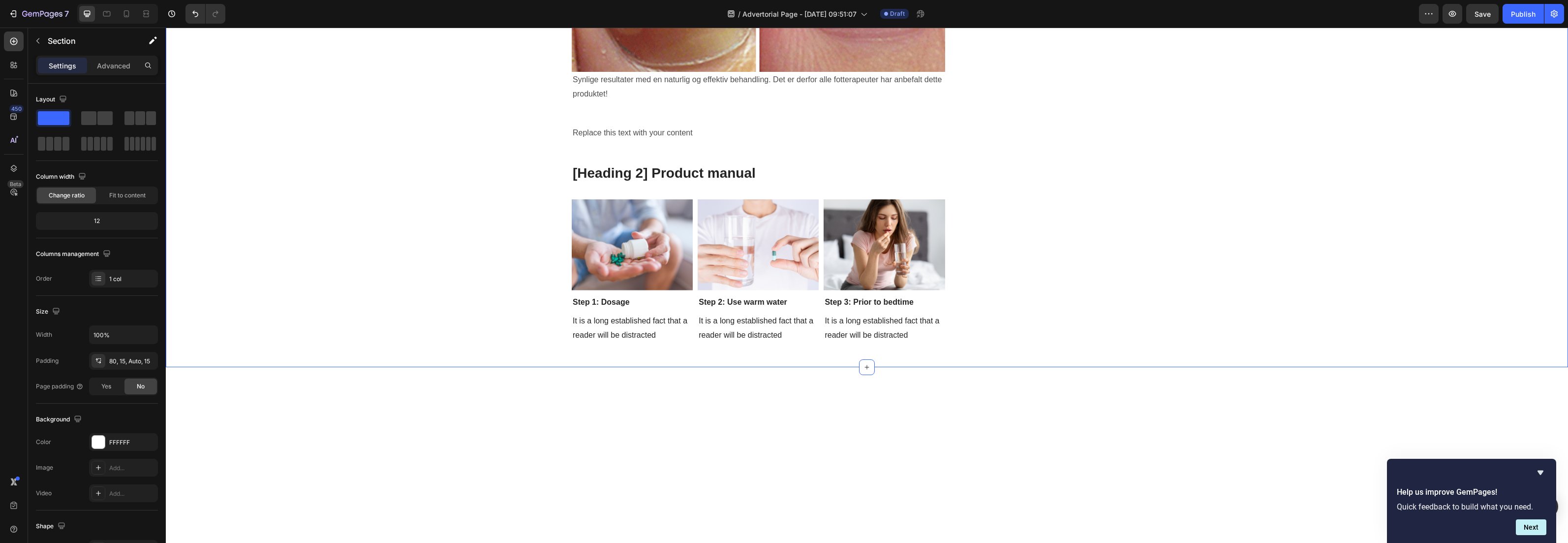
scroll to position [3332, 0]
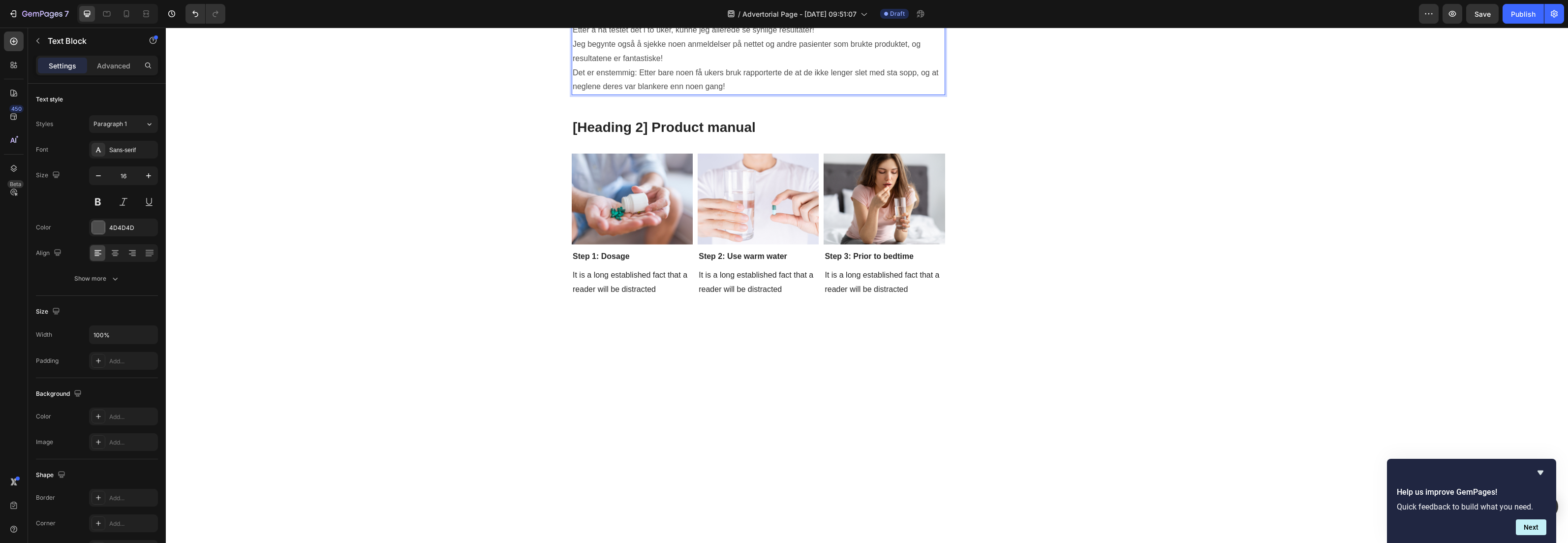
click at [891, 23] on p "For optimale resultater anbefales det å bruke det 2–3 ganger om dagen. Ja, det …" at bounding box center [758, 16] width 372 height 14
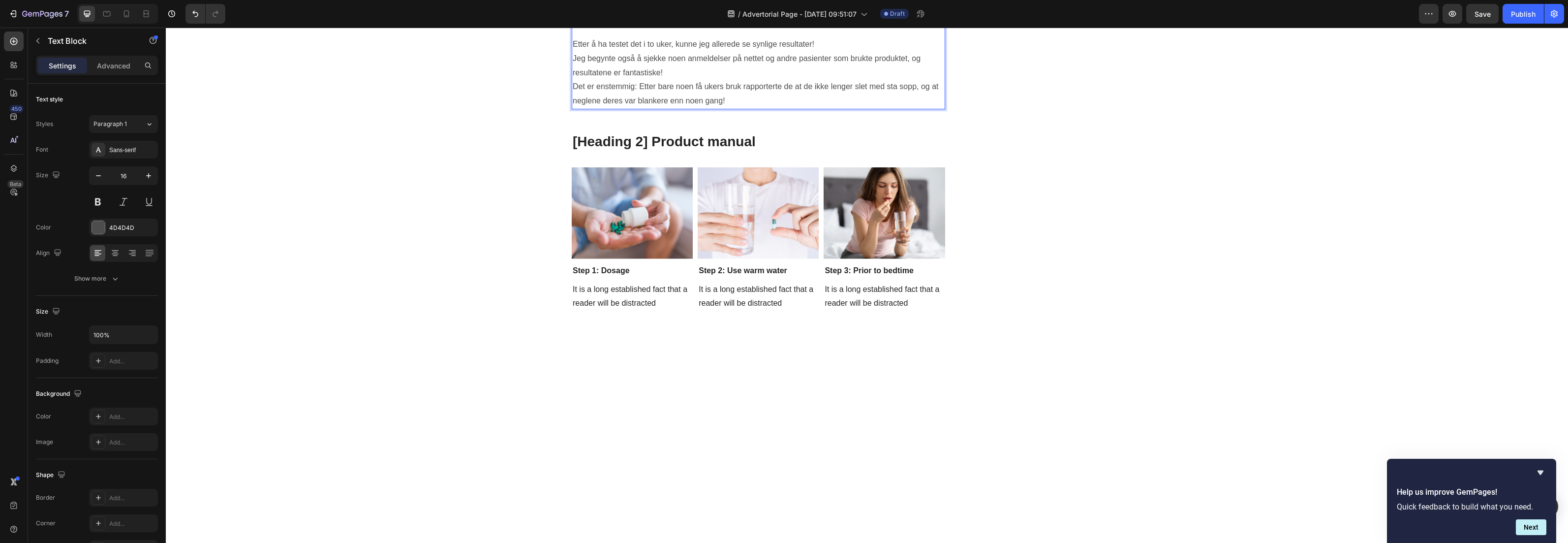
click at [845, 51] on p "Etter å ha testet det i to uker, kunne jeg allerede se synlige resultater!" at bounding box center [758, 45] width 372 height 14
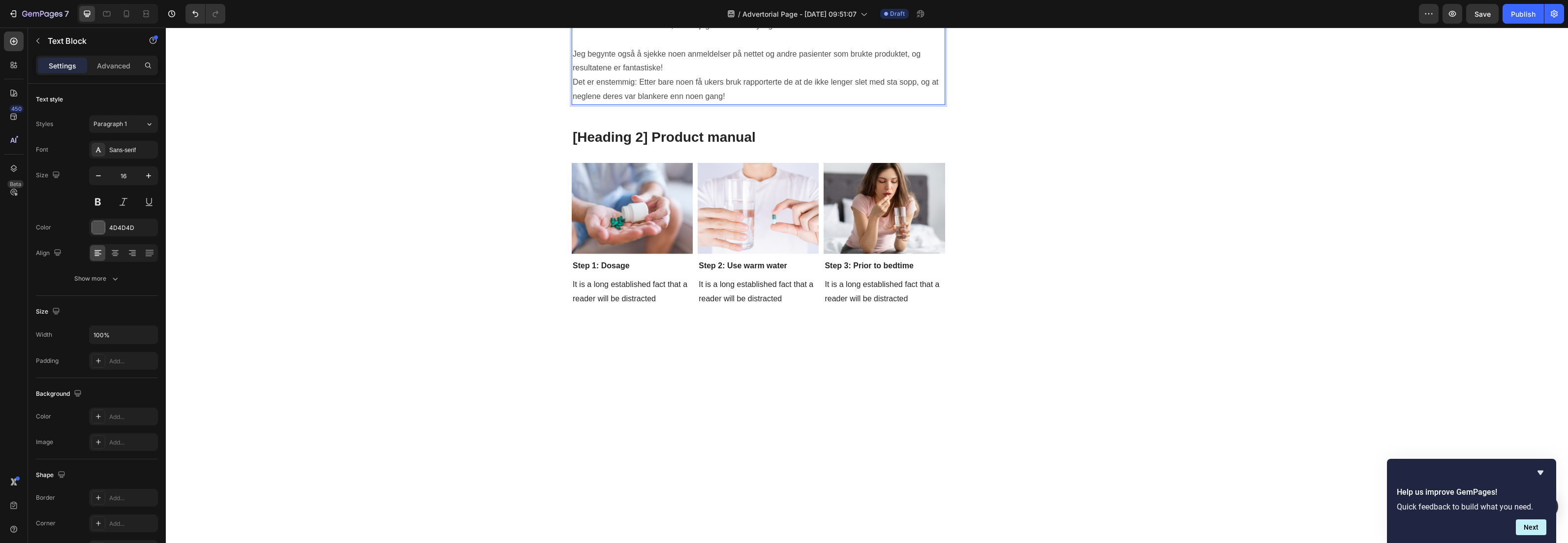
click at [674, 76] on p "Jeg begynte også å sjekke noen anmeldelser på nettet og andre pasienter som bru…" at bounding box center [758, 62] width 372 height 29
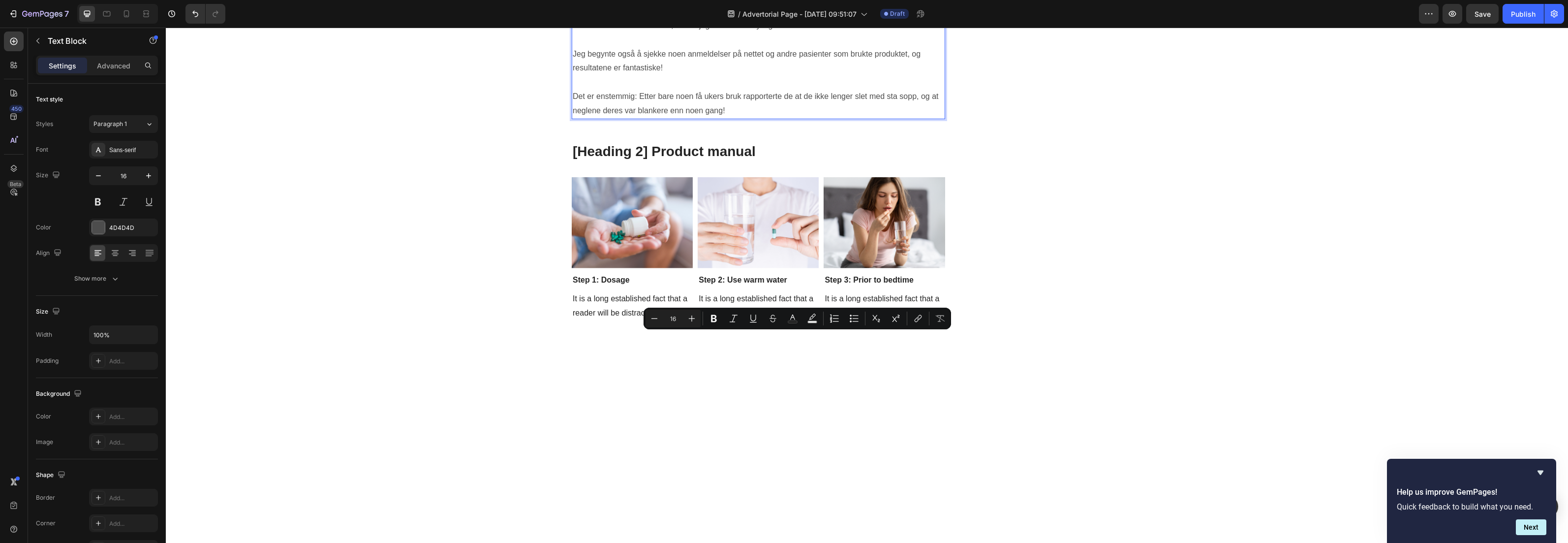
drag, startPoint x: 782, startPoint y: 339, endPoint x: 815, endPoint y: 341, distance: 33.1
click at [710, 318] on icon "Editor contextual toolbar" at bounding box center [714, 318] width 10 height 10
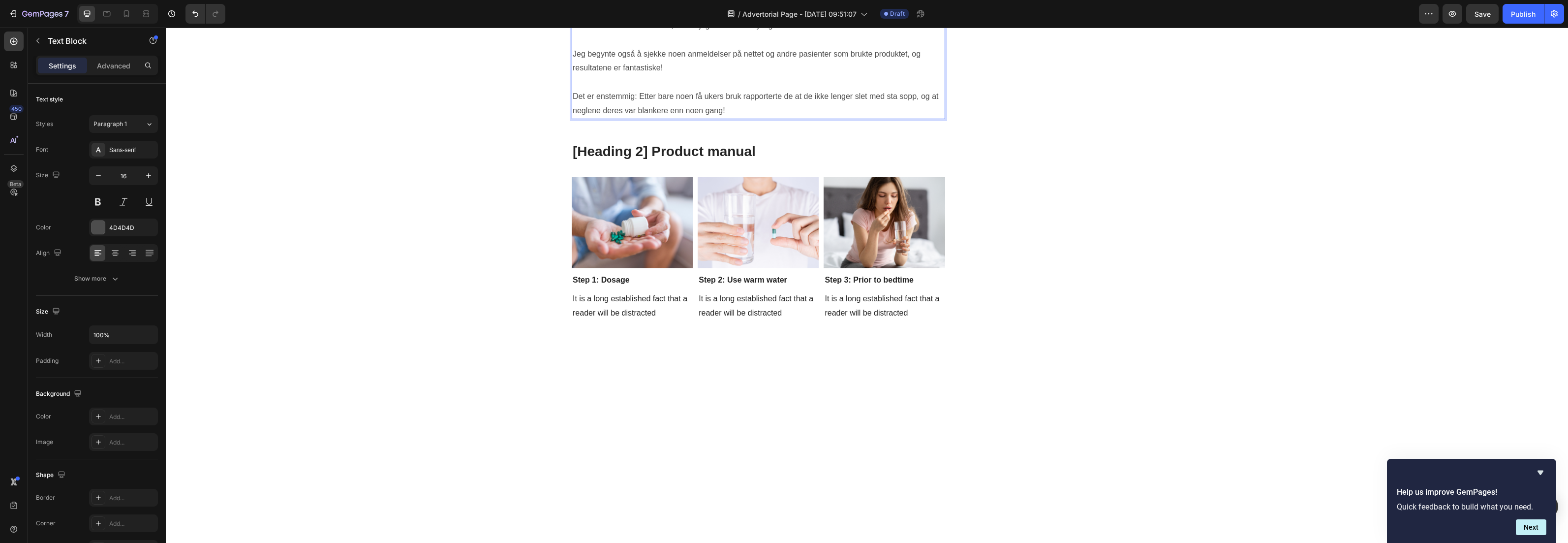
click at [572, 33] on p "Etter å ha testet det i to uker, kunne jeg allerede se synlige resultater!" at bounding box center [758, 25] width 372 height 14
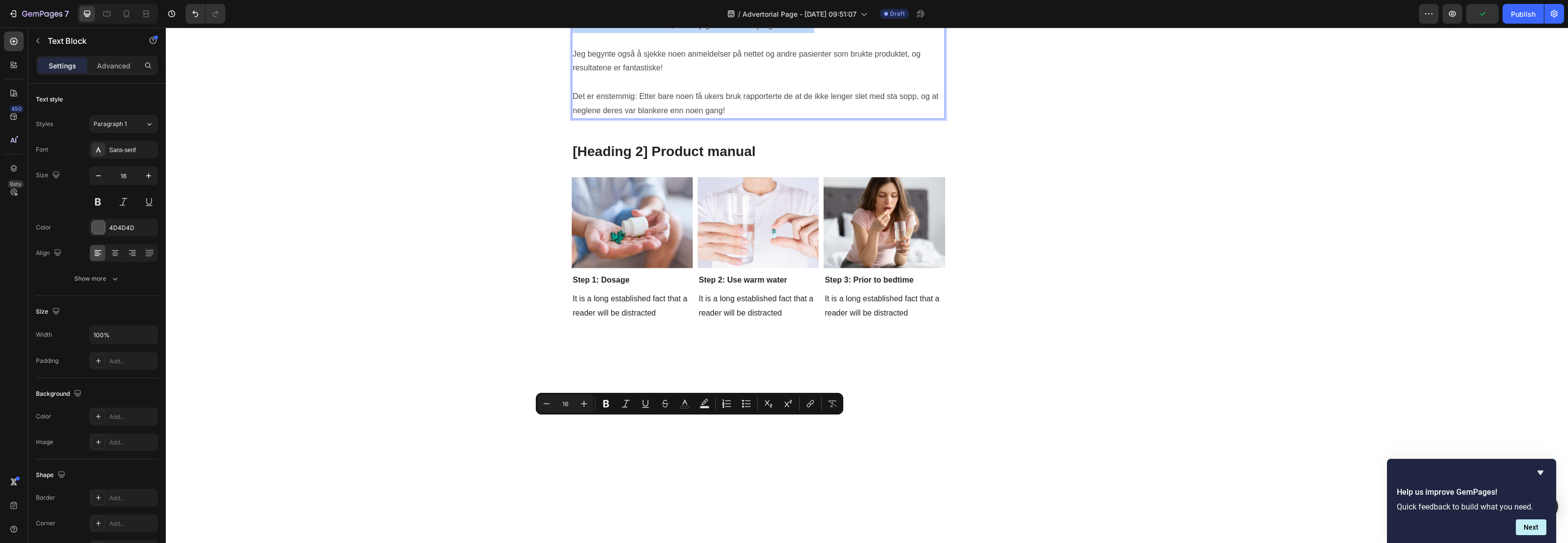
drag, startPoint x: 569, startPoint y: 426, endPoint x: 812, endPoint y: 423, distance: 243.0
click at [812, 33] on p "Etter å ha testet det i to uker, kunne jeg allerede se synlige resultater!" at bounding box center [758, 25] width 372 height 14
click at [611, 405] on button "Bold" at bounding box center [606, 404] width 18 height 18
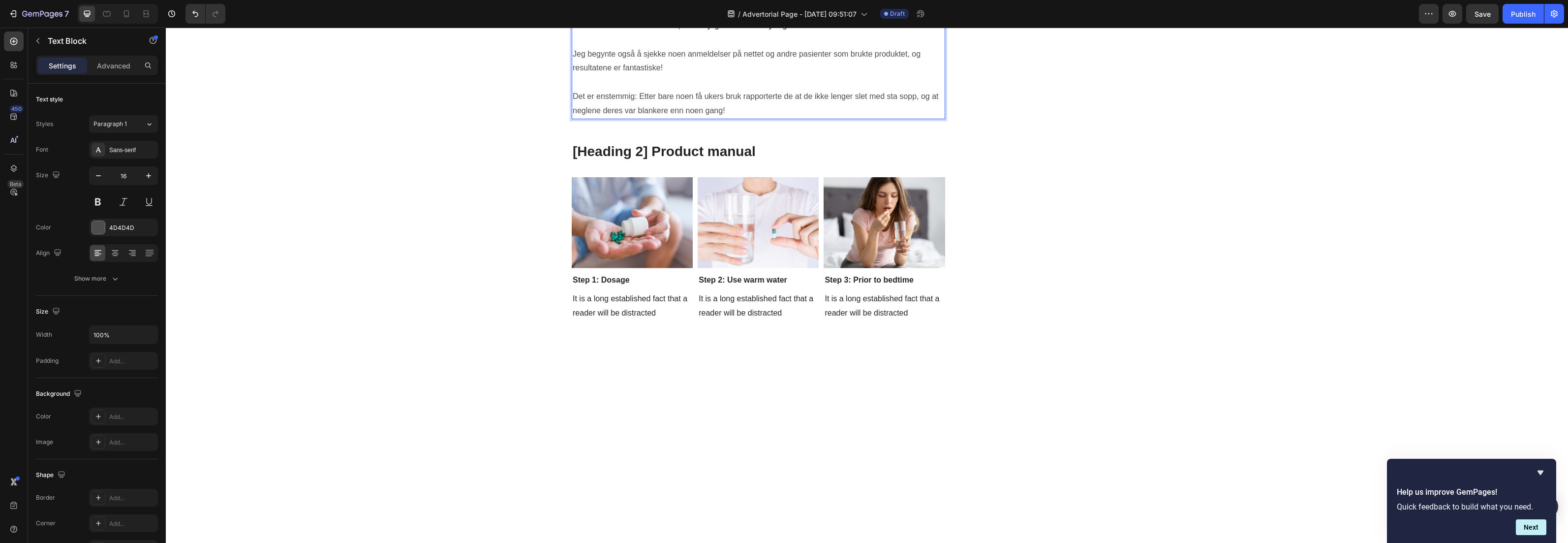
click at [844, 33] on p "Etter å ha testet det i to uker, kunne jeg allerede se synlige resultater!" at bounding box center [758, 25] width 372 height 14
click at [143, 176] on button "button" at bounding box center [149, 176] width 18 height 18
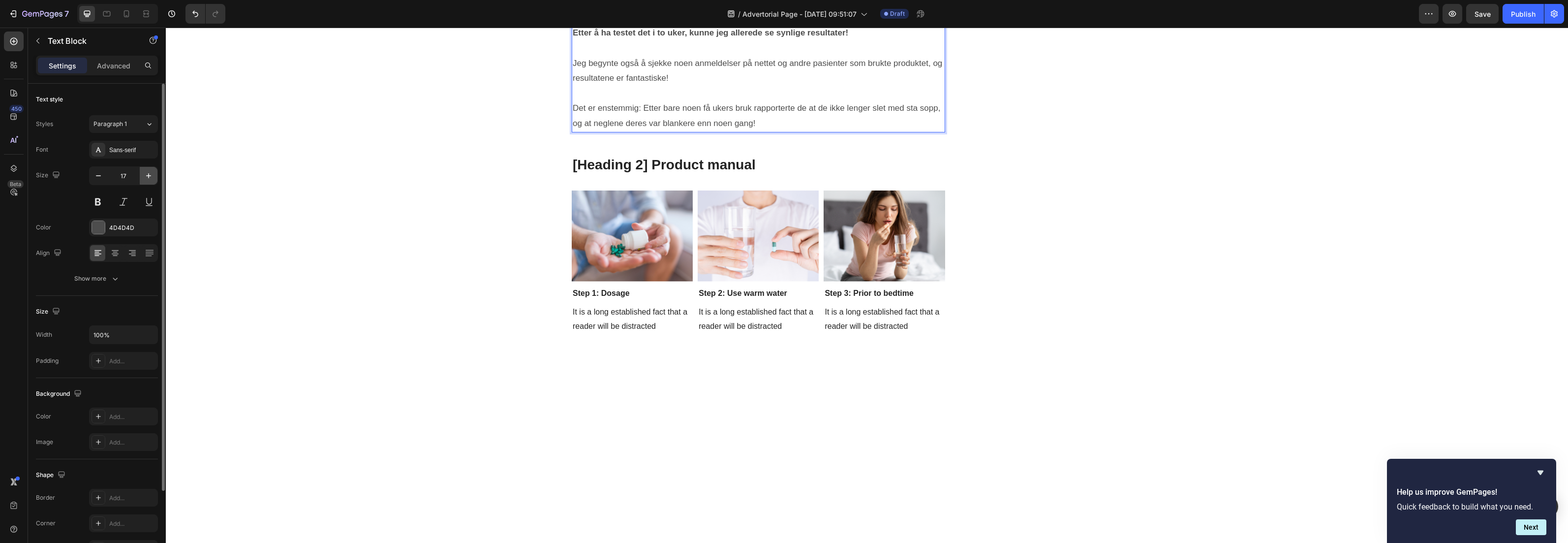
click at [143, 176] on button "button" at bounding box center [149, 176] width 18 height 18
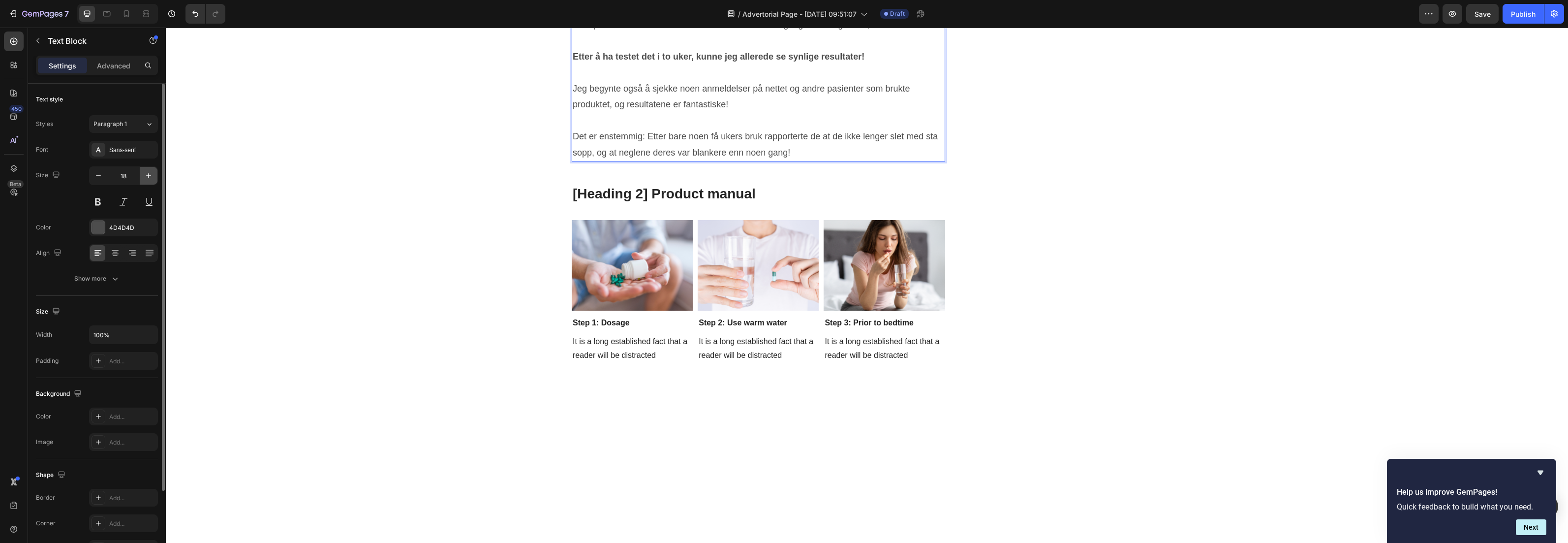
type input "19"
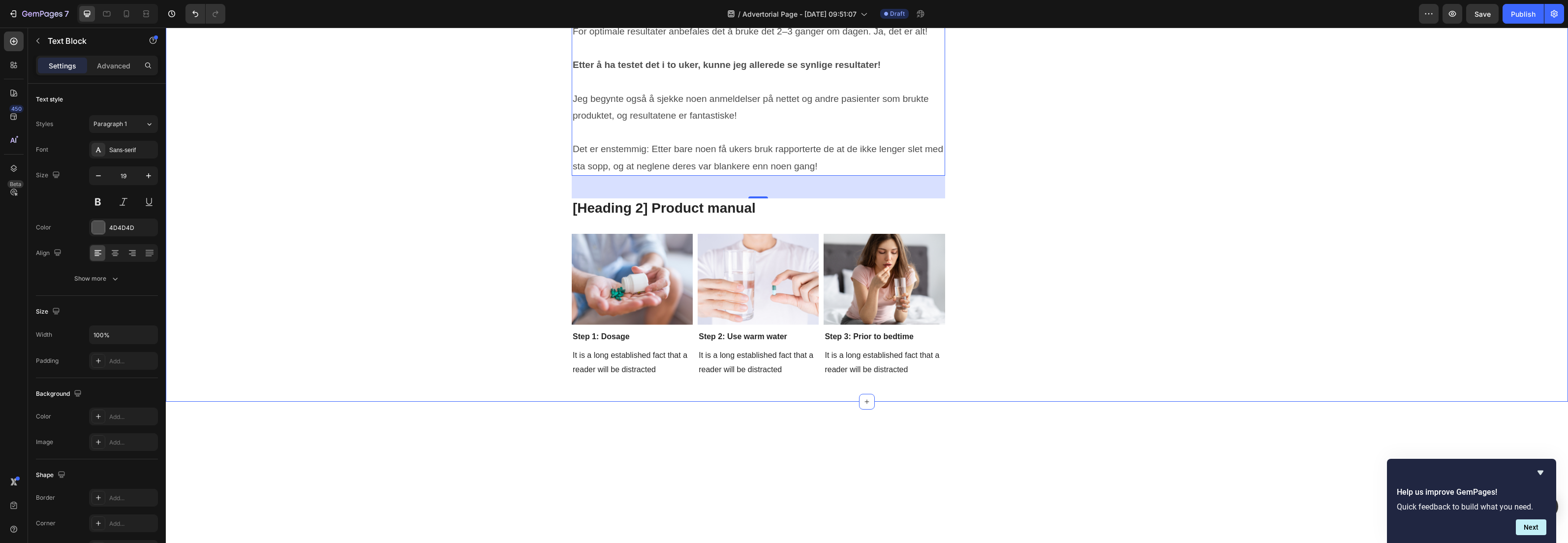
scroll to position [3427, 0]
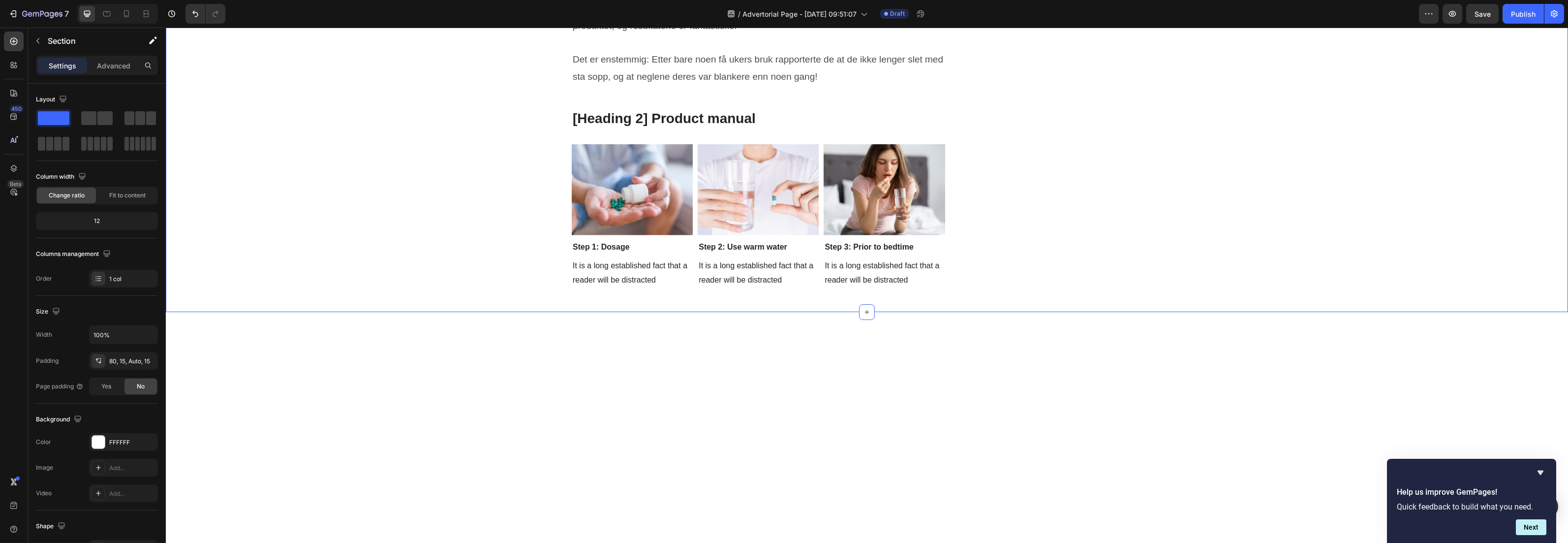
scroll to position [3440, 0]
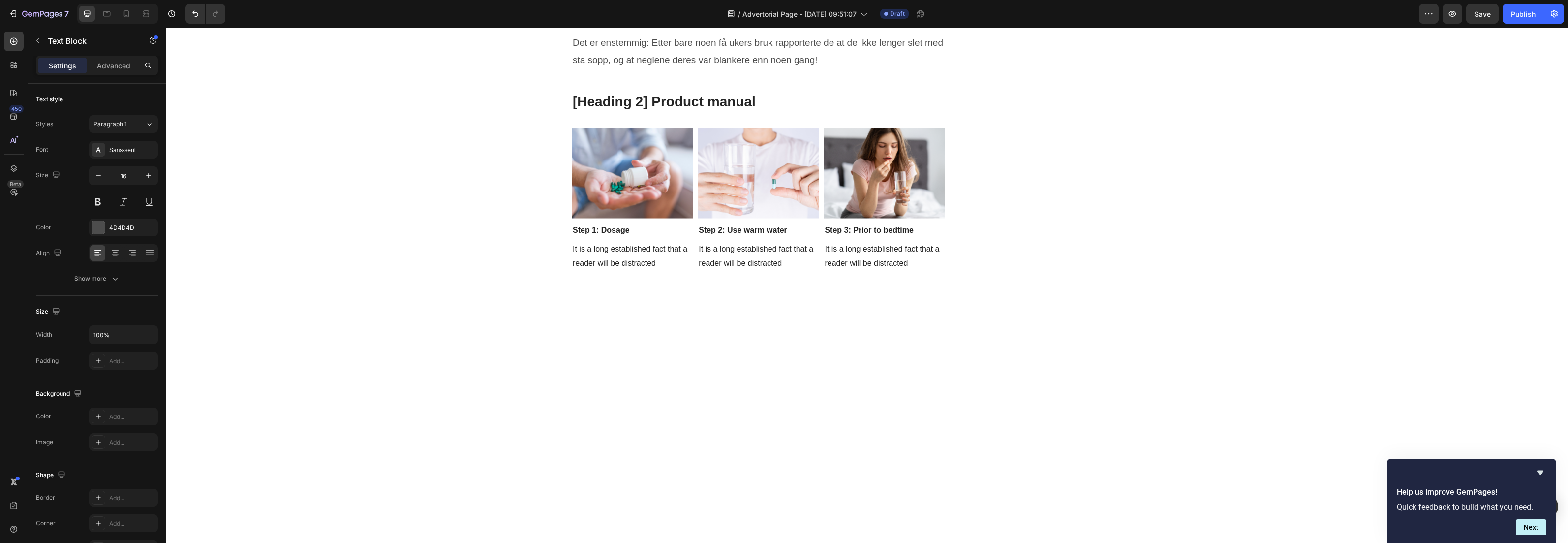
drag, startPoint x: 753, startPoint y: 210, endPoint x: 752, endPoint y: 194, distance: 16.0
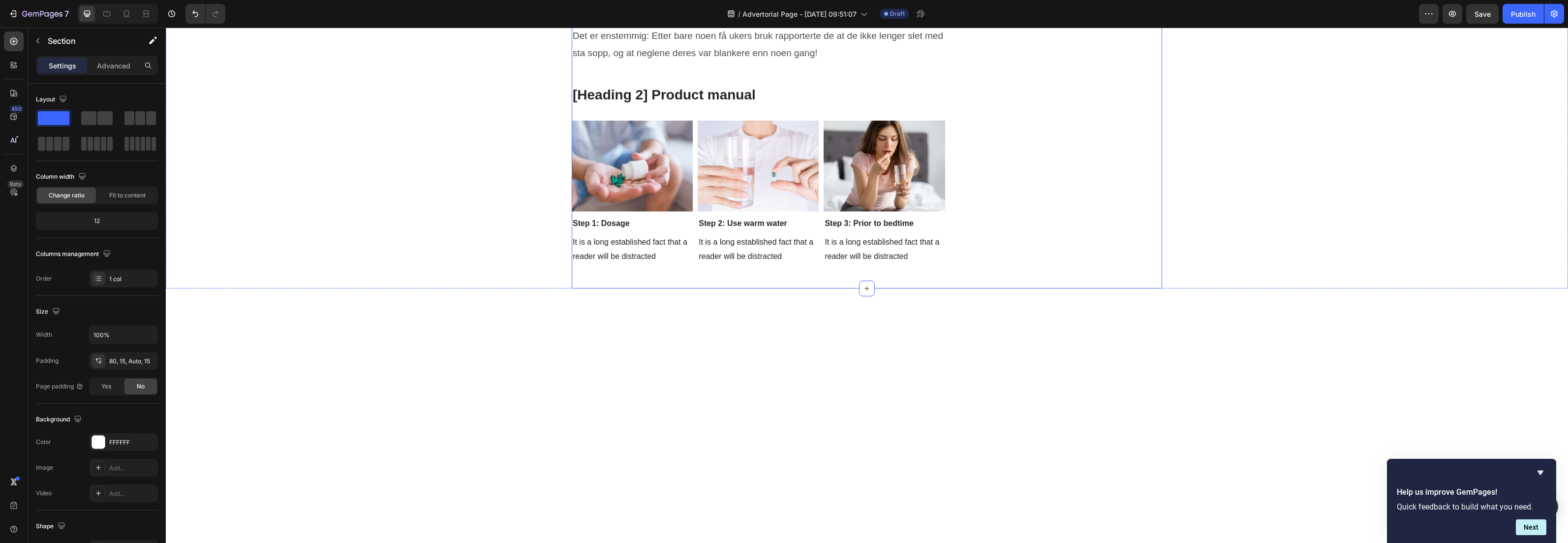
scroll to position [3460, 0]
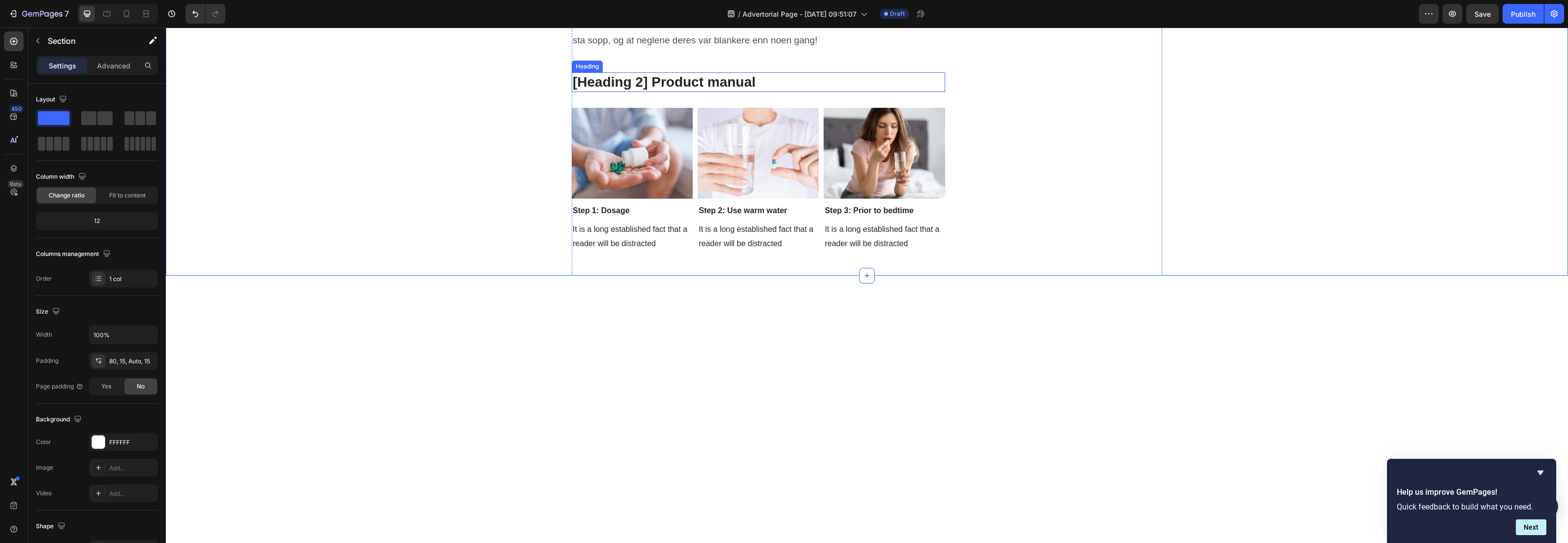
click at [623, 91] on p "[Heading 2] Product manual" at bounding box center [758, 82] width 372 height 18
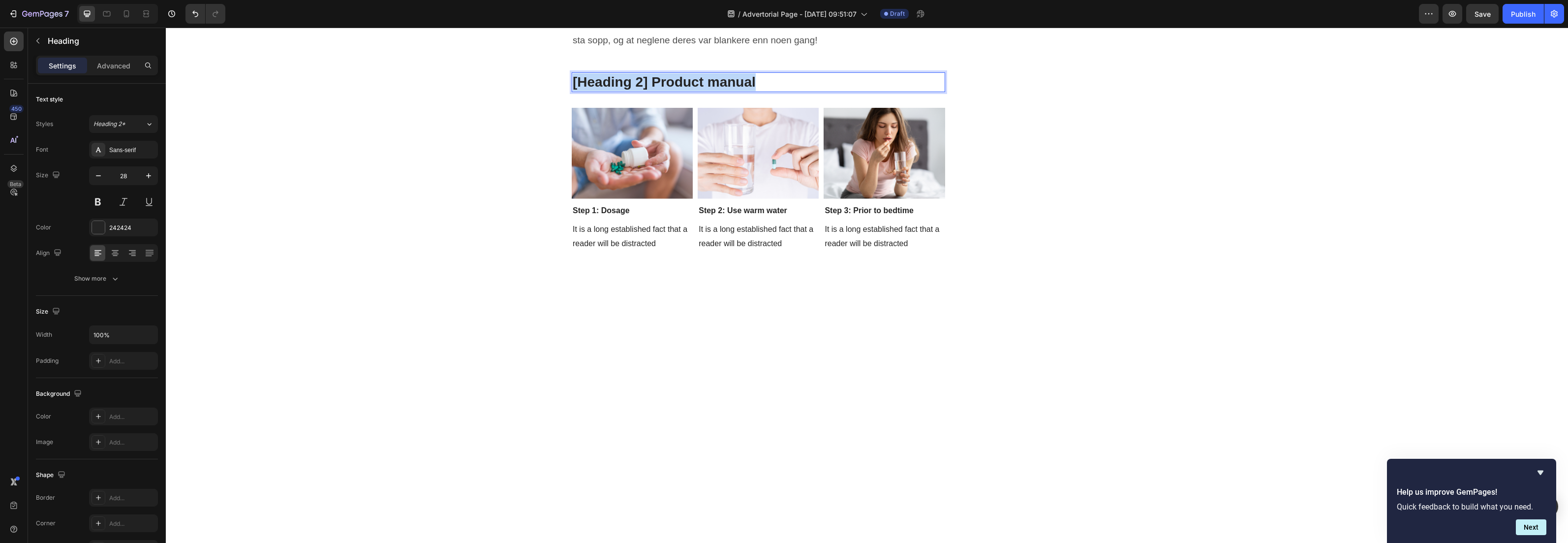
click at [623, 91] on p "[Heading 2] Product manual" at bounding box center [758, 82] width 372 height 18
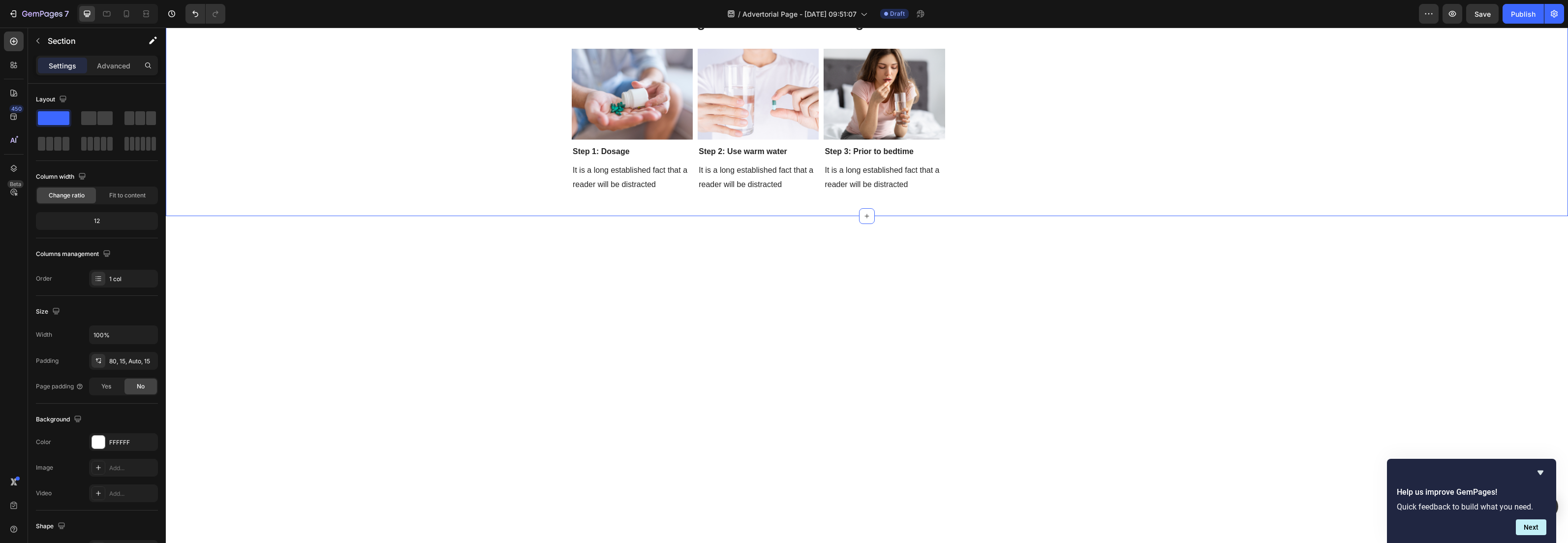
scroll to position [3543, 0]
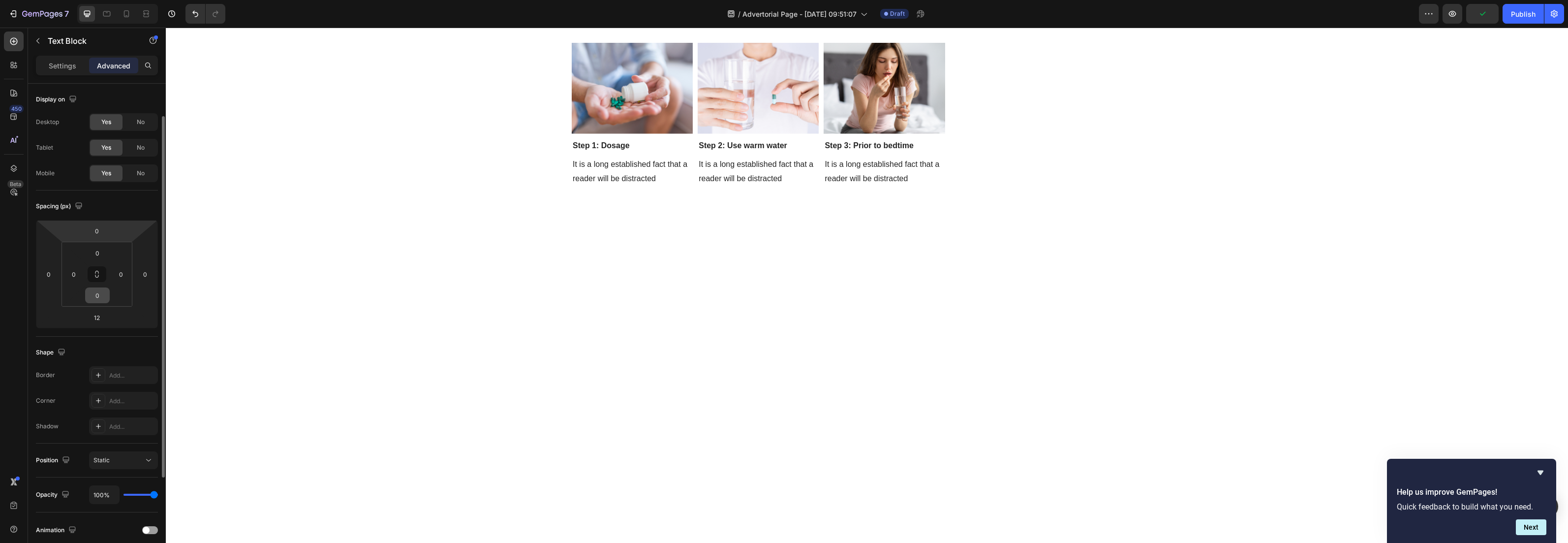
scroll to position [83, 0]
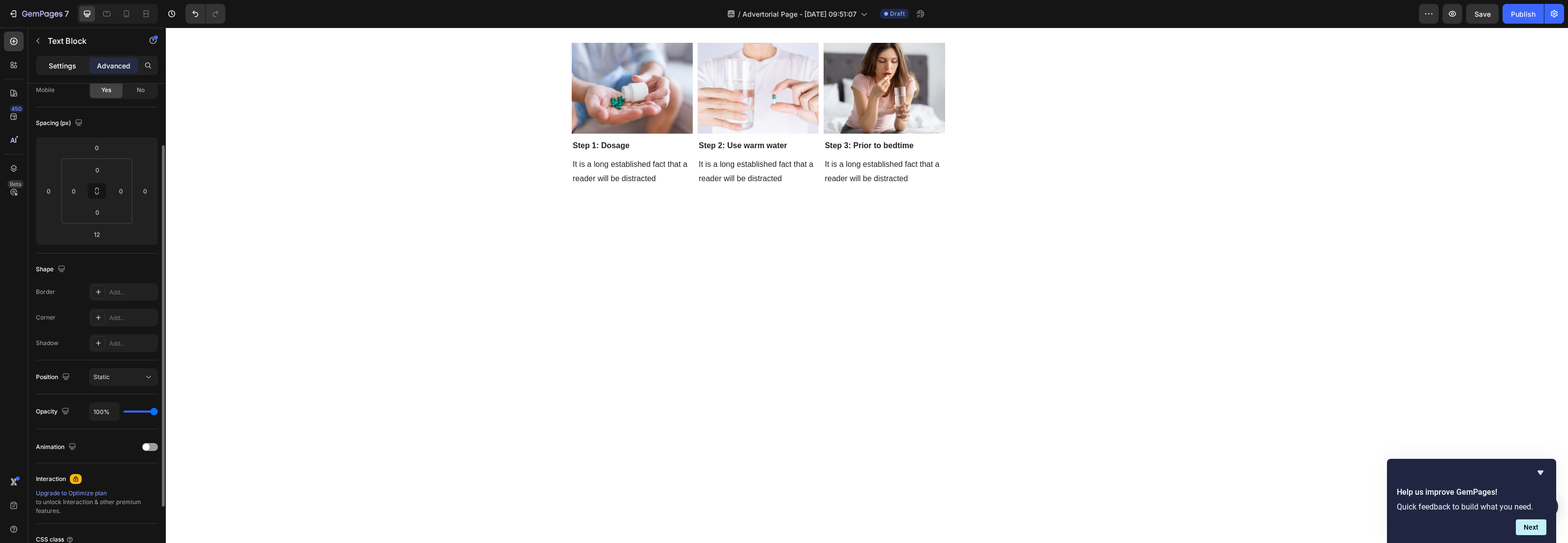
click at [49, 71] on div "Settings" at bounding box center [62, 65] width 49 height 16
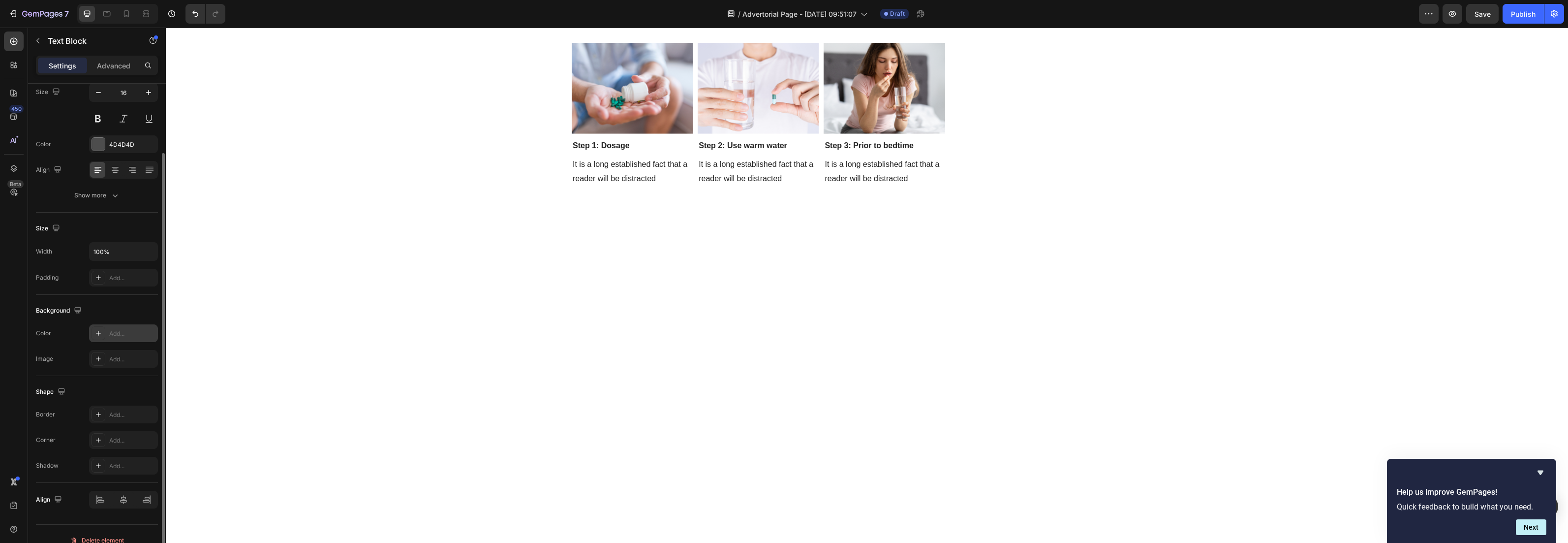
click at [111, 332] on div "Add..." at bounding box center [132, 333] width 46 height 9
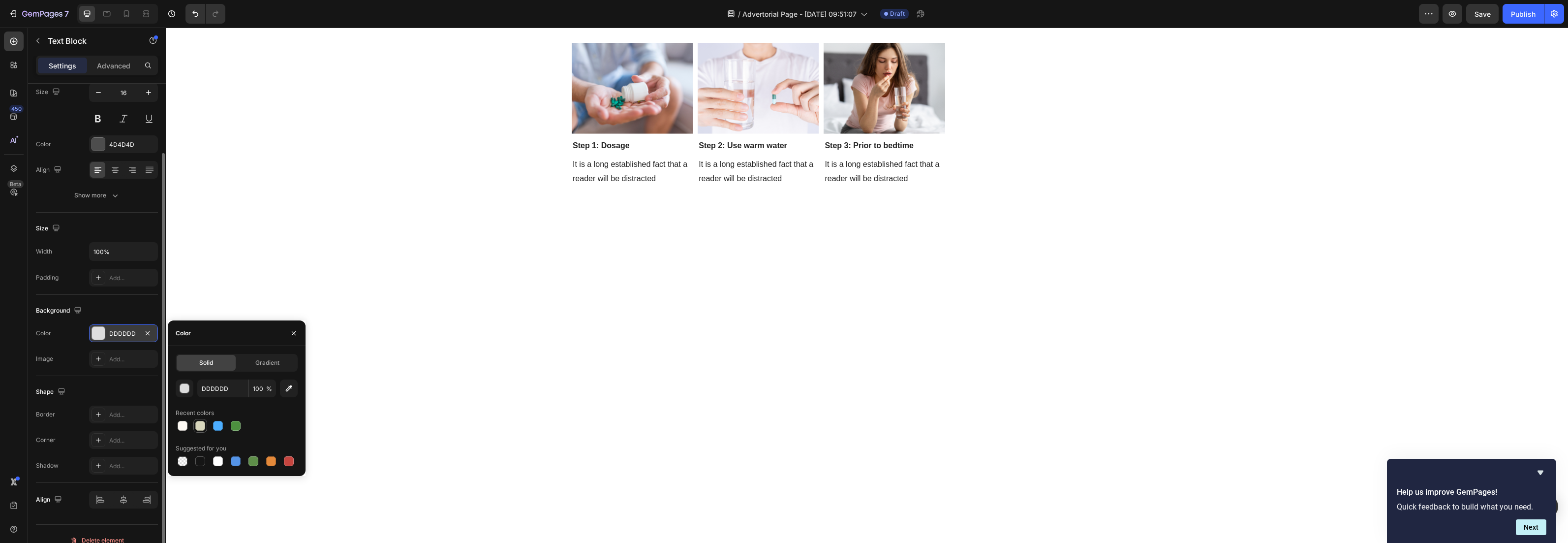
click at [200, 429] on div at bounding box center [200, 426] width 10 height 10
type input "D8D6BC"
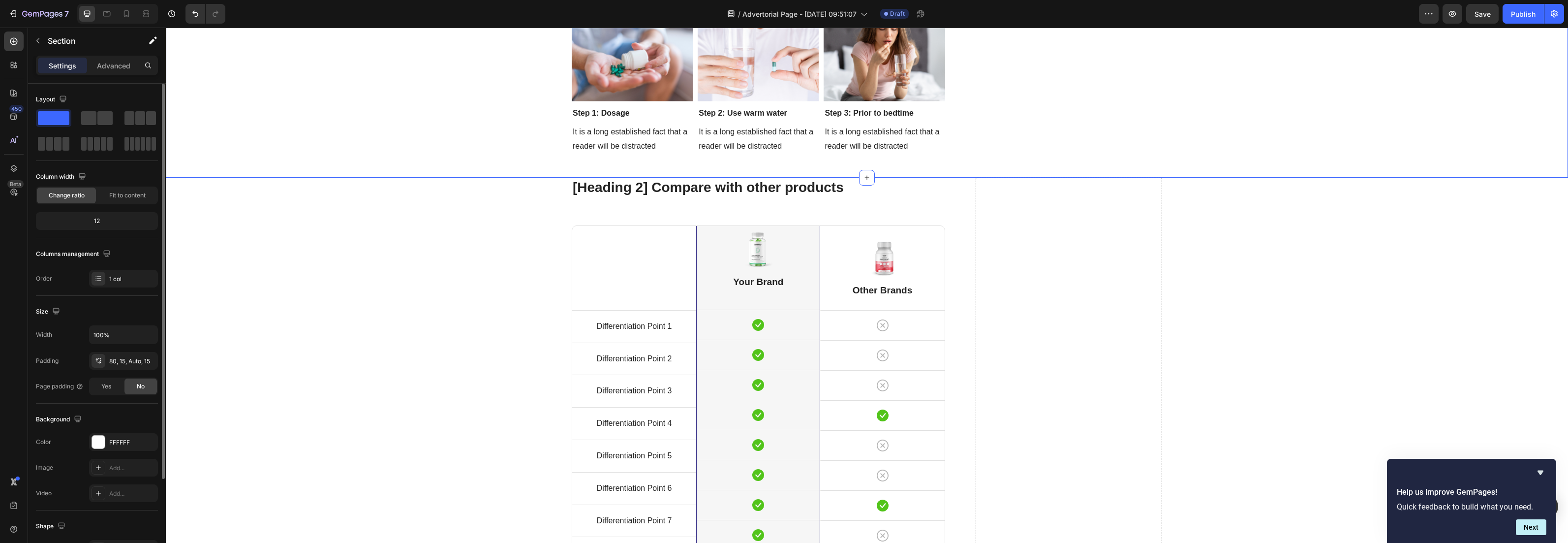
scroll to position [3691, 0]
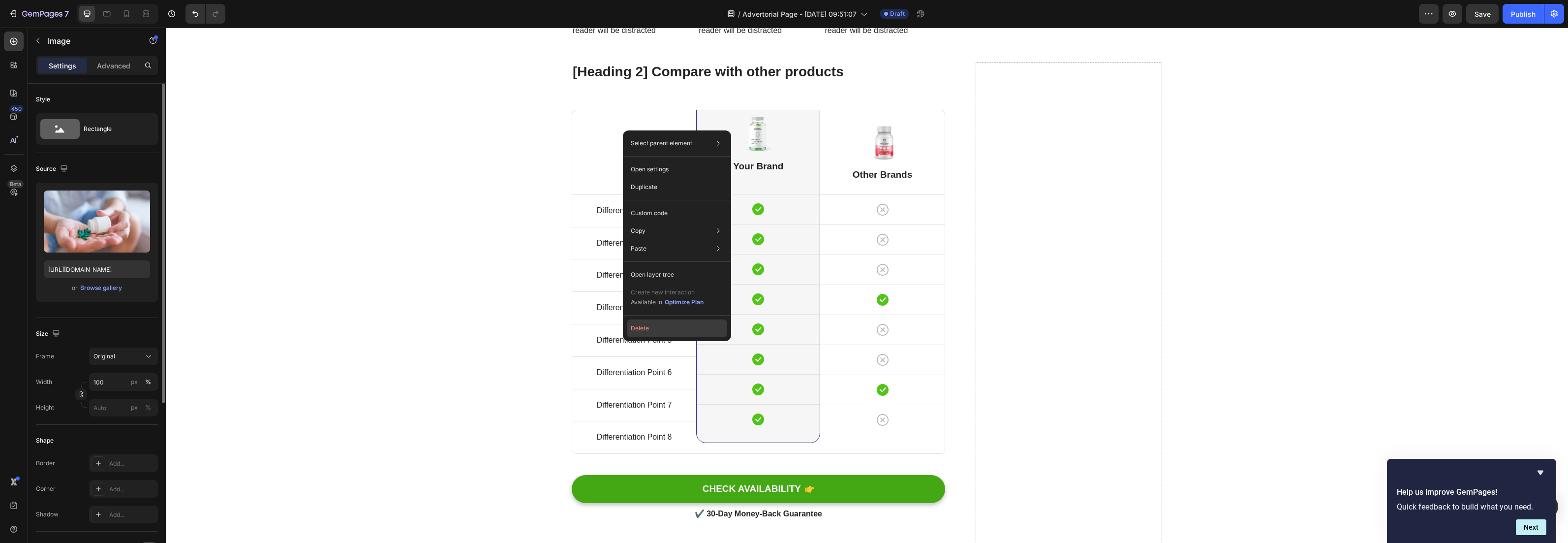
click at [639, 332] on button "Delete" at bounding box center [677, 328] width 100 height 18
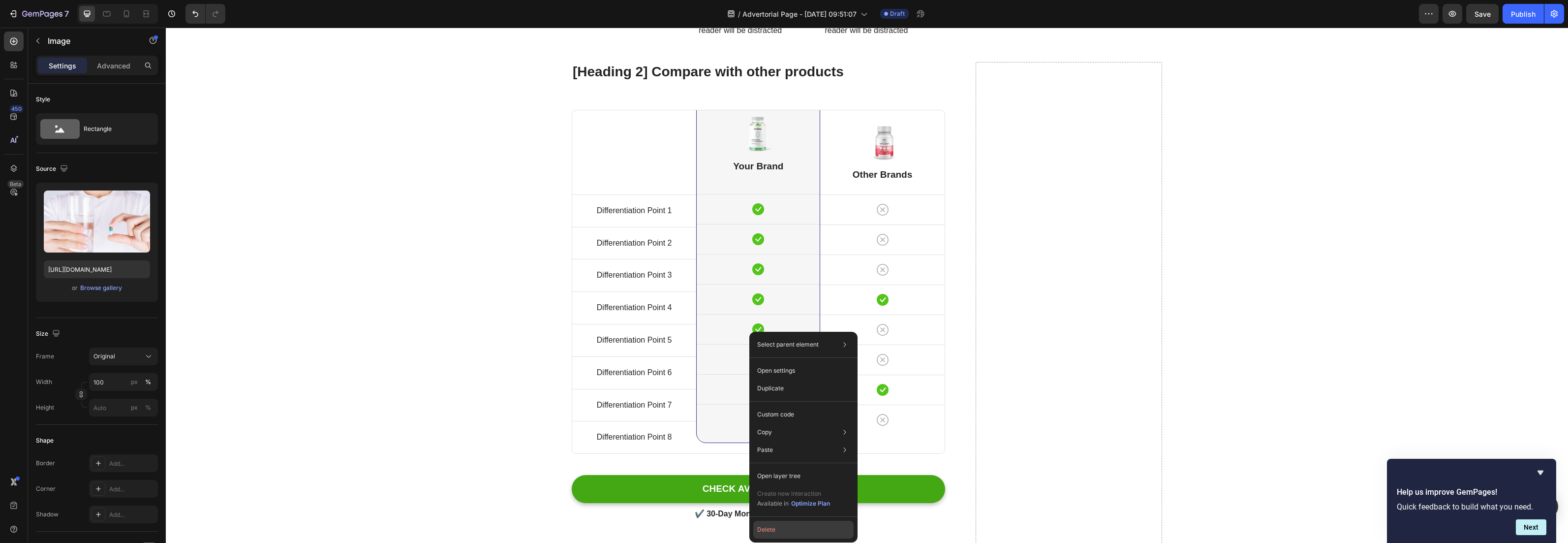
click at [775, 534] on button "Delete" at bounding box center [804, 529] width 100 height 18
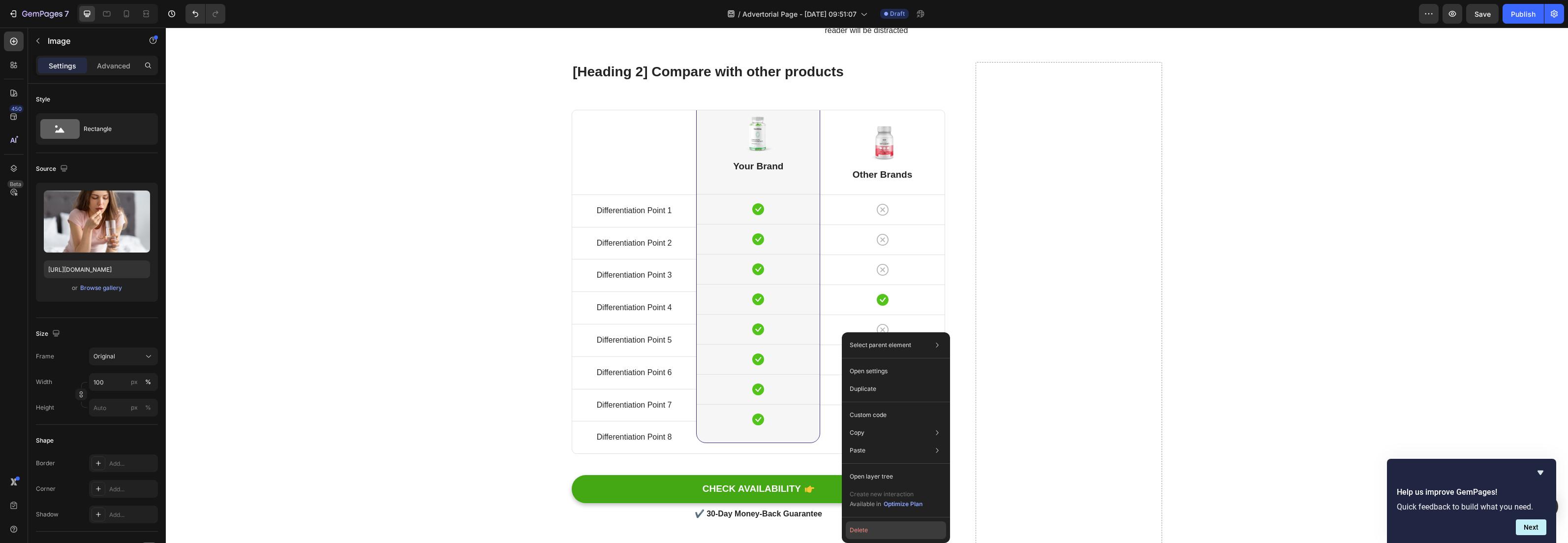
click at [850, 526] on button "Delete" at bounding box center [896, 530] width 100 height 18
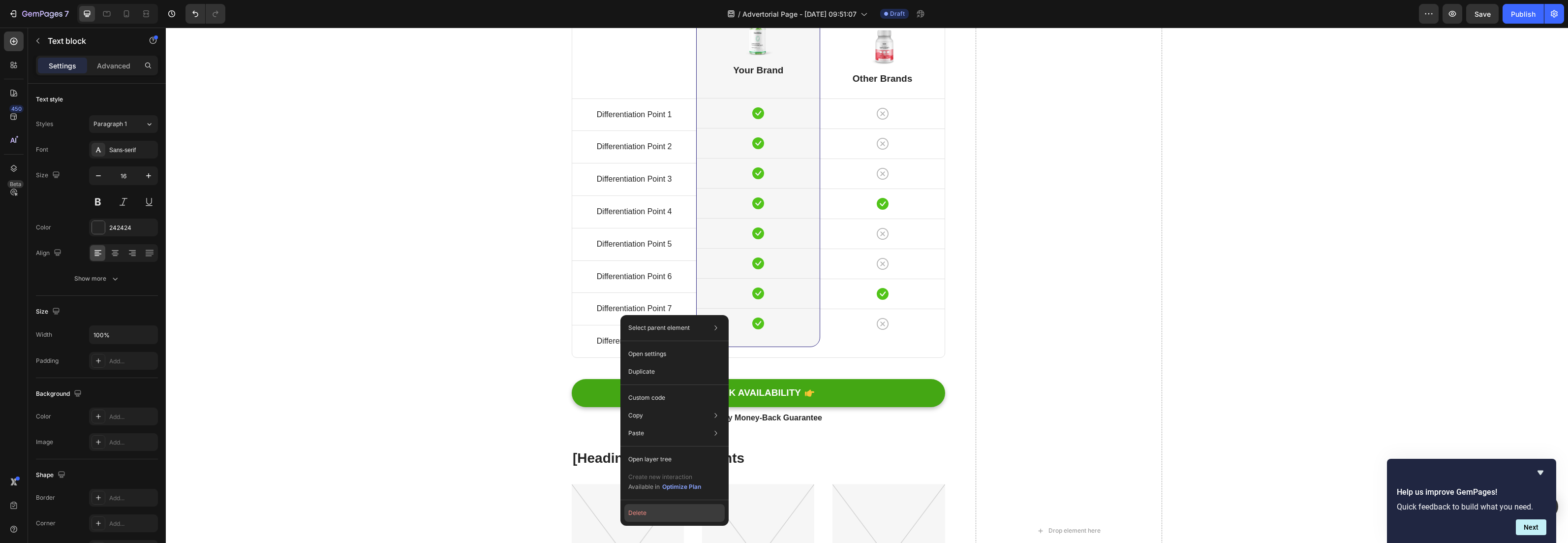
click at [651, 511] on button "Delete" at bounding box center [675, 513] width 100 height 18
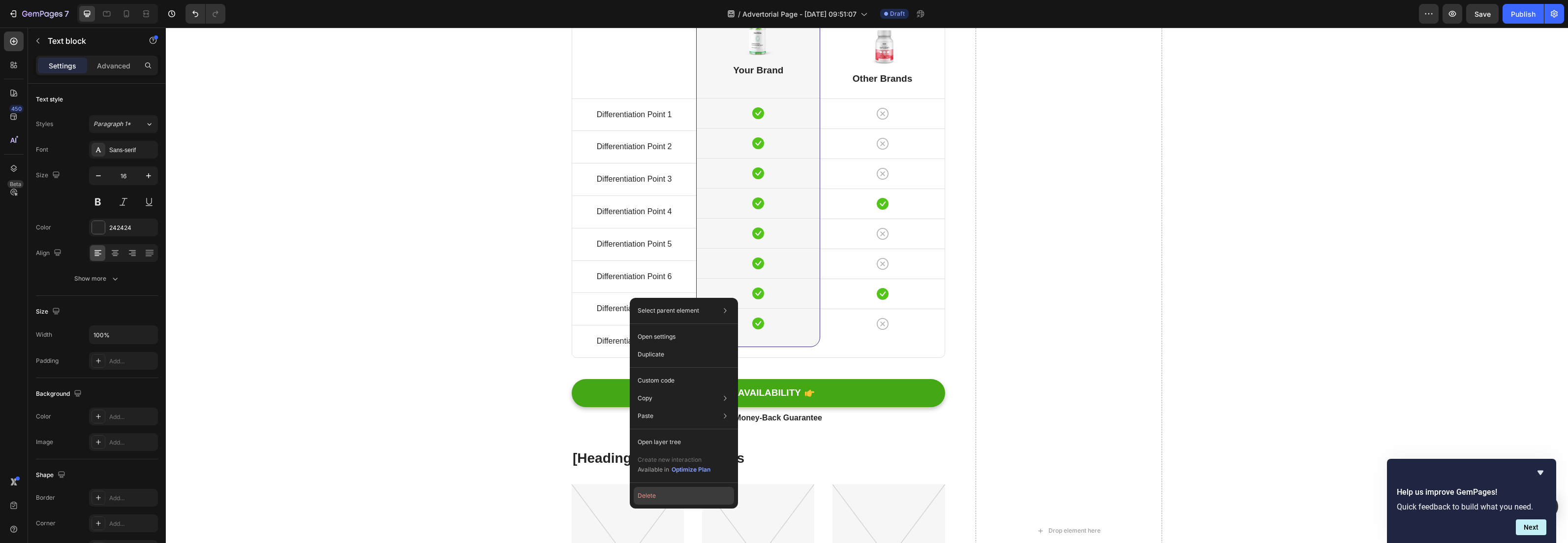
click at [664, 496] on button "Delete" at bounding box center [684, 496] width 100 height 18
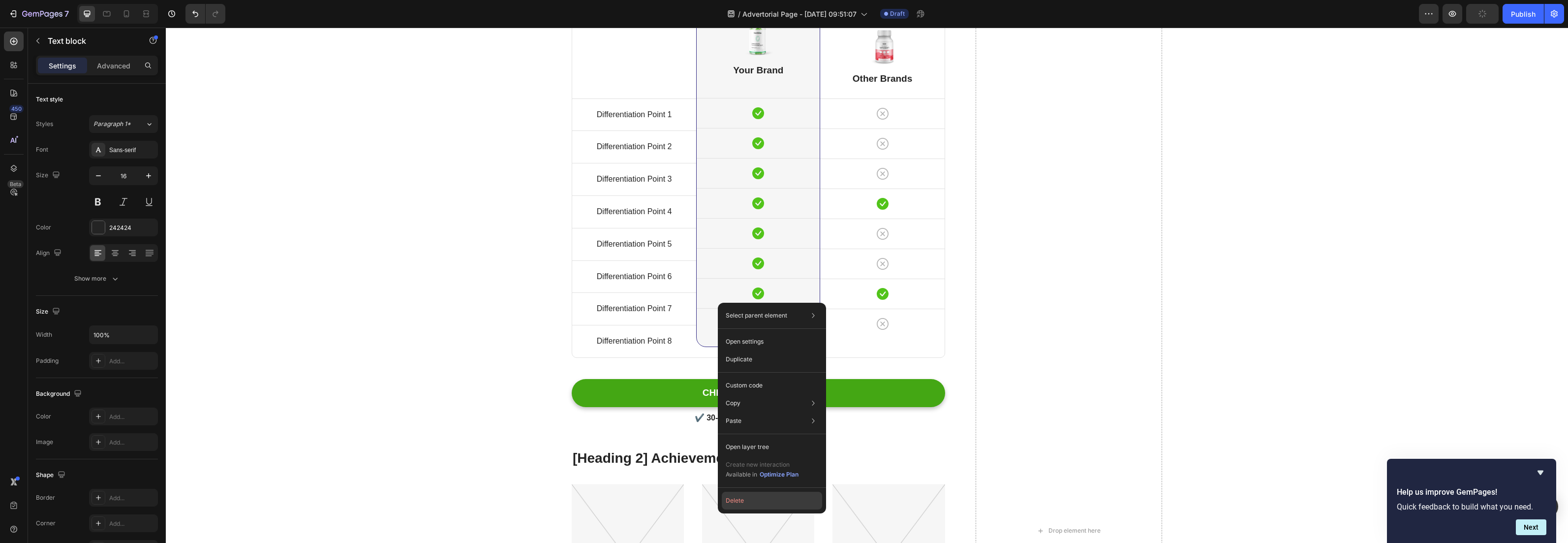
click at [745, 501] on button "Delete" at bounding box center [772, 500] width 100 height 18
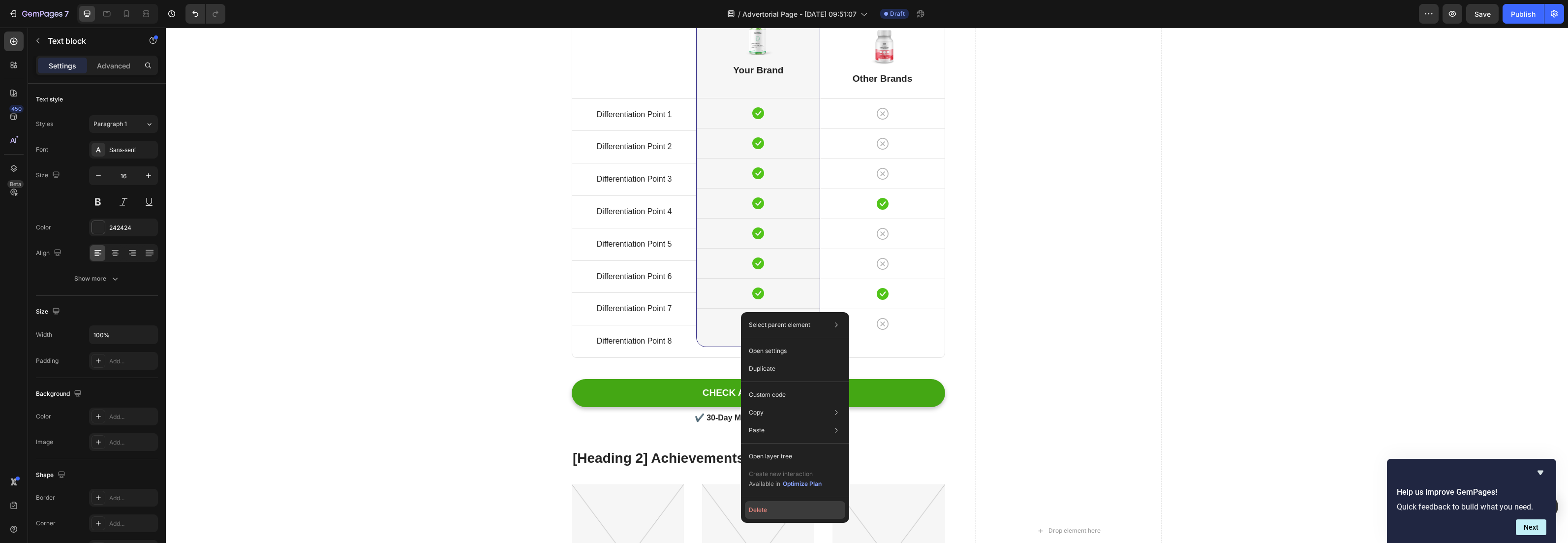
click at [764, 517] on button "Delete" at bounding box center [795, 510] width 100 height 18
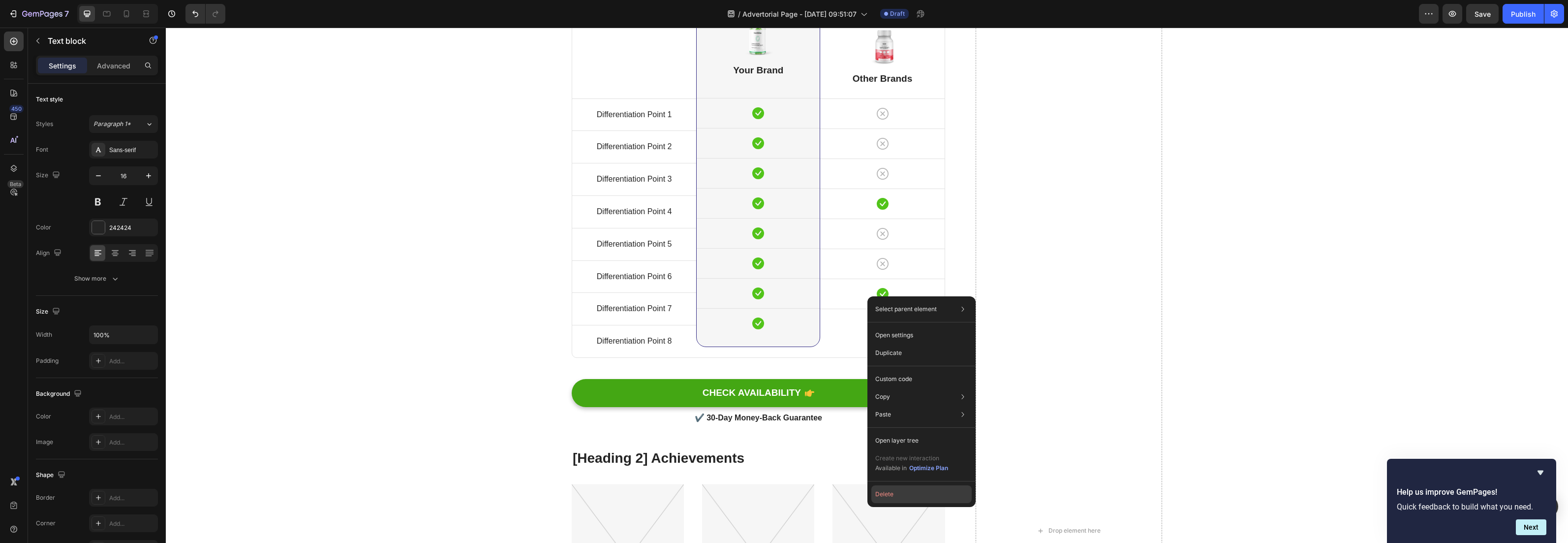
click at [885, 492] on button "Delete" at bounding box center [921, 494] width 100 height 18
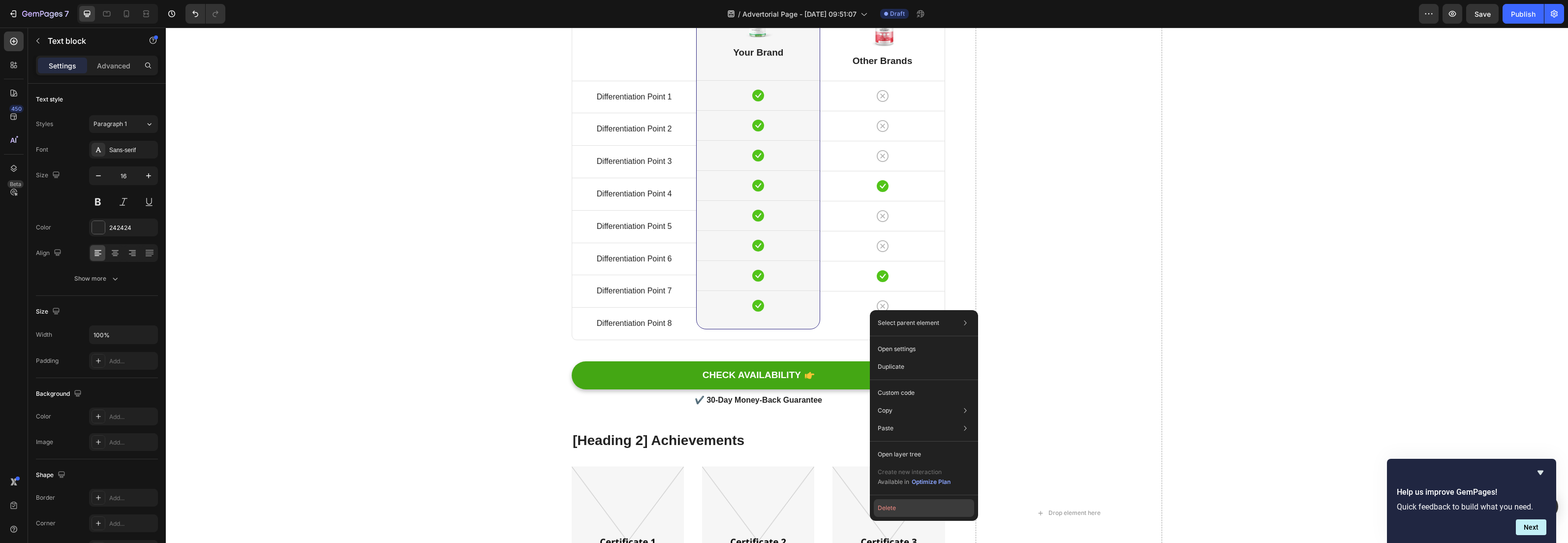
click at [895, 509] on button "Delete" at bounding box center [924, 508] width 100 height 18
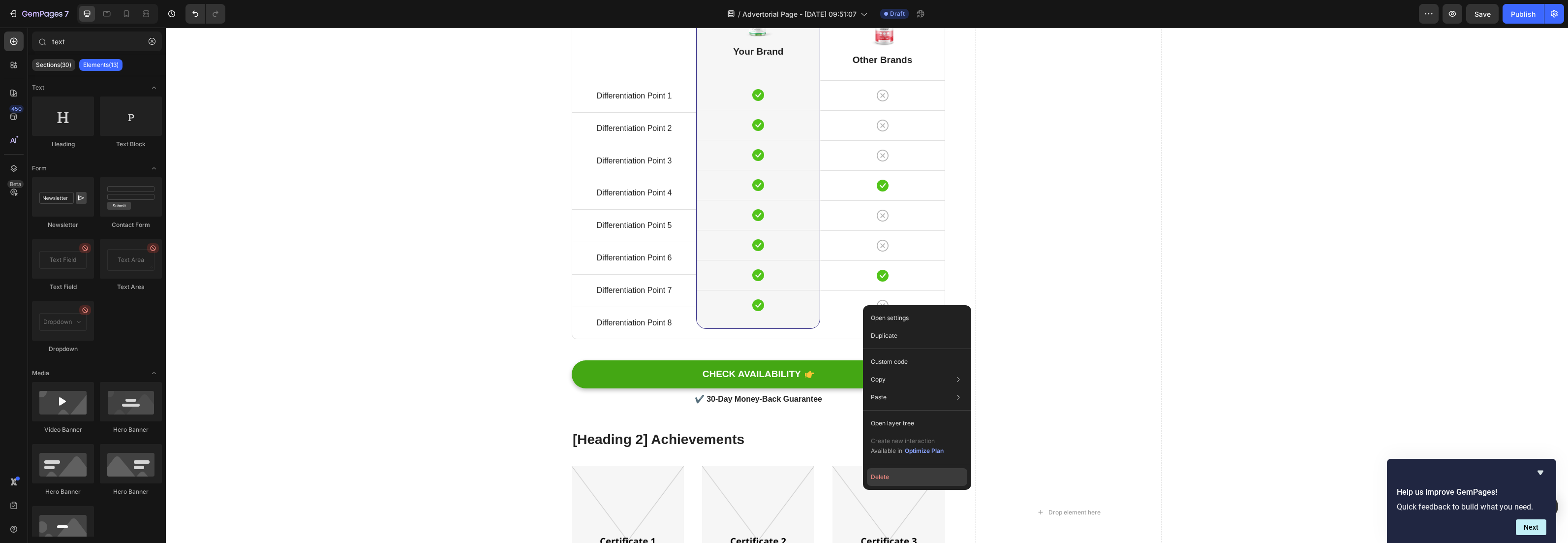
click at [880, 477] on button "Delete" at bounding box center [917, 477] width 100 height 18
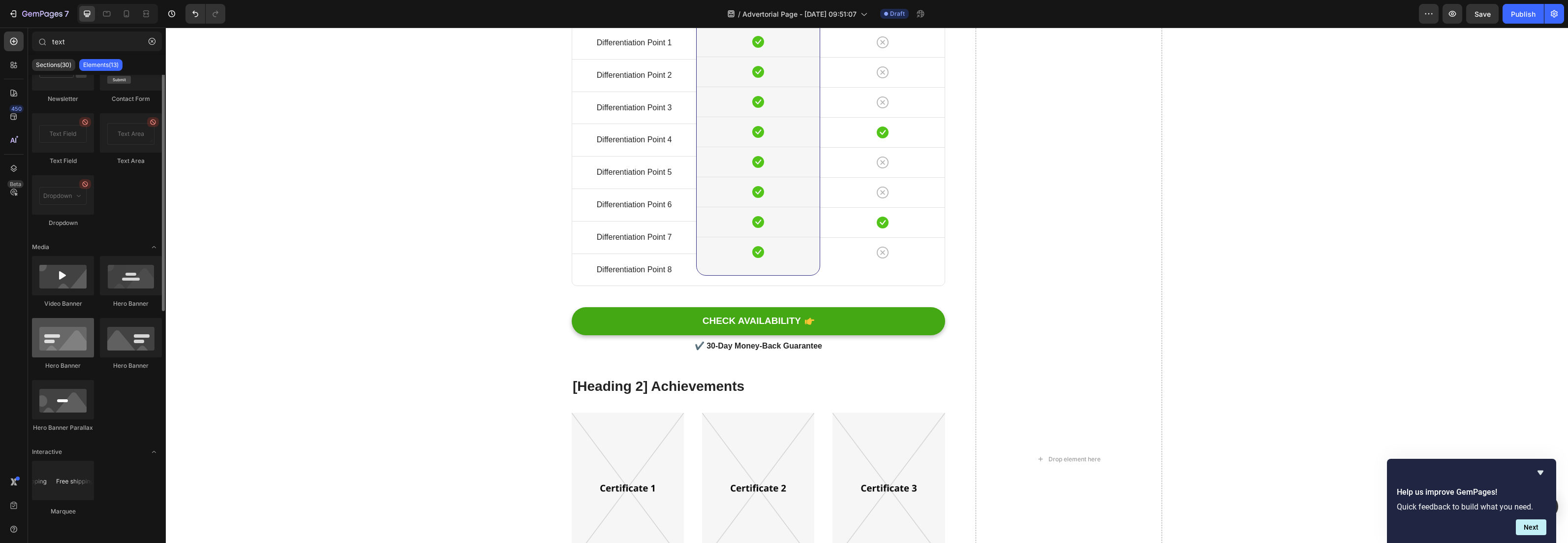
scroll to position [0, 0]
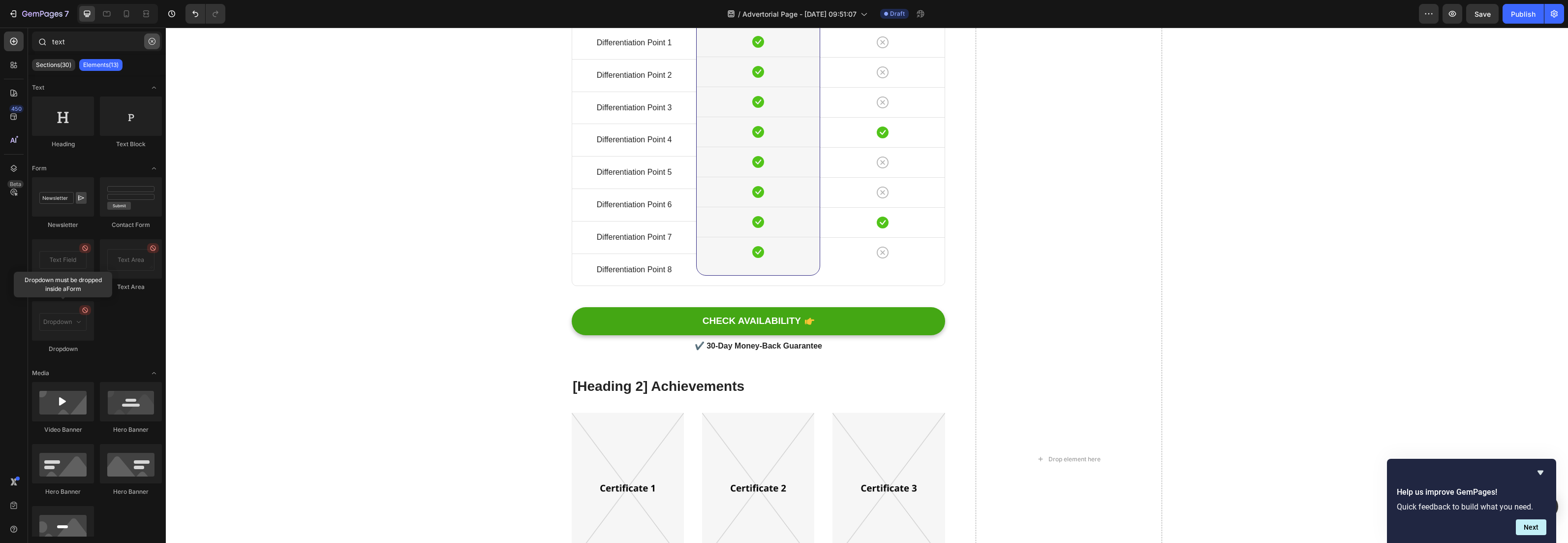
click at [152, 43] on icon "button" at bounding box center [152, 41] width 7 height 7
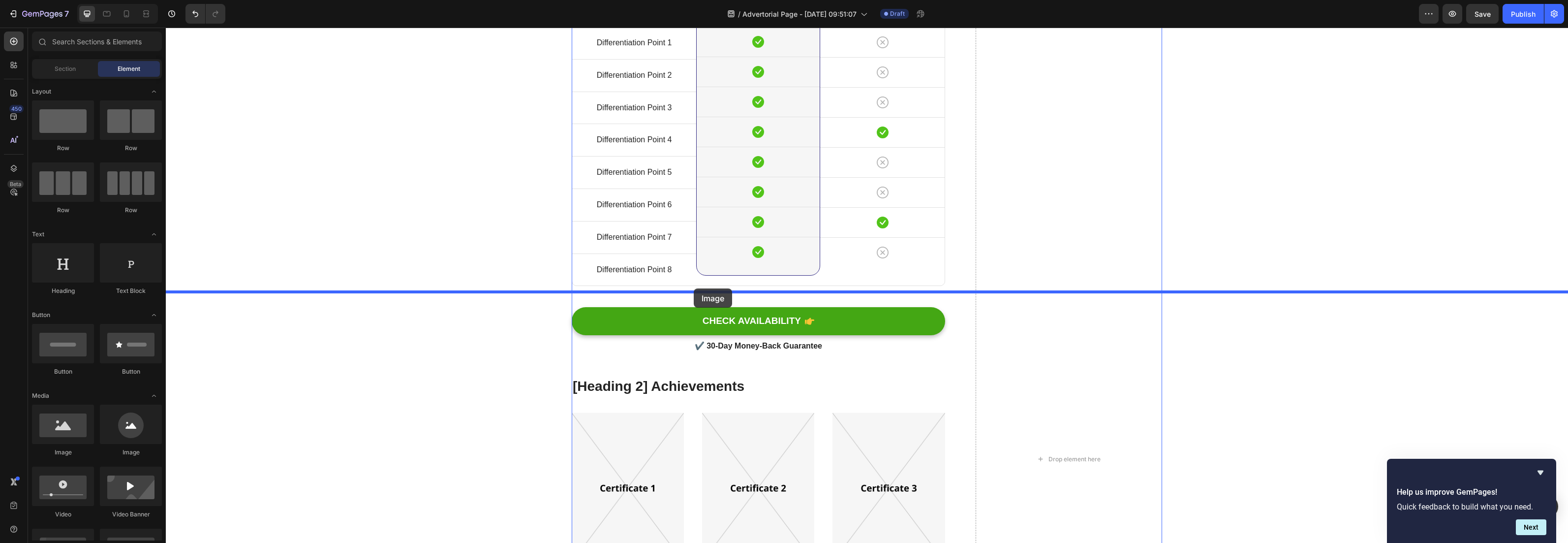
drag, startPoint x: 226, startPoint y: 464, endPoint x: 694, endPoint y: 289, distance: 499.6
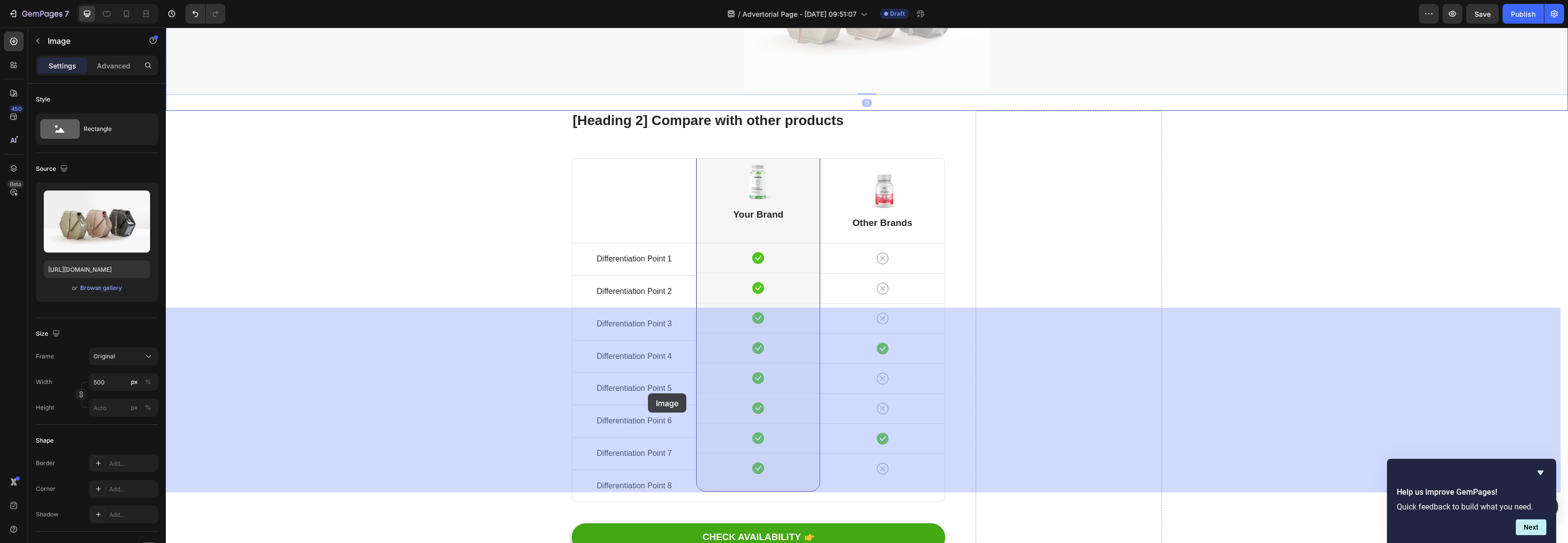
drag, startPoint x: 895, startPoint y: 408, endPoint x: 648, endPoint y: 393, distance: 247.5
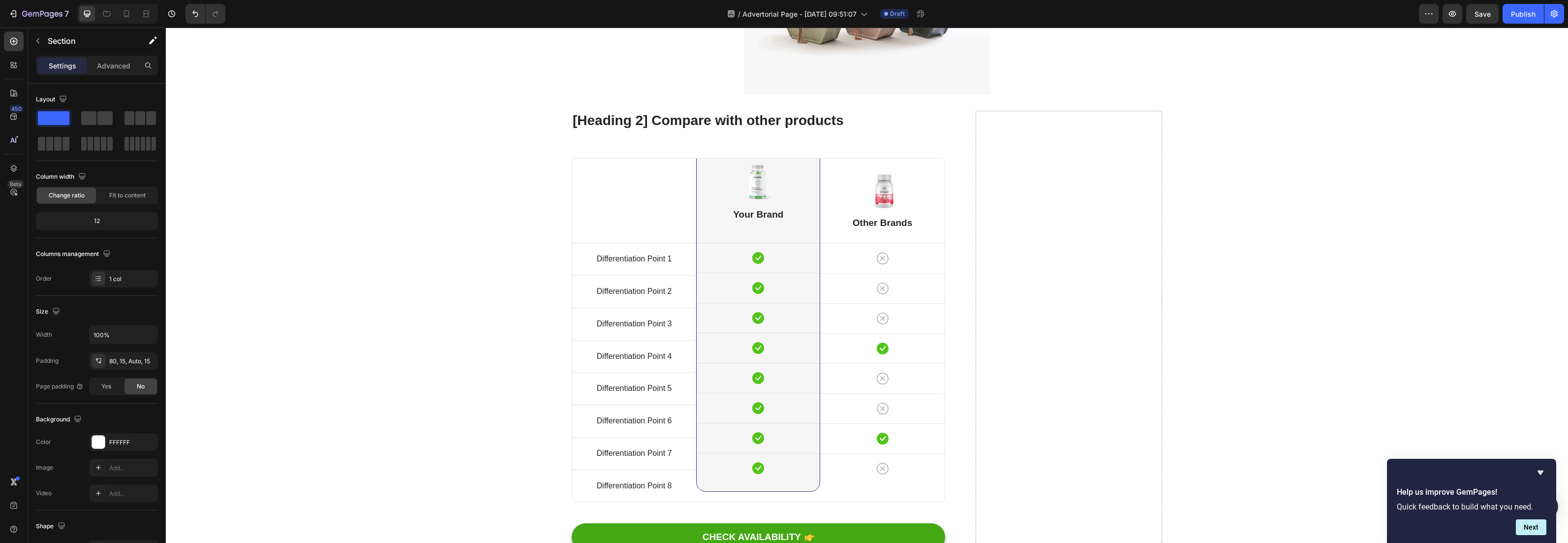
click at [655, 95] on div at bounding box center [867, 2] width 1402 height 184
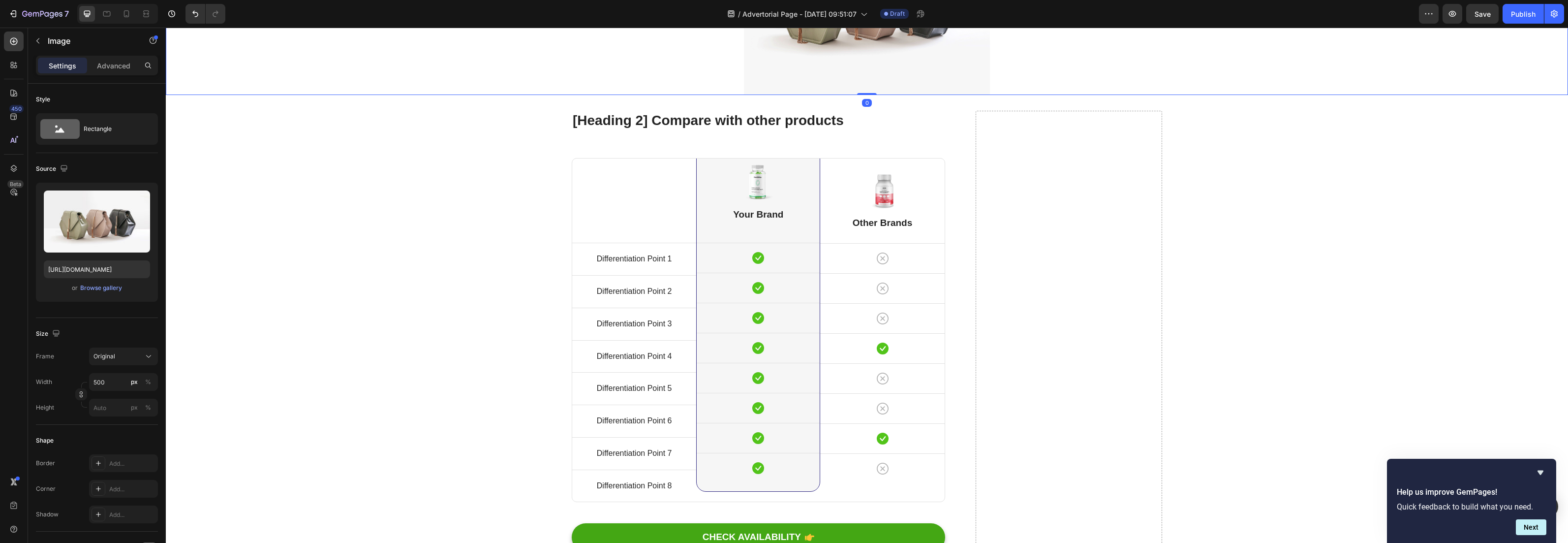
click at [655, 95] on div at bounding box center [867, 2] width 1402 height 184
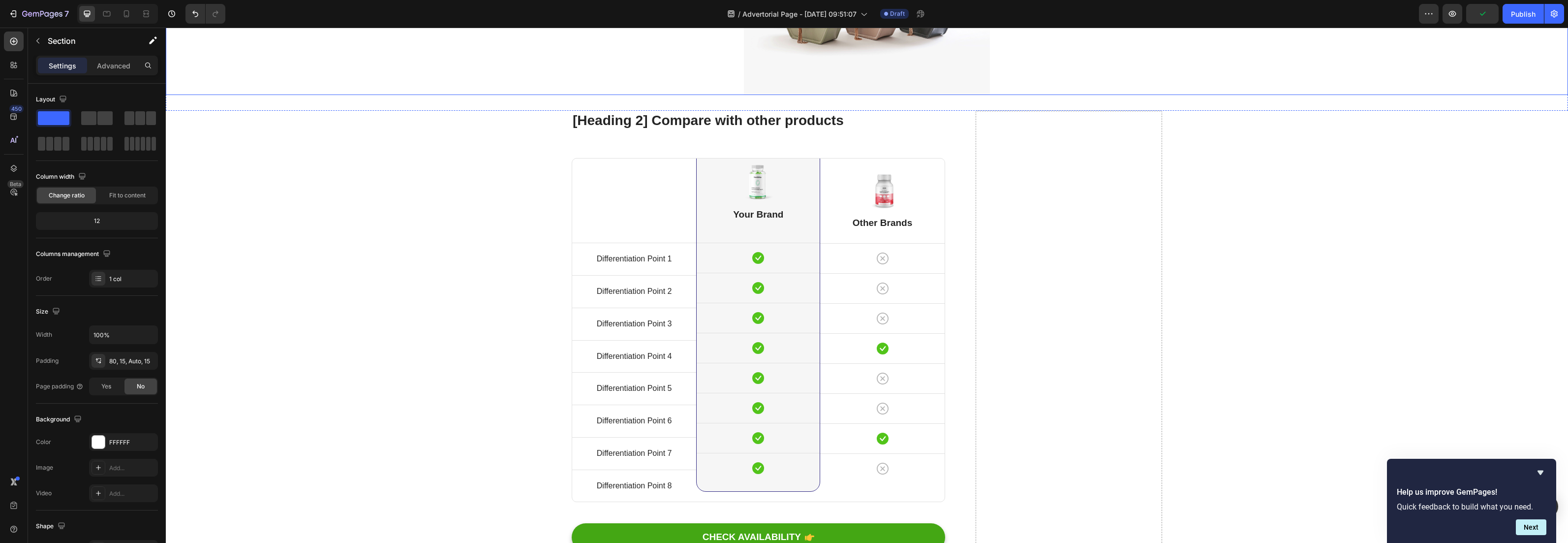
click at [898, 95] on img at bounding box center [867, 2] width 246 height 184
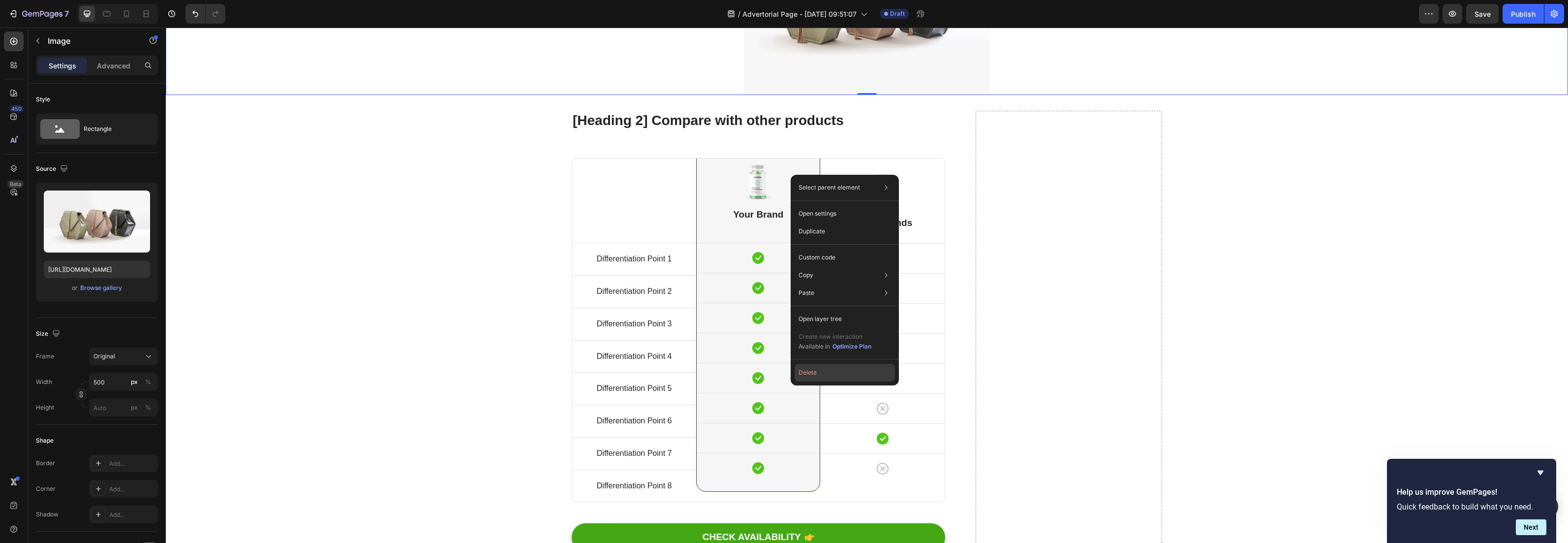
click at [802, 375] on button "Delete" at bounding box center [845, 372] width 100 height 18
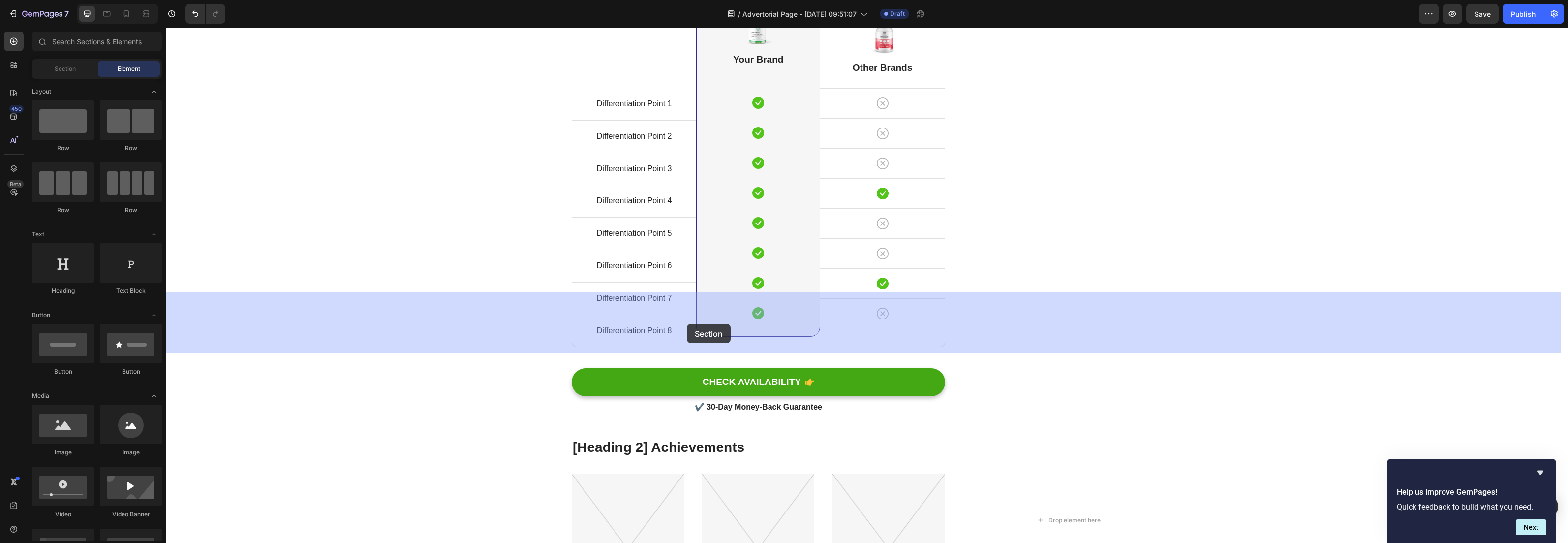
drag, startPoint x: 848, startPoint y: 320, endPoint x: 771, endPoint y: 324, distance: 77.1
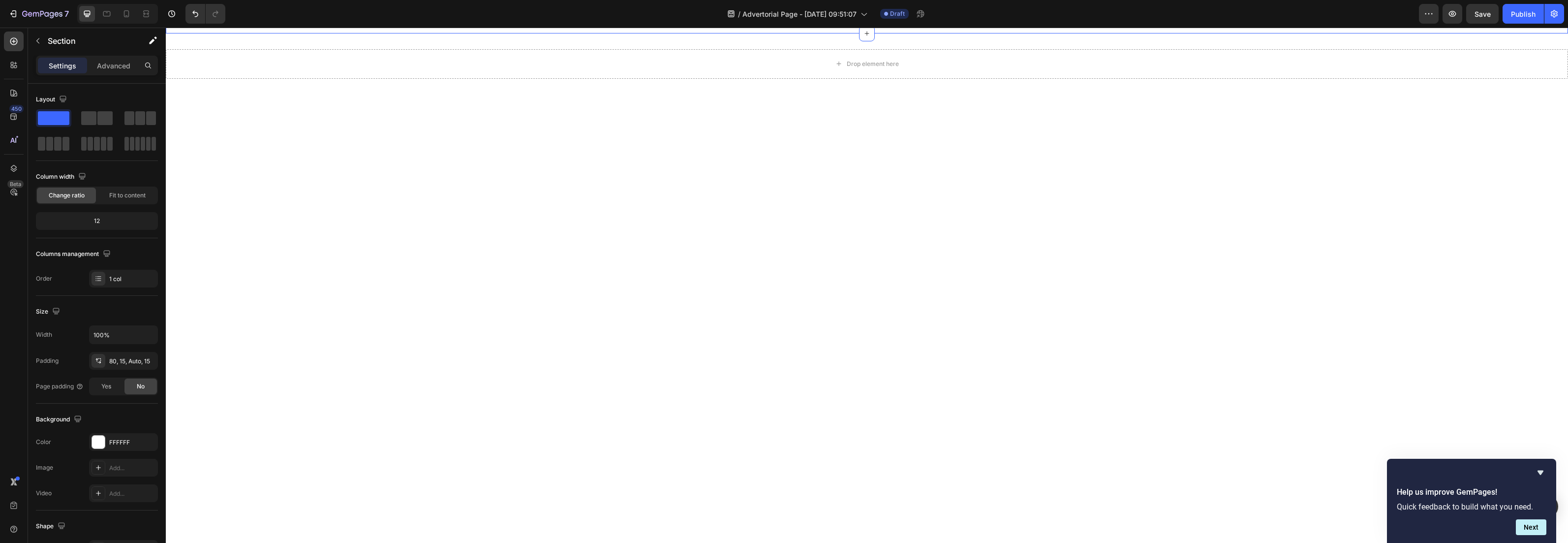
scroll to position [3494, 0]
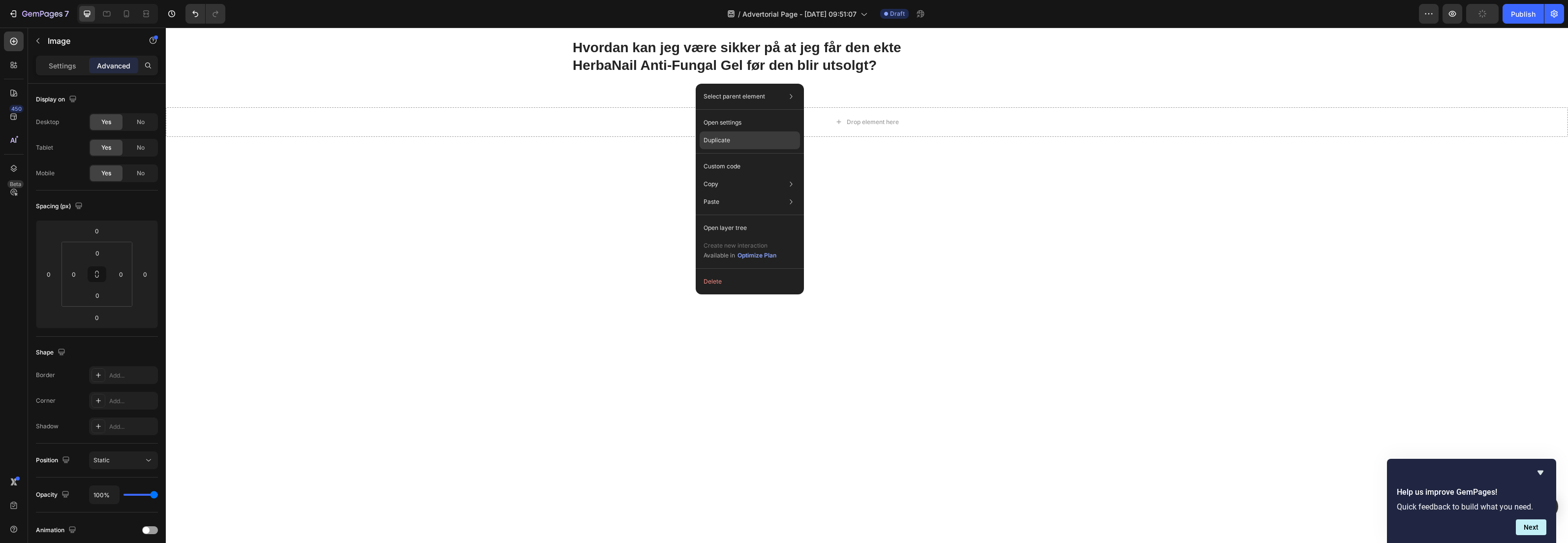
click at [732, 133] on div "Duplicate" at bounding box center [750, 141] width 100 height 18
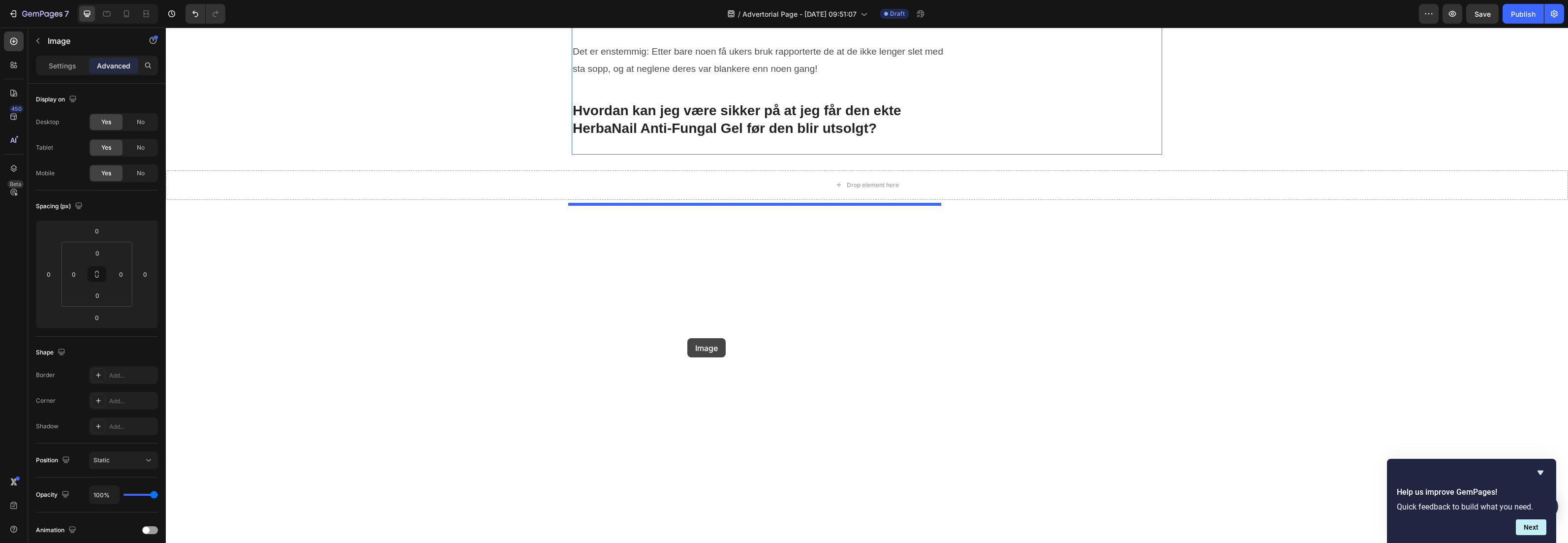
scroll to position [3676, 0]
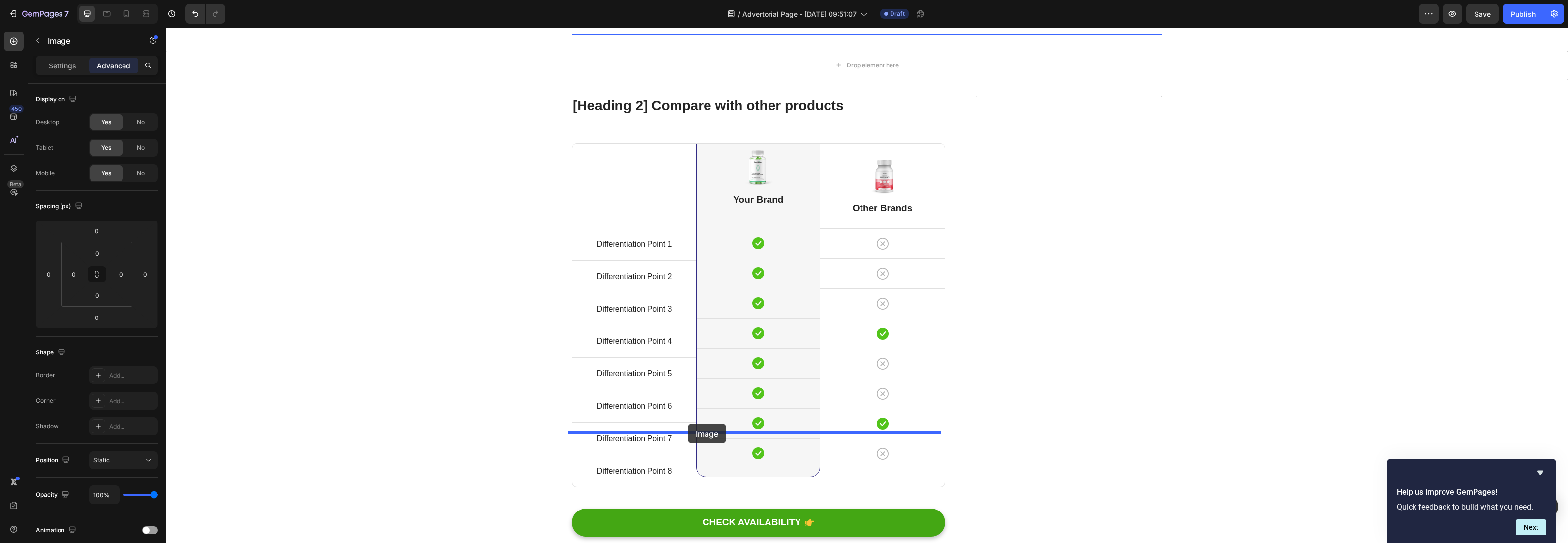
drag, startPoint x: 719, startPoint y: 77, endPoint x: 688, endPoint y: 424, distance: 348.4
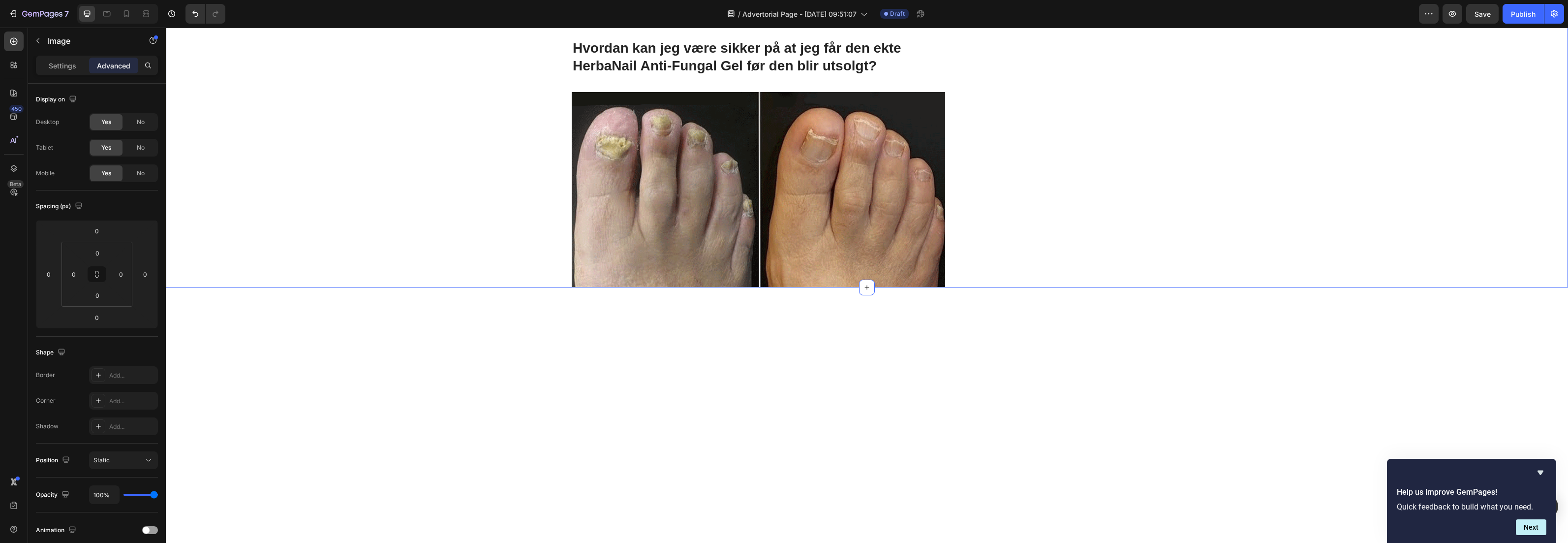
scroll to position [3688, 0]
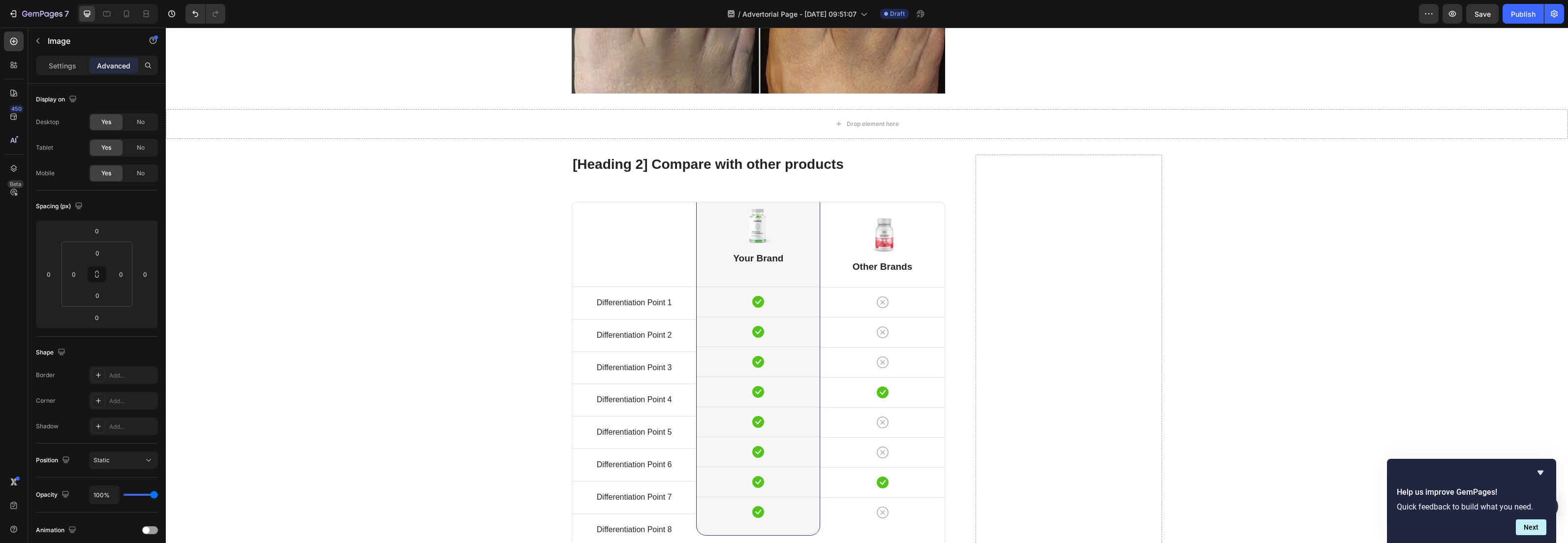
scroll to position [3772, 0]
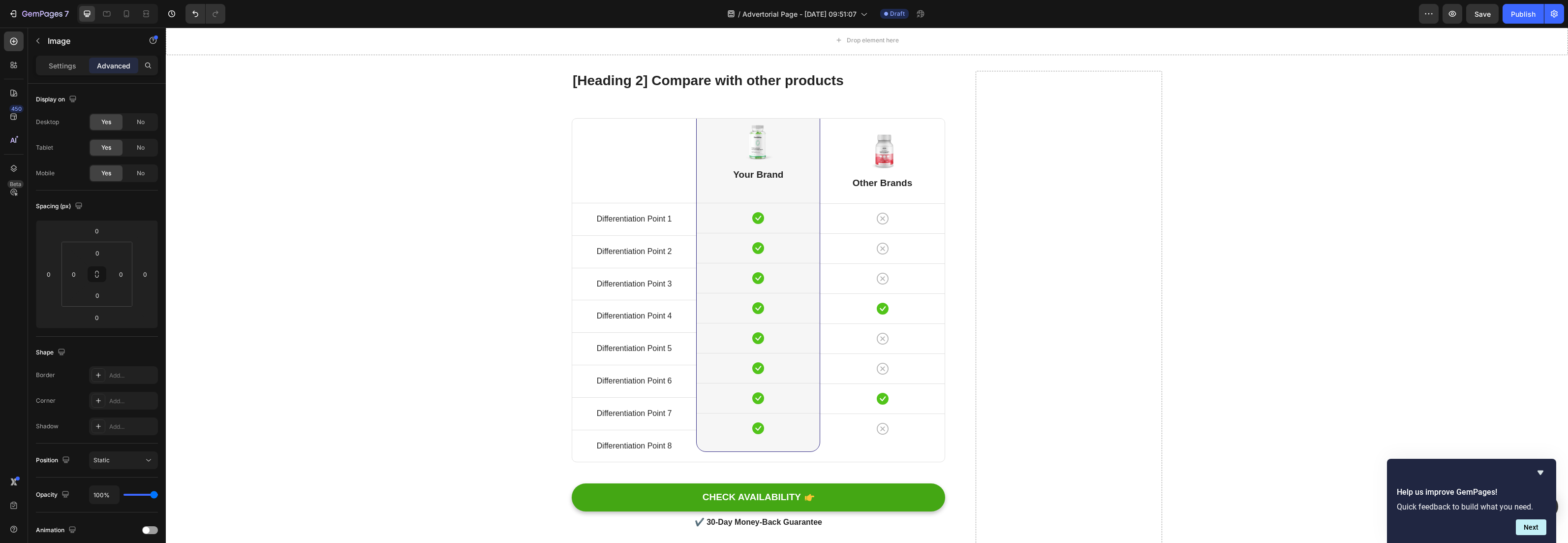
click at [53, 57] on div "Settings Advanced" at bounding box center [97, 65] width 122 height 20
click at [53, 58] on div "Settings" at bounding box center [62, 65] width 49 height 16
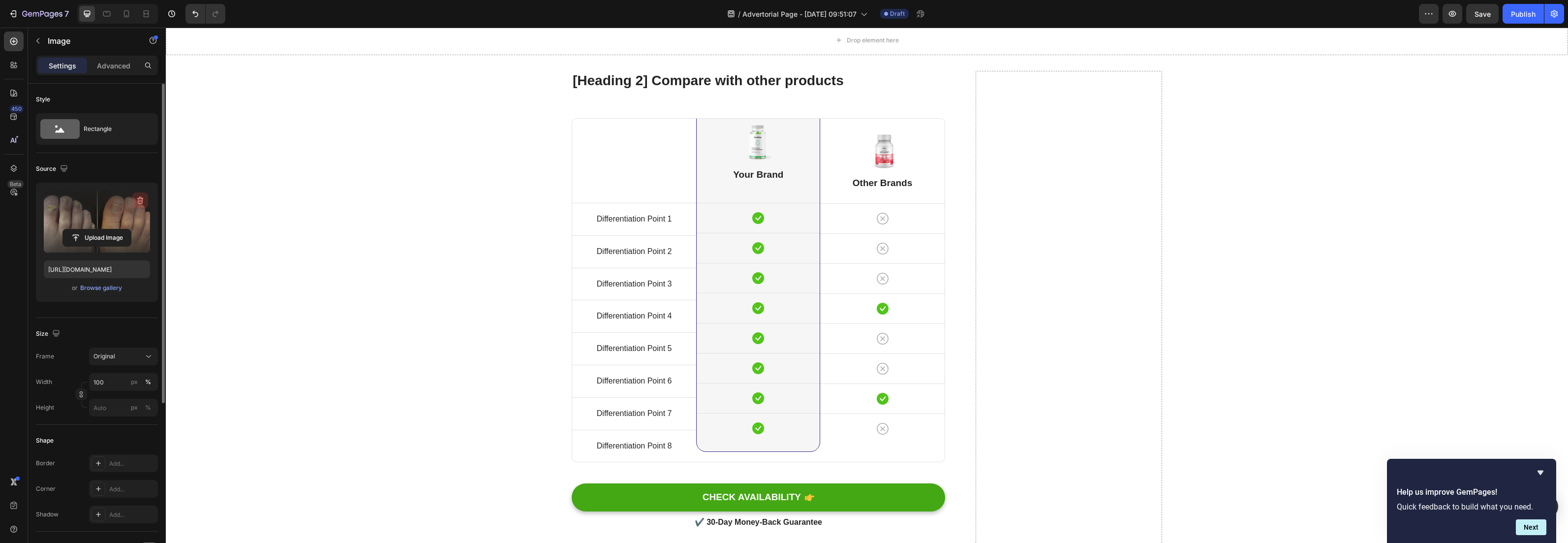
click at [141, 197] on icon "button" at bounding box center [140, 200] width 10 height 10
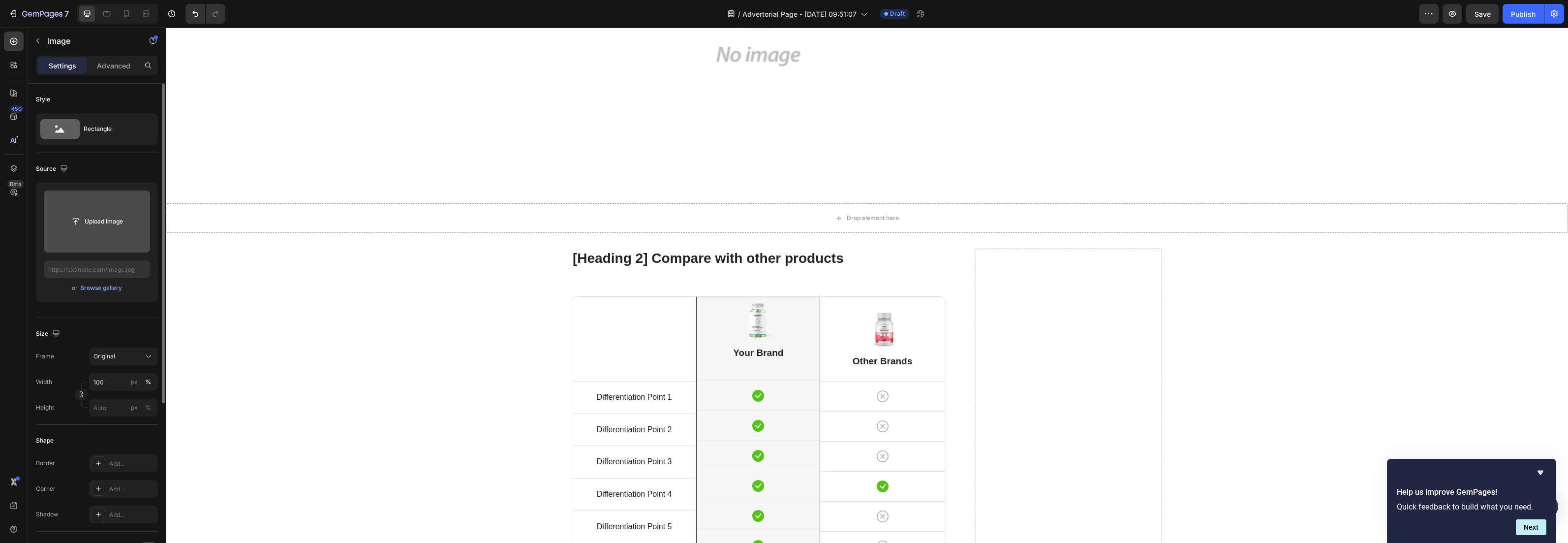
click at [100, 222] on input "file" at bounding box center [97, 221] width 68 height 16
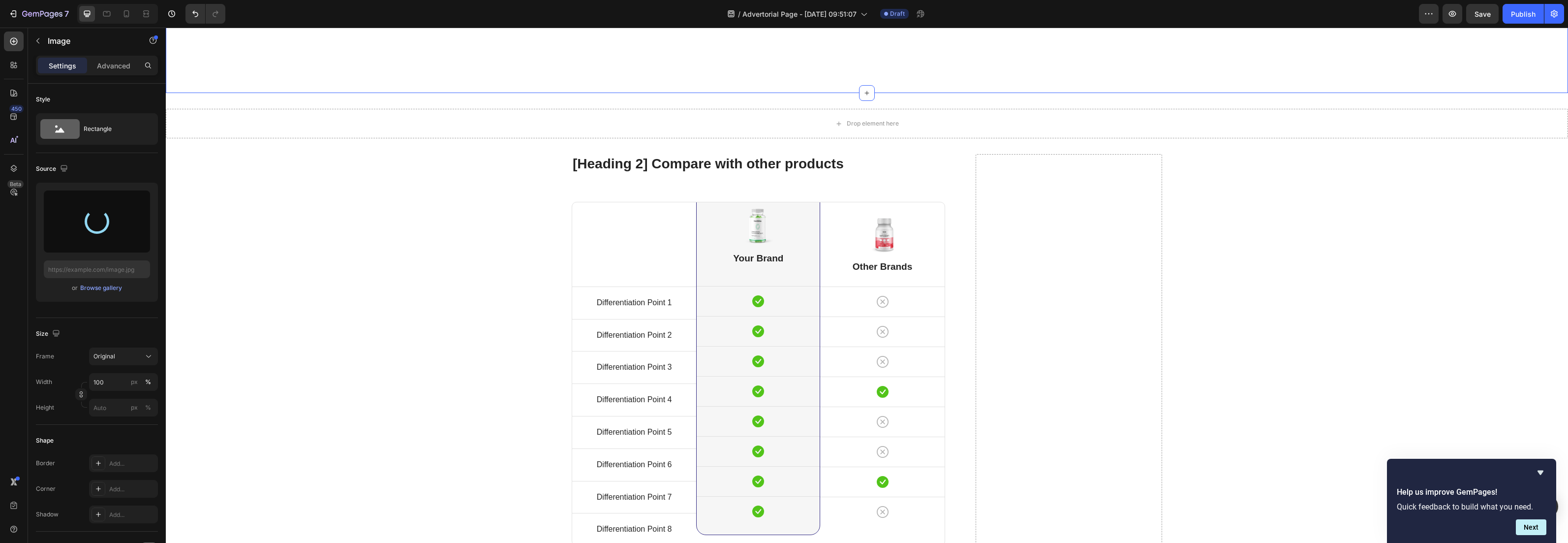
scroll to position [3949, 0]
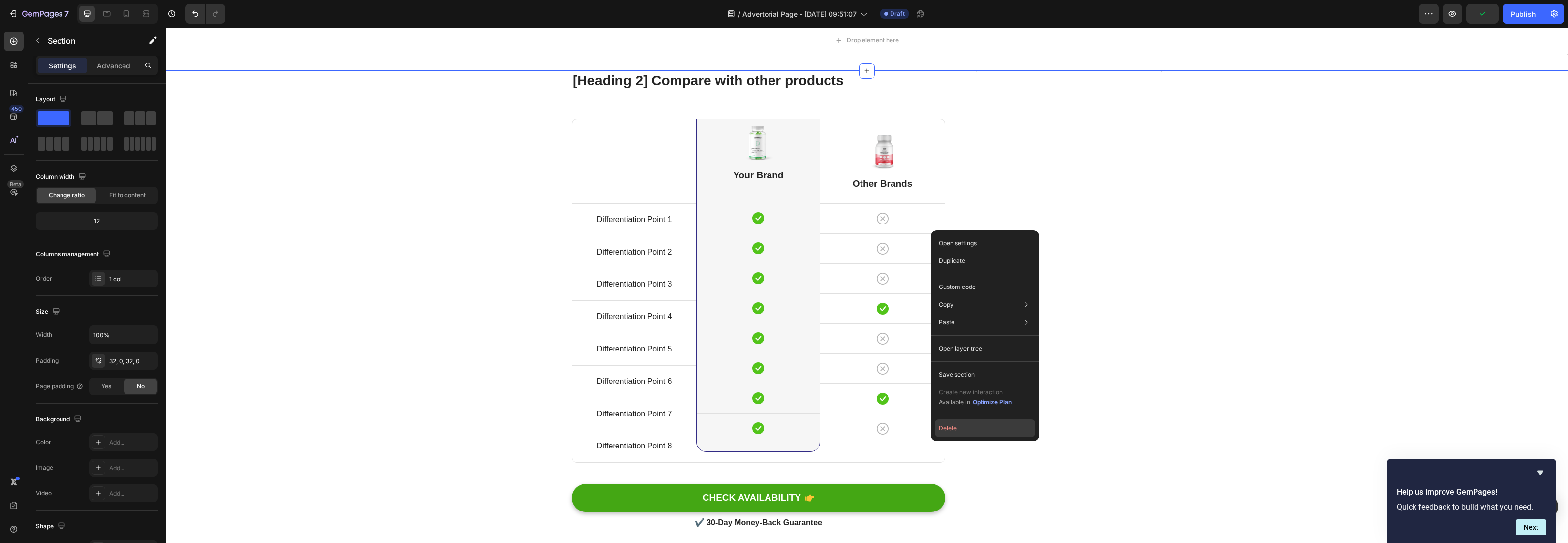
click at [941, 435] on button "Delete" at bounding box center [985, 428] width 100 height 18
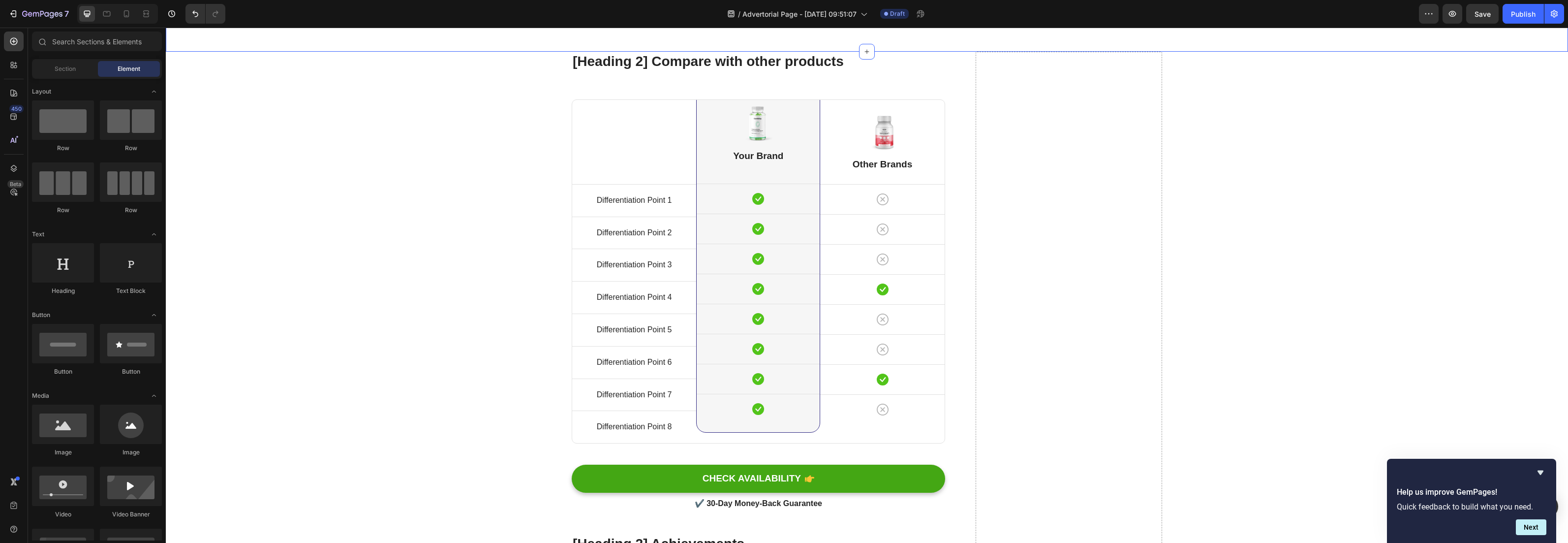
scroll to position [3911, 0]
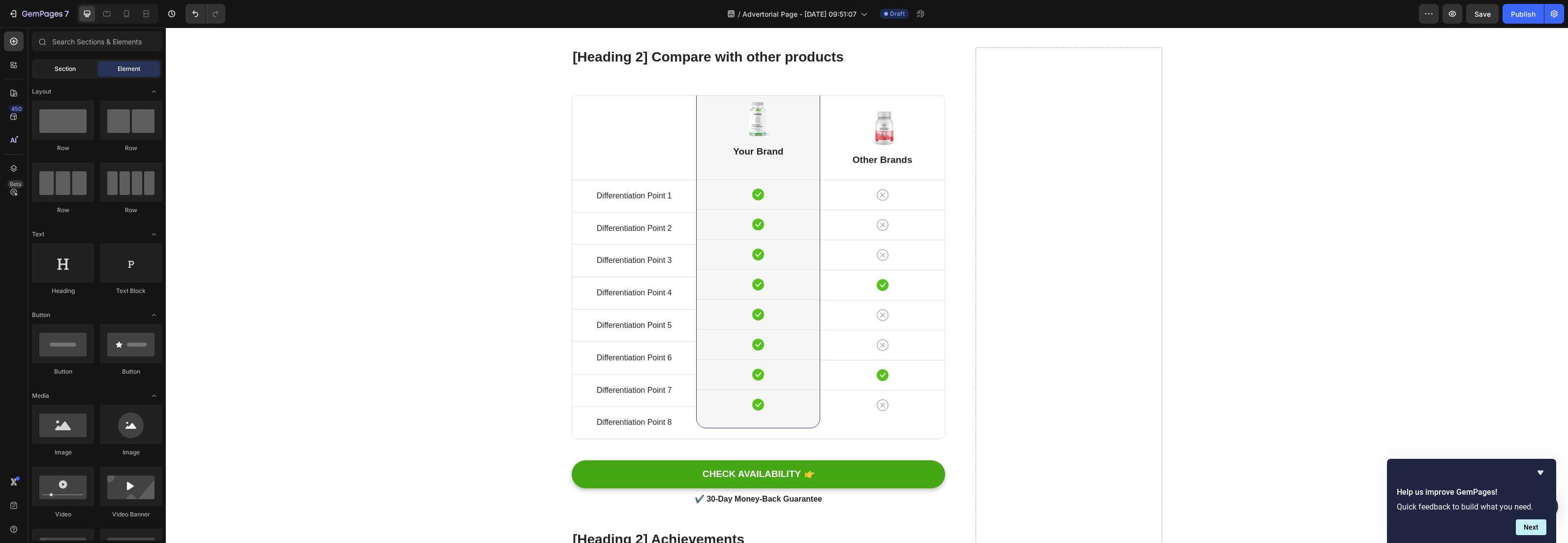
click at [53, 71] on div "Section" at bounding box center [65, 69] width 62 height 16
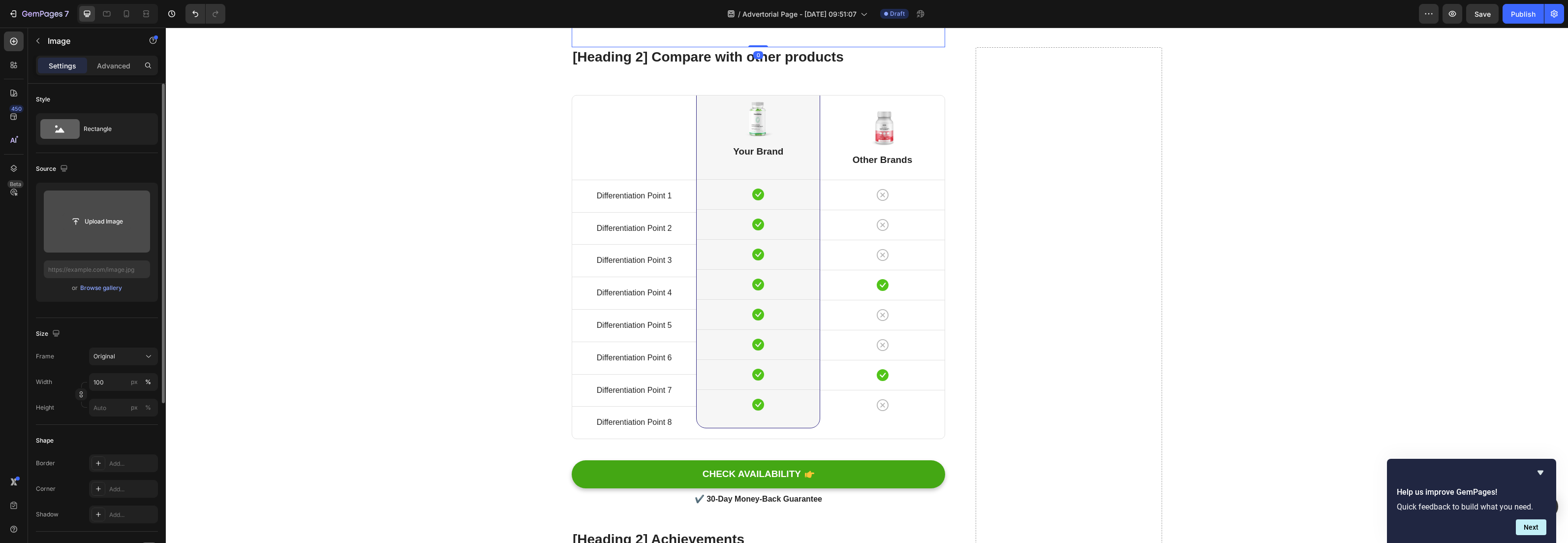
click at [114, 227] on input "file" at bounding box center [97, 221] width 68 height 16
type input "https://cdn.shopify.com/s/files/1/0925/3034/4310/files/gempages_575391194347995…"
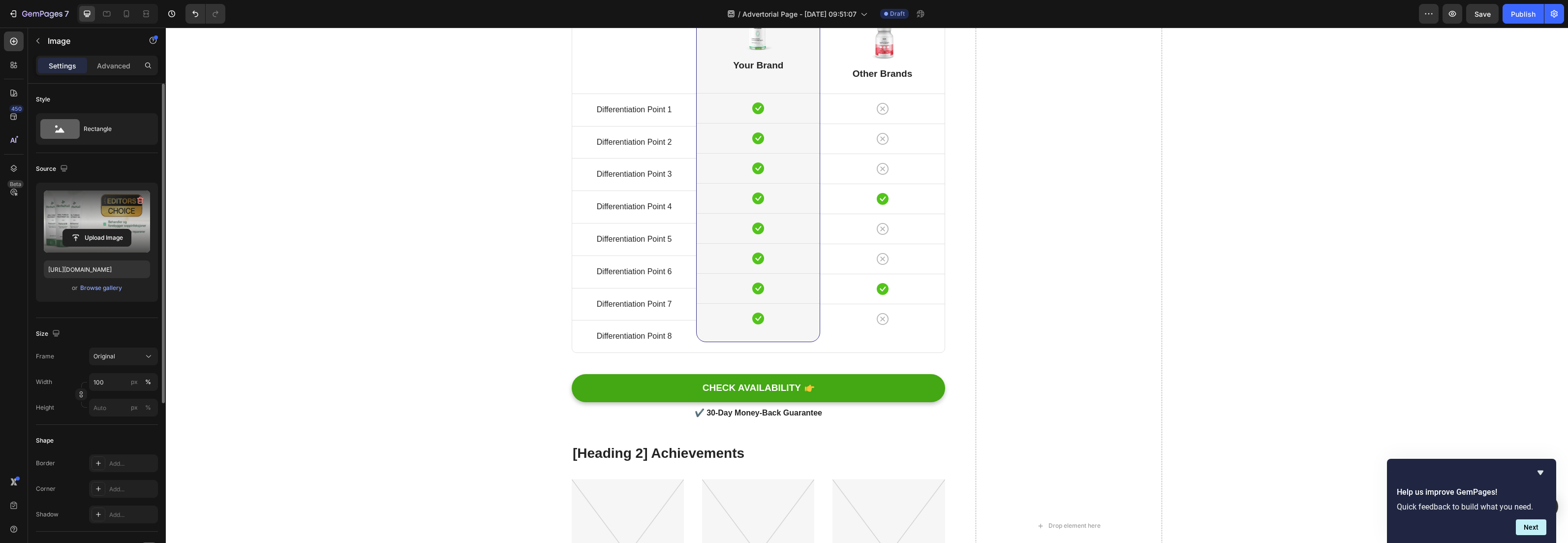
drag, startPoint x: 753, startPoint y: 319, endPoint x: 747, endPoint y: 357, distance: 38.5
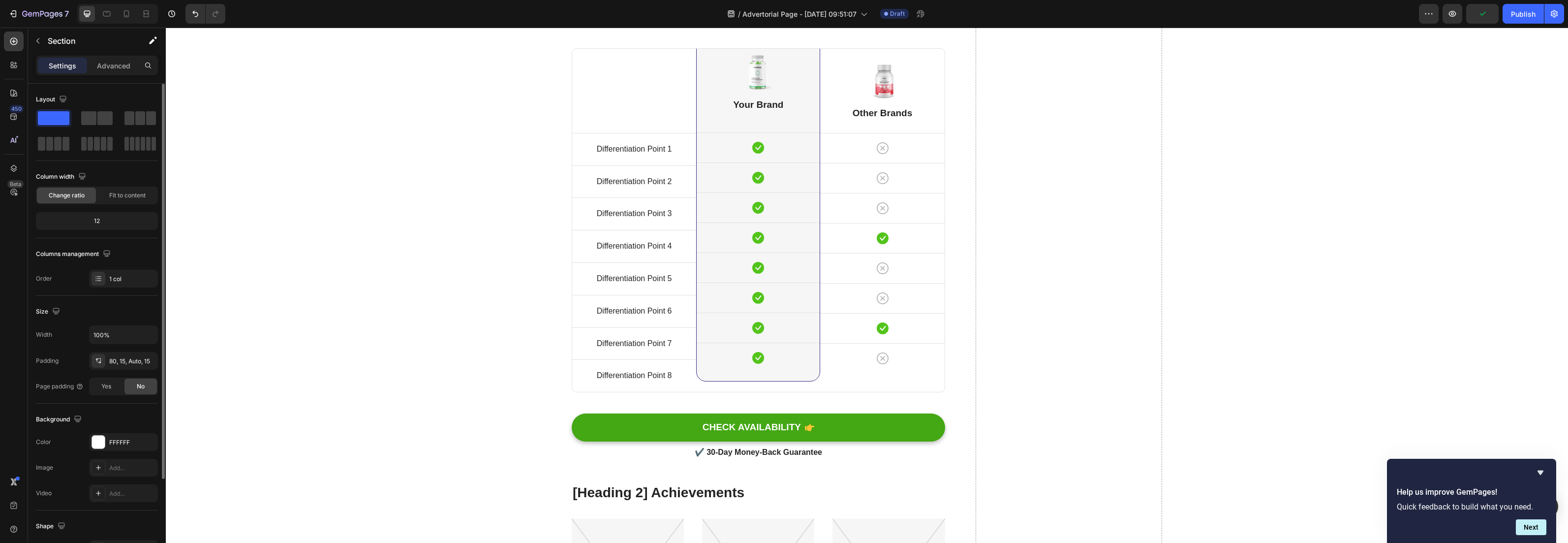
scroll to position [4082, 0]
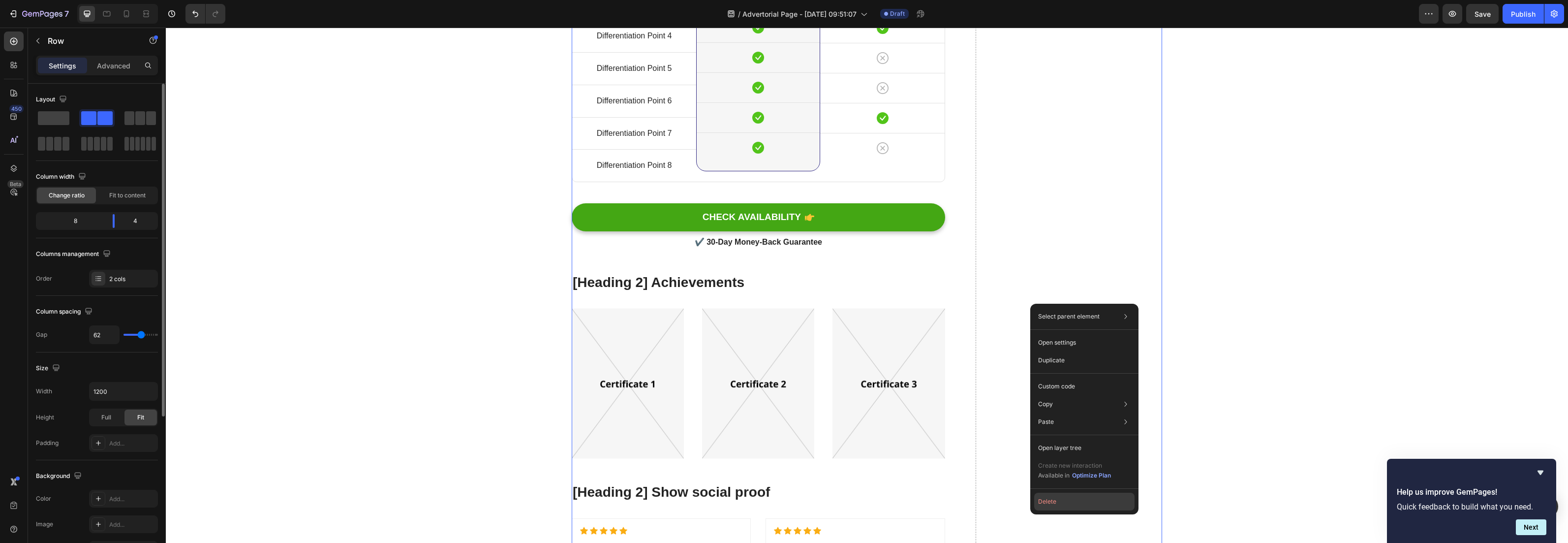
click at [1068, 505] on button "Delete" at bounding box center [1085, 501] width 100 height 18
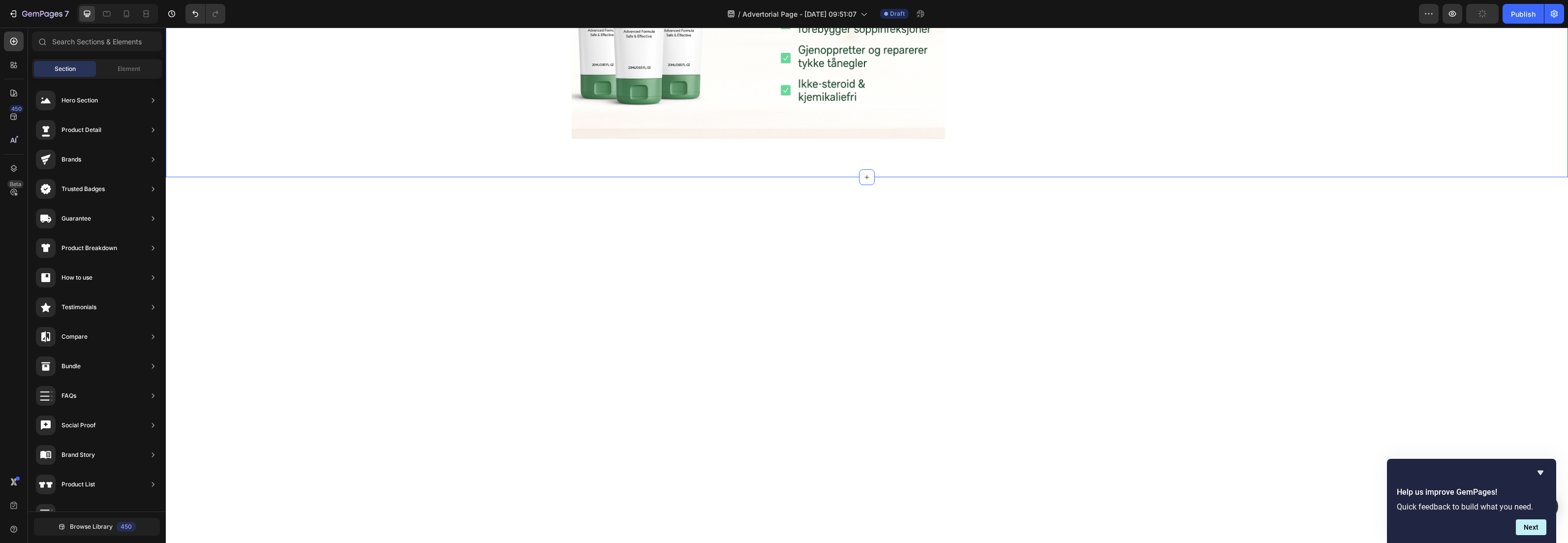
scroll to position [3972, 0]
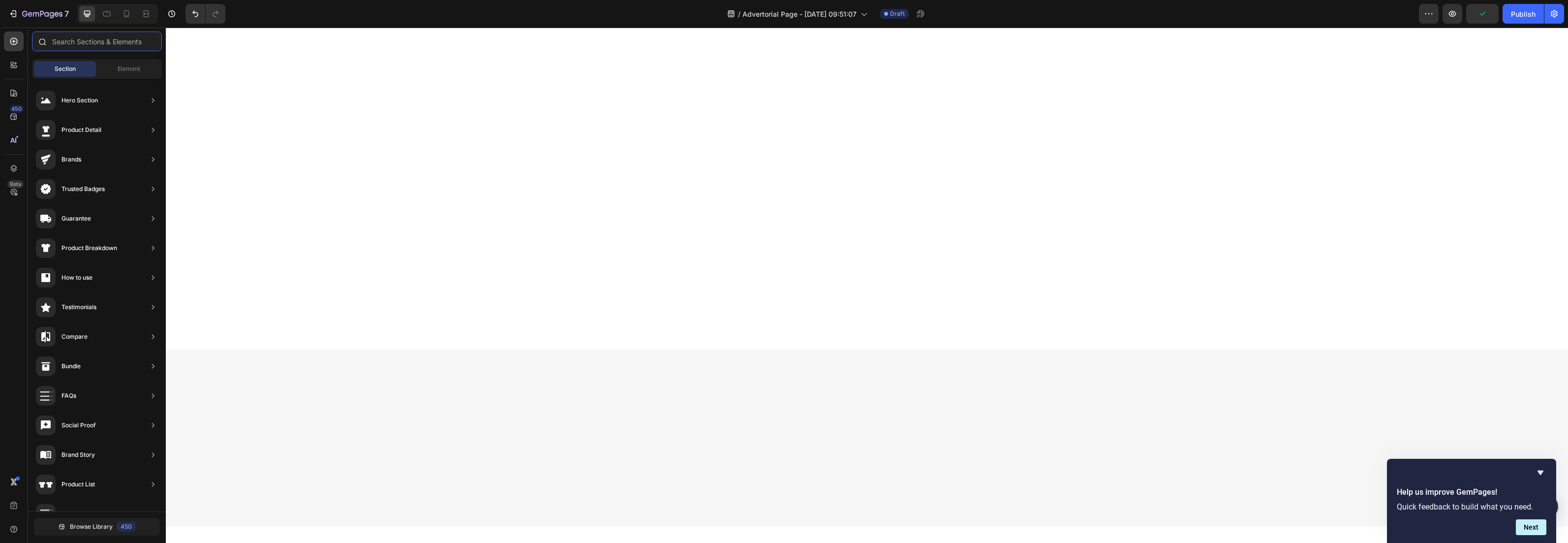
click at [64, 37] on input "text" at bounding box center [97, 41] width 130 height 20
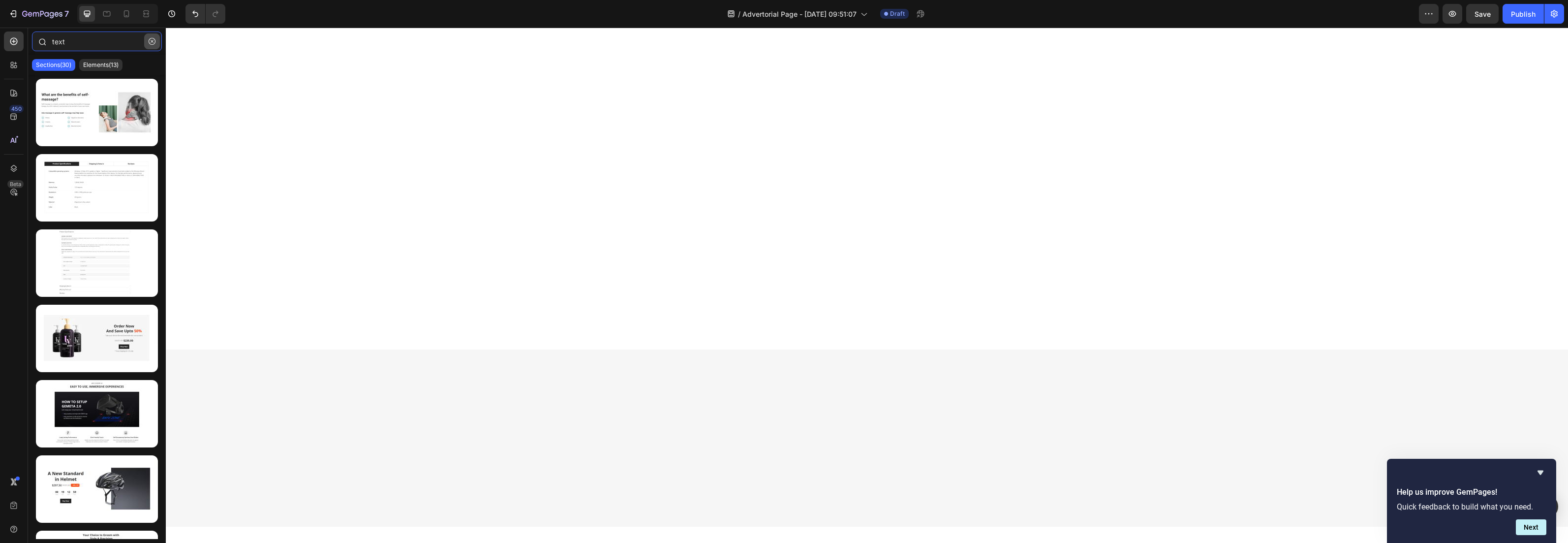
type input "text"
click at [154, 40] on icon "button" at bounding box center [152, 41] width 7 height 7
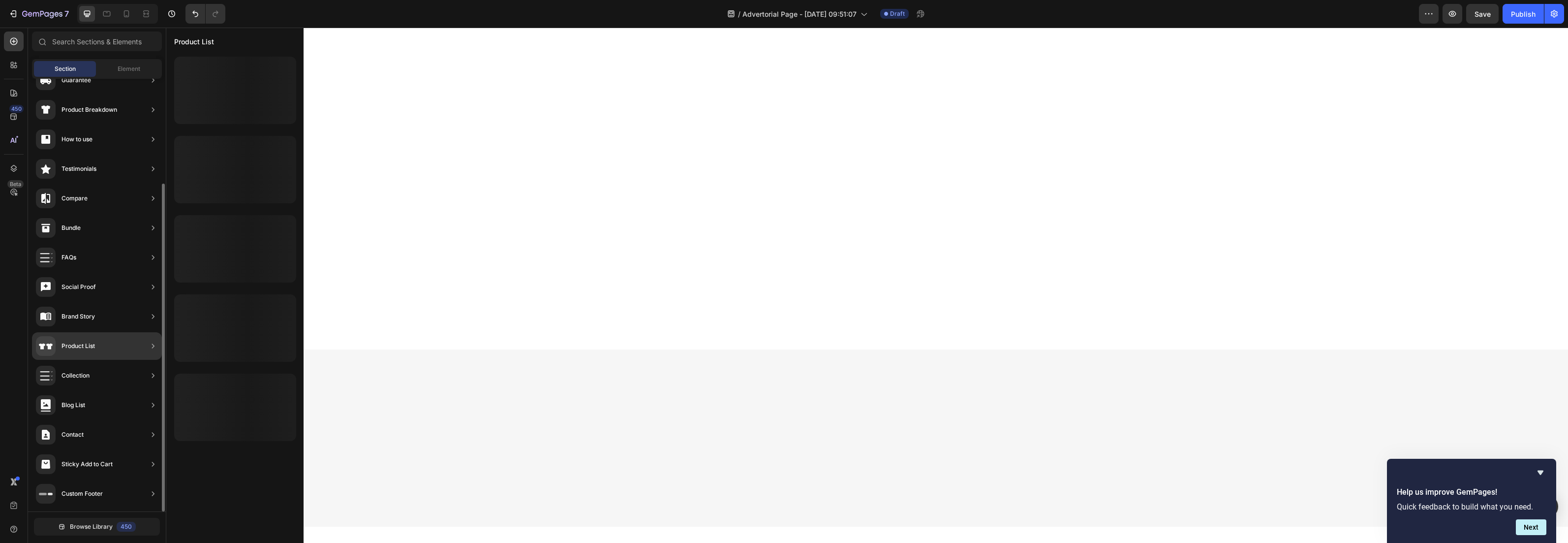
scroll to position [119, 0]
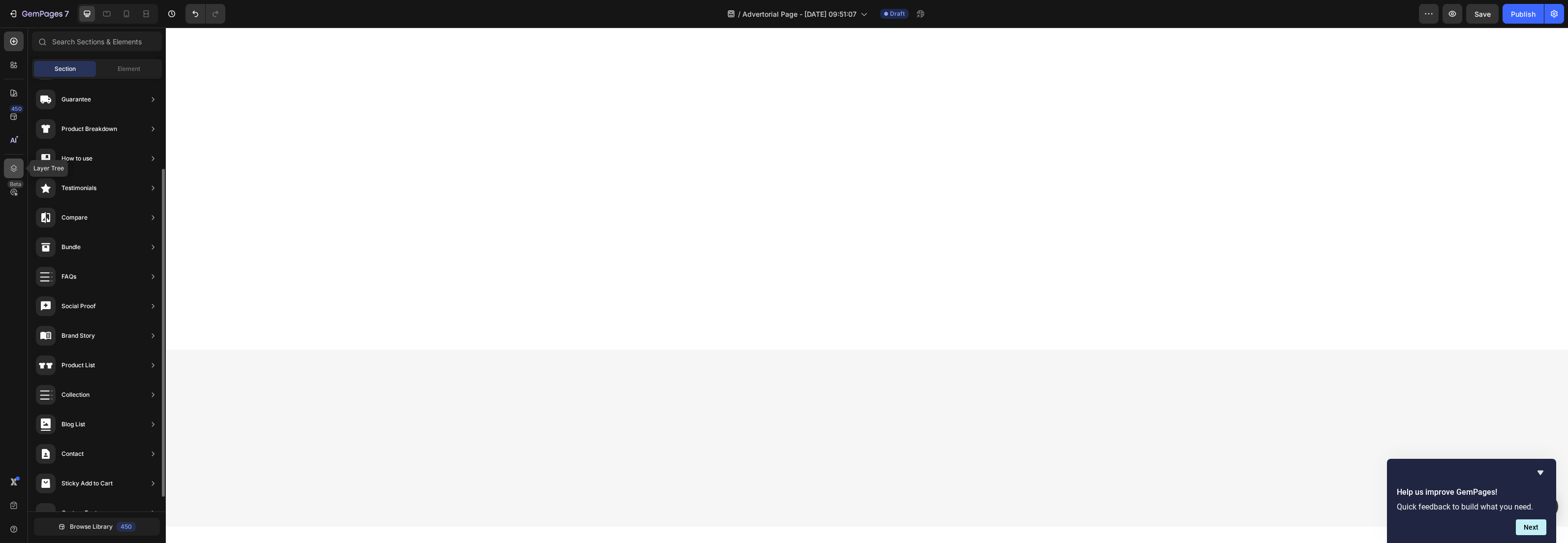
click at [16, 165] on icon at bounding box center [14, 168] width 10 height 10
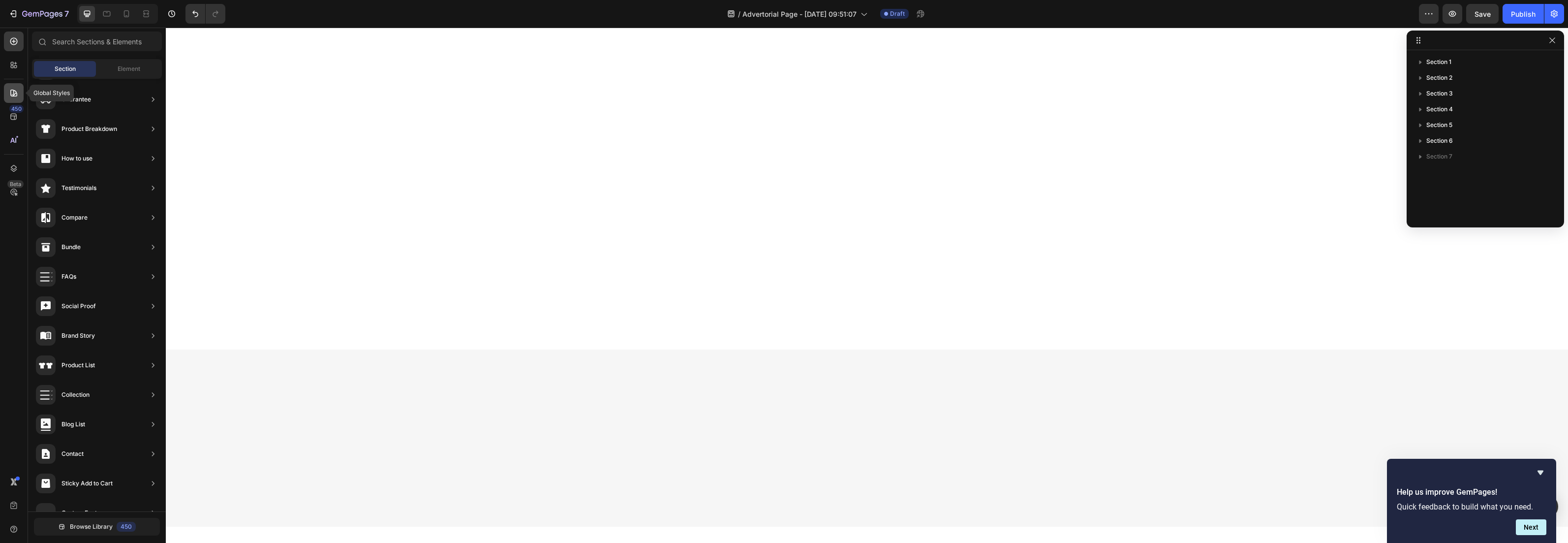
click at [13, 97] on icon at bounding box center [14, 93] width 10 height 10
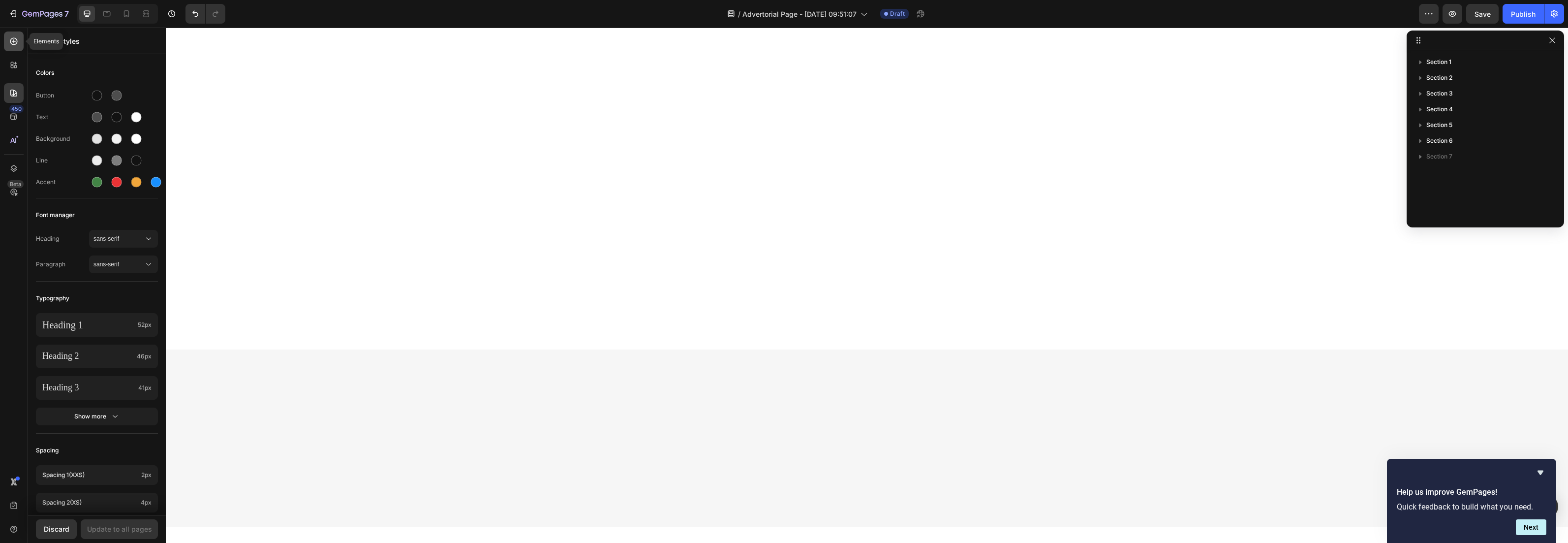
click at [12, 47] on div at bounding box center [14, 41] width 20 height 20
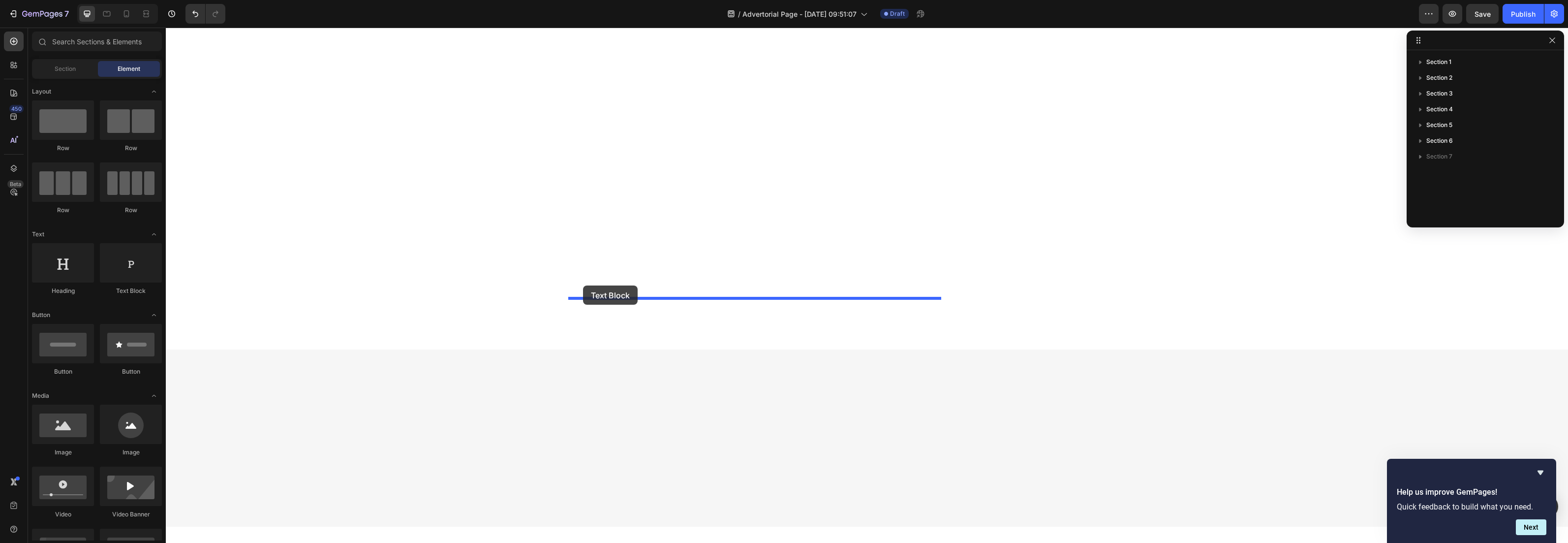
drag, startPoint x: 289, startPoint y: 302, endPoint x: 583, endPoint y: 285, distance: 294.5
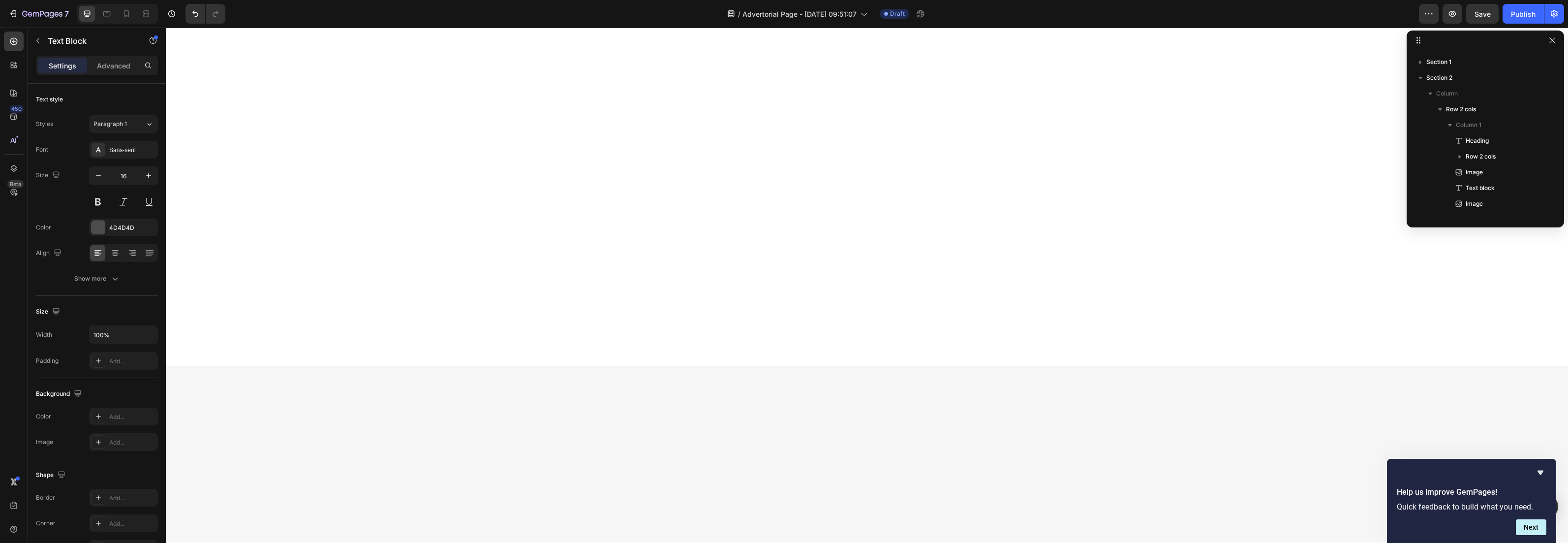
scroll to position [407, 0]
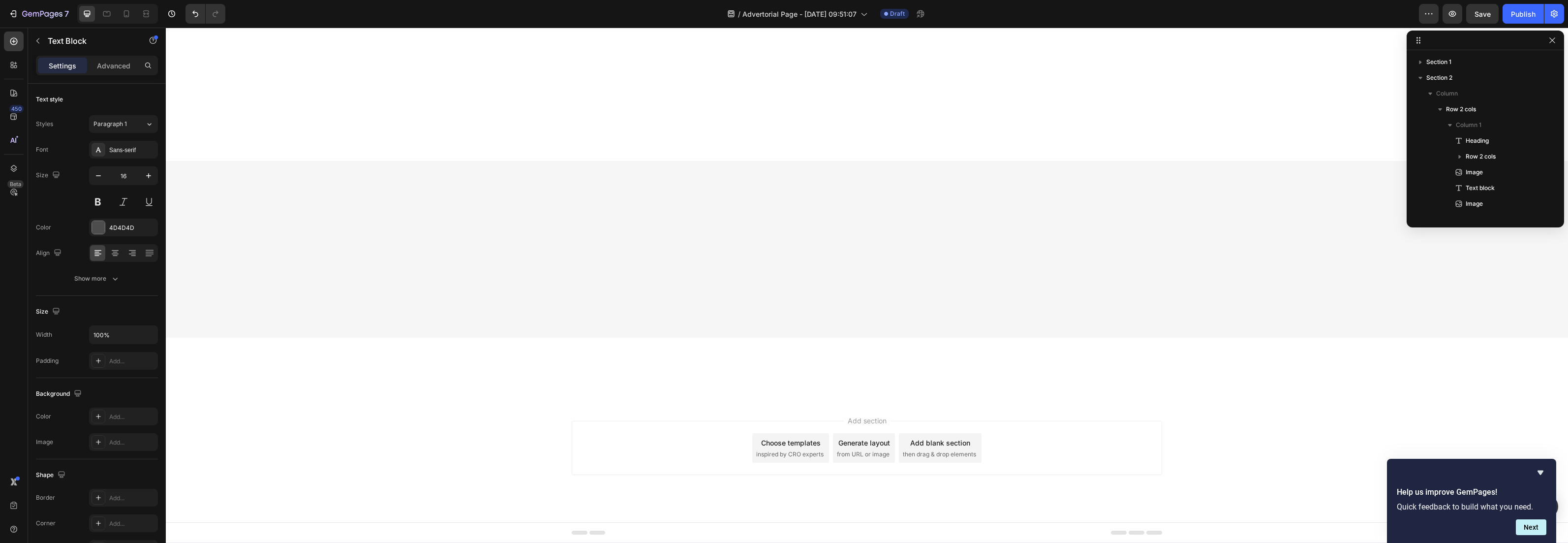
scroll to position [407, 0]
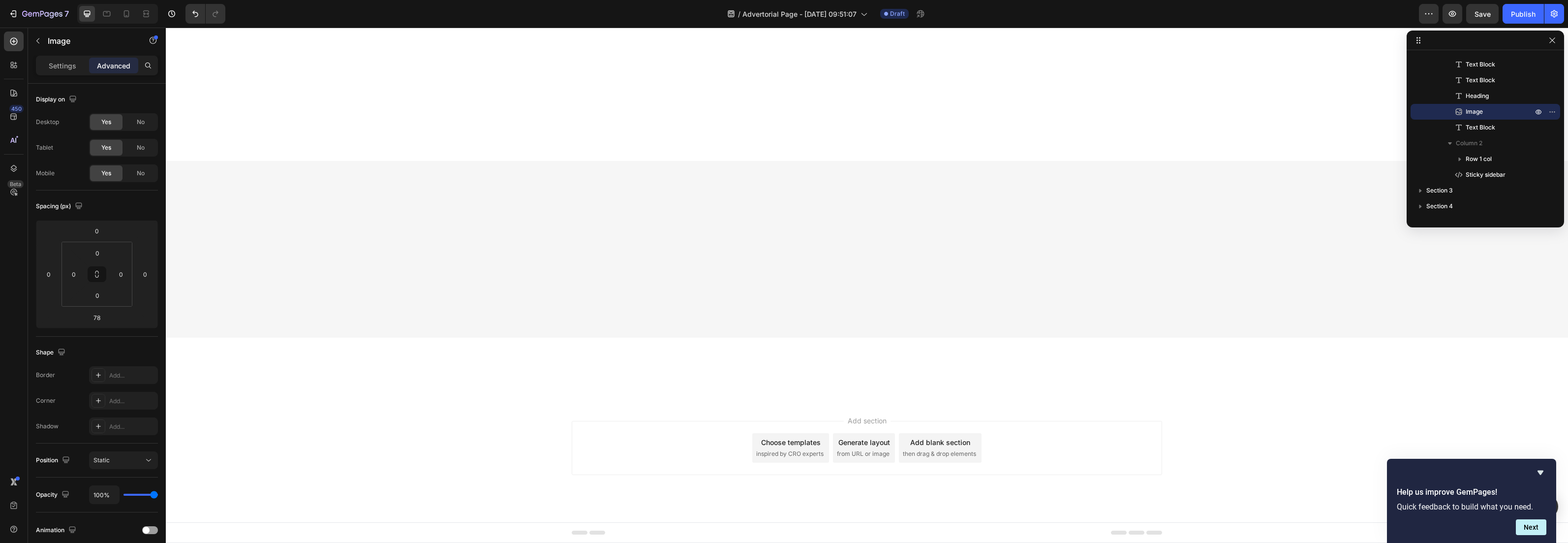
drag, startPoint x: 753, startPoint y: 297, endPoint x: 756, endPoint y: 263, distance: 34.1
type input "10"
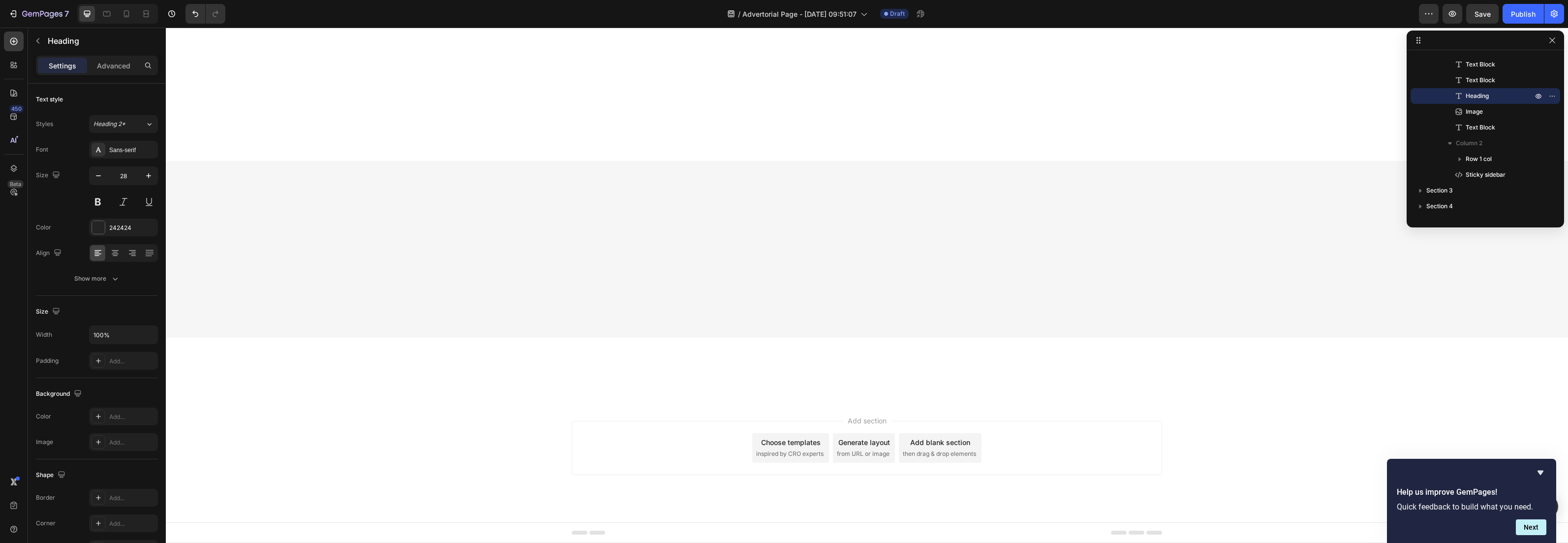
drag, startPoint x: 755, startPoint y: 297, endPoint x: 759, endPoint y: 281, distance: 16.5
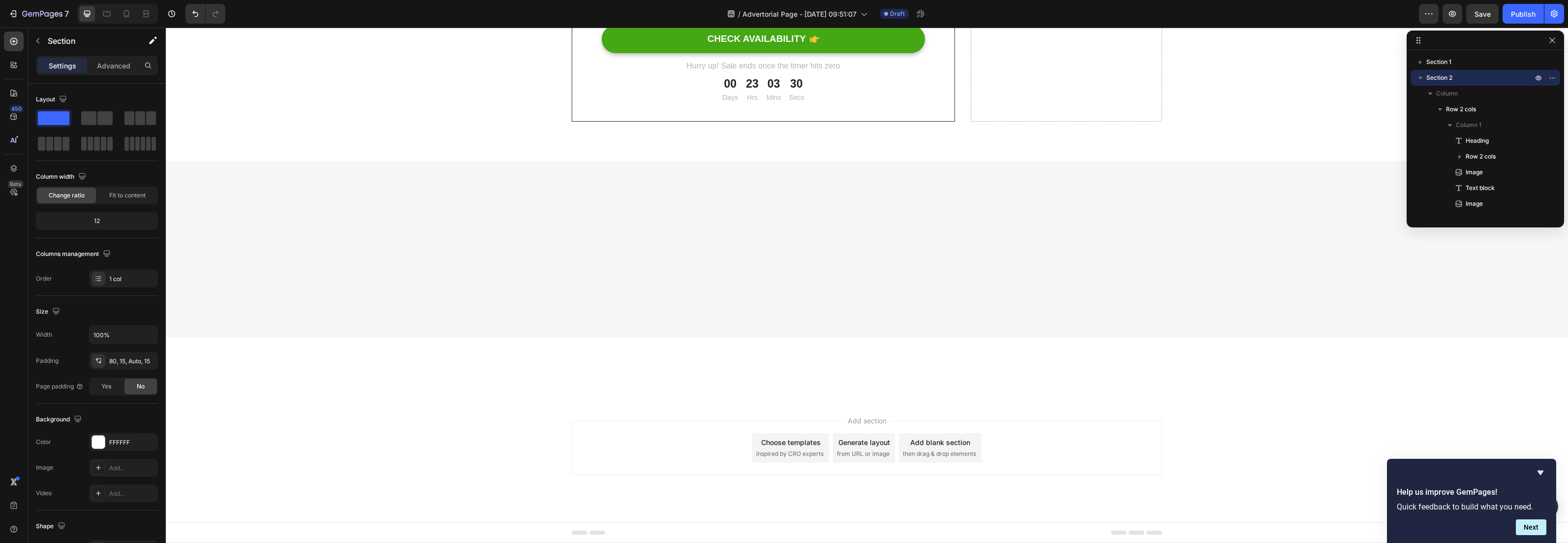
scroll to position [3970, 0]
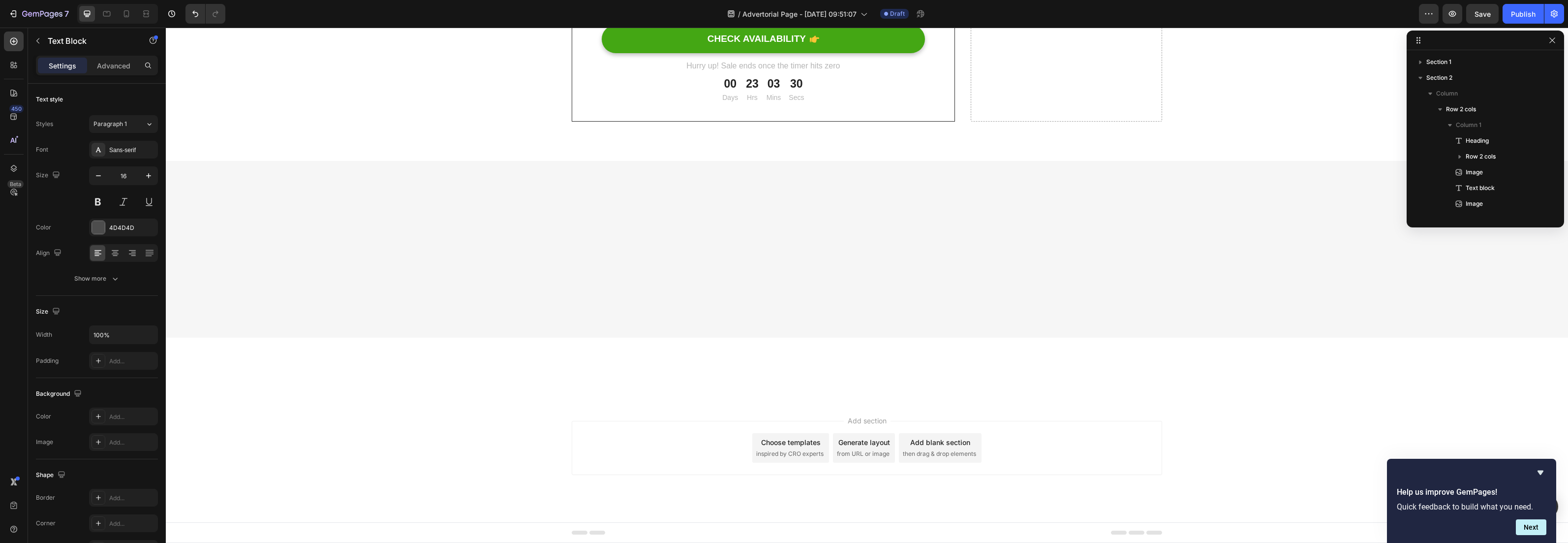
scroll to position [407, 0]
drag, startPoint x: 727, startPoint y: 330, endPoint x: 716, endPoint y: 330, distance: 11.0
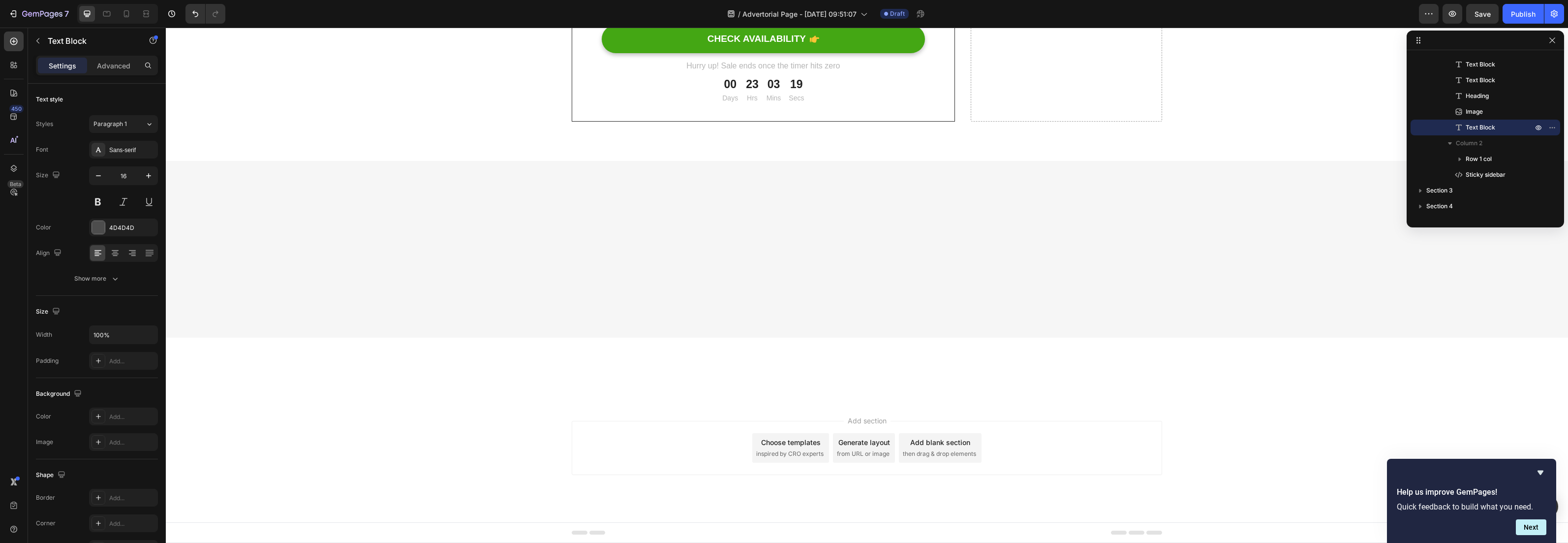
drag, startPoint x: 665, startPoint y: 328, endPoint x: 552, endPoint y: 327, distance: 113.0
click at [541, 311] on icon "Editor contextual toolbar" at bounding box center [543, 311] width 10 height 10
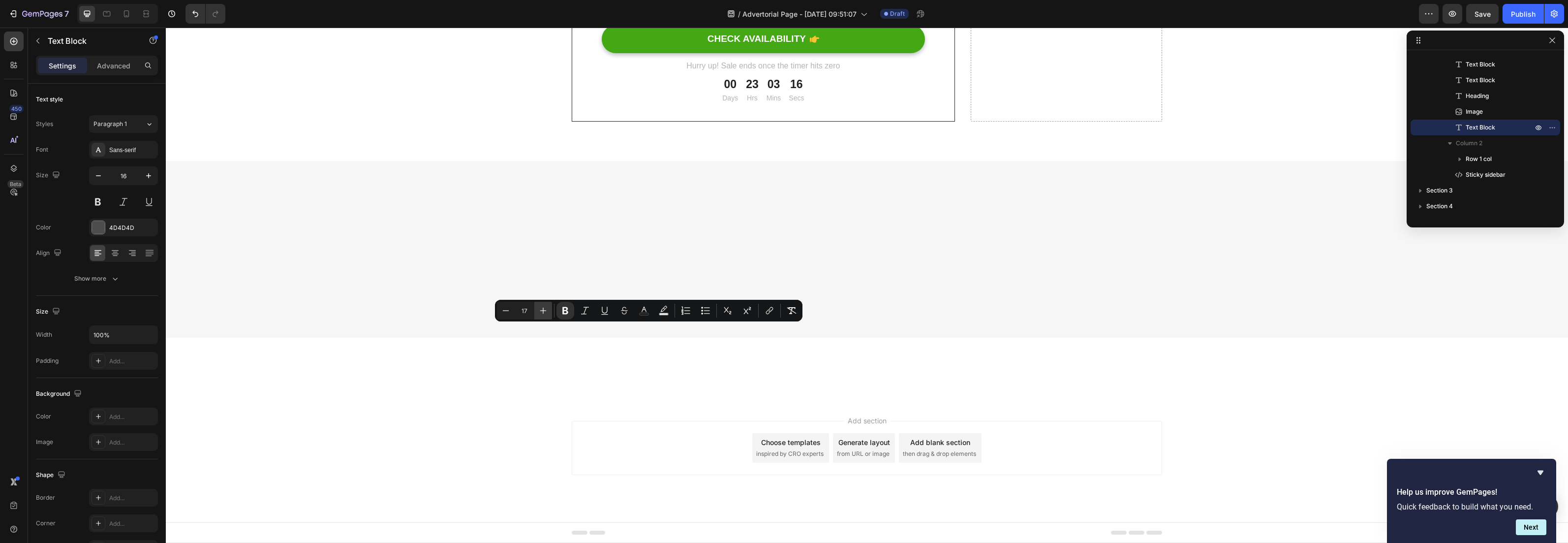
click at [541, 311] on icon "Editor contextual toolbar" at bounding box center [543, 311] width 10 height 10
type input "20"
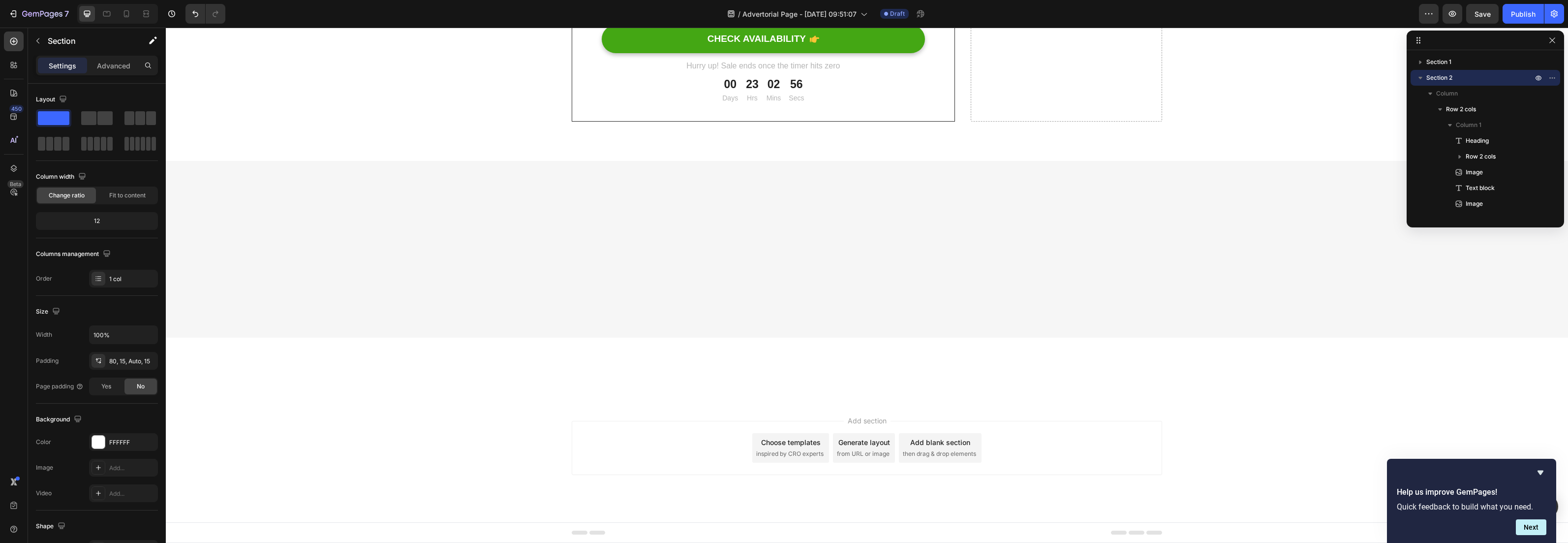
scroll to position [4072, 0]
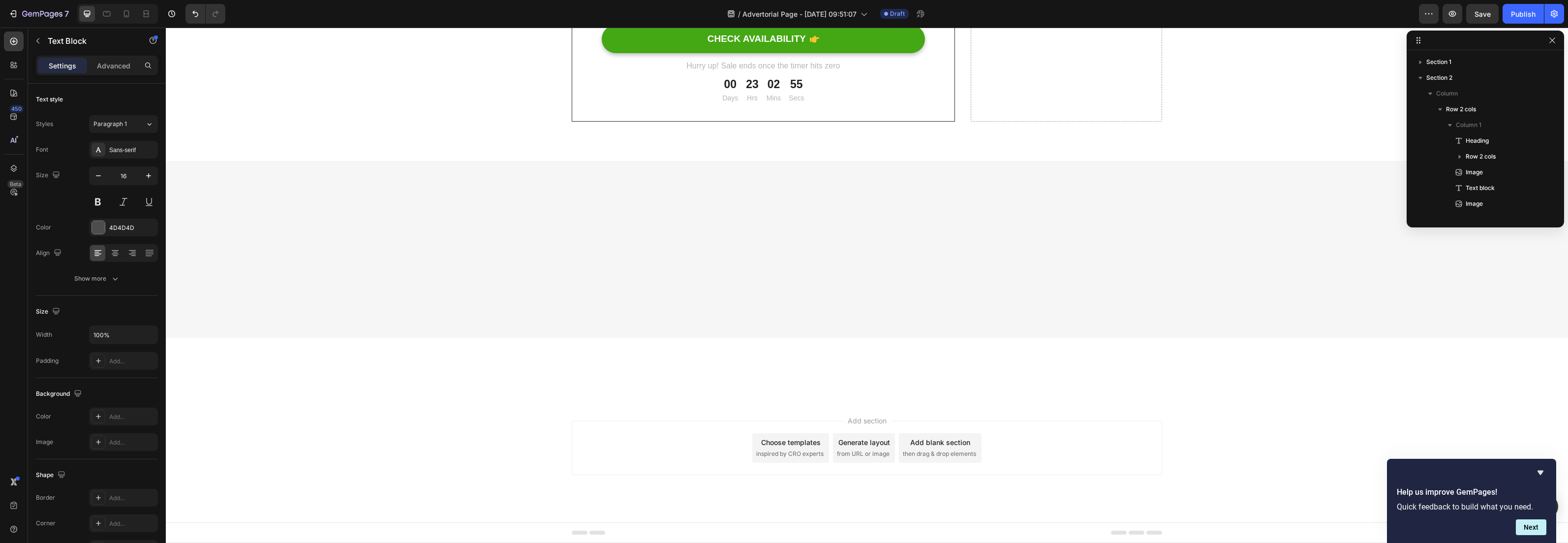
scroll to position [407, 0]
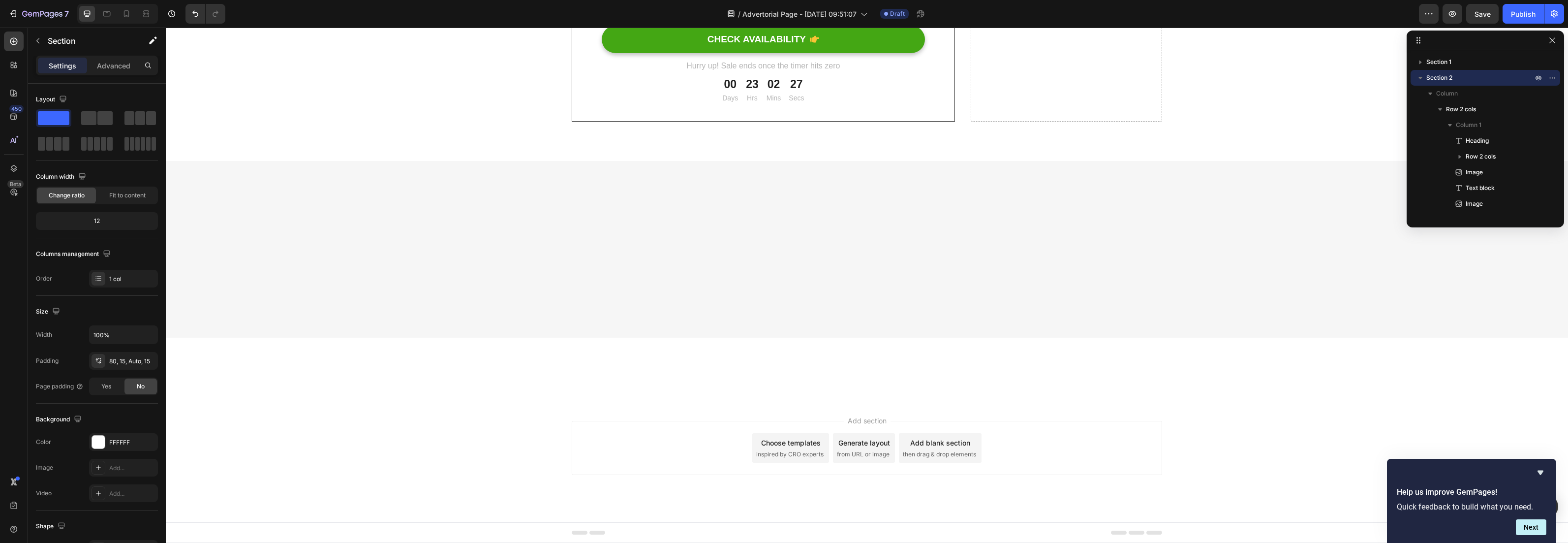
scroll to position [4158, 0]
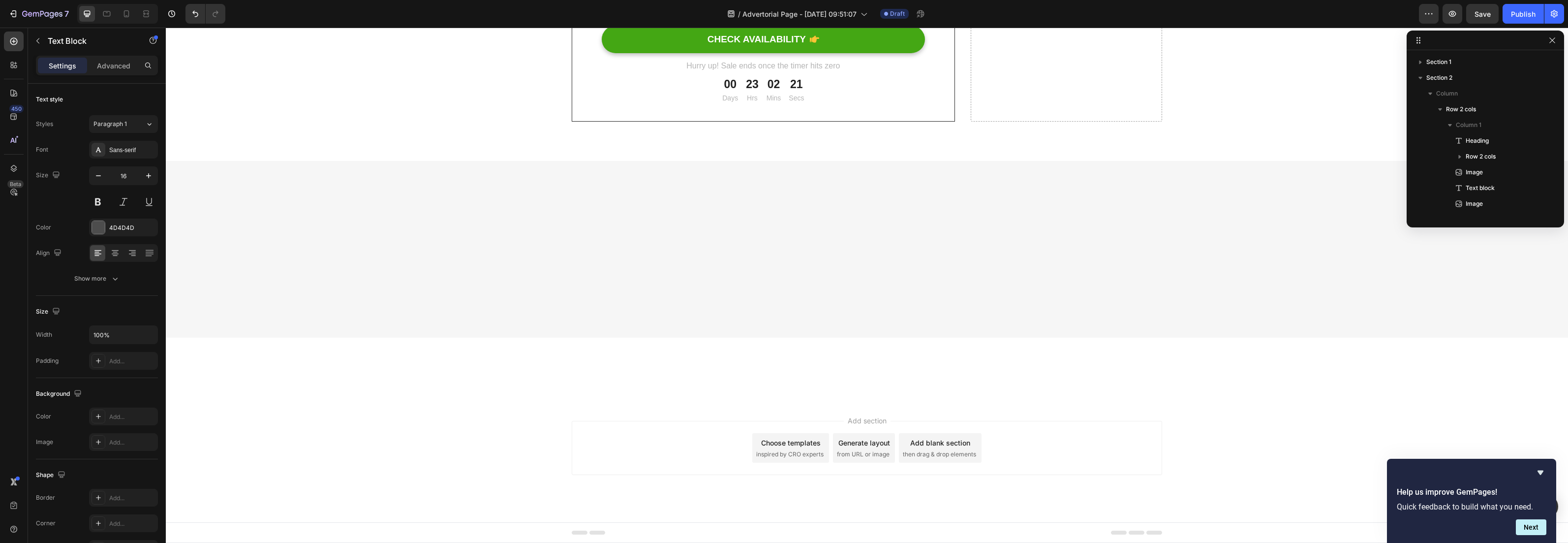
scroll to position [407, 0]
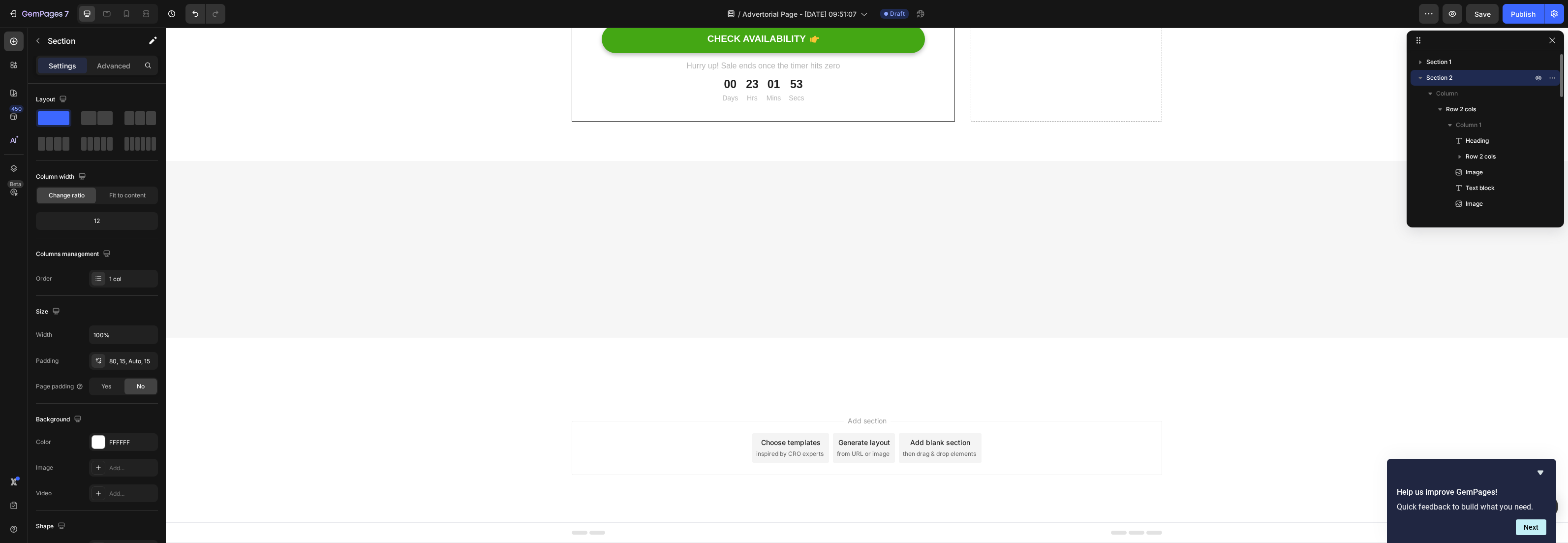
scroll to position [4088, 0]
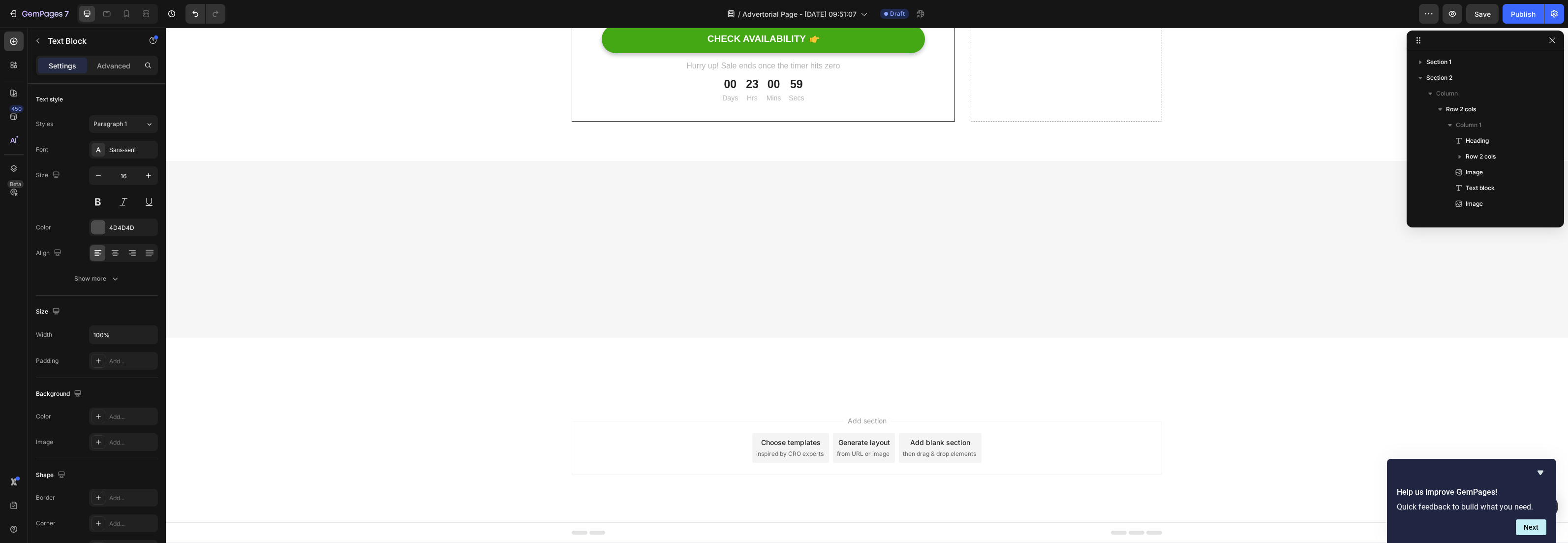
scroll to position [407, 0]
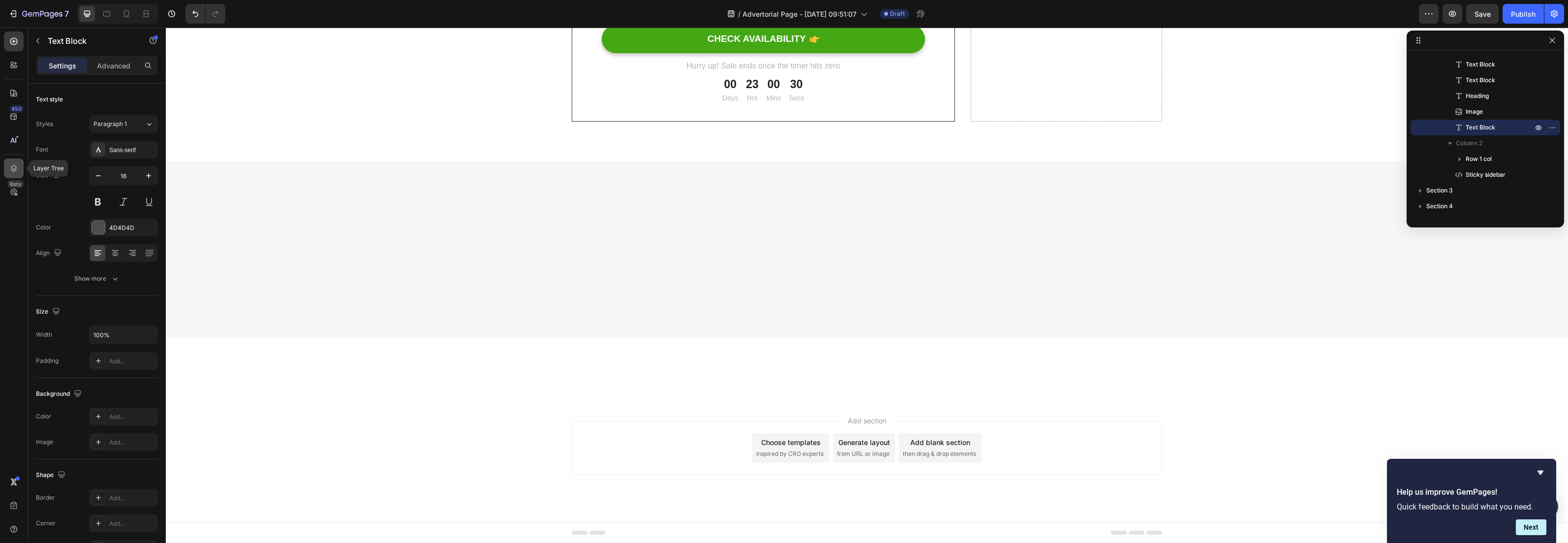
click at [19, 165] on div at bounding box center [14, 168] width 20 height 20
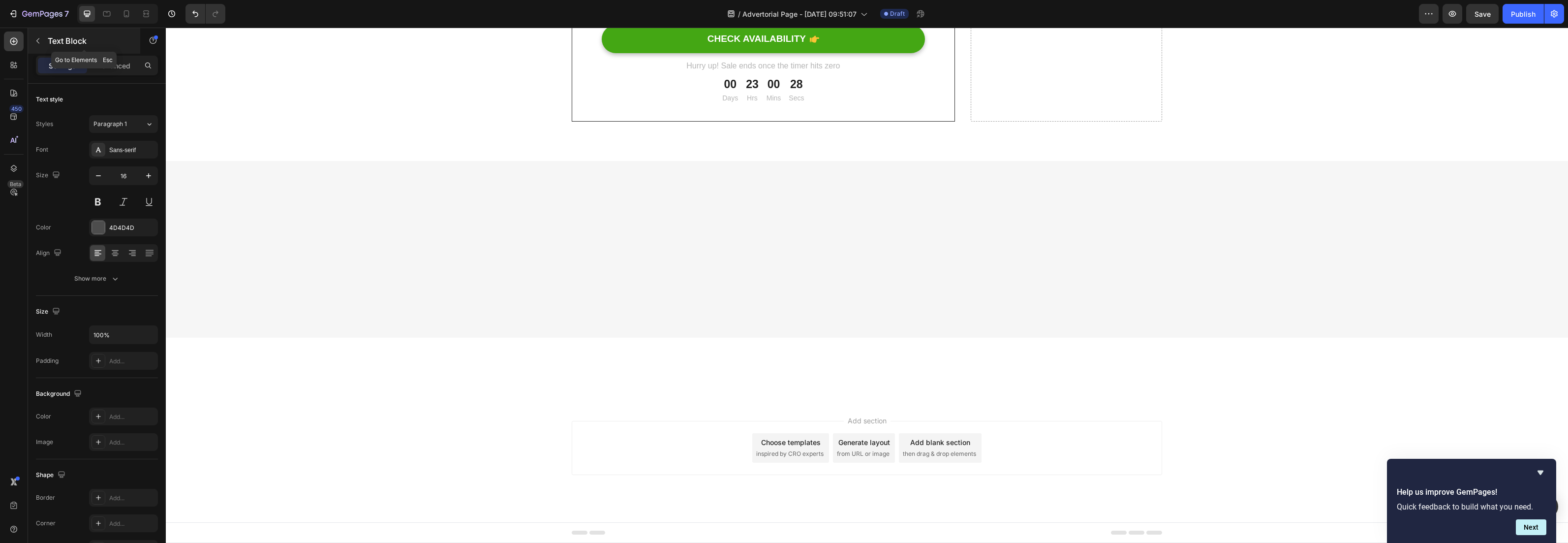
click at [36, 37] on icon "button" at bounding box center [38, 40] width 8 height 8
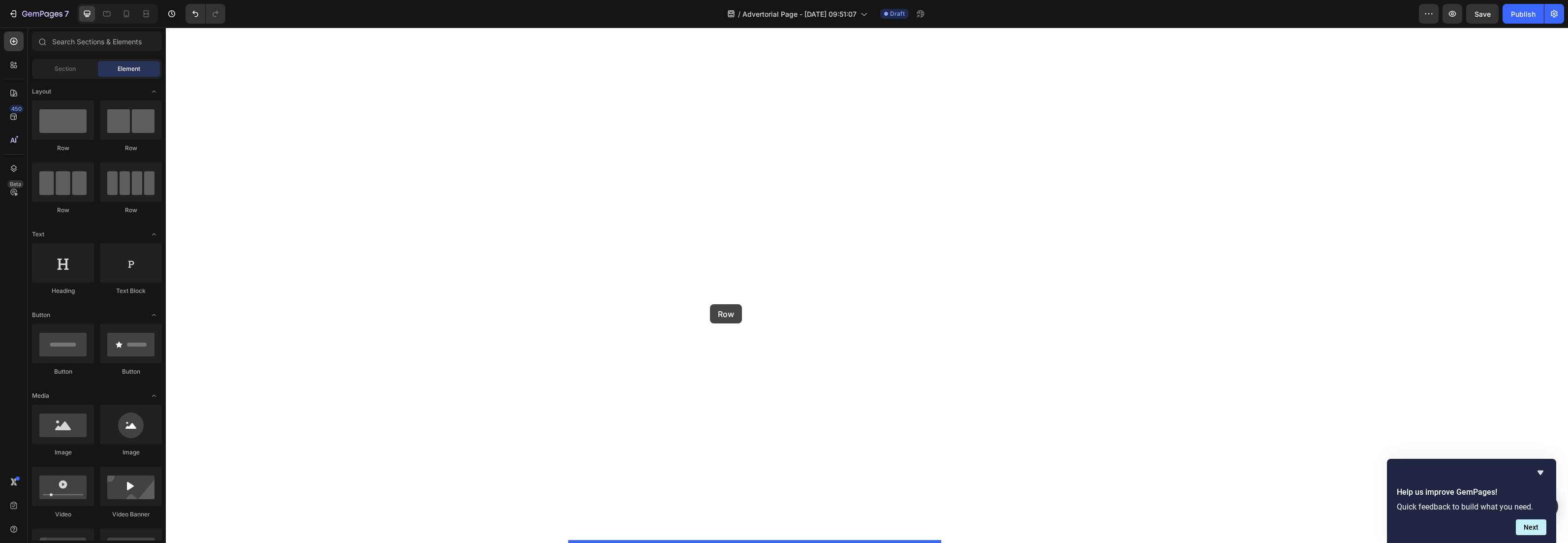
drag, startPoint x: 230, startPoint y: 149, endPoint x: 710, endPoint y: 304, distance: 504.4
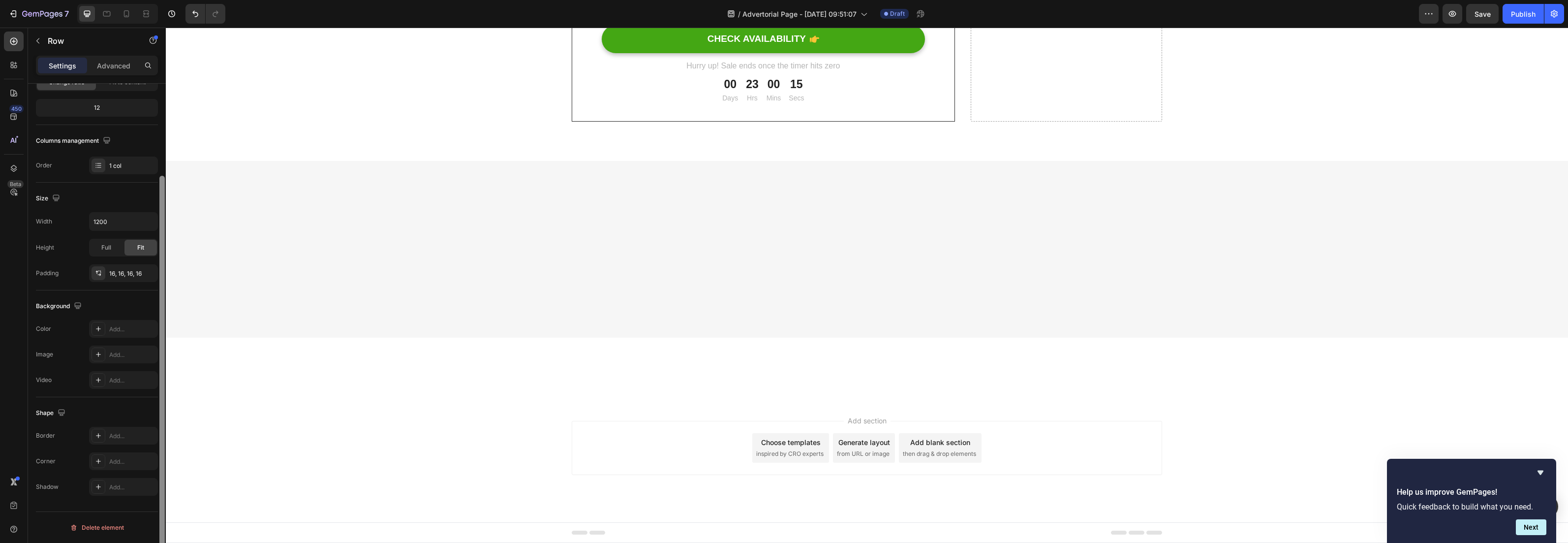
scroll to position [0, 0]
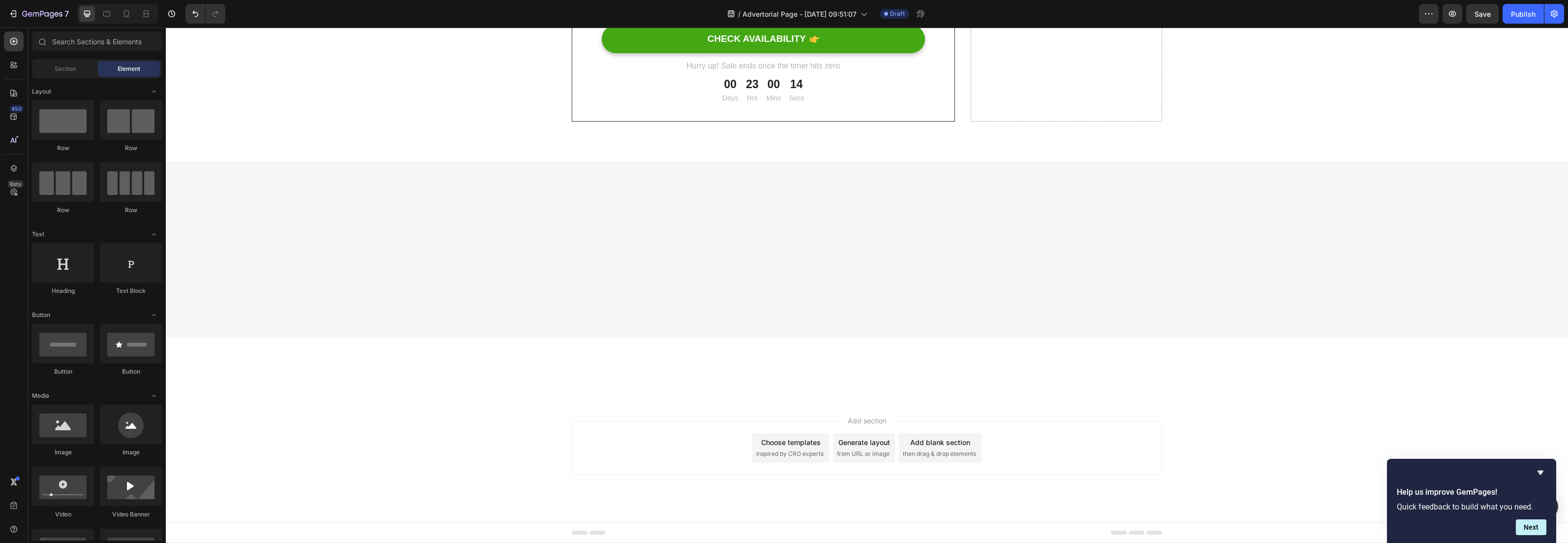
click at [76, 69] on div "Section" at bounding box center [65, 69] width 62 height 16
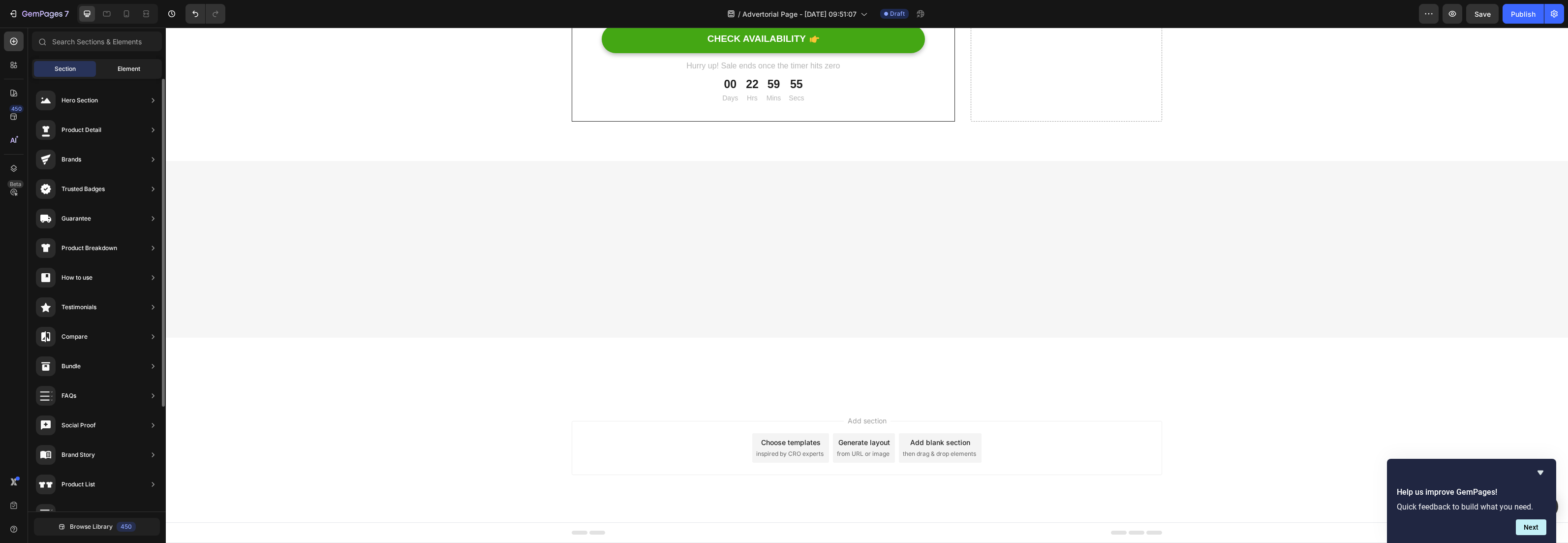
click at [128, 71] on span "Element" at bounding box center [129, 69] width 23 height 9
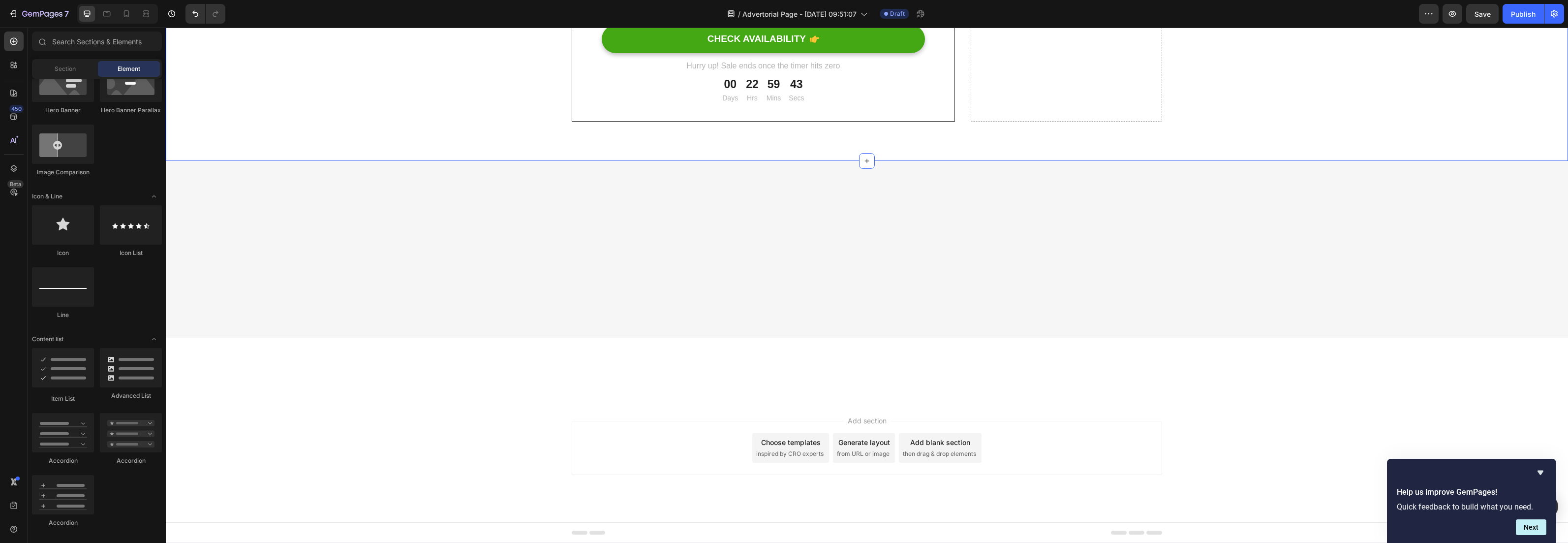
scroll to position [4535, 0]
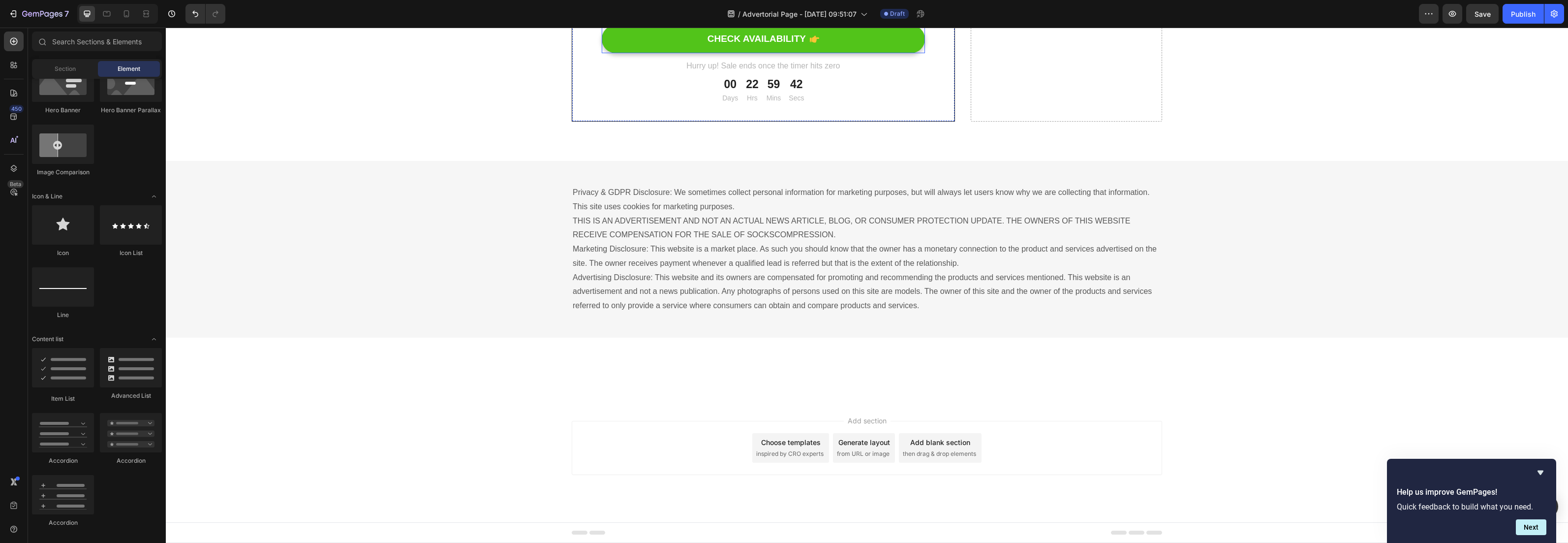
click at [876, 53] on button "CHECK AVAILABILITY" at bounding box center [764, 39] width 324 height 28
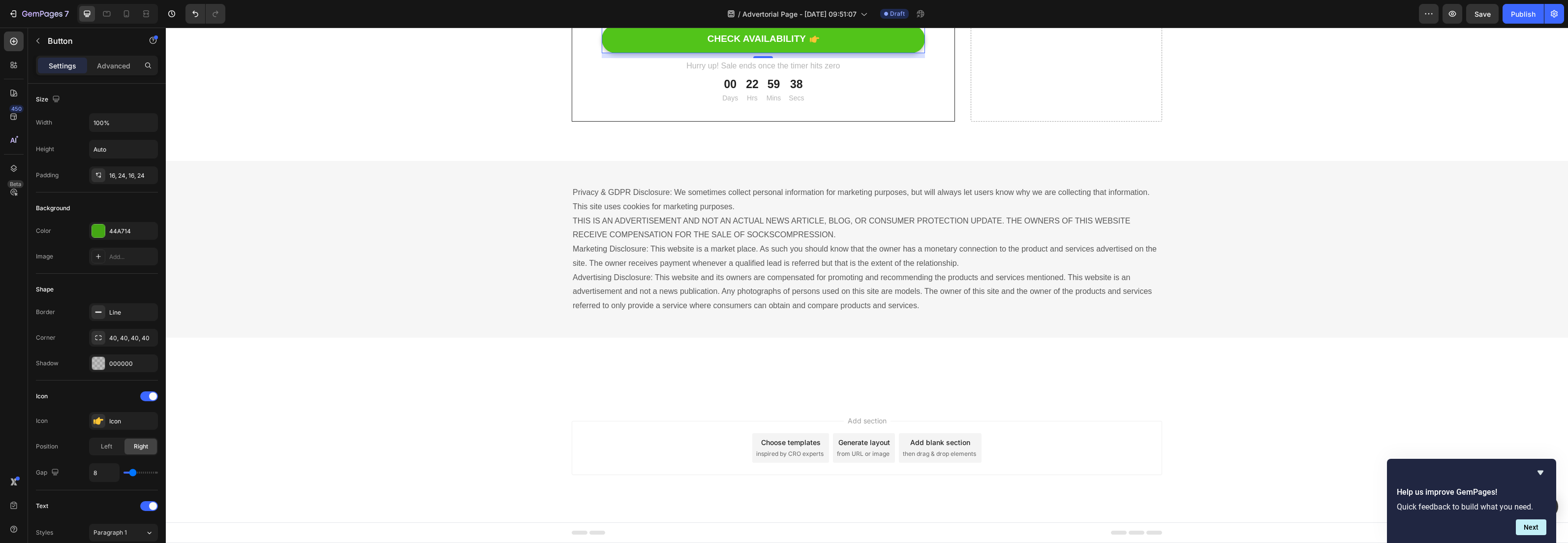
scroll to position [4537, 0]
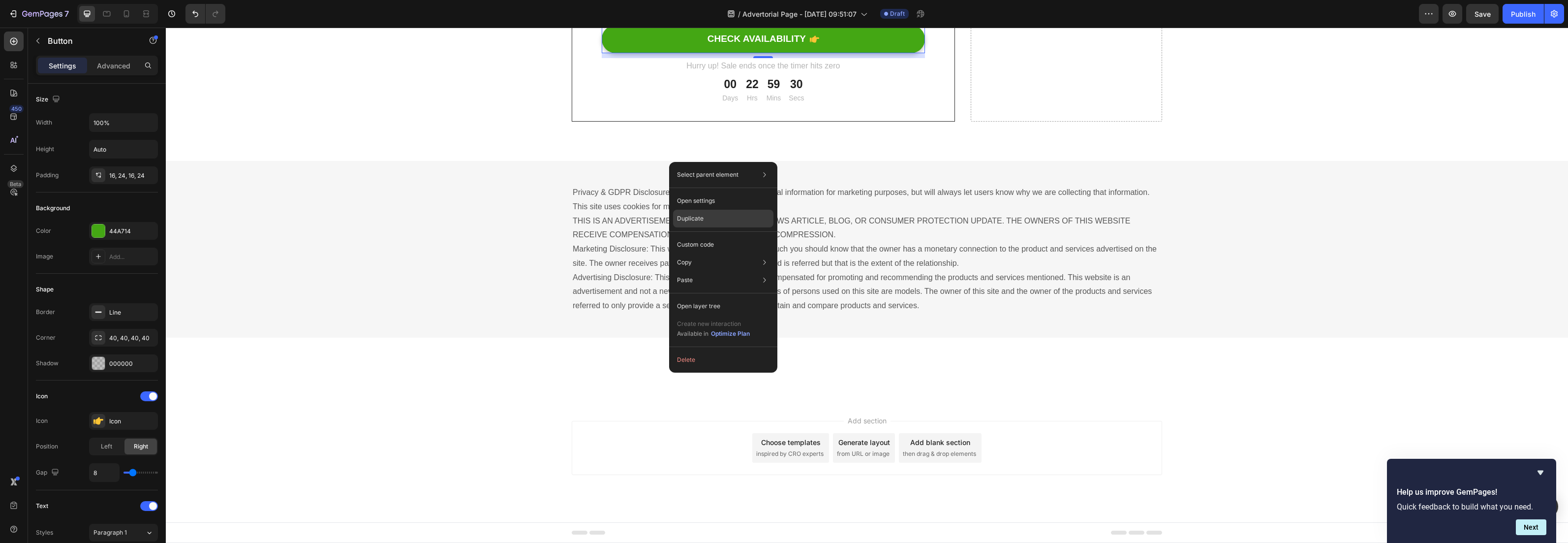
click at [695, 222] on p "Duplicate" at bounding box center [690, 218] width 27 height 9
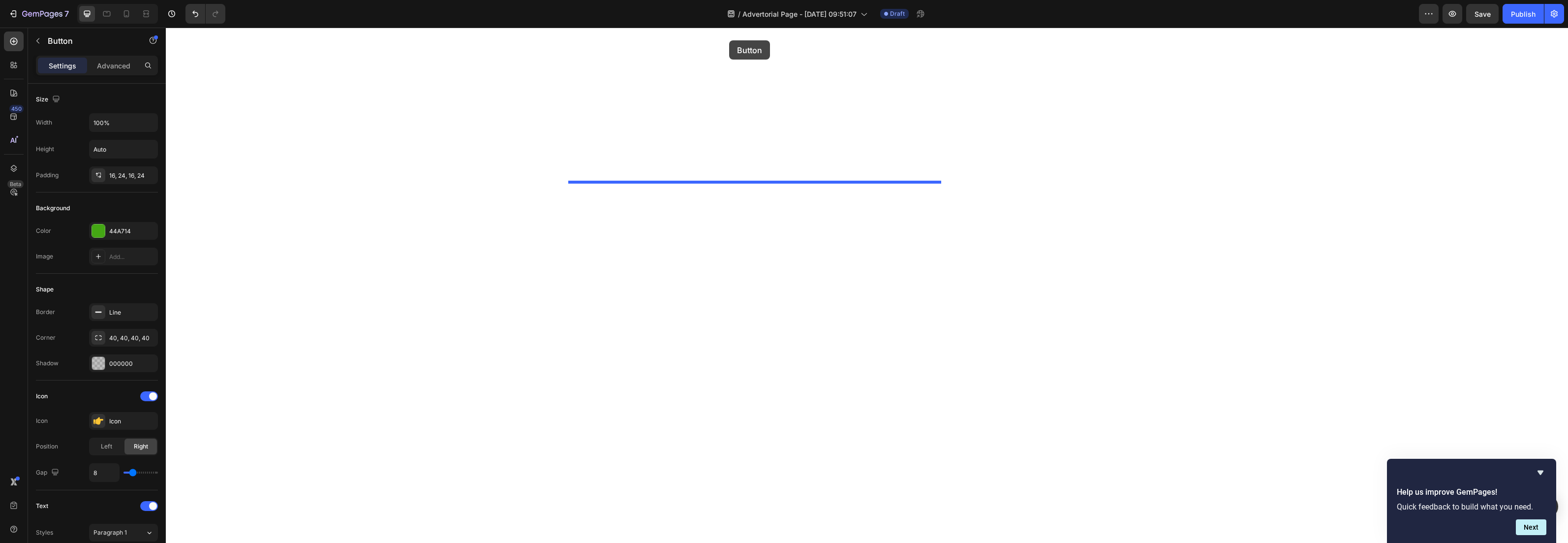
scroll to position [4166, 0]
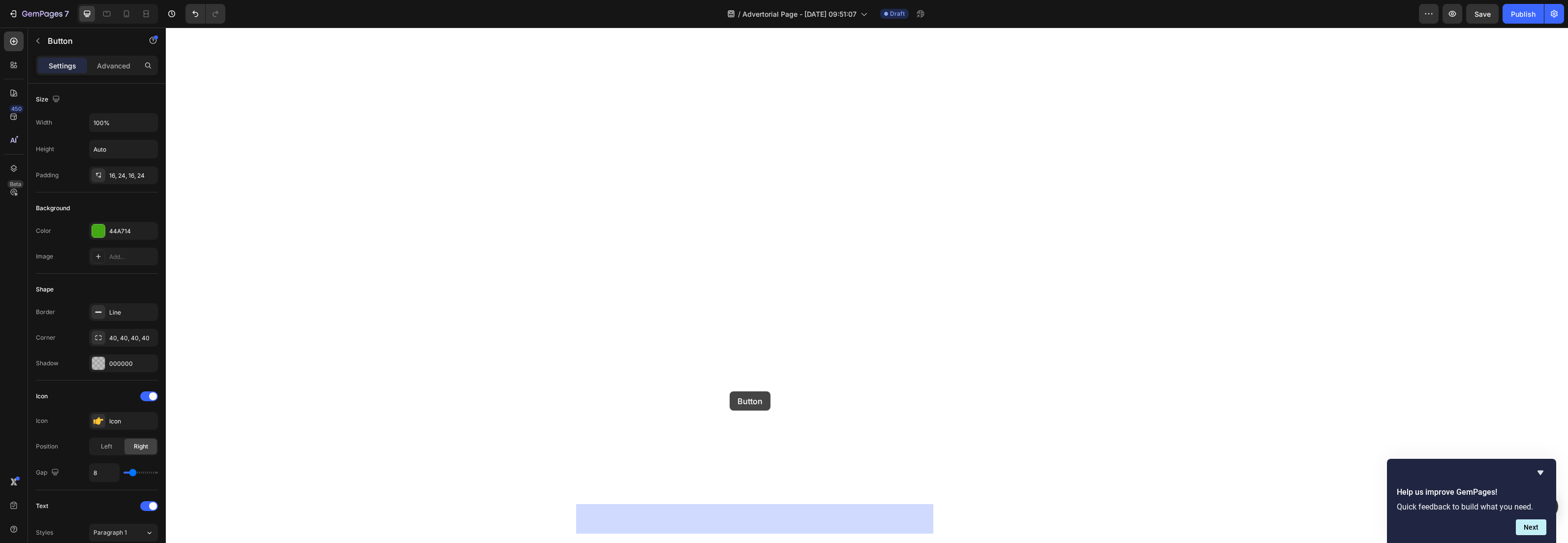
drag, startPoint x: 735, startPoint y: 410, endPoint x: 729, endPoint y: 391, distance: 19.9
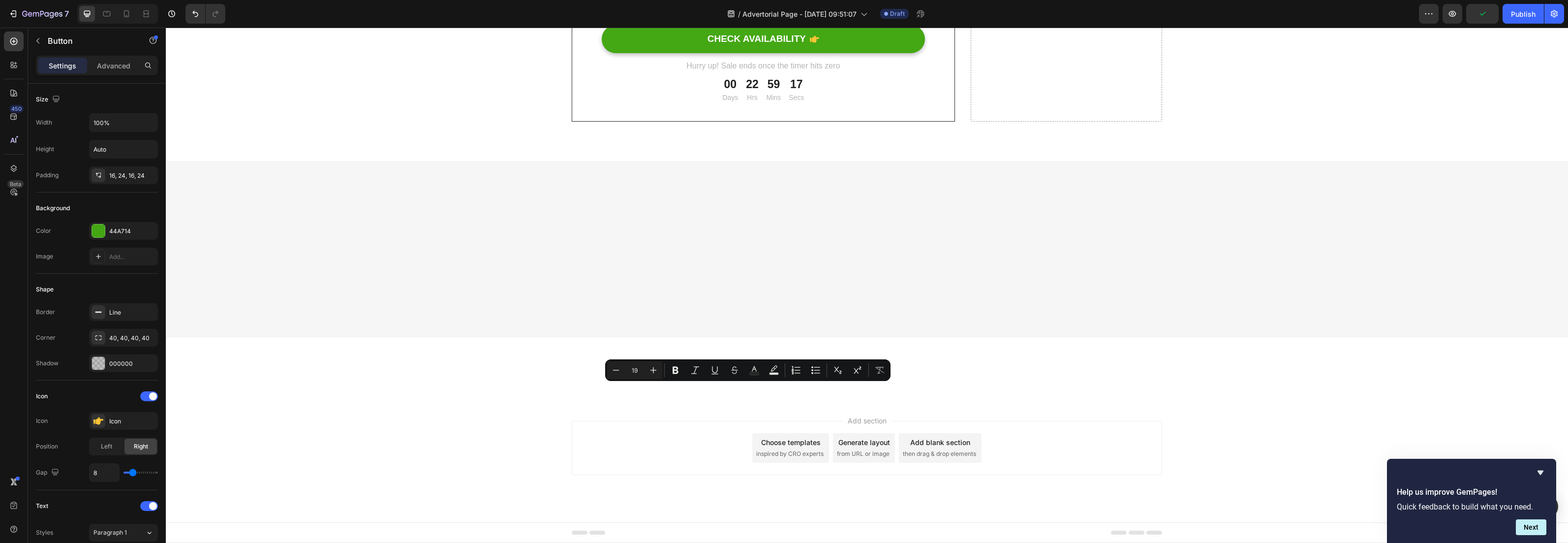
copy p "CHECK AVAILABILITY"
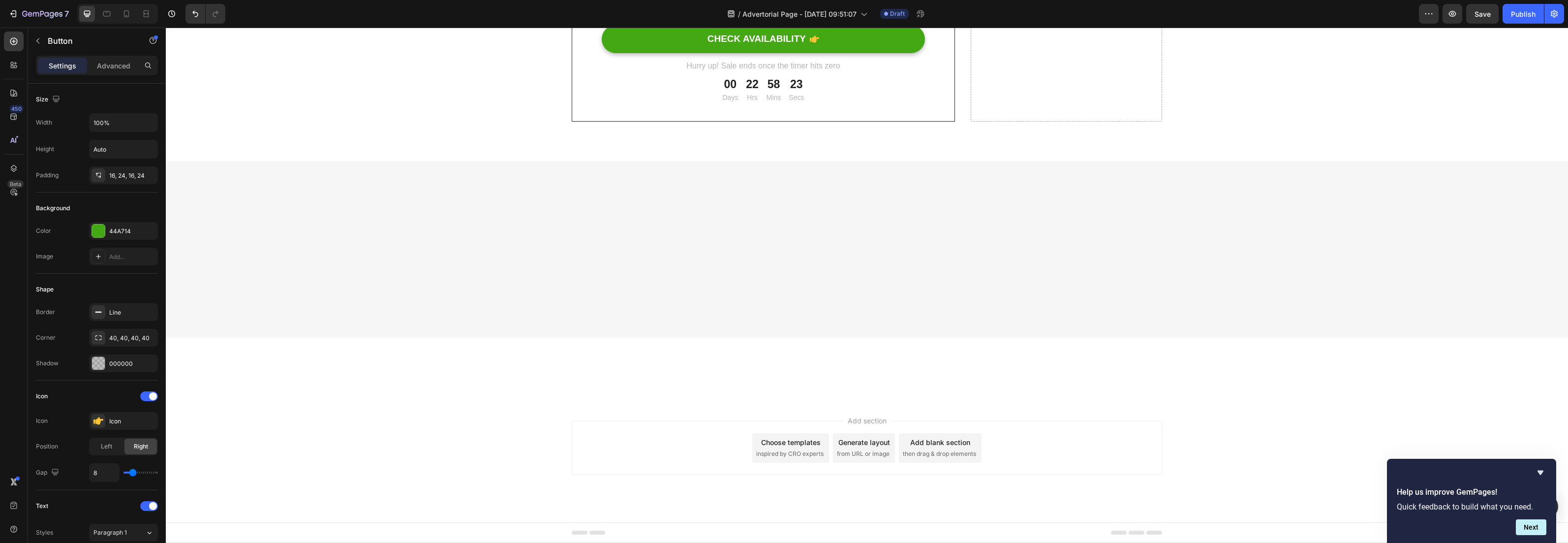
click at [196, 19] on button "Undo/Redo" at bounding box center [195, 14] width 20 height 20
click at [224, 17] on button "Undo/Redo" at bounding box center [215, 14] width 20 height 20
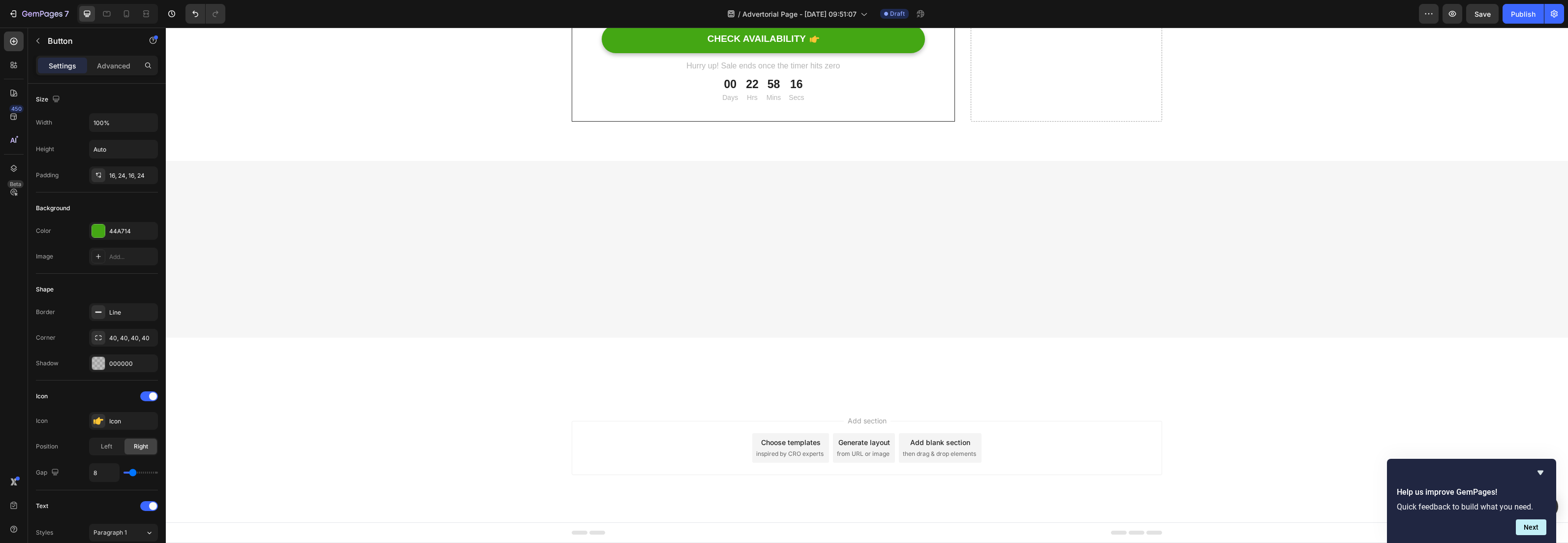
drag, startPoint x: 796, startPoint y: 388, endPoint x: 732, endPoint y: 391, distance: 64.1
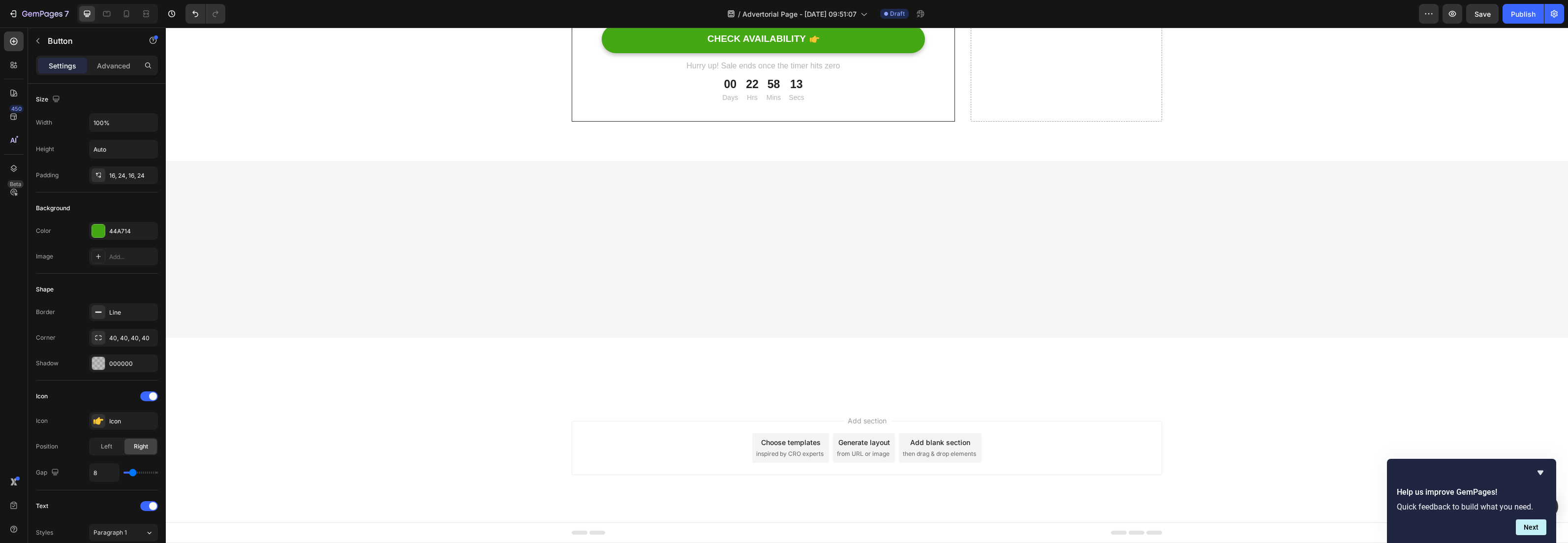
drag, startPoint x: 701, startPoint y: 389, endPoint x: 666, endPoint y: 390, distance: 35.0
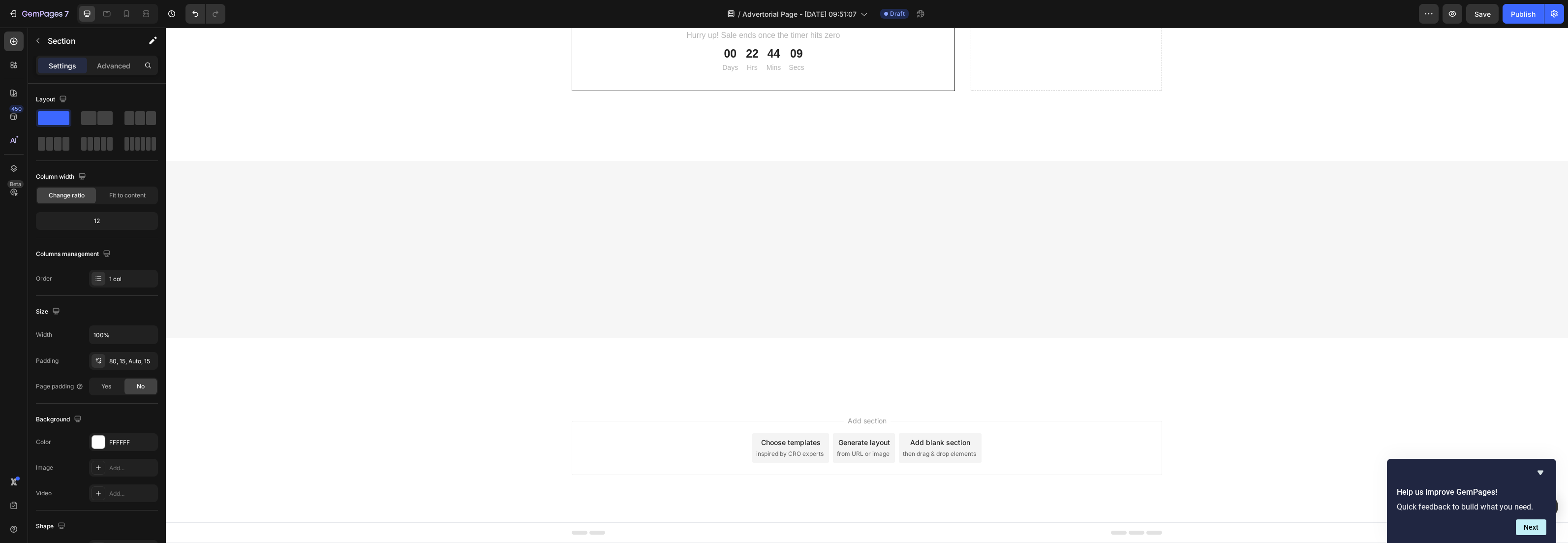
scroll to position [4319, 0]
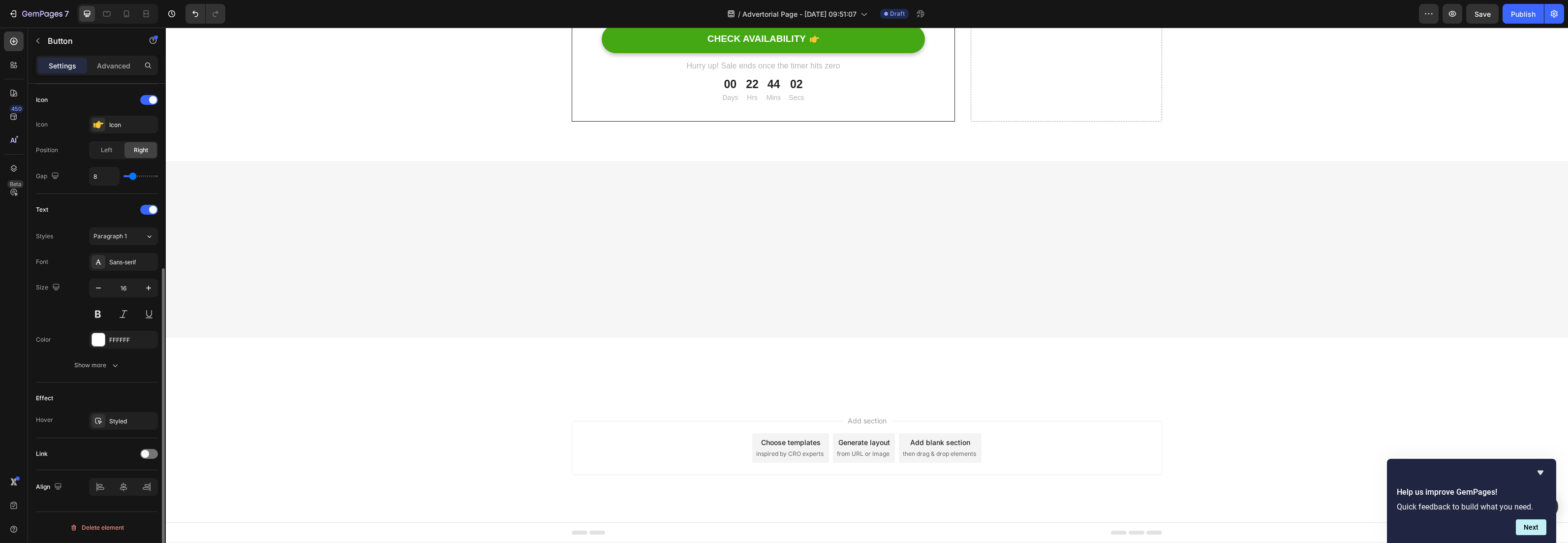
scroll to position [0, 0]
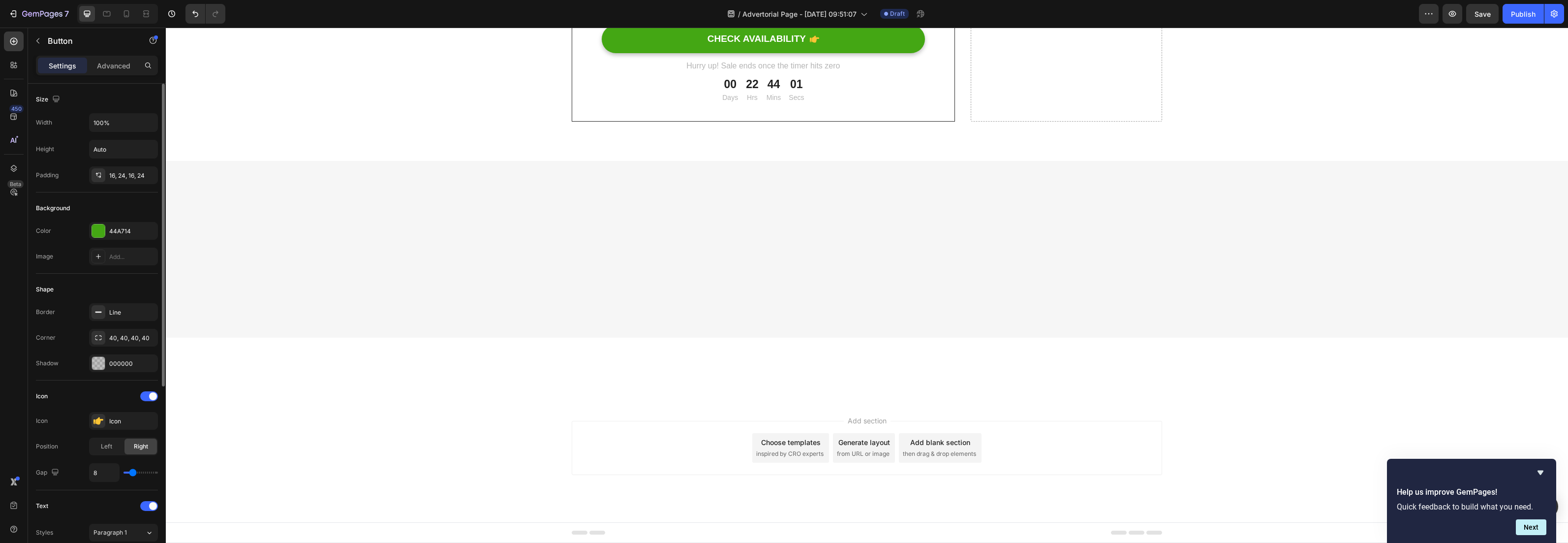
click at [109, 62] on p "Advanced" at bounding box center [113, 65] width 34 height 10
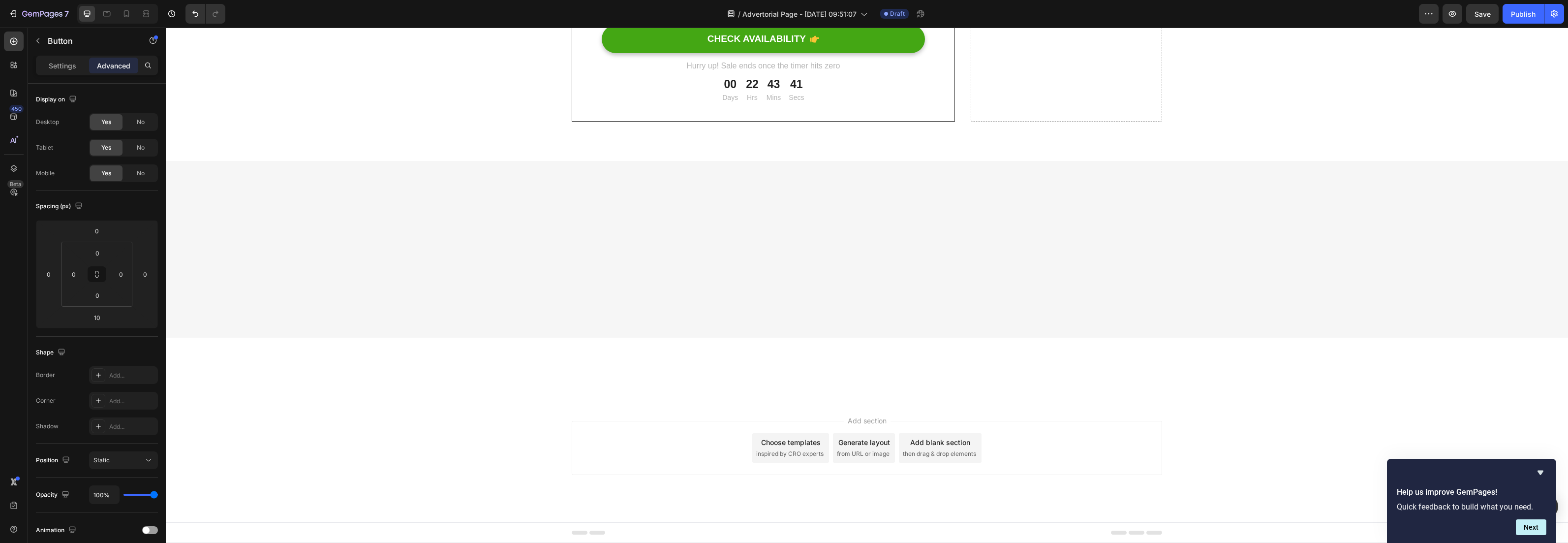
drag, startPoint x: 59, startPoint y: 64, endPoint x: 99, endPoint y: 71, distance: 40.6
click at [59, 64] on p "Settings" at bounding box center [62, 65] width 27 height 10
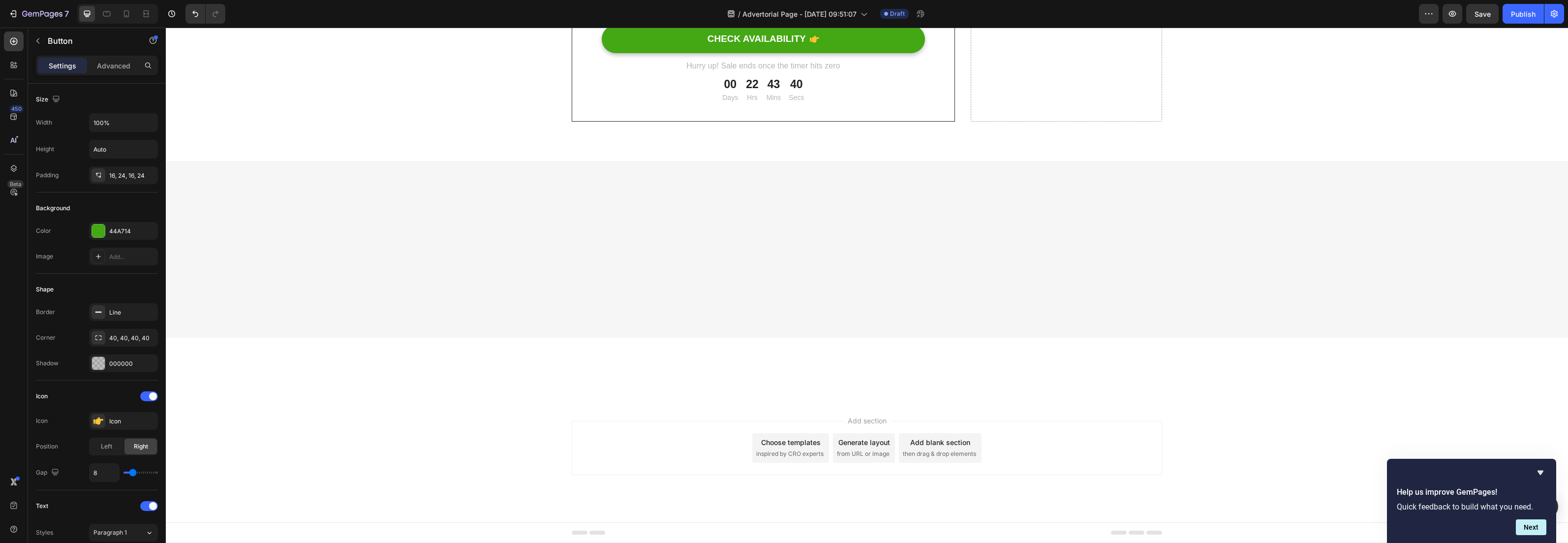
scroll to position [4208, 0]
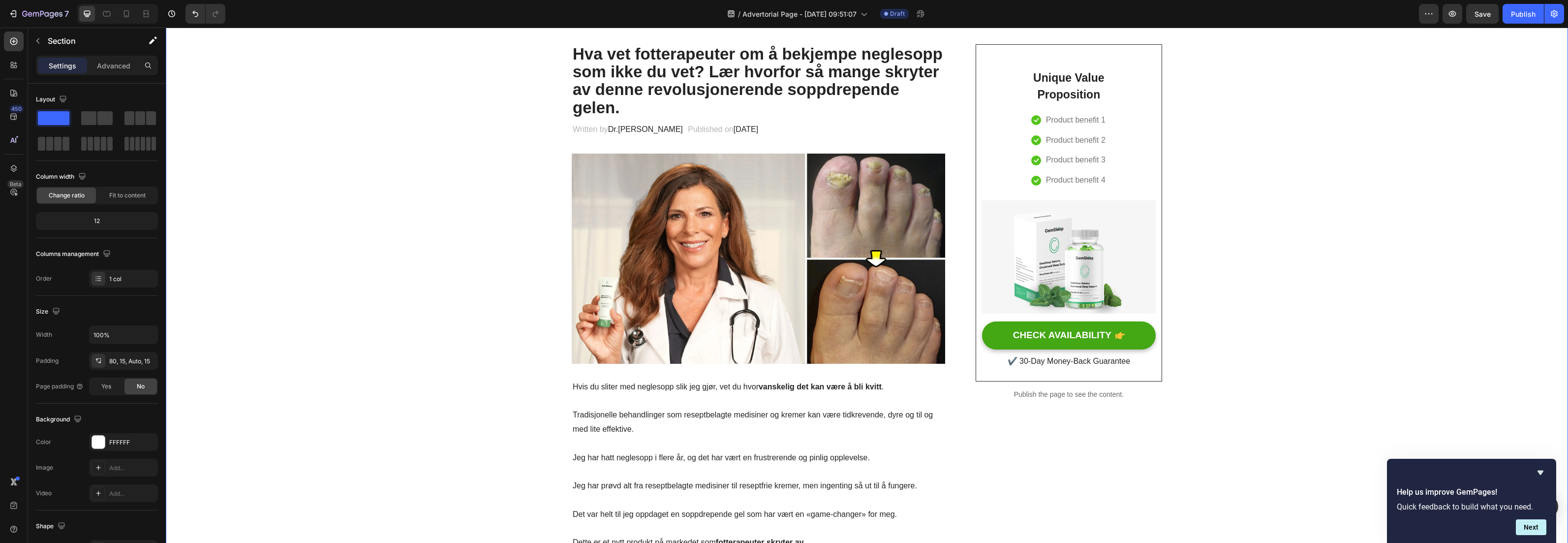
scroll to position [14, 0]
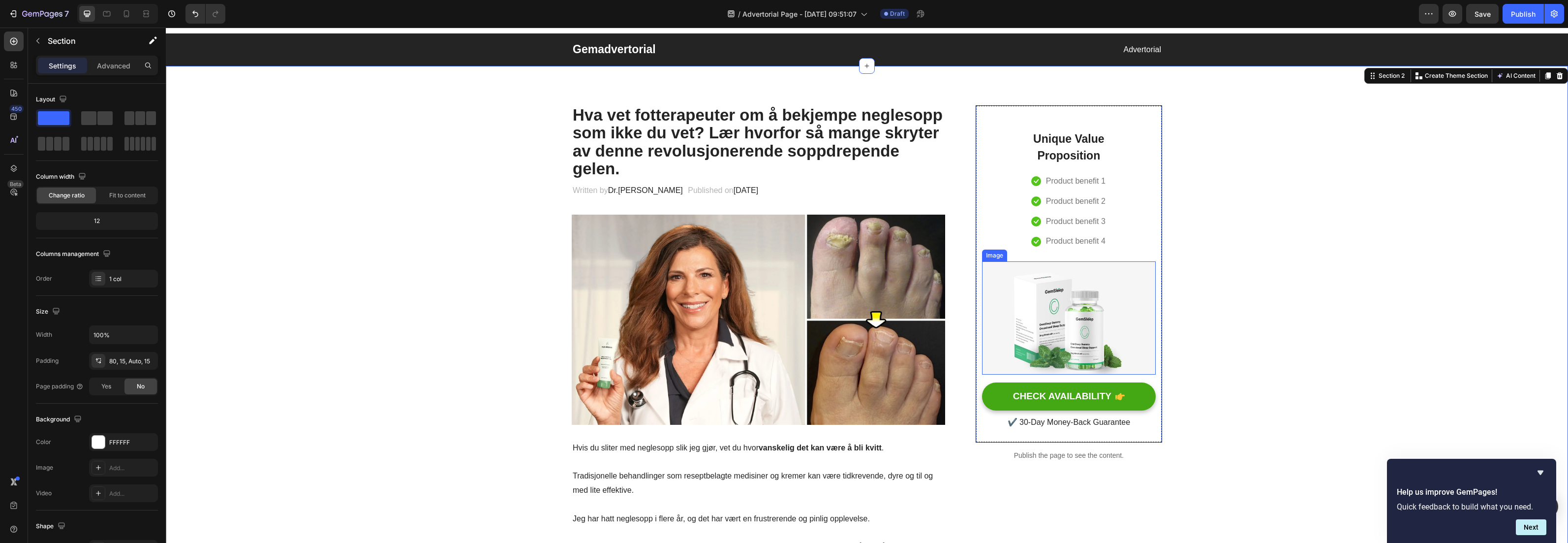
click at [1063, 291] on img at bounding box center [1069, 317] width 173 height 113
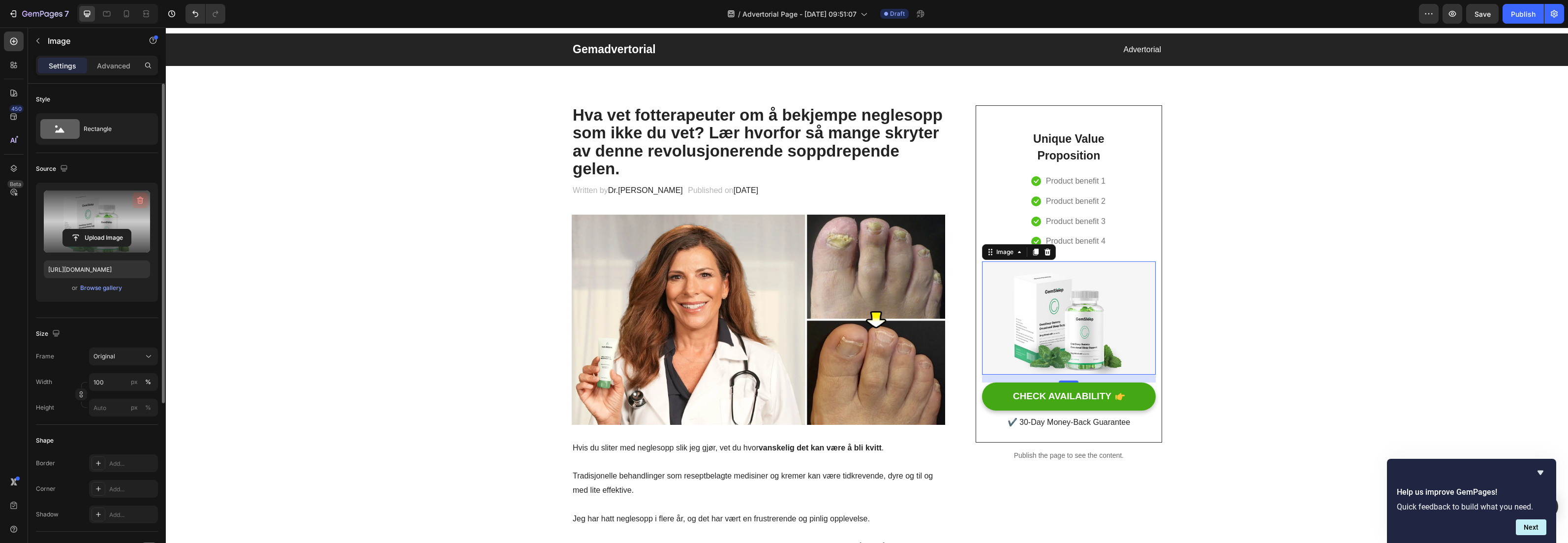
click at [142, 198] on icon "button" at bounding box center [140, 200] width 6 height 8
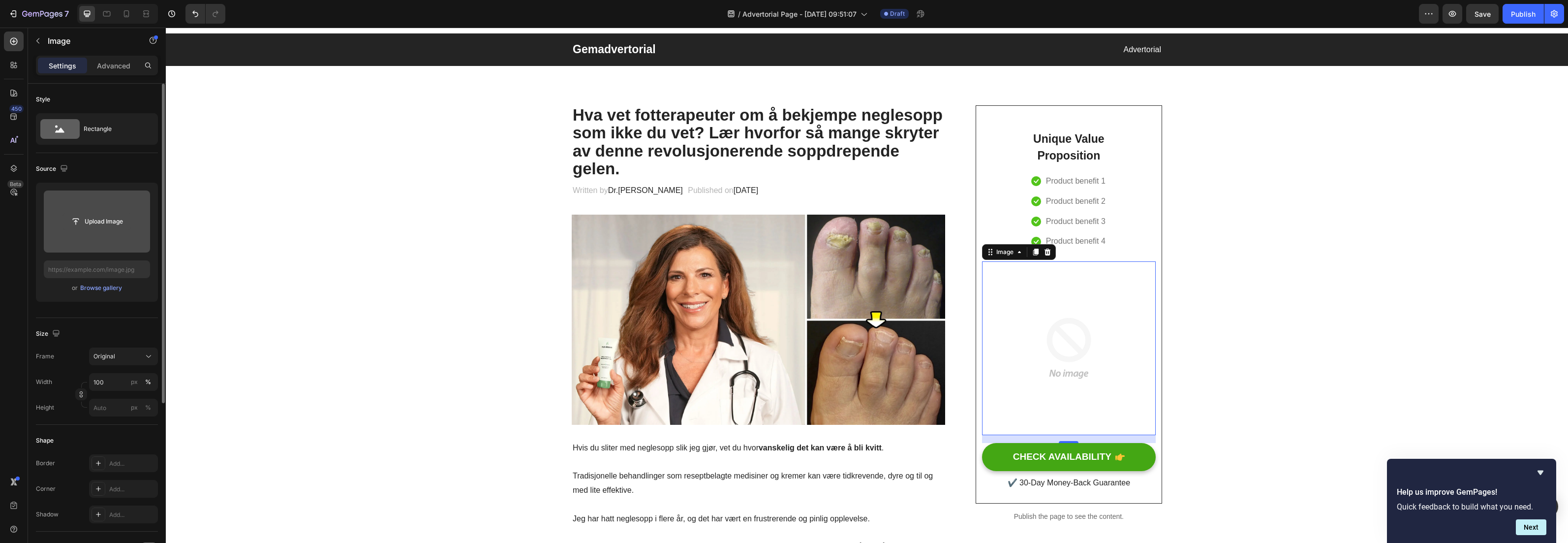
click at [98, 220] on input "file" at bounding box center [97, 221] width 68 height 16
type input "https://cdn.shopify.com/s/files/1/0925/3034/4310/files/gempages_575391194347995…"
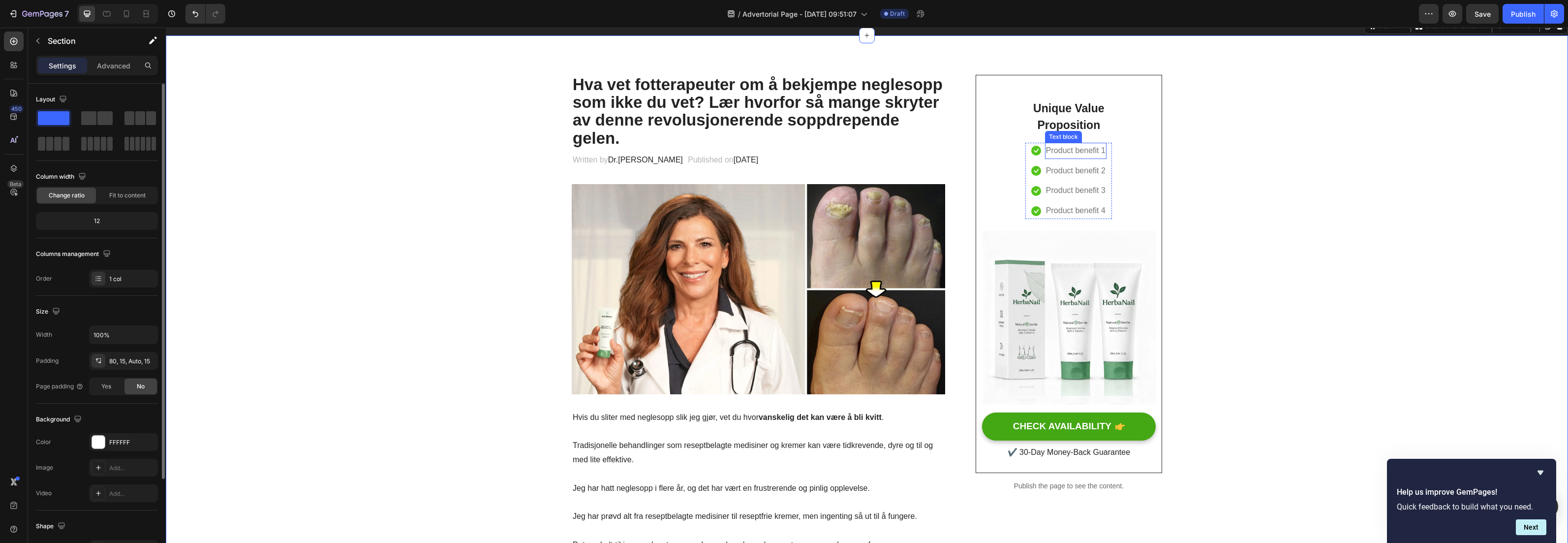
scroll to position [45, 0]
click at [1077, 113] on p "Unique Value Proposition" at bounding box center [1068, 117] width 84 height 34
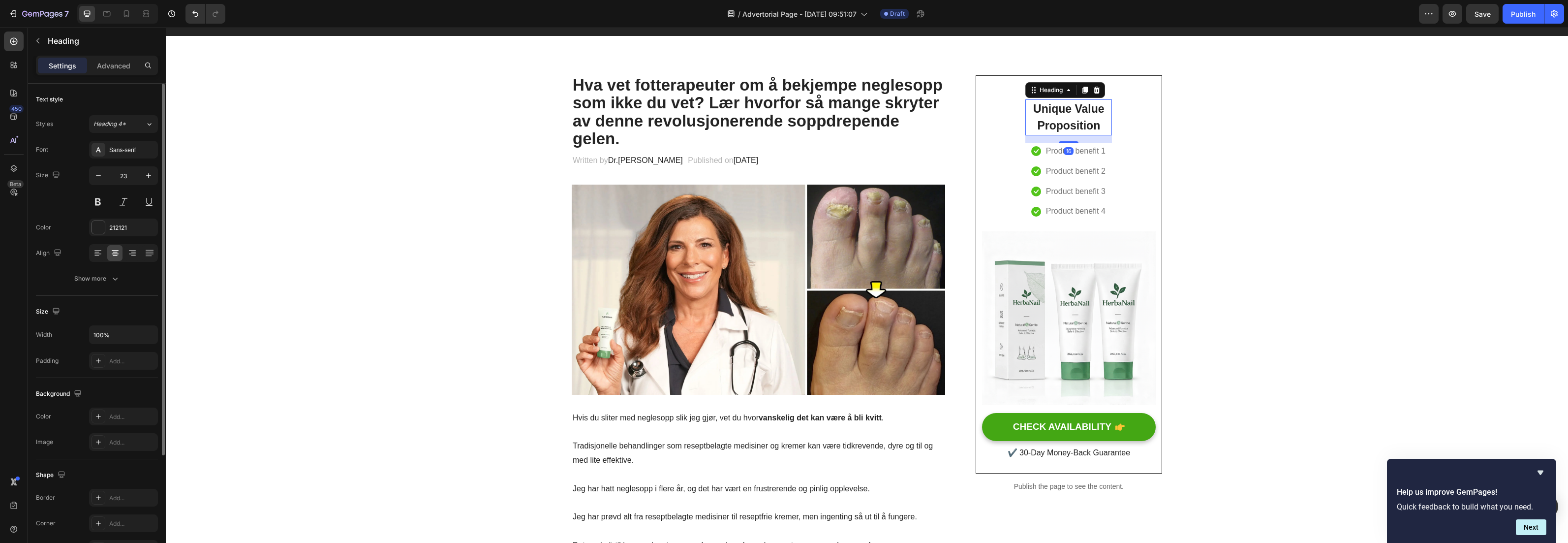
click at [1077, 113] on p "Unique Value Proposition" at bounding box center [1068, 117] width 84 height 34
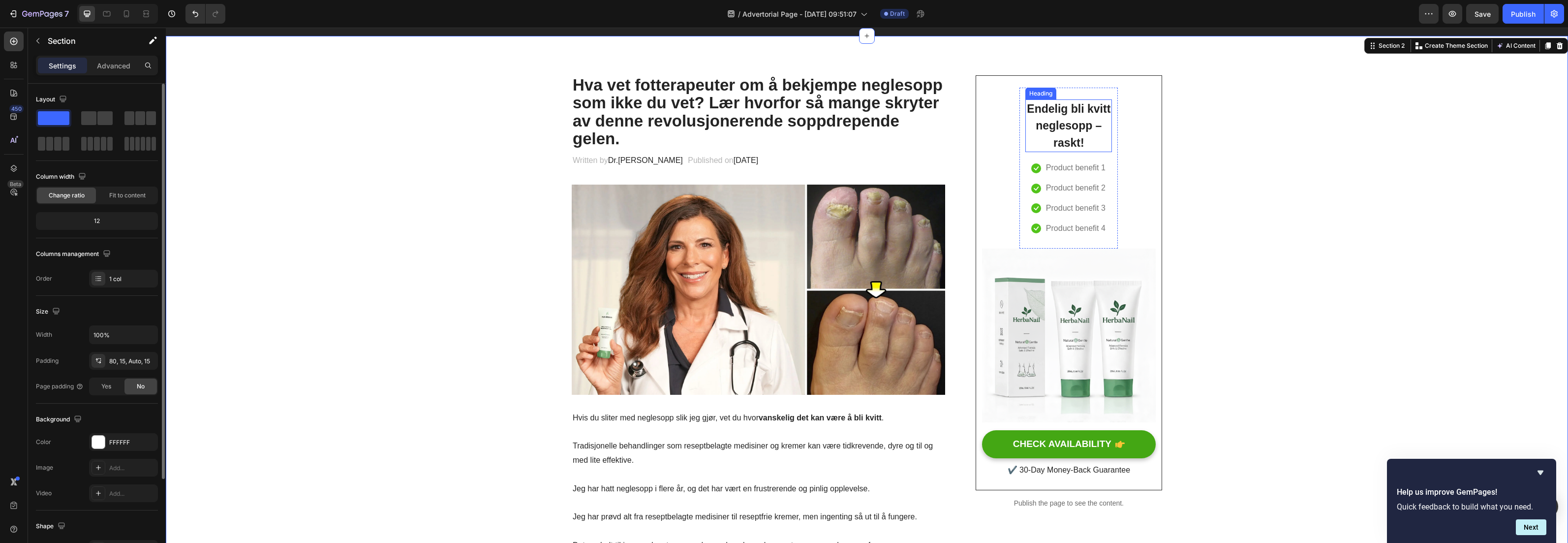
click at [1071, 115] on p "Endelig bli kvitt neglesopp – raskt!" at bounding box center [1068, 125] width 84 height 51
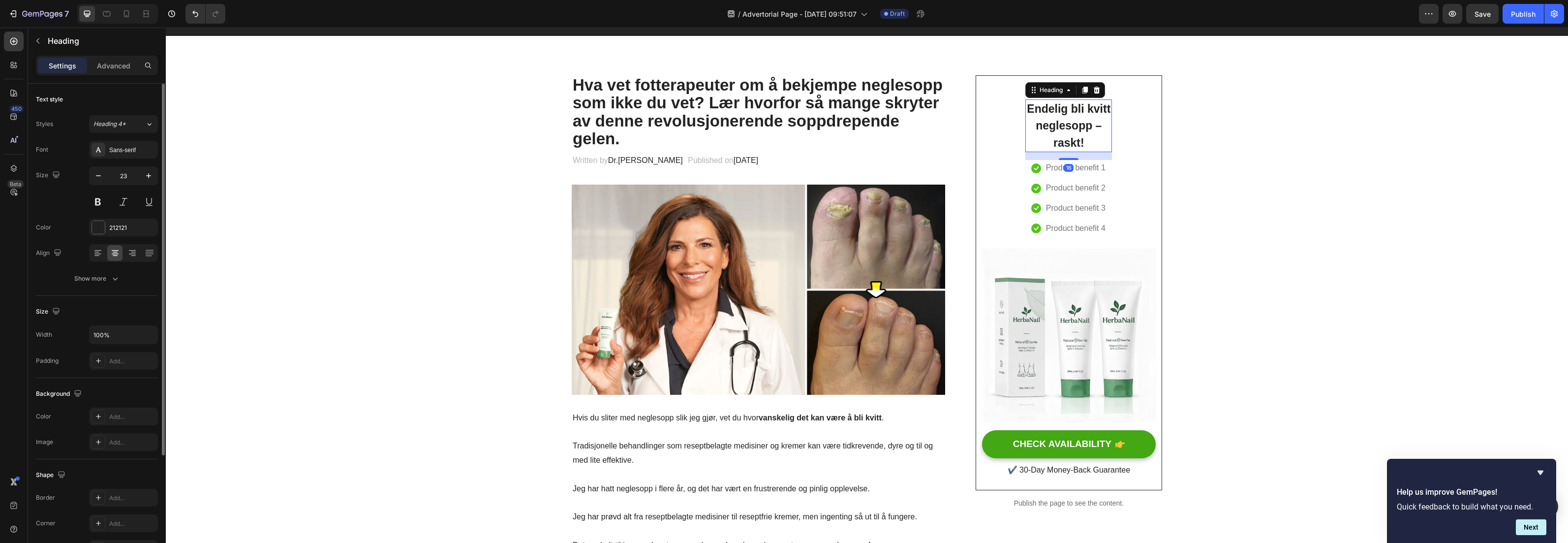
scroll to position [43, 0]
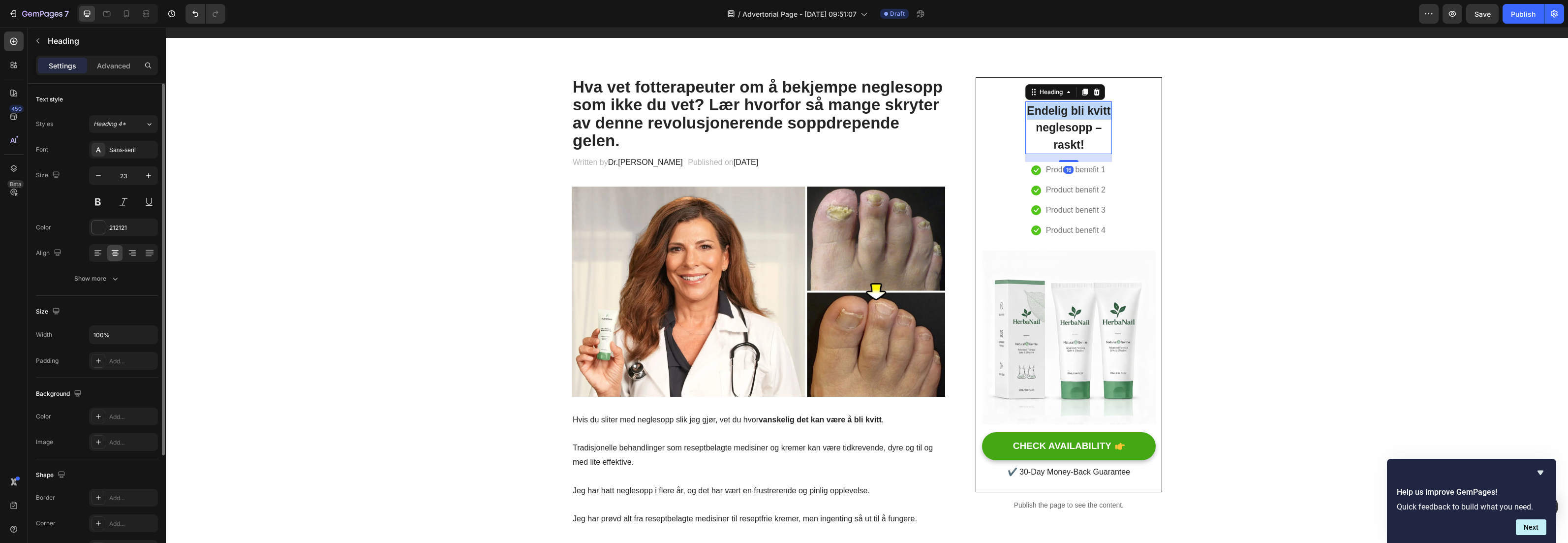
click at [1071, 115] on p "Endelig bli kvitt neglesopp – raskt!" at bounding box center [1068, 128] width 84 height 51
click at [1068, 126] on p "Endelig bli kvitt neglesopp – raskt!" at bounding box center [1068, 128] width 84 height 51
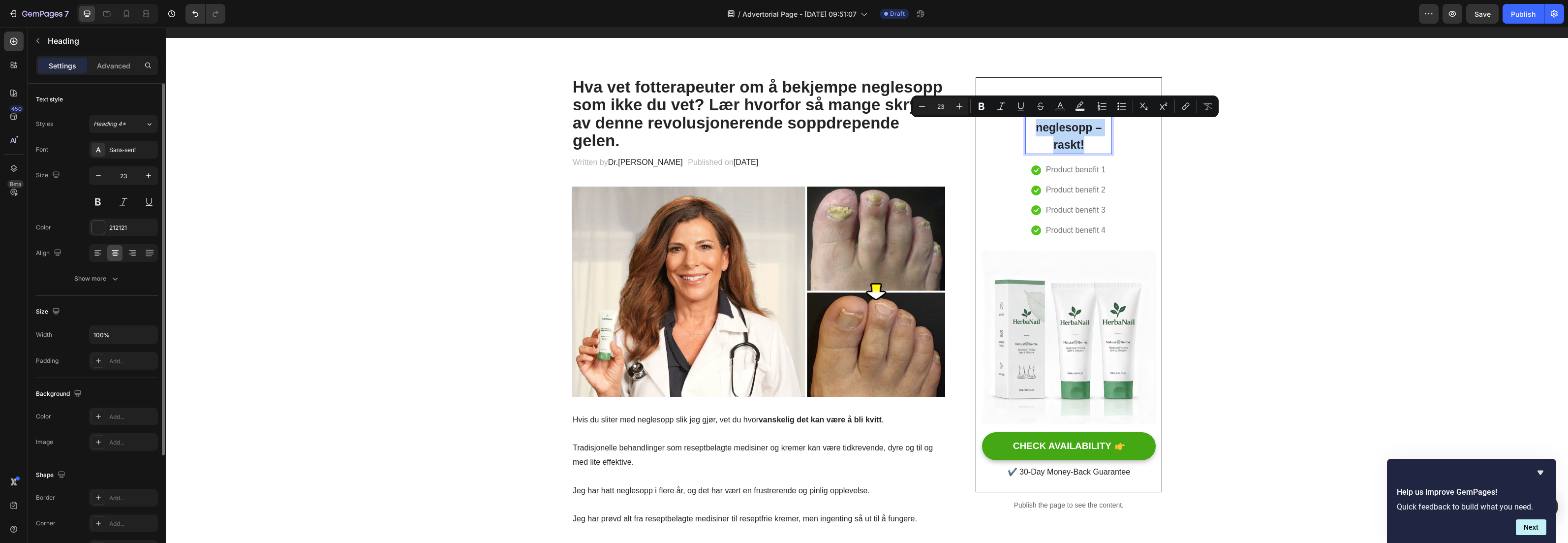
click at [1030, 125] on p "Endelig bli kvitt neglesopp – raskt!" at bounding box center [1068, 128] width 84 height 51
click at [1035, 131] on p "Endelig bli kvitt neglesopp – raskt!" at bounding box center [1068, 128] width 84 height 51
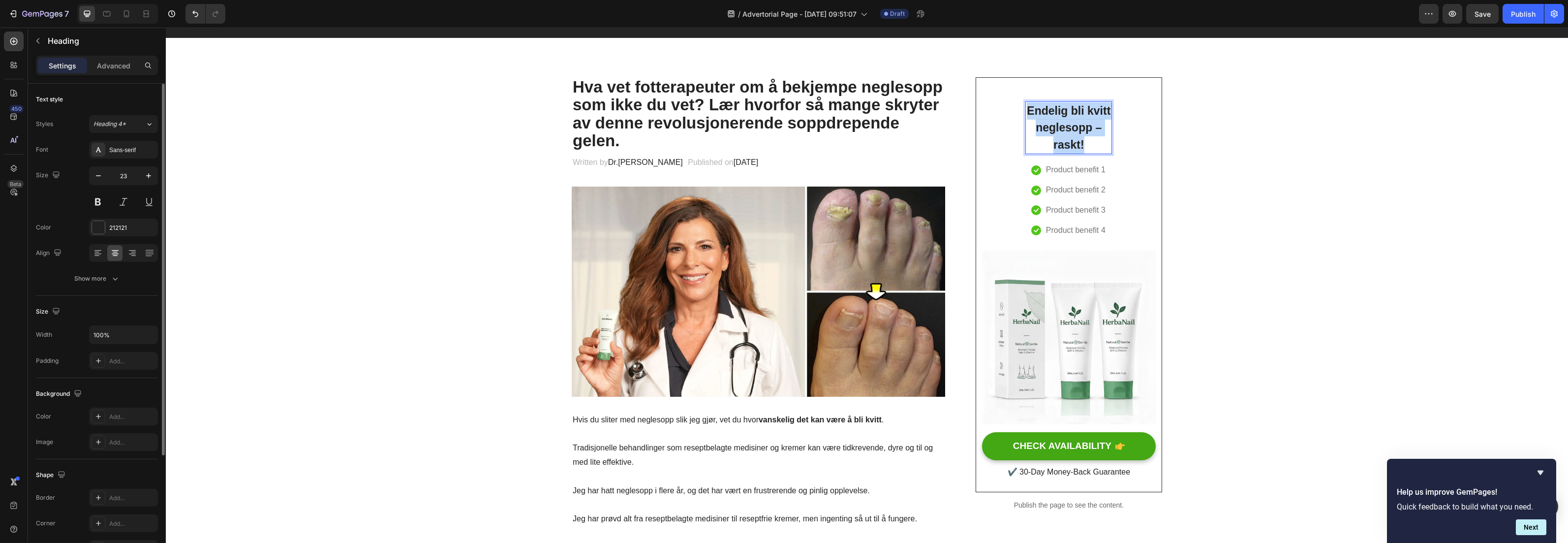
drag, startPoint x: 1026, startPoint y: 110, endPoint x: 1075, endPoint y: 154, distance: 65.9
click at [1075, 154] on h2 "Endelig bli kvitt neglesopp – raskt!" at bounding box center [1069, 128] width 86 height 53
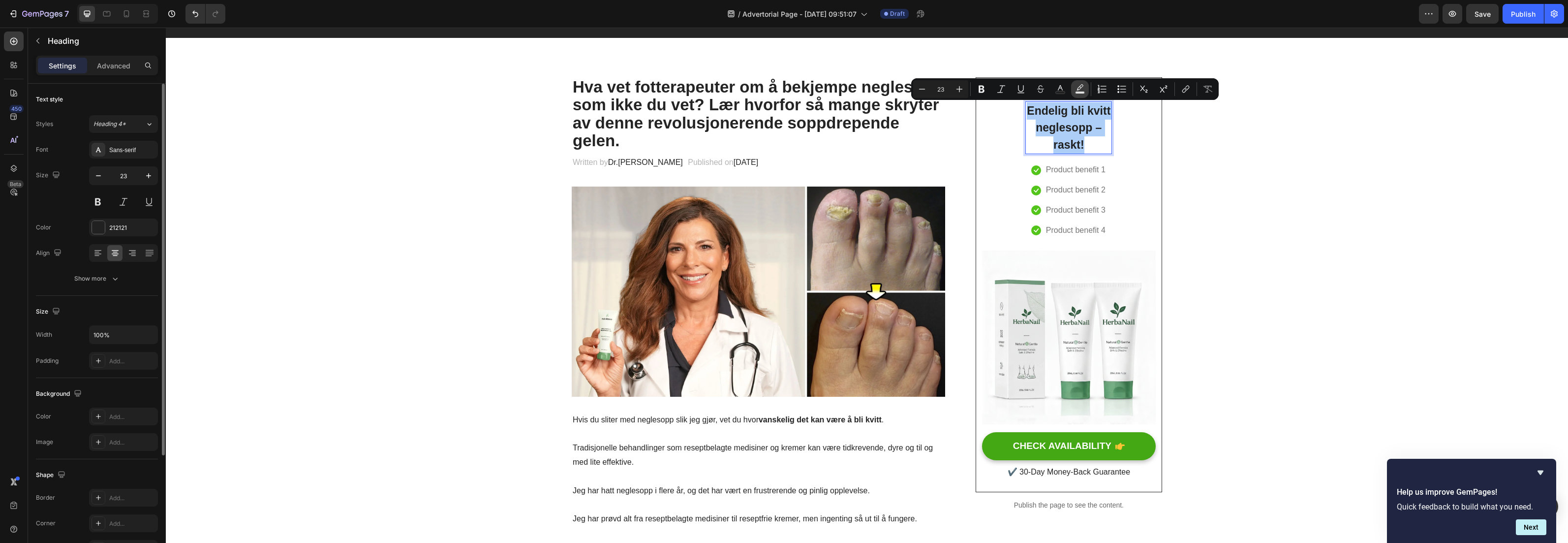
click at [1072, 91] on button "Text Background Color" at bounding box center [1080, 89] width 18 height 18
type input "000000"
type input "77"
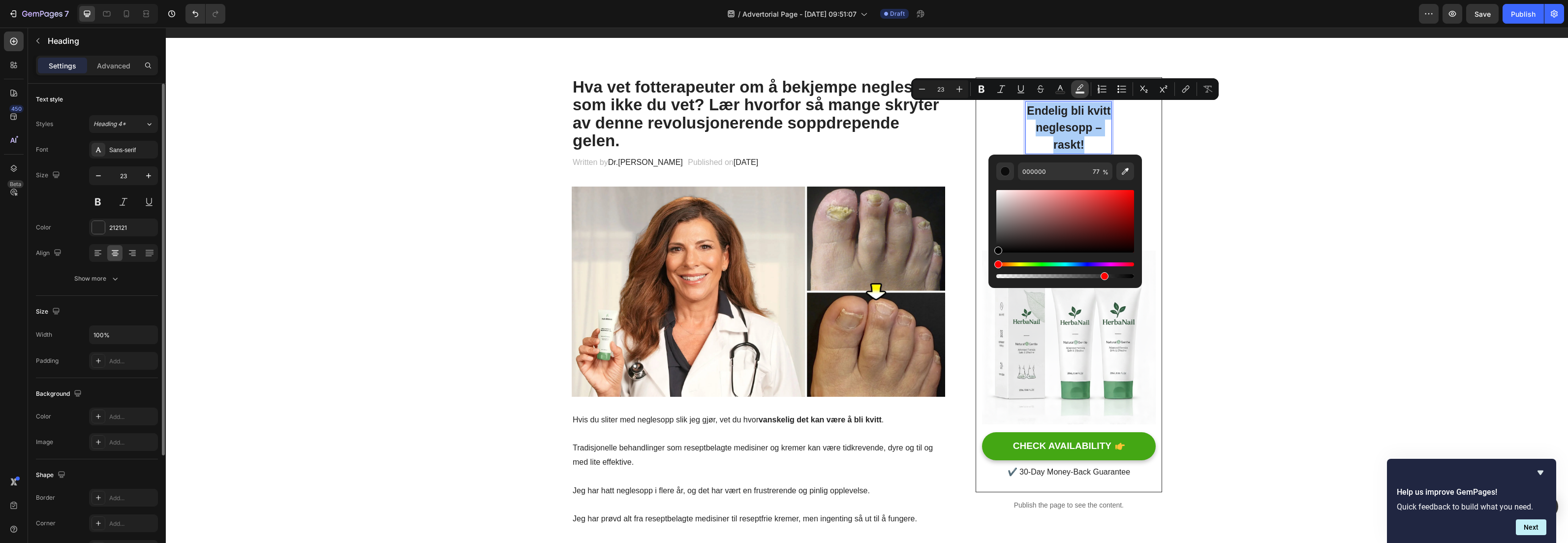
click at [1075, 93] on icon "Editor contextual toolbar" at bounding box center [1080, 89] width 10 height 10
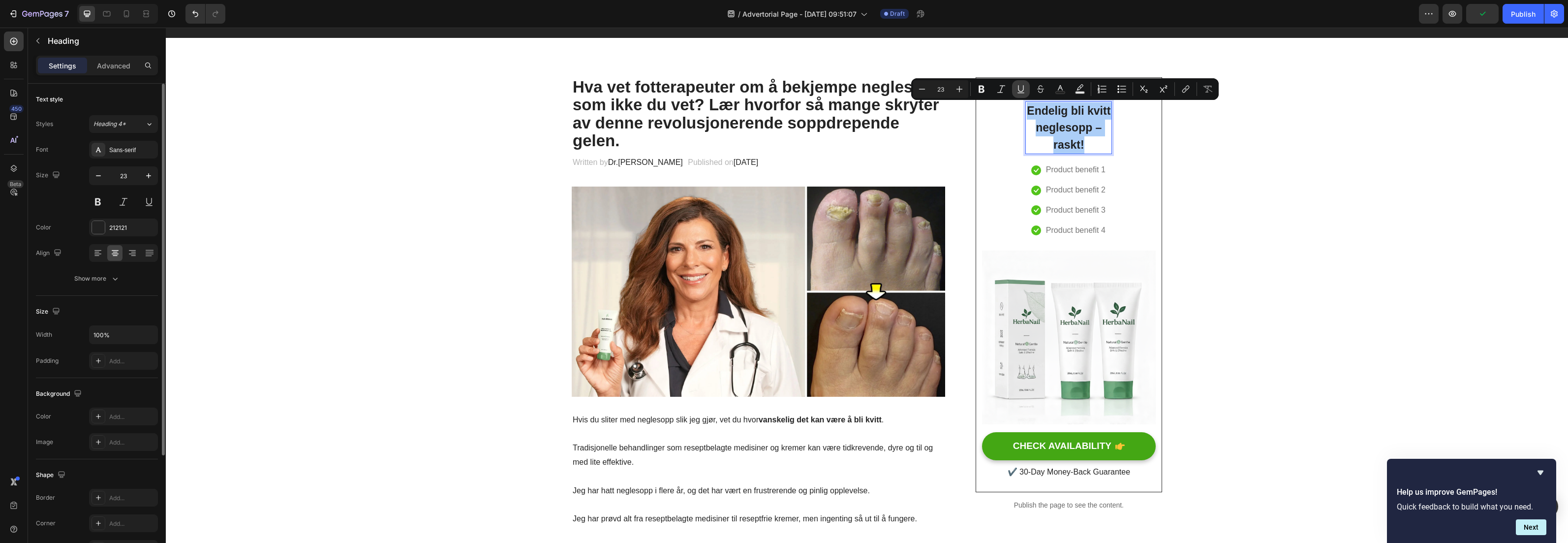
click at [1018, 90] on icon "Editor contextual toolbar" at bounding box center [1021, 89] width 10 height 10
click at [993, 92] on button "Italic" at bounding box center [1002, 89] width 18 height 18
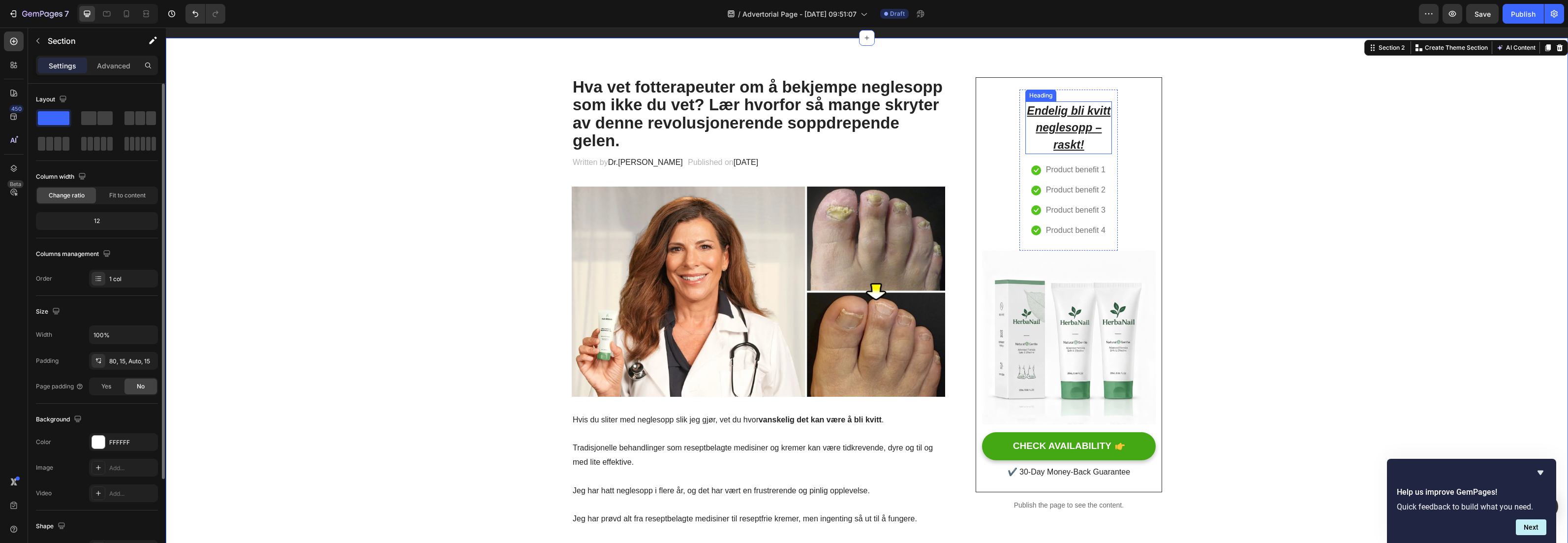
click at [1048, 123] on u "neglesopp – raskt!" at bounding box center [1069, 136] width 66 height 30
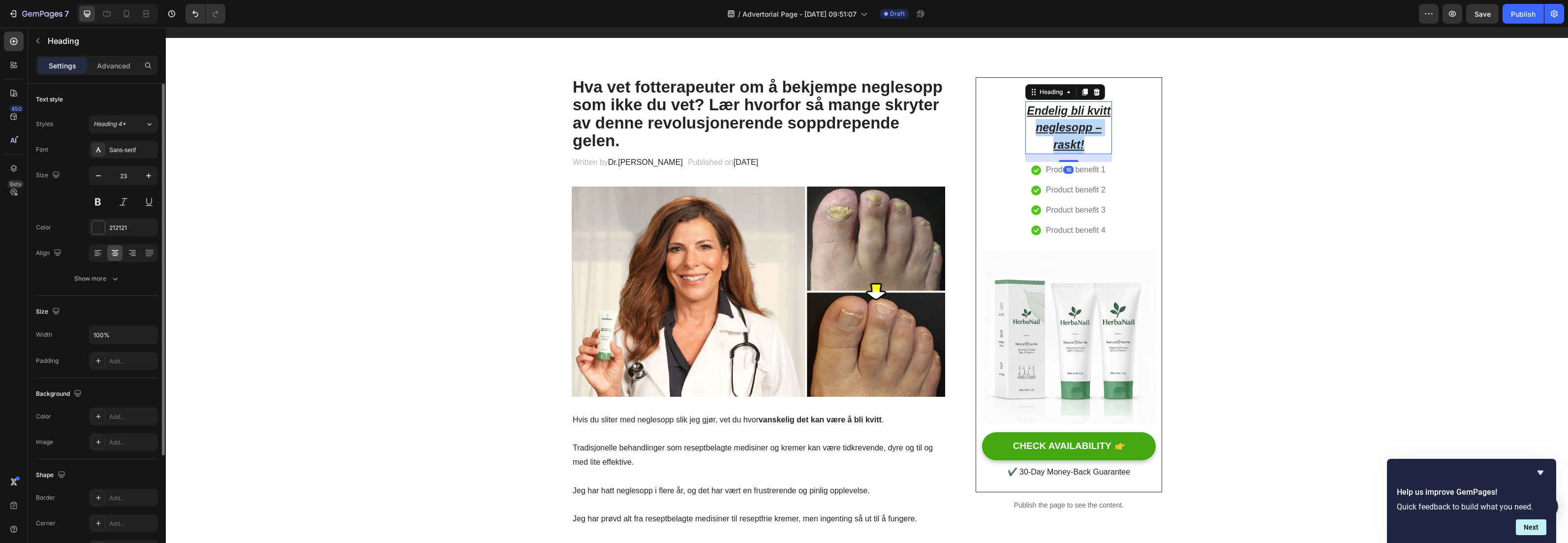
click at [1048, 123] on u "neglesopp – raskt!" at bounding box center [1069, 136] width 66 height 30
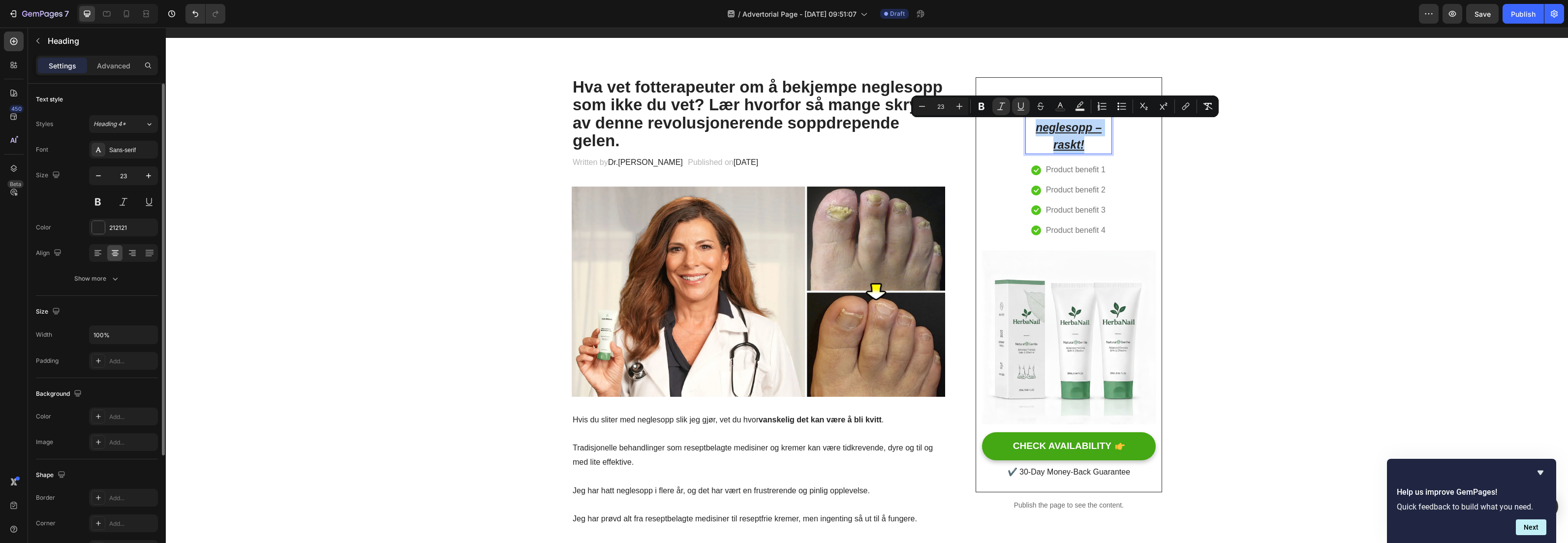
click at [1048, 154] on div "Endelig bli kvitt neglesopp – raskt! Heading 16 Icon Product benefit 1 Text blo…" at bounding box center [1069, 170] width 86 height 137
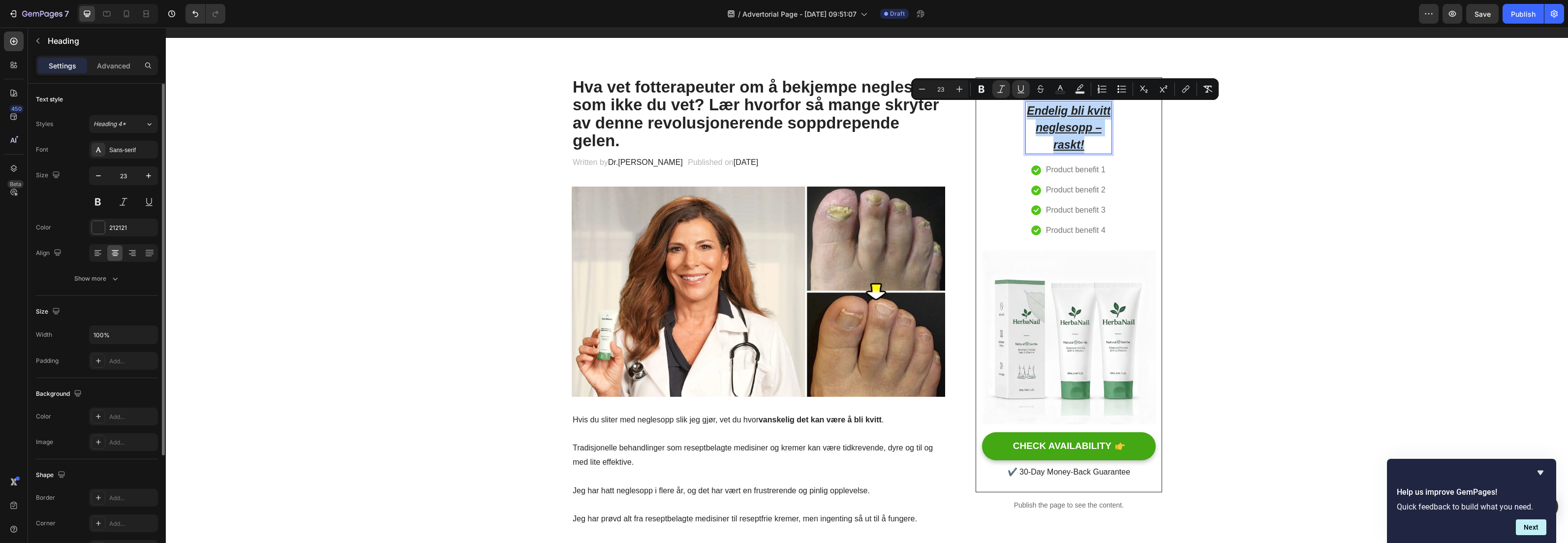
drag, startPoint x: 1026, startPoint y: 114, endPoint x: 1090, endPoint y: 147, distance: 72.0
click at [1020, 91] on icon "Editor contextual toolbar" at bounding box center [1021, 89] width 10 height 10
click at [999, 91] on icon "Editor contextual toolbar" at bounding box center [1001, 89] width 10 height 10
click at [1183, 89] on icon "Editor contextual toolbar" at bounding box center [1185, 90] width 4 height 5
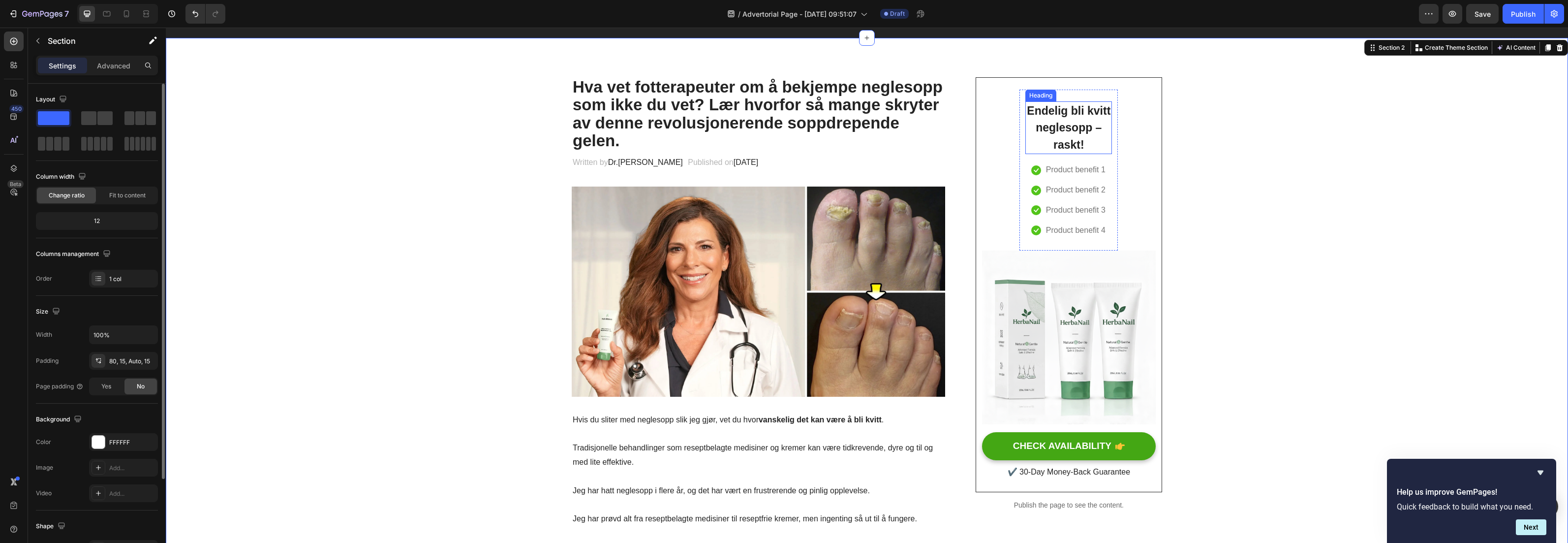
click at [1057, 114] on p "Endelig bli kvitt neglesopp – raskt!" at bounding box center [1068, 128] width 84 height 51
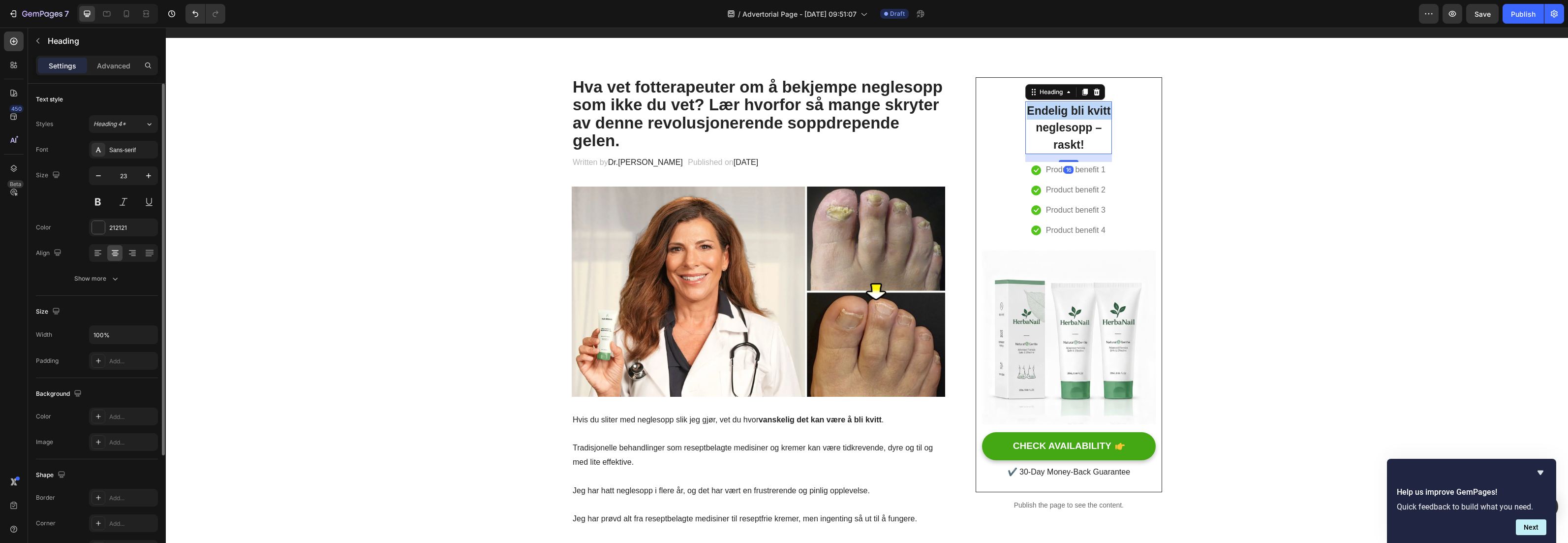
click at [1057, 114] on p "Endelig bli kvitt neglesopp – raskt!" at bounding box center [1068, 128] width 84 height 51
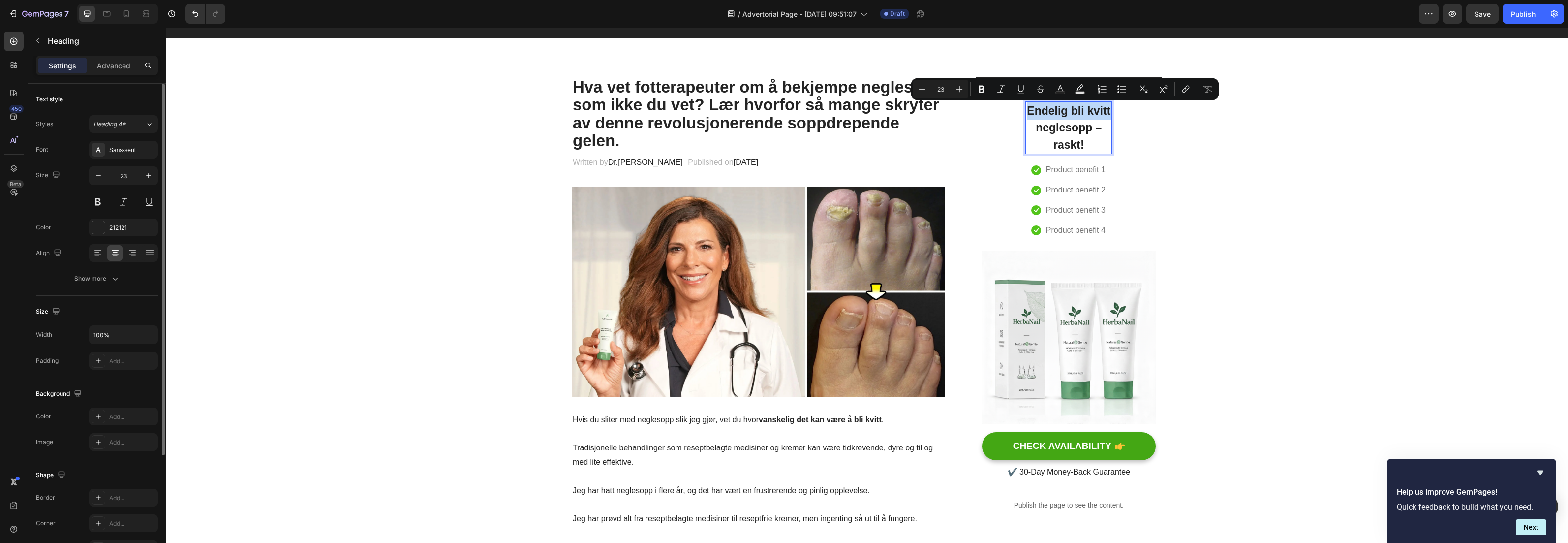
click at [1040, 111] on p "Endelig bli kvitt neglesopp – raskt!" at bounding box center [1068, 128] width 84 height 51
drag, startPoint x: 1033, startPoint y: 116, endPoint x: 1103, endPoint y: 152, distance: 78.7
click at [1103, 152] on p "Endelig bli kvitt neglesopp – raskt!" at bounding box center [1068, 128] width 84 height 51
click at [1190, 88] on icon "Editor contextual toolbar" at bounding box center [1185, 89] width 10 height 10
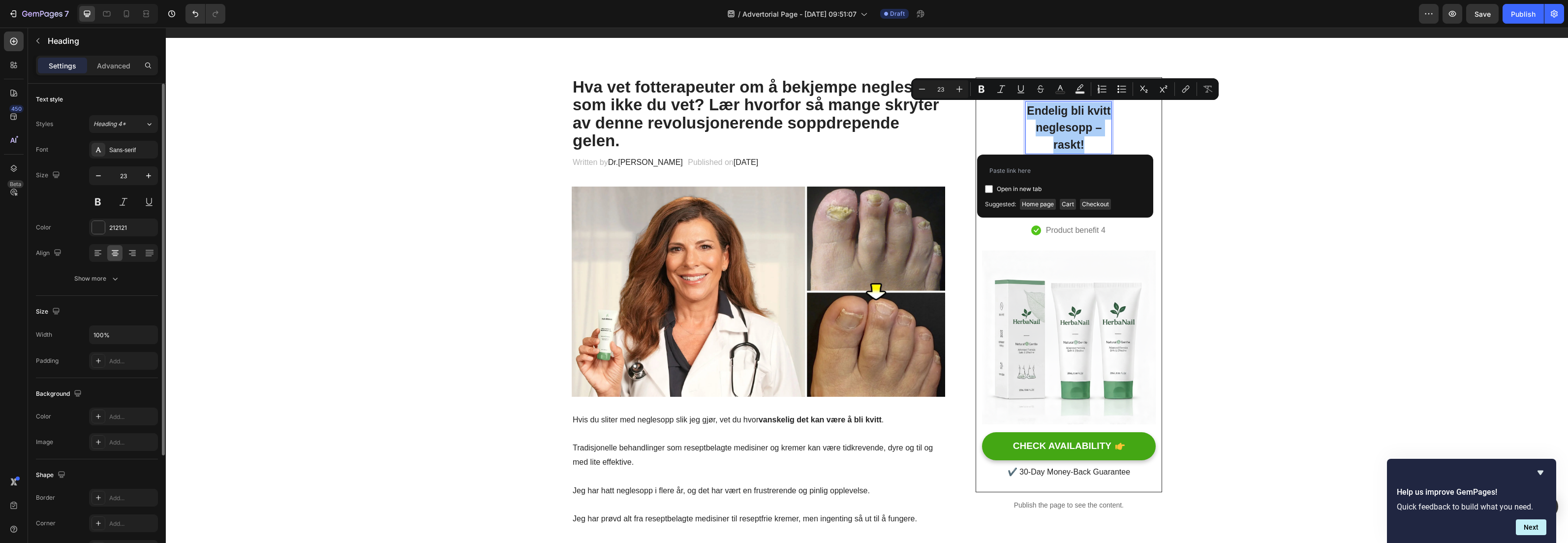
type input "https://myfjordbox.com/products/nail-fungus-treatment-gel"
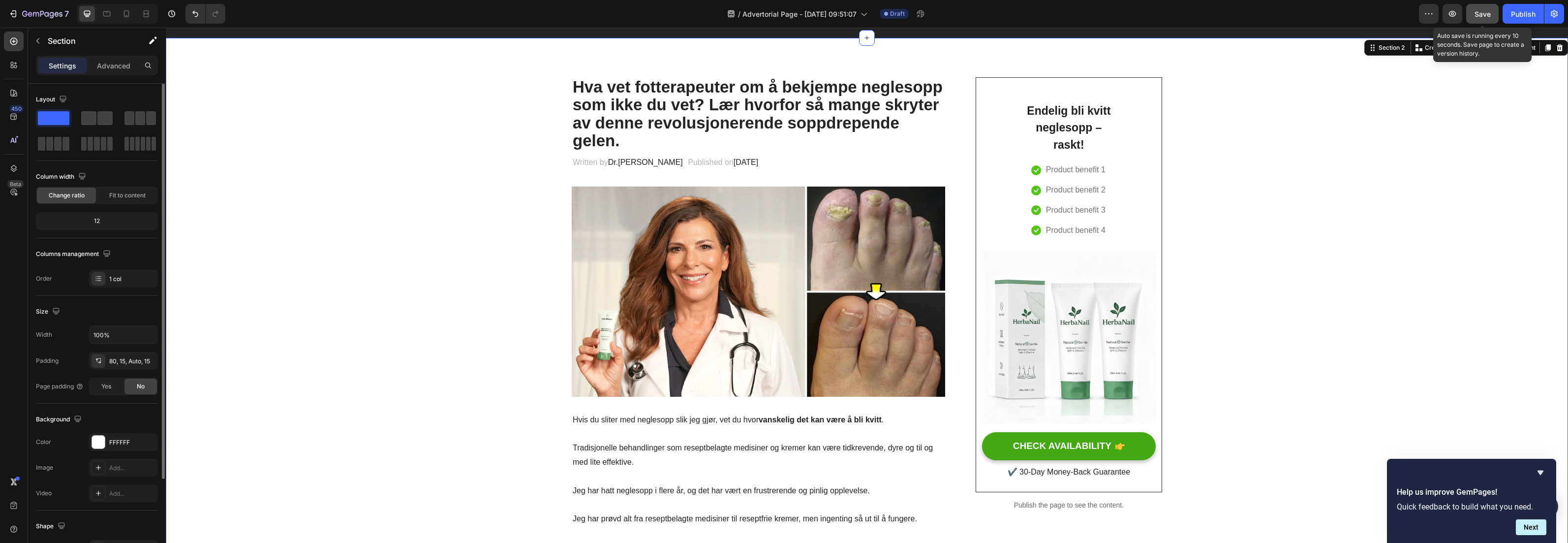
click at [1473, 17] on button "Save" at bounding box center [1482, 14] width 32 height 20
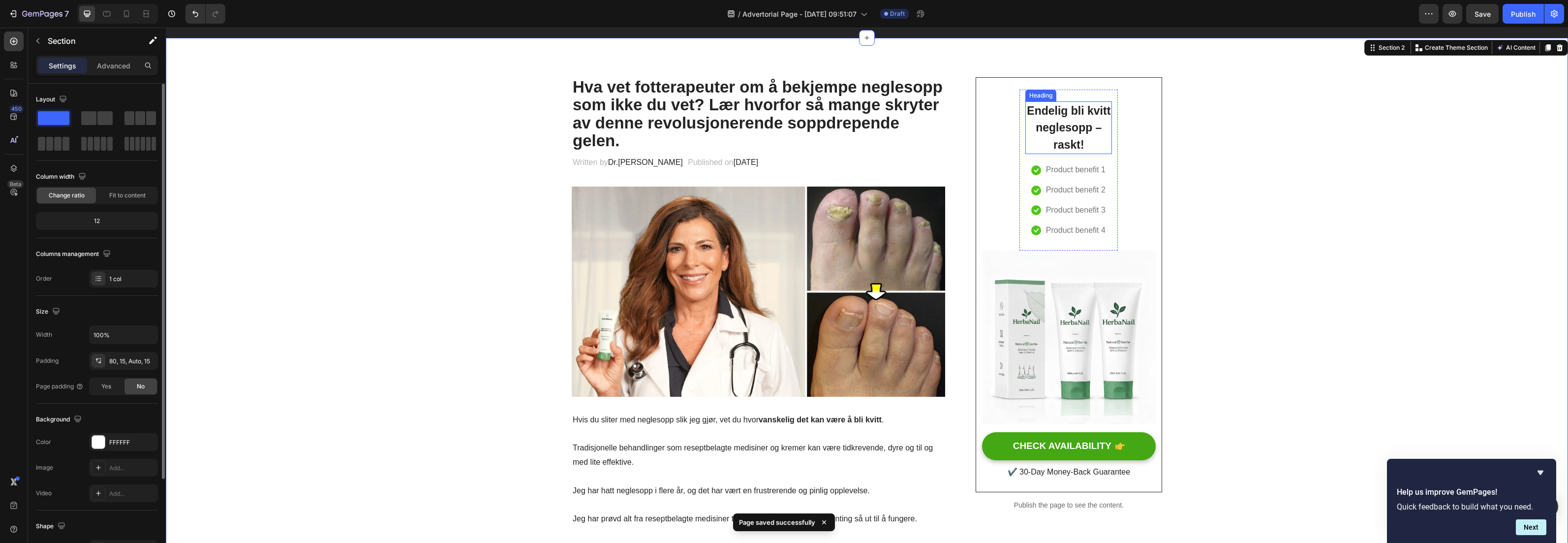
click at [1067, 121] on p "Endelig bli kvitt neglesopp – raskt!" at bounding box center [1068, 128] width 84 height 51
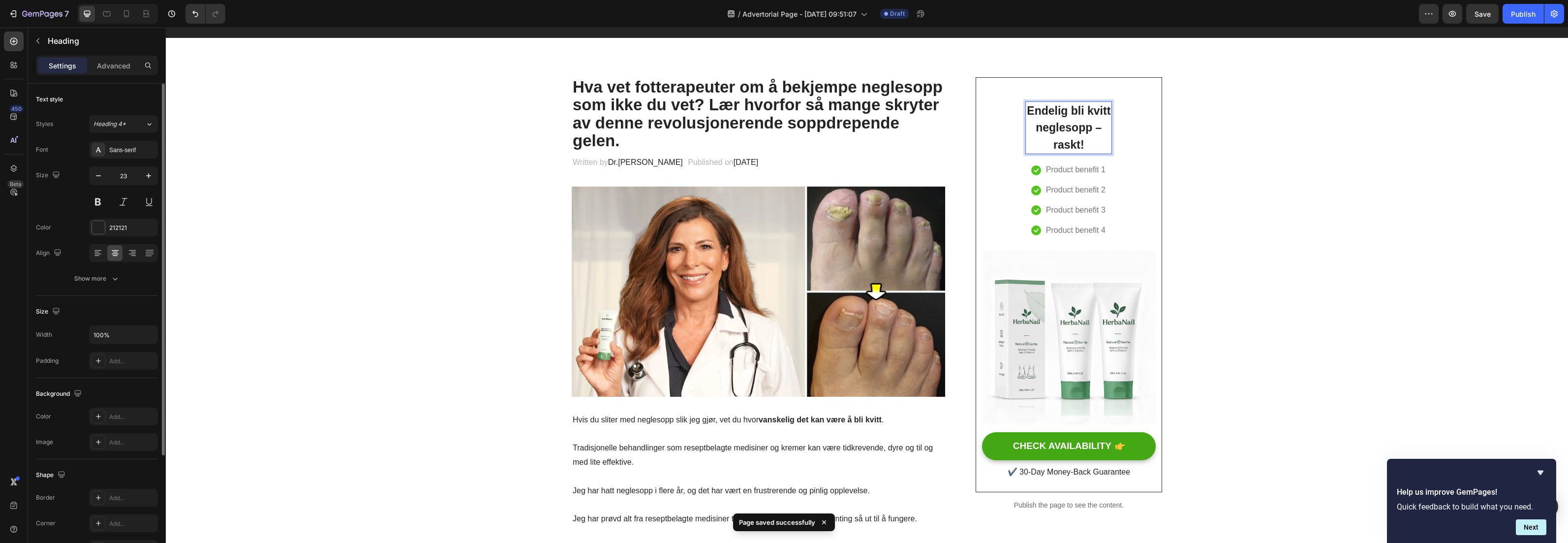
click at [1068, 126] on p "Endelig bli kvitt neglesopp – raskt!" at bounding box center [1068, 128] width 84 height 51
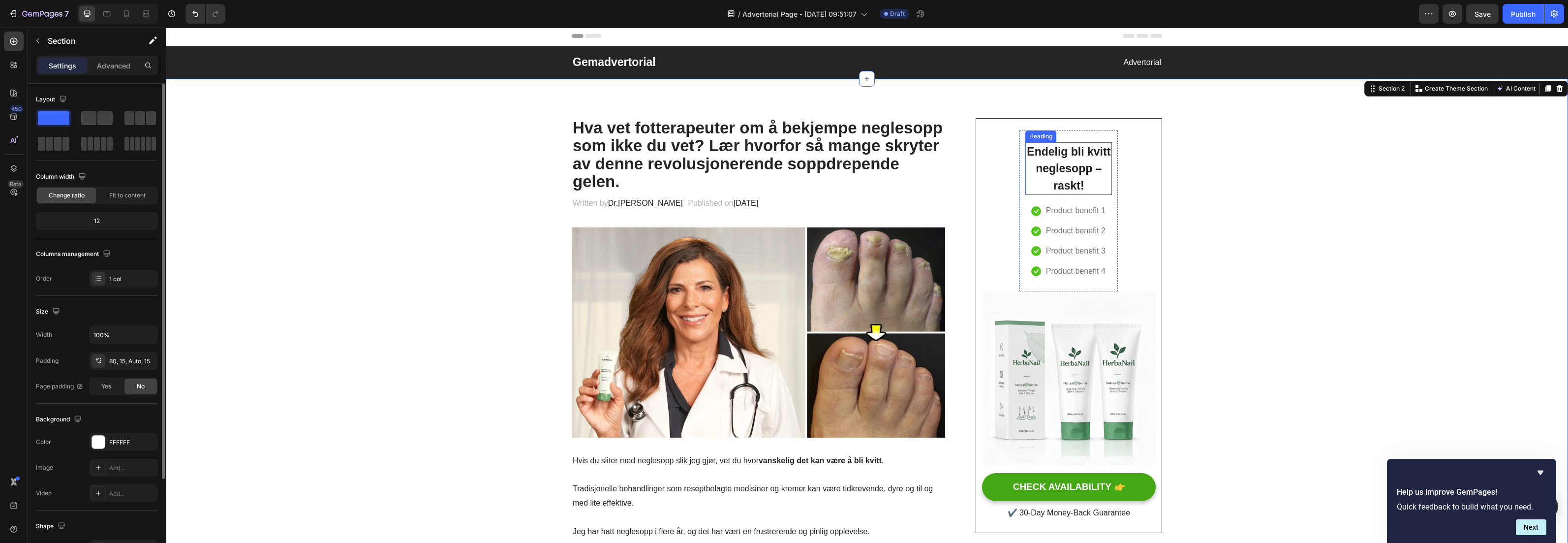
scroll to position [0, 0]
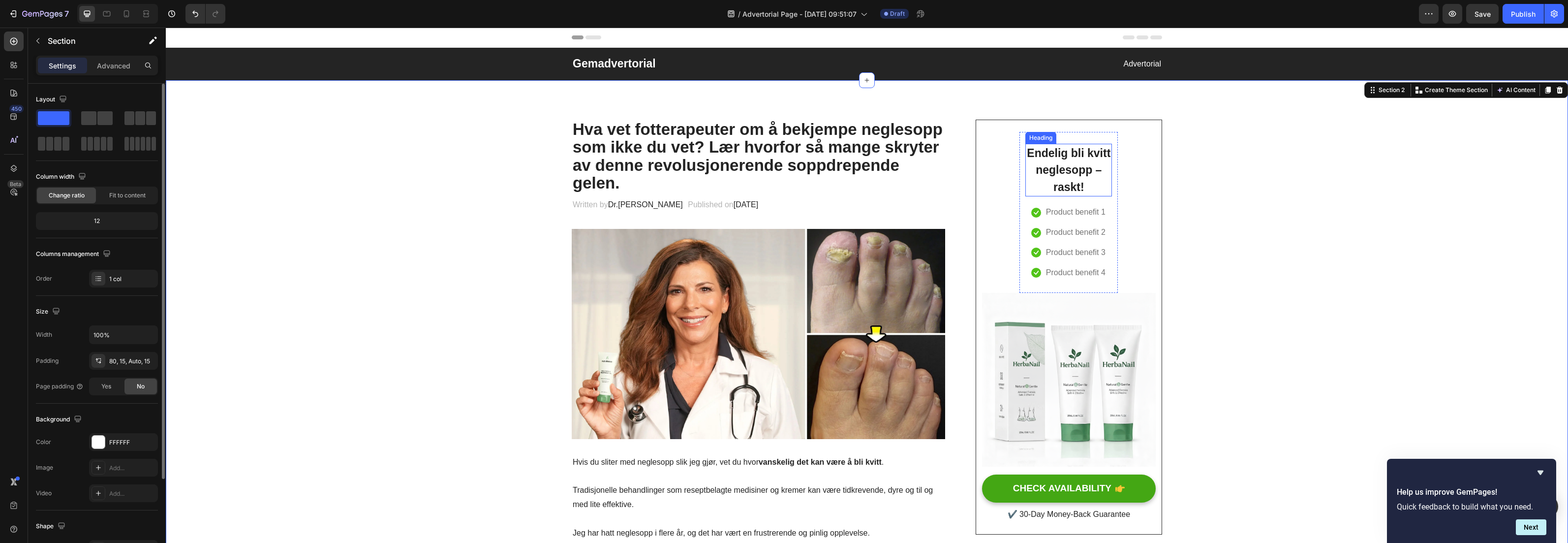
click at [1090, 161] on p "Endelig bli kvitt neglesopp – raskt!" at bounding box center [1068, 170] width 84 height 51
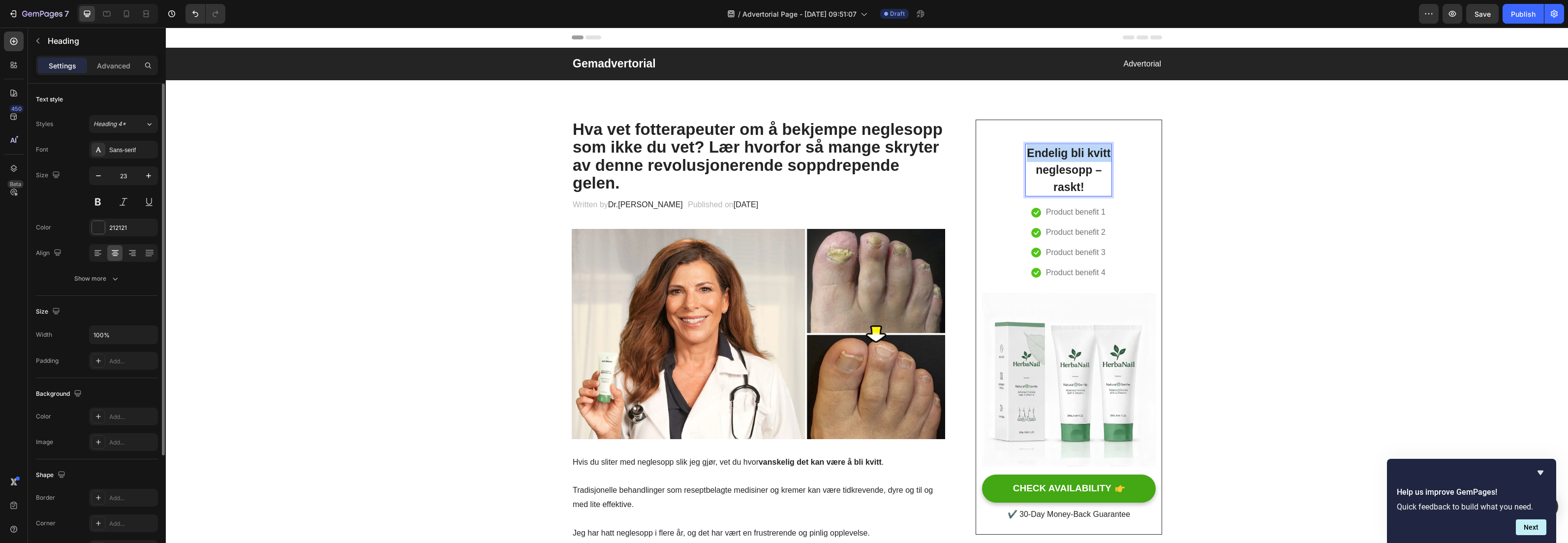
click at [1090, 161] on p "Endelig bli kvitt neglesopp – raskt!" at bounding box center [1068, 170] width 84 height 51
click at [1078, 165] on p "Endelig bli kvitt neglesopp – raskt!" at bounding box center [1068, 170] width 84 height 51
drag, startPoint x: 1026, startPoint y: 156, endPoint x: 1083, endPoint y: 196, distance: 69.6
click at [1083, 196] on h2 "Endelig bli kvitt neglesopp – raskt!" at bounding box center [1069, 171] width 86 height 53
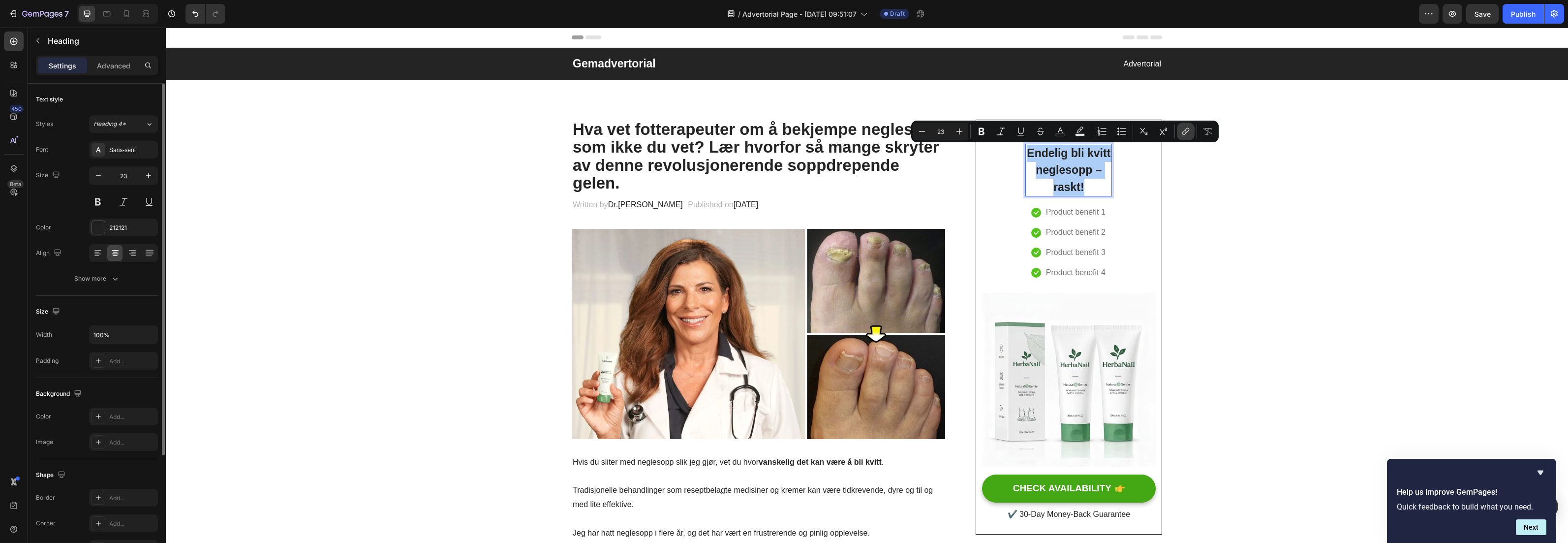
click at [1192, 134] on button "link" at bounding box center [1186, 132] width 18 height 18
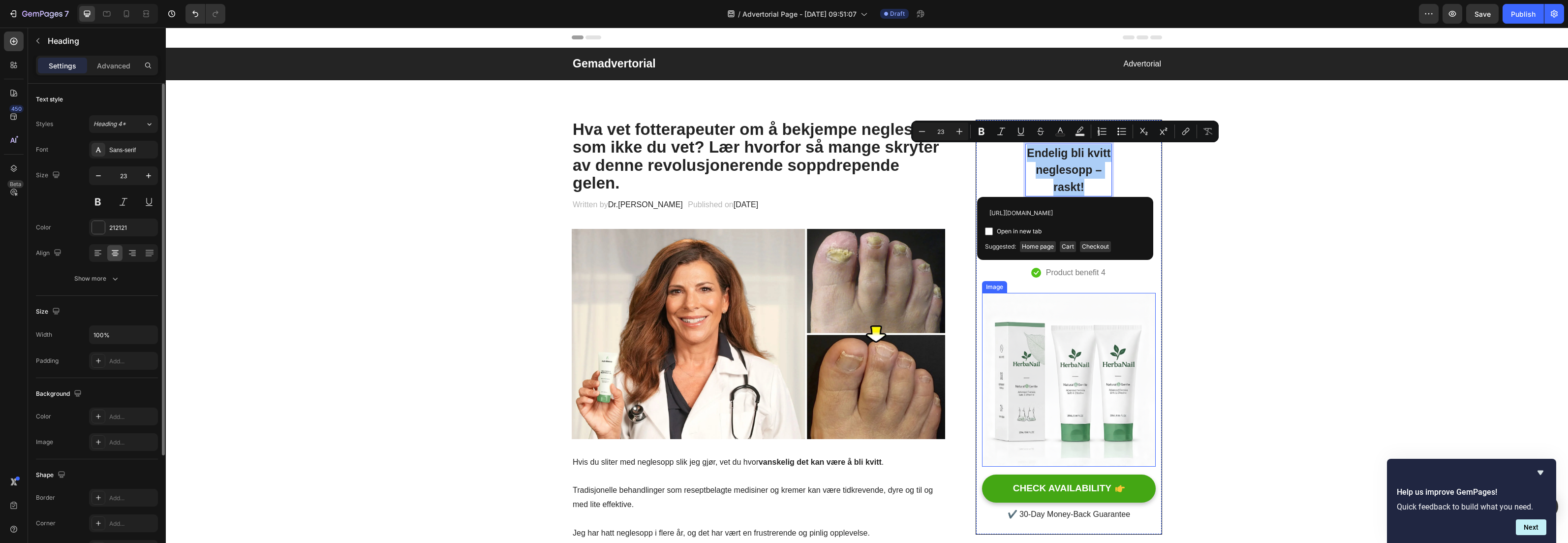
scroll to position [0, 57]
type input "https://myfjordbox.com/products/nail-fungus-treatment-gel"
click at [1129, 215] on span "Unlink" at bounding box center [1129, 213] width 18 height 11
click at [993, 233] on label "Open in new tab" at bounding box center [1017, 231] width 49 height 12
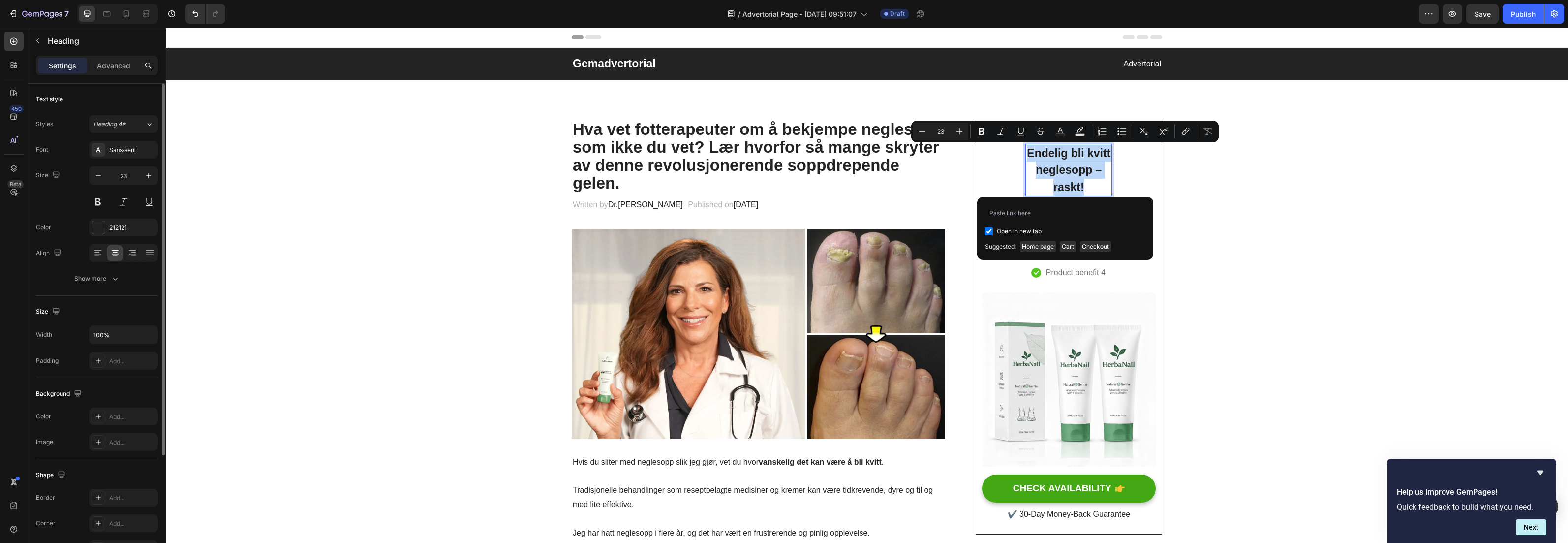
checkbox input "true"
click at [1003, 212] on input "Editor contextual toolbar" at bounding box center [1065, 213] width 160 height 16
type input "https://myfjordbox.com/products/nail-fungus-treatment-gel"
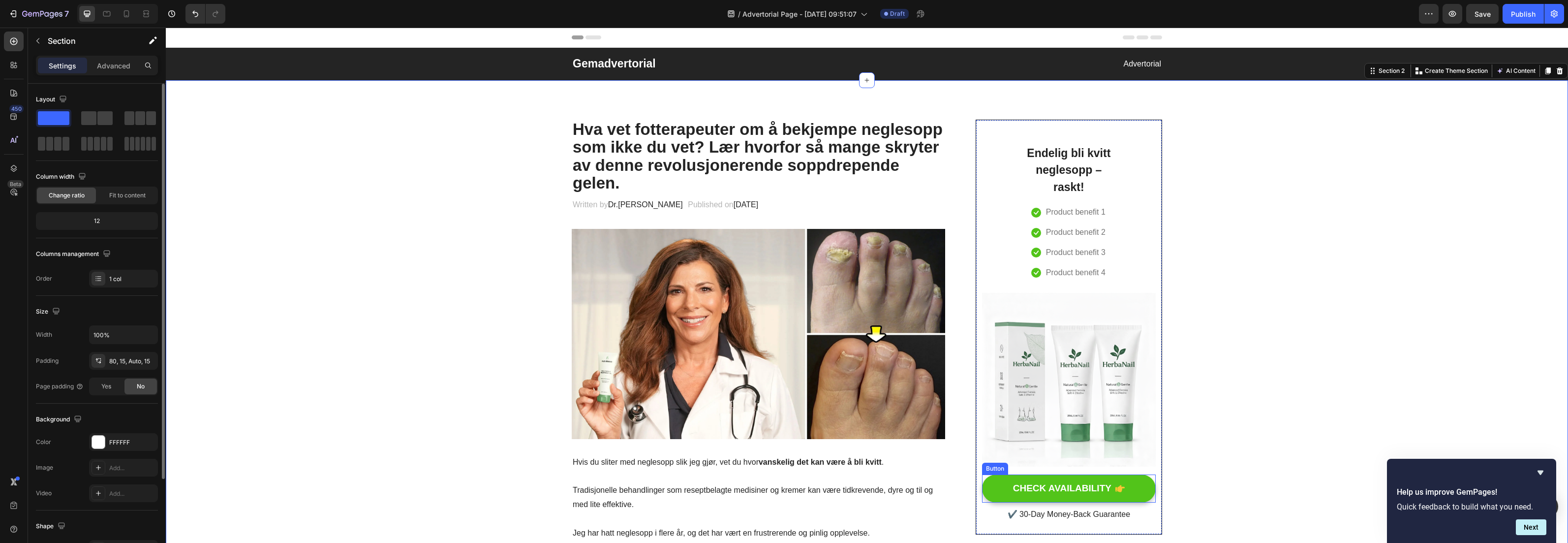
click at [1082, 480] on button "CHECK AVAILABILITY" at bounding box center [1069, 488] width 173 height 28
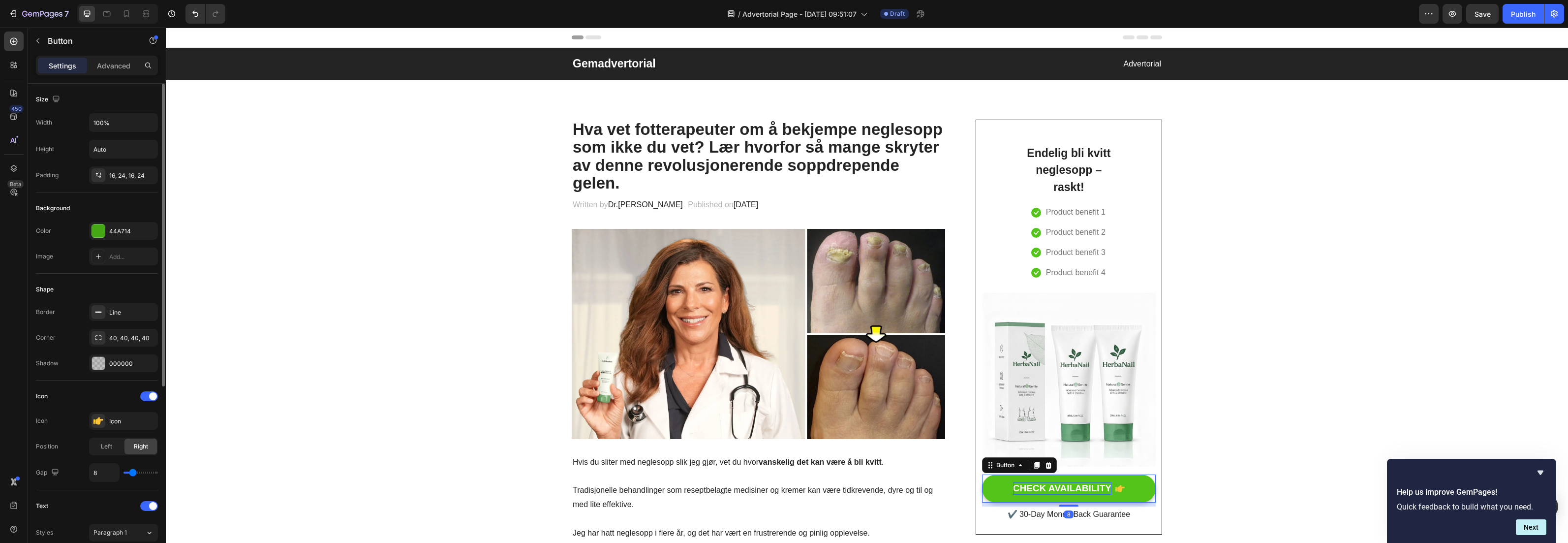
click at [1076, 485] on div "CHECK AVAILABILITY" at bounding box center [1063, 488] width 99 height 12
click at [1076, 485] on p "CHECK AVAILABILITY" at bounding box center [1063, 488] width 99 height 12
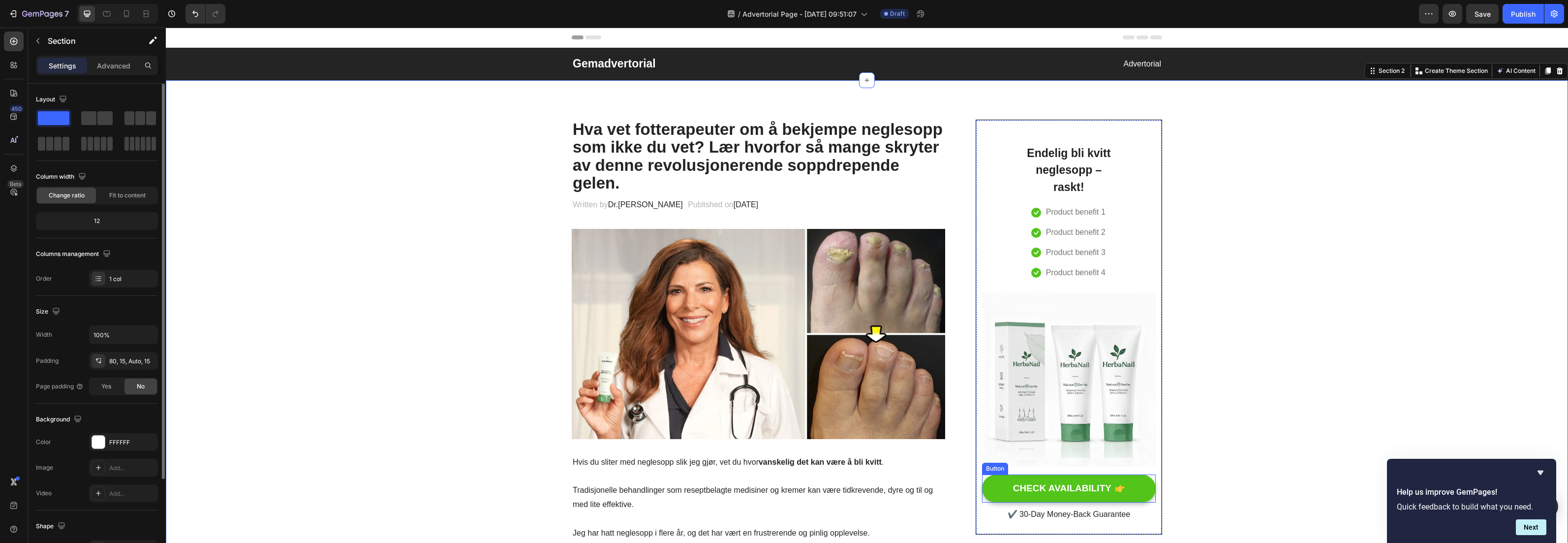
click at [1142, 492] on button "CHECK AVAILABILITY" at bounding box center [1069, 488] width 173 height 28
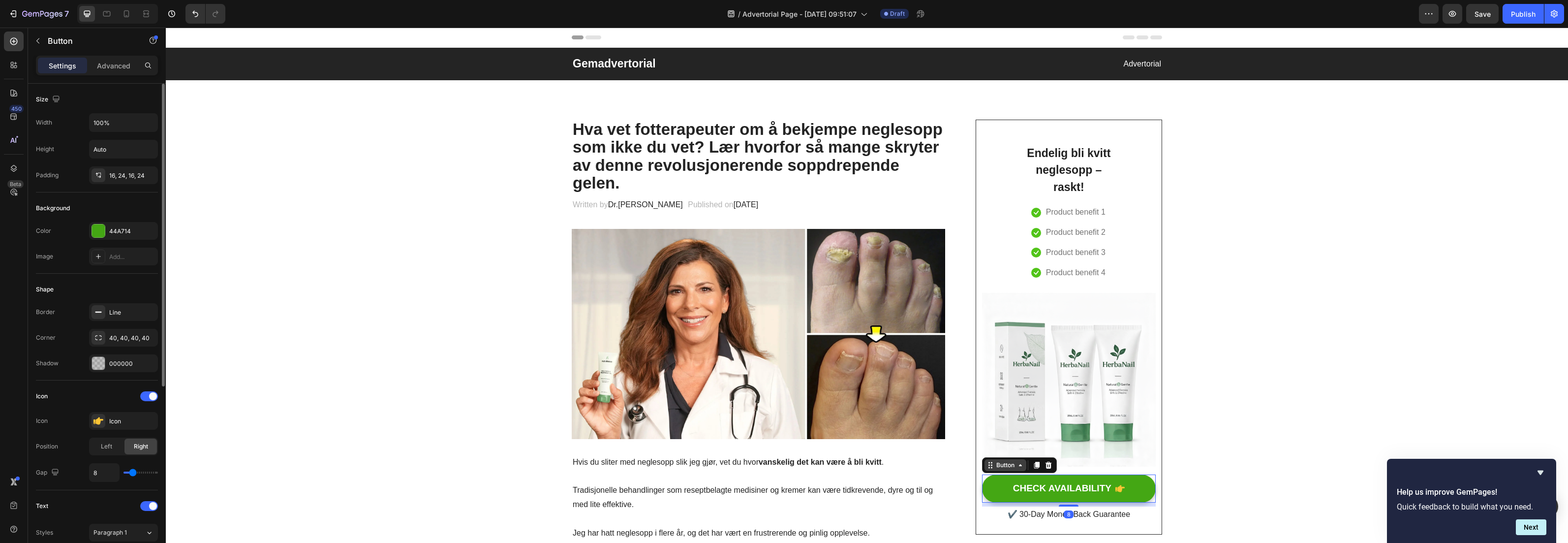
click at [1017, 466] on icon at bounding box center [1020, 464] width 8 height 8
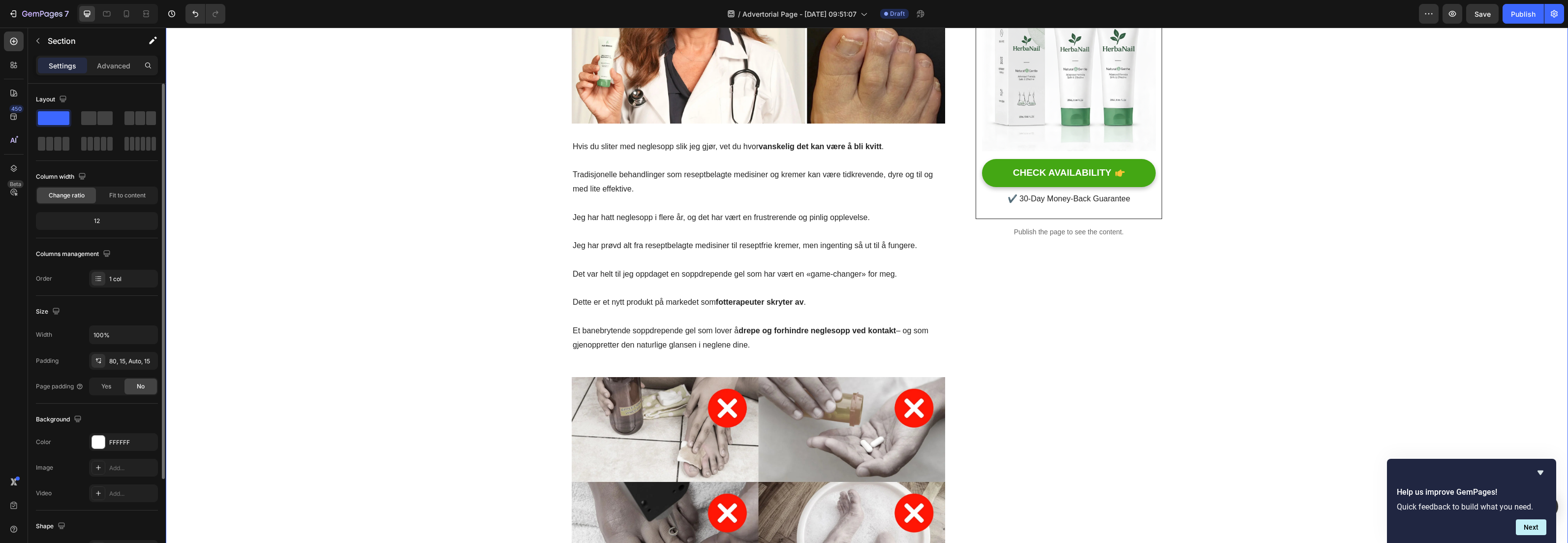
scroll to position [370, 0]
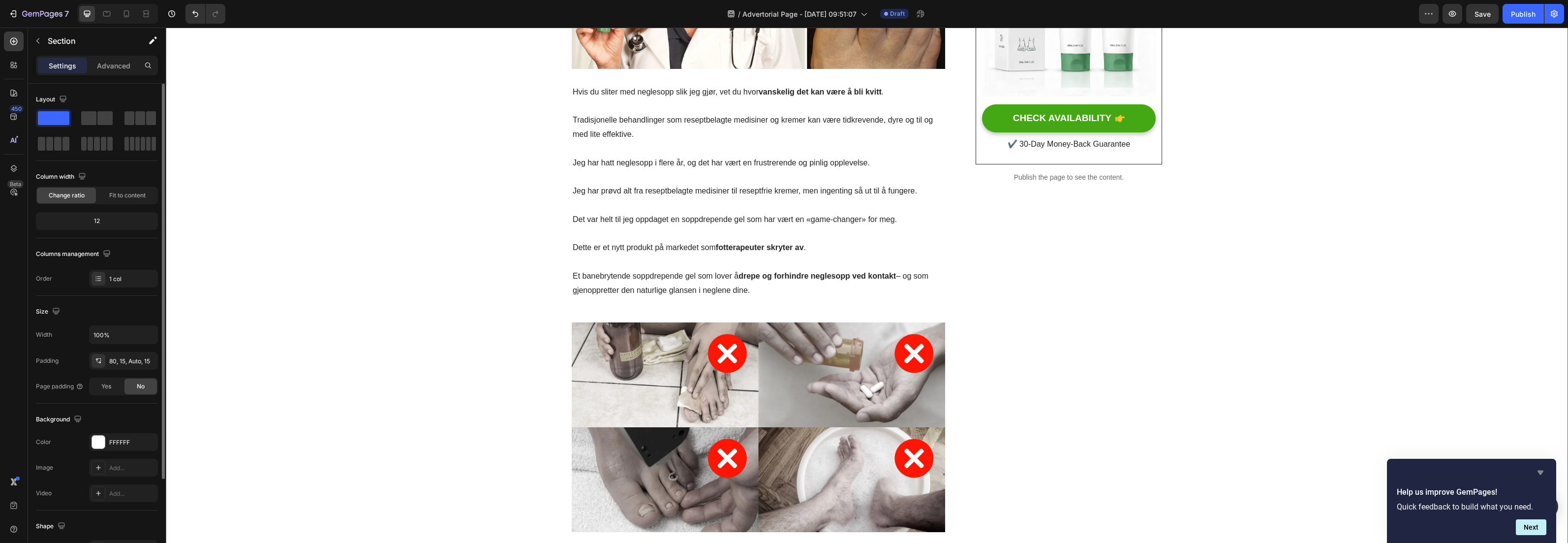
click at [1537, 473] on icon "Hide survey" at bounding box center [1541, 472] width 12 height 12
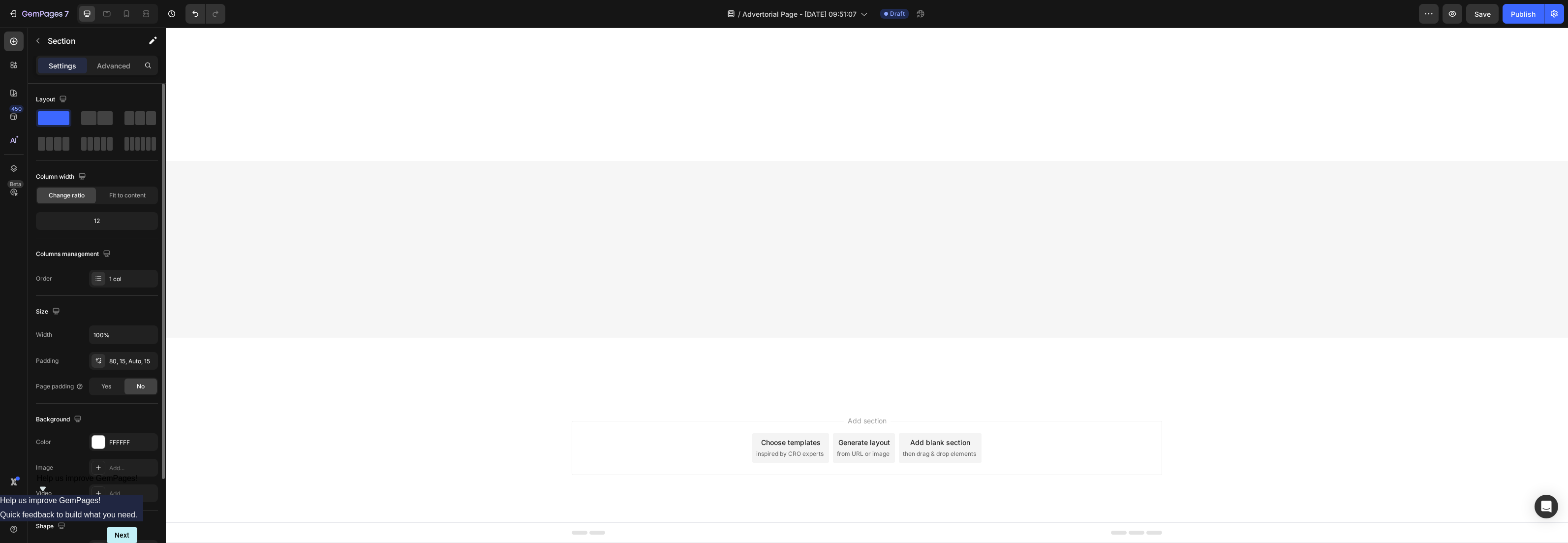
scroll to position [4106, 0]
